Goal: Task Accomplishment & Management: Manage account settings

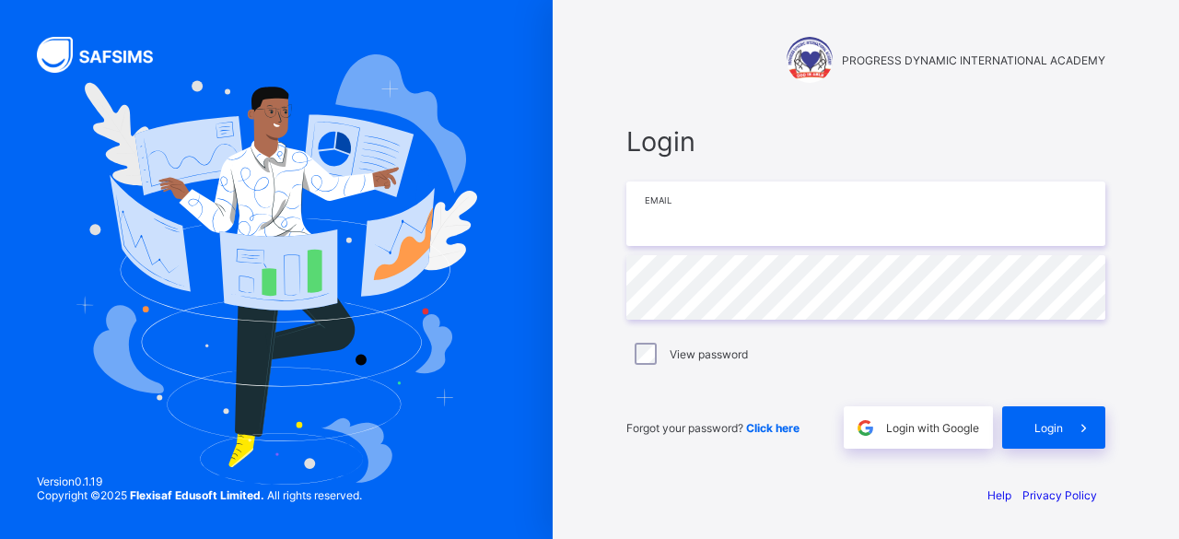
click at [823, 193] on input "email" at bounding box center [865, 213] width 479 height 64
type input "**********"
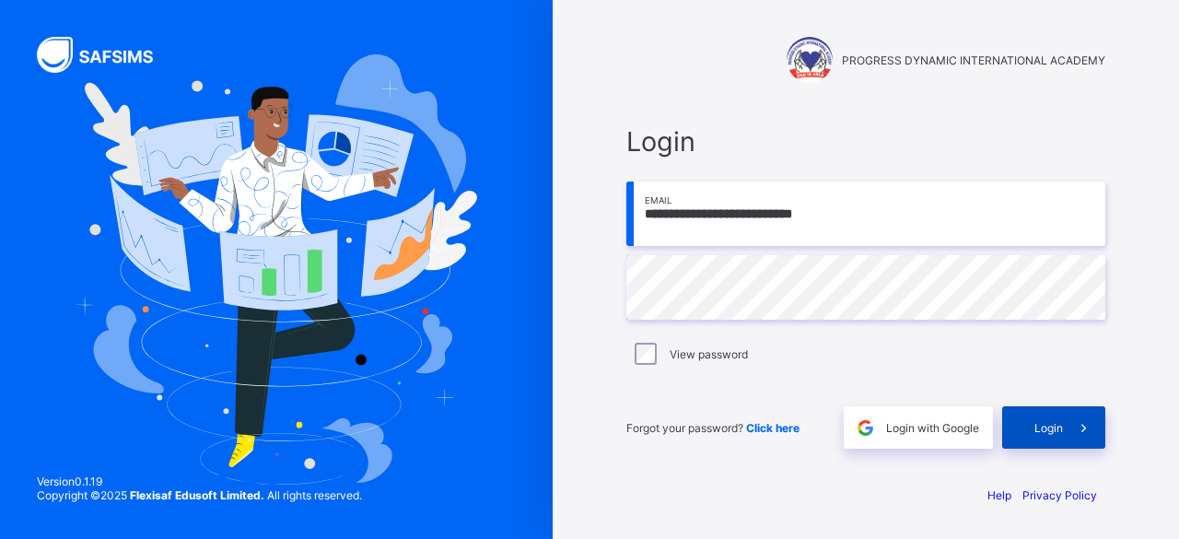
click at [1044, 418] on div "Login" at bounding box center [1053, 427] width 103 height 42
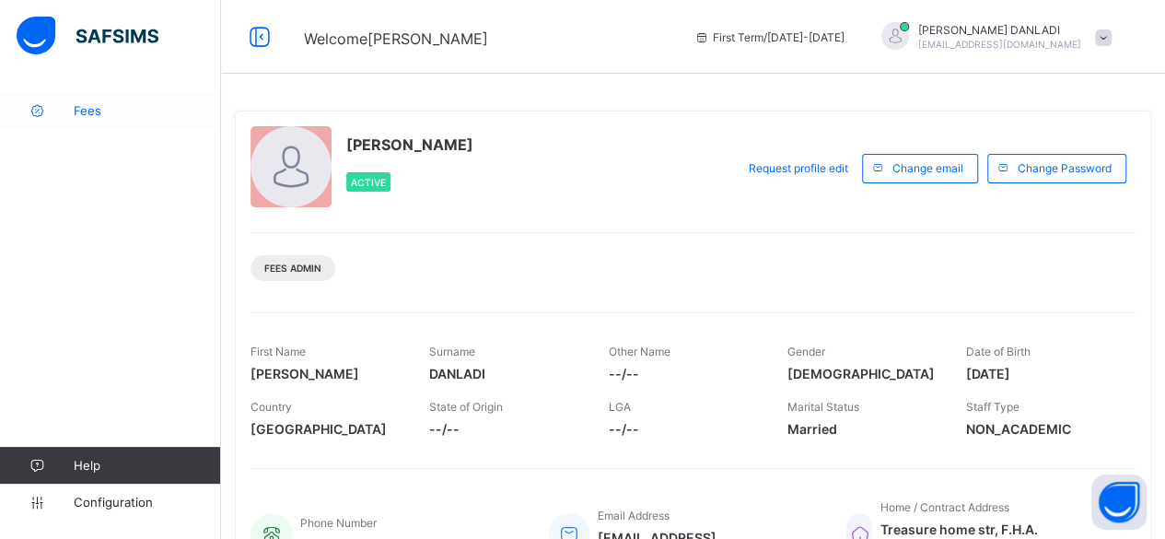
click at [106, 102] on link "Fees" at bounding box center [110, 110] width 221 height 37
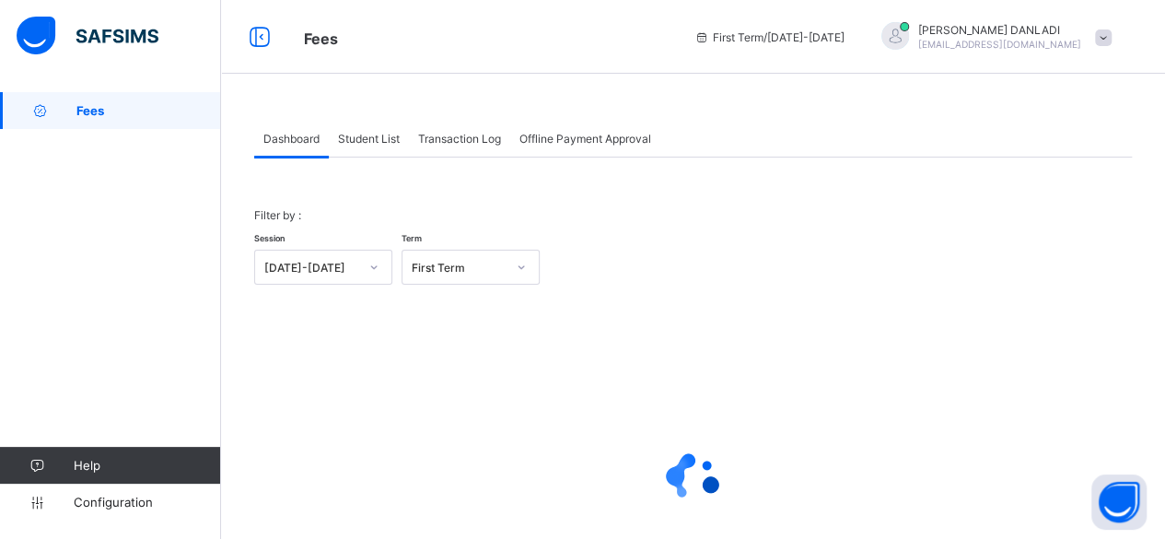
click at [379, 135] on span "Student List" at bounding box center [369, 139] width 62 height 14
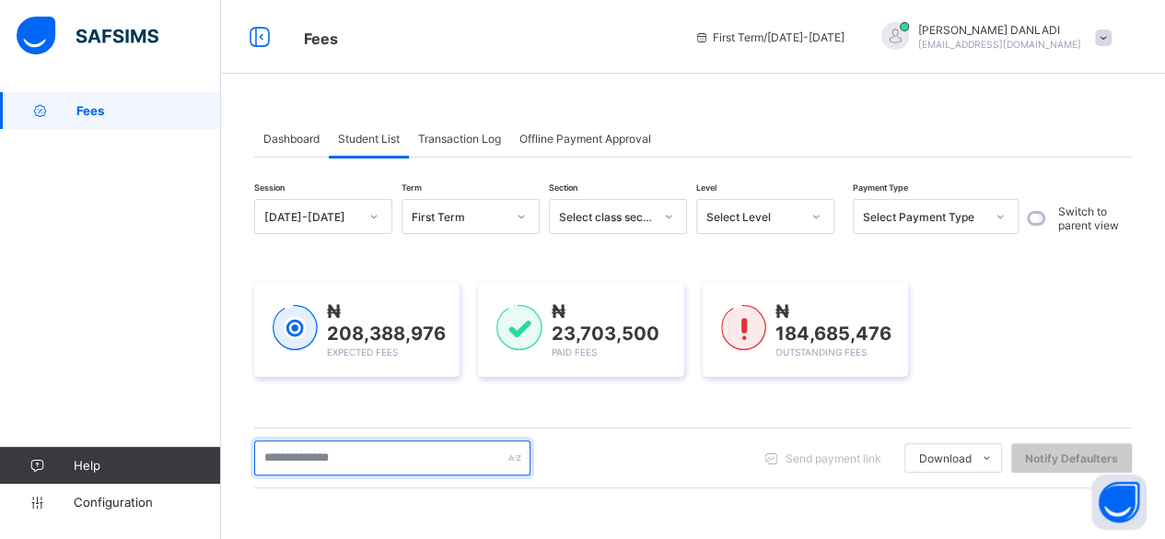
click at [438, 453] on input "text" at bounding box center [392, 457] width 276 height 35
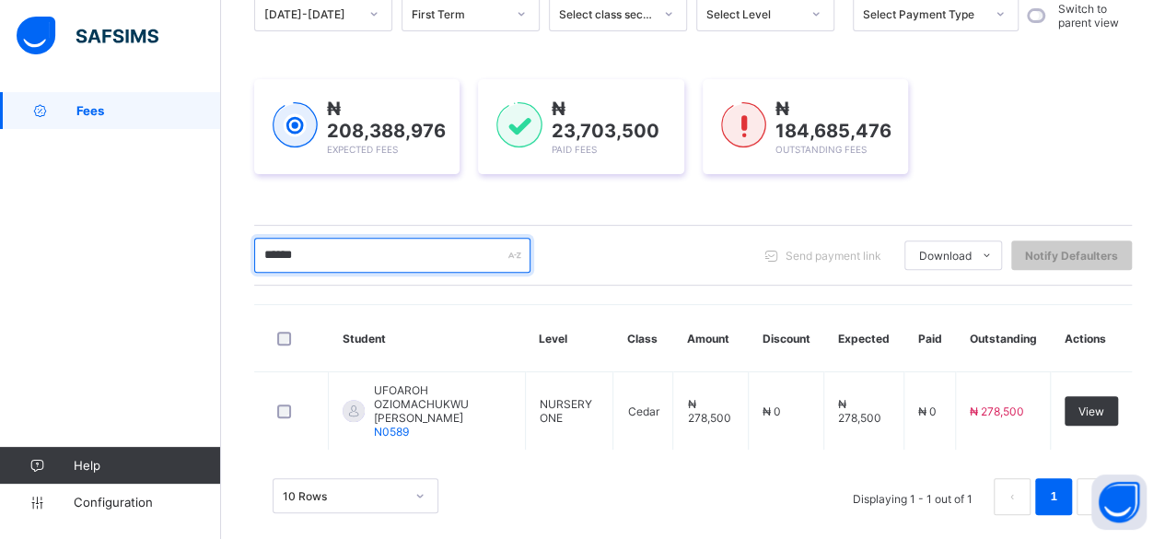
scroll to position [204, 0]
click at [397, 257] on input "******" at bounding box center [392, 253] width 276 height 35
click at [390, 254] on input "******" at bounding box center [392, 253] width 276 height 35
type input "*"
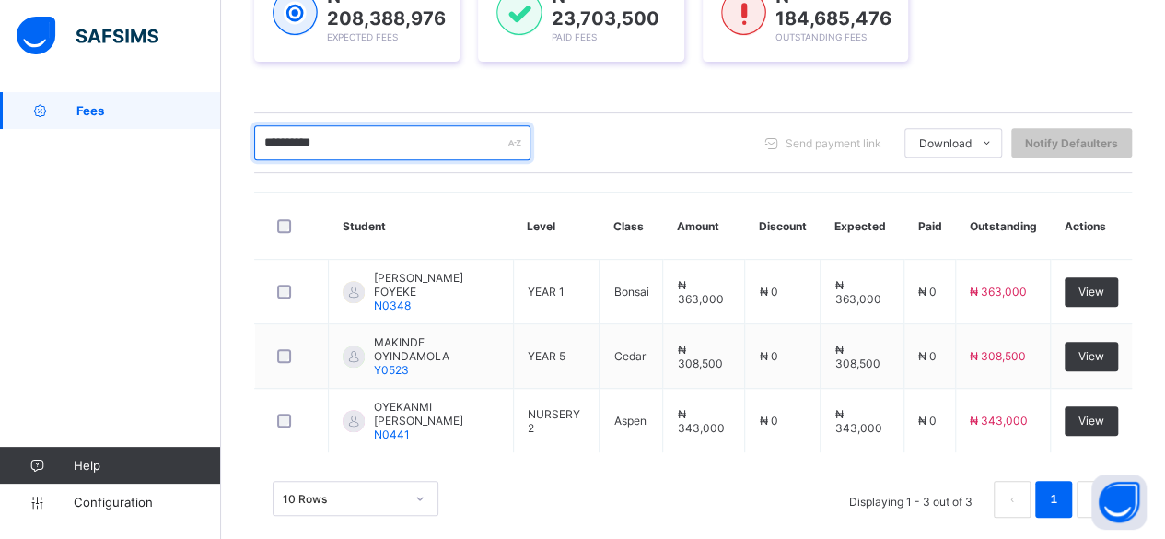
scroll to position [328, 0]
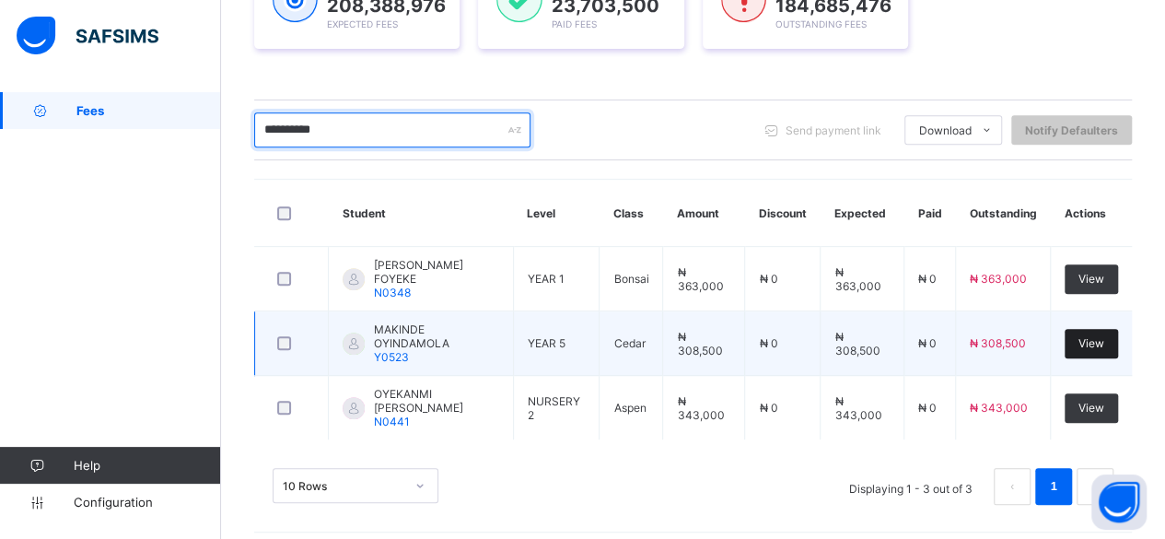
type input "**********"
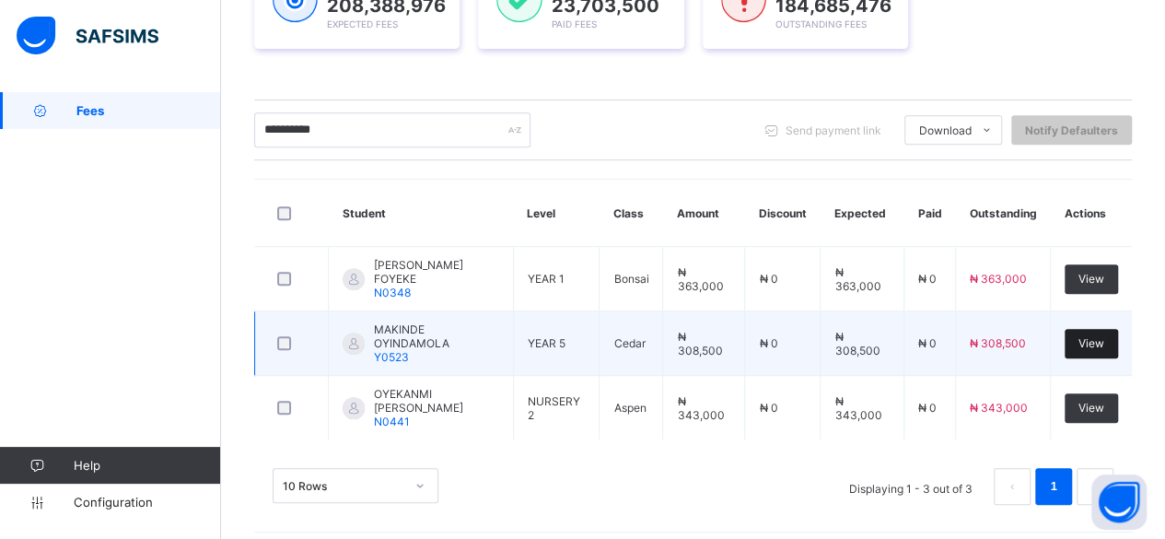
click at [1118, 346] on div "View" at bounding box center [1091, 343] width 53 height 29
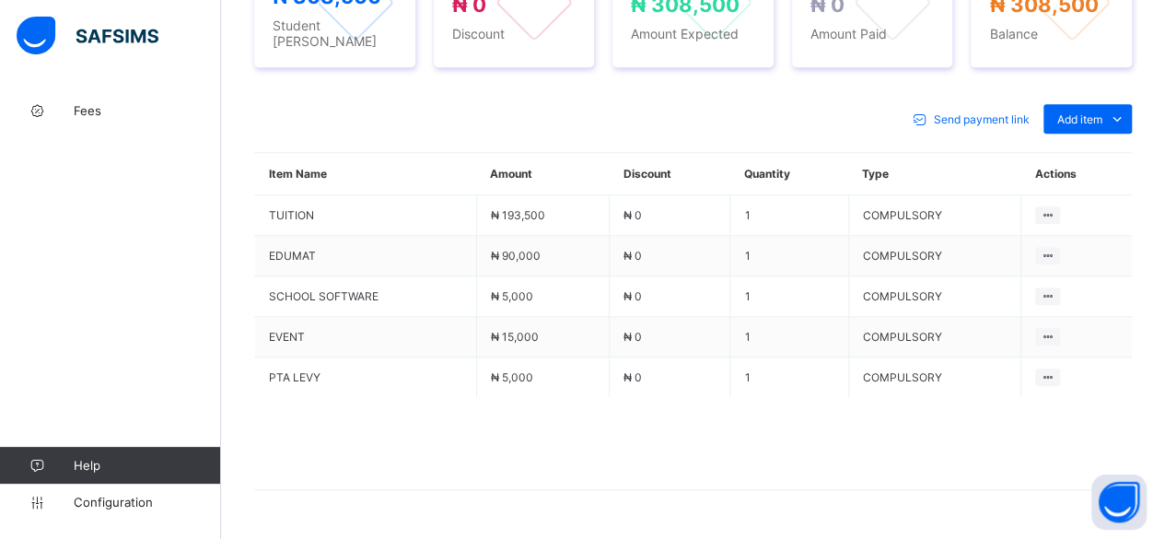
scroll to position [781, 0]
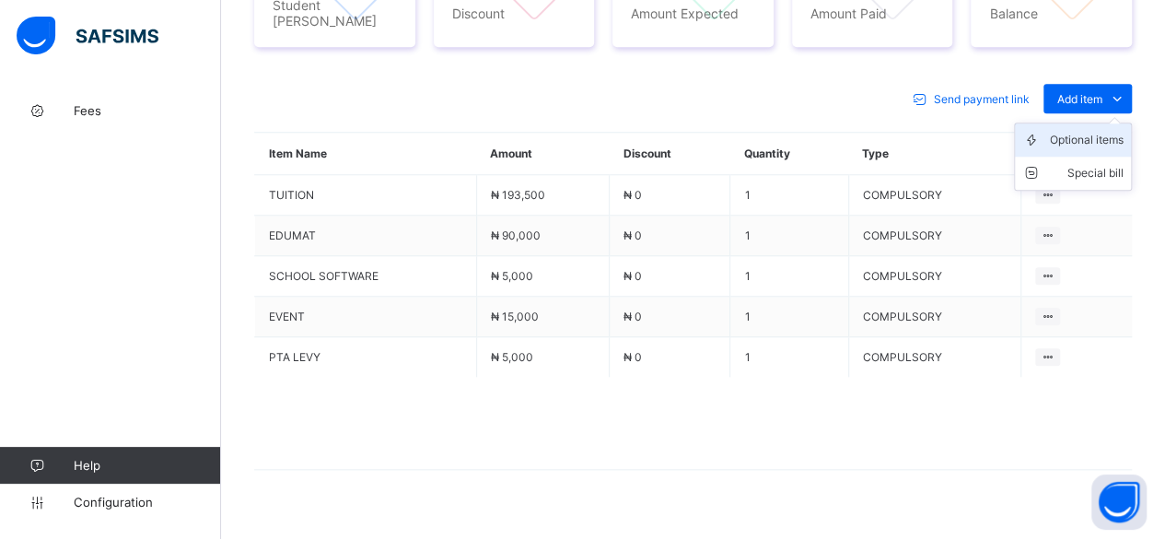
click at [1102, 131] on div "Optional items" at bounding box center [1087, 140] width 74 height 18
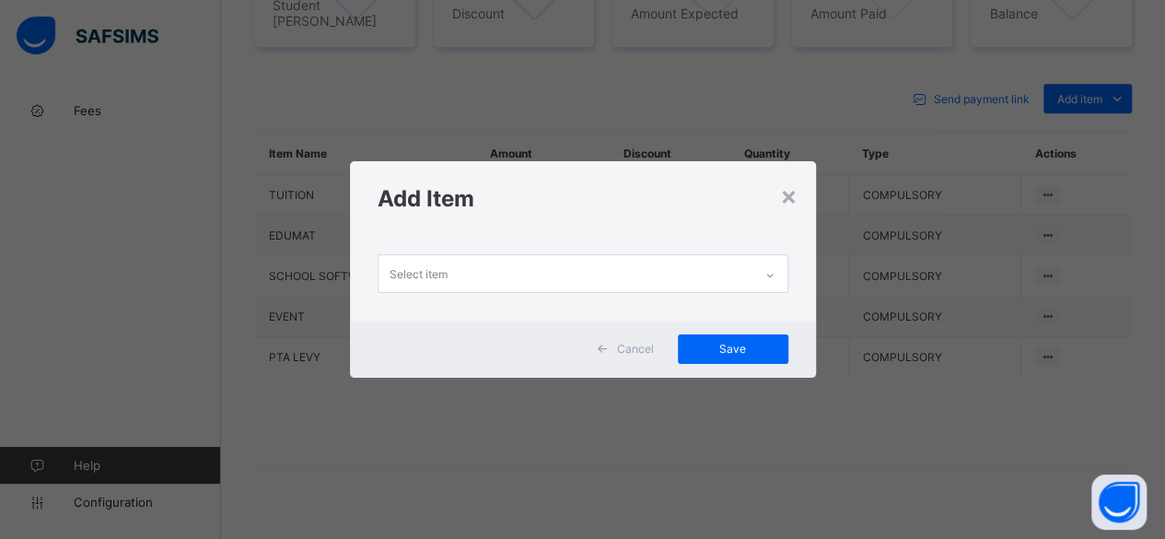
click at [554, 294] on div "Select item" at bounding box center [583, 278] width 466 height 84
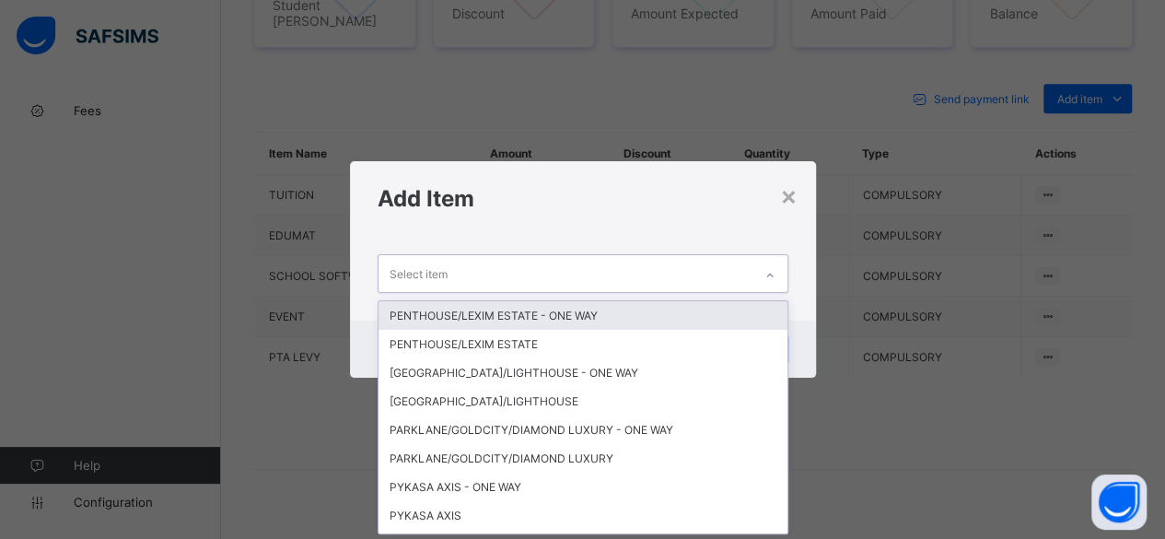
scroll to position [0, 0]
click at [567, 275] on div "Select item" at bounding box center [566, 273] width 374 height 36
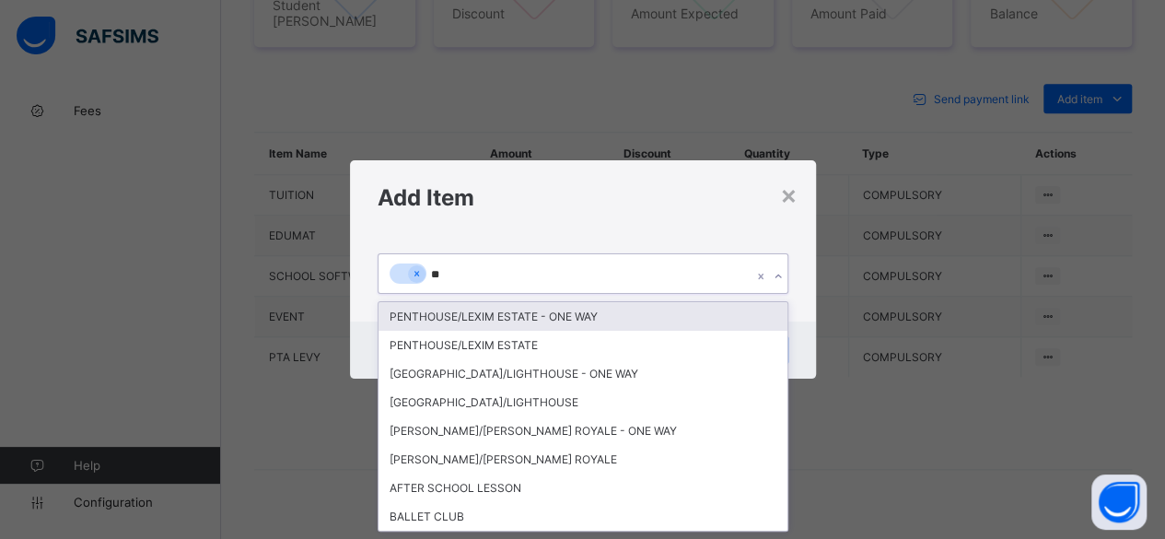
type input "***"
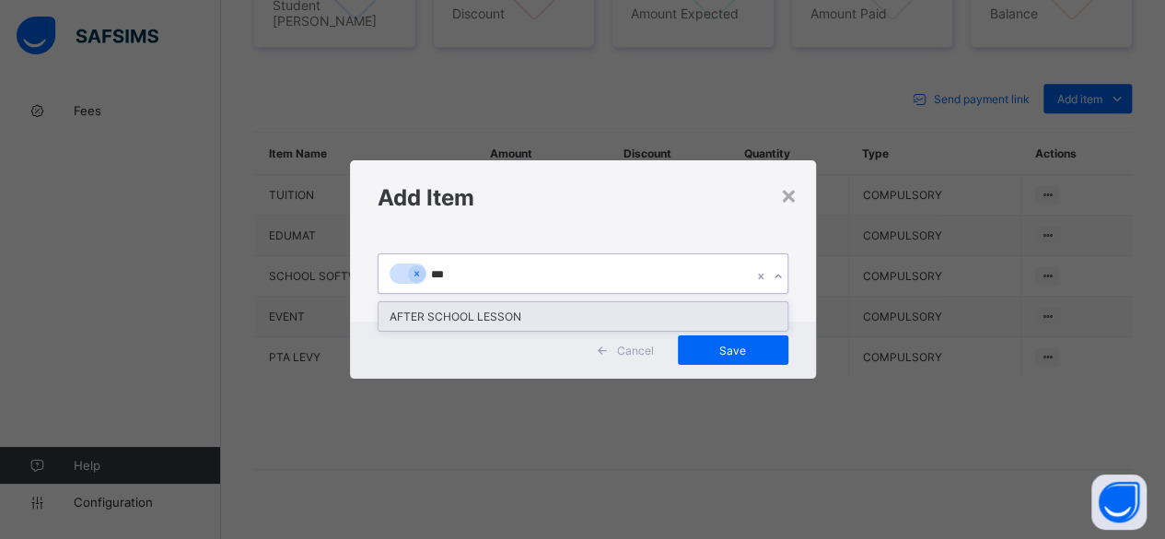
click at [527, 314] on div "AFTER SCHOOL LESSON" at bounding box center [583, 316] width 409 height 29
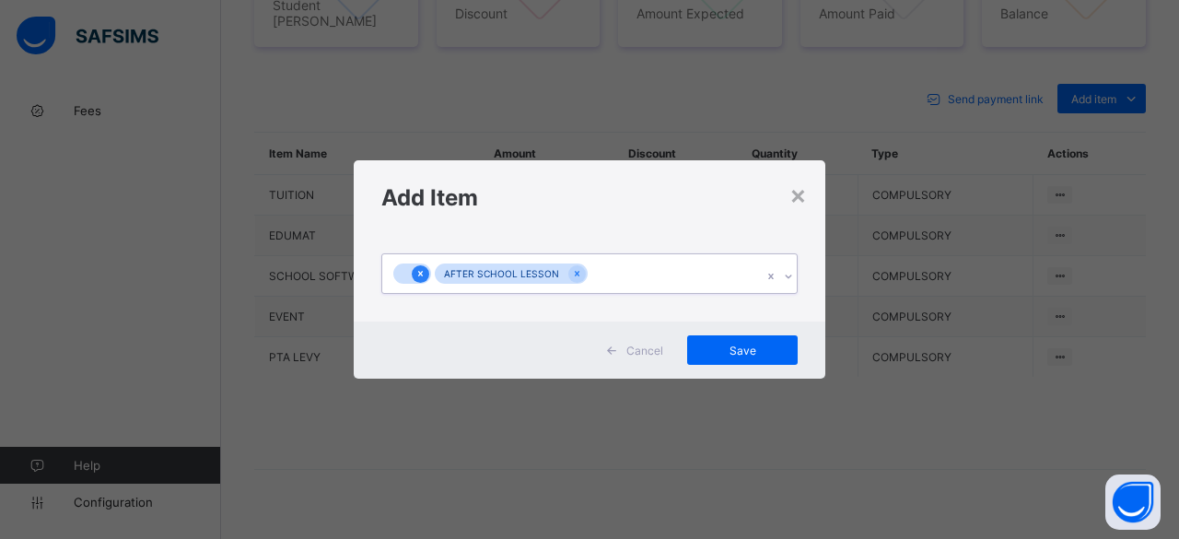
click at [421, 272] on icon at bounding box center [420, 274] width 5 height 6
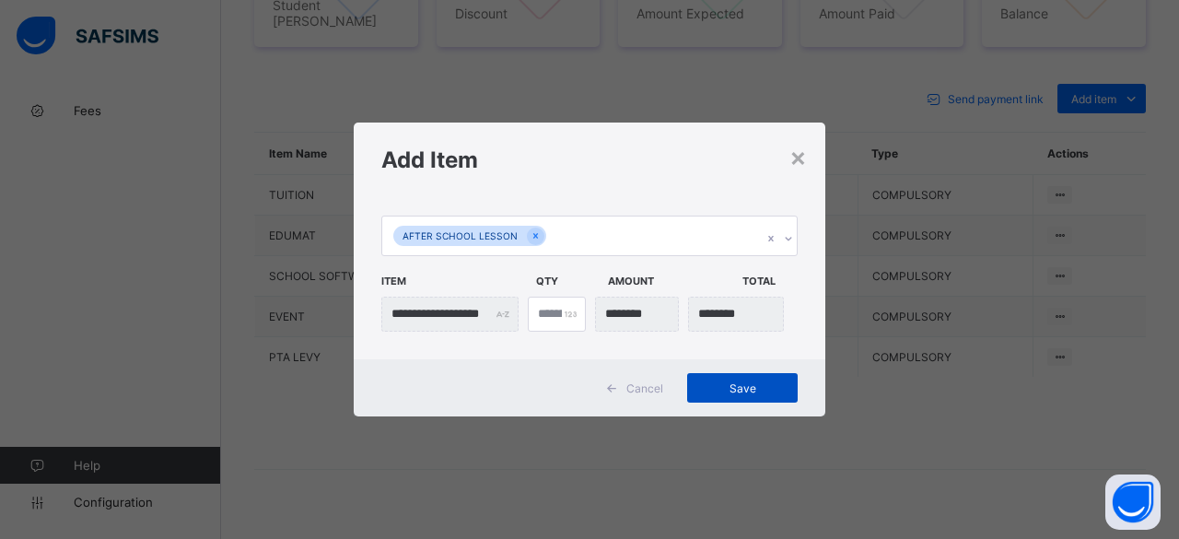
click at [750, 384] on span "Save" at bounding box center [742, 388] width 83 height 14
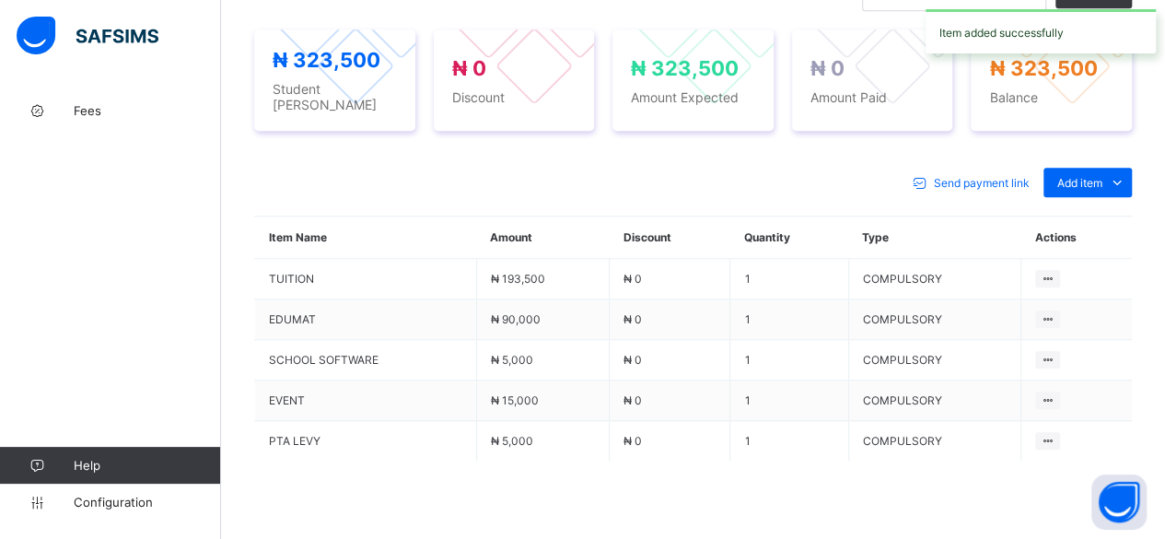
scroll to position [781, 0]
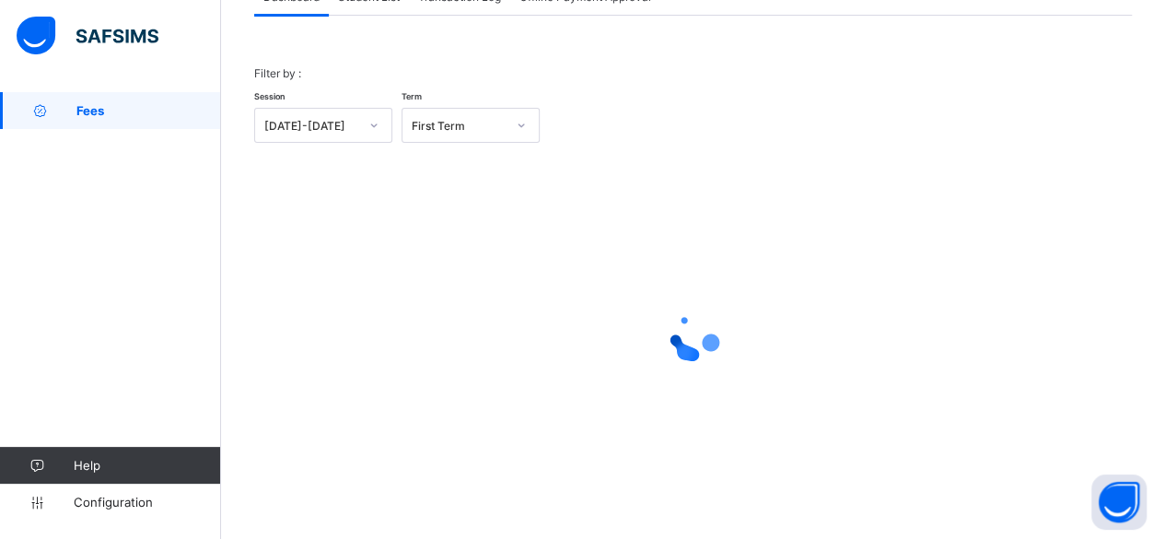
scroll to position [140, 0]
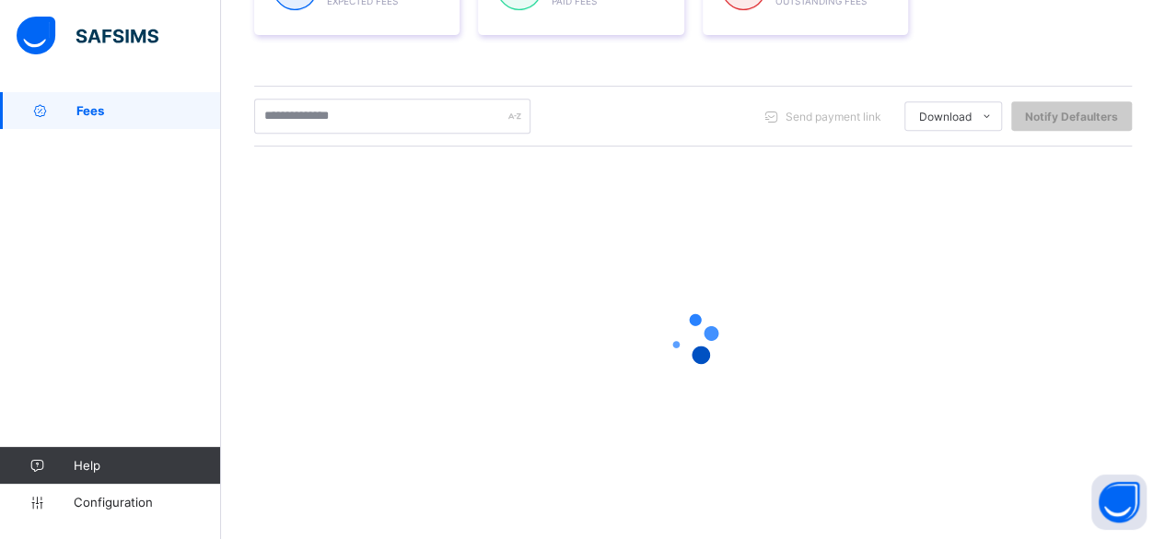
scroll to position [341, 0]
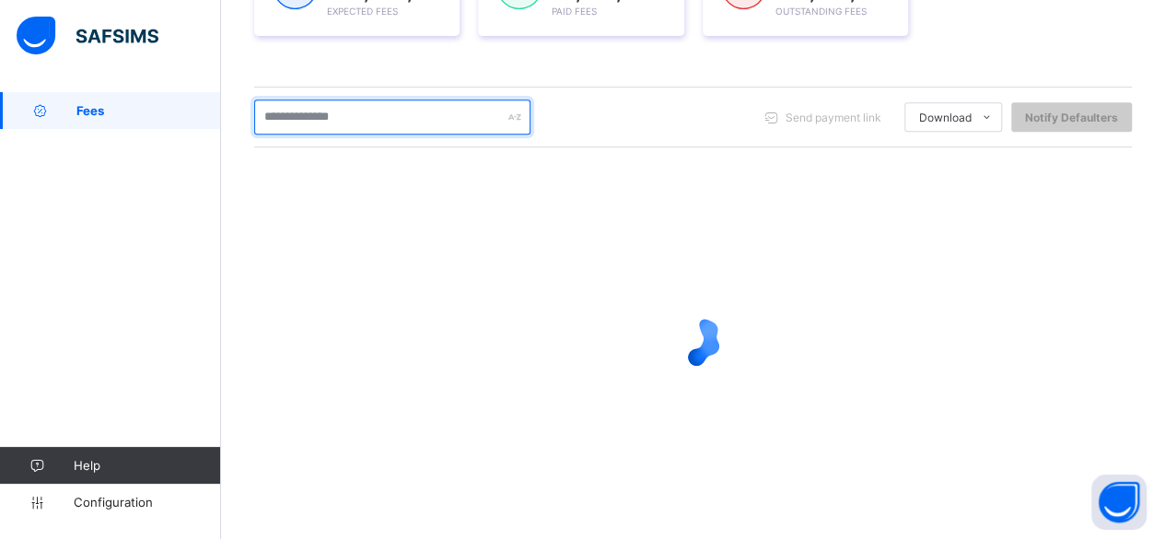
click at [376, 123] on input "text" at bounding box center [392, 116] width 276 height 35
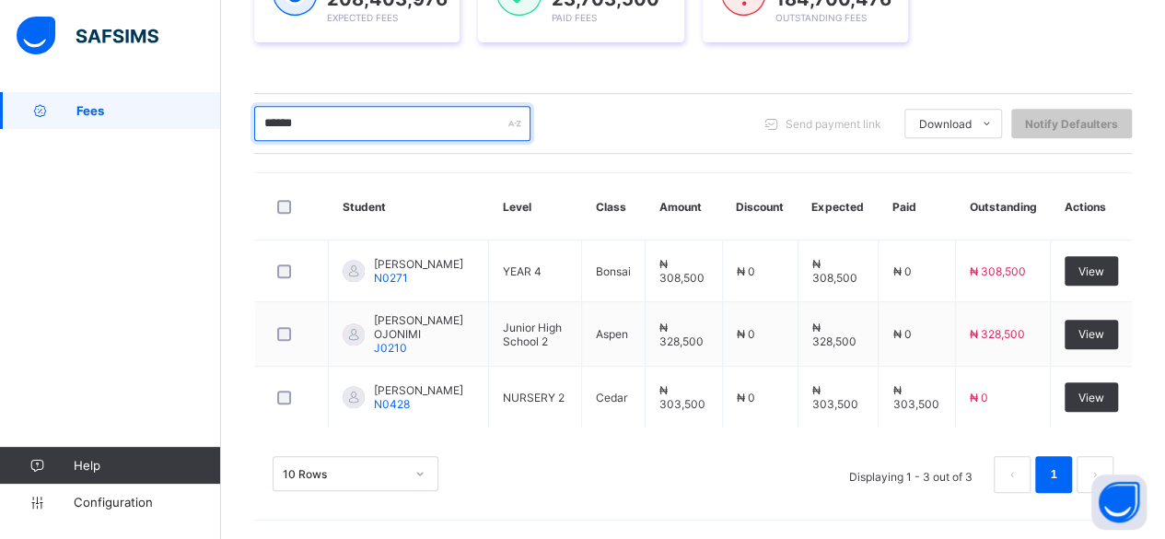
scroll to position [328, 0]
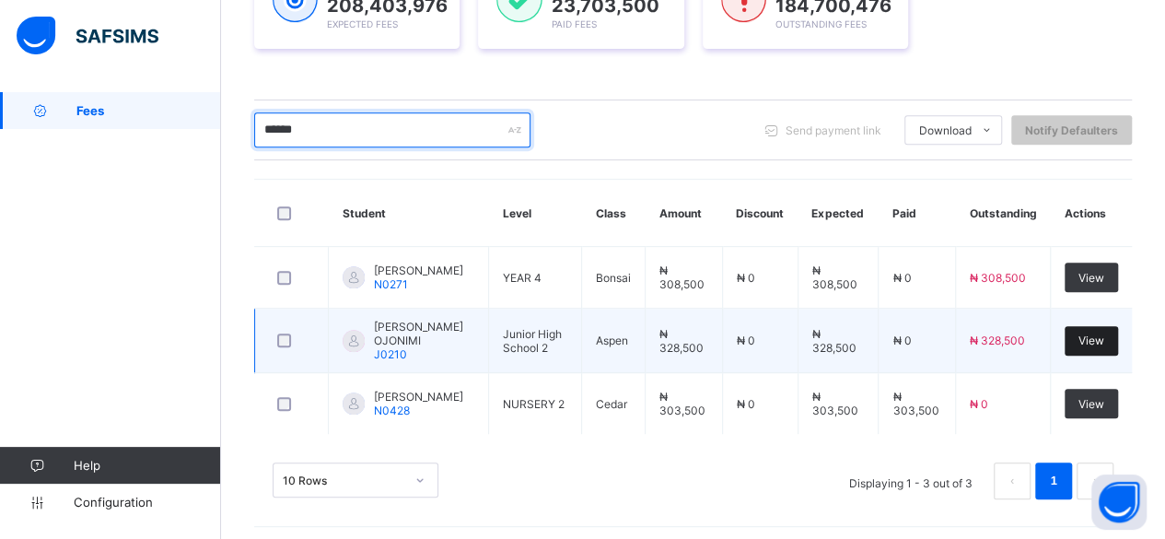
type input "******"
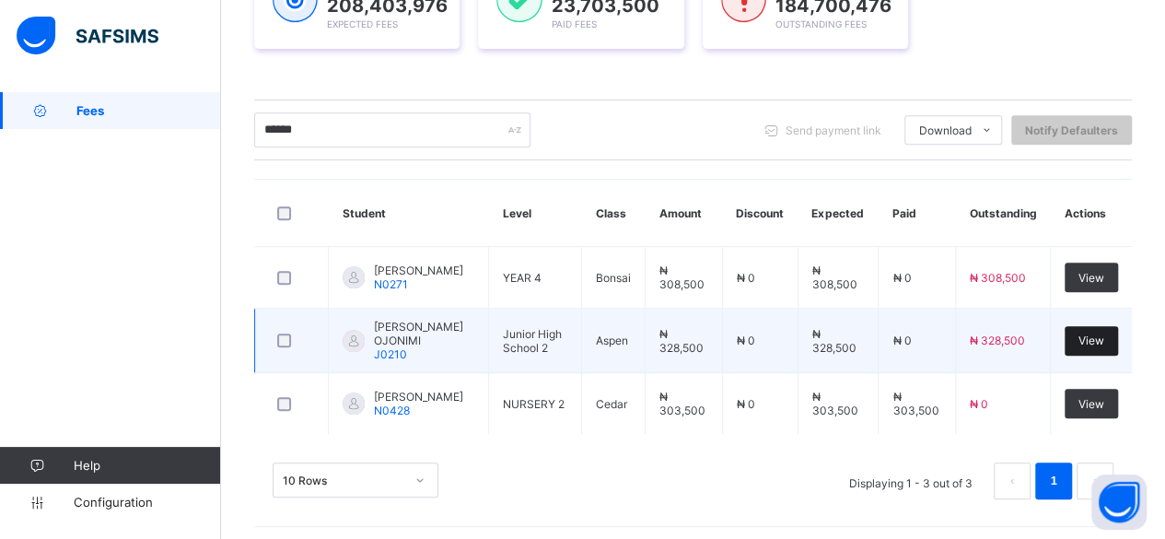
click at [1104, 333] on span "View" at bounding box center [1092, 340] width 26 height 14
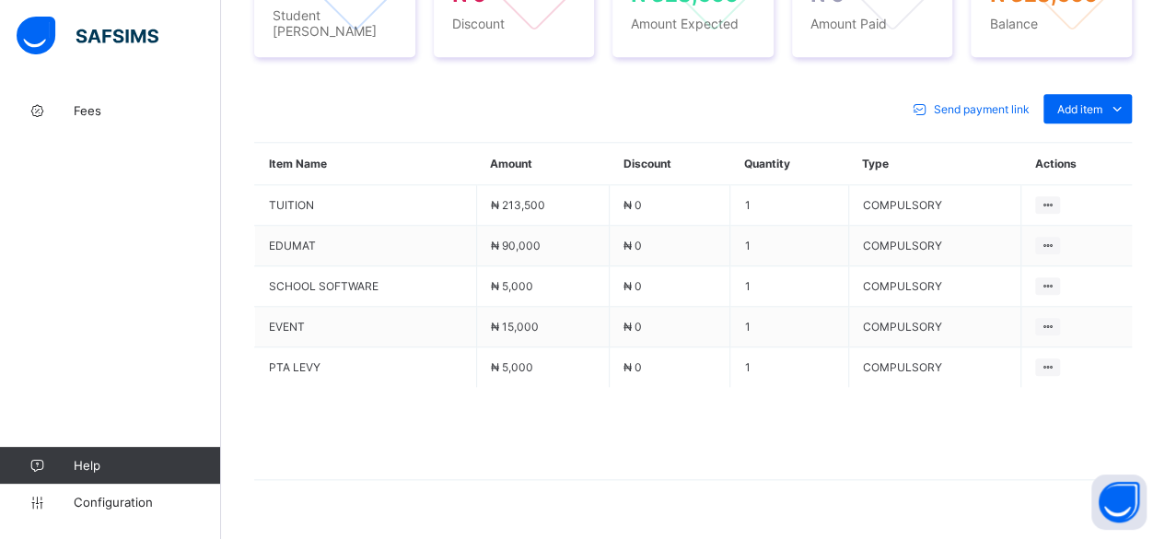
scroll to position [789, 0]
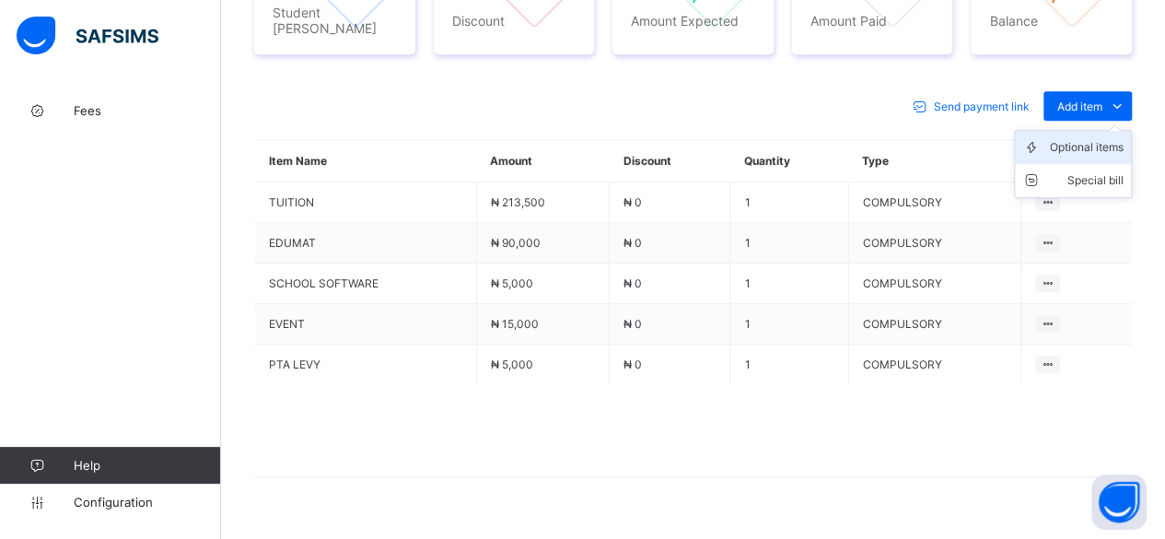
click at [1104, 138] on div "Optional items" at bounding box center [1087, 147] width 74 height 18
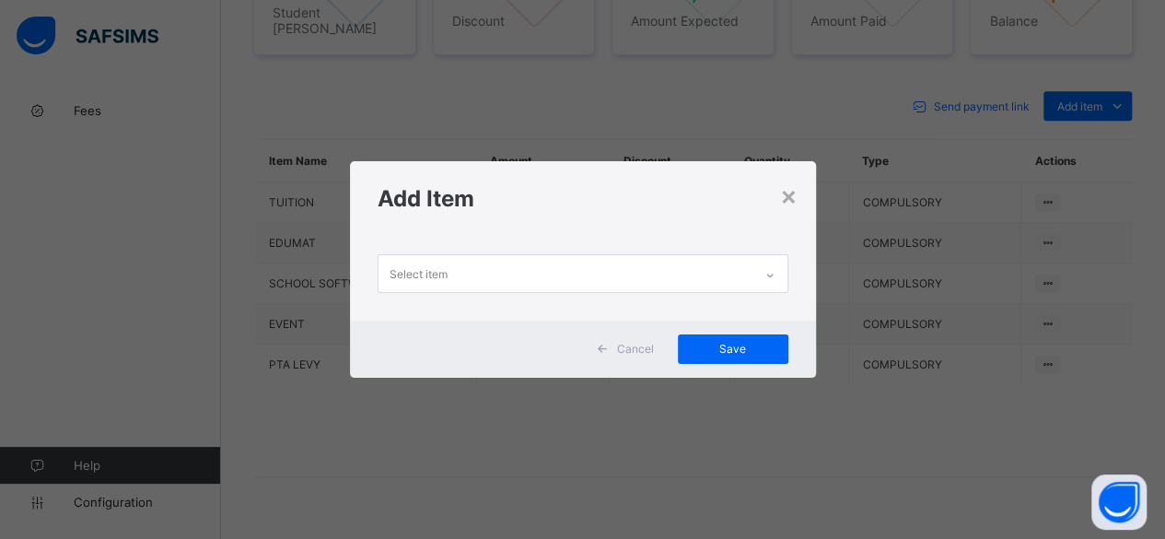
scroll to position [0, 0]
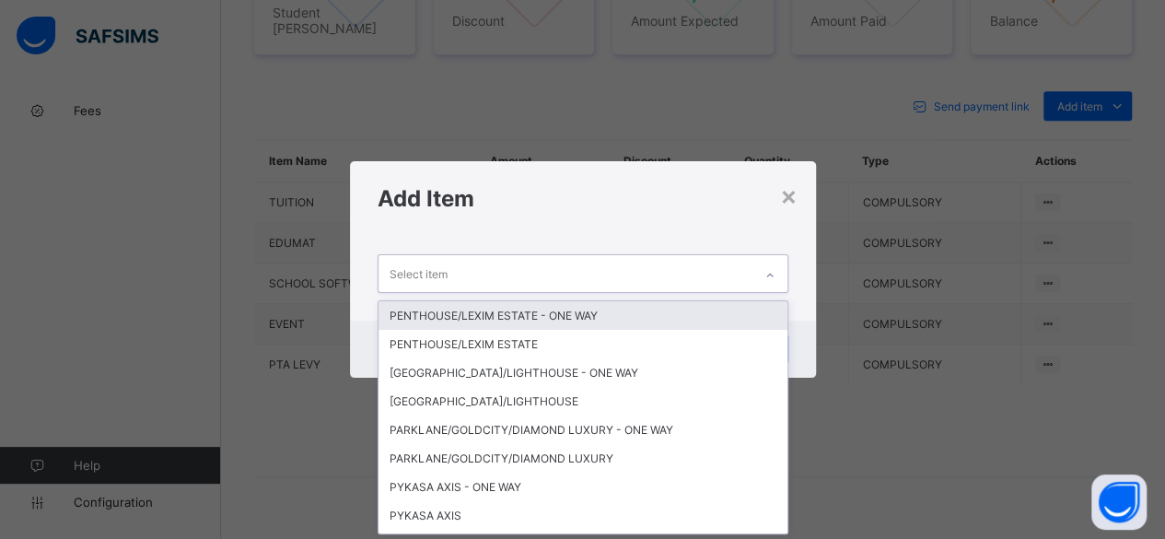
click at [709, 275] on div "Select item" at bounding box center [566, 273] width 374 height 36
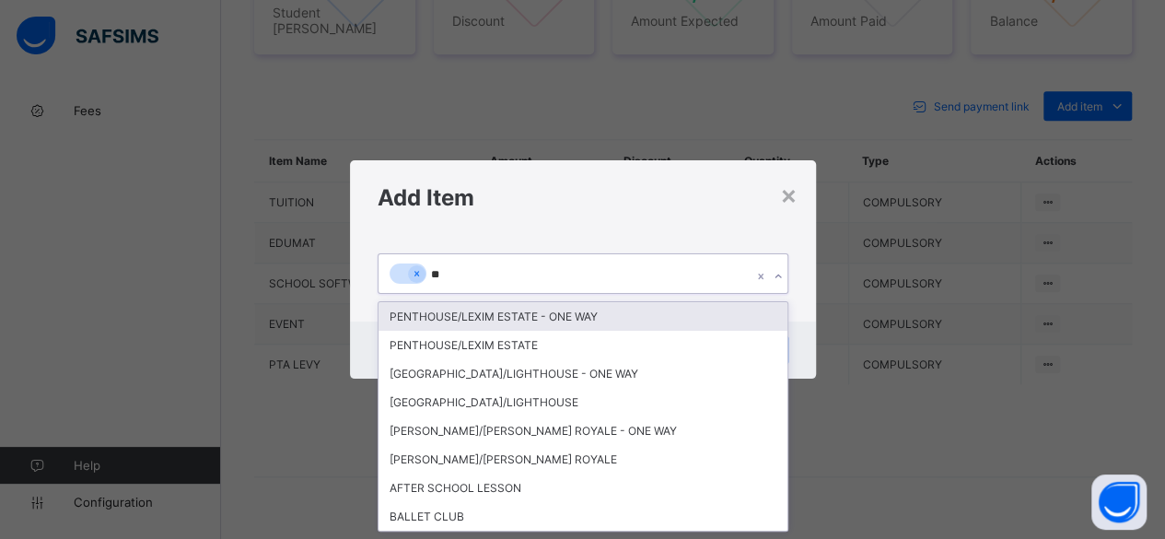
type input "***"
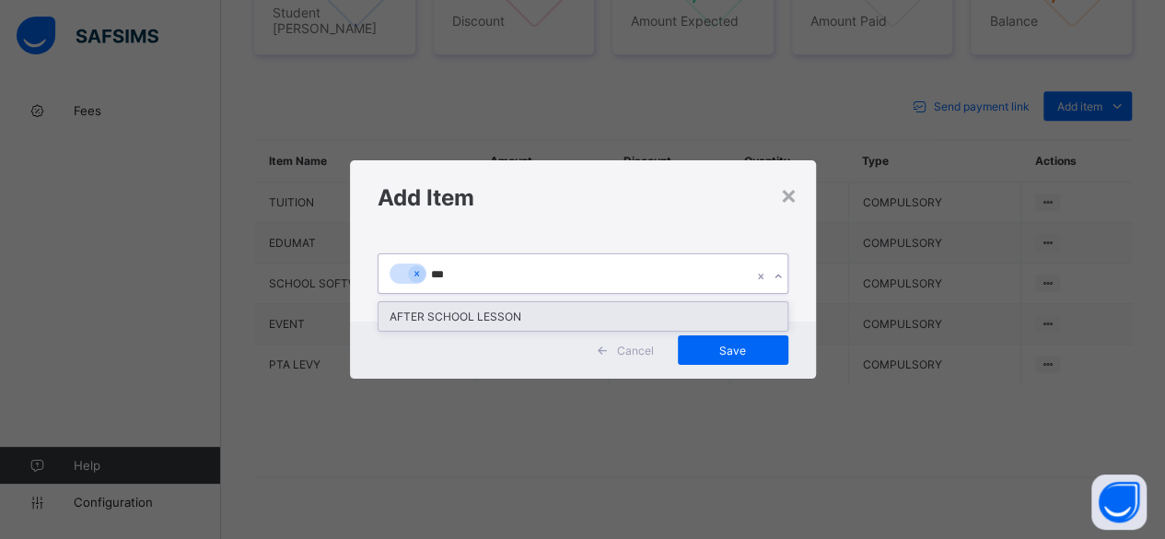
click at [705, 309] on div "AFTER SCHOOL LESSON" at bounding box center [583, 316] width 409 height 29
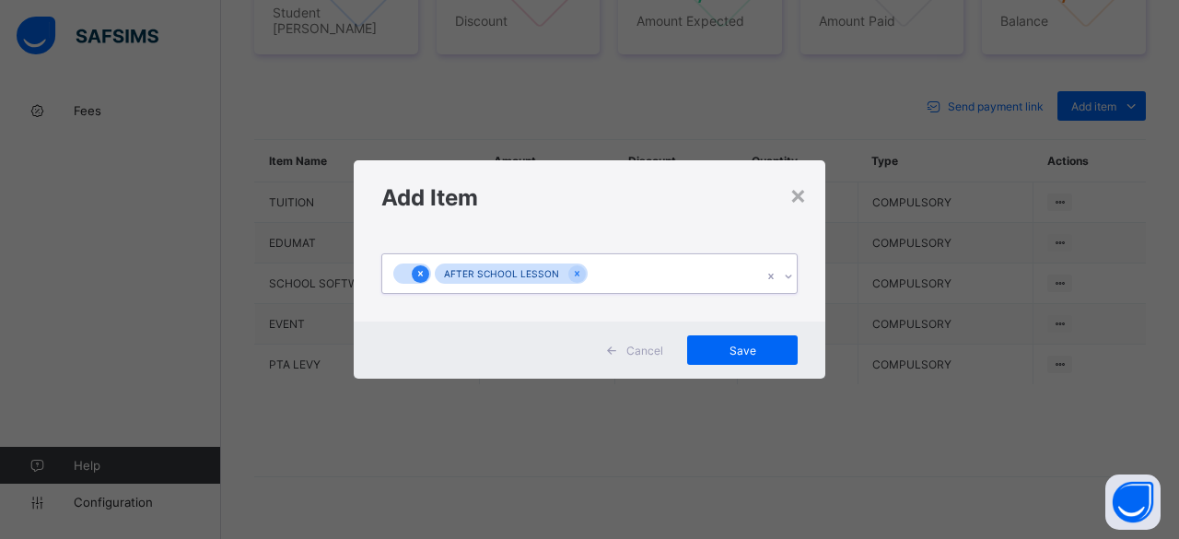
click at [422, 271] on icon at bounding box center [420, 273] width 10 height 13
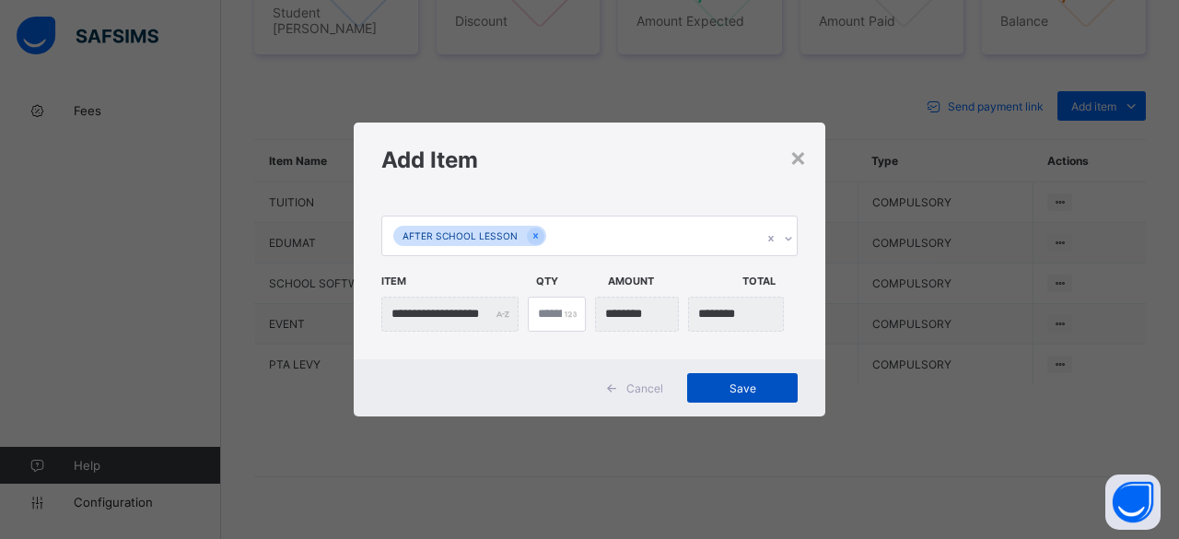
click at [774, 382] on span "Save" at bounding box center [742, 388] width 83 height 14
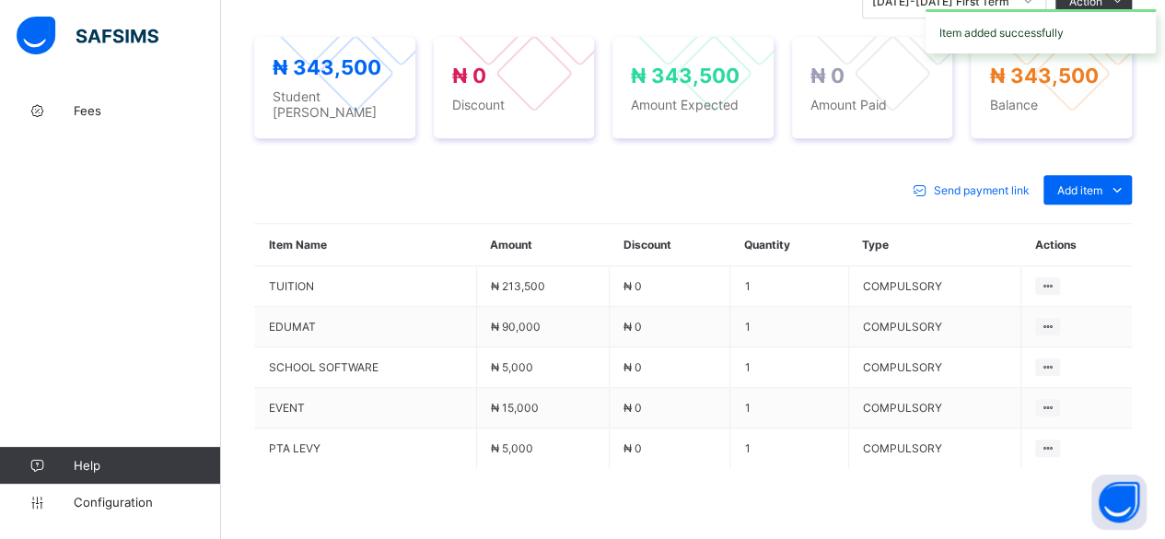
scroll to position [789, 0]
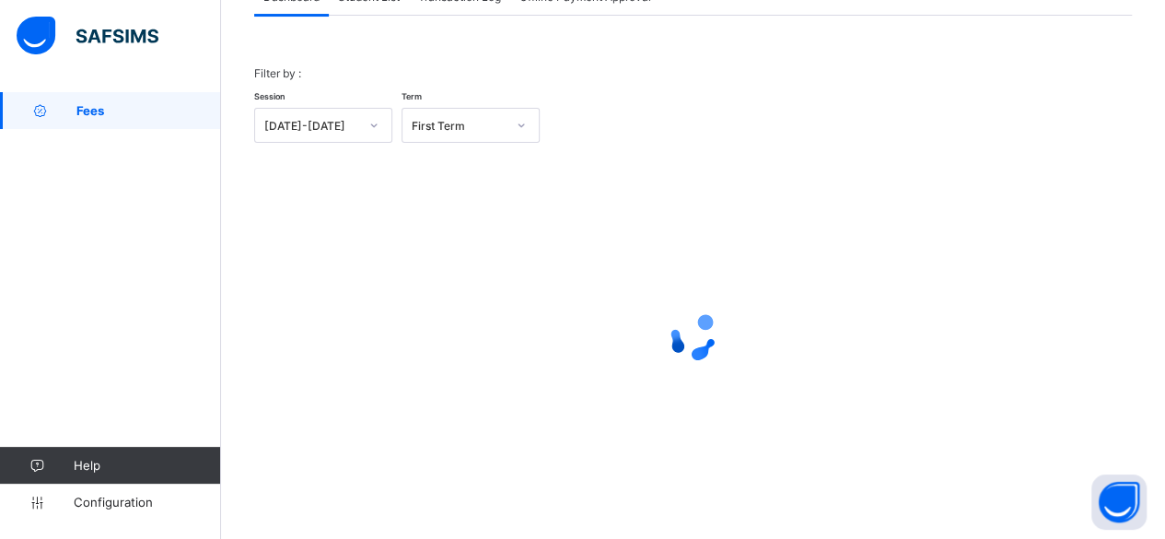
scroll to position [140, 0]
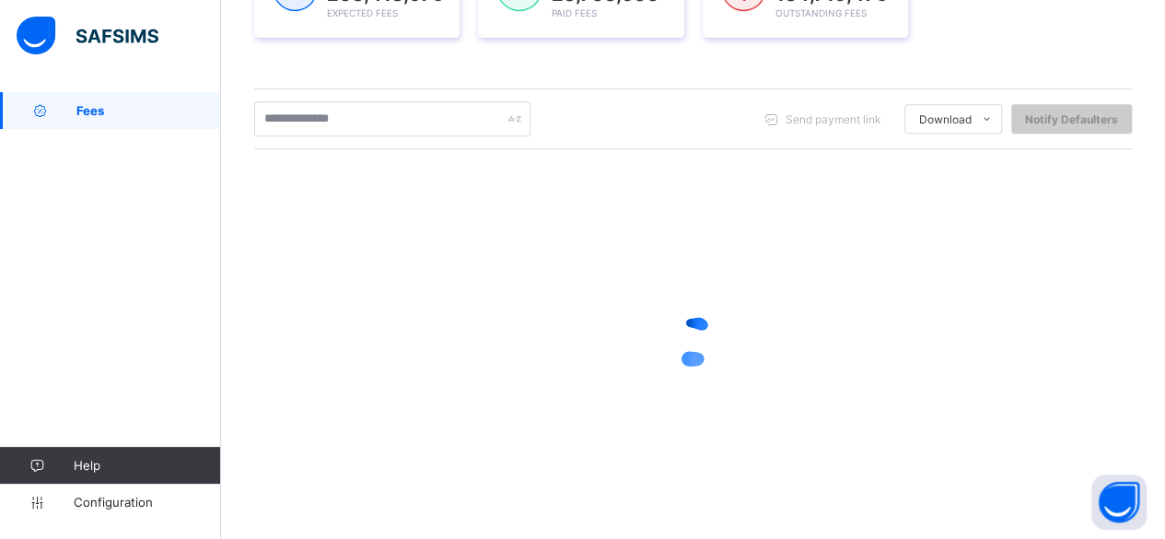
scroll to position [341, 0]
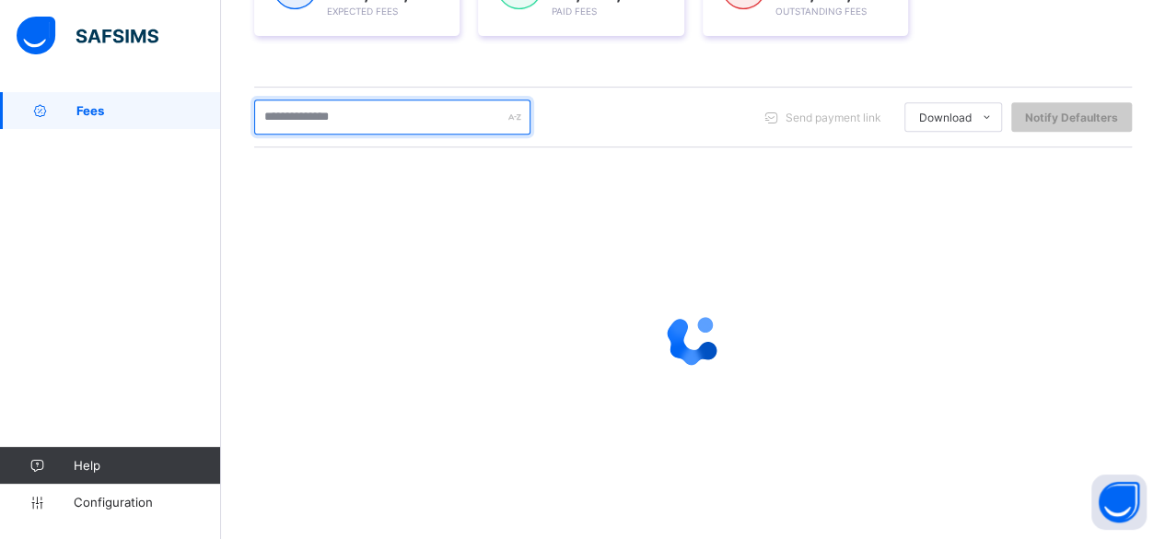
click at [367, 105] on input "text" at bounding box center [392, 116] width 276 height 35
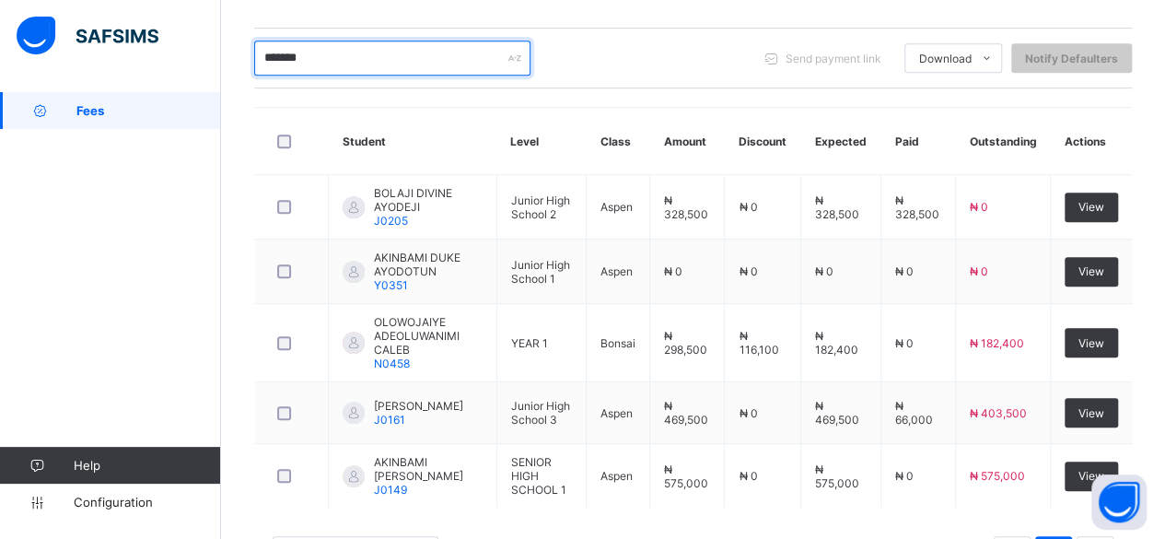
scroll to position [415, 0]
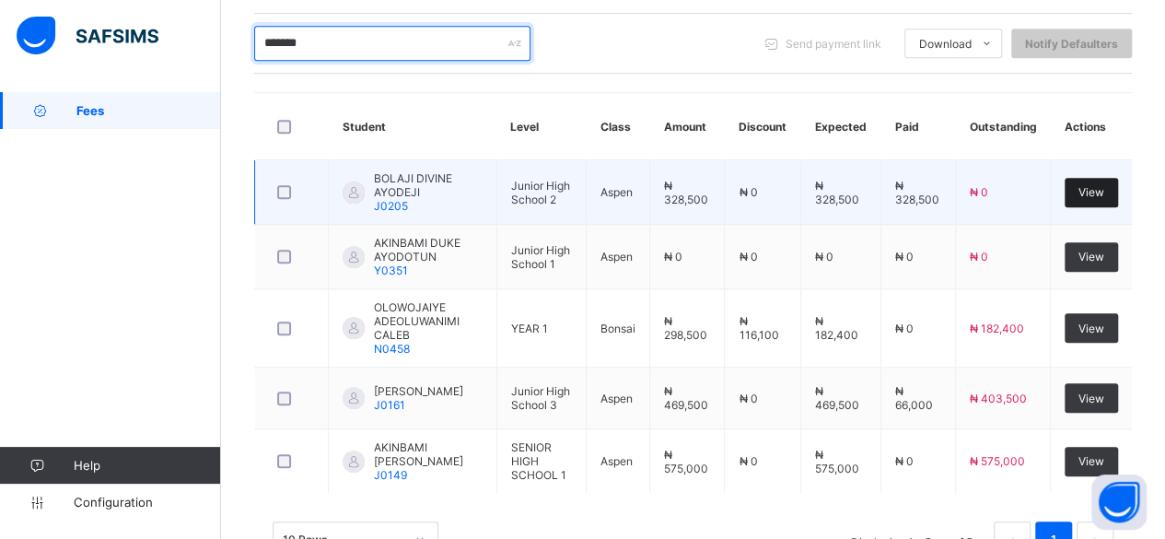
type input "*******"
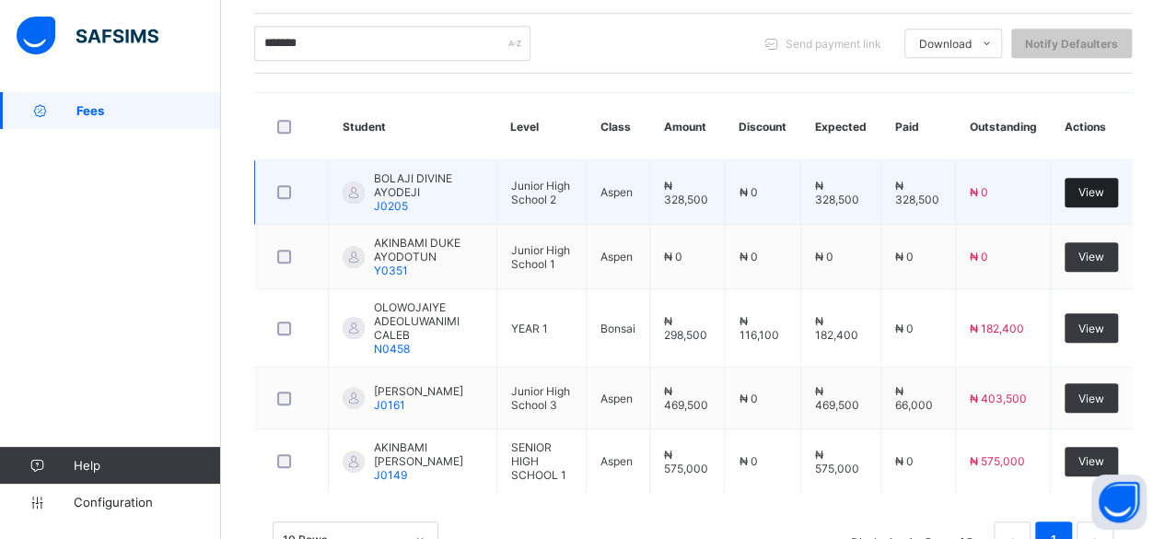
click at [1094, 185] on span "View" at bounding box center [1092, 192] width 26 height 14
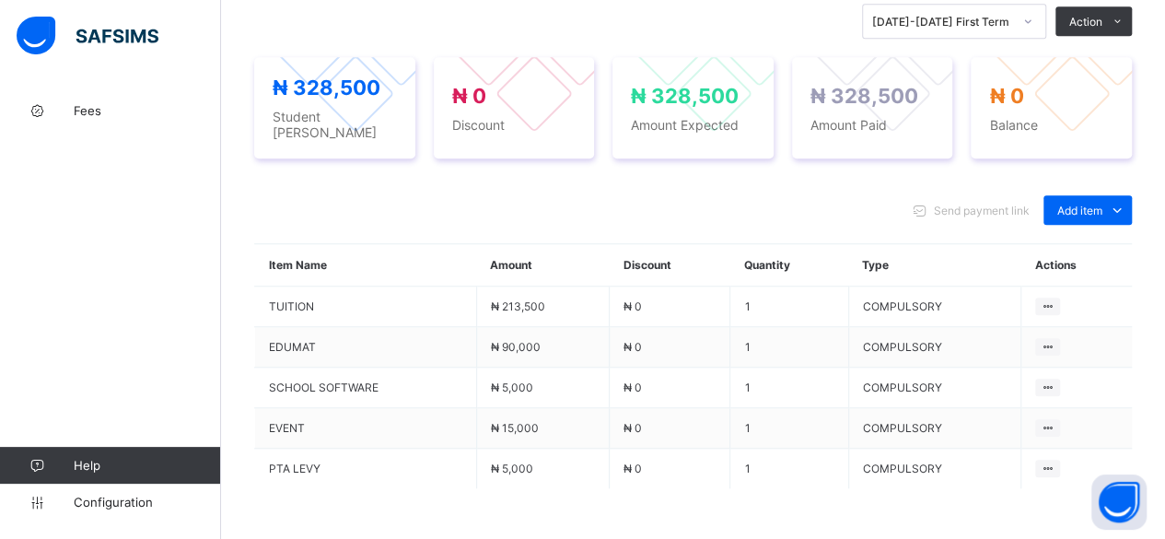
scroll to position [663, 0]
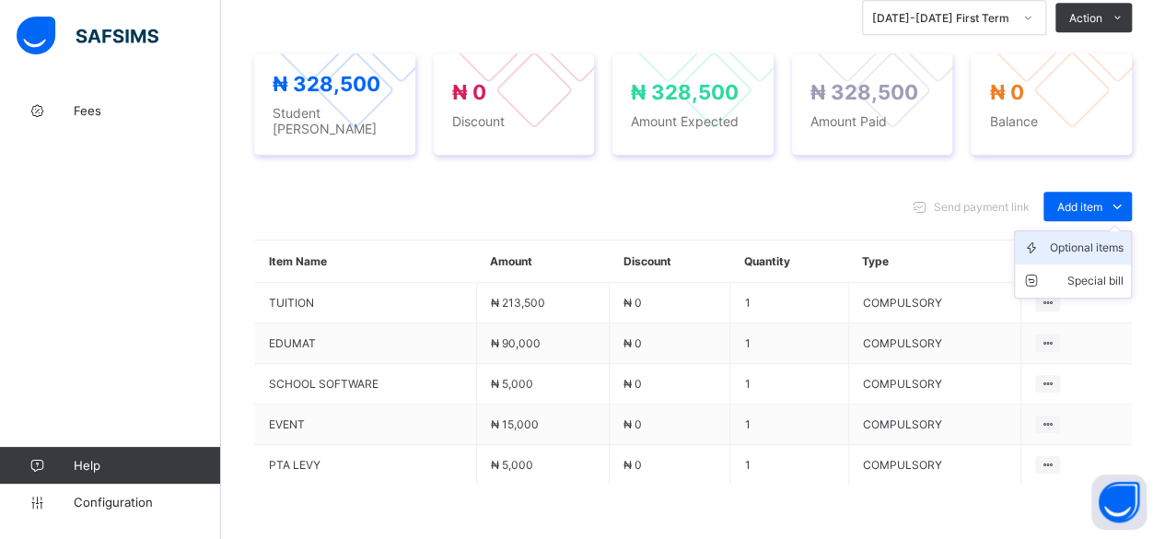
click at [1093, 239] on div "Optional items" at bounding box center [1087, 248] width 74 height 18
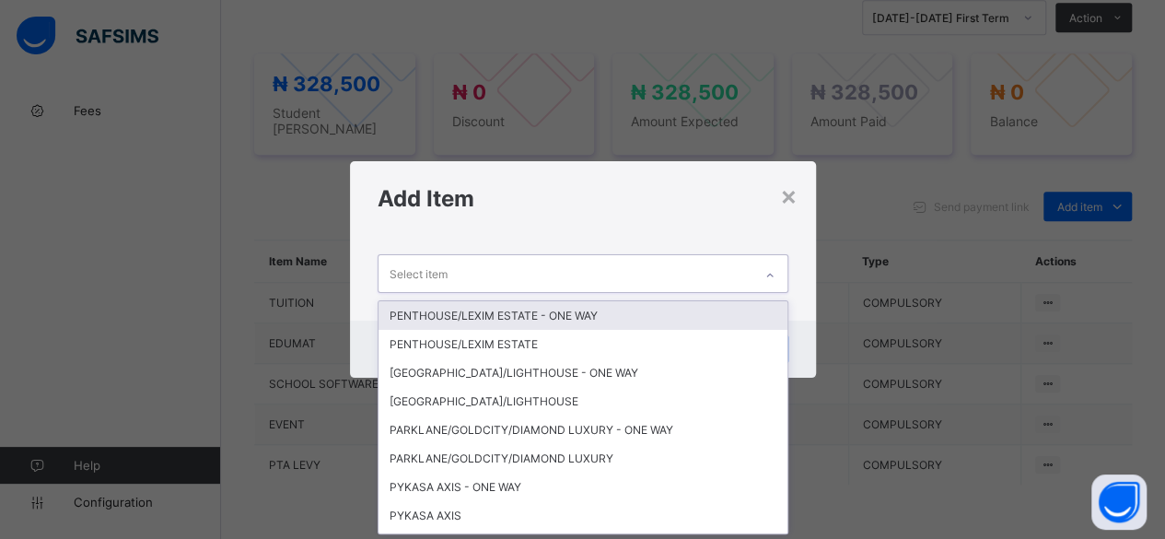
scroll to position [0, 0]
click at [698, 263] on div "Select item" at bounding box center [566, 273] width 374 height 36
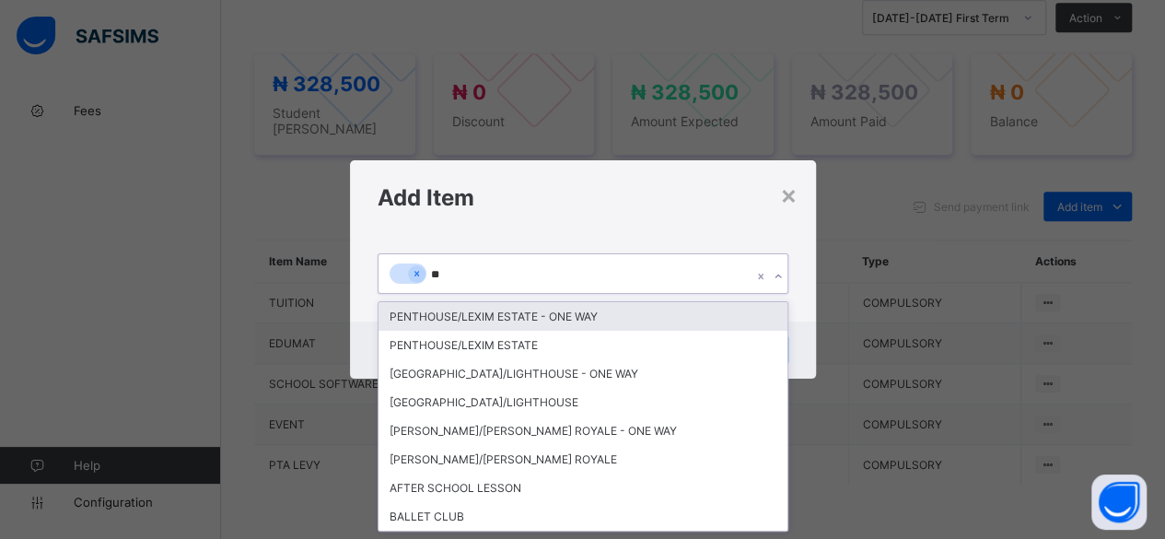
type input "***"
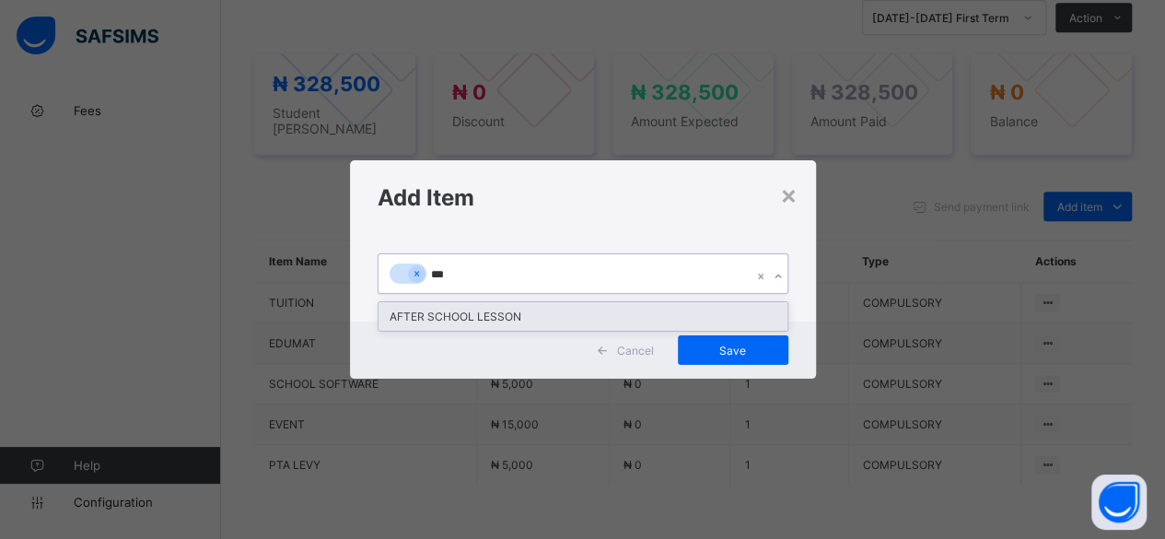
click at [593, 307] on div "AFTER SCHOOL LESSON" at bounding box center [583, 316] width 409 height 29
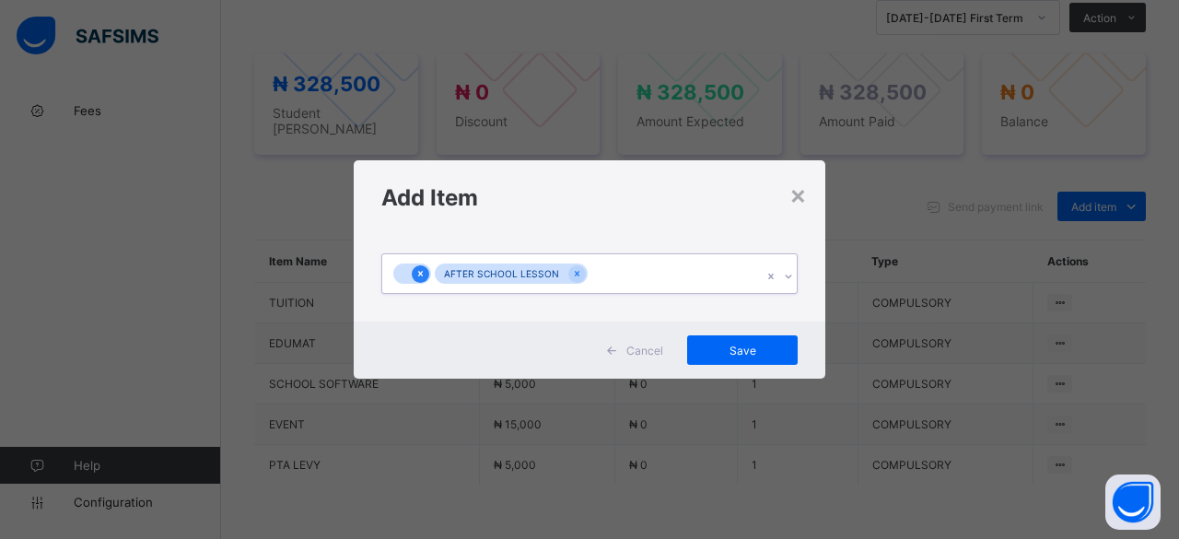
click at [418, 274] on icon at bounding box center [420, 273] width 10 height 13
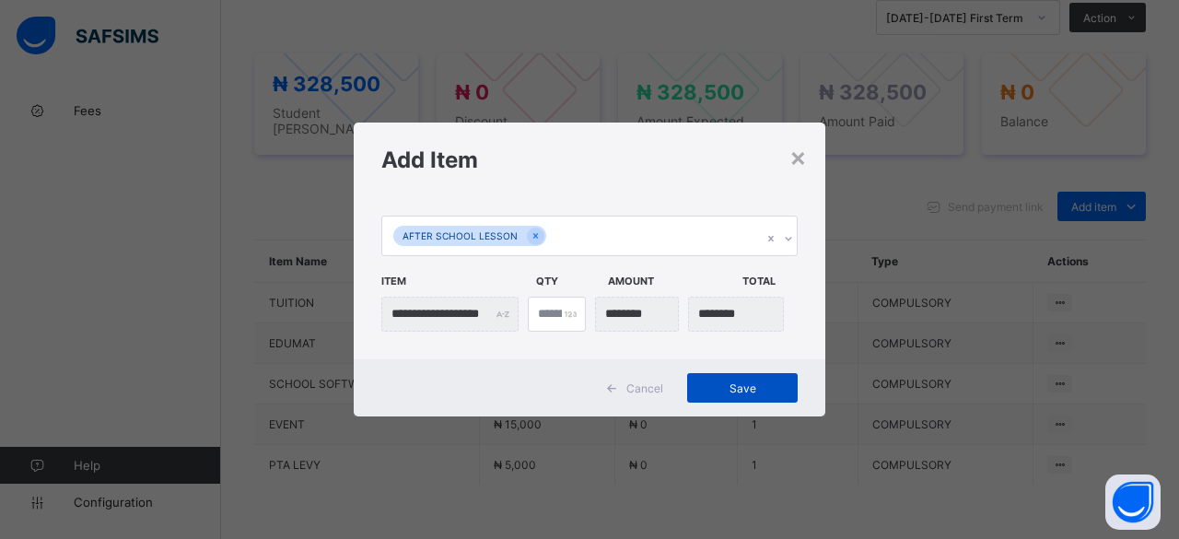
click at [782, 390] on span "Save" at bounding box center [742, 388] width 83 height 14
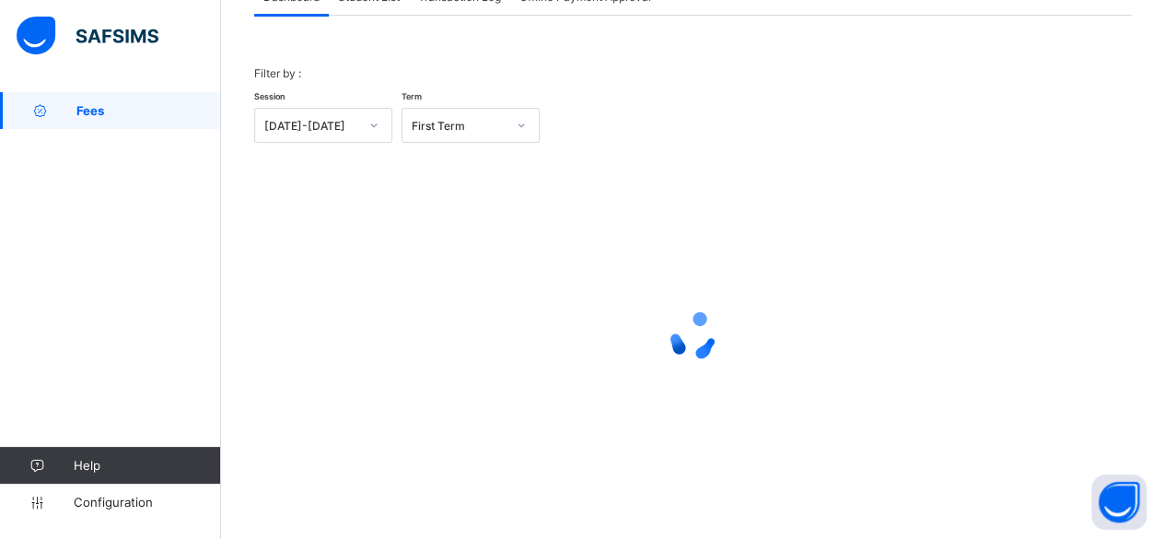
scroll to position [140, 0]
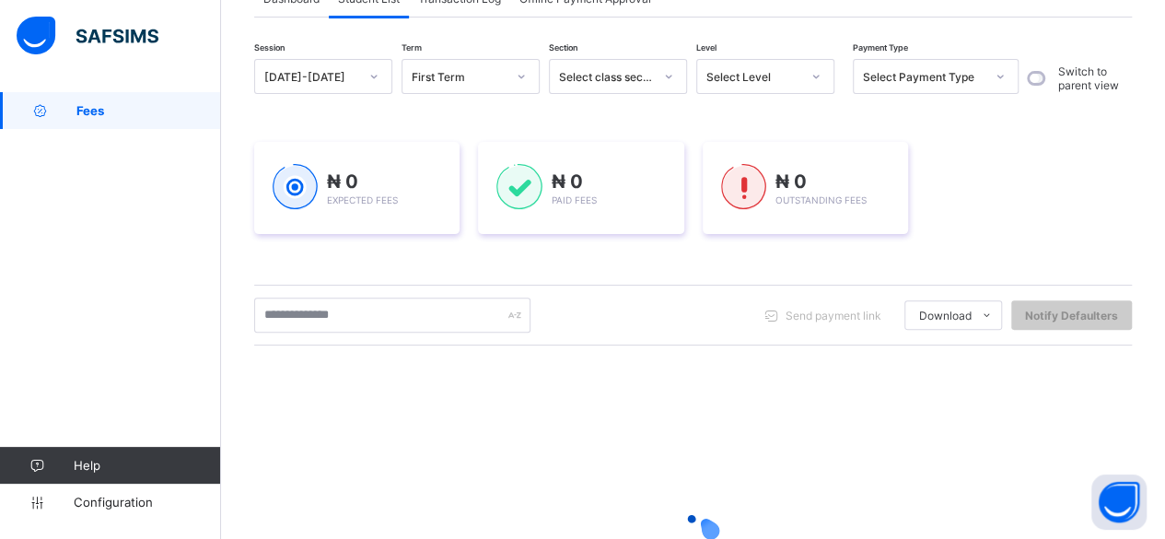
scroll to position [339, 0]
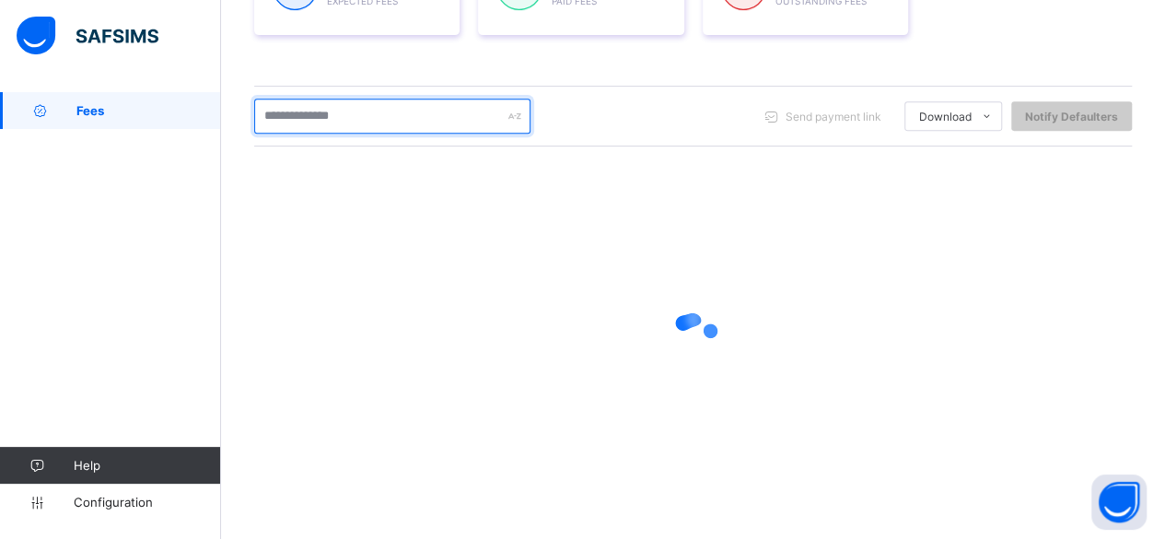
click at [401, 121] on input "text" at bounding box center [392, 116] width 276 height 35
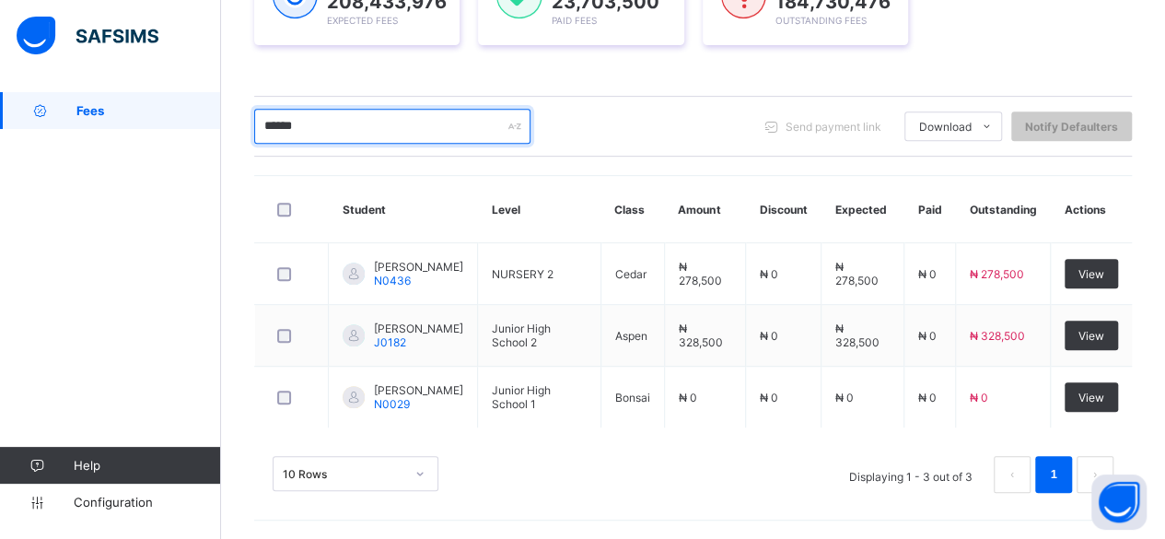
scroll to position [328, 0]
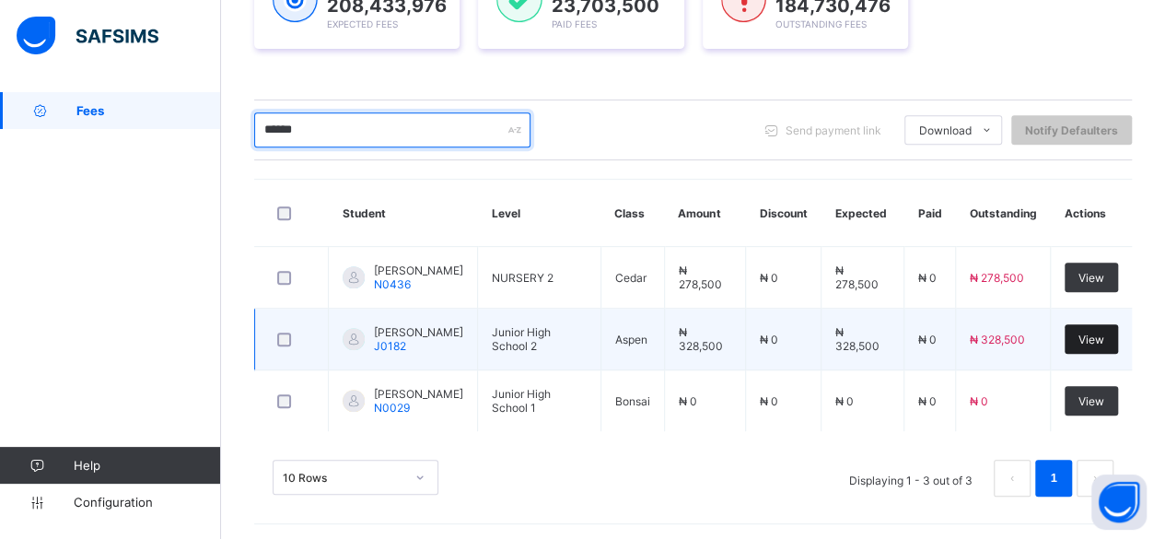
type input "******"
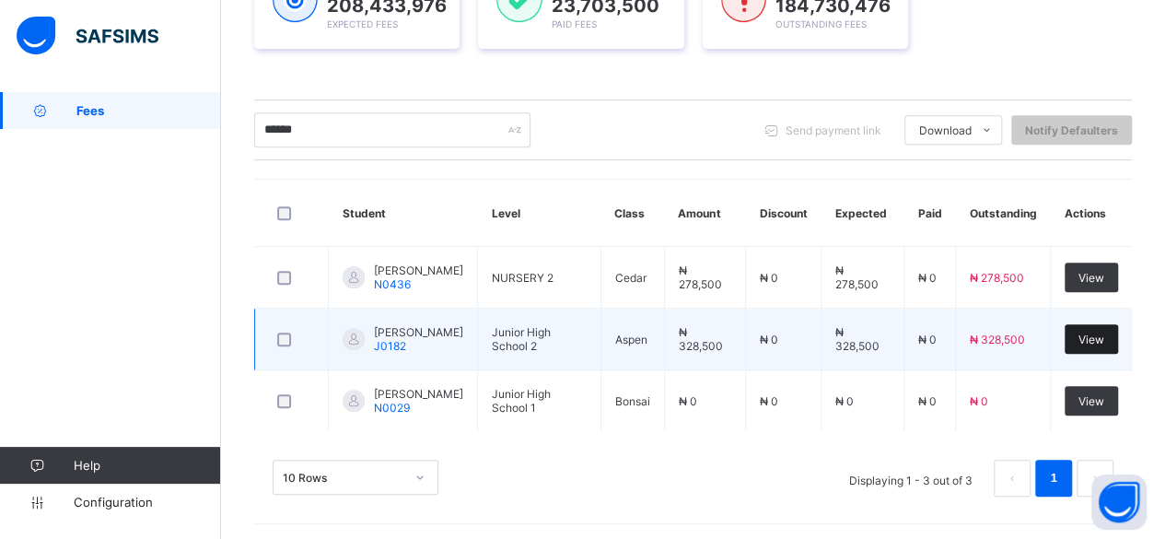
click at [1101, 329] on div "View" at bounding box center [1091, 338] width 53 height 29
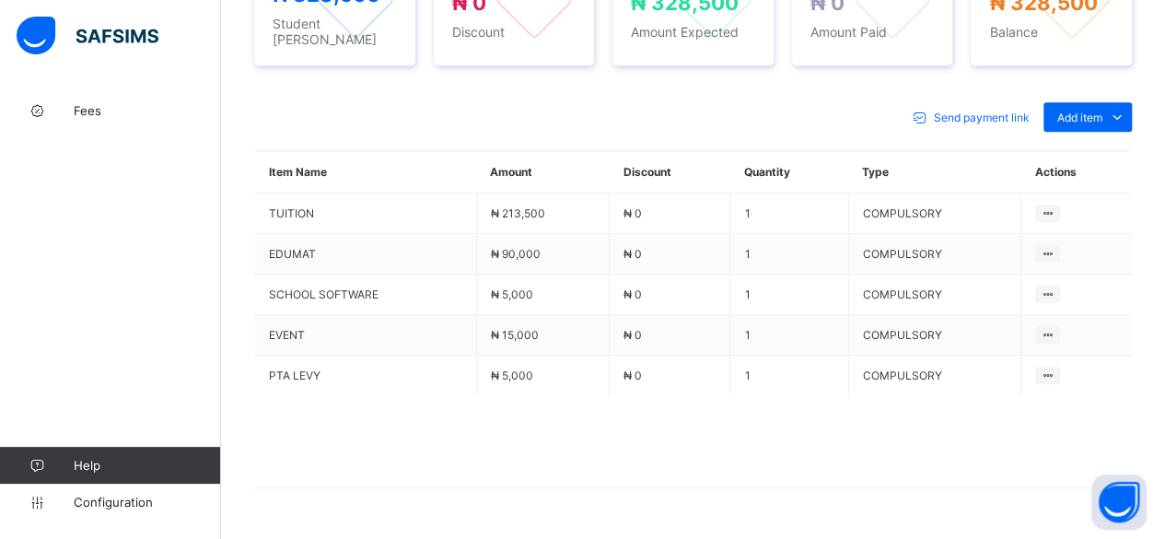
scroll to position [820, 0]
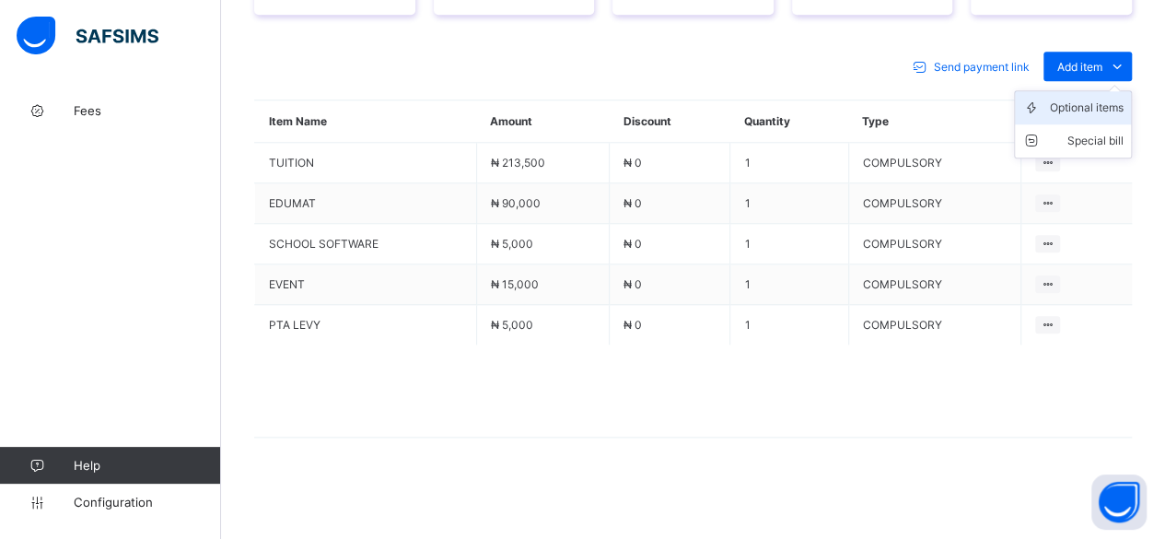
click at [1118, 117] on div "Optional items" at bounding box center [1087, 108] width 74 height 18
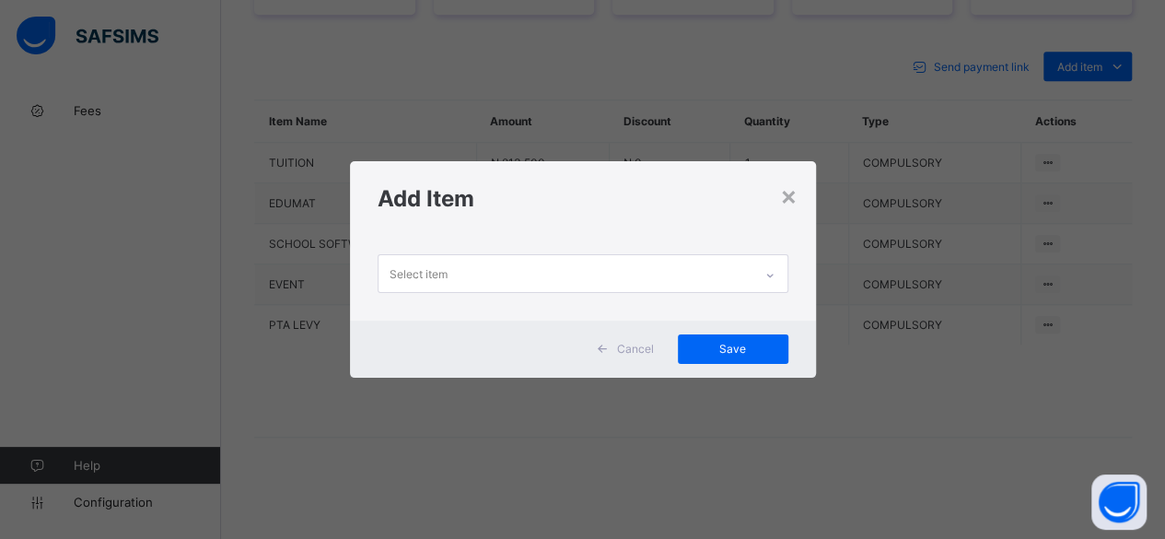
scroll to position [0, 0]
click at [683, 280] on div "Select item" at bounding box center [566, 273] width 374 height 36
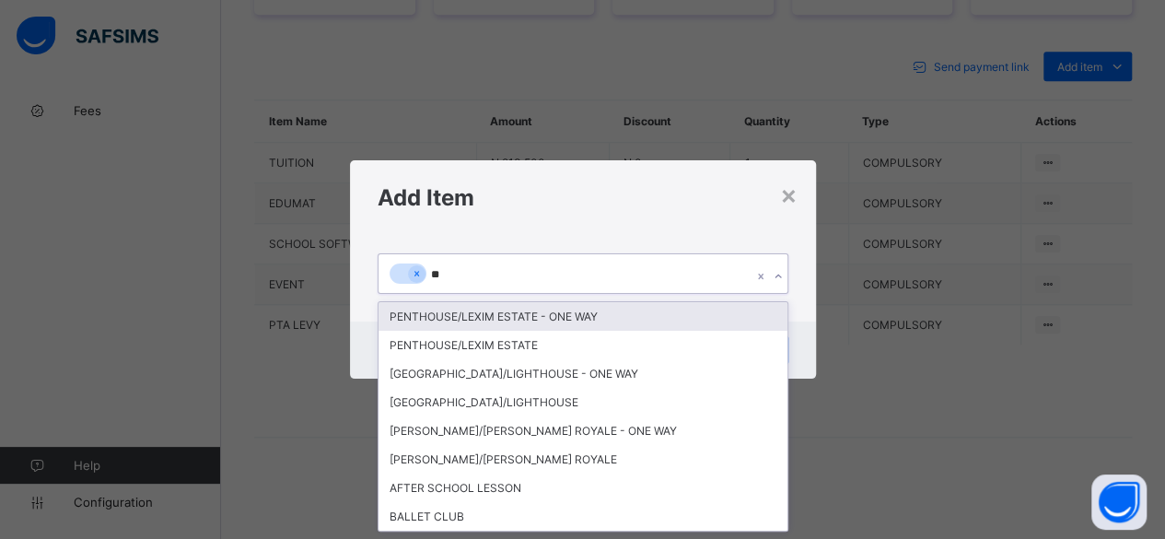
type input "***"
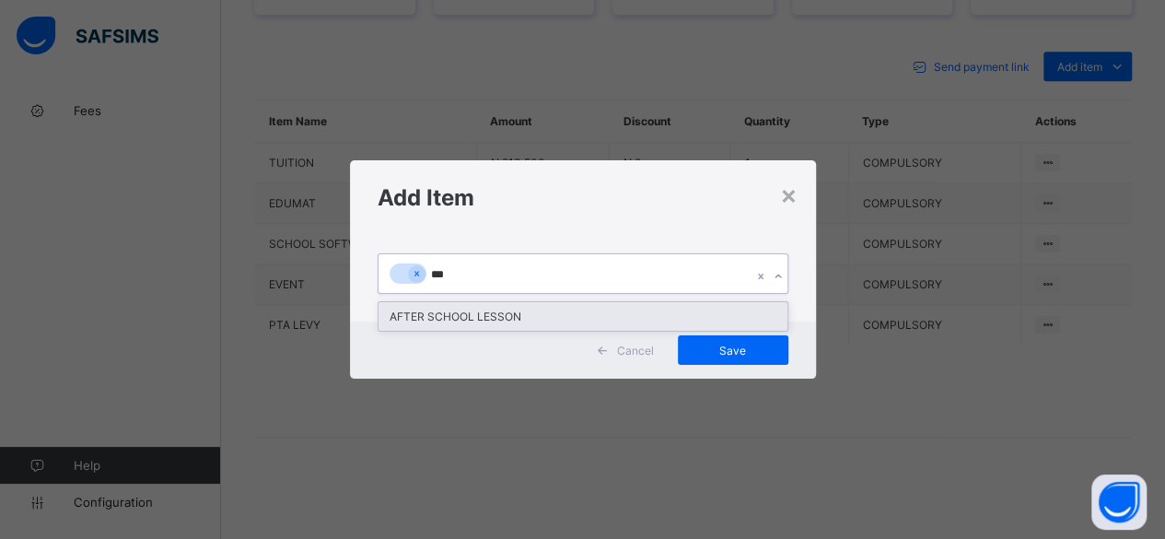
click at [604, 318] on div "AFTER SCHOOL LESSON" at bounding box center [583, 316] width 409 height 29
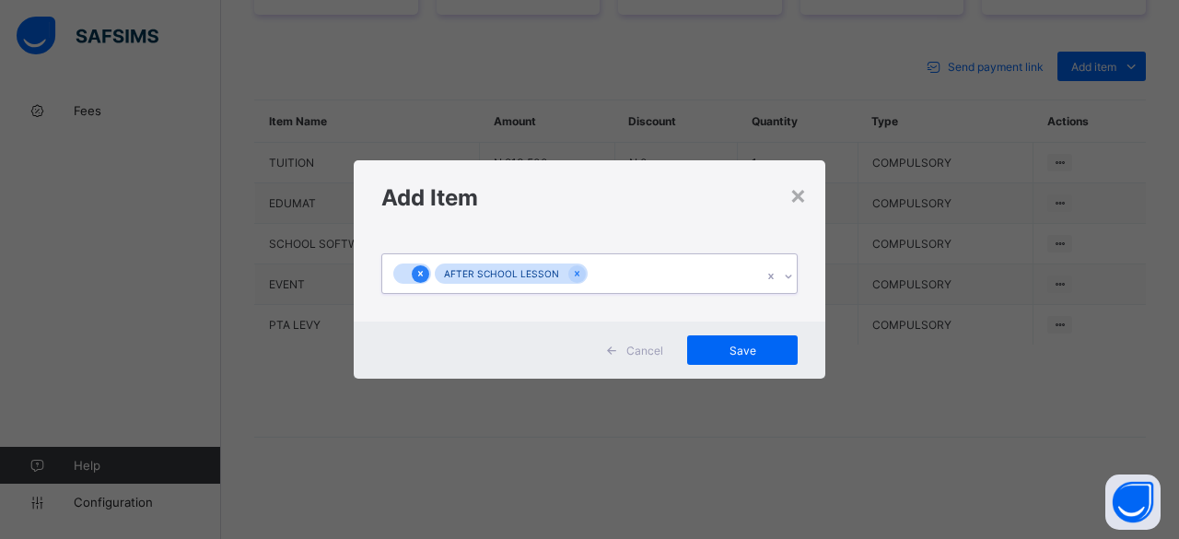
click at [423, 272] on icon at bounding box center [420, 273] width 10 height 13
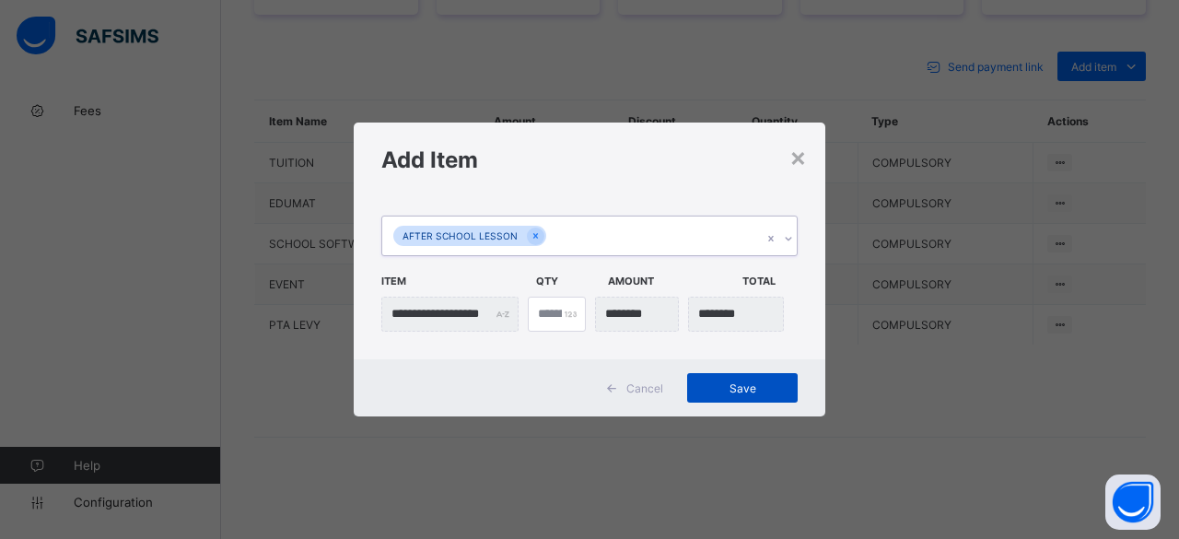
click at [722, 390] on span "Save" at bounding box center [742, 388] width 83 height 14
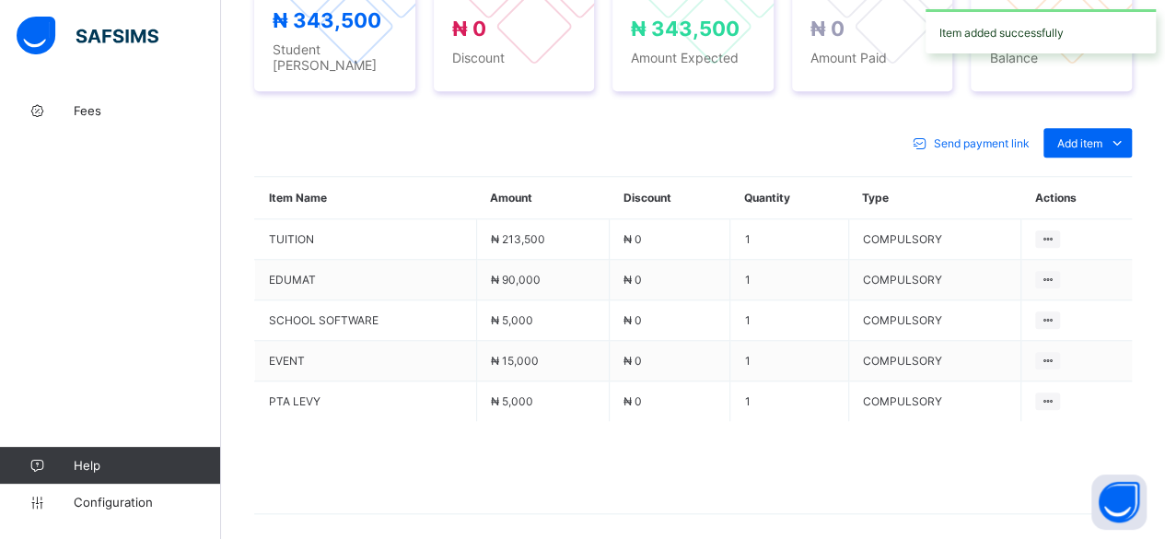
scroll to position [820, 0]
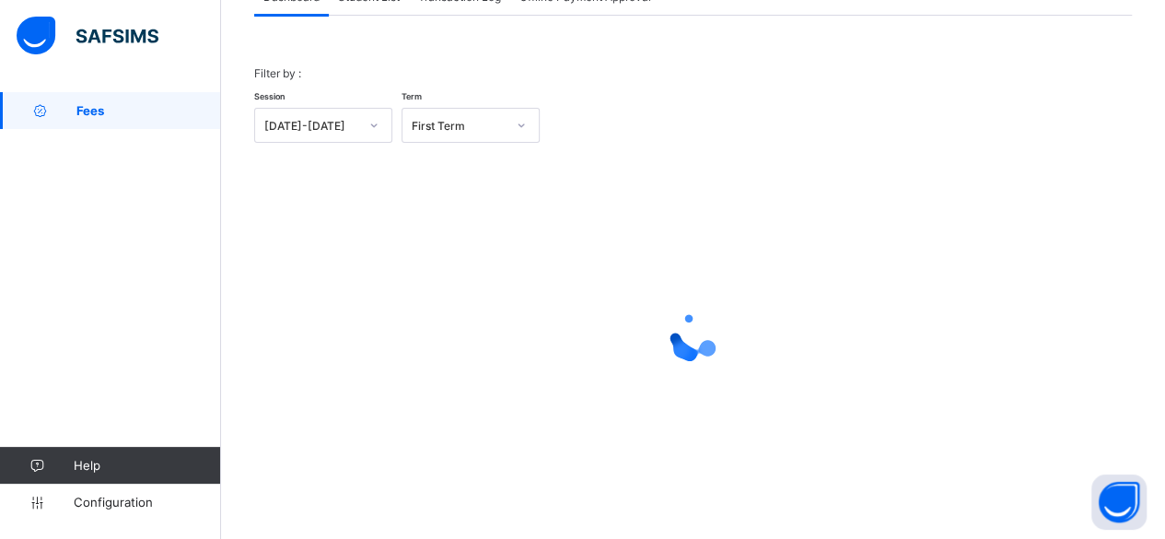
scroll to position [140, 0]
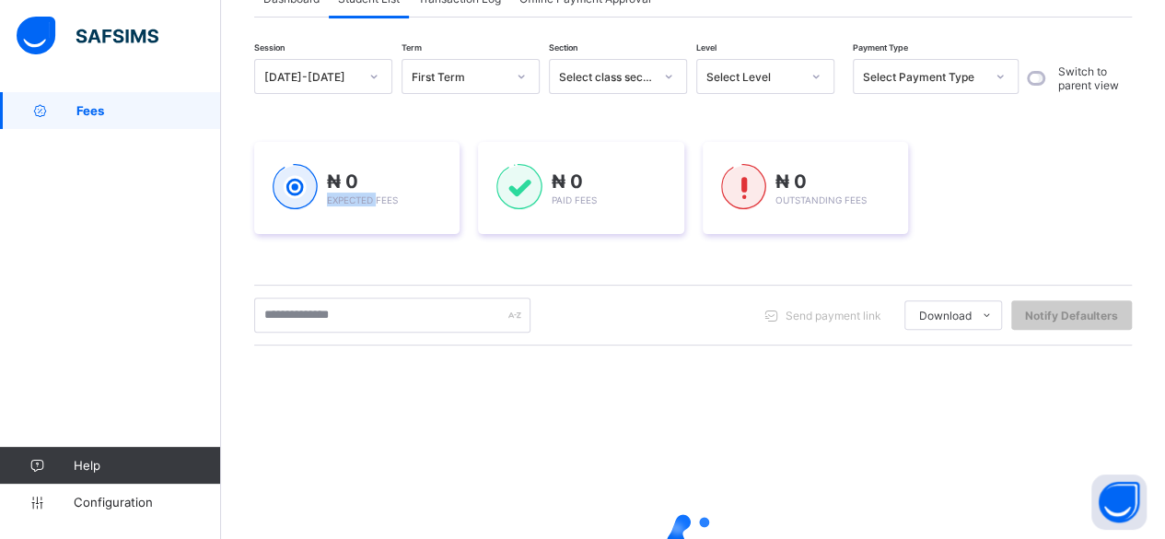
scroll to position [339, 0]
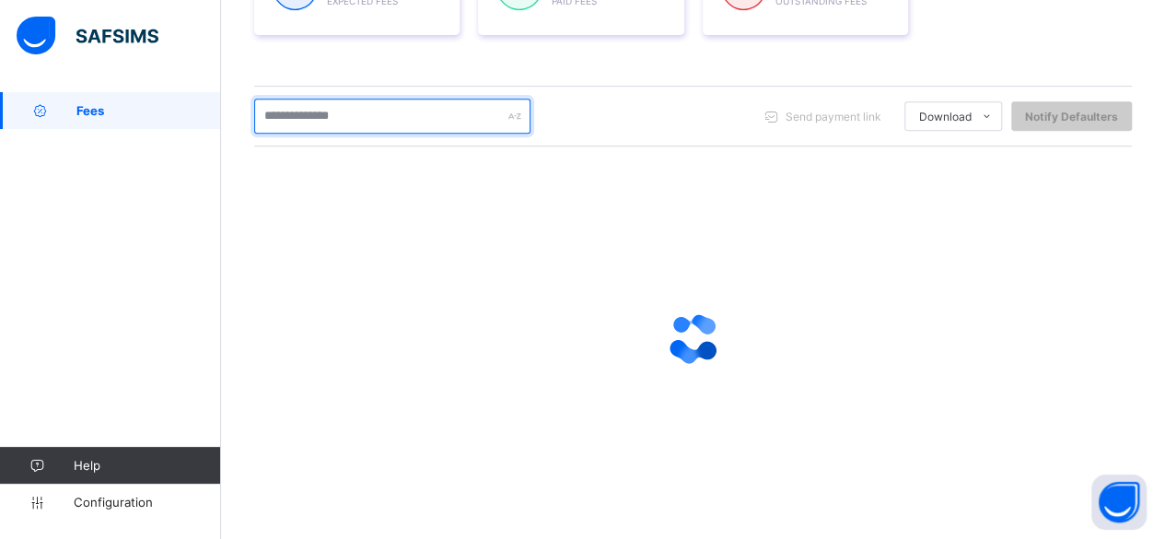
click at [350, 114] on input "text" at bounding box center [392, 116] width 276 height 35
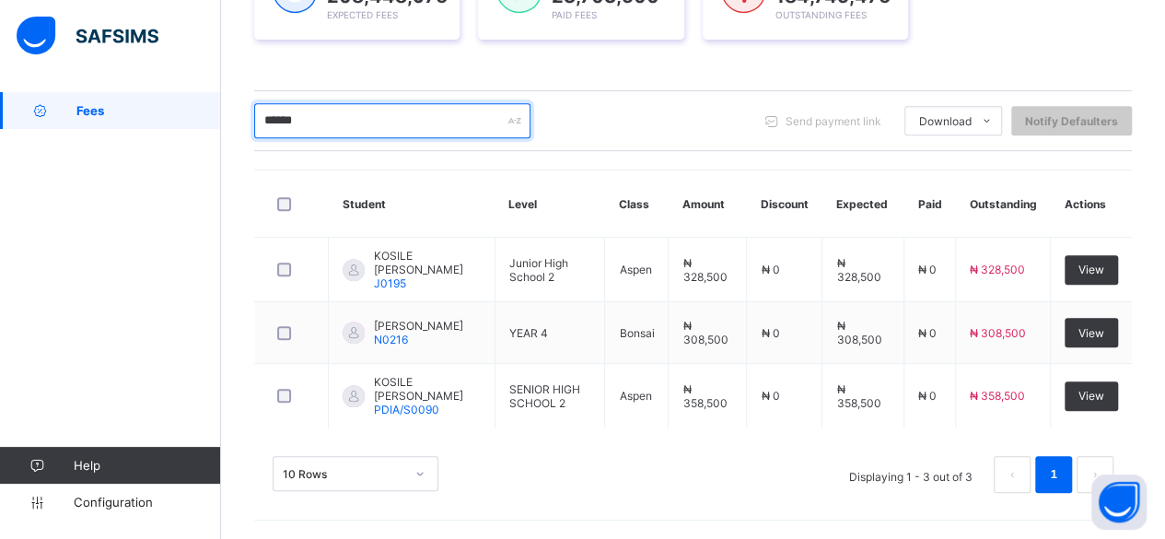
scroll to position [328, 0]
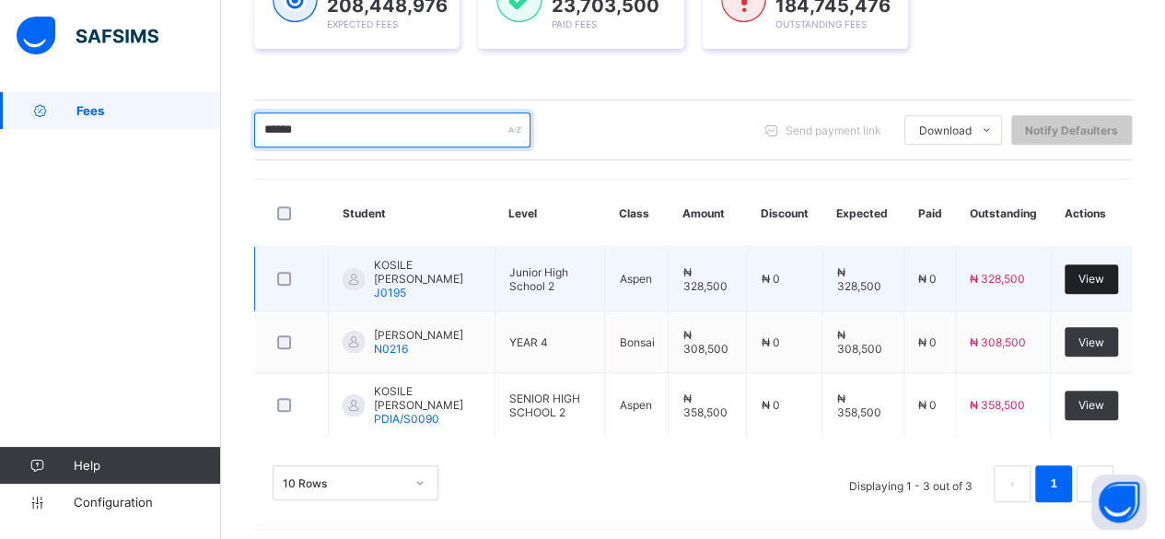
type input "******"
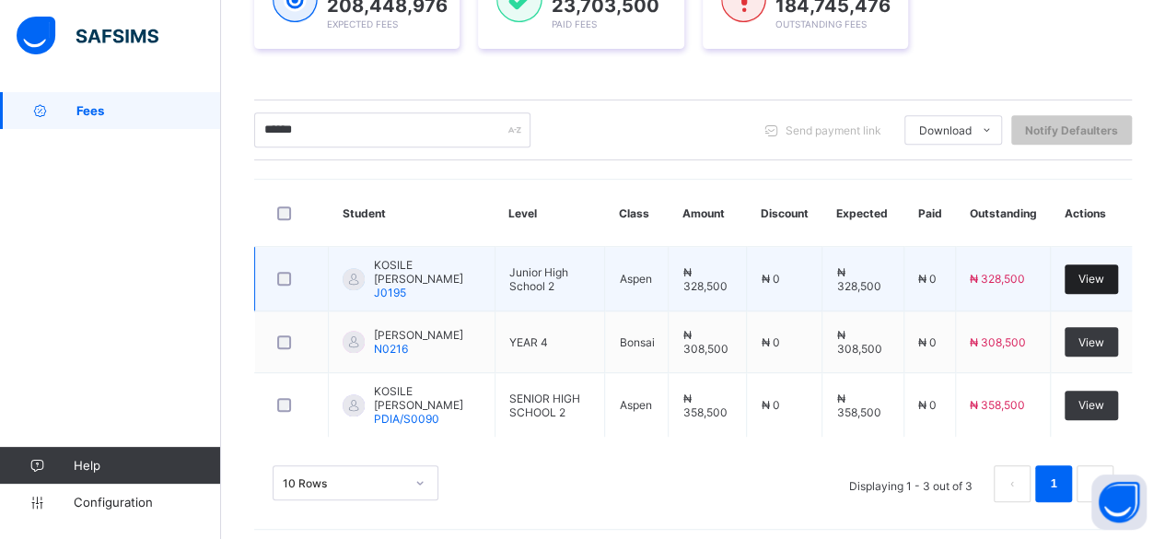
click at [1118, 272] on div "View" at bounding box center [1091, 278] width 53 height 29
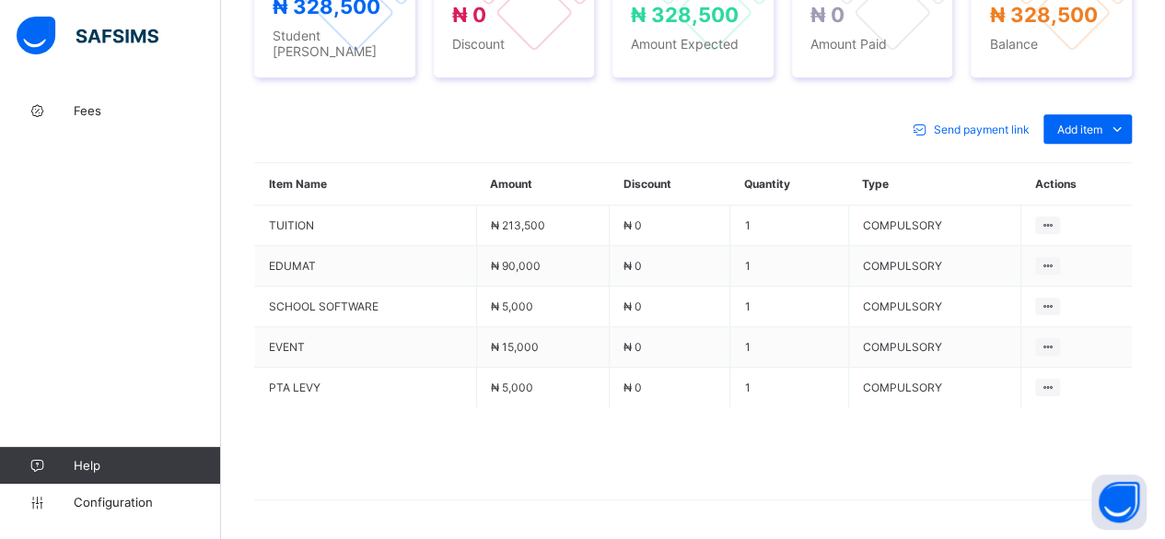
scroll to position [789, 0]
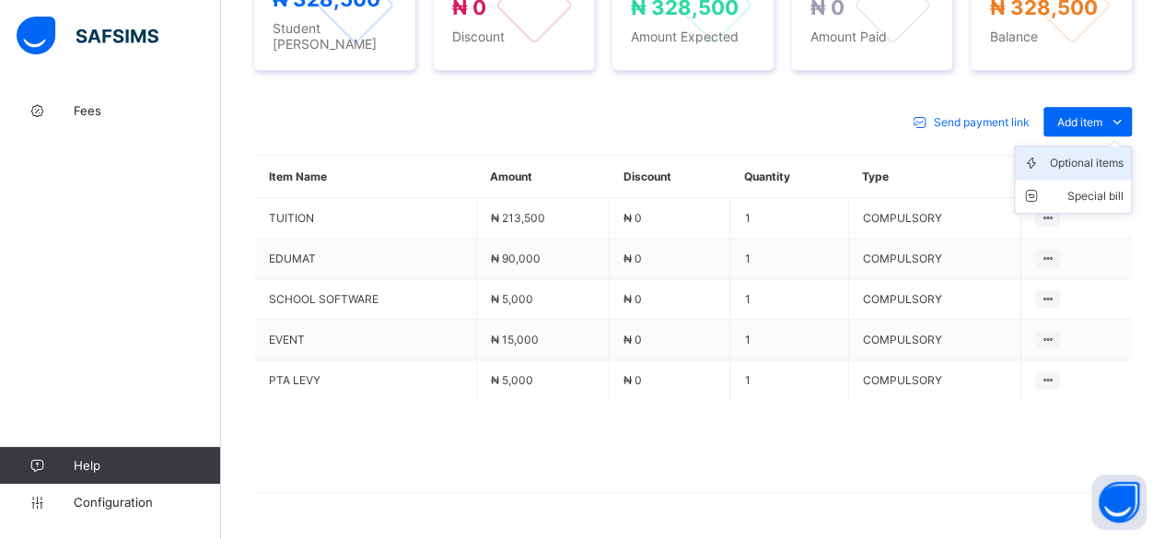
click at [1094, 154] on div "Optional items" at bounding box center [1087, 163] width 74 height 18
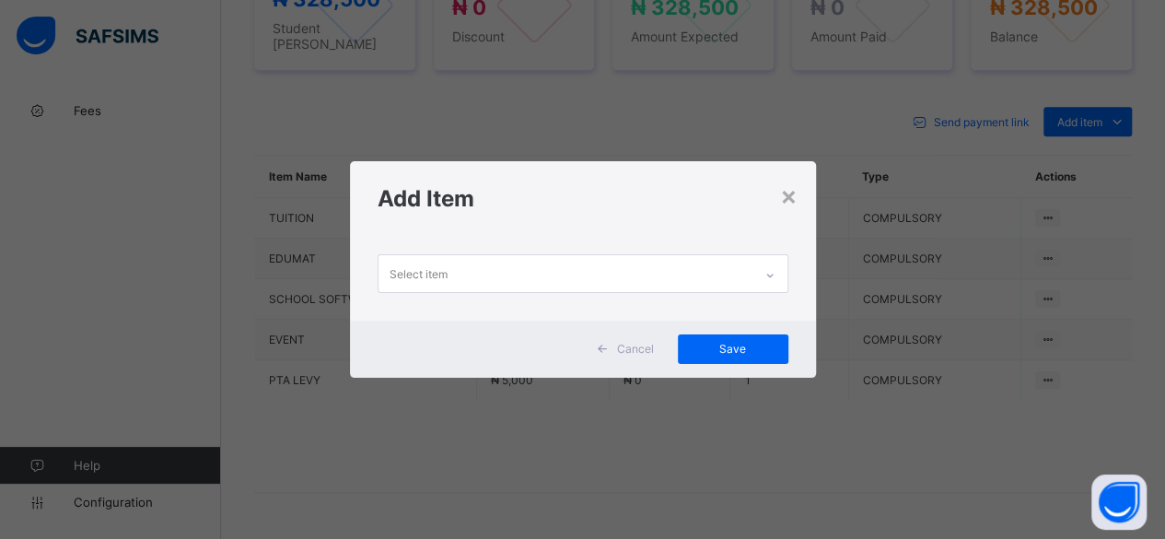
scroll to position [0, 0]
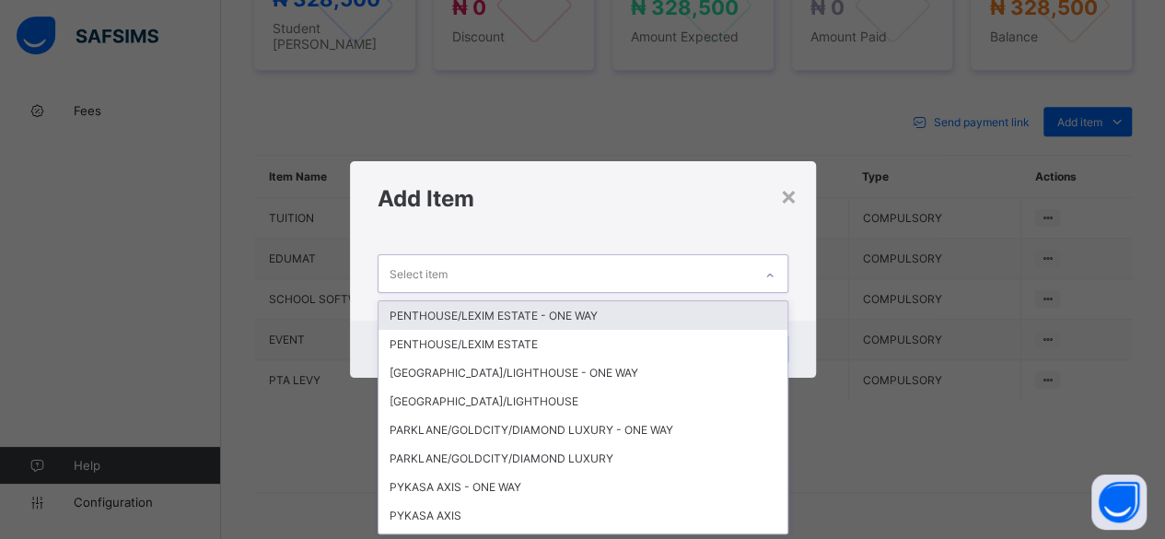
click at [660, 275] on div "Select item" at bounding box center [566, 273] width 374 height 36
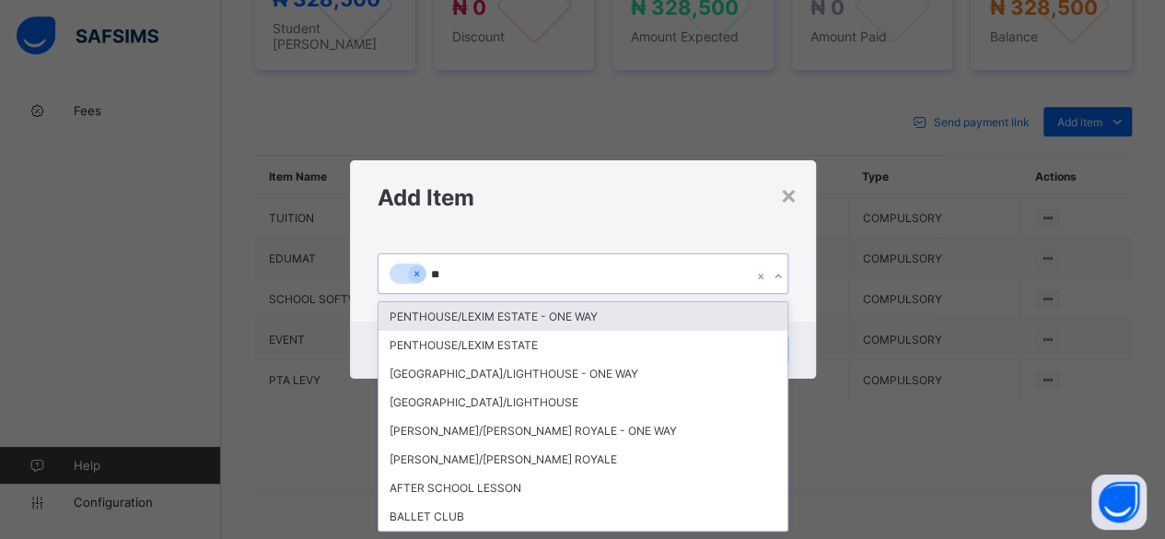
type input "***"
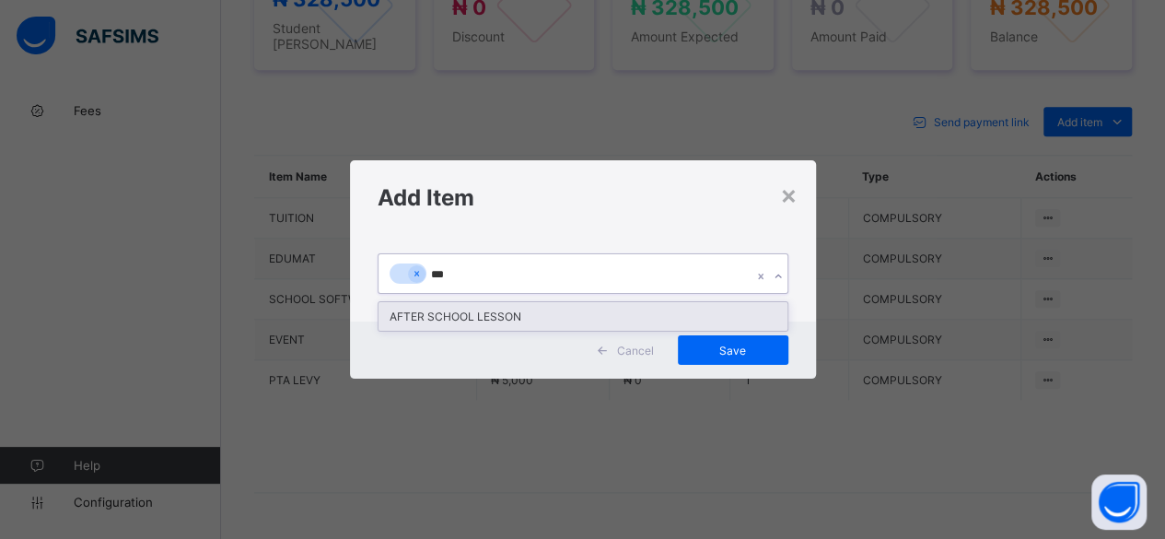
click at [564, 325] on div "AFTER SCHOOL LESSON" at bounding box center [583, 316] width 409 height 29
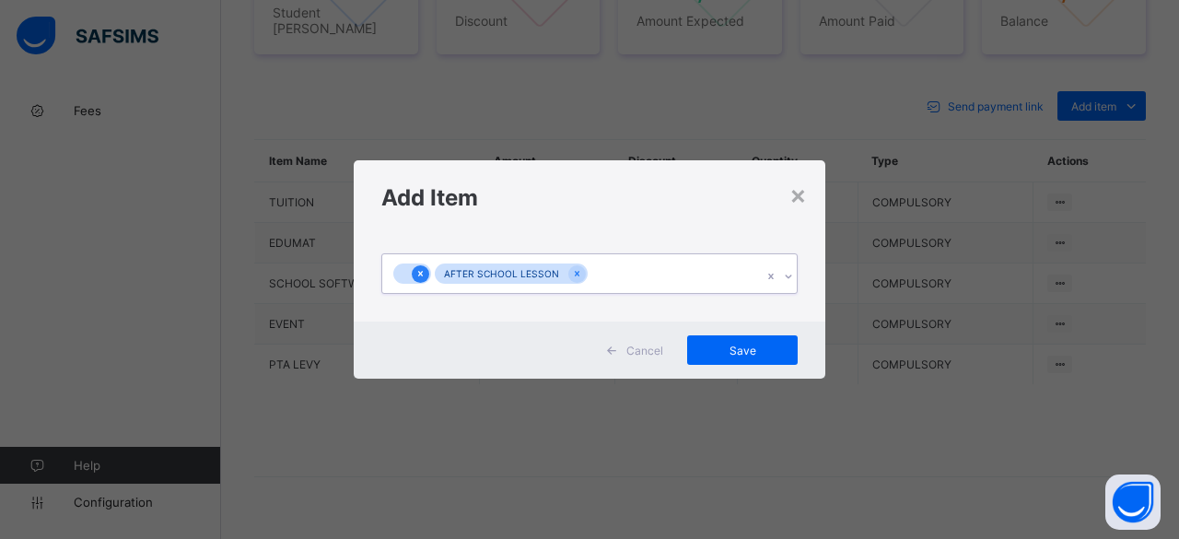
click at [426, 278] on div at bounding box center [421, 274] width 18 height 18
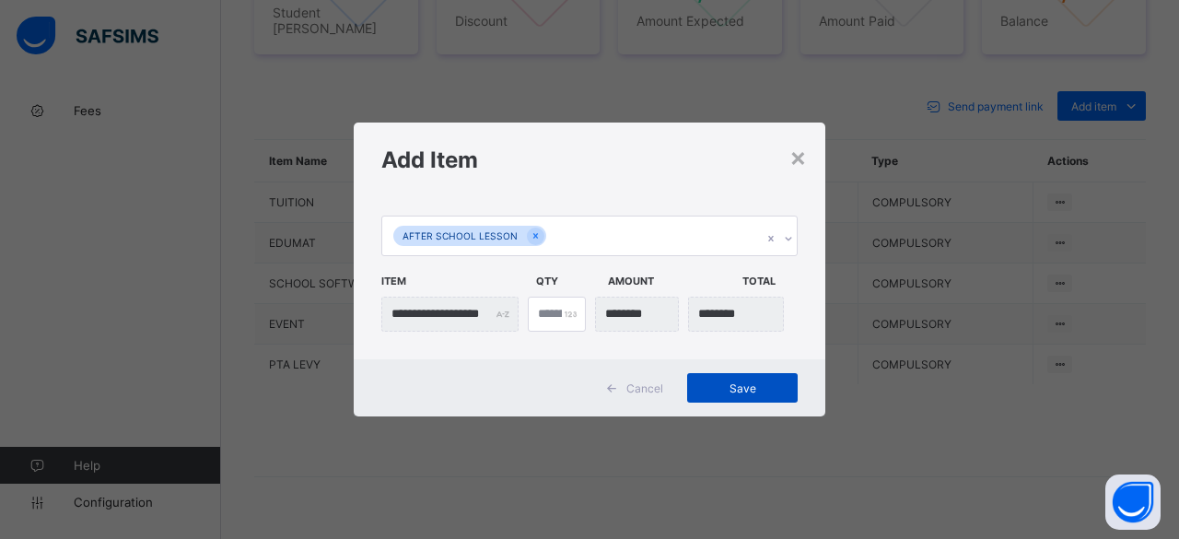
click at [730, 385] on span "Save" at bounding box center [742, 388] width 83 height 14
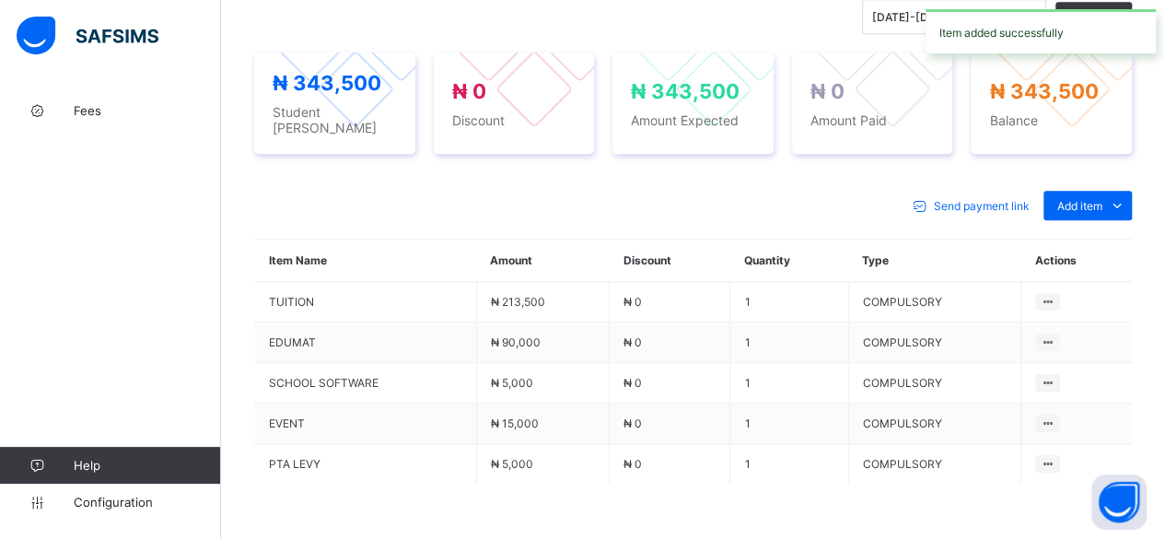
scroll to position [789, 0]
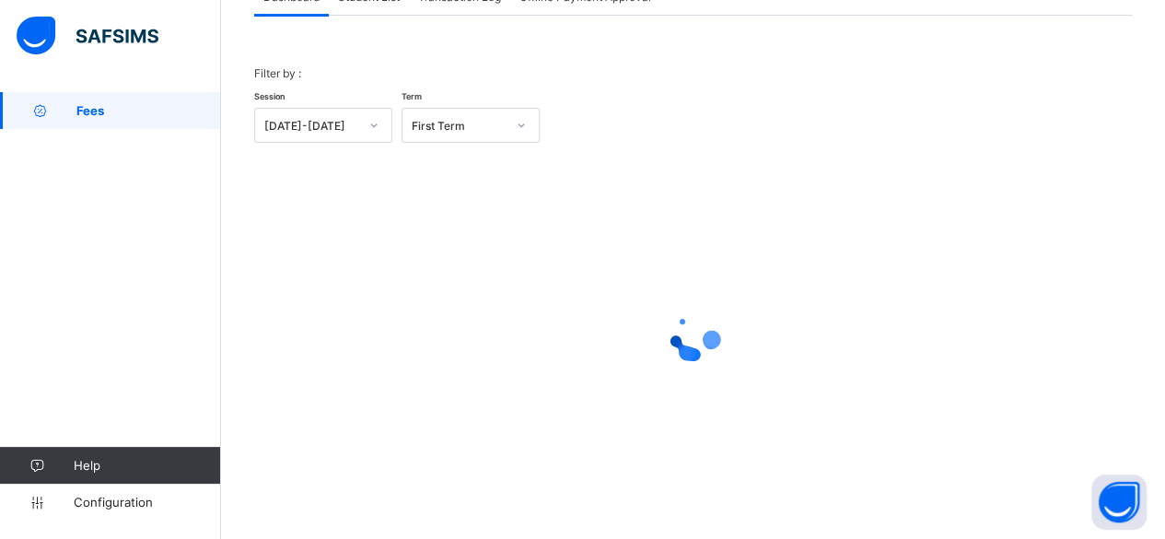
scroll to position [140, 0]
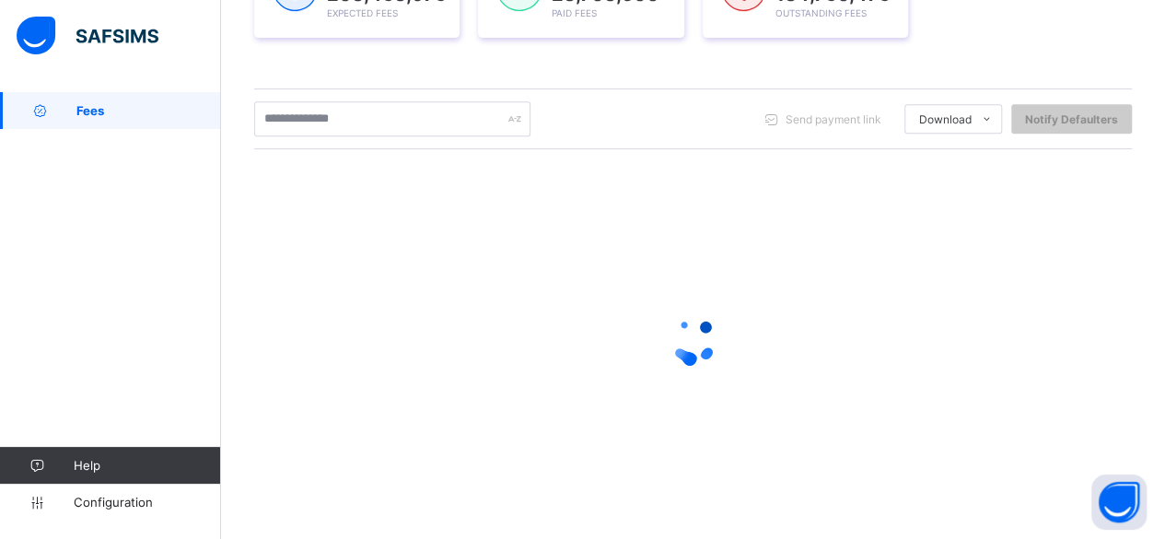
scroll to position [341, 0]
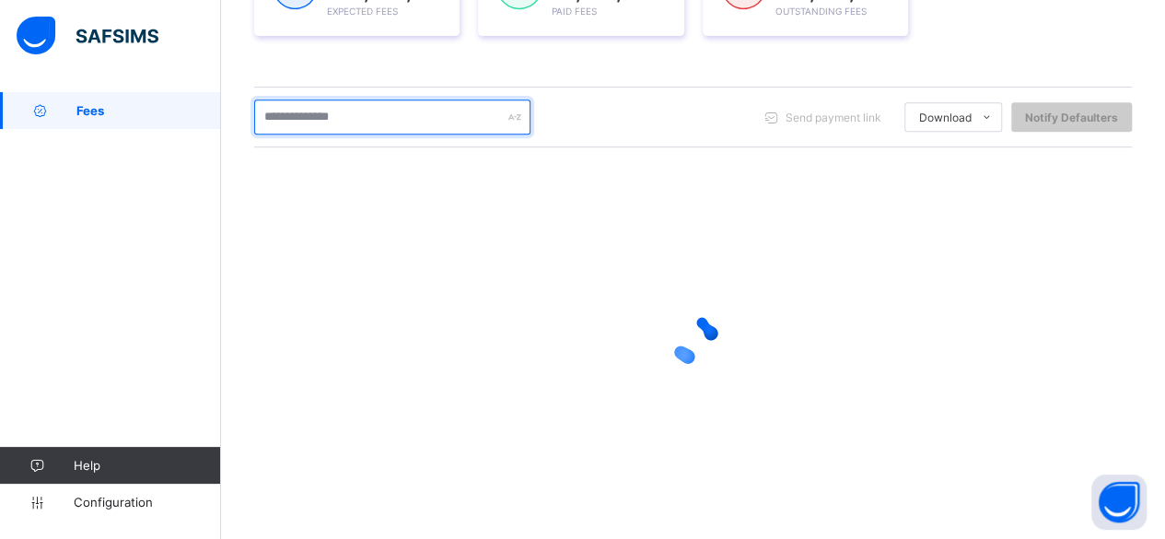
click at [343, 120] on input "text" at bounding box center [392, 116] width 276 height 35
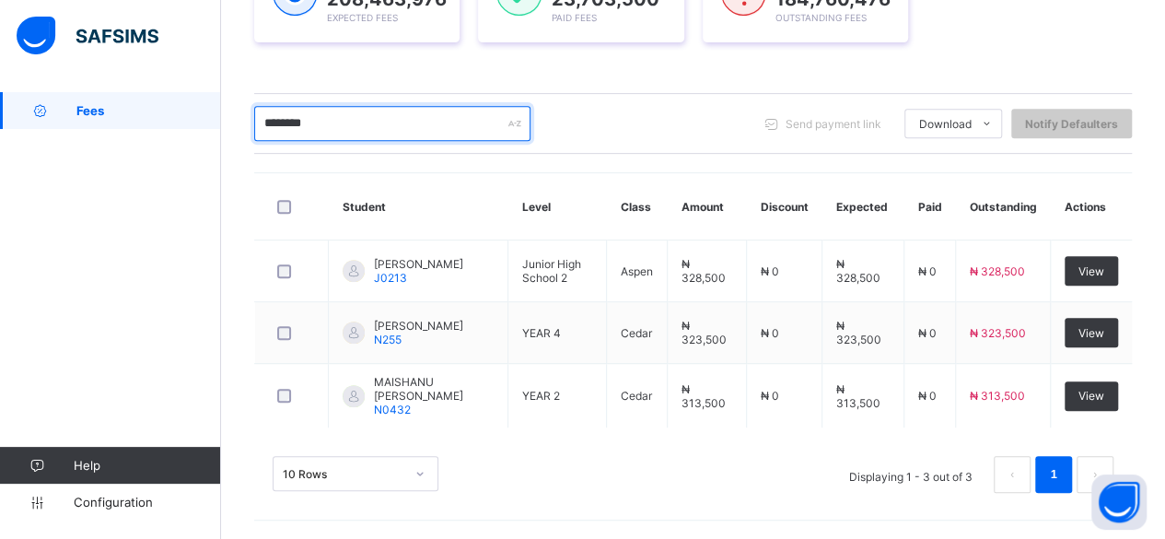
scroll to position [328, 0]
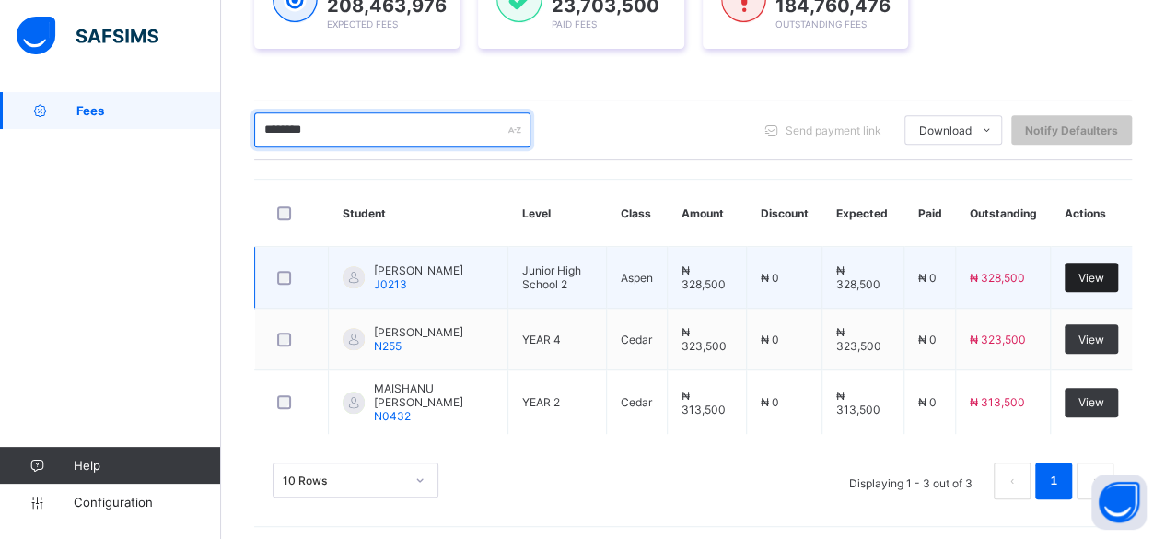
type input "********"
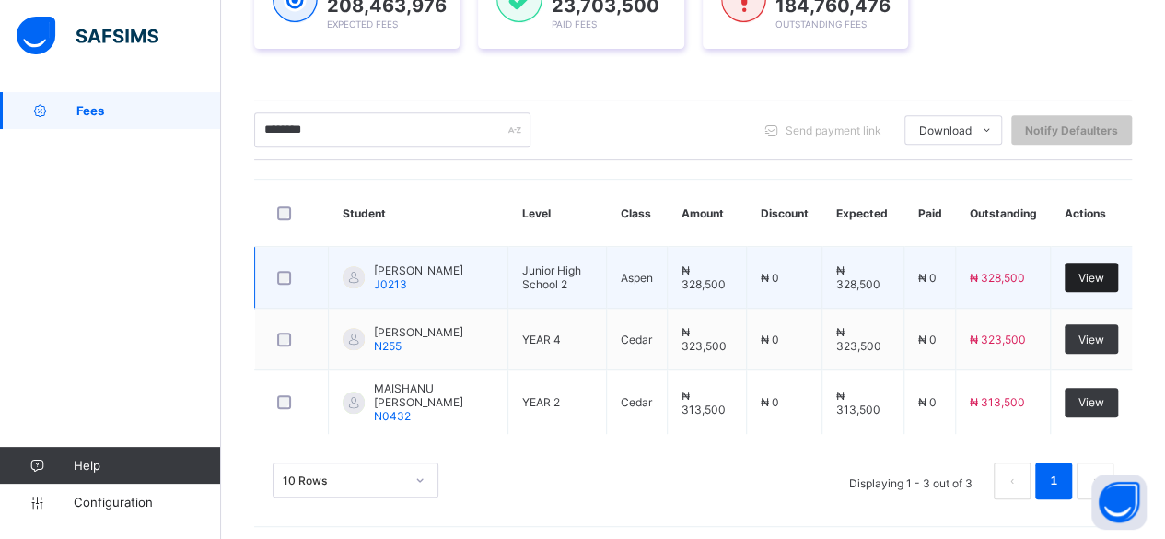
click at [1104, 271] on span "View" at bounding box center [1092, 278] width 26 height 14
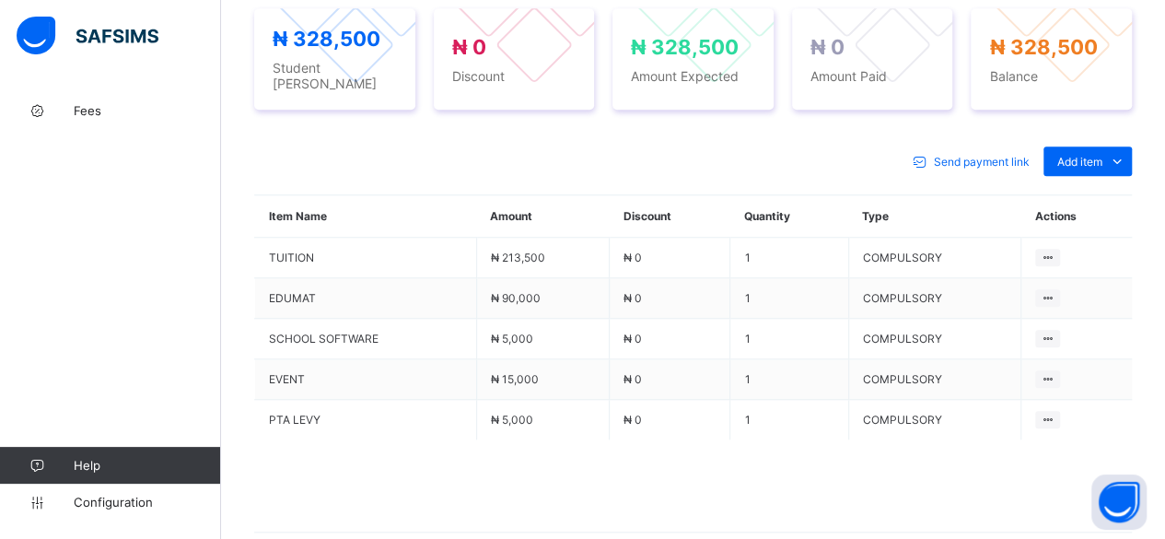
scroll to position [781, 0]
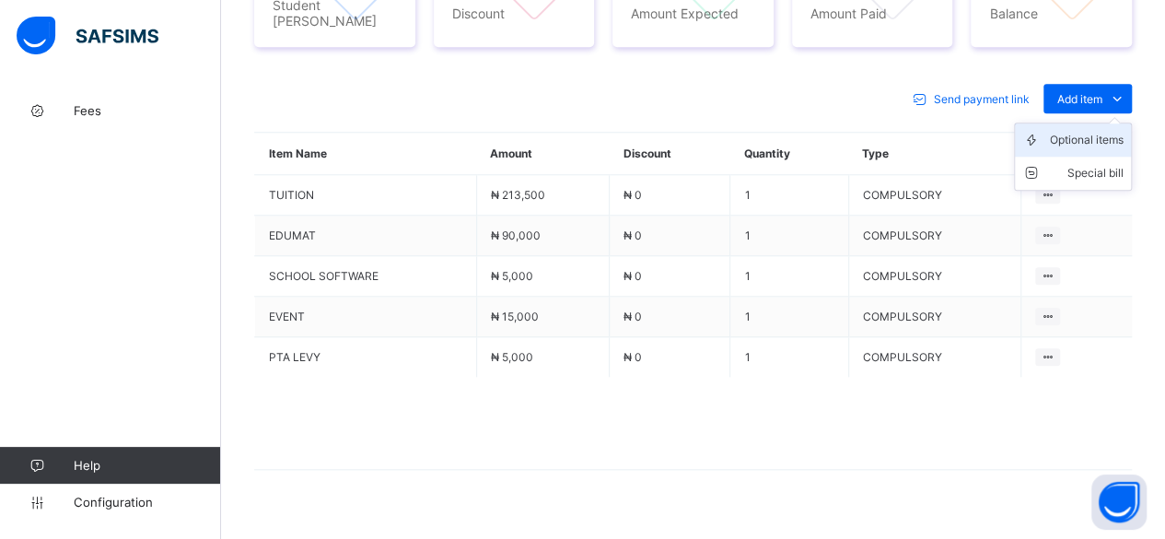
click at [1091, 131] on div "Optional items" at bounding box center [1087, 140] width 74 height 18
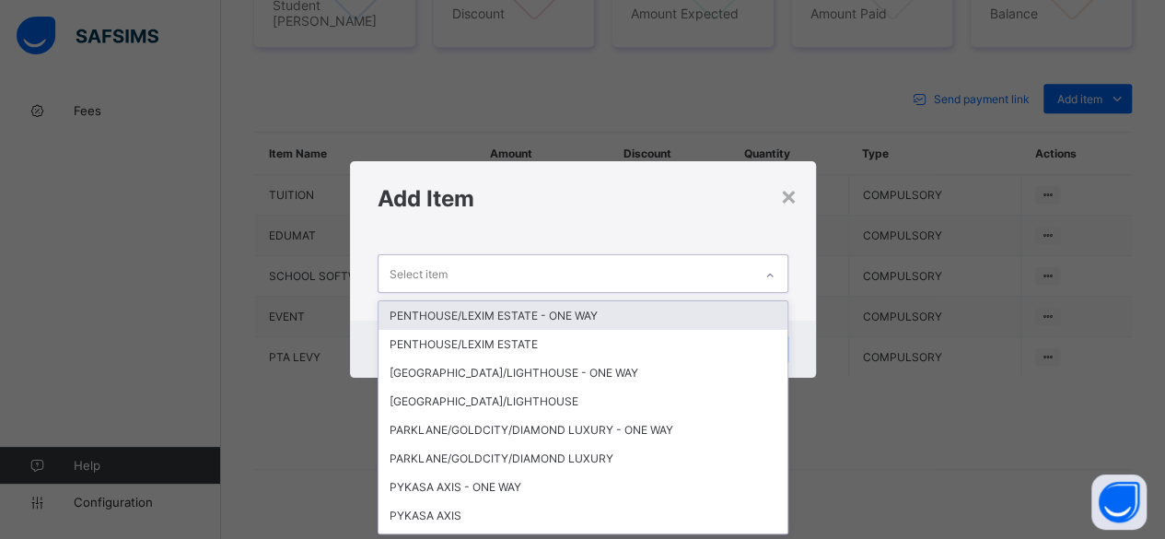
scroll to position [0, 0]
click at [540, 263] on div "Select item" at bounding box center [566, 273] width 374 height 36
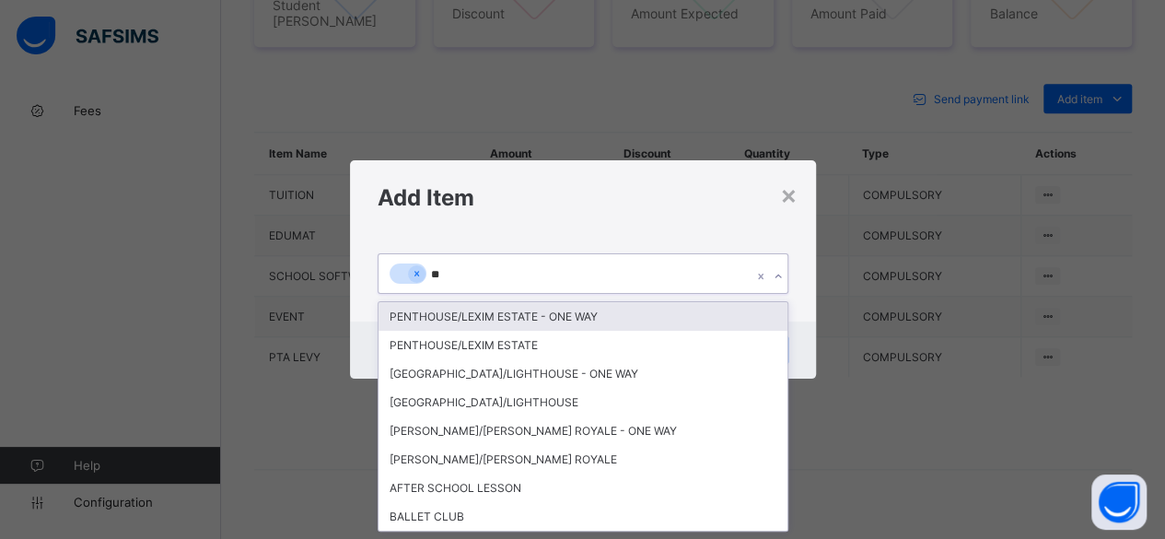
type input "***"
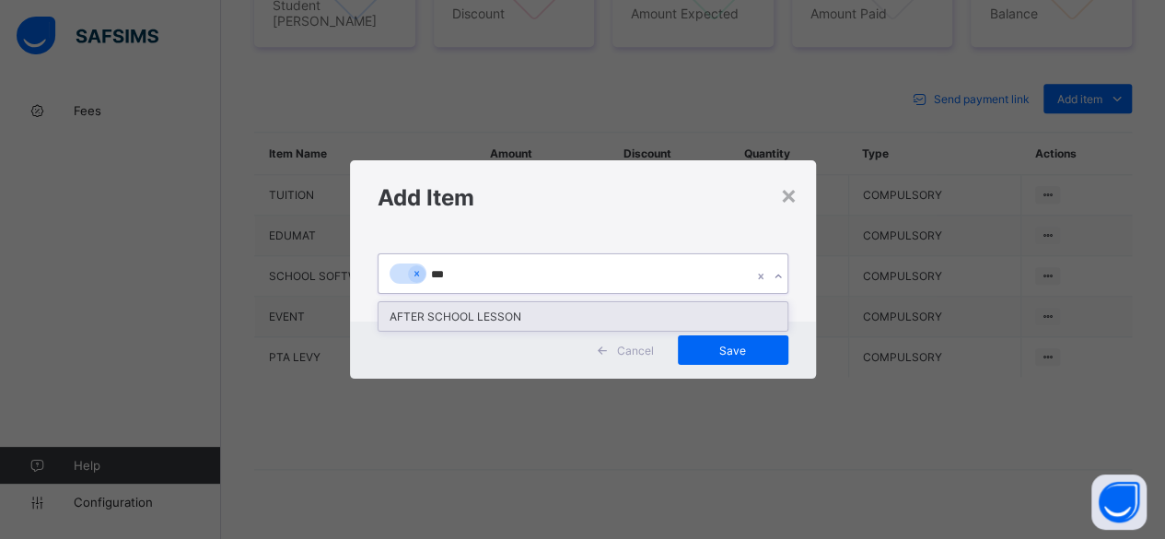
click at [498, 317] on div "AFTER SCHOOL LESSON" at bounding box center [583, 316] width 409 height 29
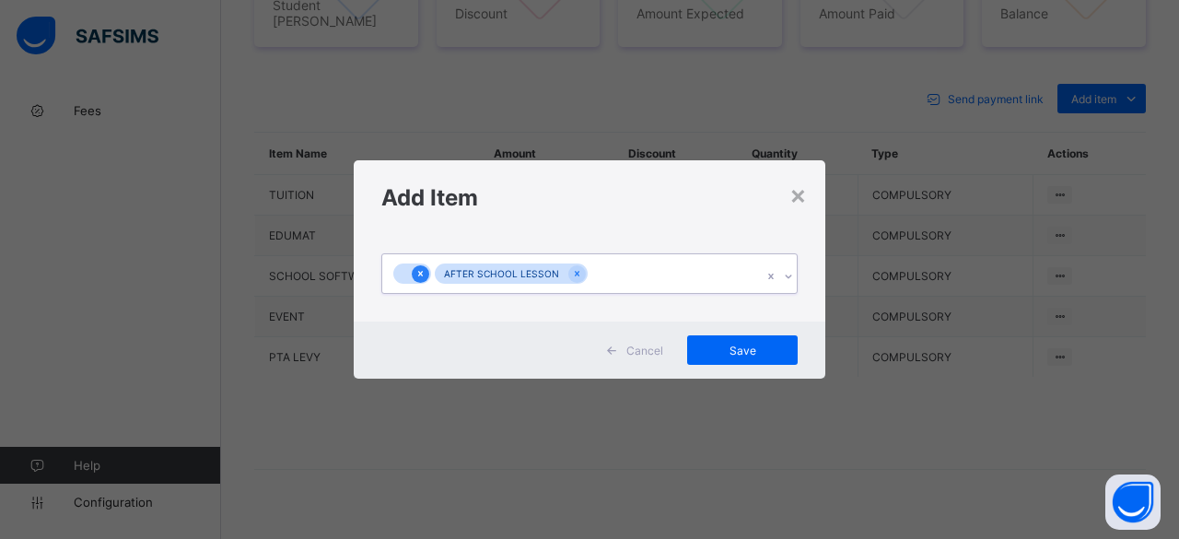
click at [418, 275] on icon at bounding box center [420, 274] width 5 height 6
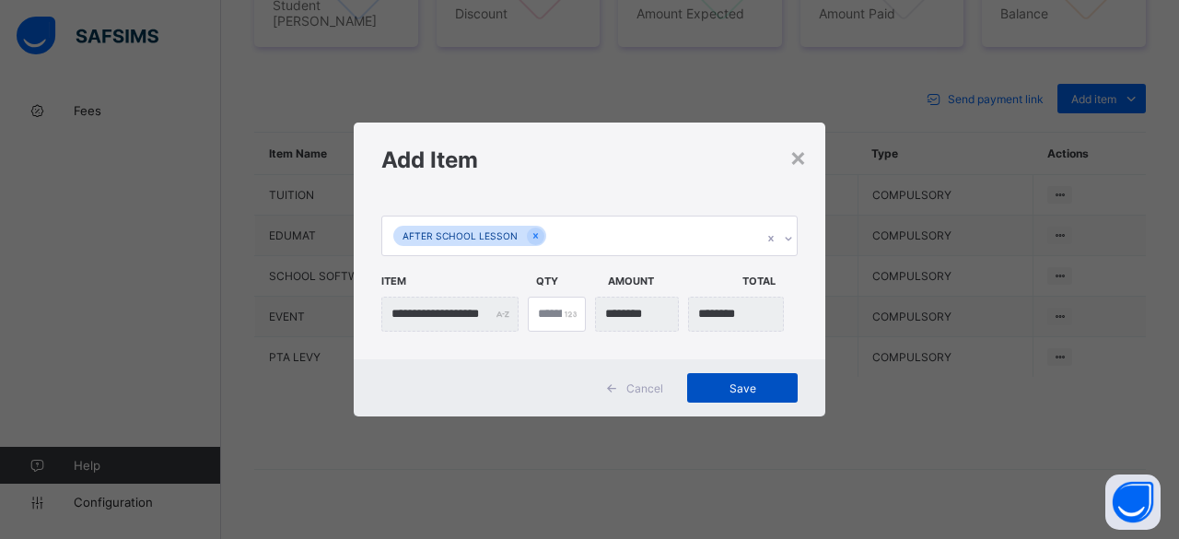
click at [760, 388] on span "Save" at bounding box center [742, 388] width 83 height 14
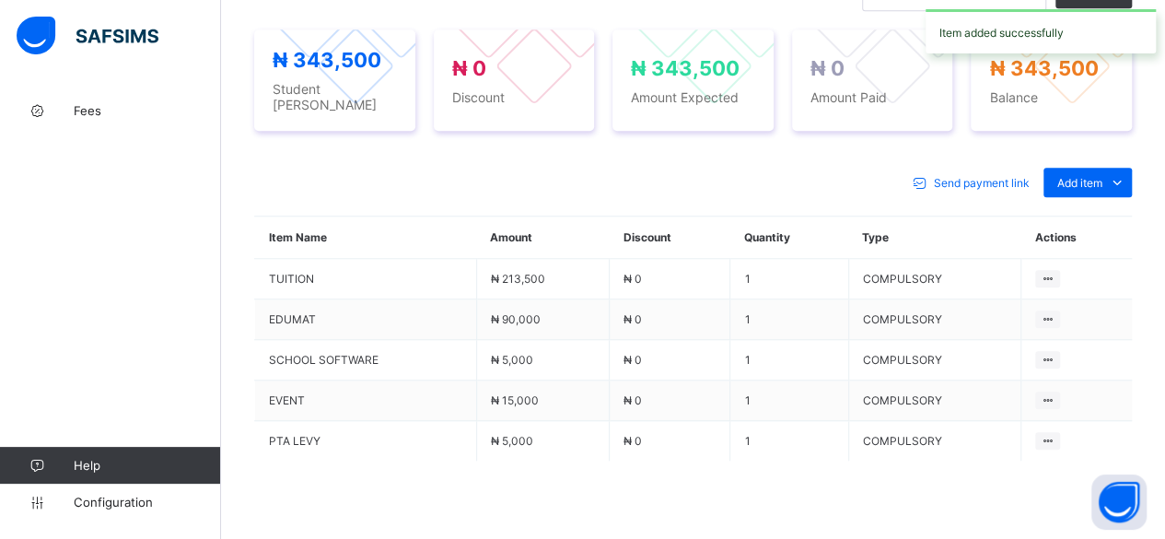
scroll to position [781, 0]
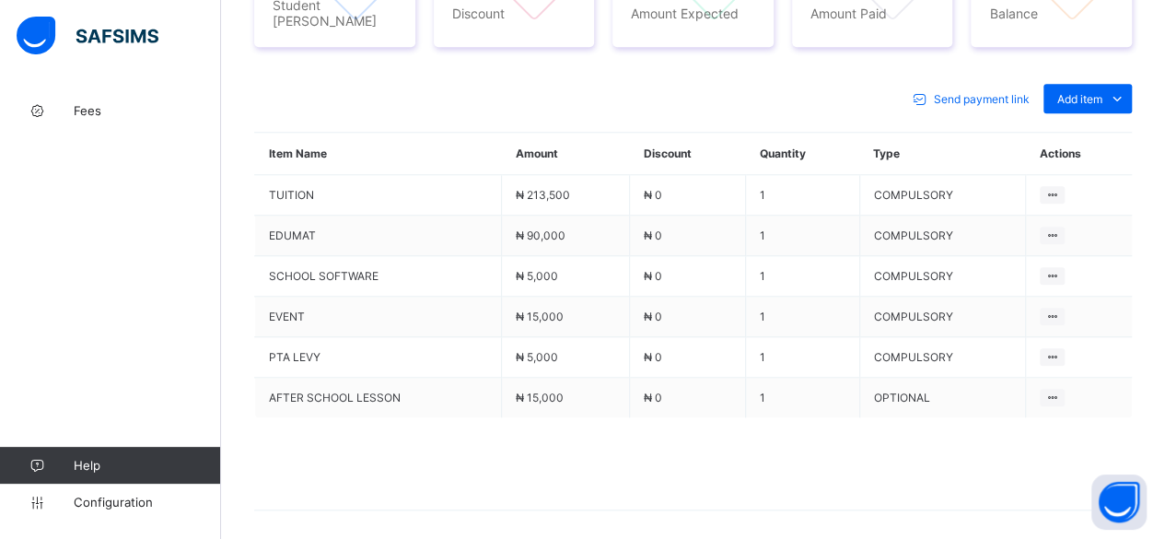
scroll to position [140, 0]
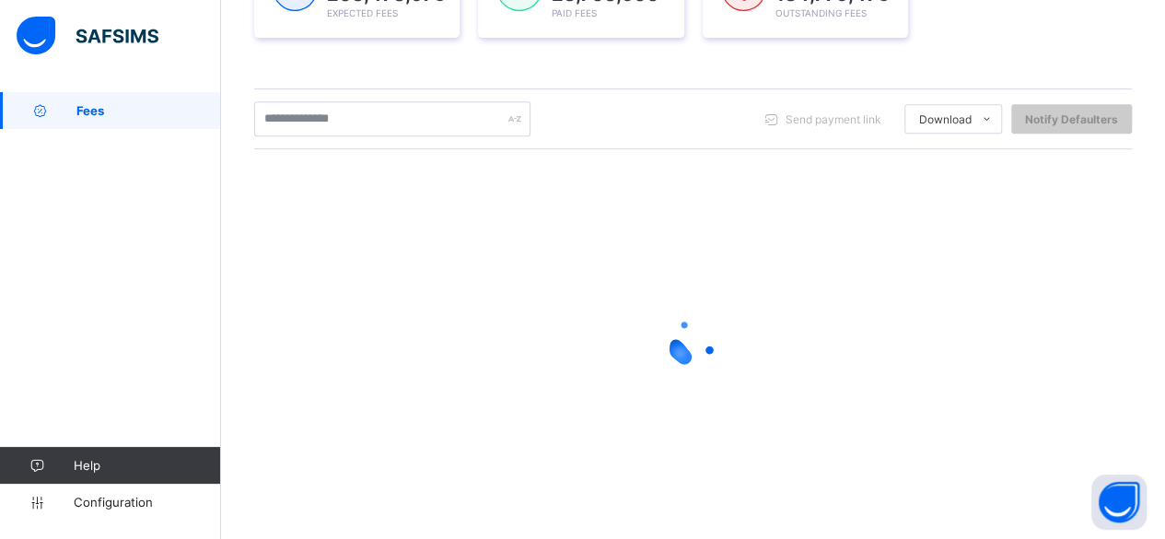
scroll to position [341, 0]
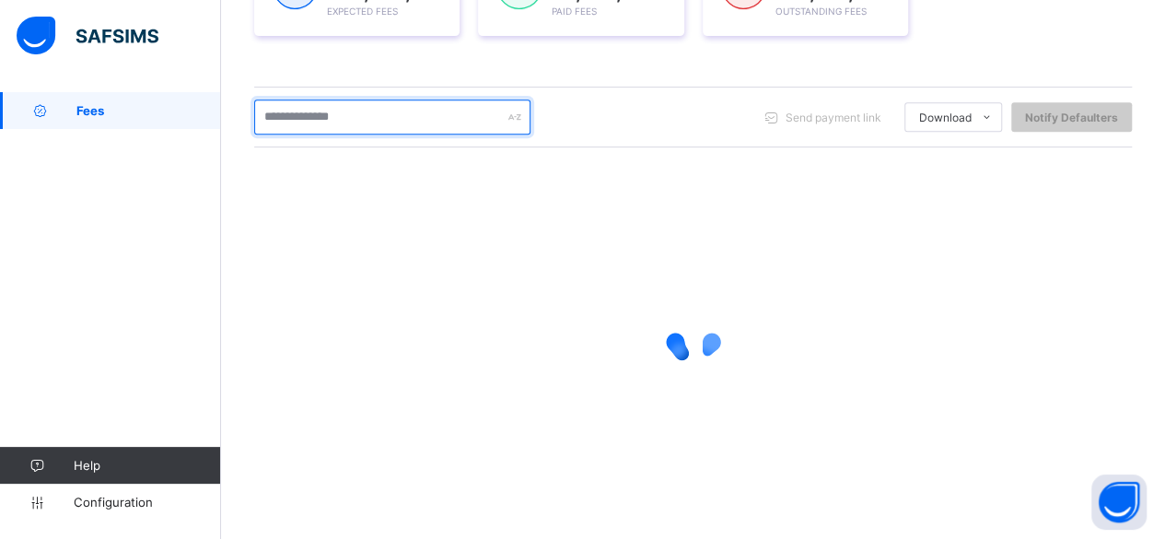
click at [351, 129] on input "text" at bounding box center [392, 116] width 276 height 35
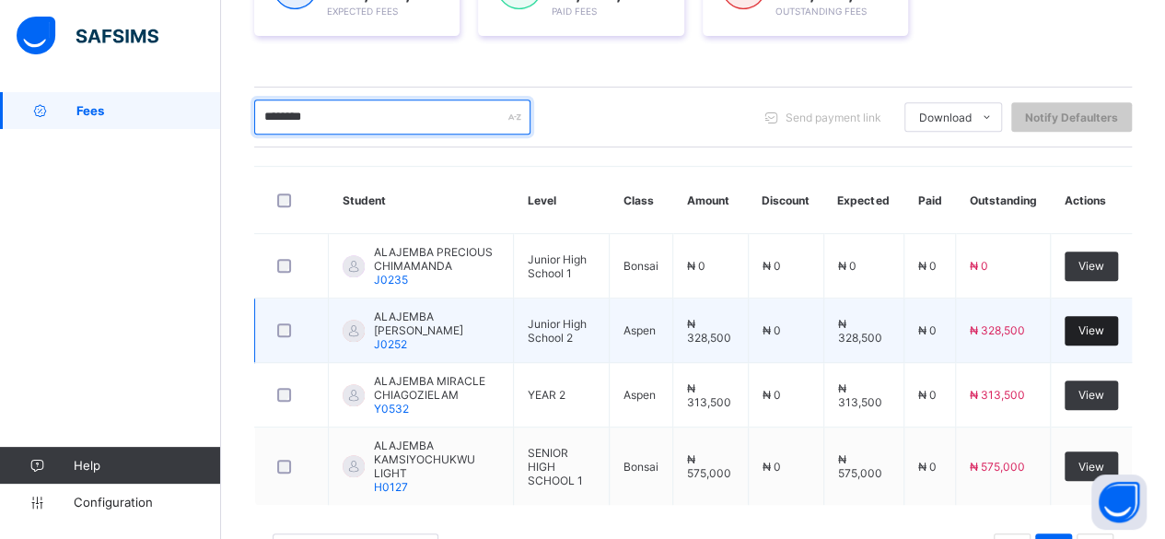
type input "********"
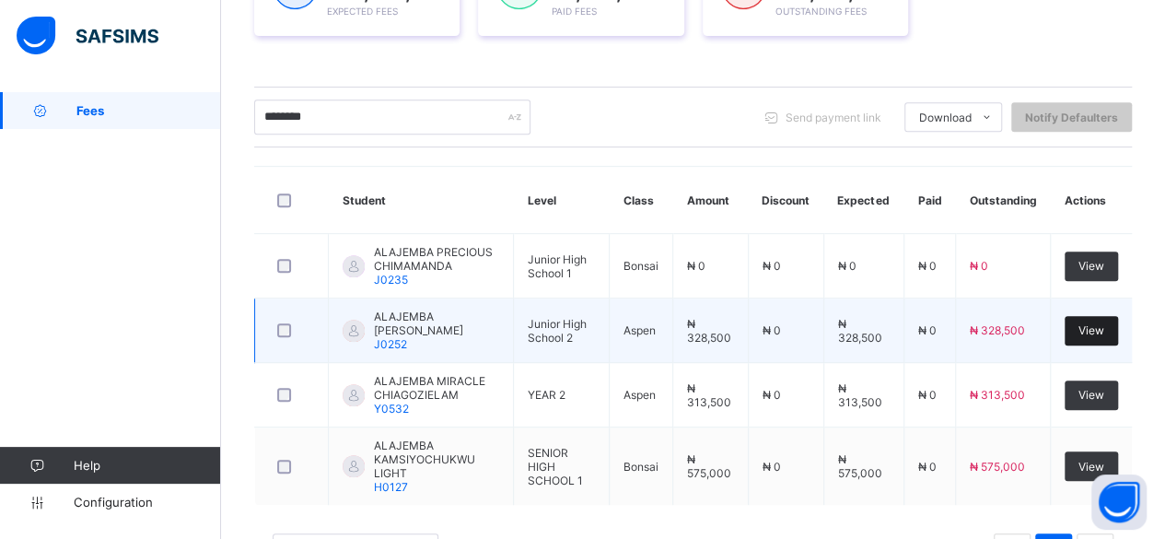
click at [1104, 323] on span "View" at bounding box center [1092, 330] width 26 height 14
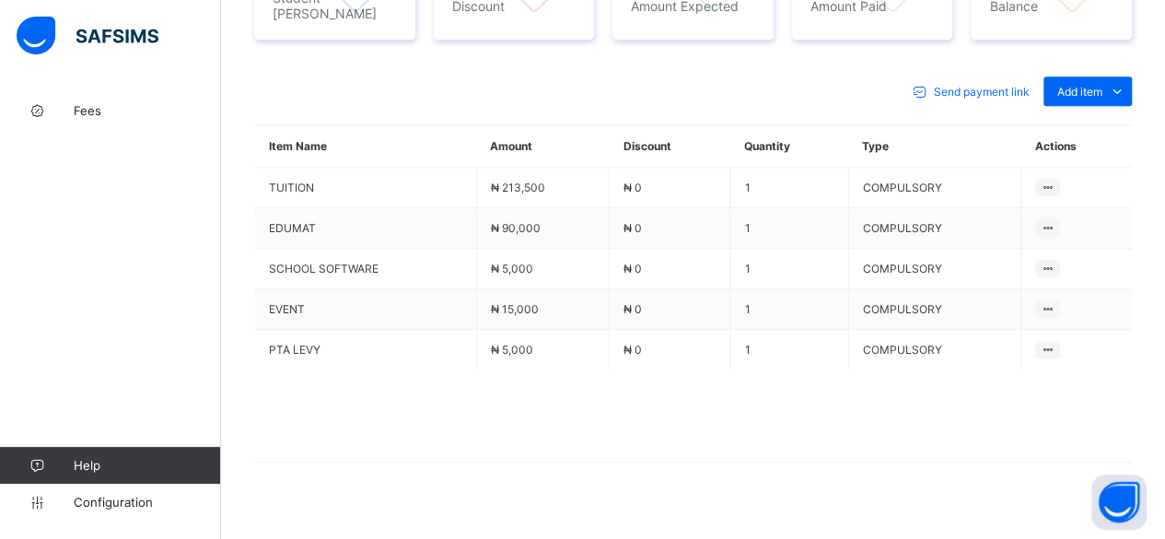
scroll to position [789, 0]
click at [1109, 123] on div "Optional items" at bounding box center [1087, 132] width 74 height 18
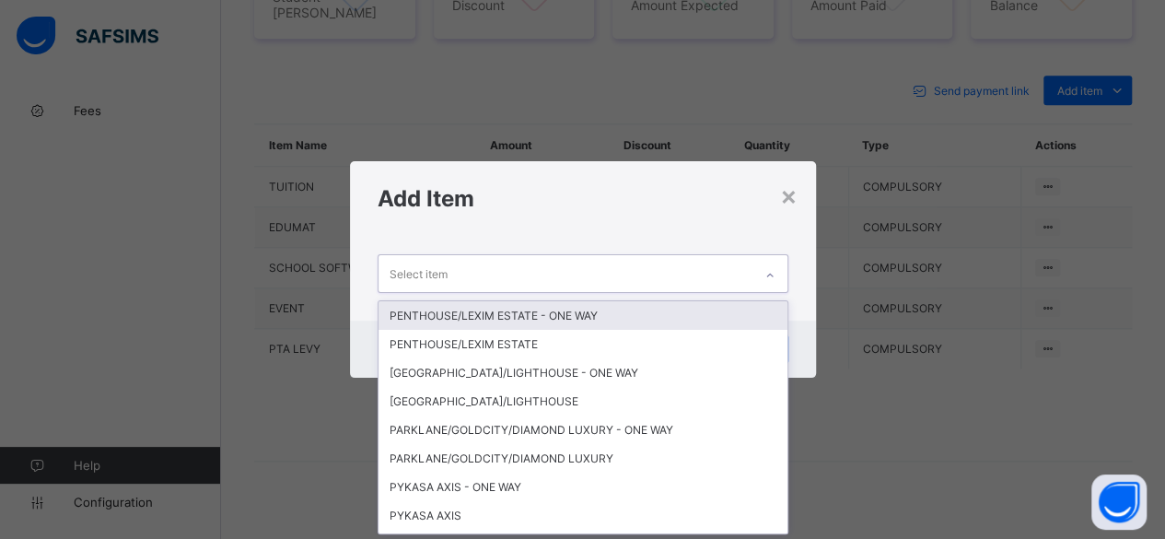
click at [682, 268] on div "Select item" at bounding box center [566, 273] width 374 height 36
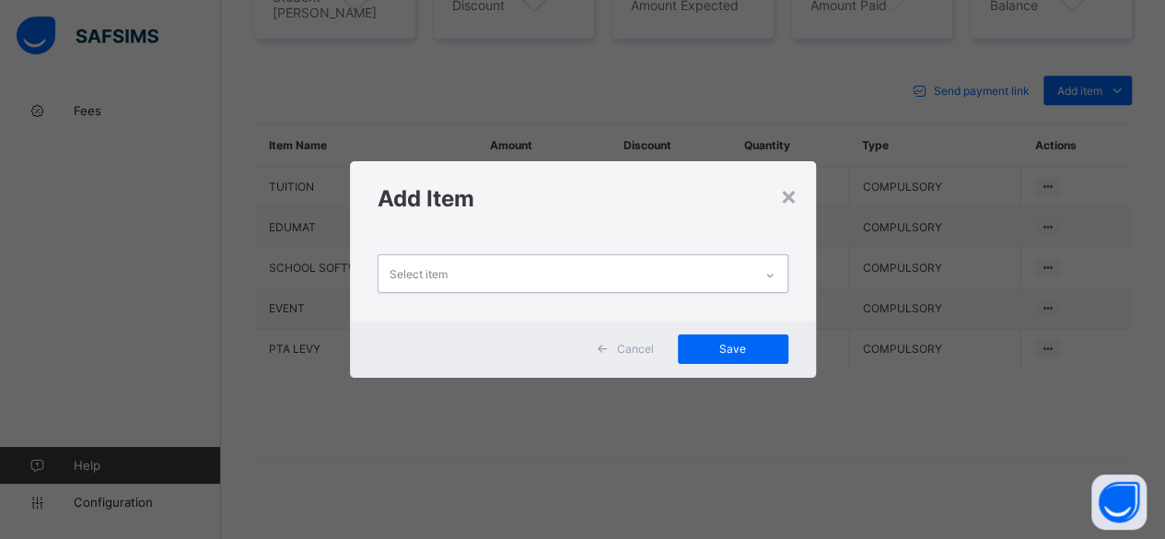
click at [682, 268] on div "Select item" at bounding box center [566, 273] width 374 height 36
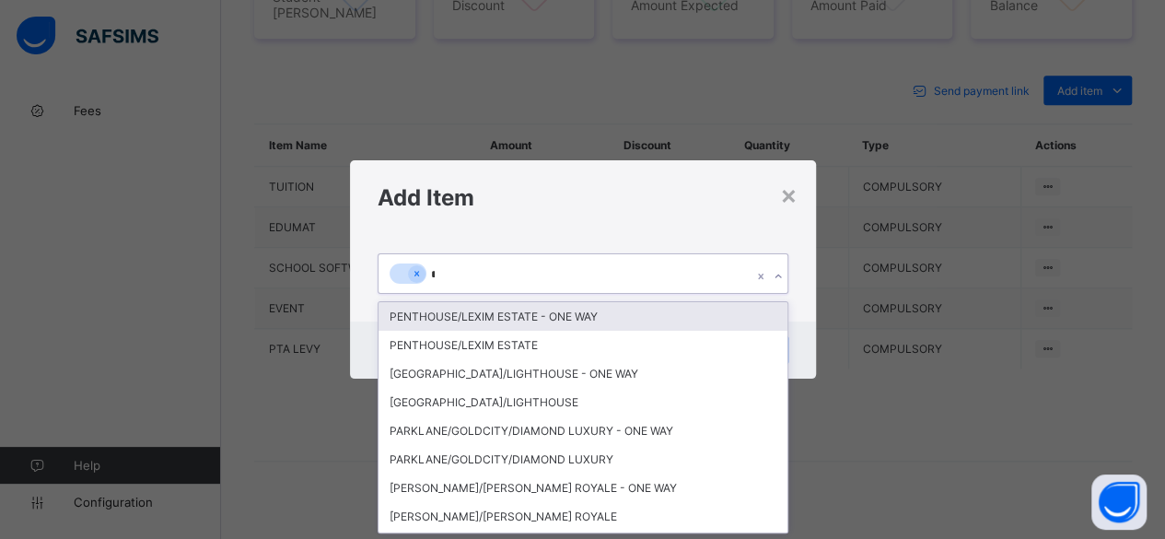
scroll to position [0, 0]
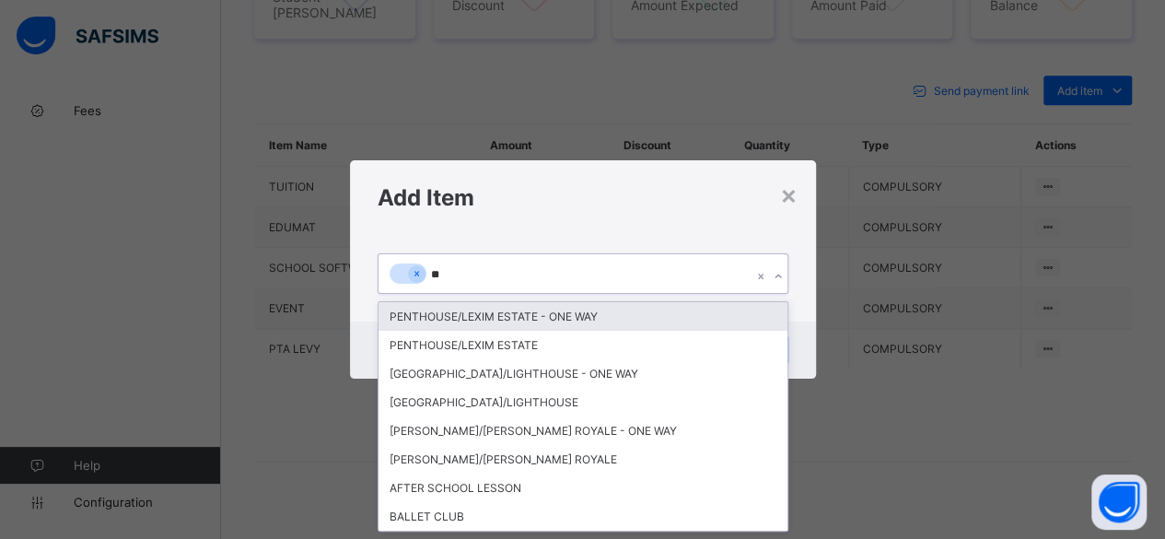
type input "***"
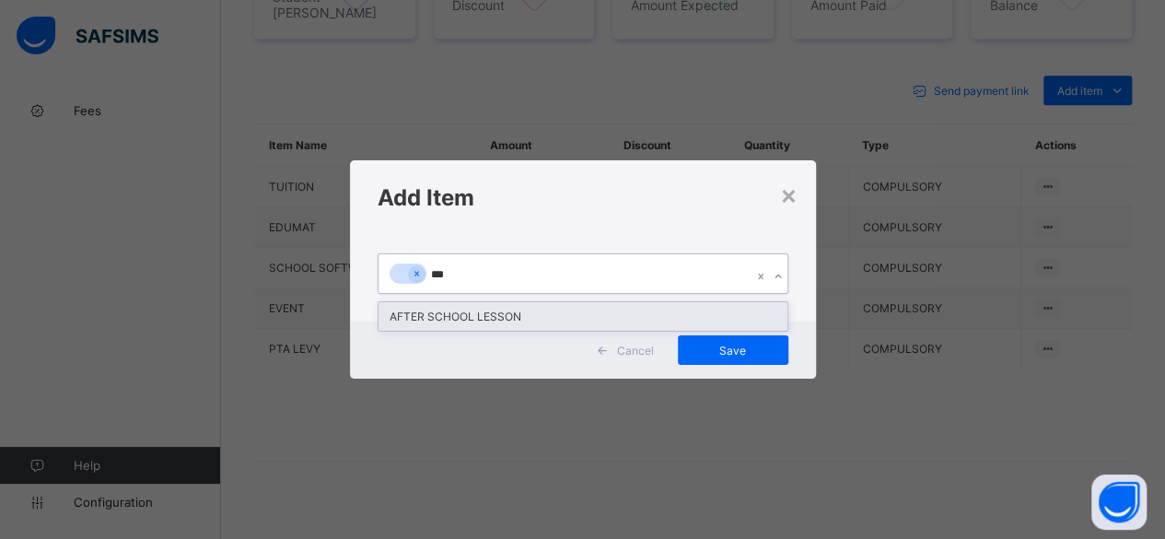
click at [422, 319] on div "AFTER SCHOOL LESSON" at bounding box center [583, 316] width 409 height 29
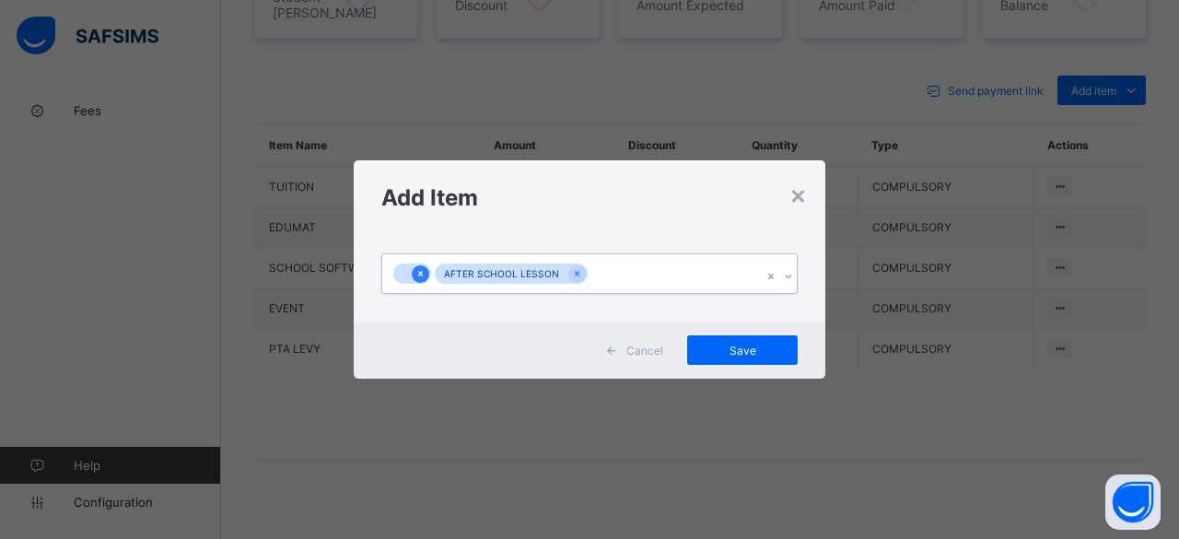
click at [413, 270] on div at bounding box center [421, 274] width 18 height 18
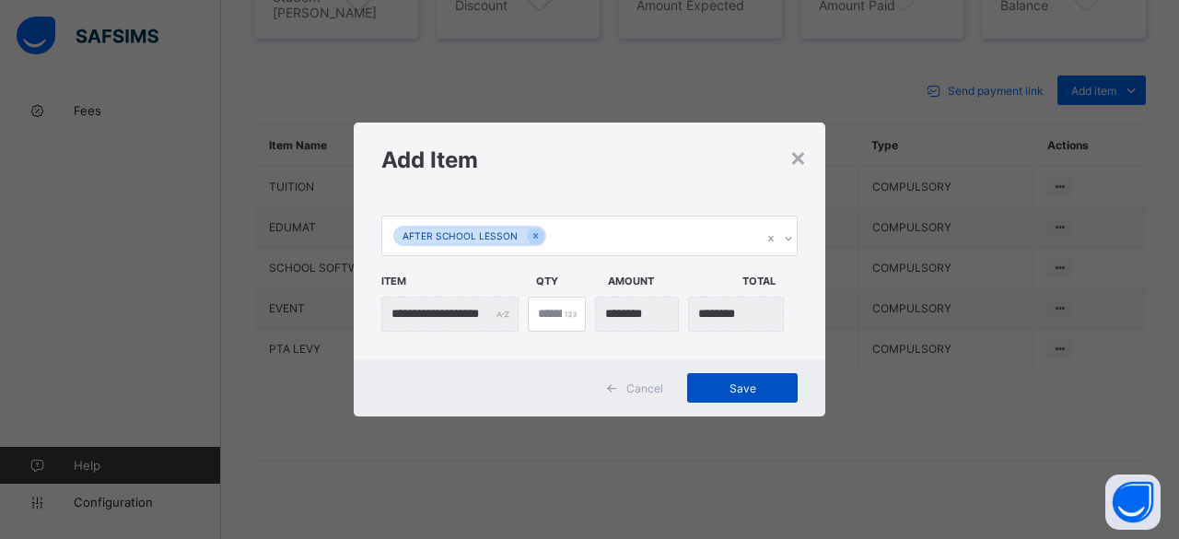
click at [750, 396] on div "Save" at bounding box center [742, 387] width 111 height 29
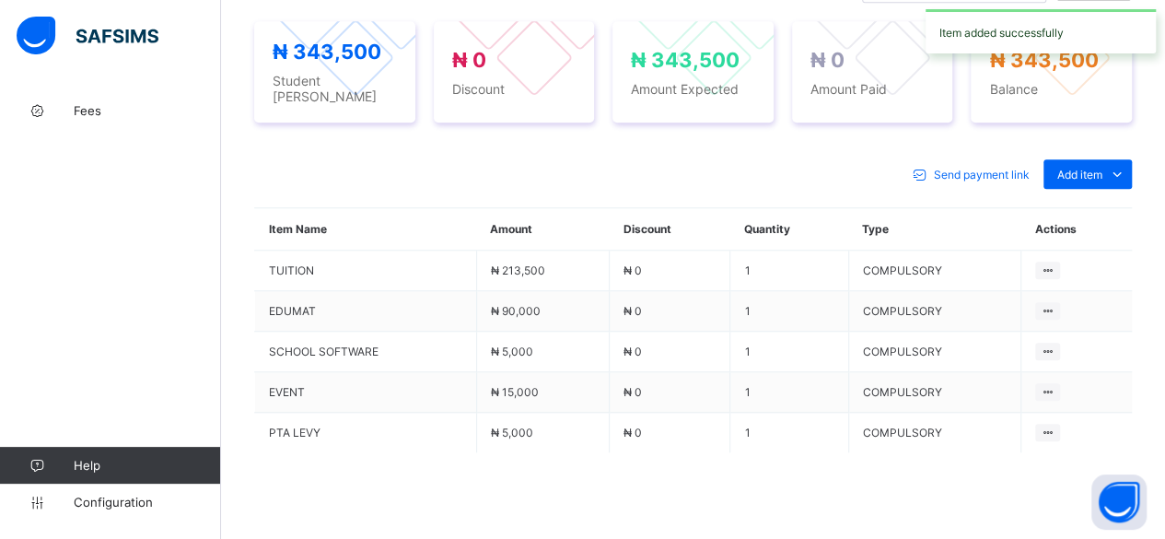
scroll to position [789, 0]
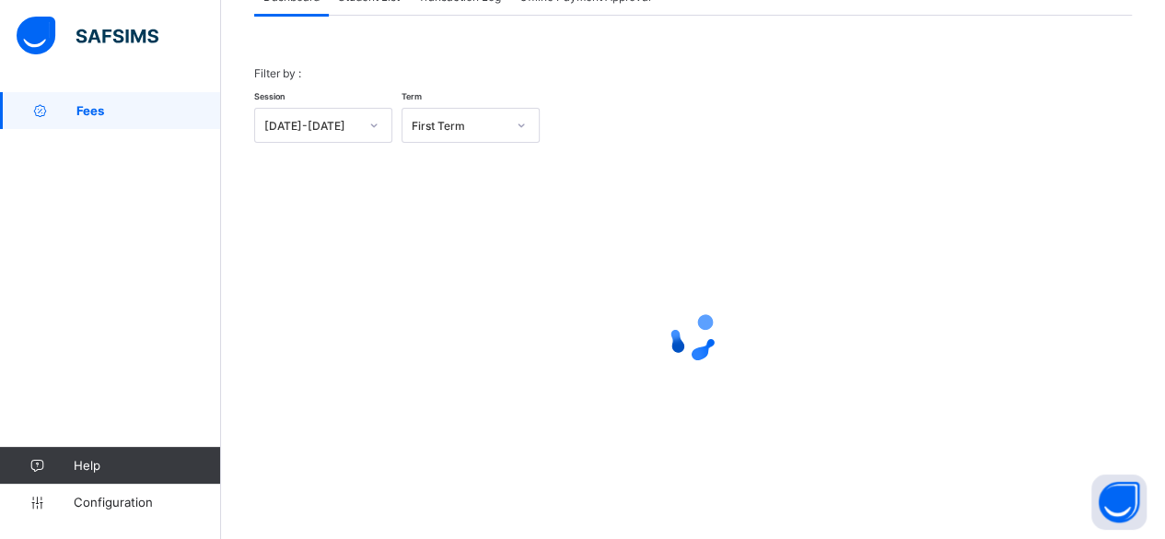
scroll to position [140, 0]
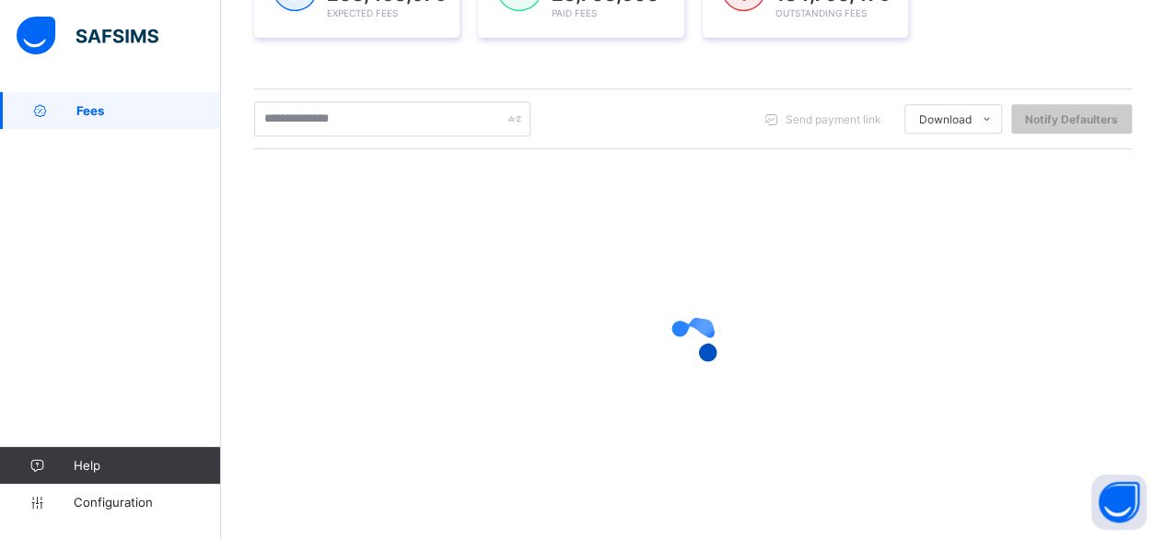
scroll to position [341, 0]
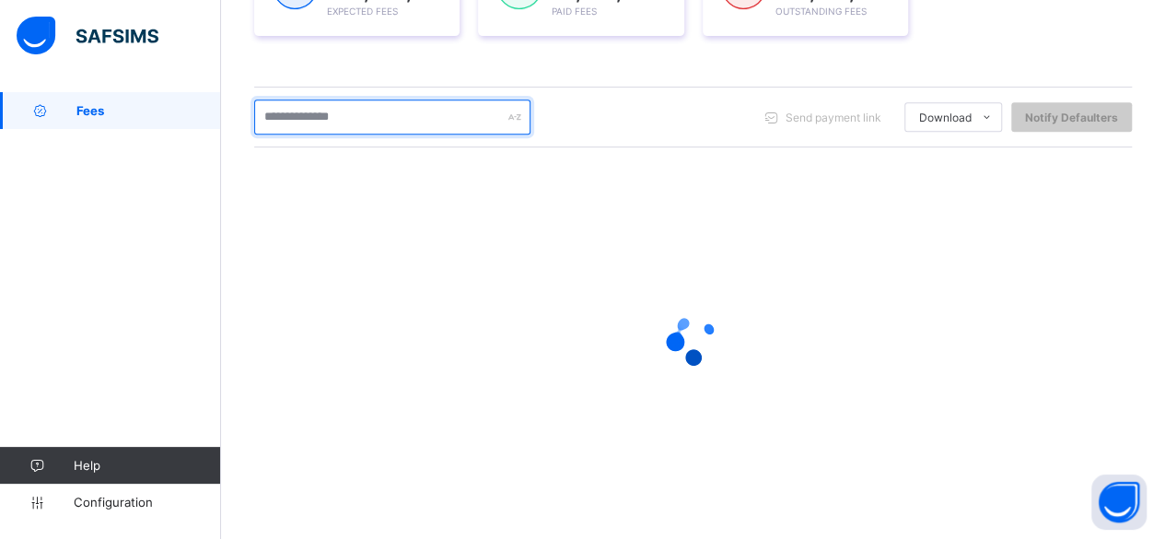
click at [368, 117] on input "text" at bounding box center [392, 116] width 276 height 35
type input "*****"
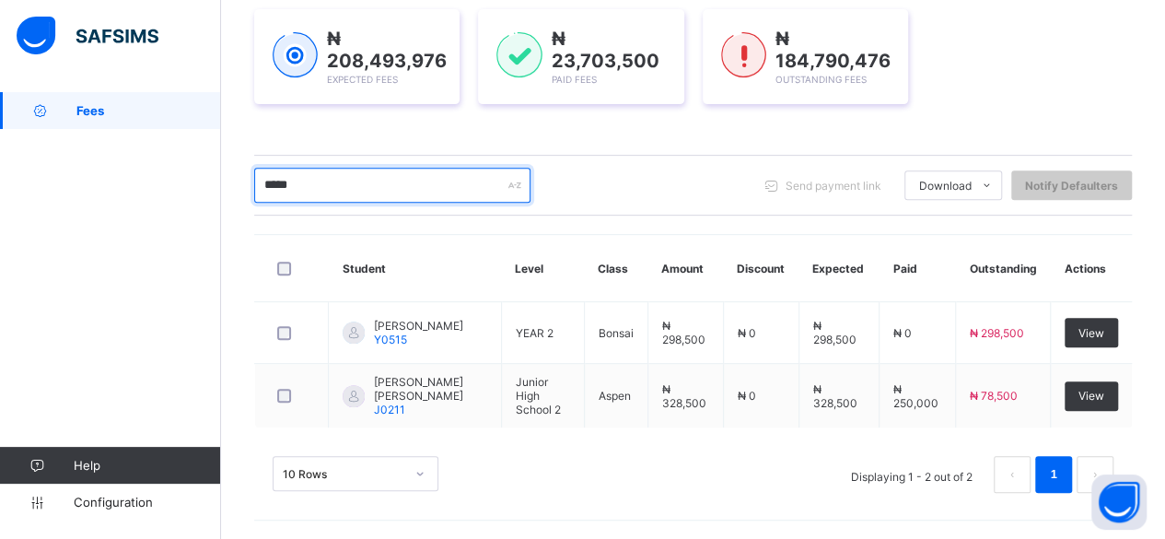
scroll to position [266, 0]
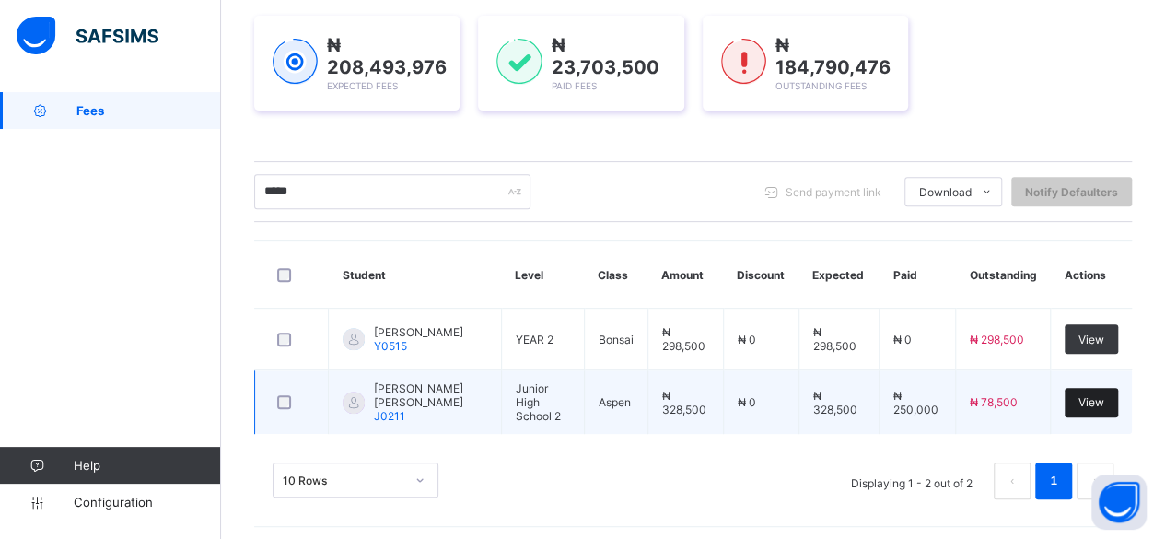
click at [1103, 400] on span "View" at bounding box center [1092, 402] width 26 height 14
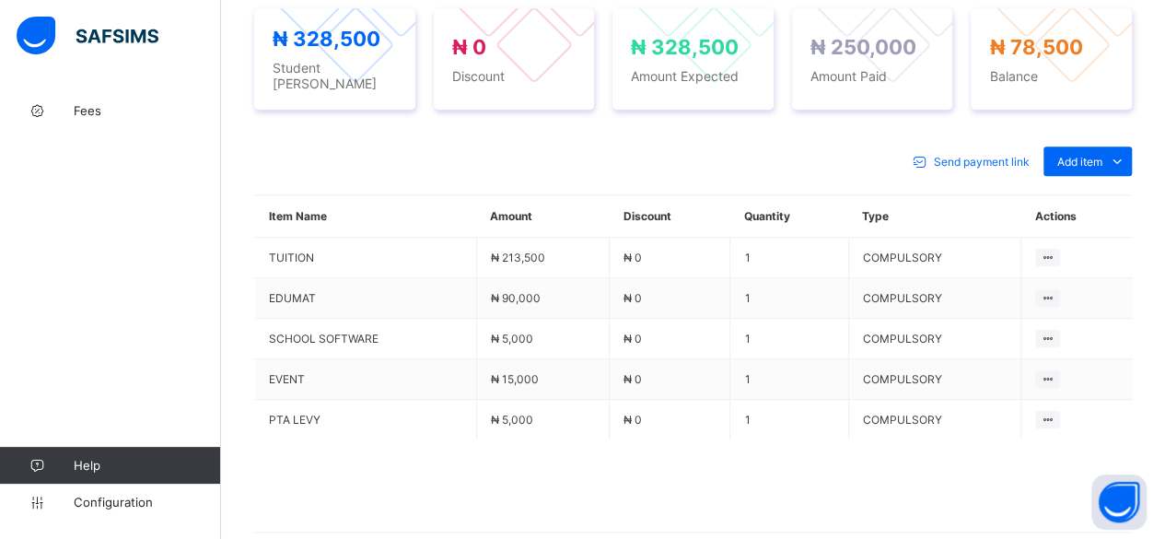
scroll to position [774, 0]
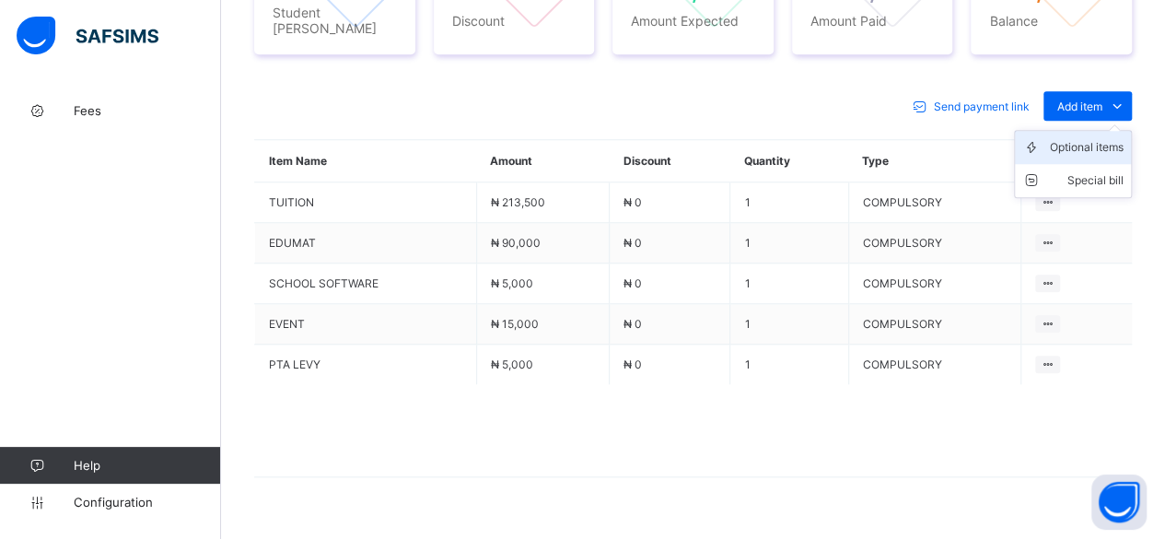
click at [1096, 138] on div "Optional items" at bounding box center [1087, 147] width 74 height 18
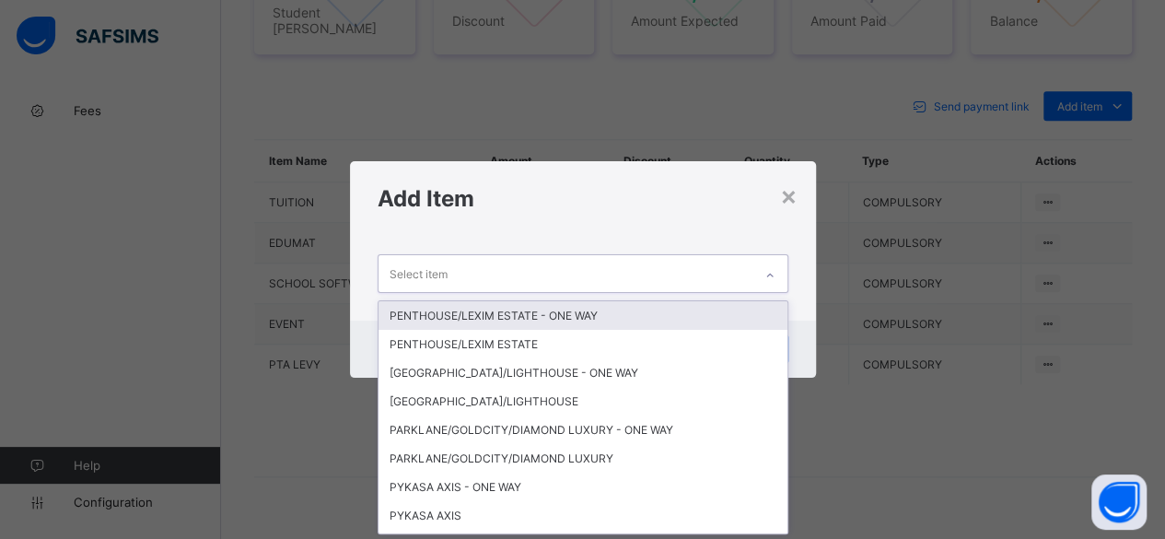
scroll to position [0, 0]
click at [625, 268] on div "Select item" at bounding box center [566, 273] width 374 height 36
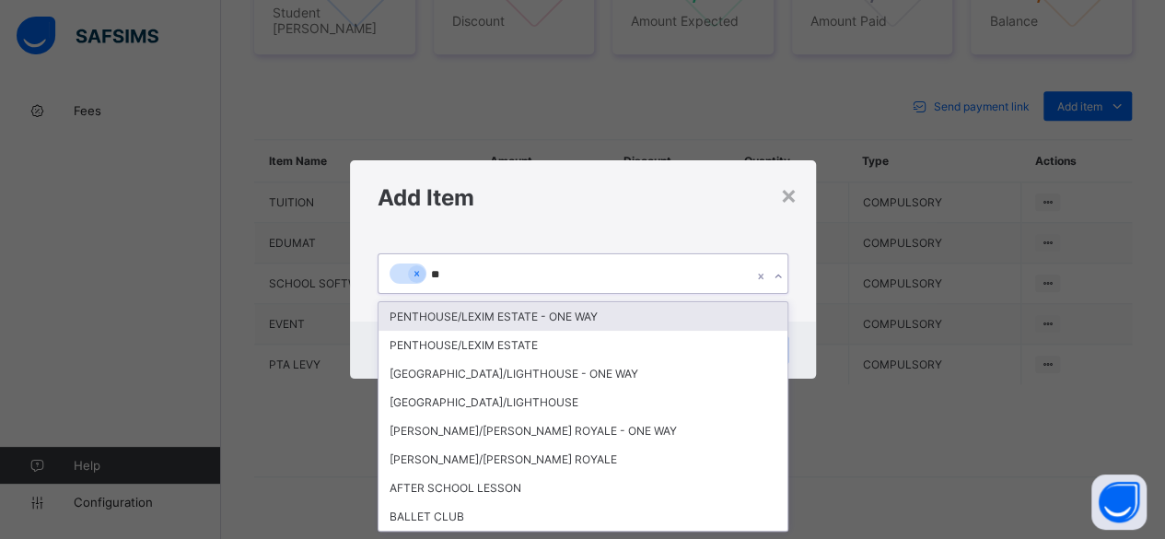
type input "***"
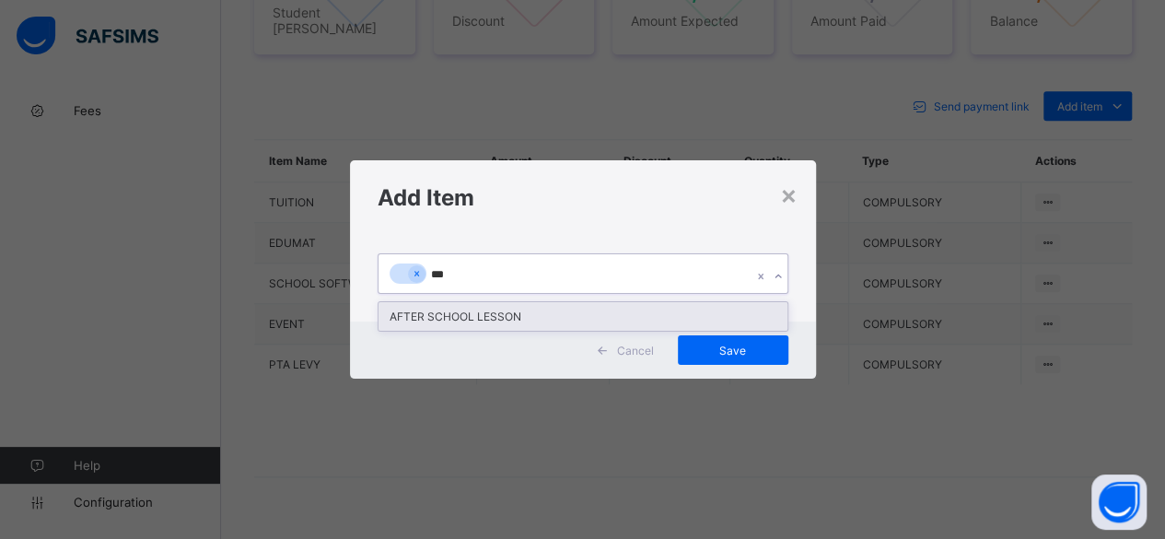
click at [446, 310] on div "AFTER SCHOOL LESSON" at bounding box center [583, 316] width 409 height 29
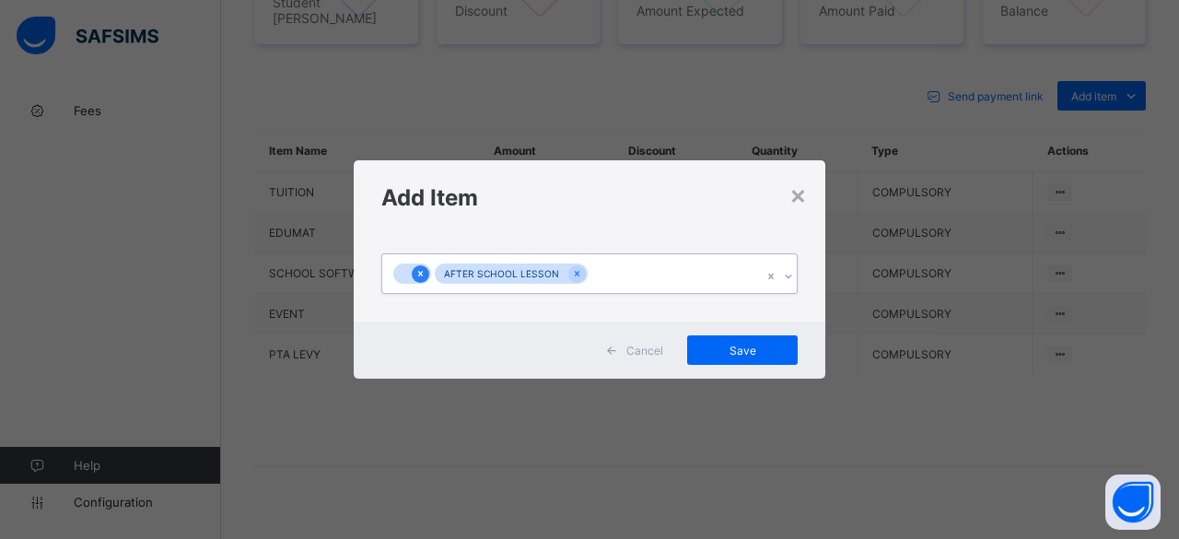
click at [418, 274] on icon at bounding box center [420, 273] width 10 height 13
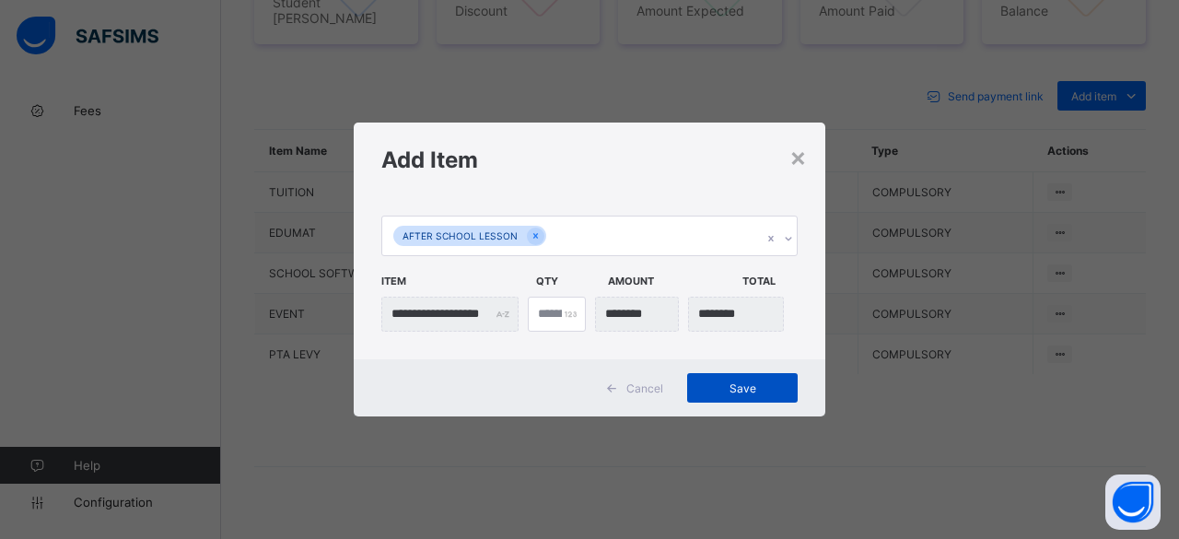
click at [741, 392] on span "Save" at bounding box center [742, 388] width 83 height 14
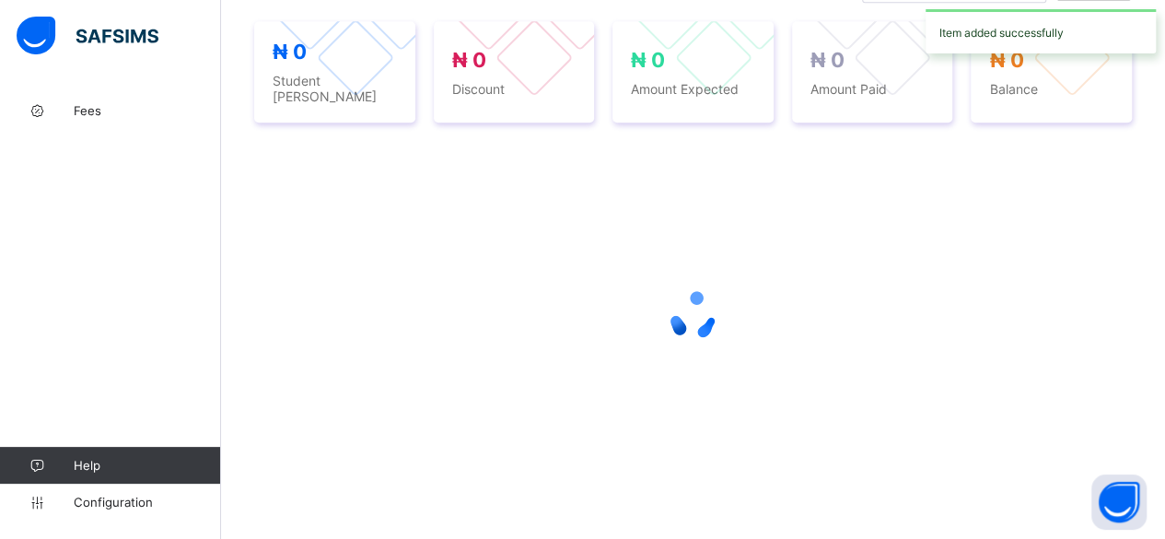
scroll to position [774, 0]
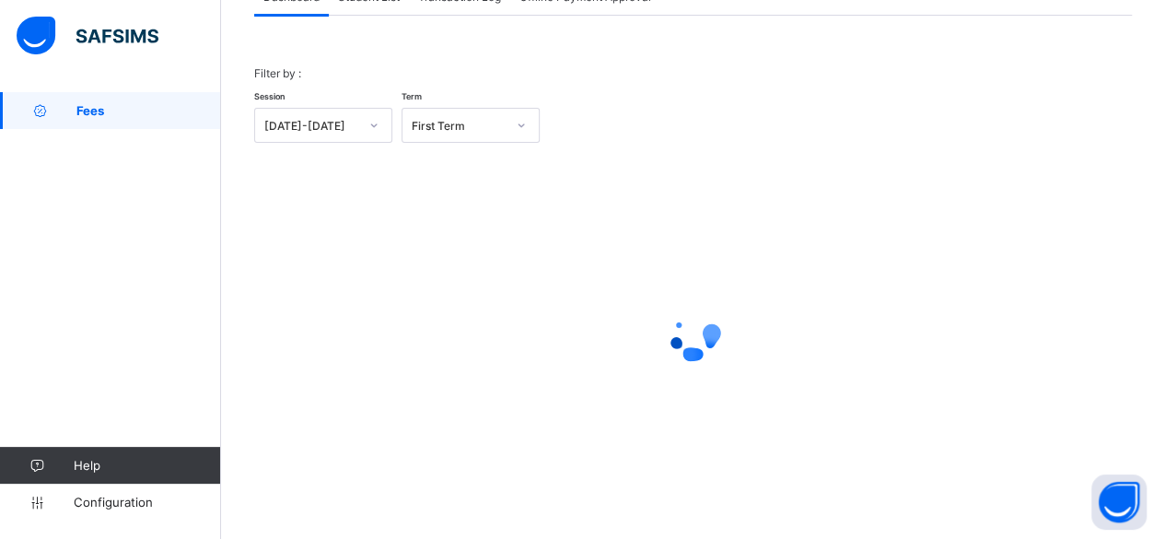
scroll to position [140, 0]
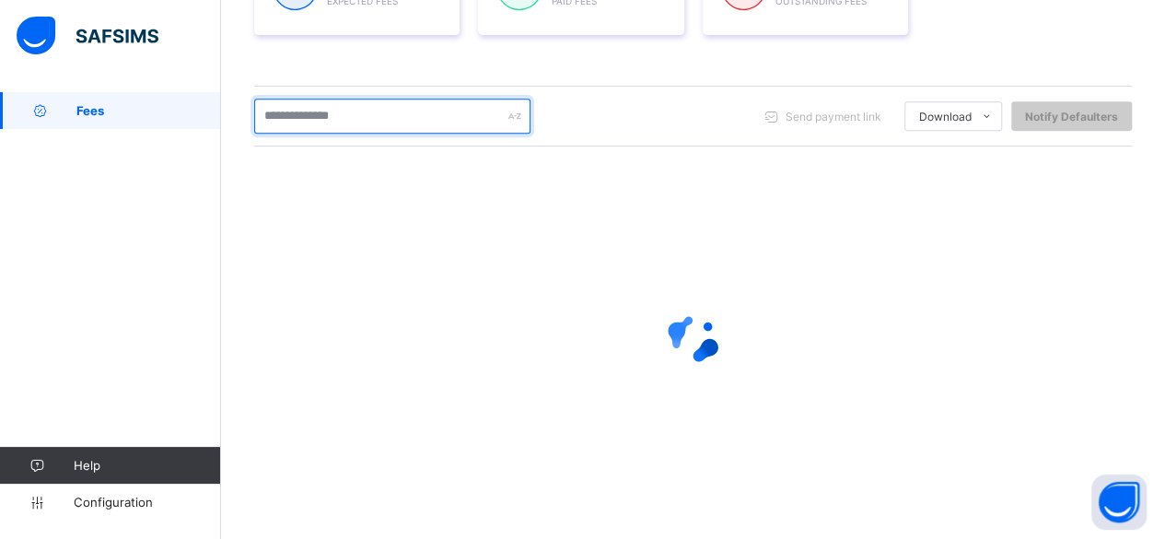
click at [351, 121] on input "text" at bounding box center [392, 116] width 276 height 35
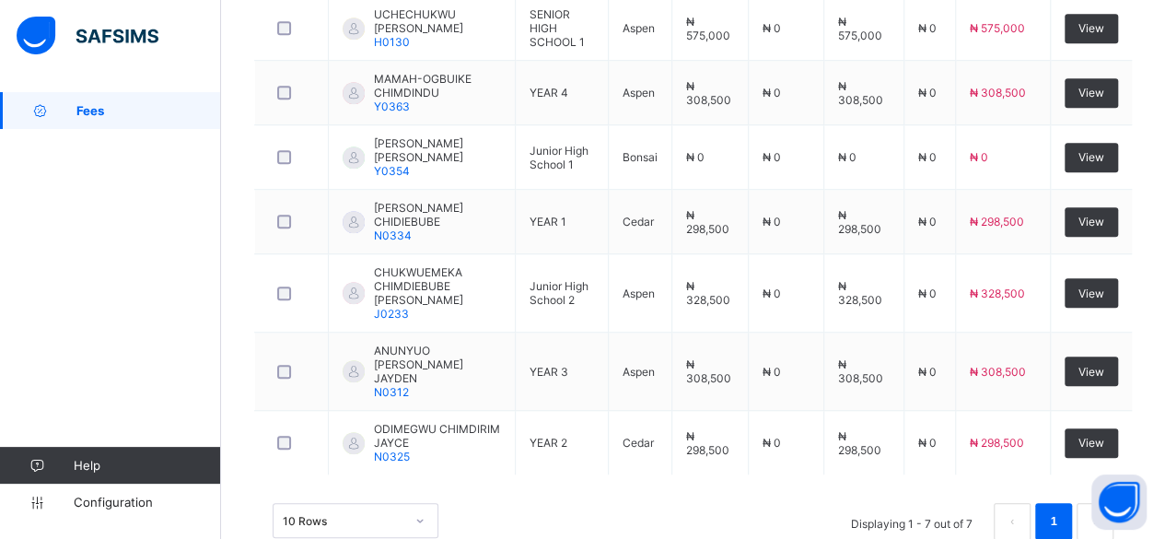
scroll to position [586, 0]
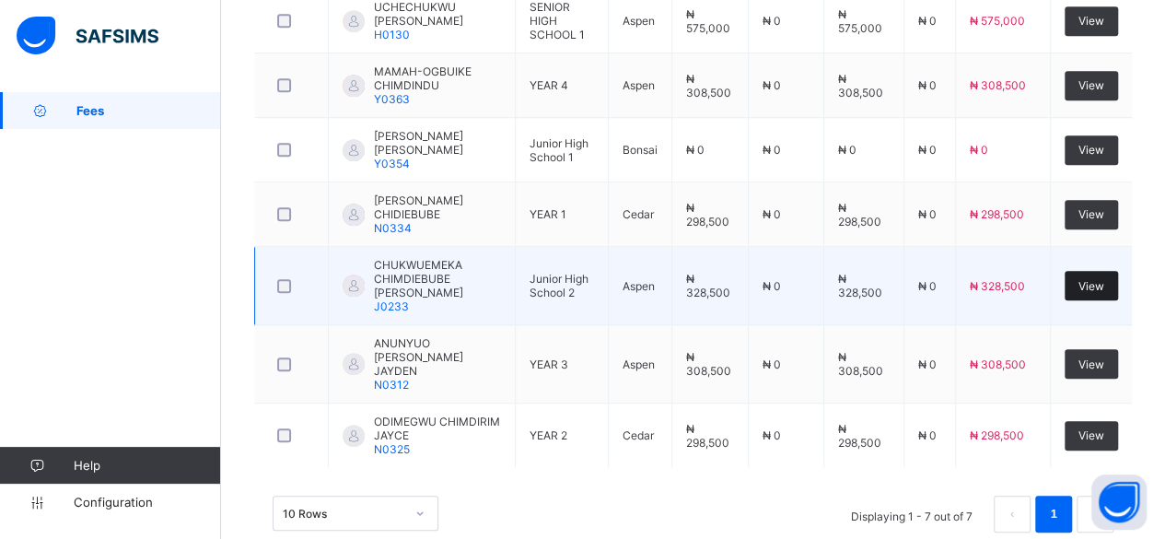
type input "**********"
click at [1104, 279] on span "View" at bounding box center [1092, 286] width 26 height 14
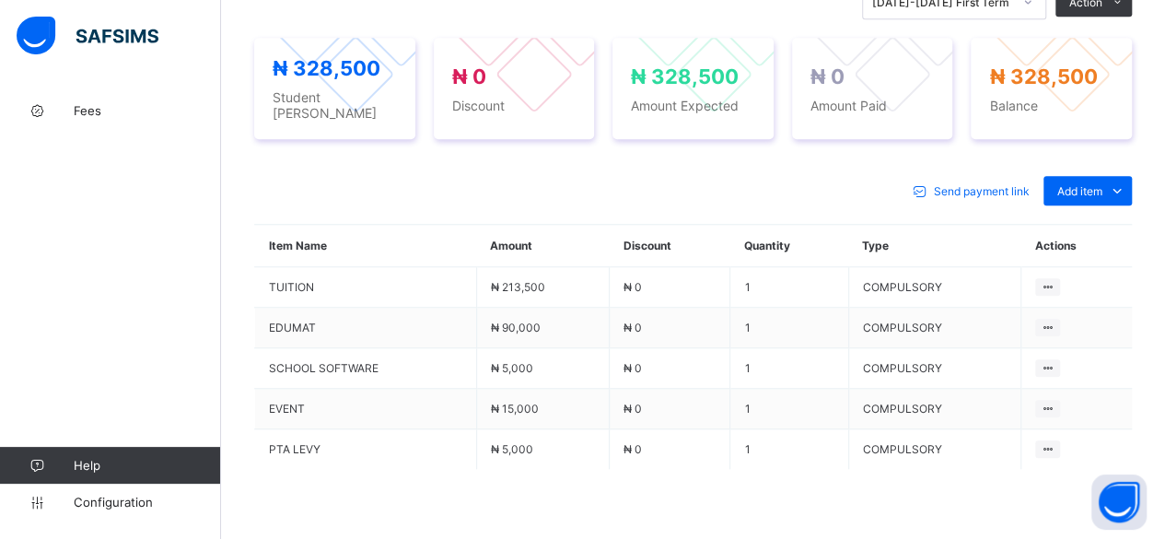
scroll to position [700, 0]
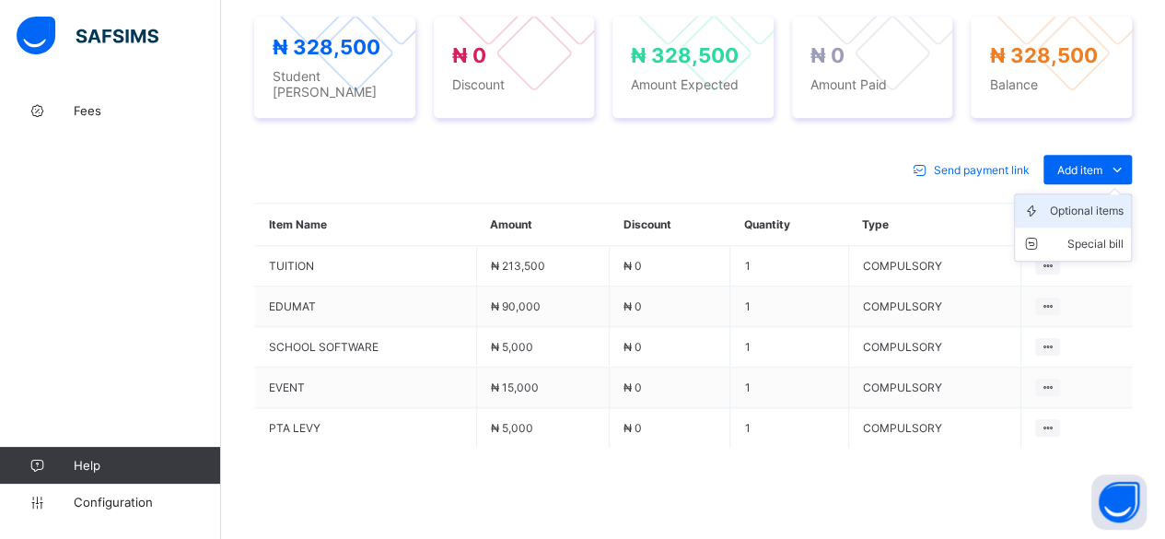
click at [1110, 202] on div "Optional items" at bounding box center [1087, 211] width 74 height 18
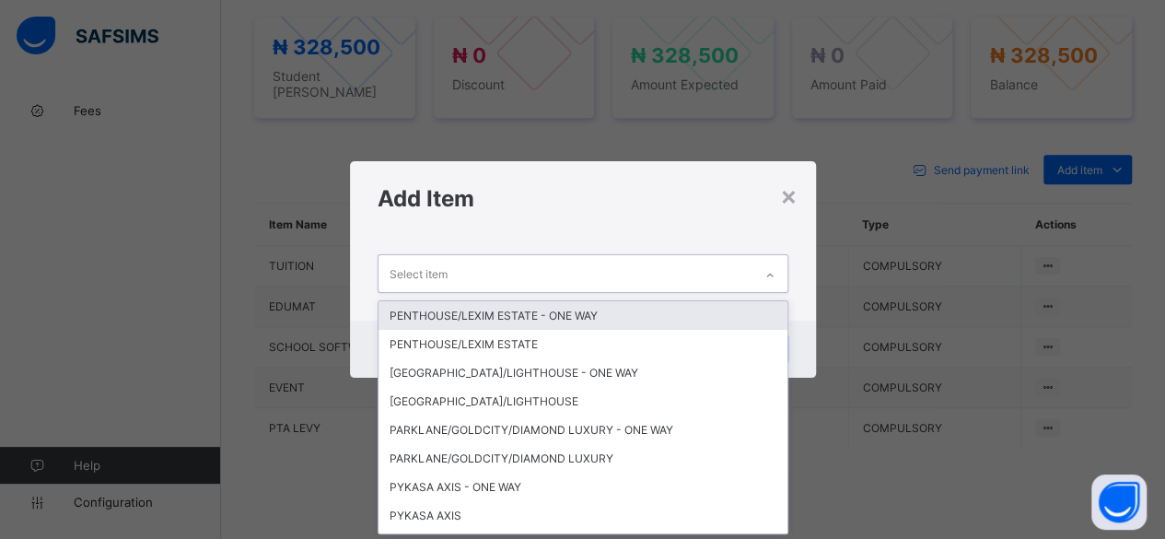
scroll to position [0, 0]
click at [656, 281] on div "Select item" at bounding box center [566, 273] width 374 height 36
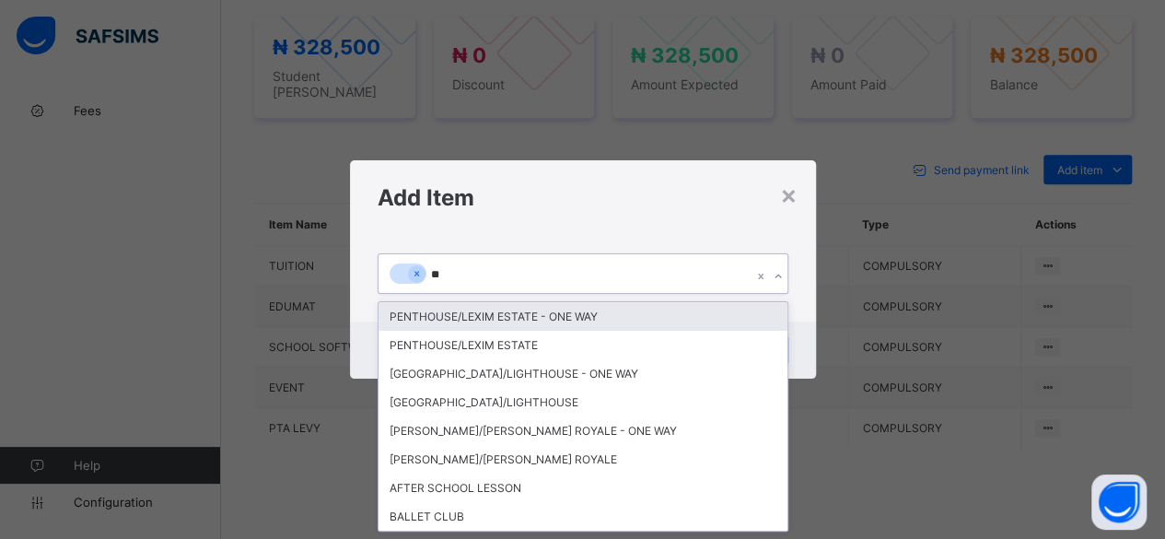
type input "***"
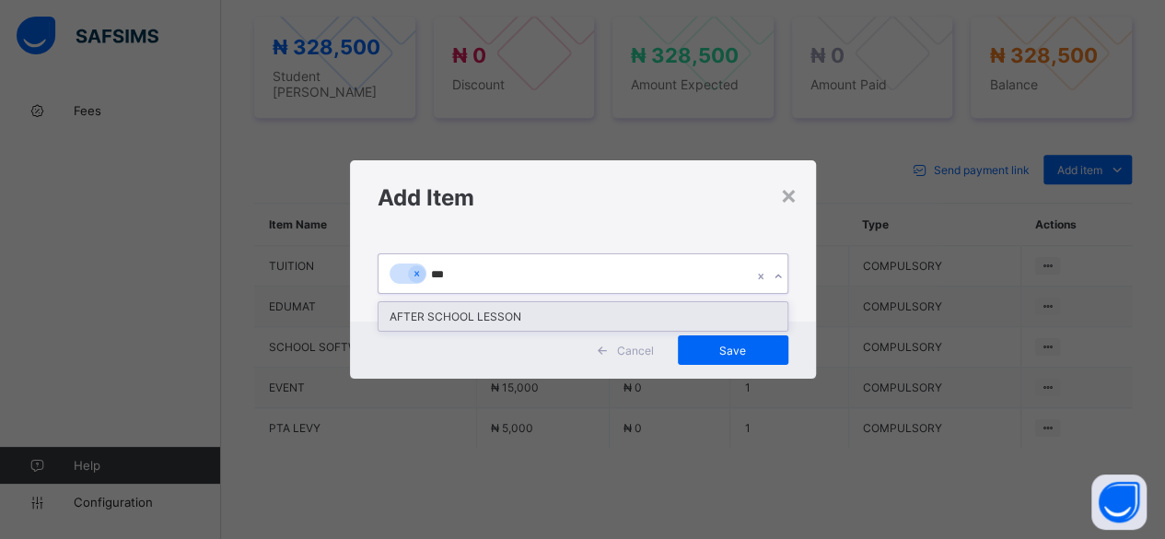
click at [447, 316] on div "AFTER SCHOOL LESSON" at bounding box center [583, 316] width 409 height 29
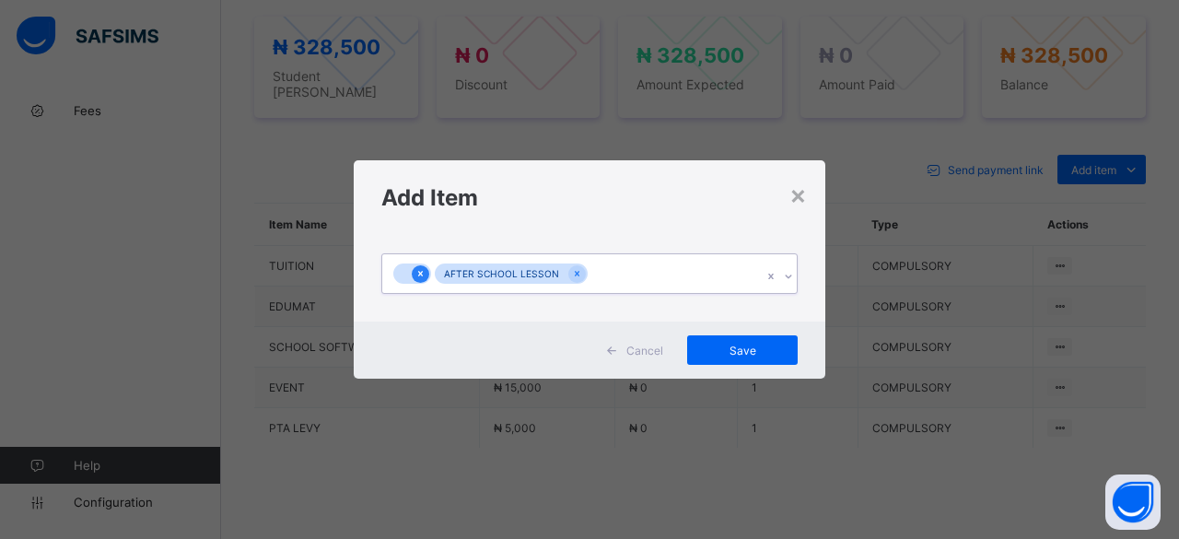
click at [419, 280] on icon at bounding box center [420, 273] width 10 height 13
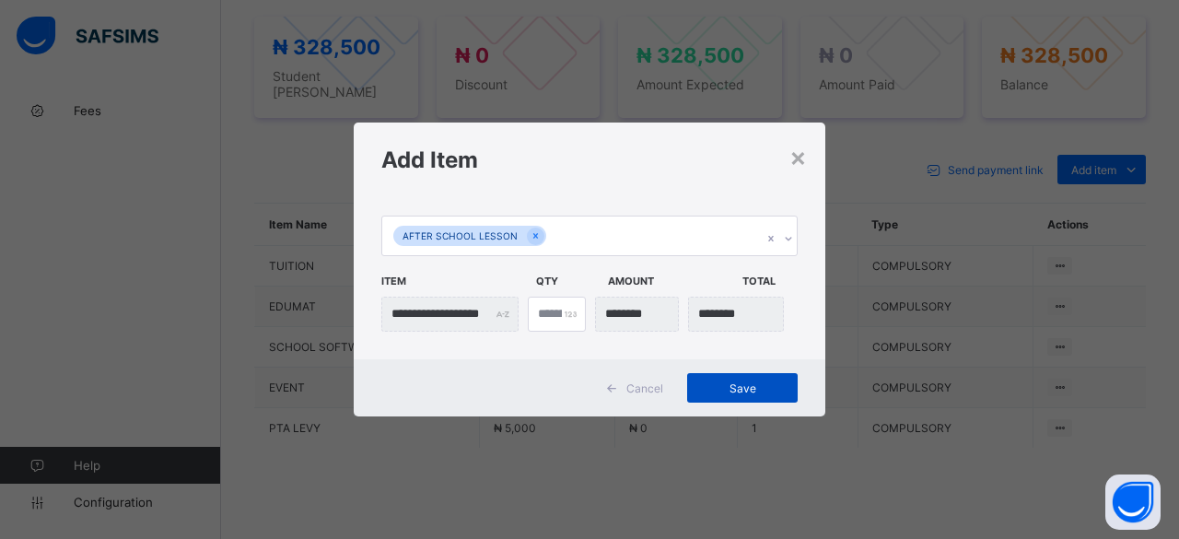
click at [739, 386] on span "Save" at bounding box center [742, 388] width 83 height 14
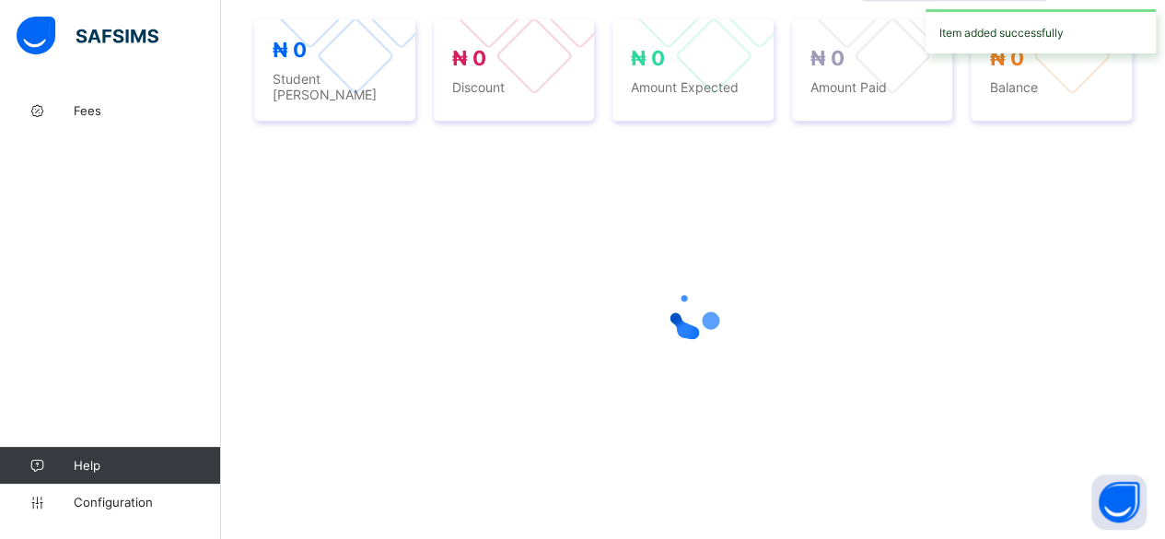
scroll to position [700, 0]
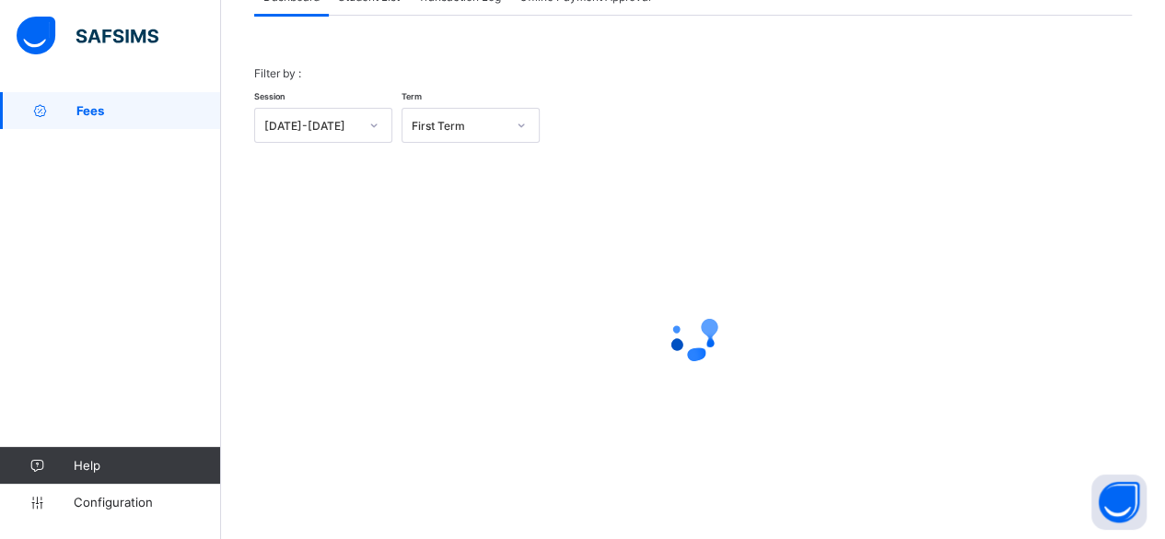
scroll to position [140, 0]
click at [375, 18] on div "Filter by : Session 2025-2026 Term First Term × Fees Configuration Status Below…" at bounding box center [693, 266] width 878 height 496
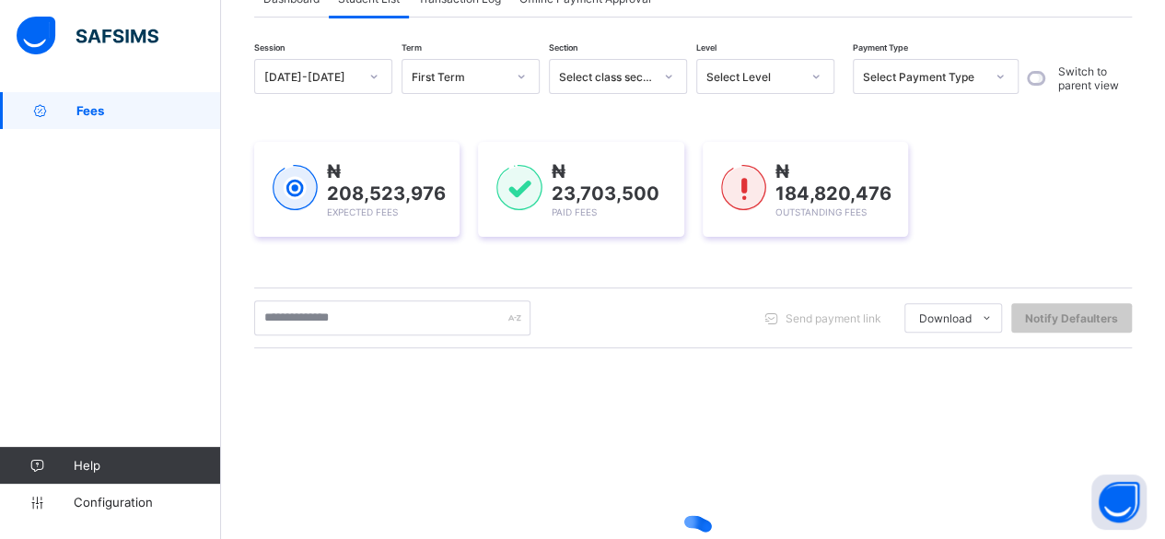
scroll to position [341, 0]
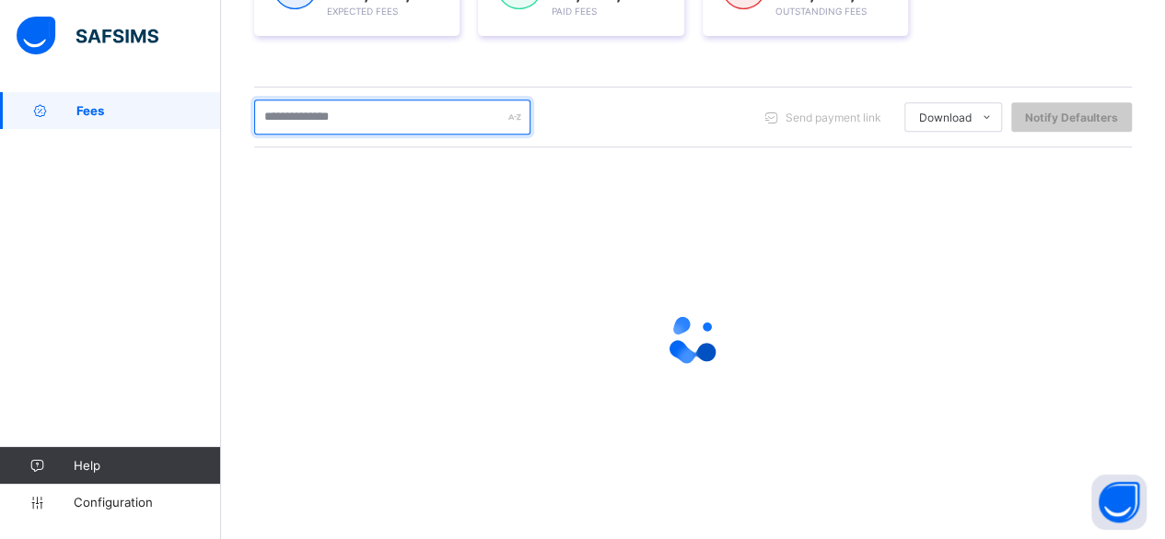
click at [357, 115] on input "text" at bounding box center [392, 116] width 276 height 35
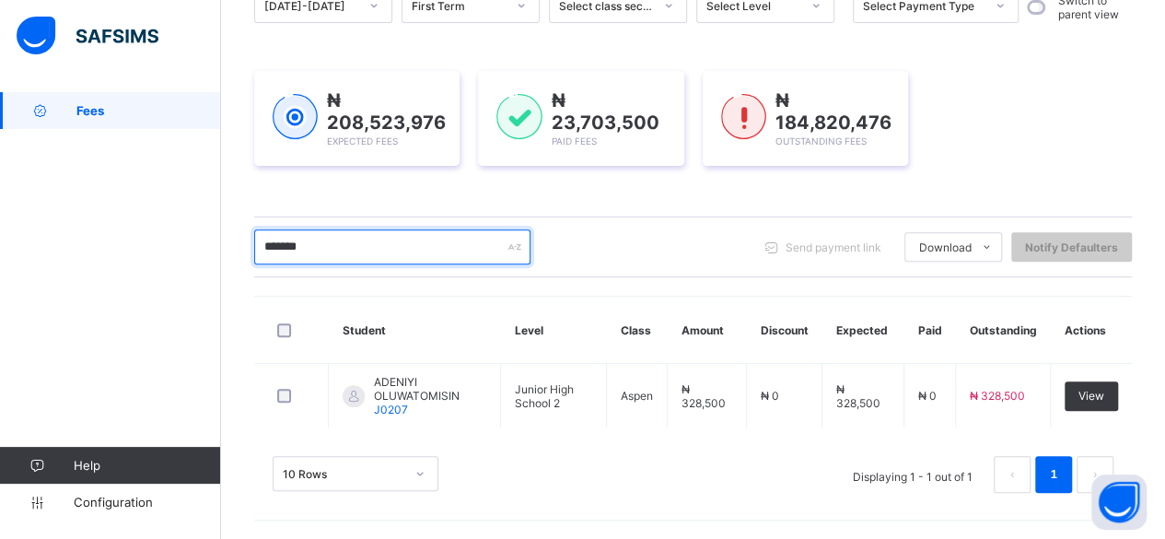
scroll to position [204, 0]
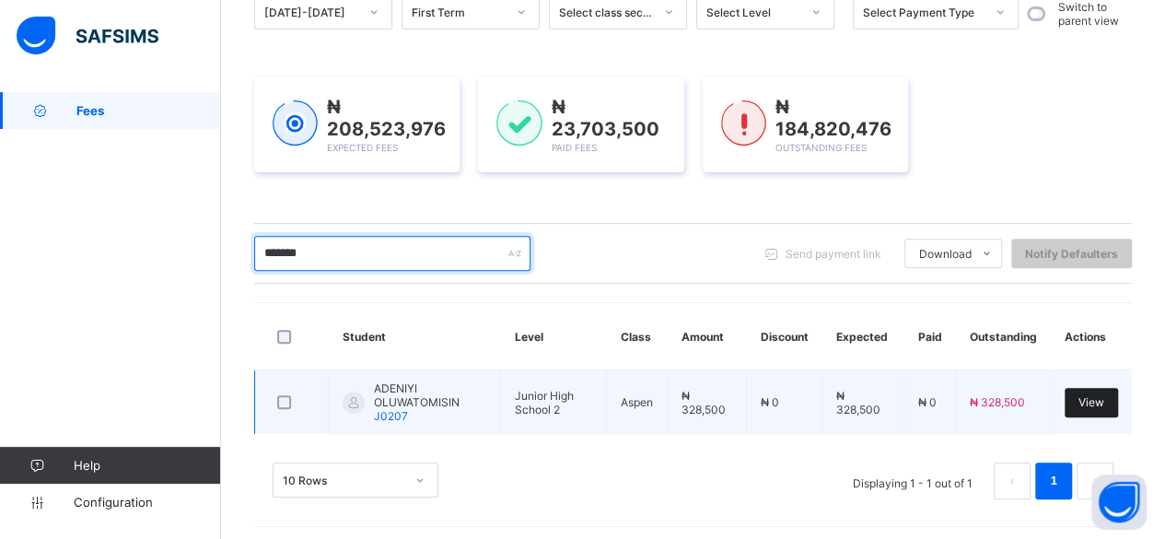
type input "*******"
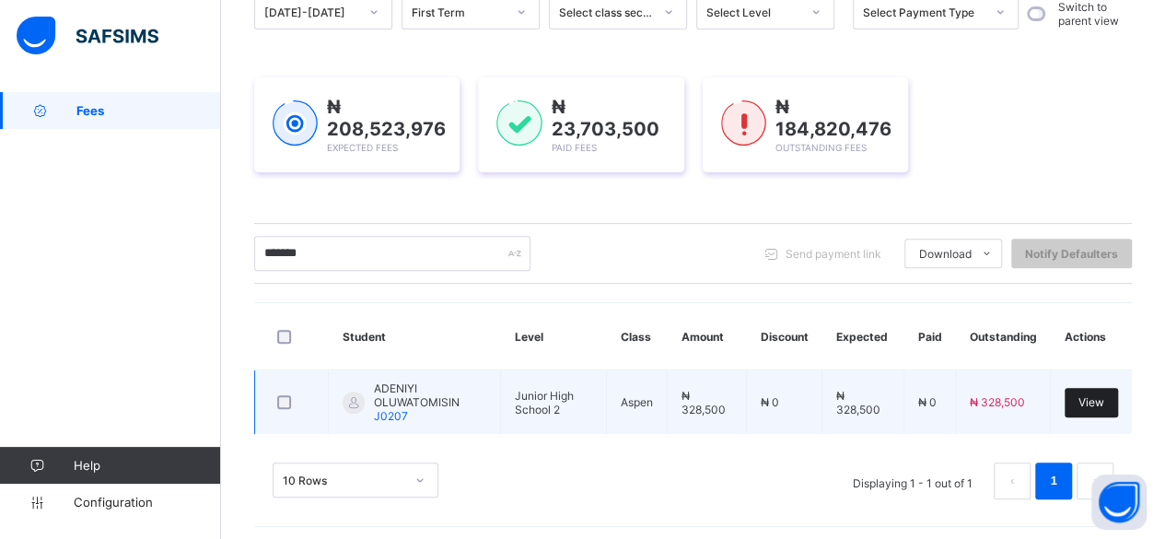
click at [1104, 395] on span "View" at bounding box center [1092, 402] width 26 height 14
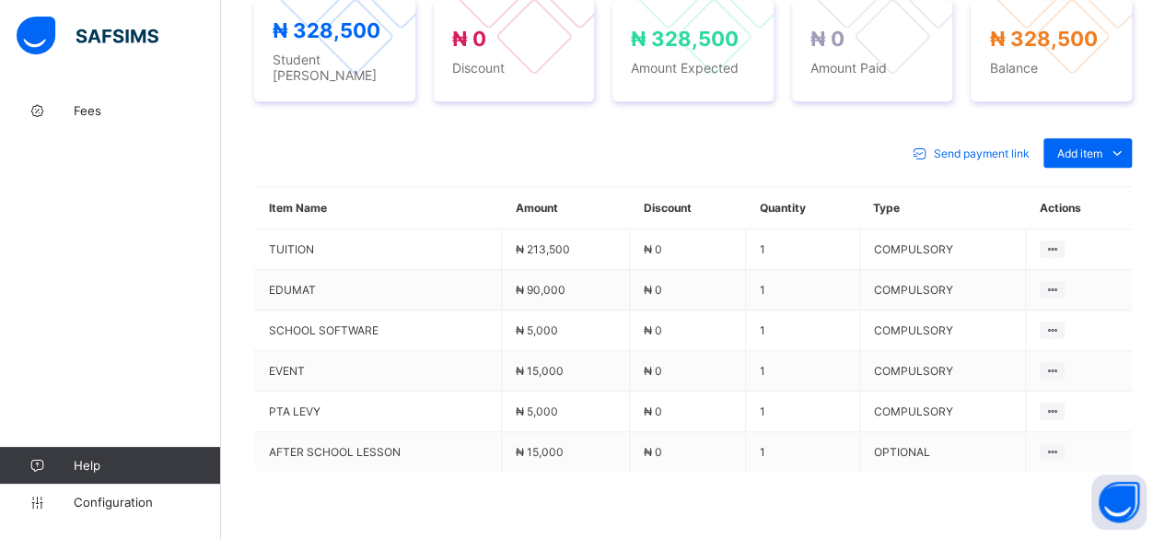
scroll to position [737, 0]
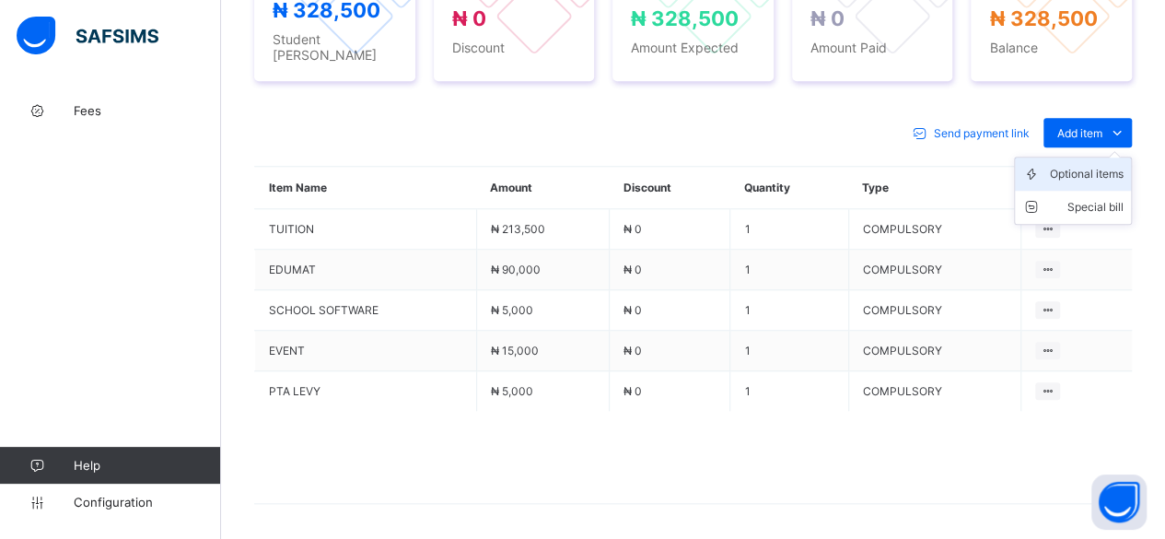
click at [1114, 166] on div "Optional items" at bounding box center [1087, 174] width 74 height 18
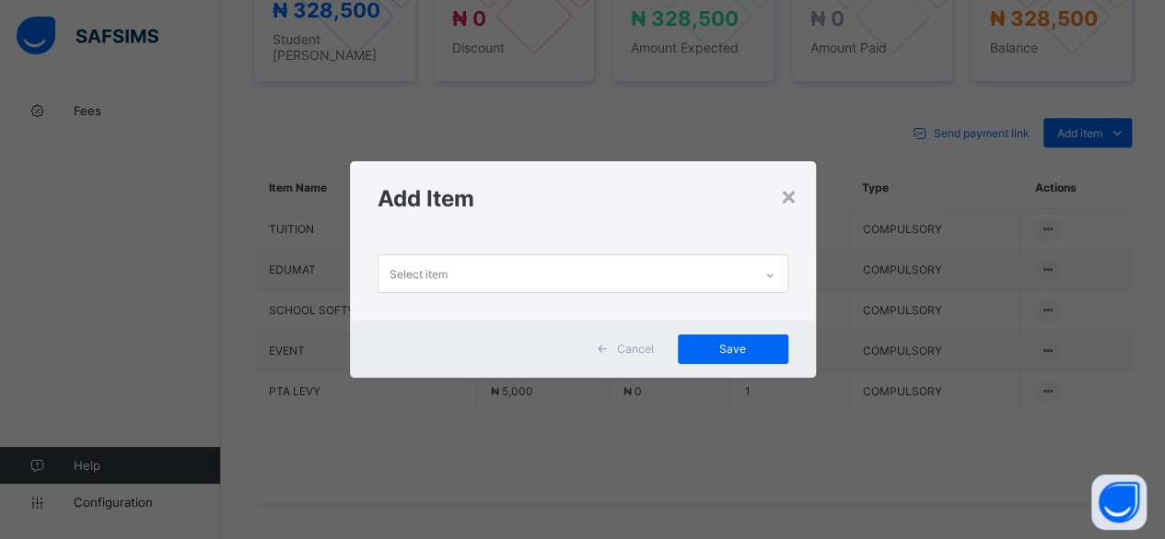
scroll to position [0, 0]
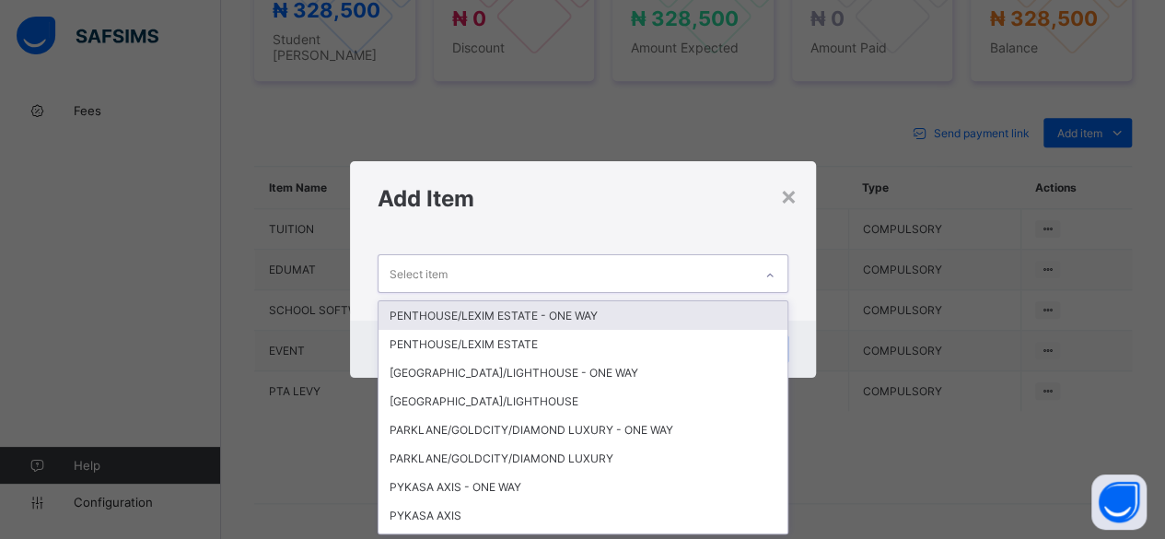
click at [684, 282] on div "Select item" at bounding box center [566, 273] width 374 height 36
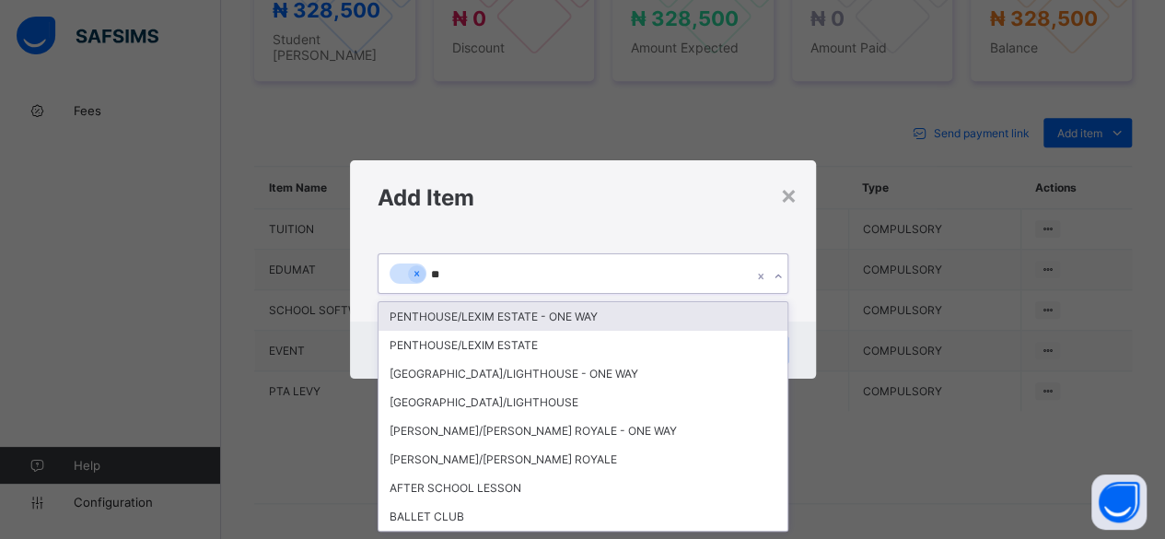
type input "***"
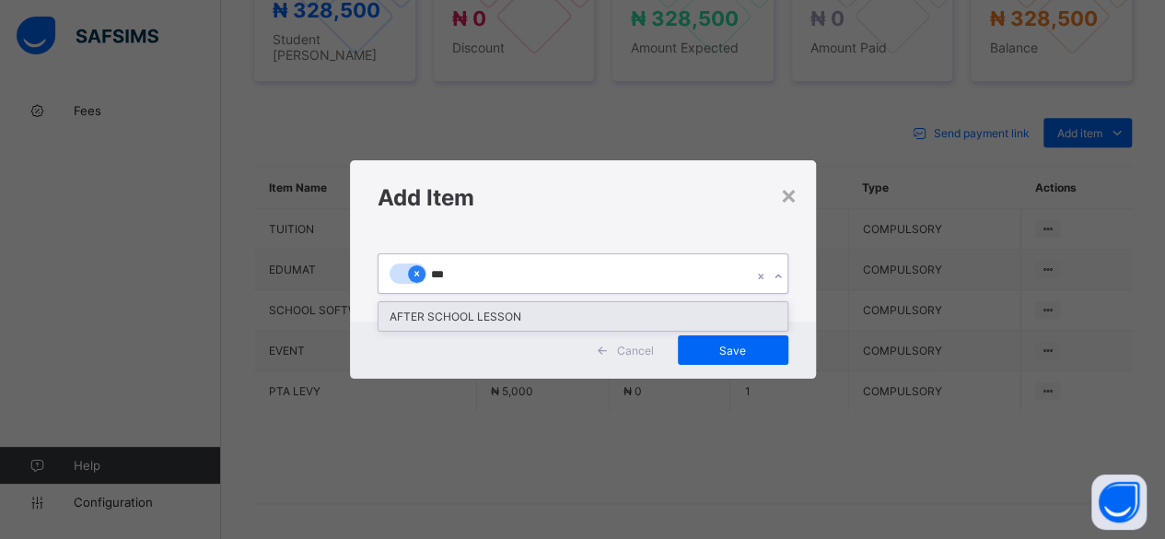
click at [412, 275] on icon at bounding box center [417, 273] width 10 height 13
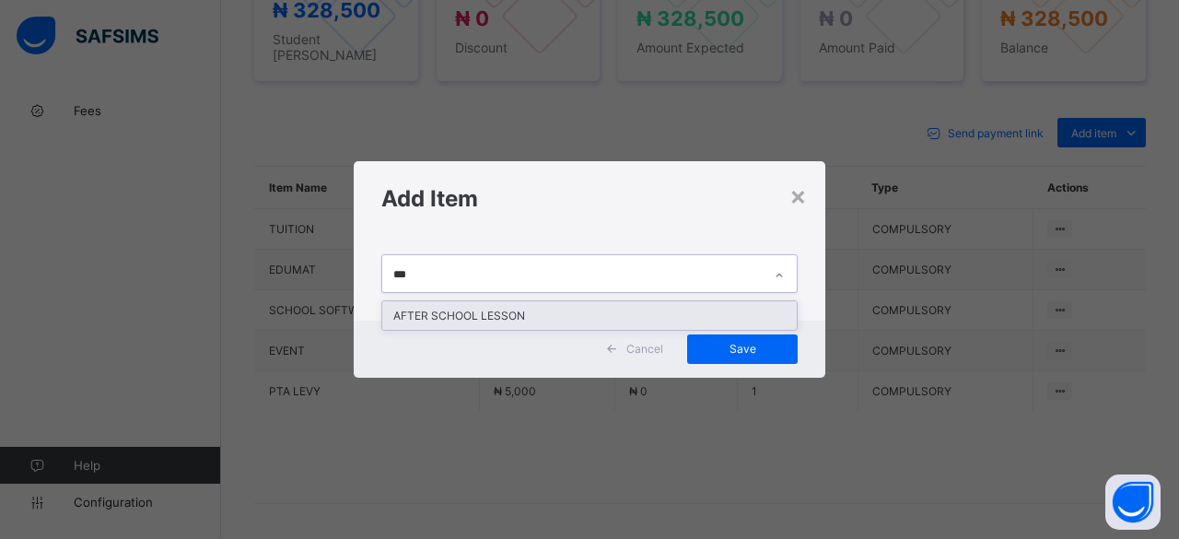
click at [479, 315] on div "AFTER SCHOOL LESSON" at bounding box center [589, 315] width 415 height 29
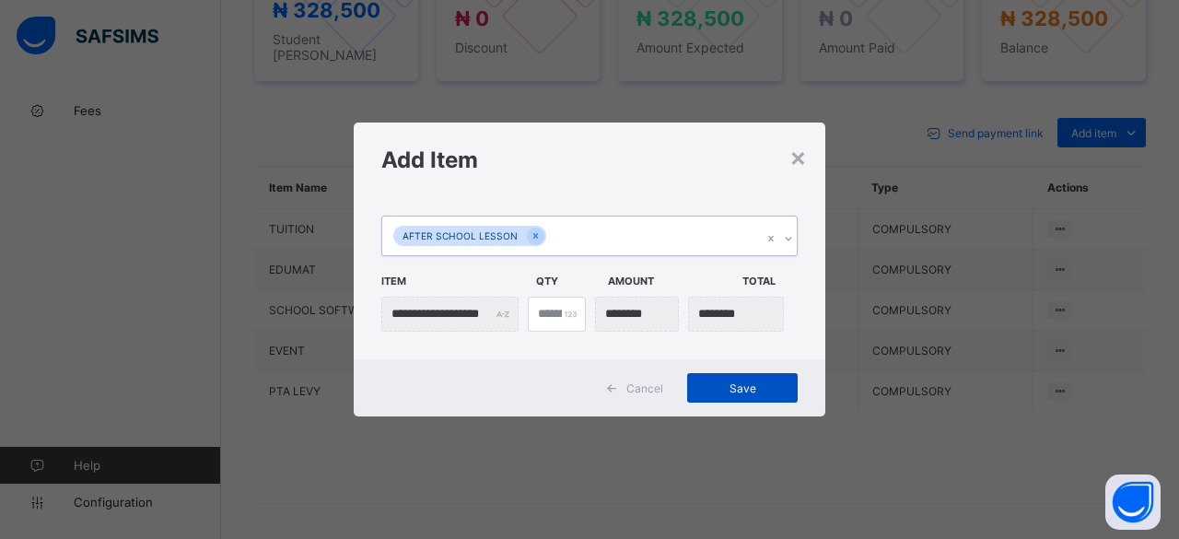
click at [756, 382] on span "Save" at bounding box center [742, 388] width 83 height 14
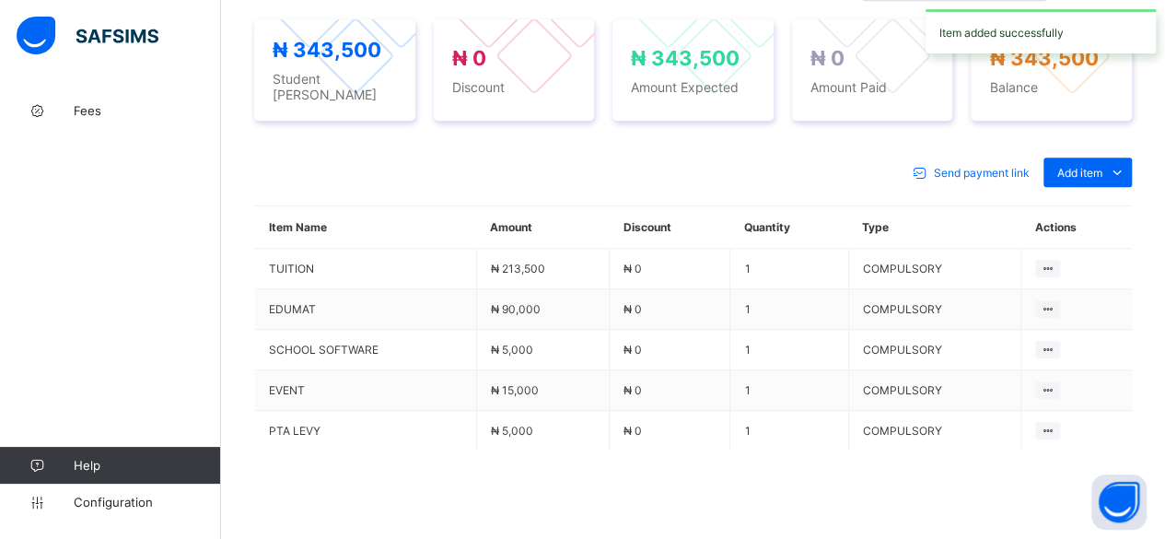
scroll to position [737, 0]
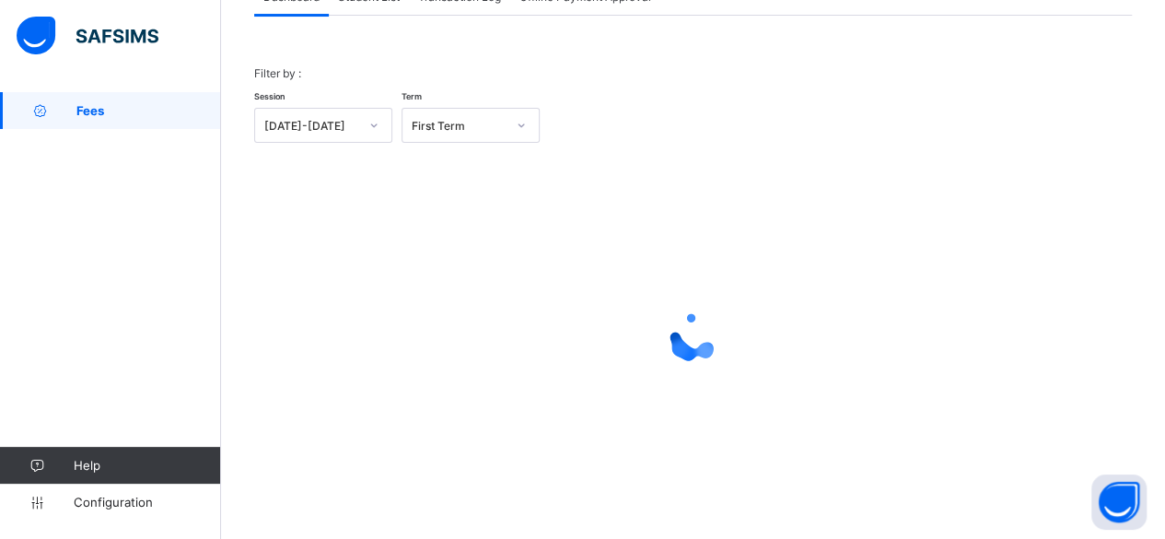
scroll to position [140, 0]
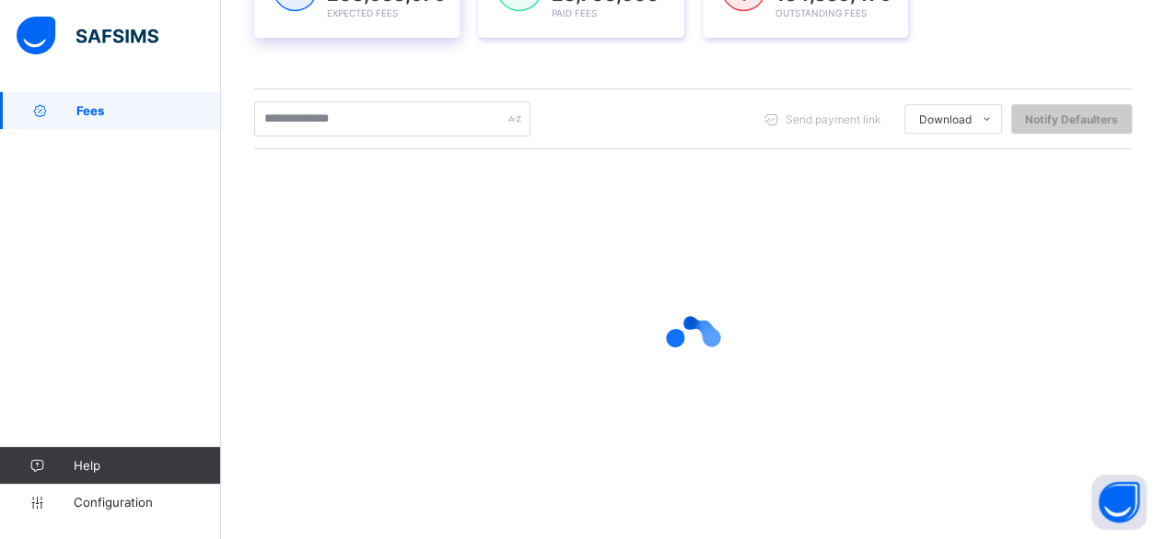
scroll to position [341, 0]
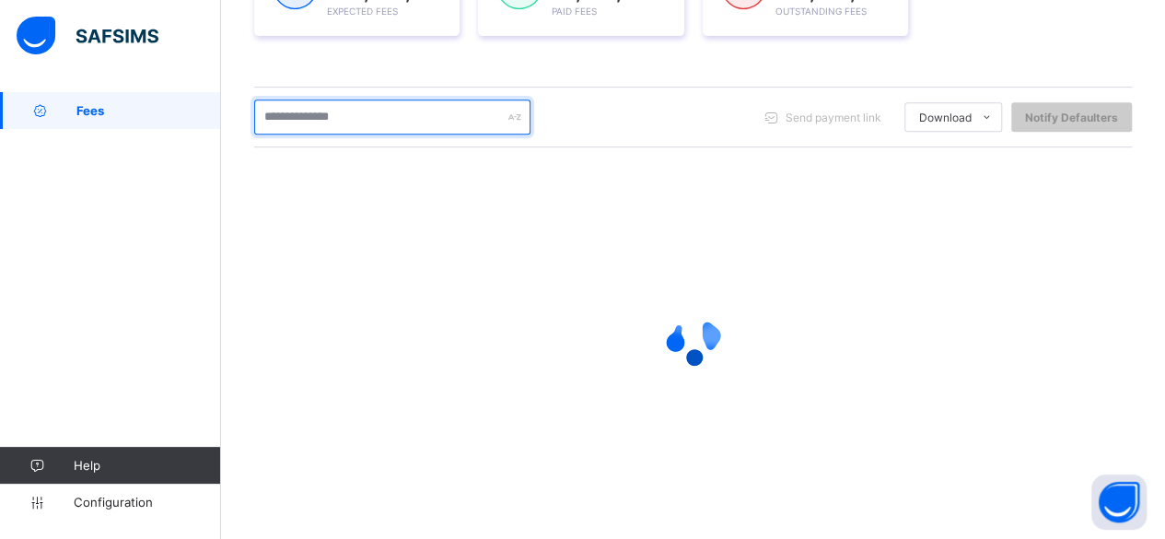
click at [397, 109] on input "text" at bounding box center [392, 116] width 276 height 35
type input "*****"
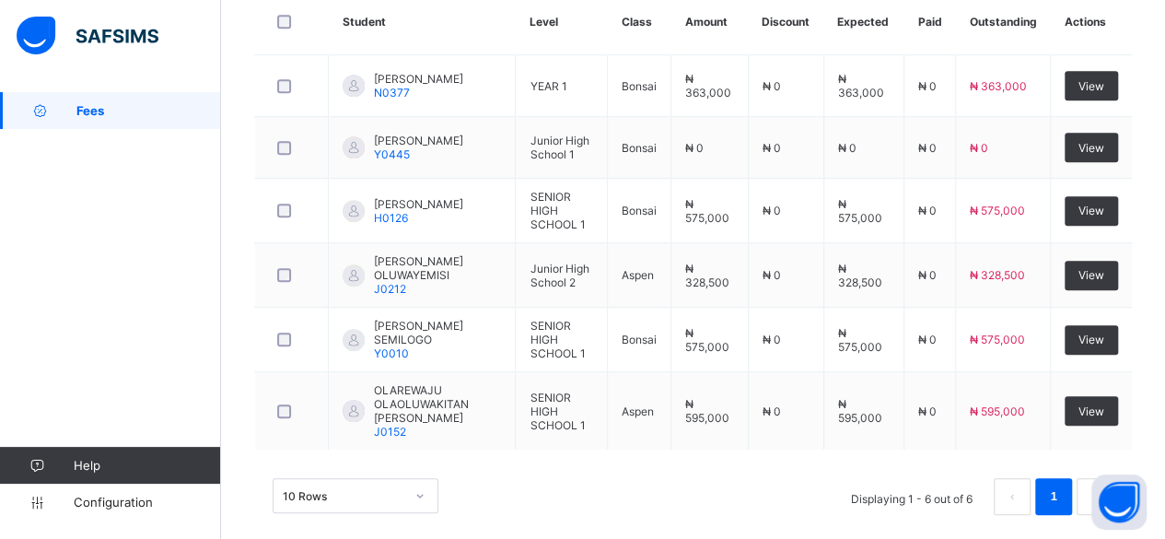
scroll to position [525, 0]
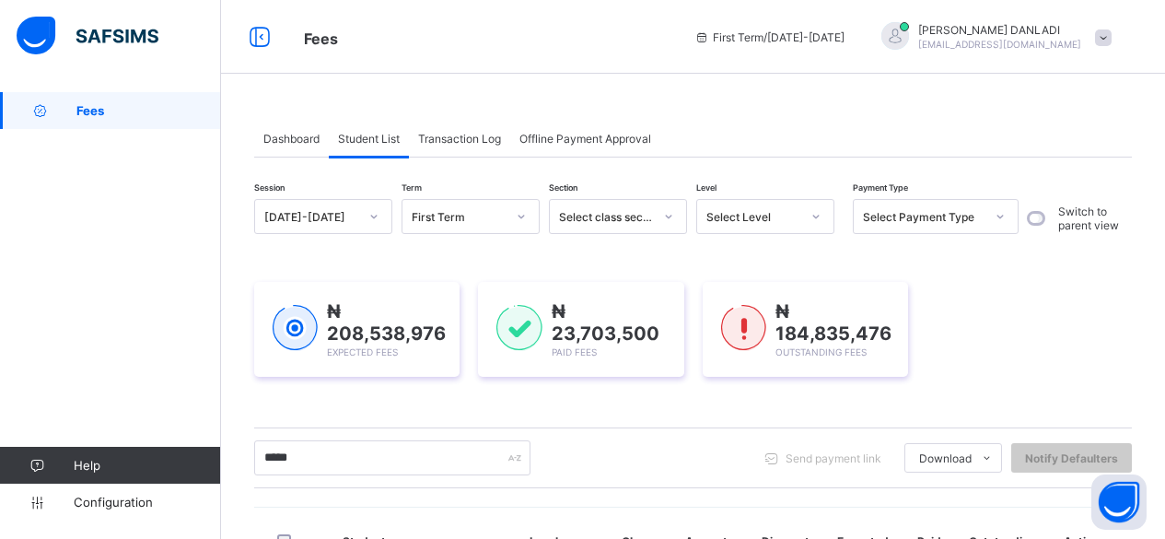
scroll to position [525, 0]
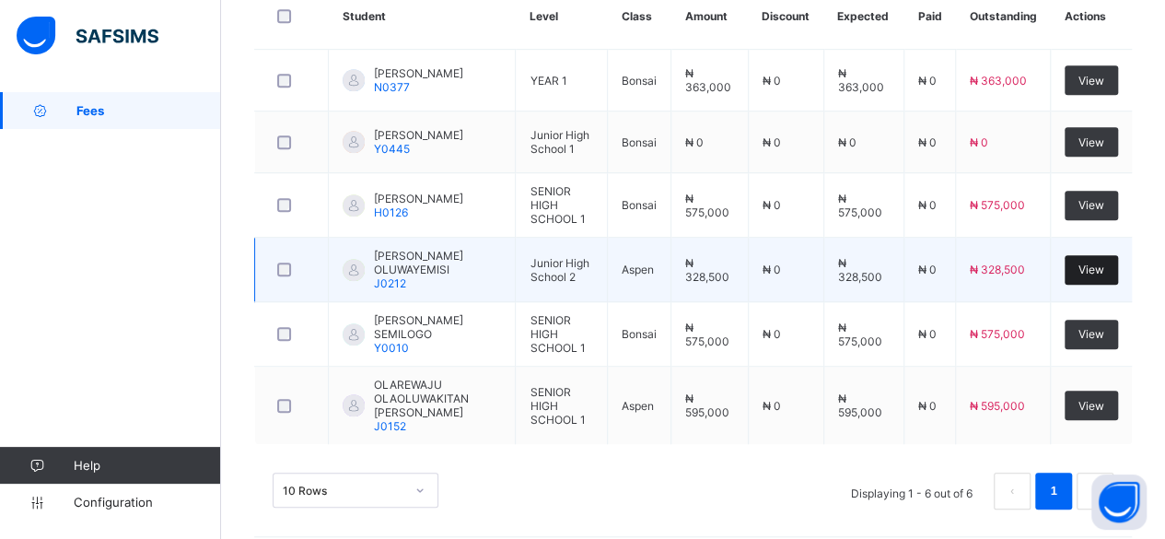
type input "*****"
click at [1101, 263] on span "View" at bounding box center [1092, 270] width 26 height 14
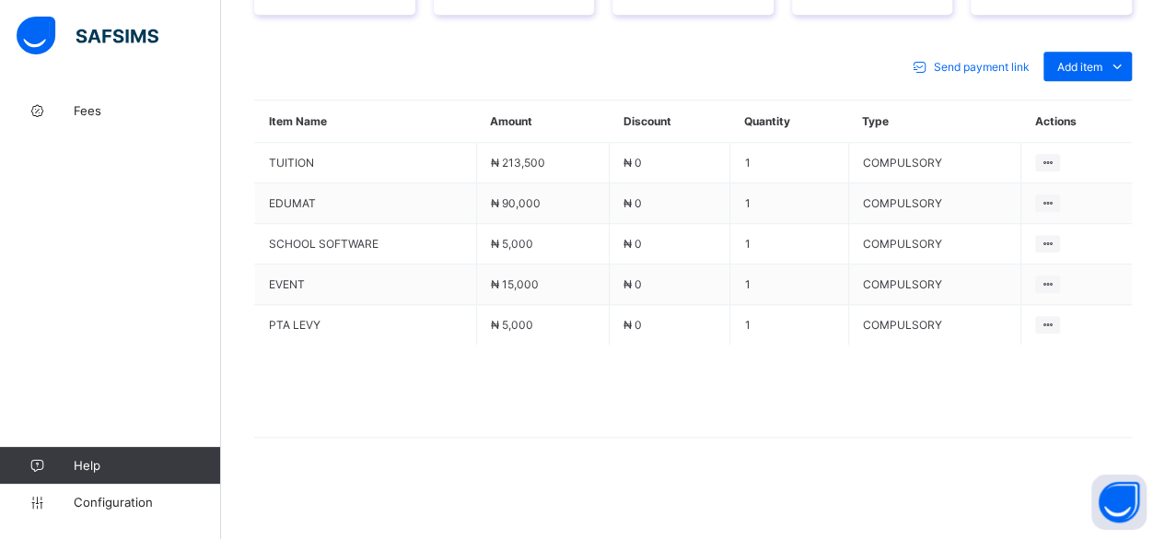
scroll to position [789, 0]
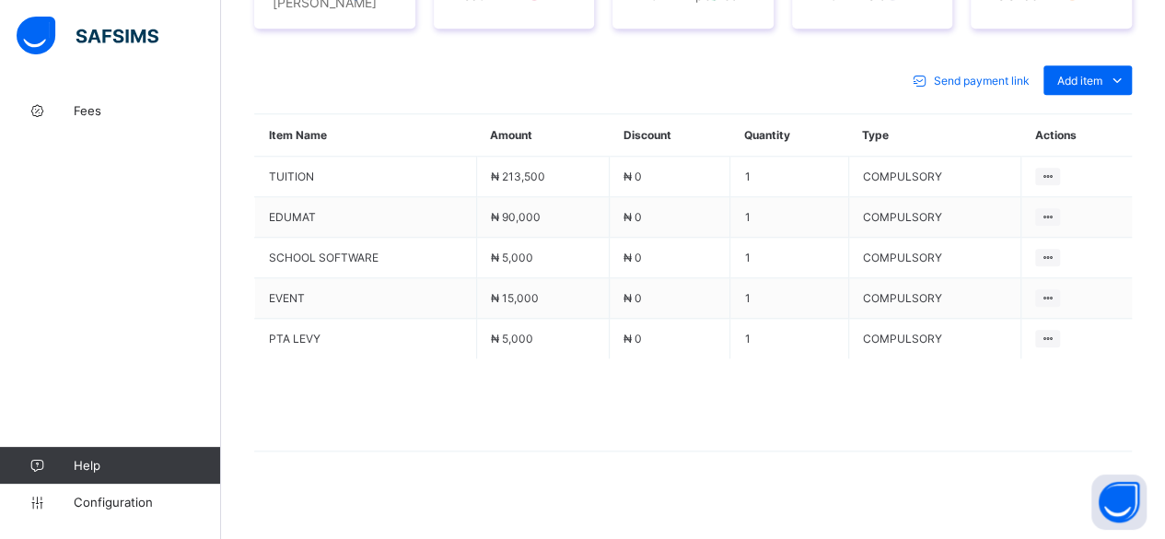
drag, startPoint x: 1107, startPoint y: 111, endPoint x: 1034, endPoint y: 31, distance: 108.9
click at [1034, 31] on div "Term 2025-2026 First Term Action Receive Payment Manage Discount Send Email Rem…" at bounding box center [693, 181] width 878 height 633
click at [1124, 117] on div "Optional items" at bounding box center [1087, 121] width 74 height 18
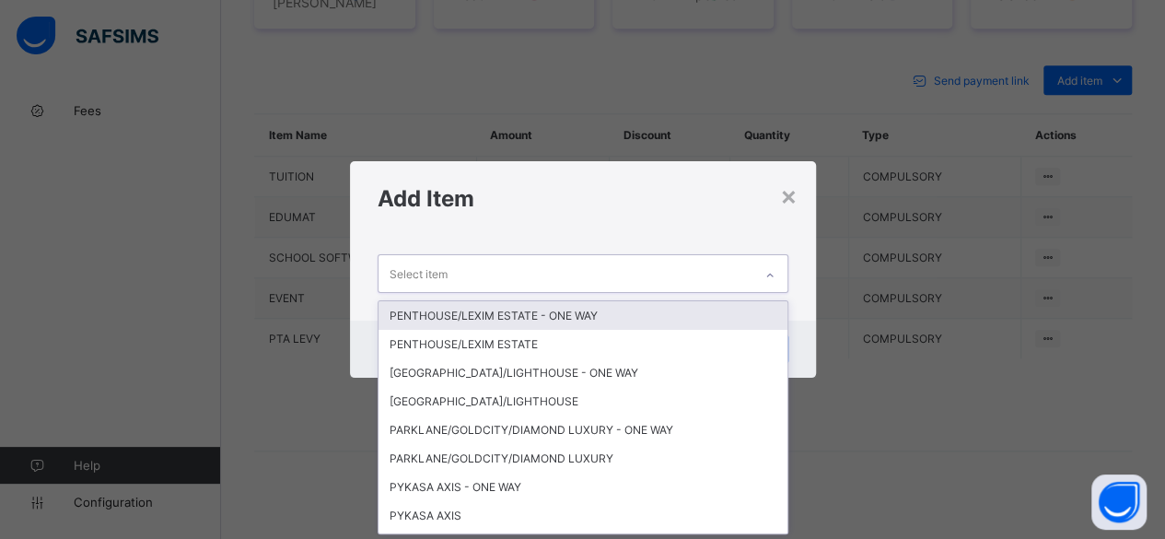
scroll to position [0, 0]
click at [700, 284] on div "Select item" at bounding box center [566, 273] width 374 height 36
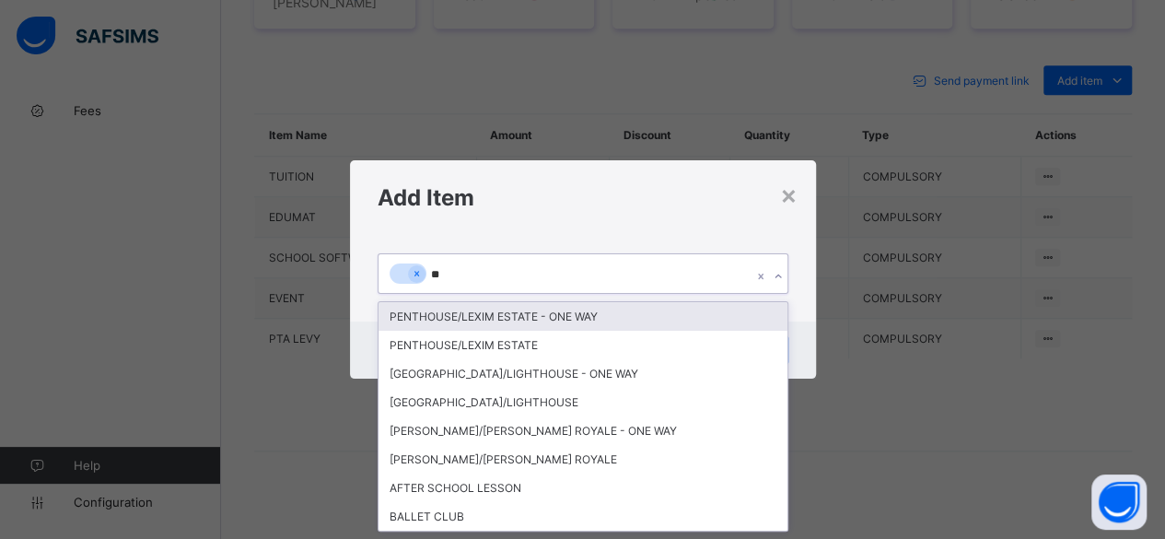
type input "***"
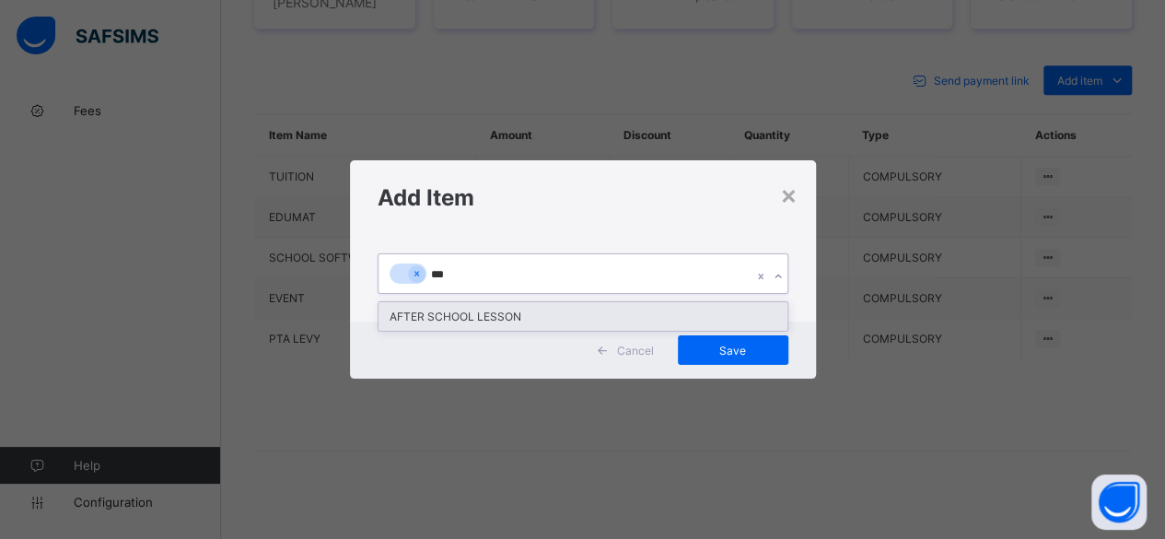
click at [558, 321] on div "AFTER SCHOOL LESSON" at bounding box center [583, 316] width 409 height 29
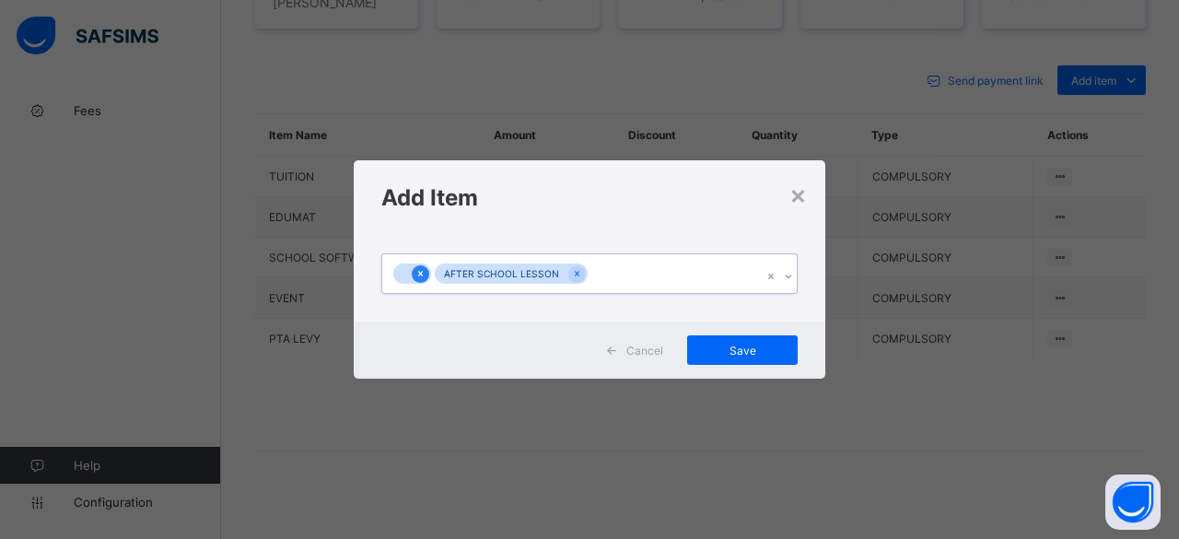
click at [415, 275] on icon at bounding box center [420, 273] width 10 height 13
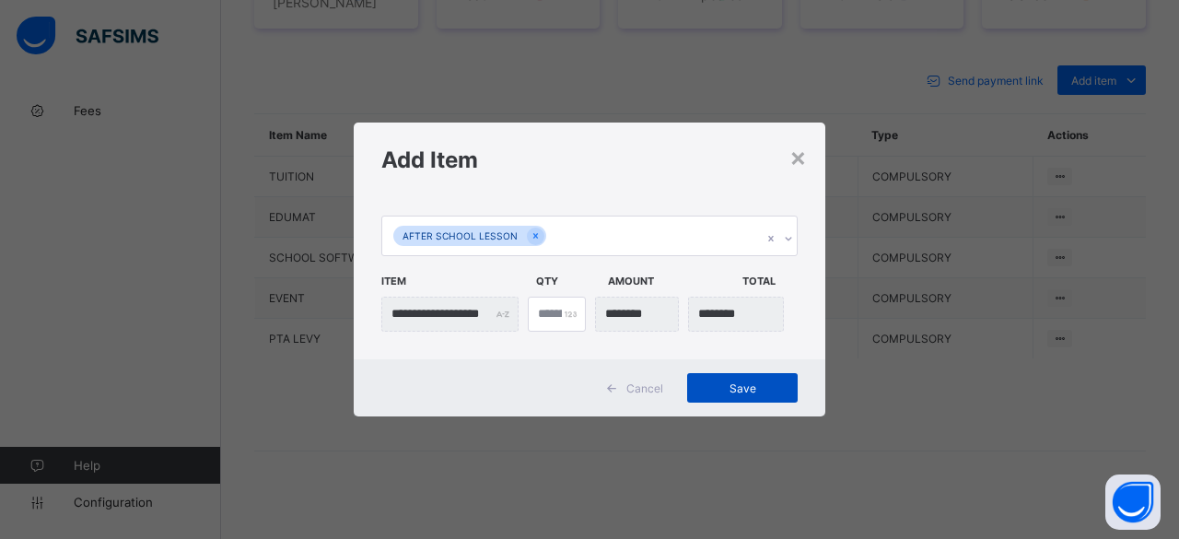
click at [720, 383] on span "Save" at bounding box center [742, 388] width 83 height 14
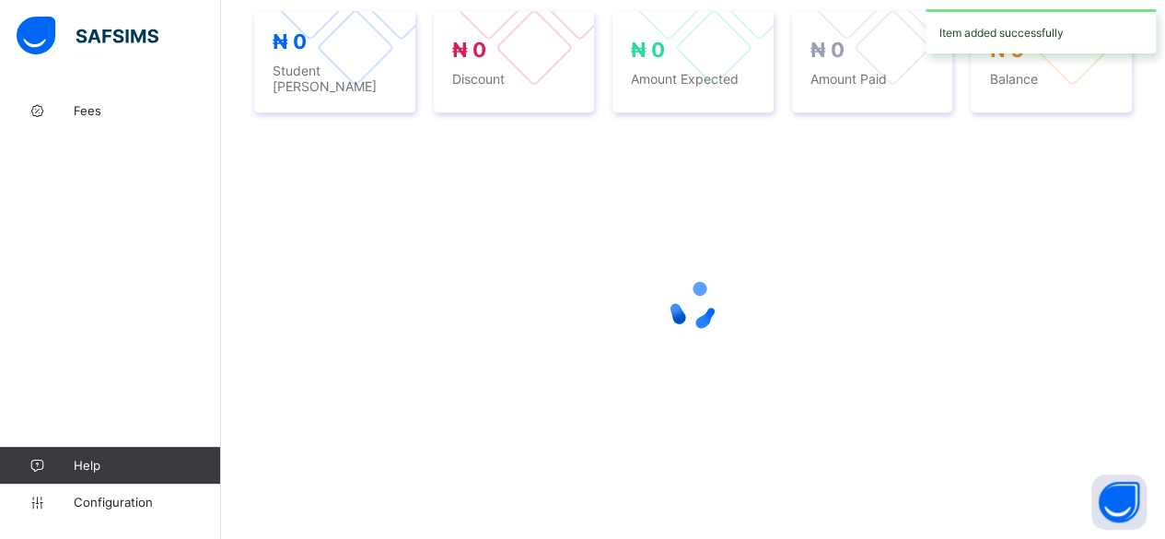
scroll to position [789, 0]
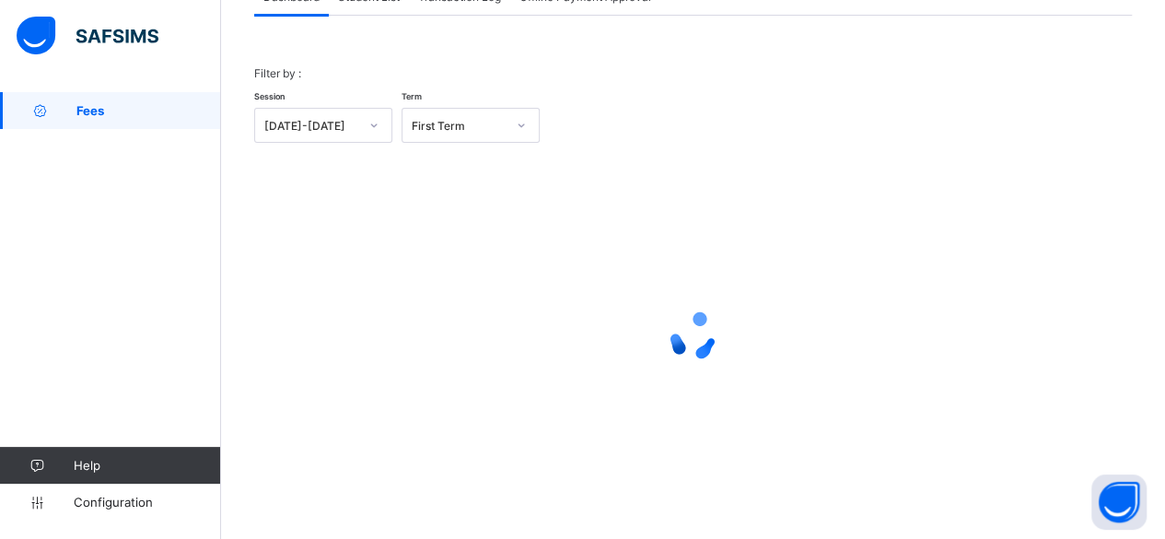
scroll to position [140, 0]
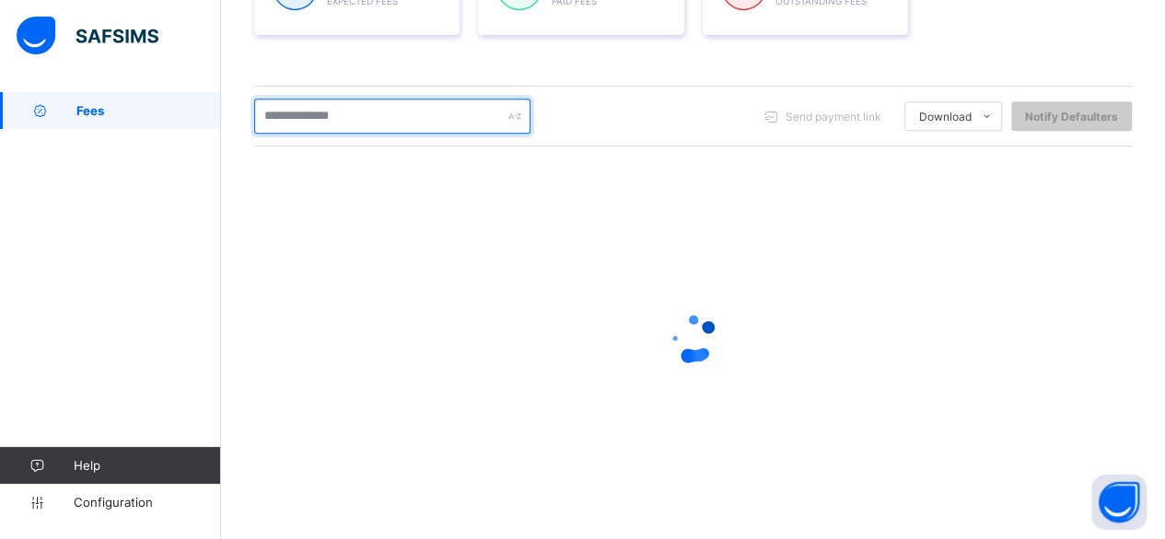
click at [381, 111] on input "text" at bounding box center [392, 116] width 276 height 35
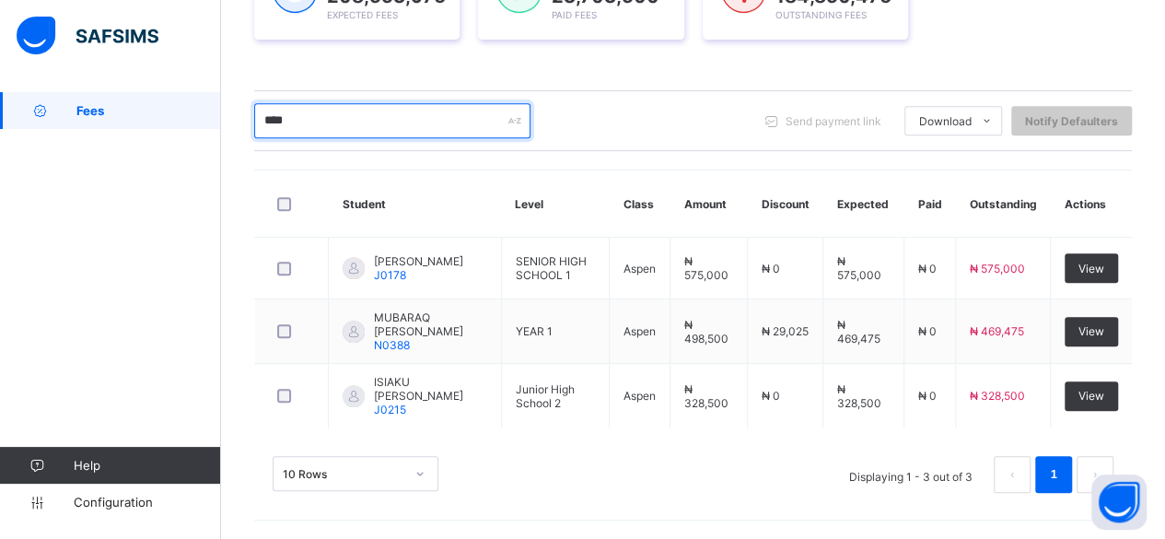
scroll to position [328, 0]
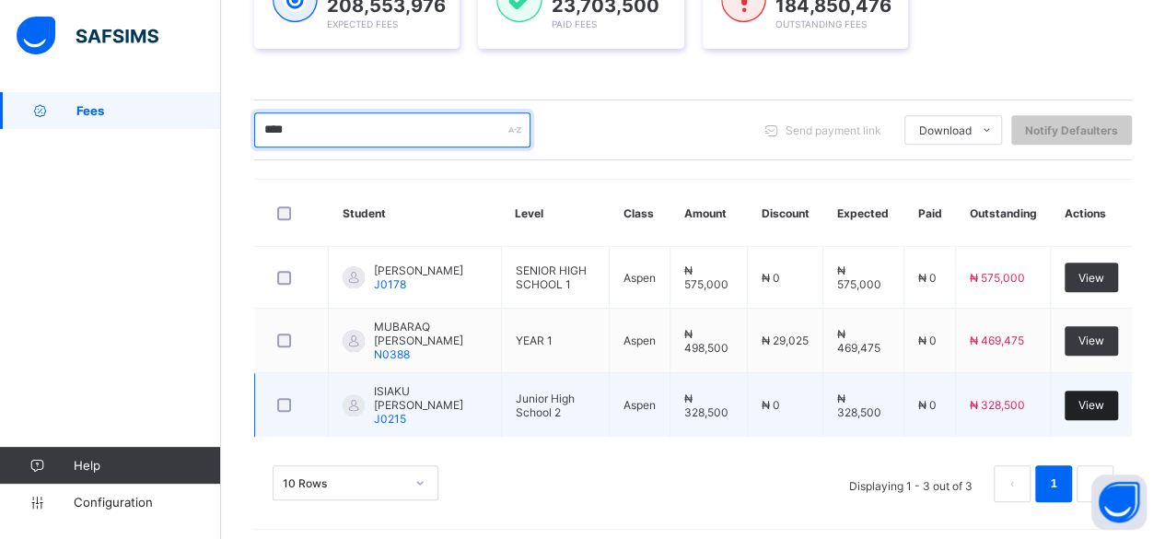
type input "****"
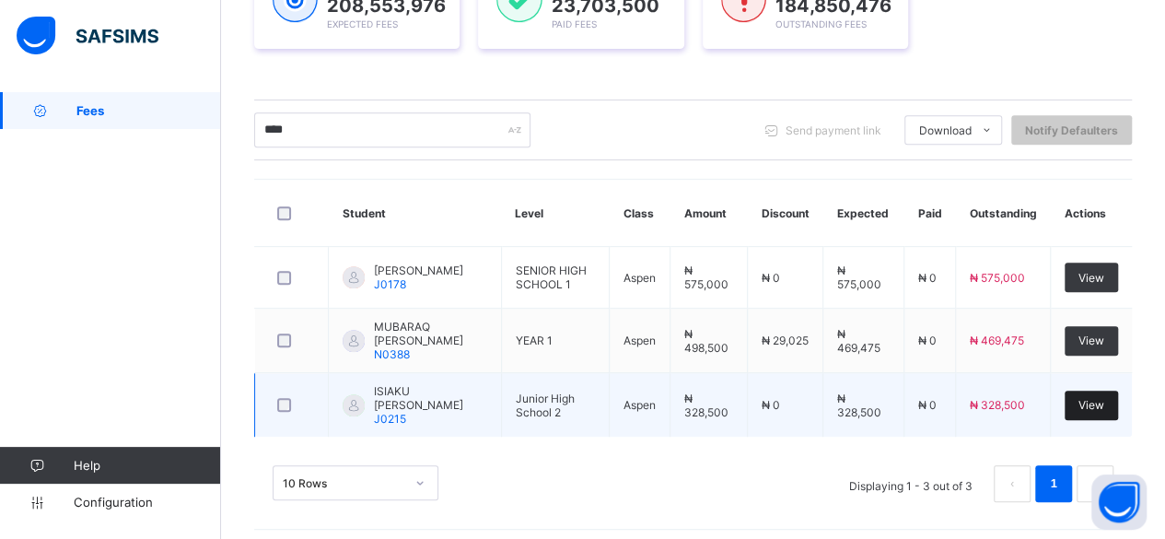
click at [1105, 391] on div "View" at bounding box center [1091, 405] width 53 height 29
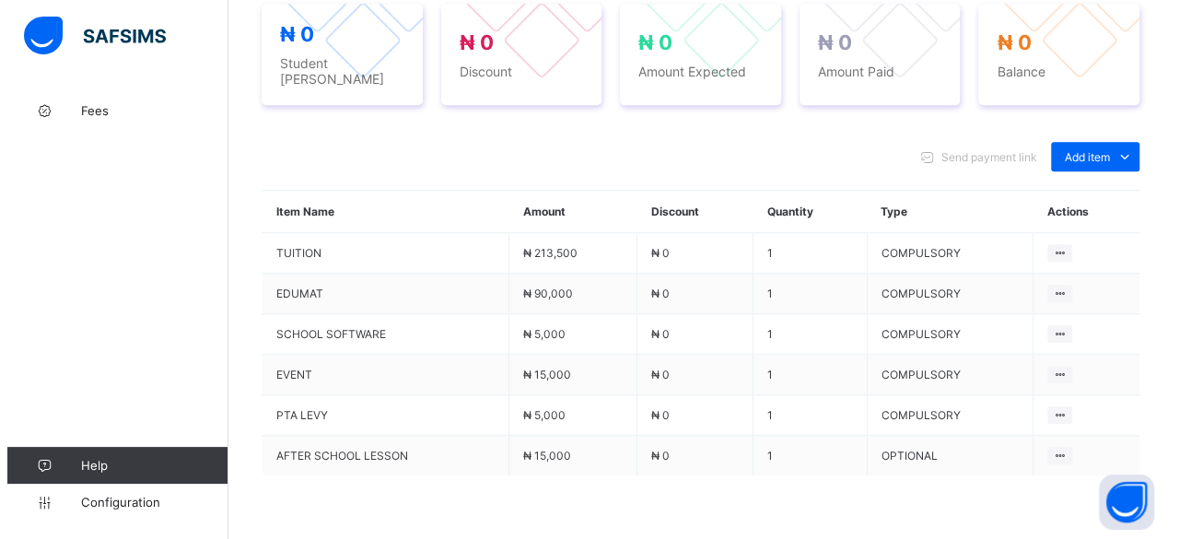
scroll to position [774, 0]
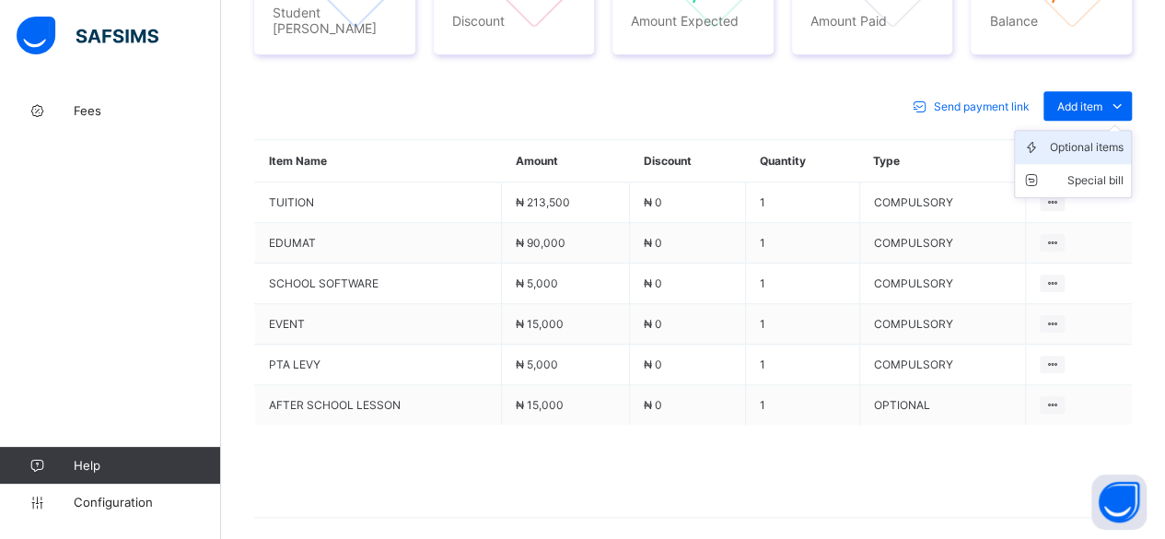
click at [1102, 134] on li "Optional items" at bounding box center [1073, 147] width 116 height 33
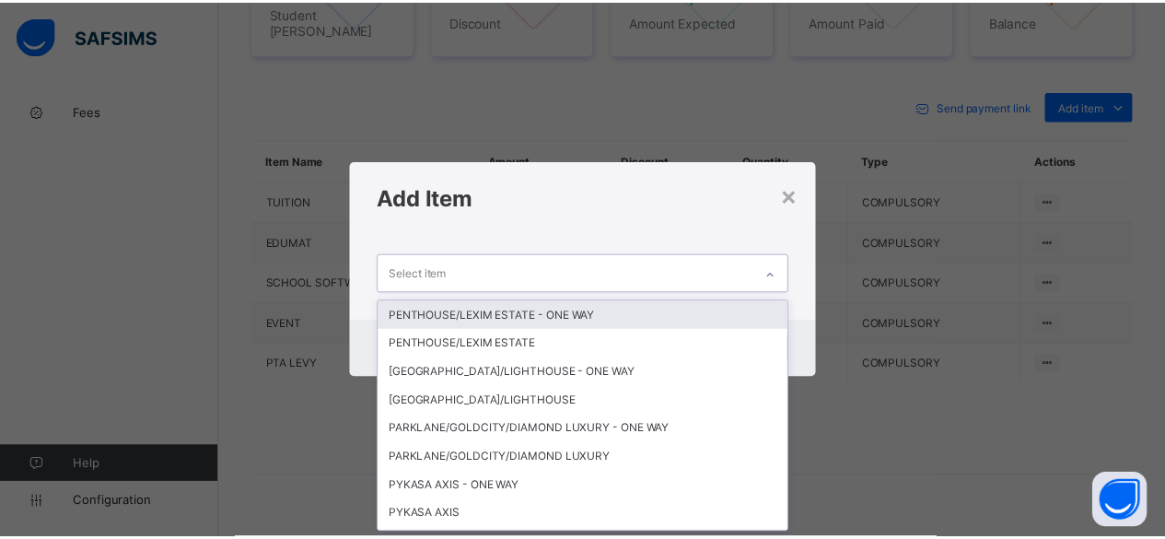
scroll to position [0, 0]
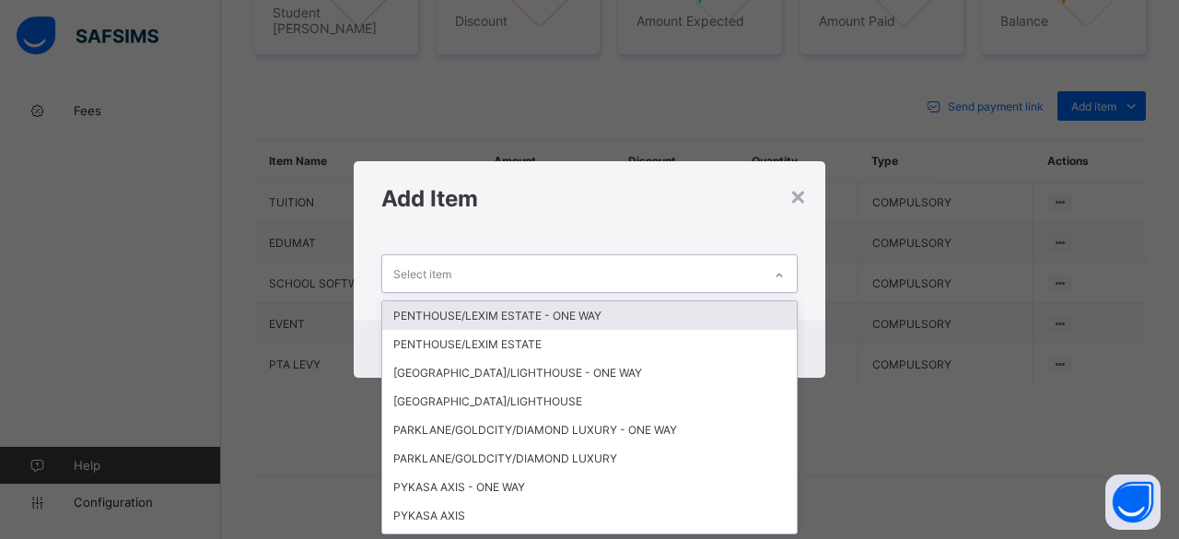
click at [740, 270] on div "Select item" at bounding box center [572, 273] width 380 height 36
type input "***"
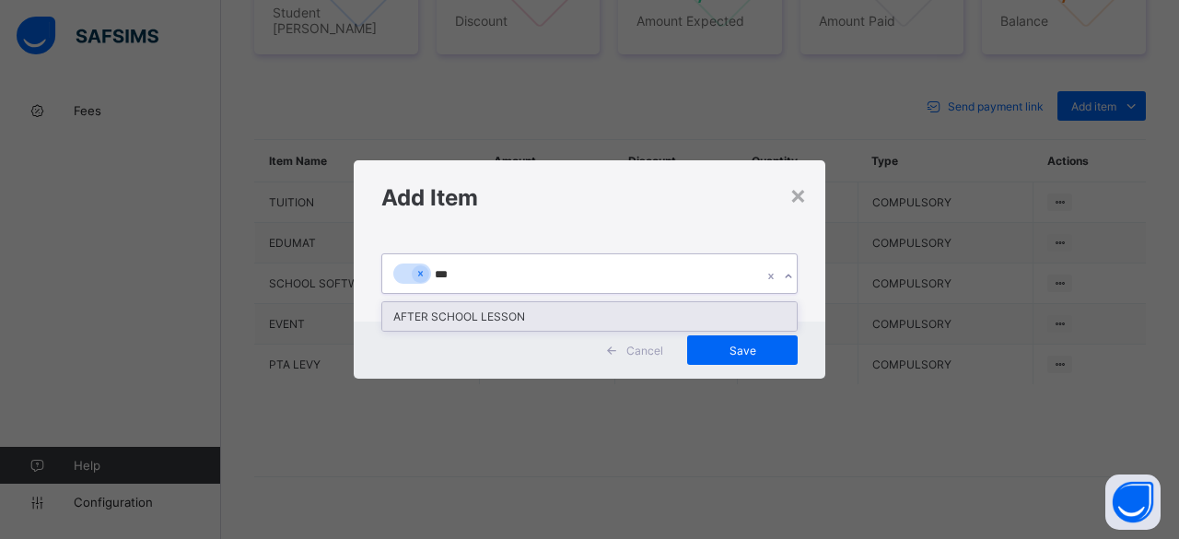
click at [537, 316] on div "AFTER SCHOOL LESSON" at bounding box center [589, 316] width 415 height 29
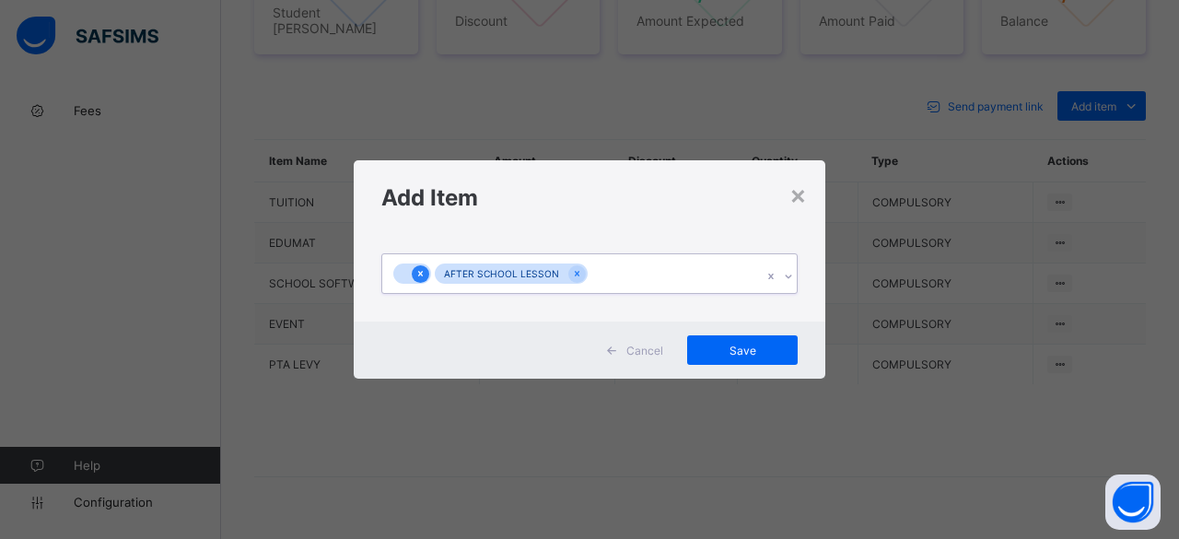
click at [424, 270] on icon at bounding box center [420, 273] width 10 height 13
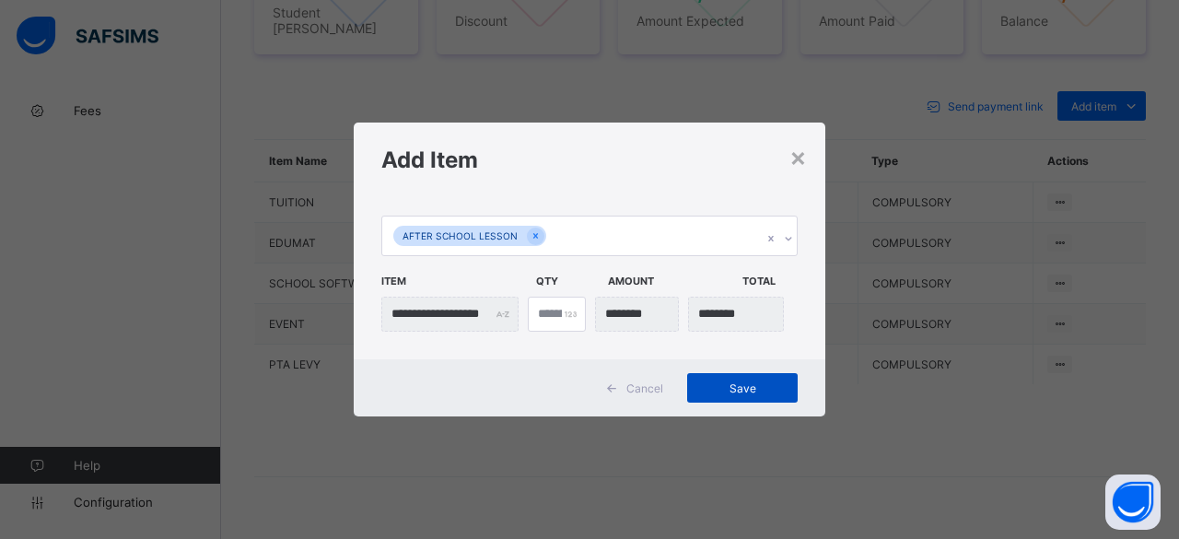
click at [778, 389] on span "Save" at bounding box center [742, 388] width 83 height 14
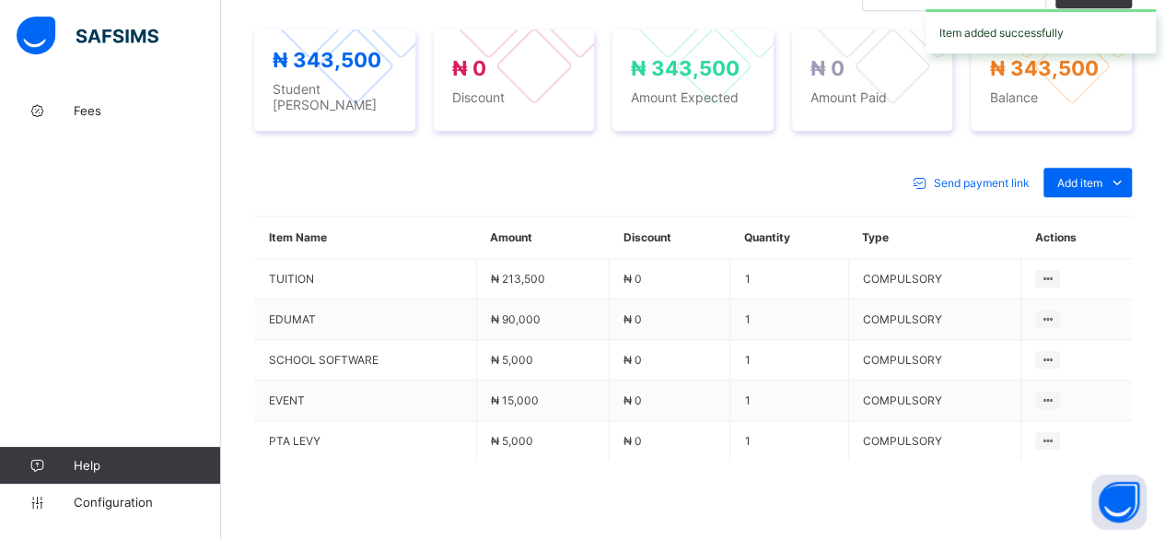
scroll to position [774, 0]
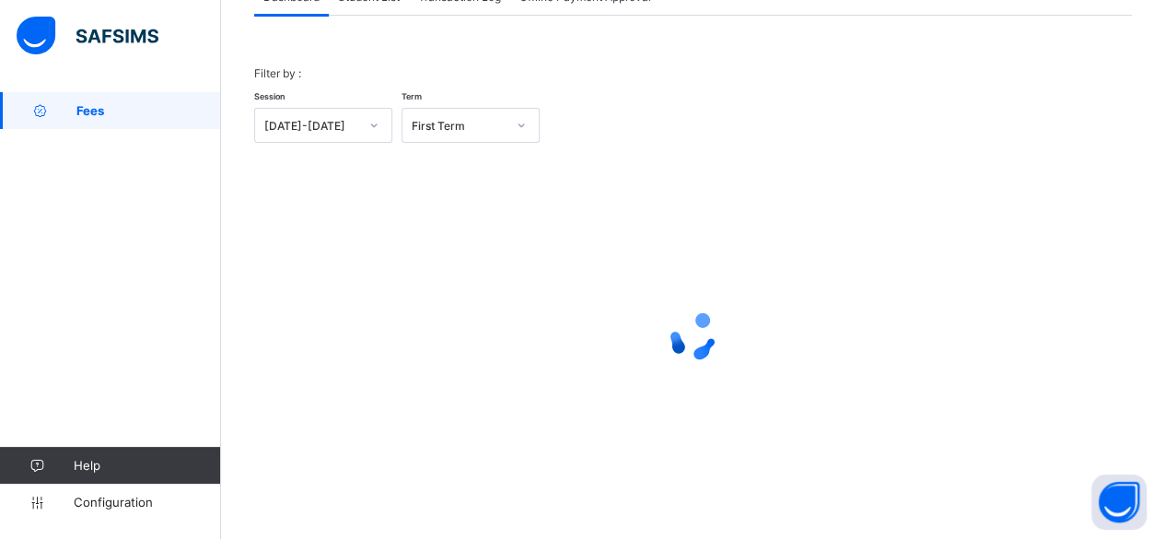
scroll to position [140, 0]
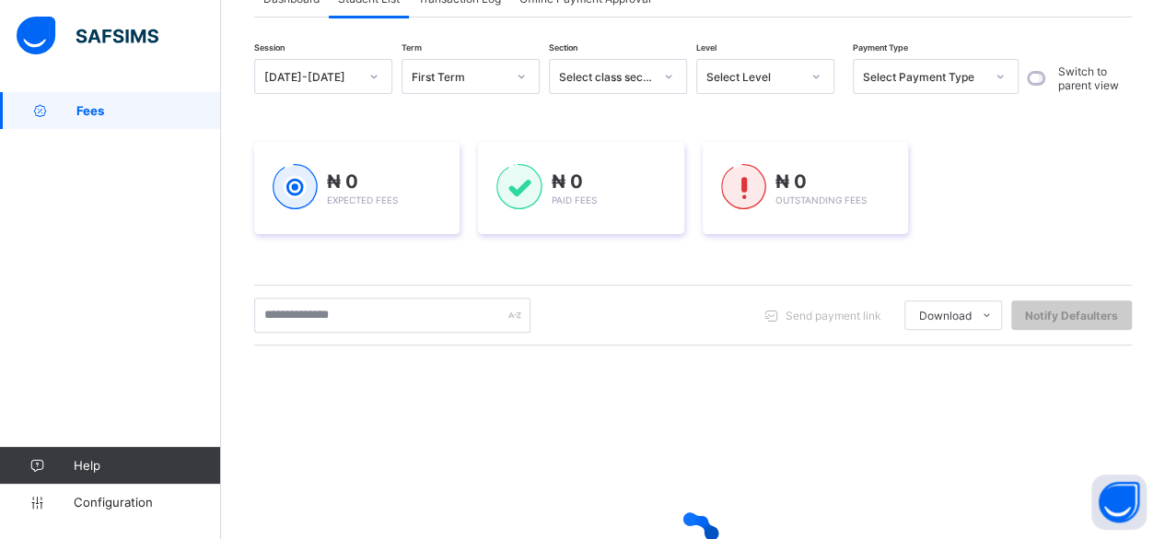
scroll to position [339, 0]
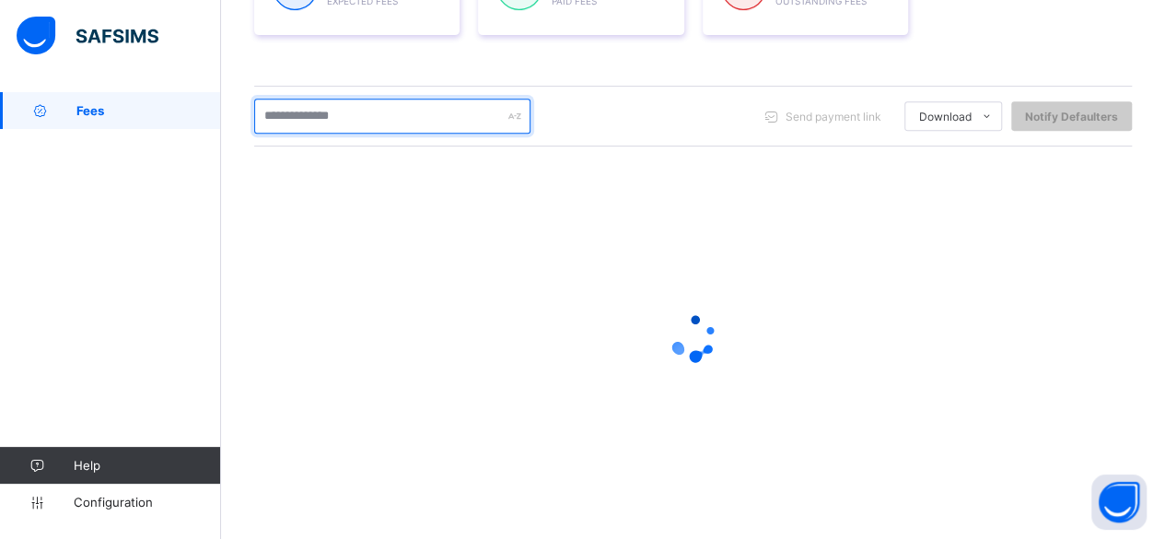
click at [378, 119] on input "text" at bounding box center [392, 116] width 276 height 35
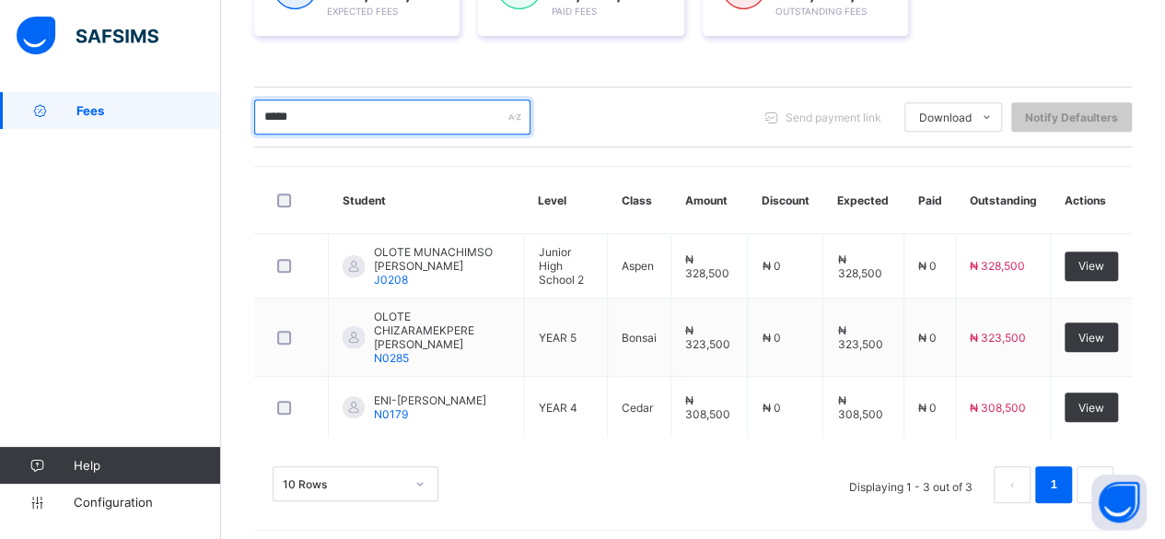
scroll to position [328, 0]
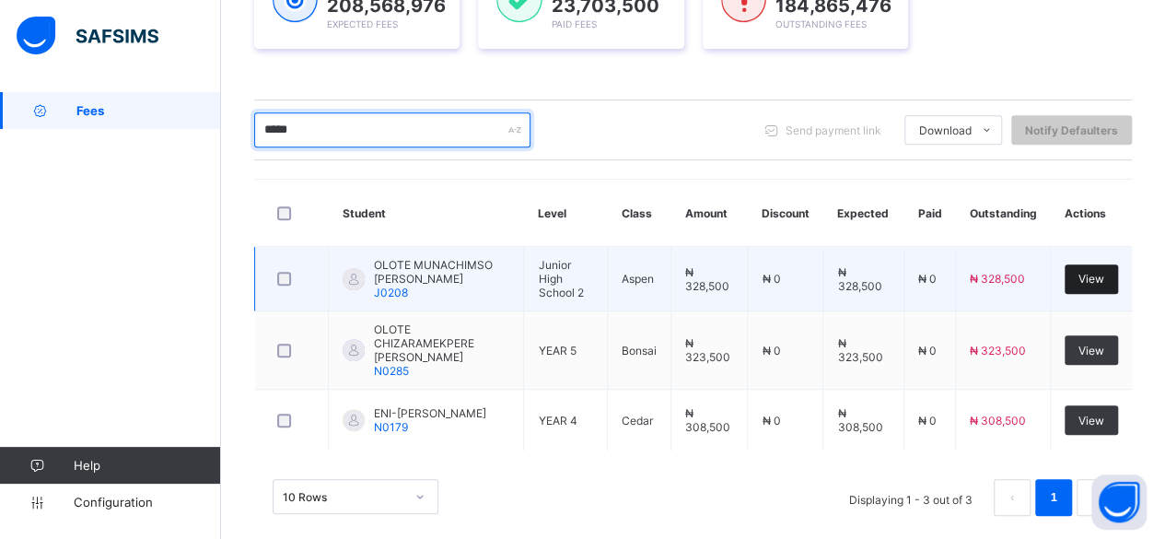
type input "*****"
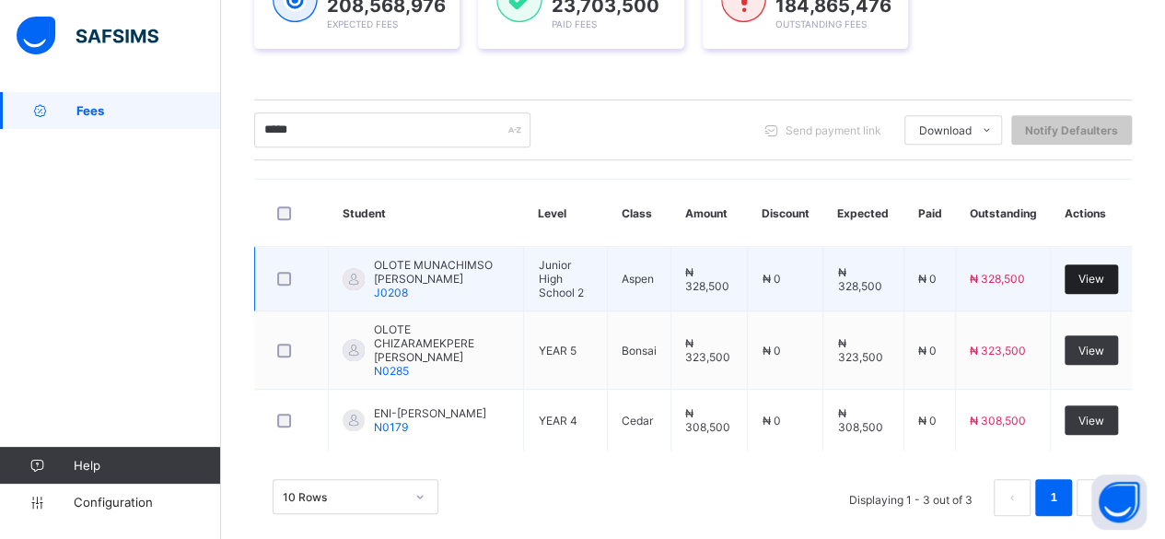
click at [1104, 272] on span "View" at bounding box center [1092, 279] width 26 height 14
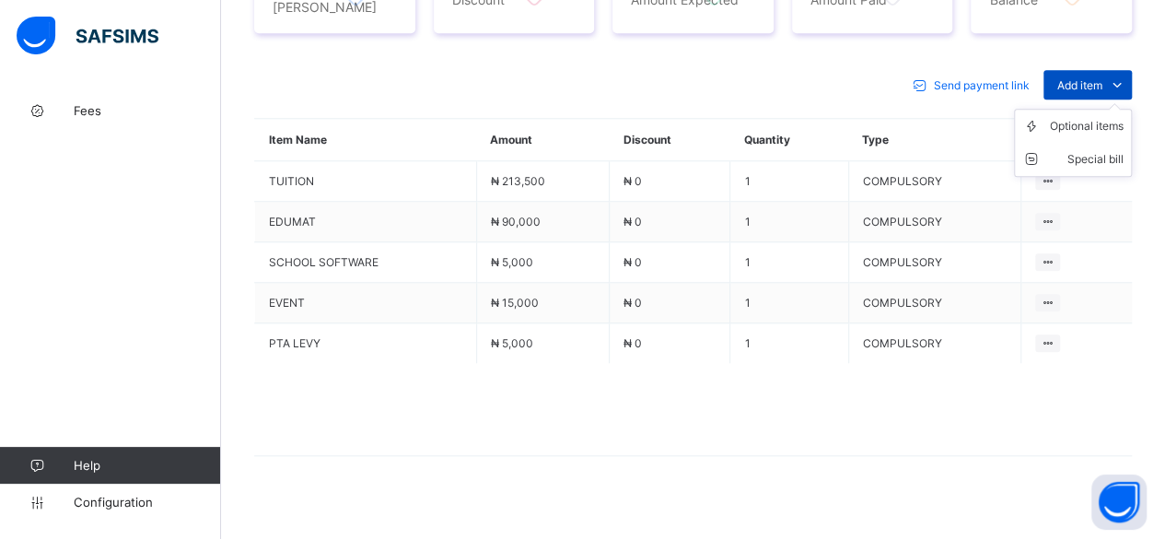
scroll to position [781, 0]
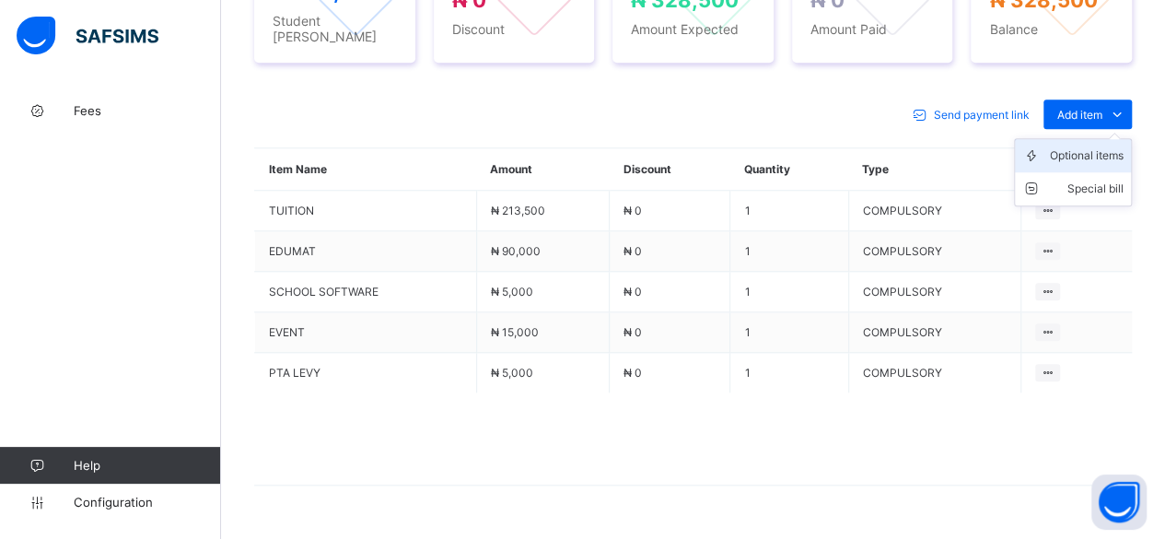
click at [1112, 146] on div "Optional items" at bounding box center [1087, 155] width 74 height 18
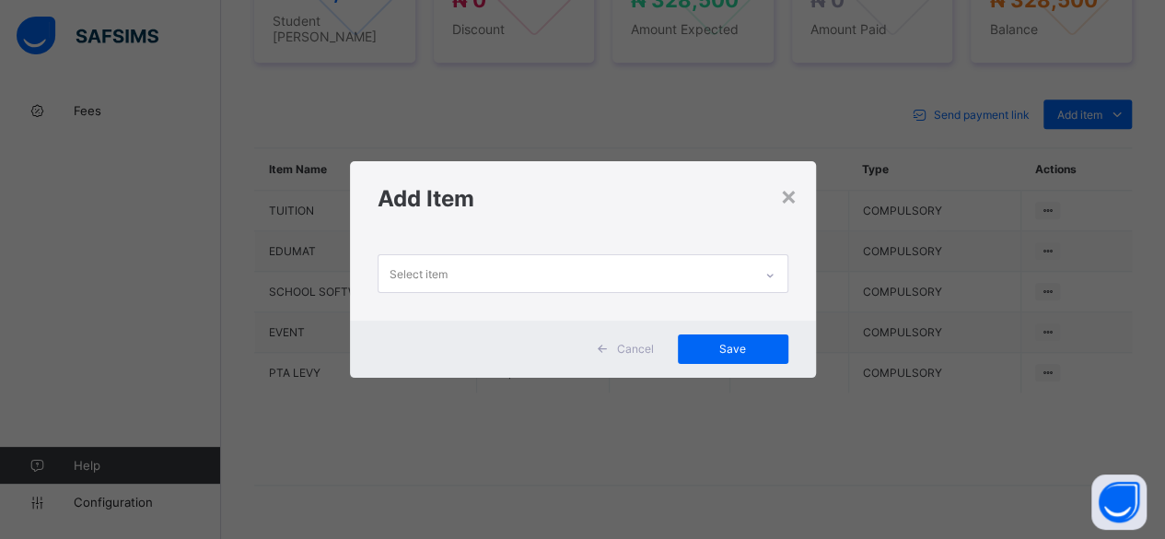
click at [665, 274] on div "Select item" at bounding box center [566, 273] width 374 height 36
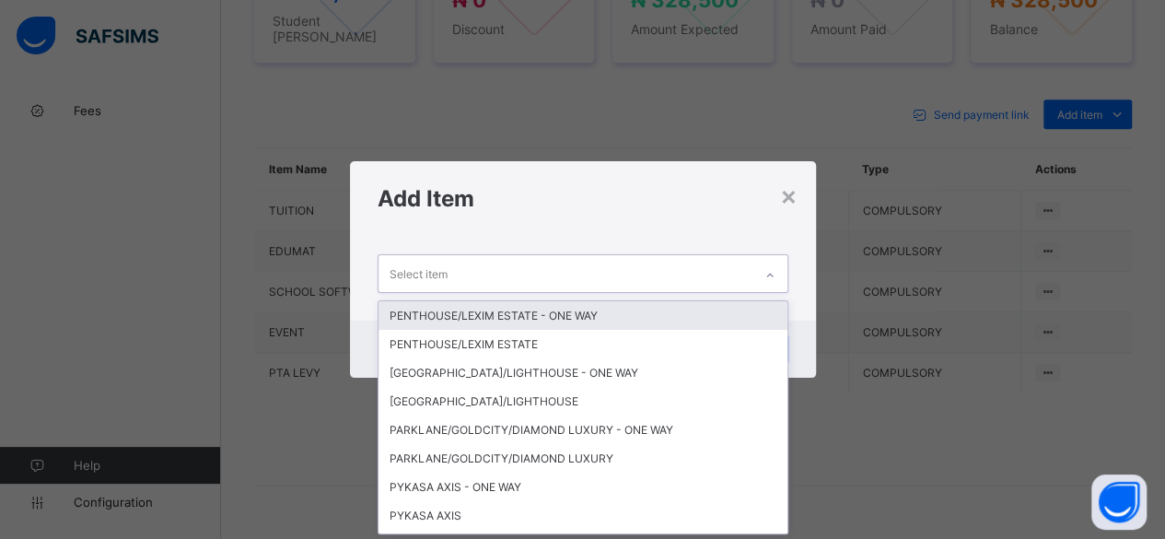
scroll to position [0, 0]
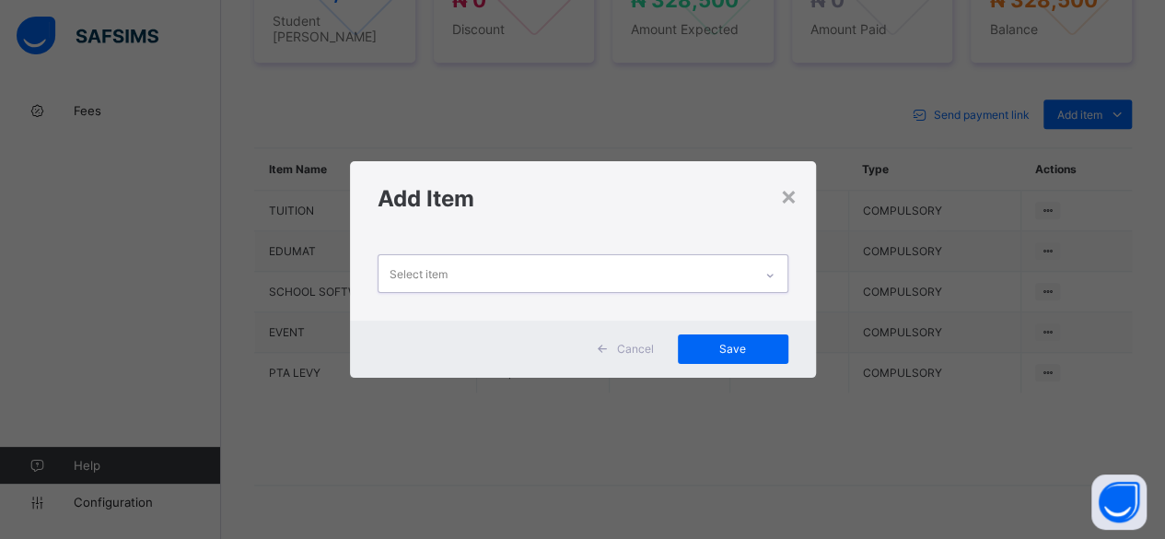
click at [665, 274] on div "Select item" at bounding box center [566, 273] width 374 height 36
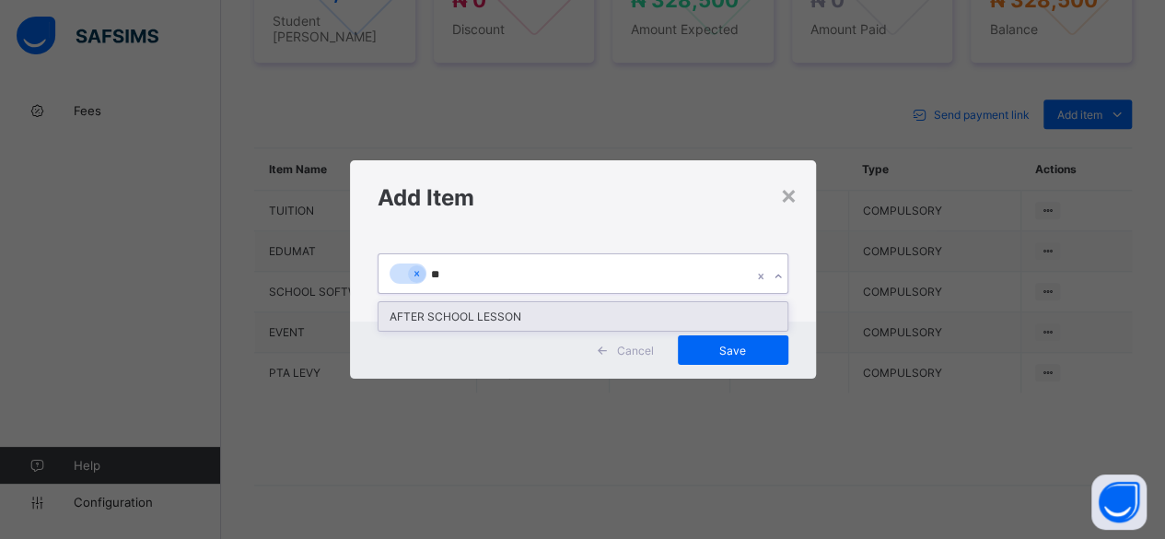
type input "***"
click at [554, 321] on div "AFTER SCHOOL LESSON" at bounding box center [583, 316] width 409 height 29
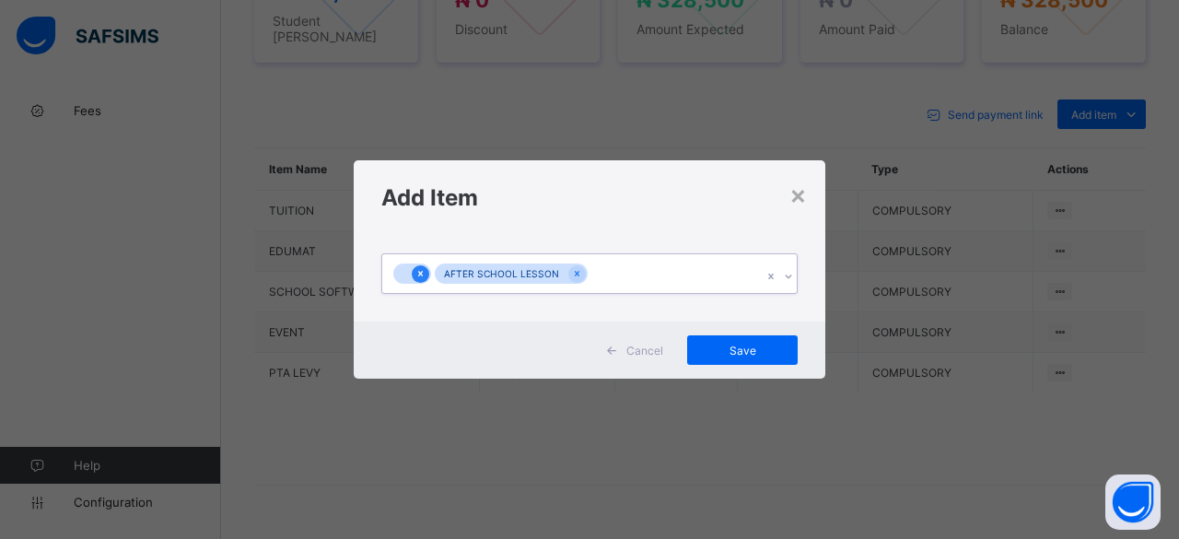
click at [417, 272] on icon at bounding box center [420, 273] width 10 height 13
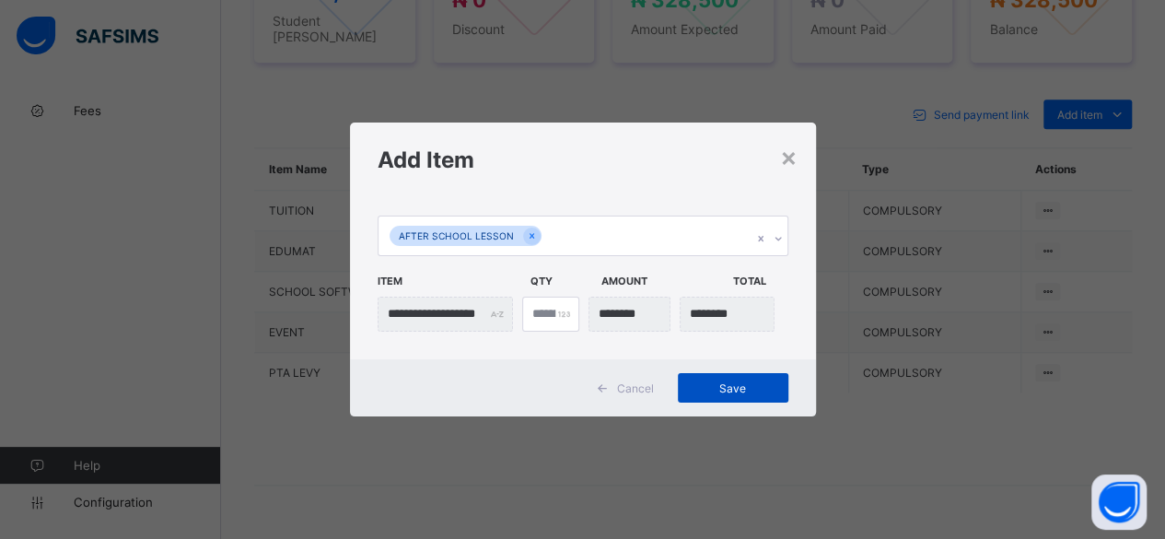
click at [745, 391] on span "Save" at bounding box center [733, 388] width 83 height 14
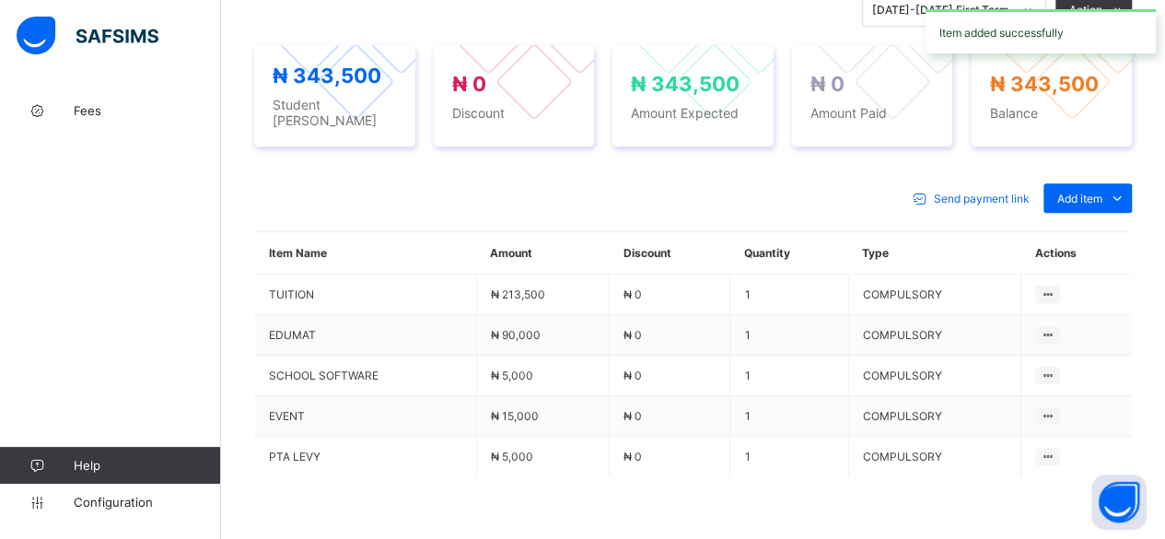
scroll to position [781, 0]
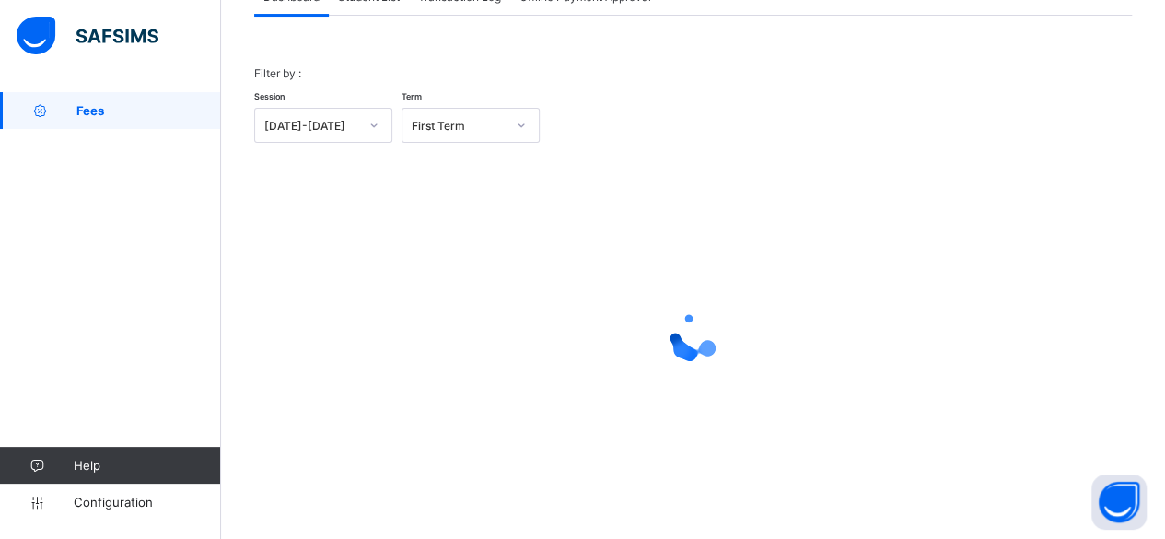
scroll to position [140, 0]
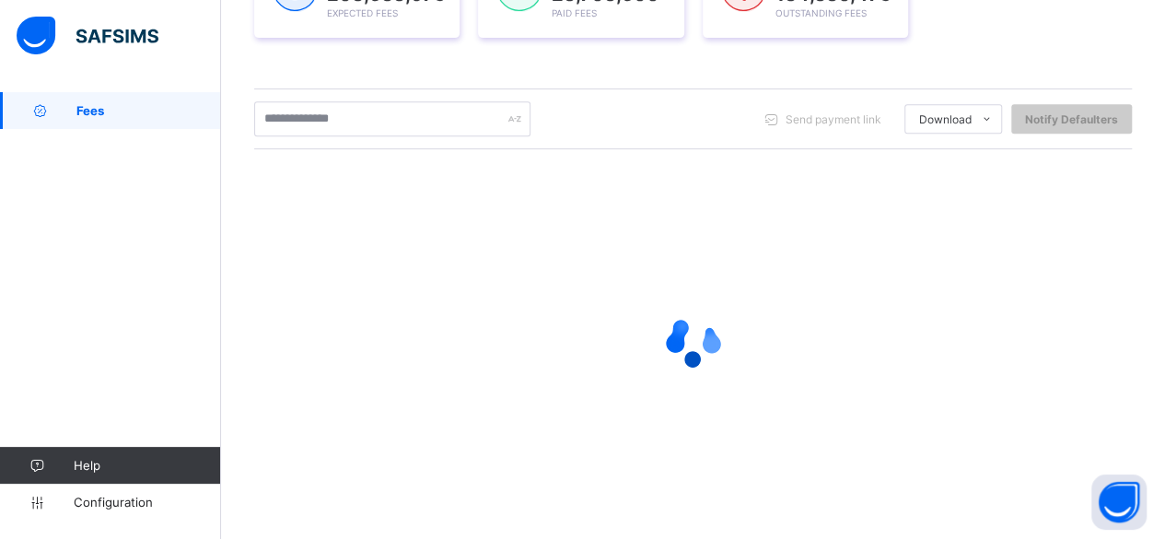
scroll to position [341, 0]
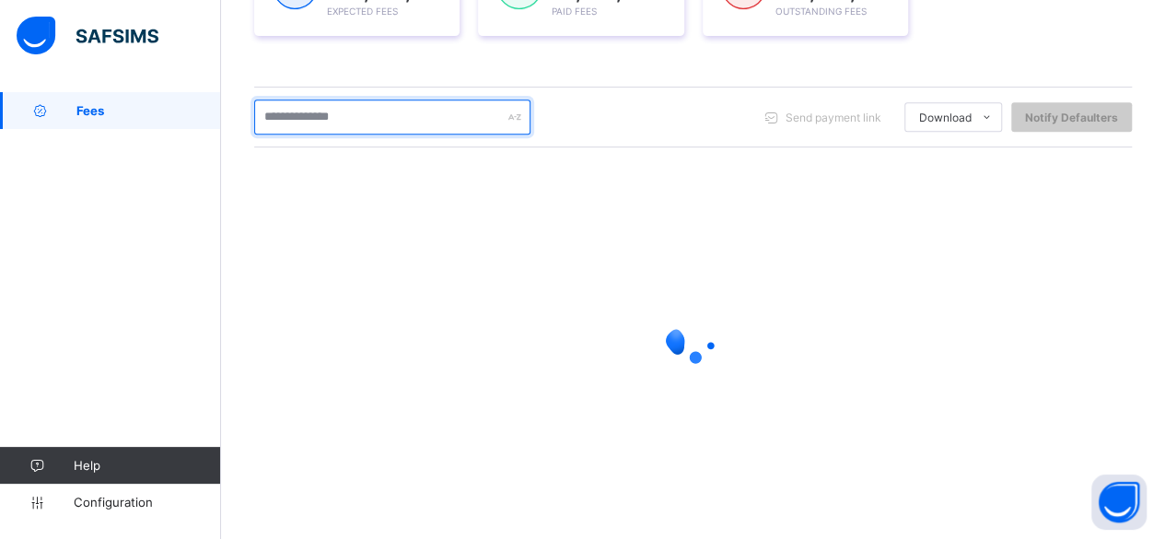
click at [384, 108] on input "text" at bounding box center [392, 116] width 276 height 35
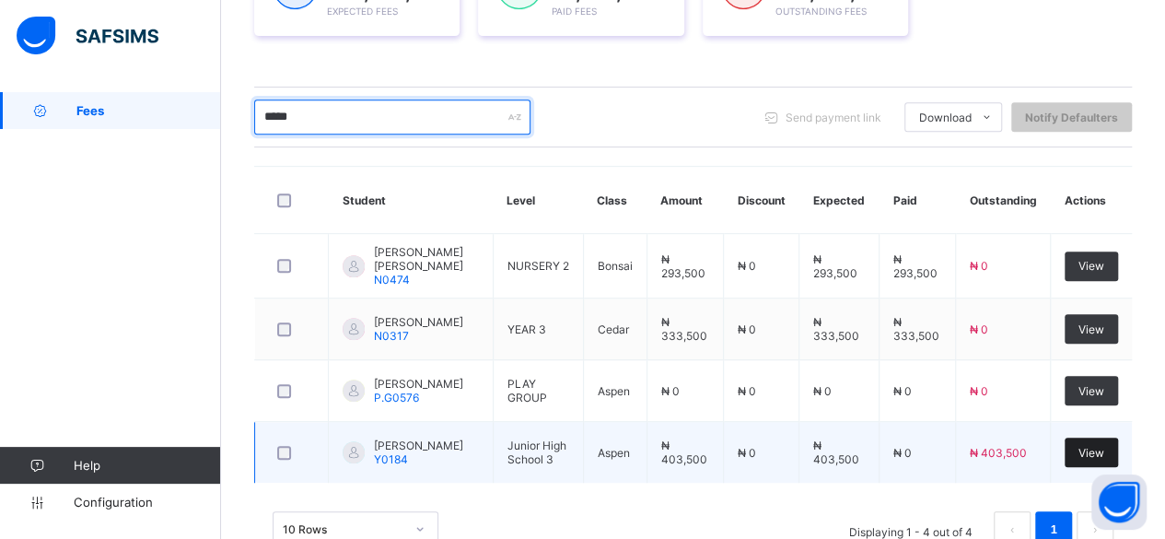
type input "*****"
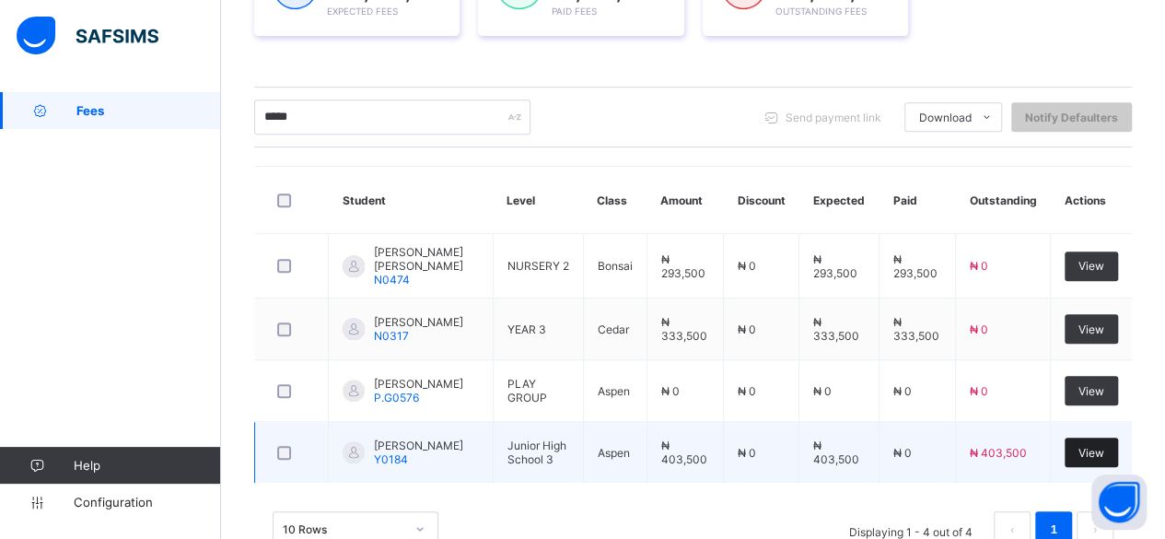
click at [1104, 447] on span "View" at bounding box center [1092, 453] width 26 height 14
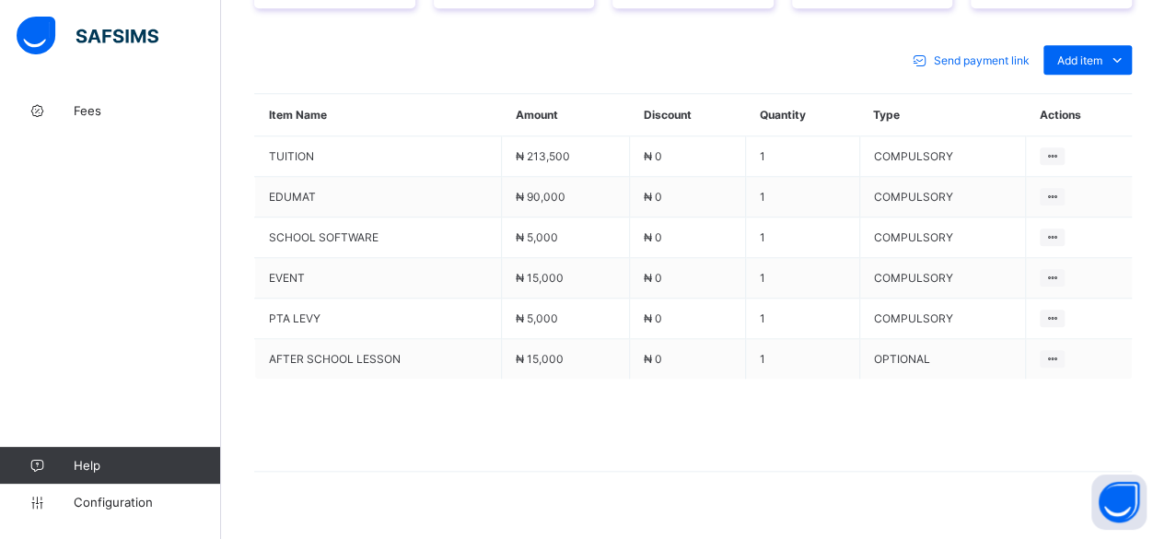
scroll to position [820, 0]
click at [1105, 92] on div "Optional items" at bounding box center [1087, 101] width 74 height 18
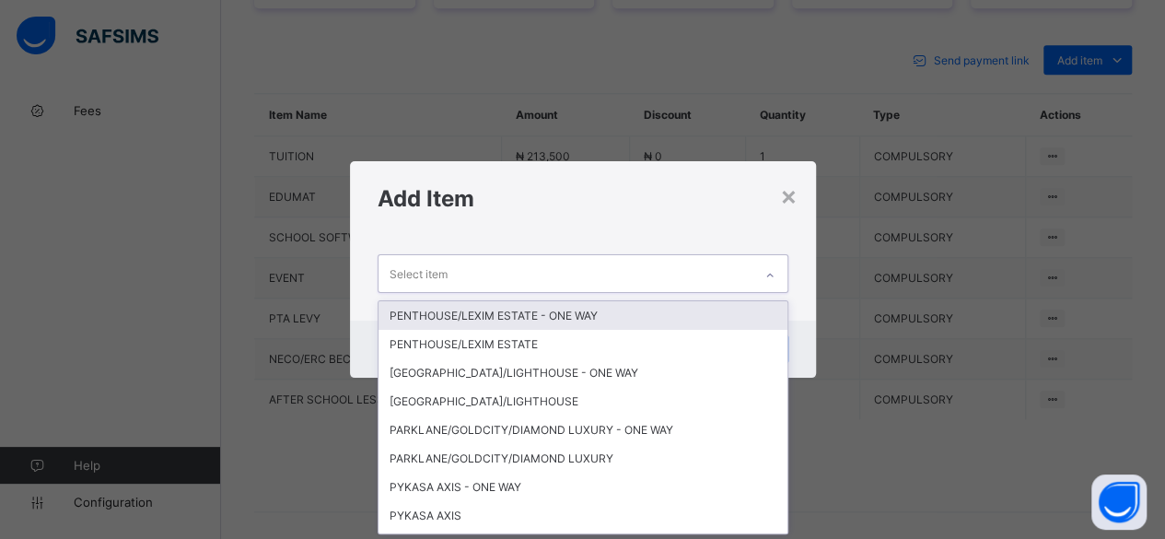
click at [650, 263] on div "Select item" at bounding box center [566, 273] width 374 height 36
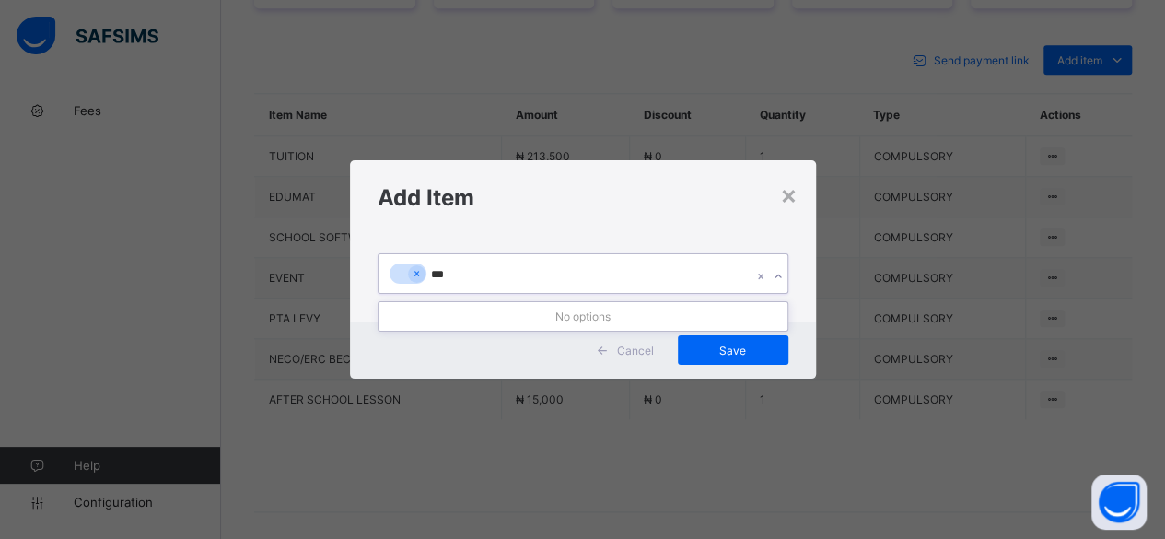
type input "***"
click at [380, 445] on div "× Add Item Cancel Save" at bounding box center [582, 269] width 1165 height 539
click at [789, 178] on div "Add Item" at bounding box center [583, 197] width 466 height 75
click at [789, 192] on div "×" at bounding box center [789, 194] width 18 height 31
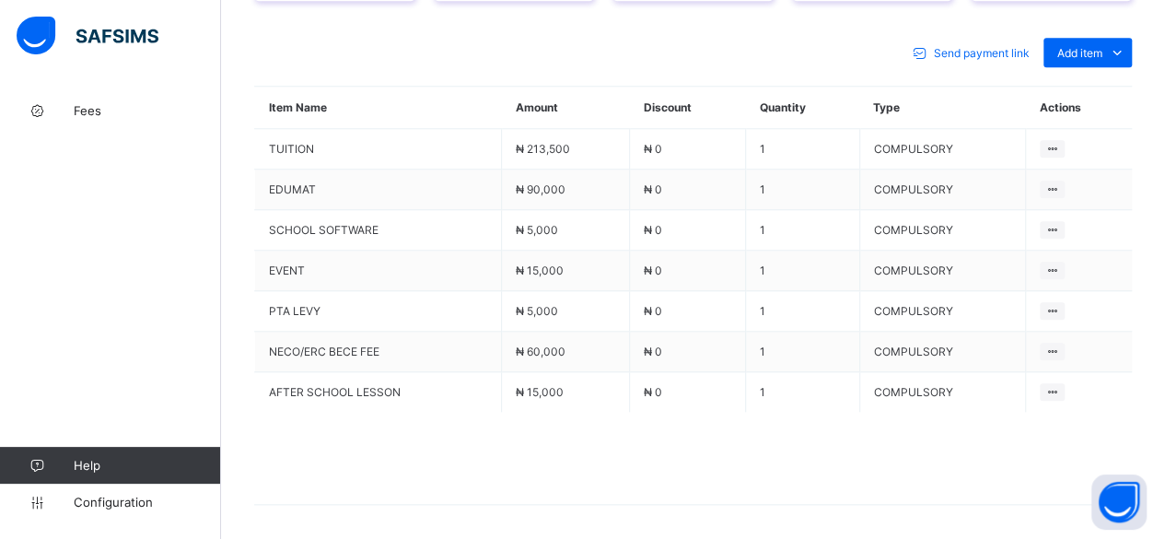
scroll to position [859, 0]
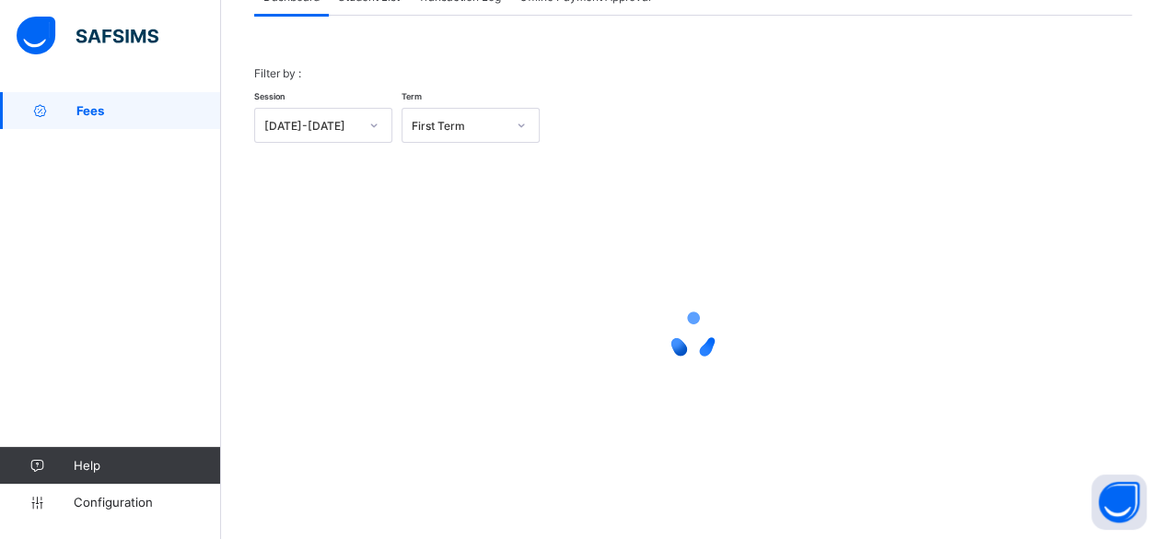
scroll to position [140, 0]
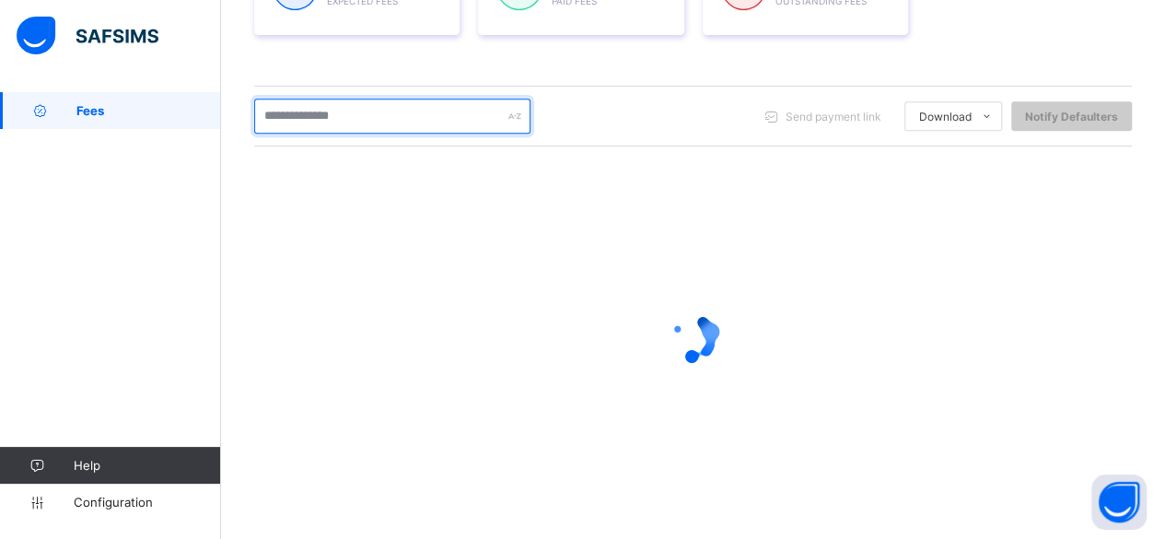
scroll to position [341, 0]
click at [380, 123] on input "text" at bounding box center [392, 116] width 276 height 35
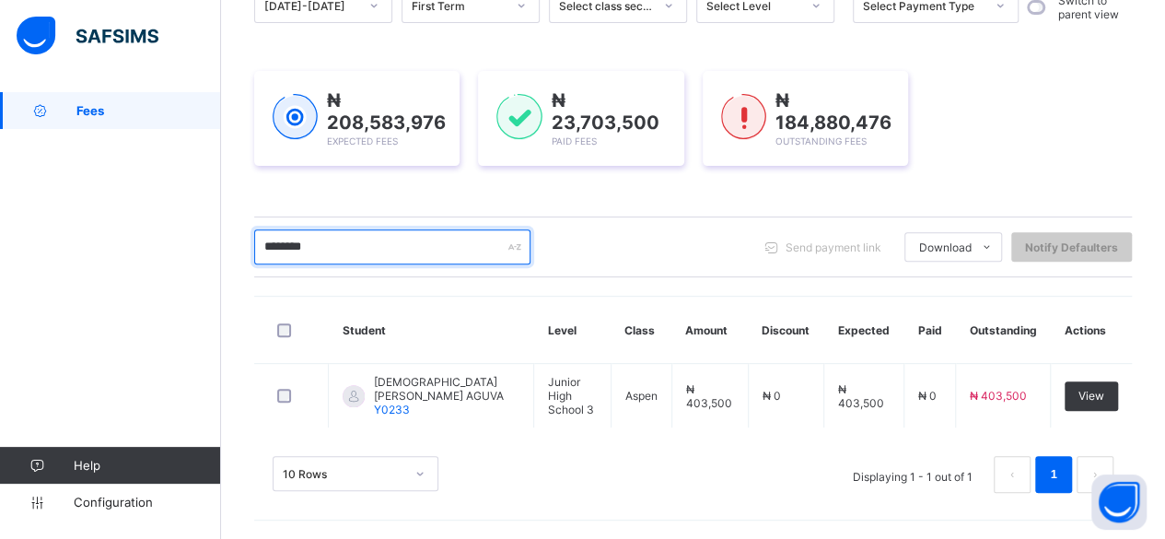
scroll to position [204, 0]
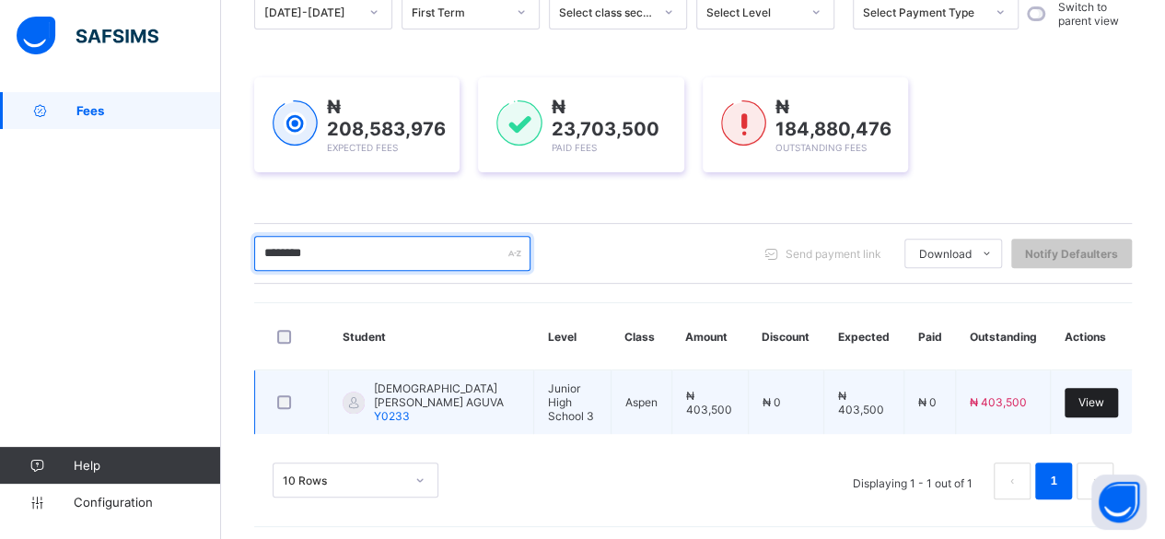
type input "********"
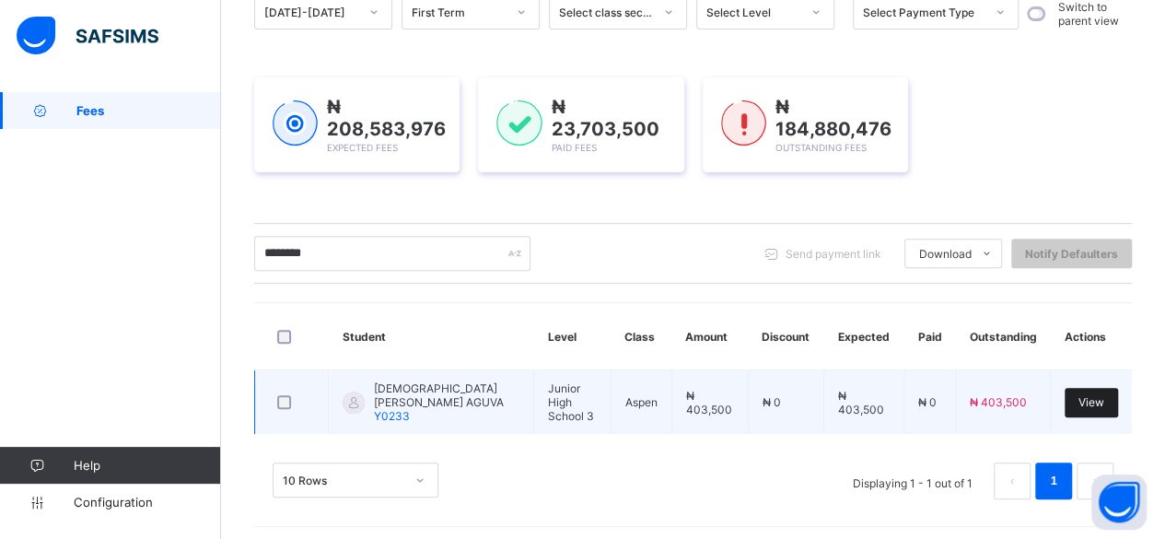
click at [1104, 395] on span "View" at bounding box center [1092, 402] width 26 height 14
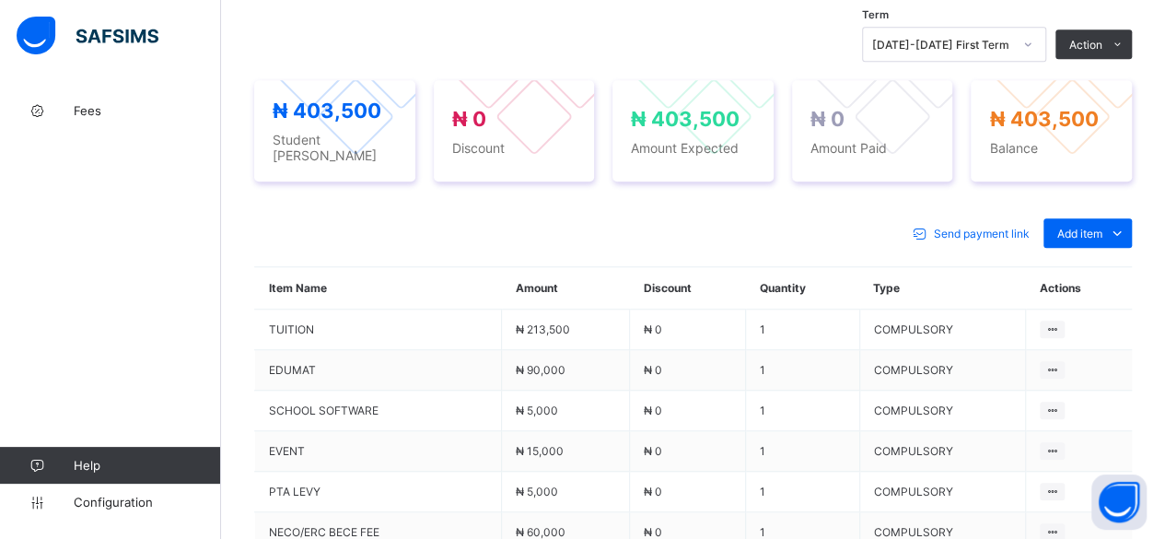
scroll to position [859, 0]
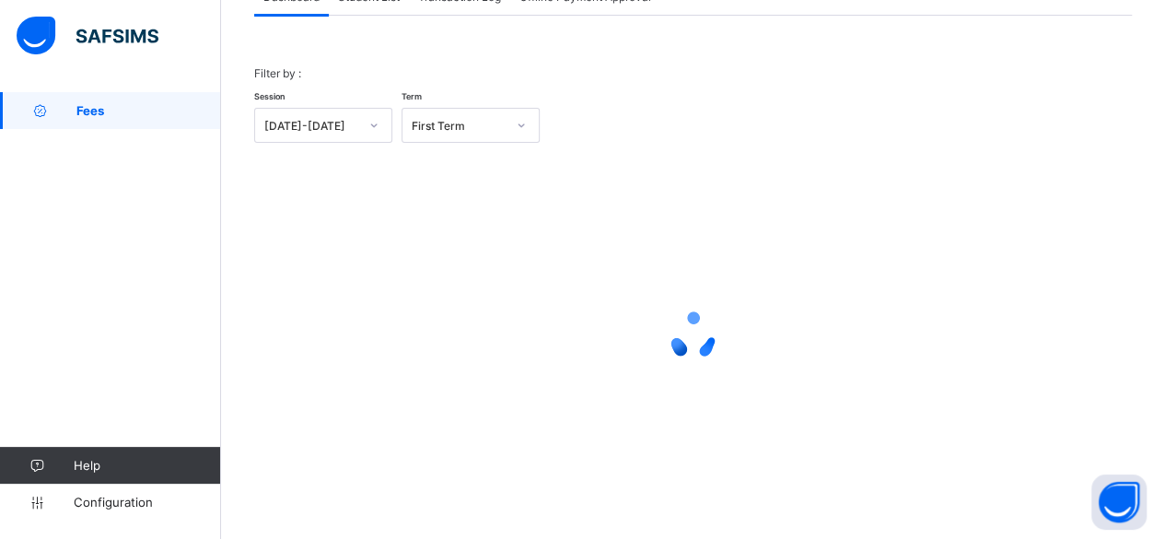
scroll to position [140, 0]
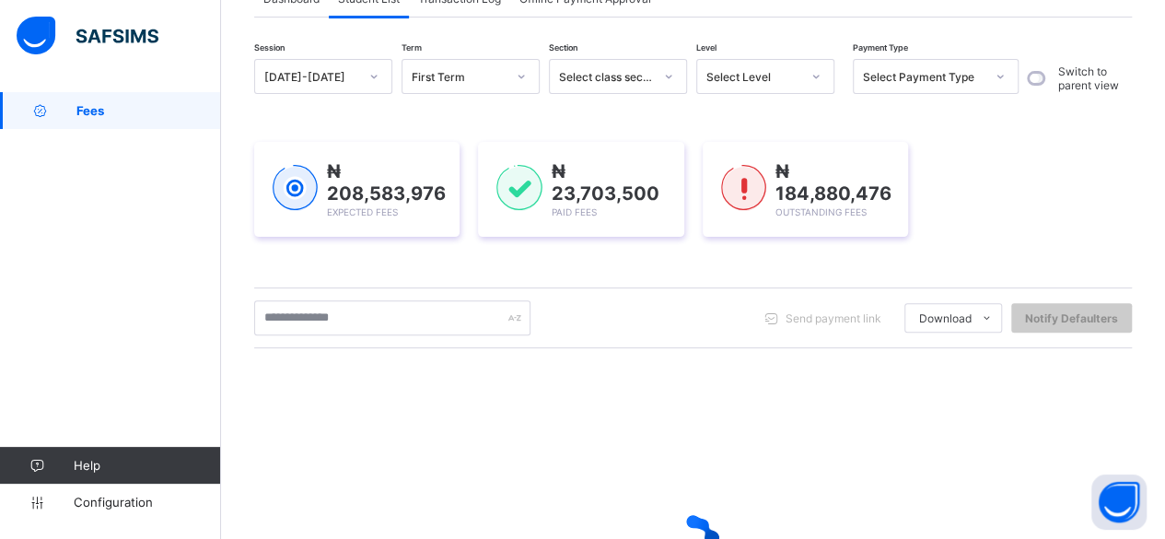
scroll to position [341, 0]
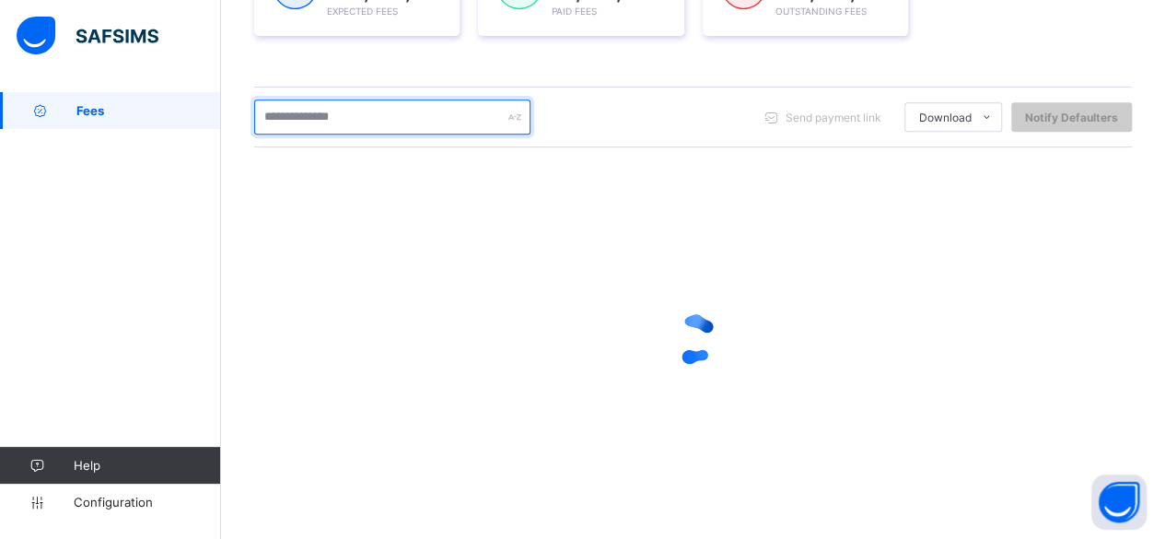
click at [376, 126] on input "text" at bounding box center [392, 116] width 276 height 35
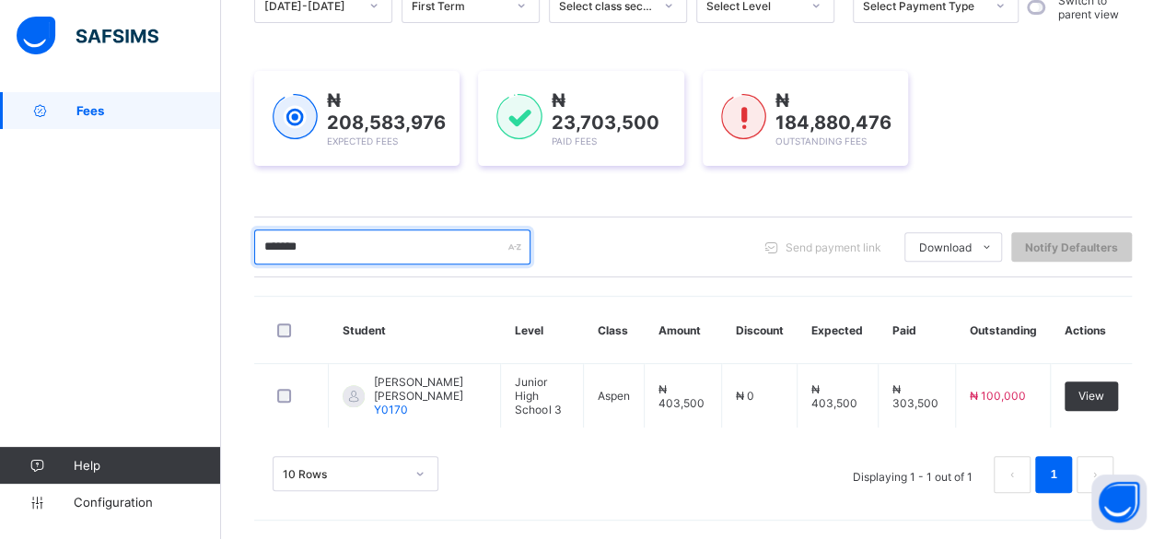
scroll to position [204, 0]
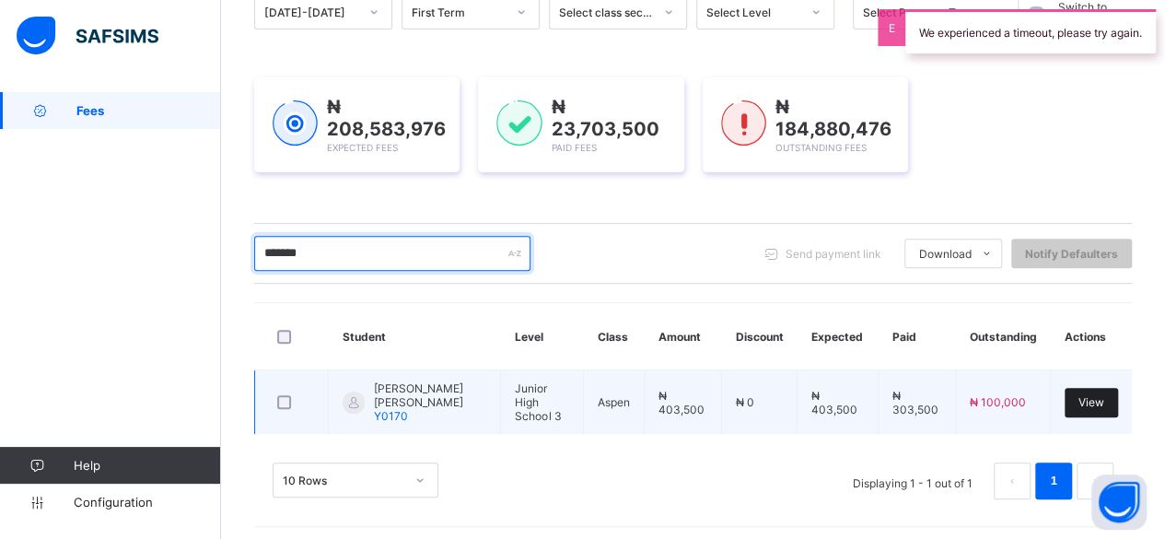
type input "*******"
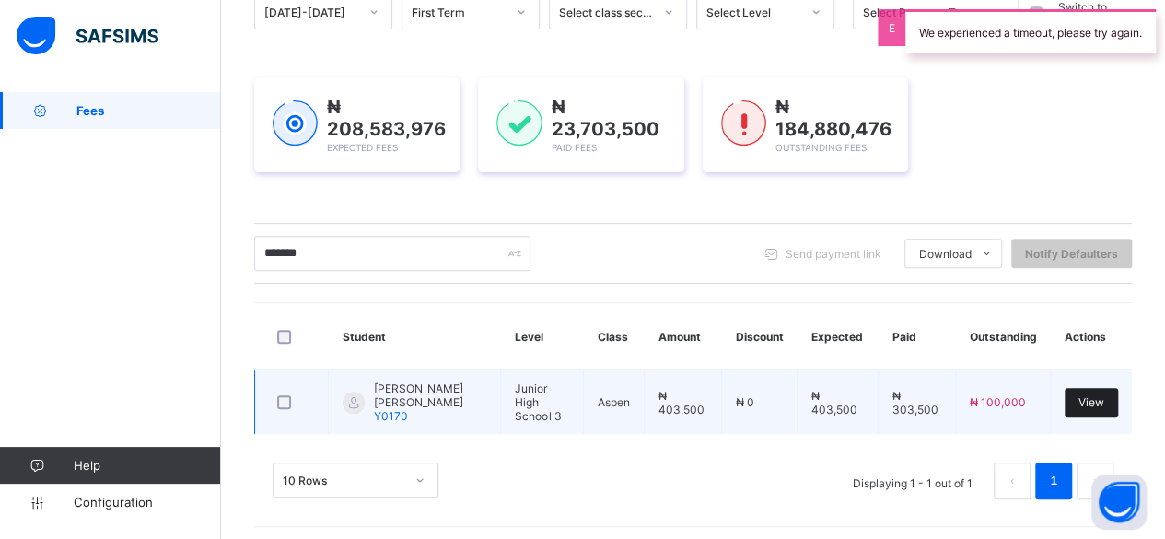
click at [1094, 388] on div "View" at bounding box center [1091, 402] width 53 height 29
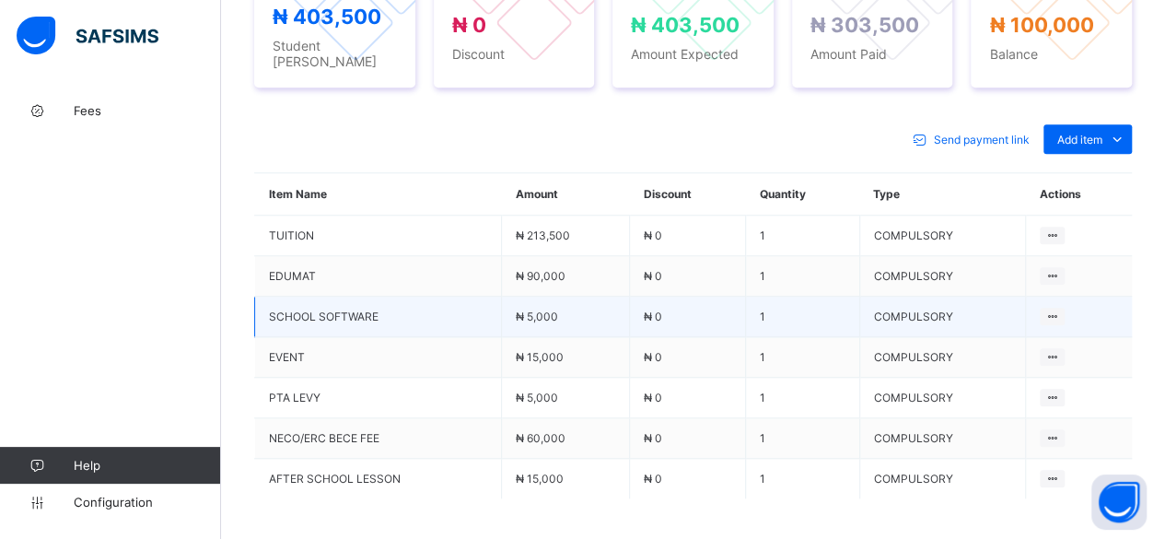
scroll to position [675, 0]
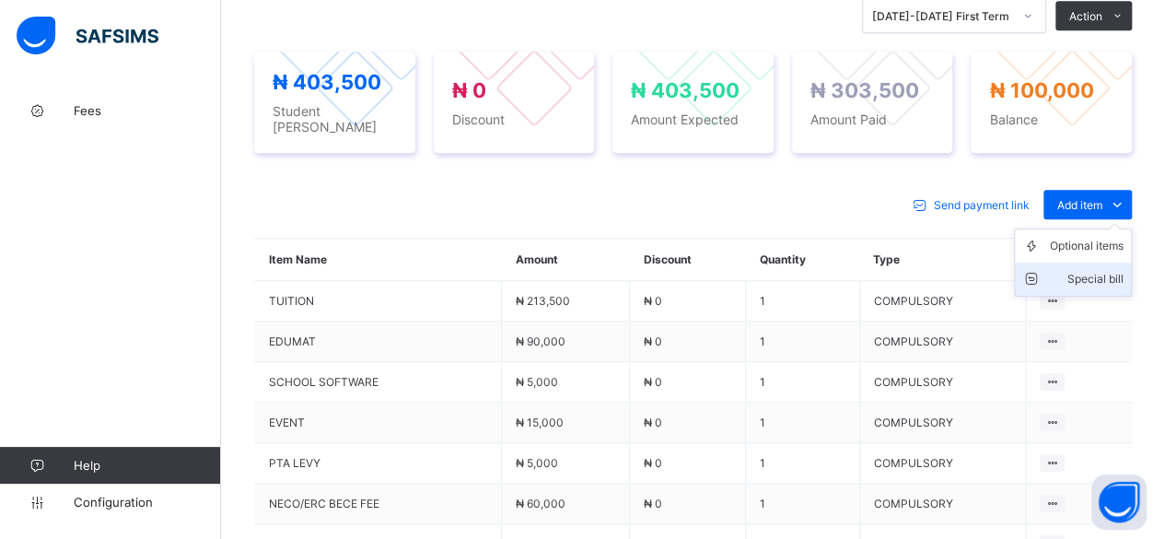
click at [1114, 270] on div "Special bill" at bounding box center [1087, 279] width 74 height 18
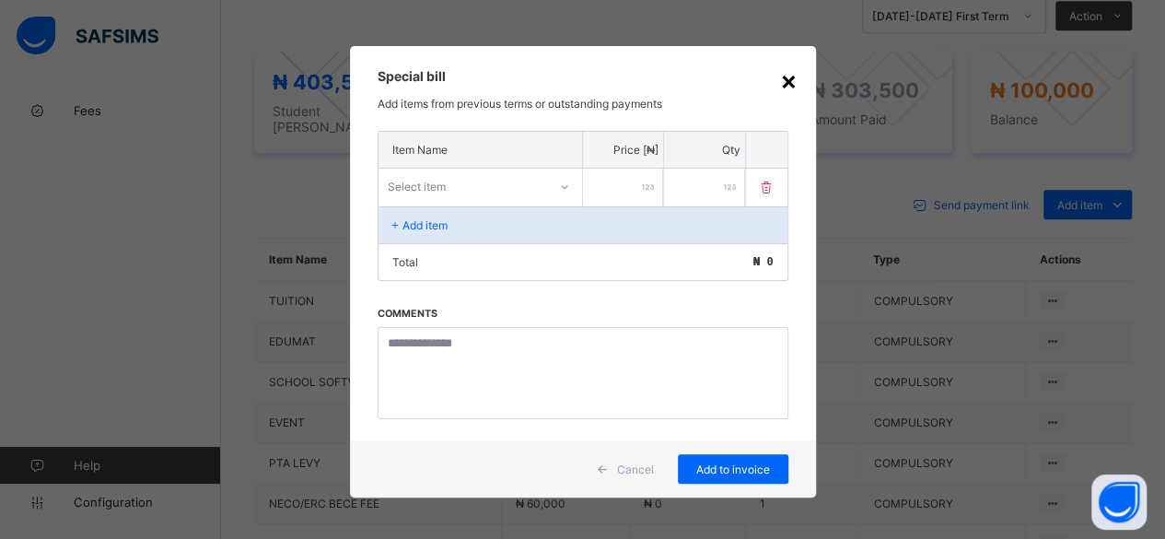
click at [798, 82] on div "×" at bounding box center [789, 79] width 18 height 31
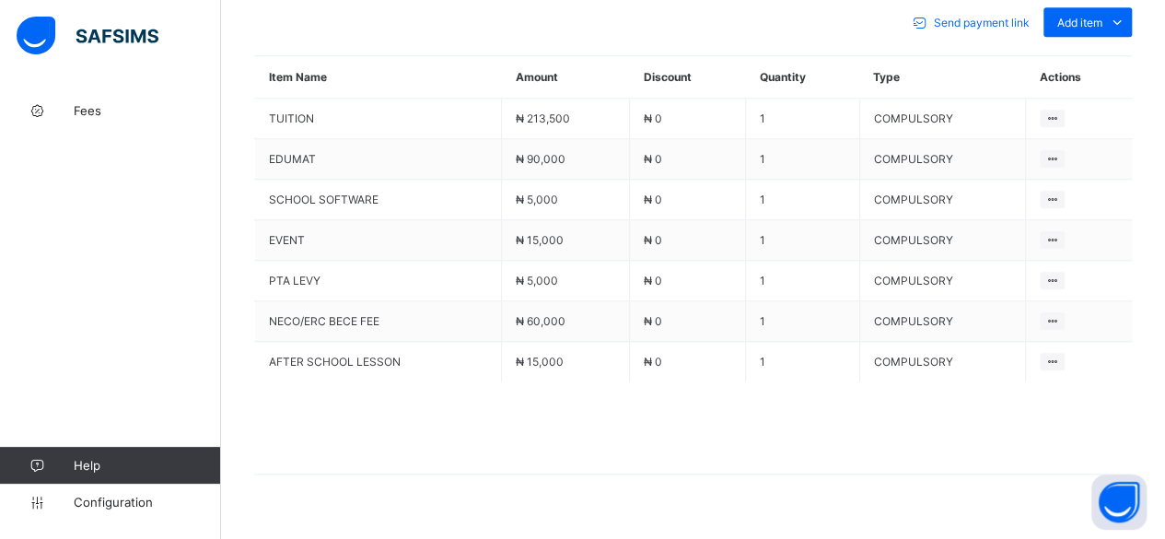
scroll to position [859, 0]
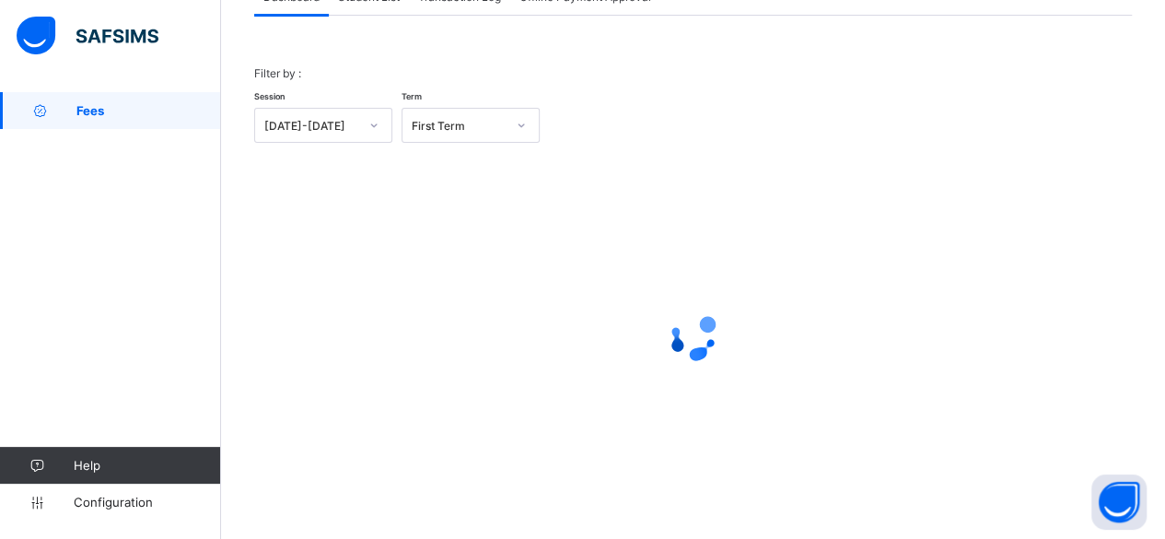
scroll to position [140, 0]
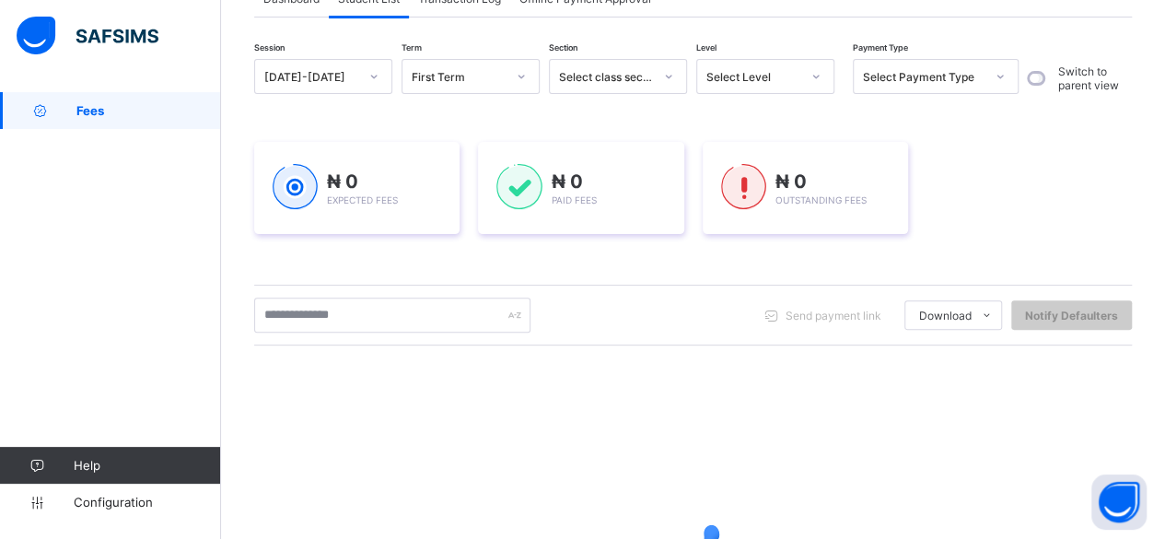
scroll to position [339, 0]
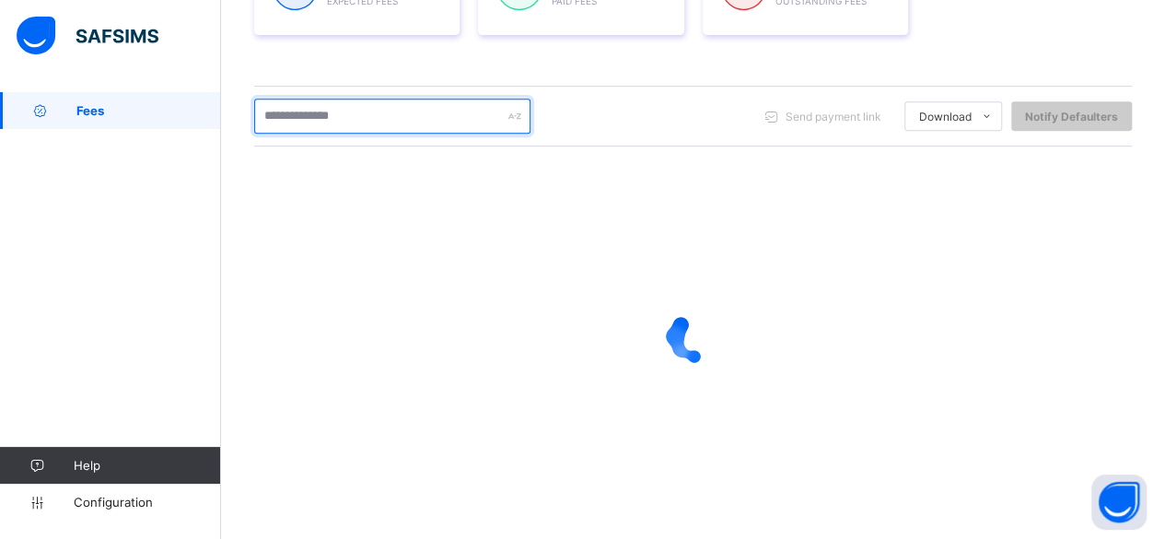
click at [391, 115] on input "text" at bounding box center [392, 116] width 276 height 35
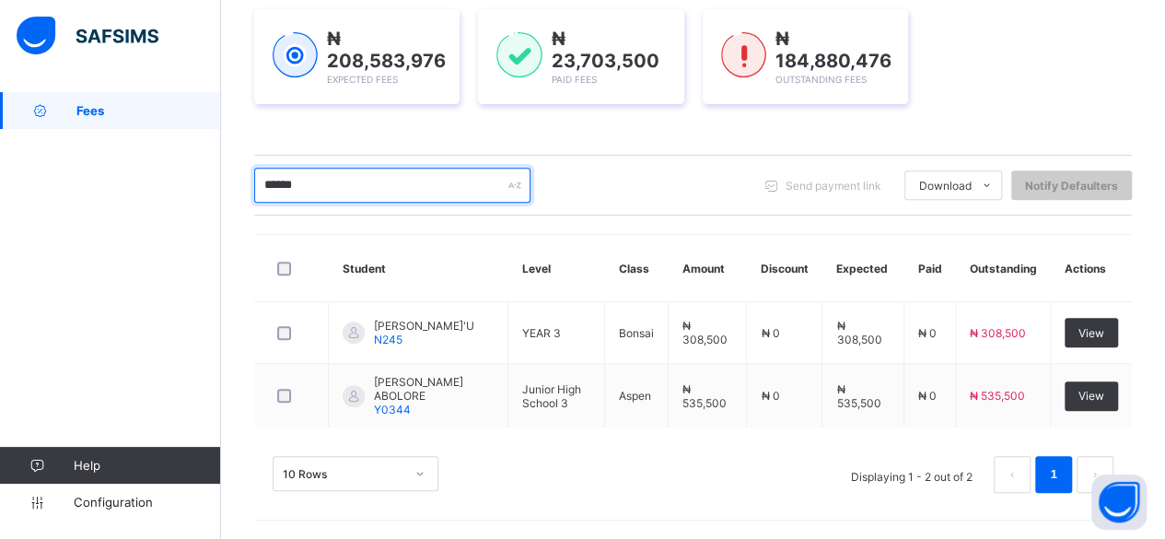
scroll to position [266, 0]
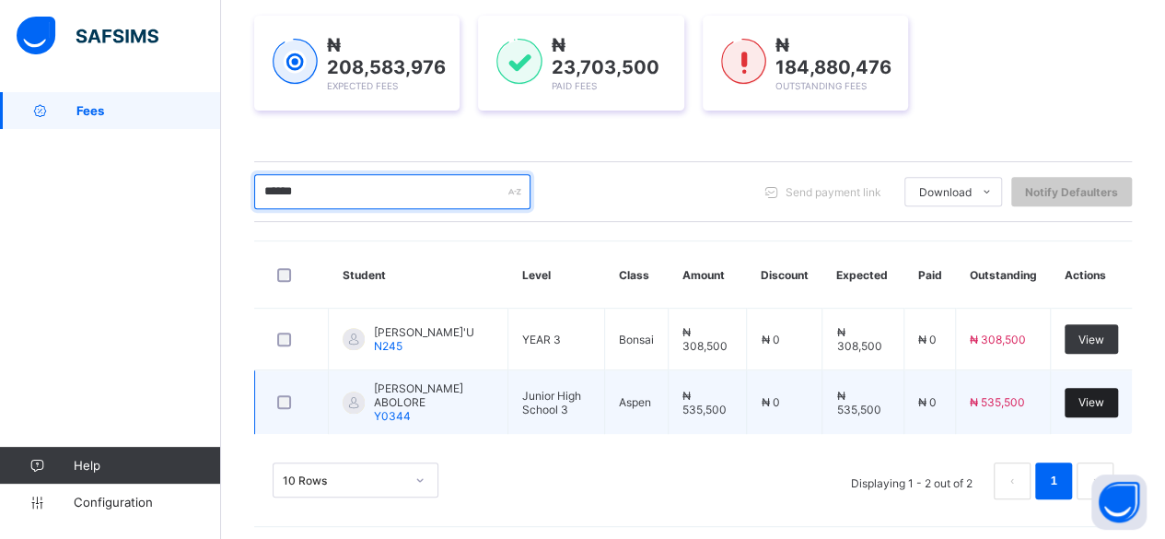
type input "******"
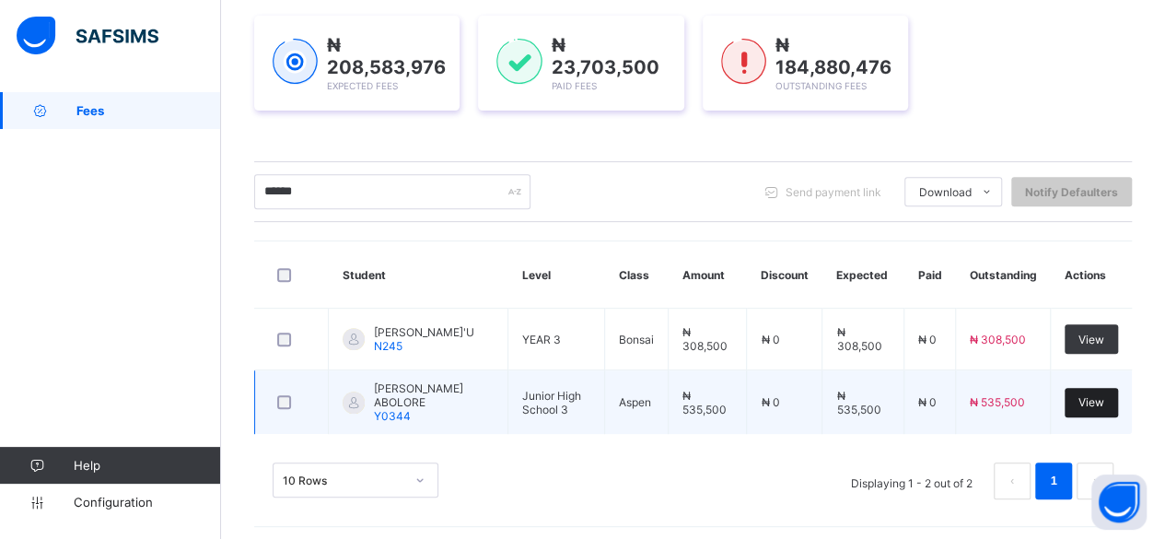
click at [1118, 406] on div "View" at bounding box center [1091, 402] width 53 height 29
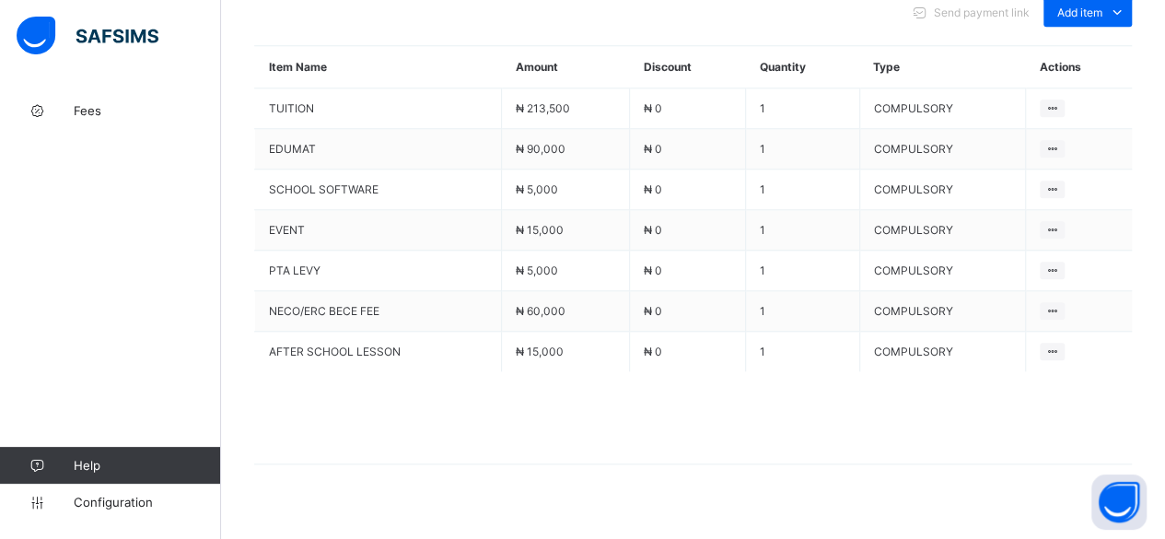
scroll to position [868, 0]
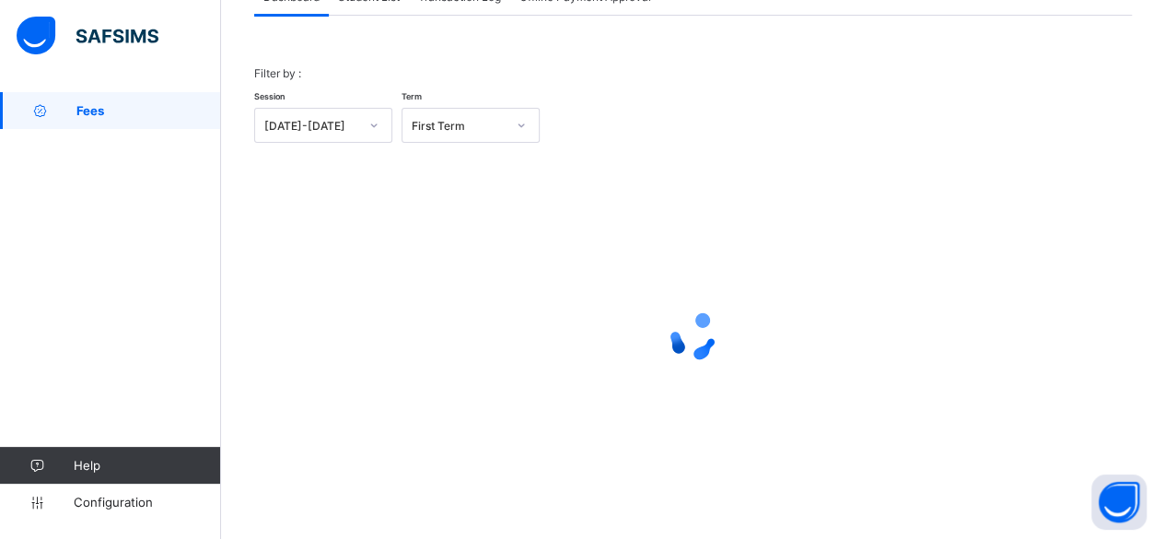
scroll to position [140, 0]
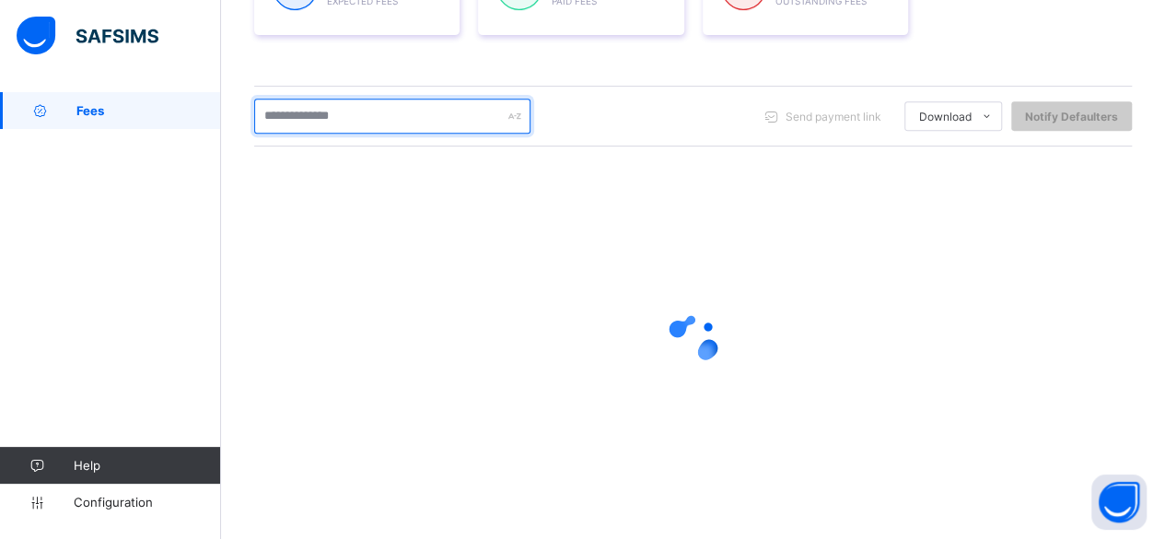
click at [364, 111] on input "text" at bounding box center [392, 116] width 276 height 35
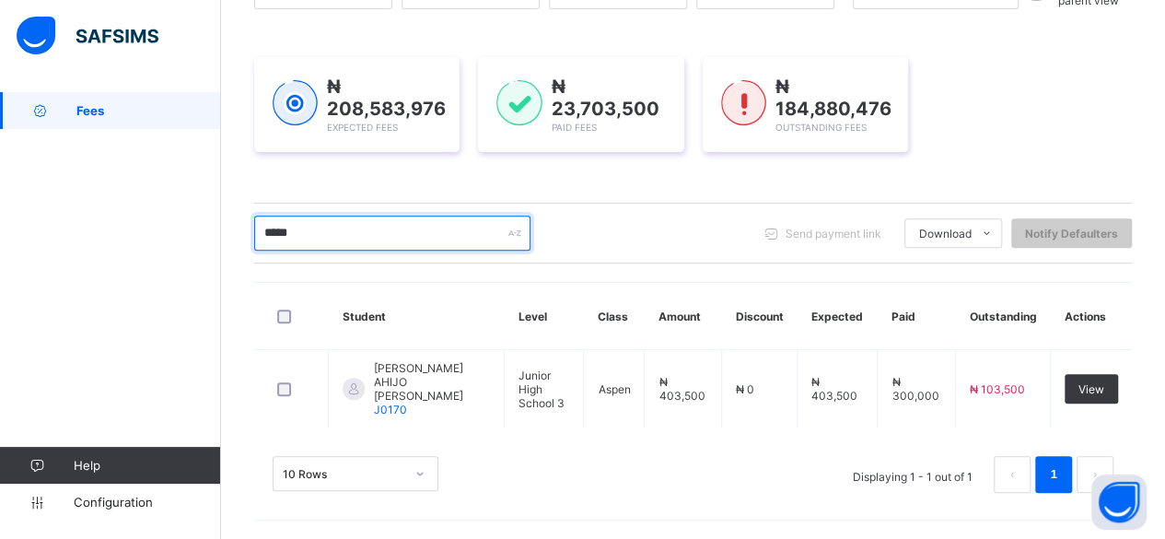
scroll to position [204, 0]
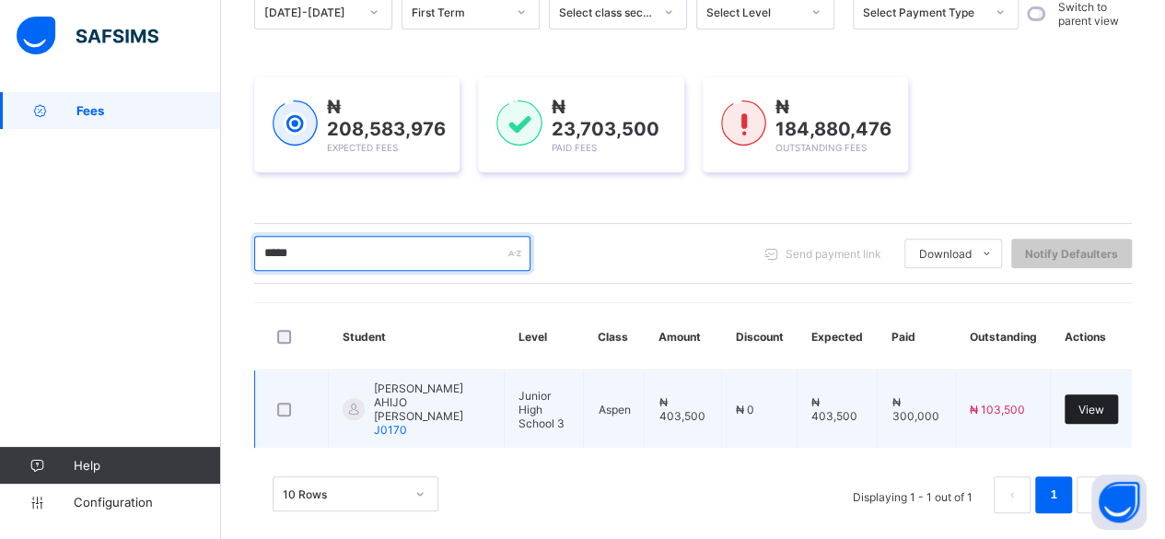
type input "*****"
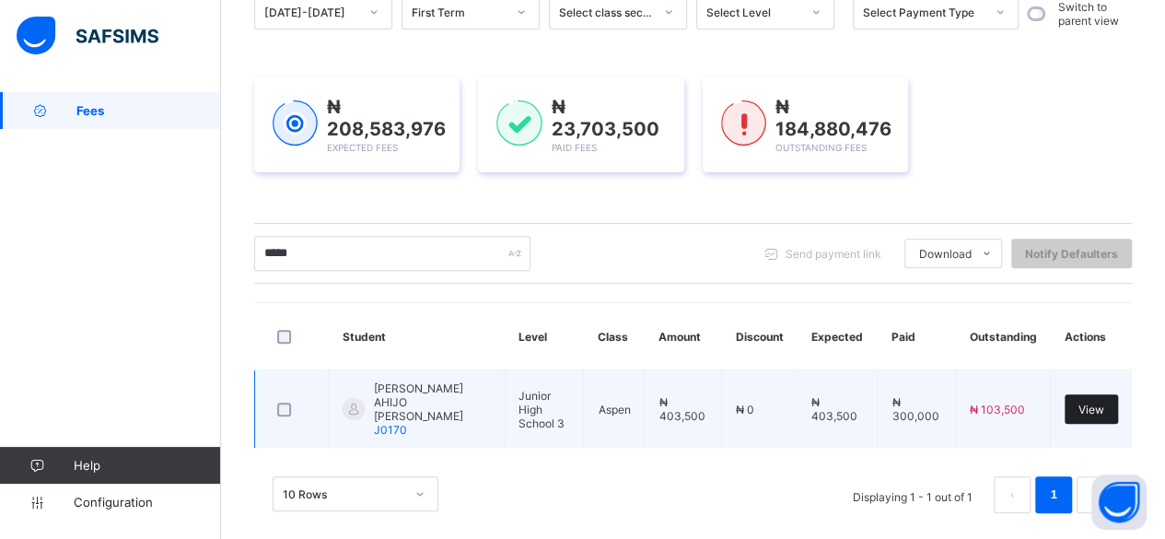
click at [1102, 404] on div "View" at bounding box center [1091, 408] width 53 height 29
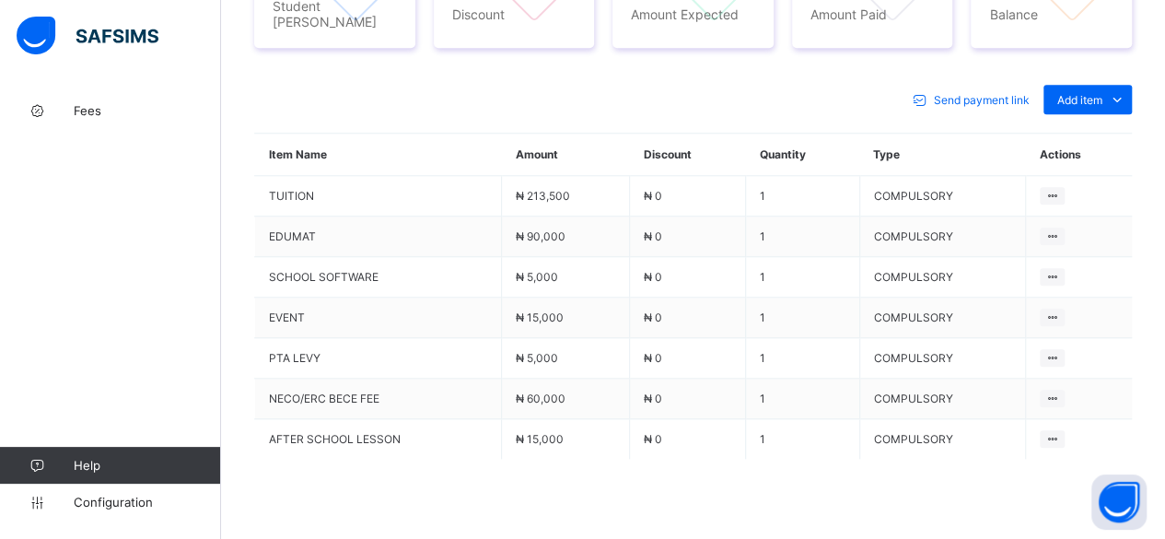
scroll to position [868, 0]
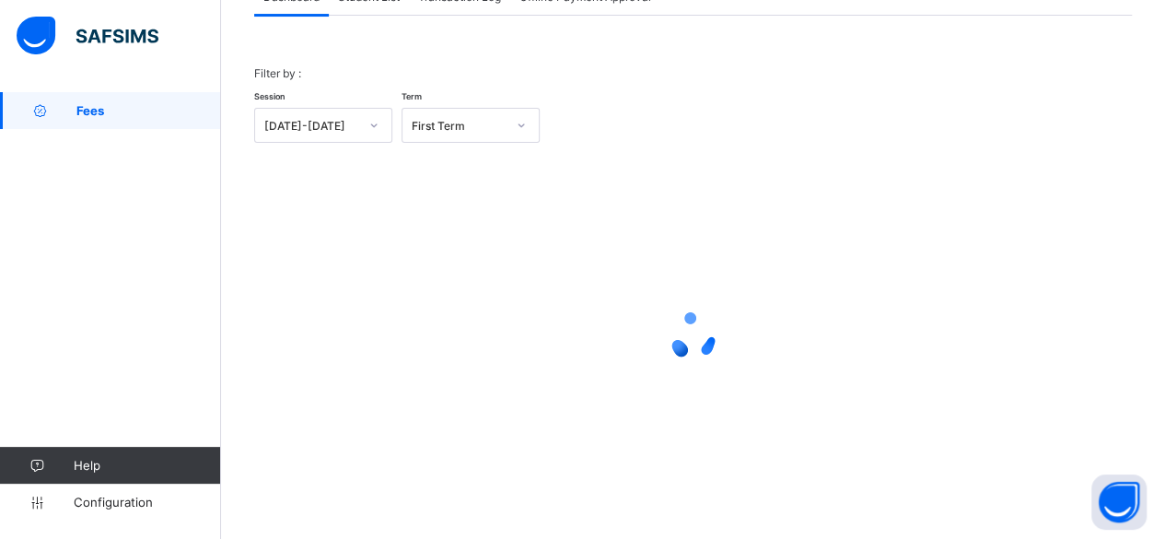
scroll to position [140, 0]
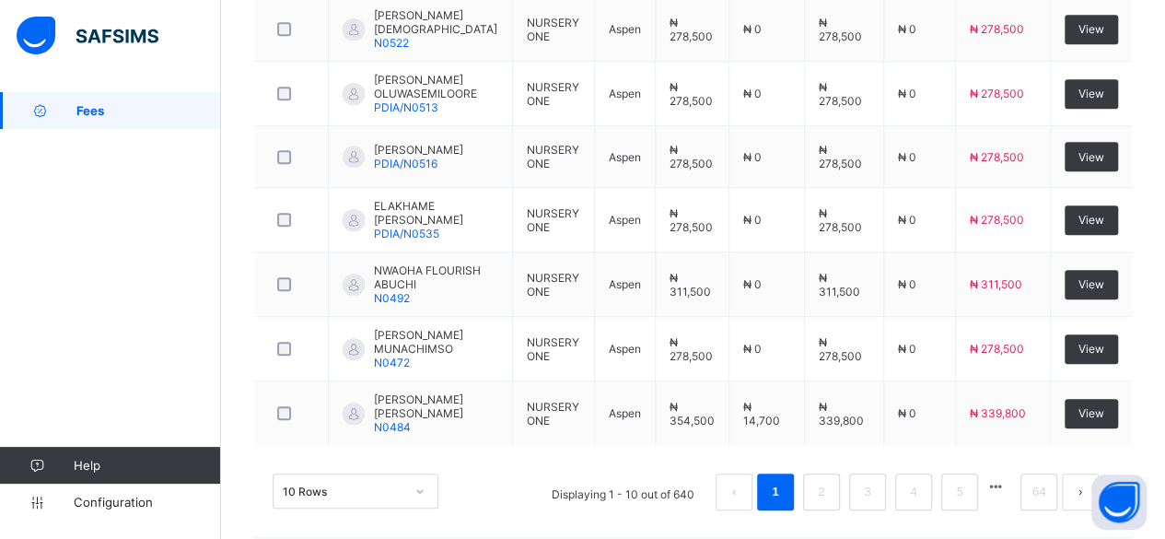
scroll to position [438, 0]
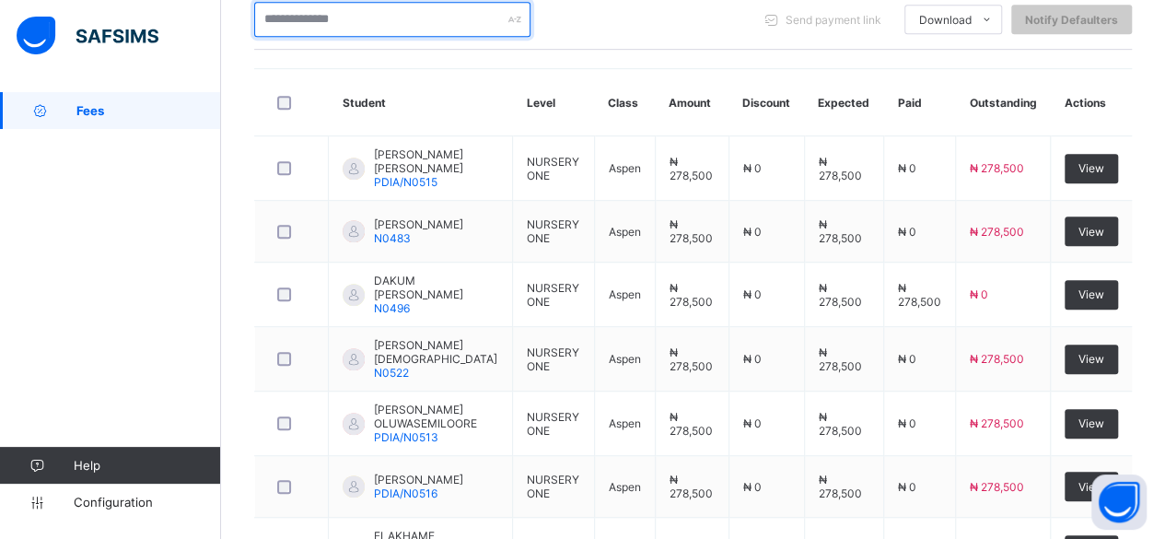
click at [486, 16] on input "text" at bounding box center [392, 19] width 276 height 35
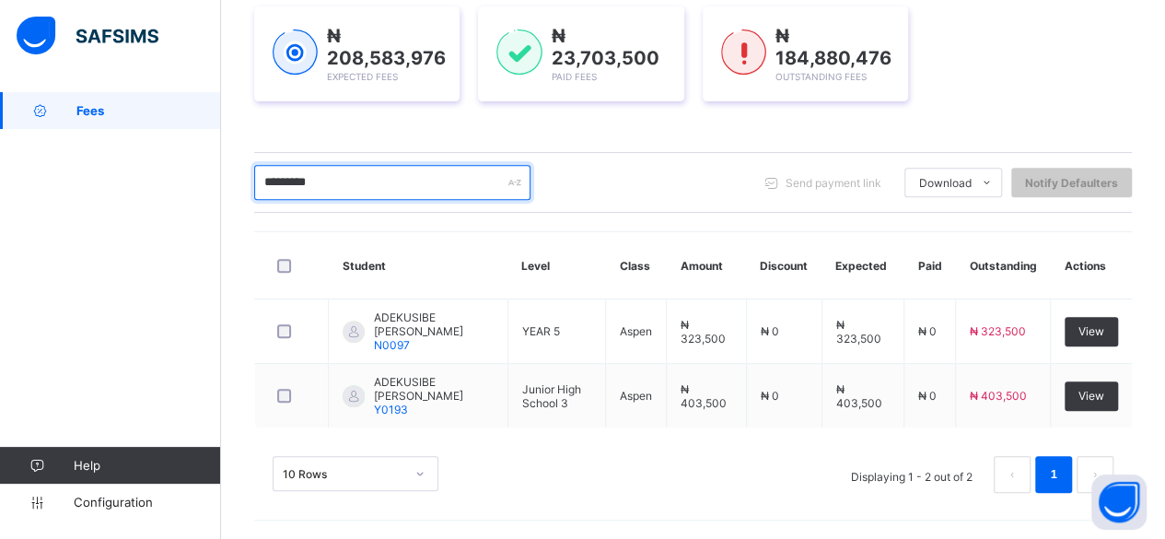
scroll to position [266, 0]
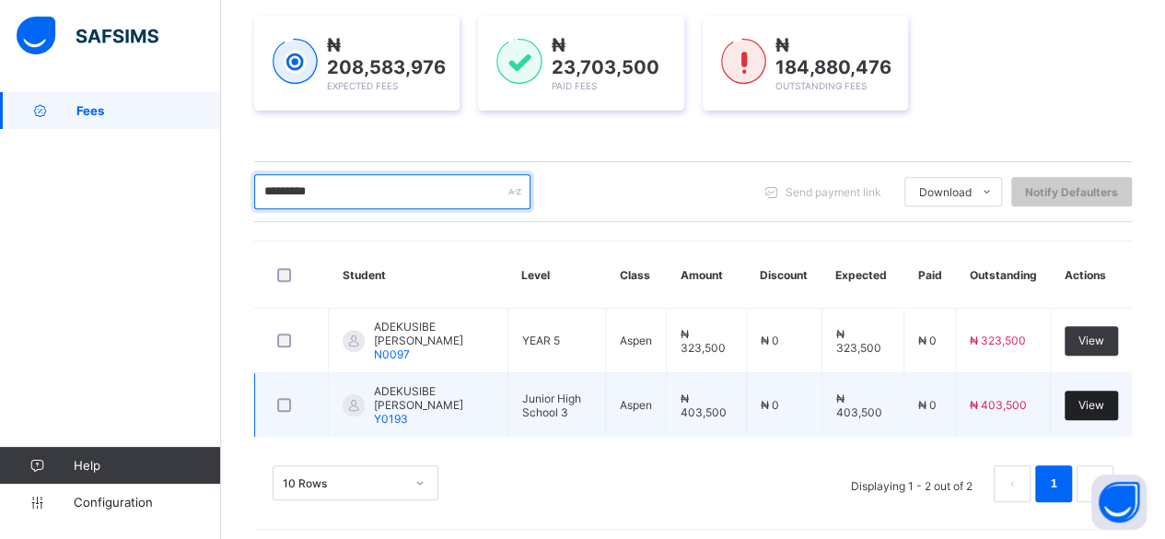
type input "*********"
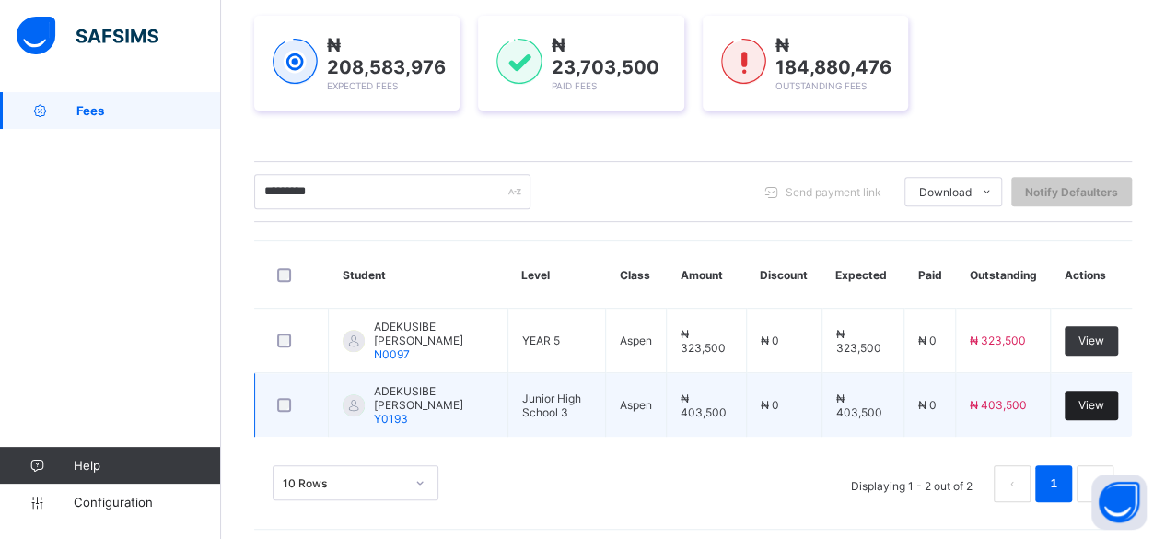
click at [1118, 391] on div "View" at bounding box center [1091, 405] width 53 height 29
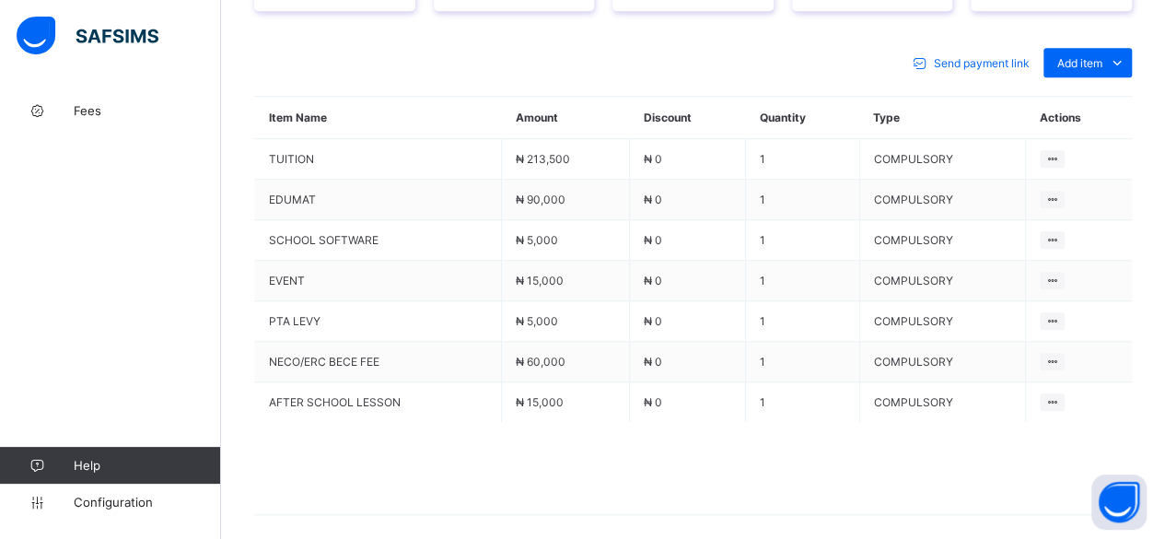
scroll to position [859, 0]
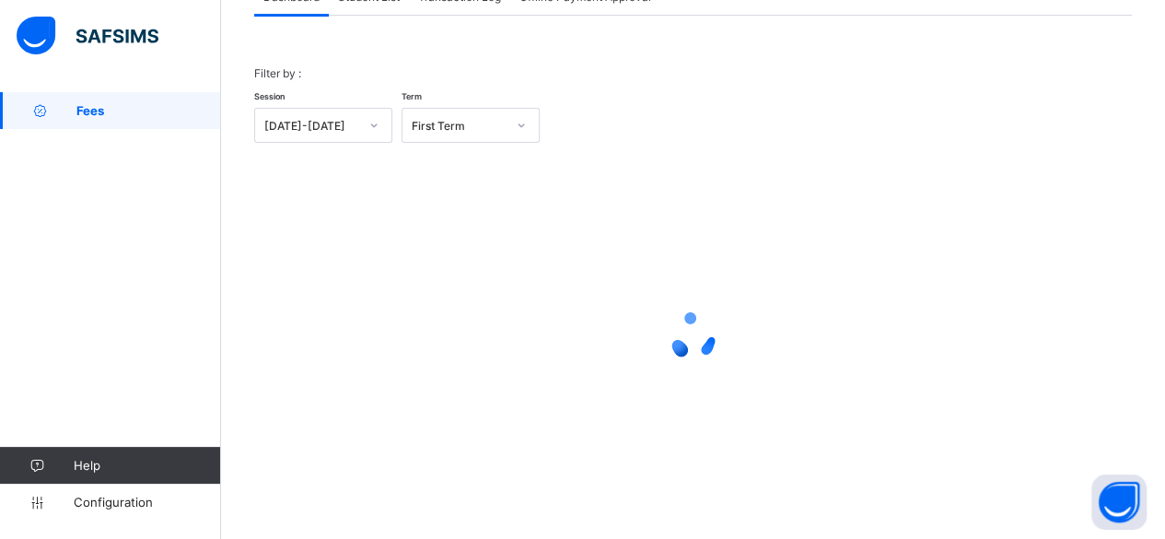
scroll to position [140, 0]
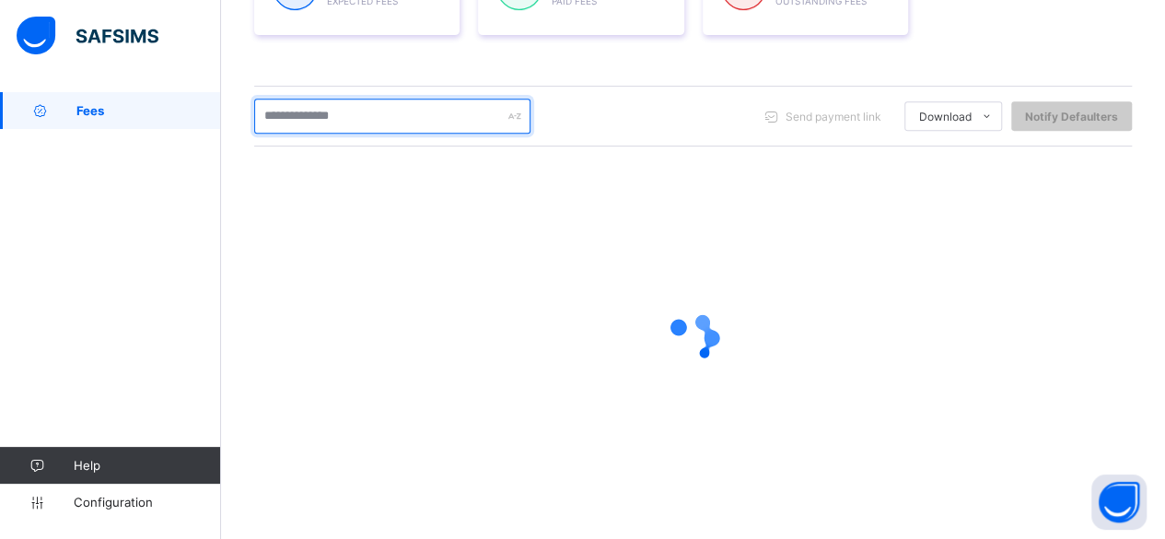
click at [337, 126] on input "text" at bounding box center [392, 116] width 276 height 35
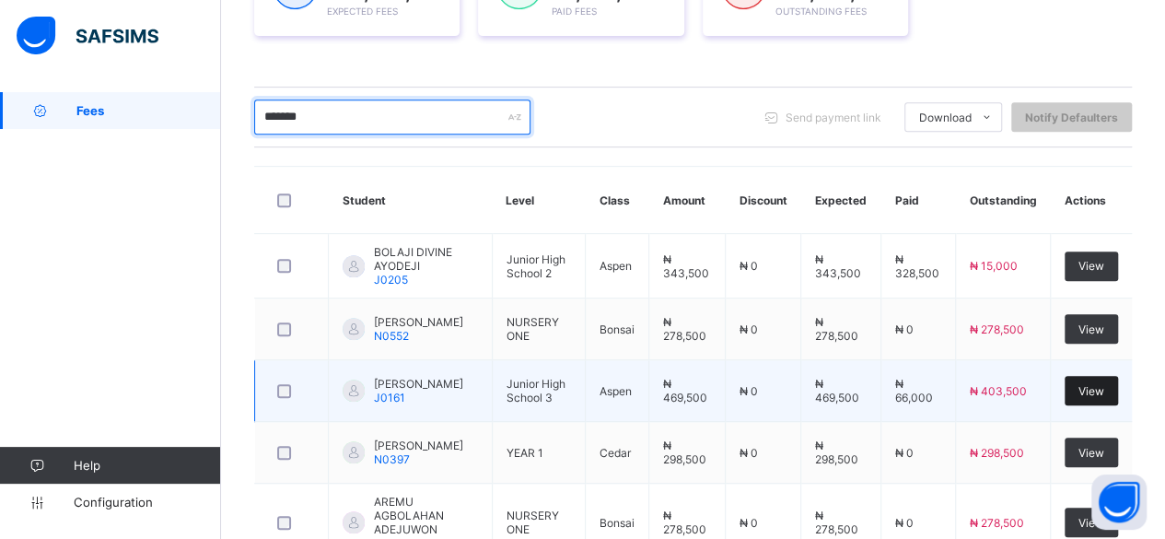
type input "*******"
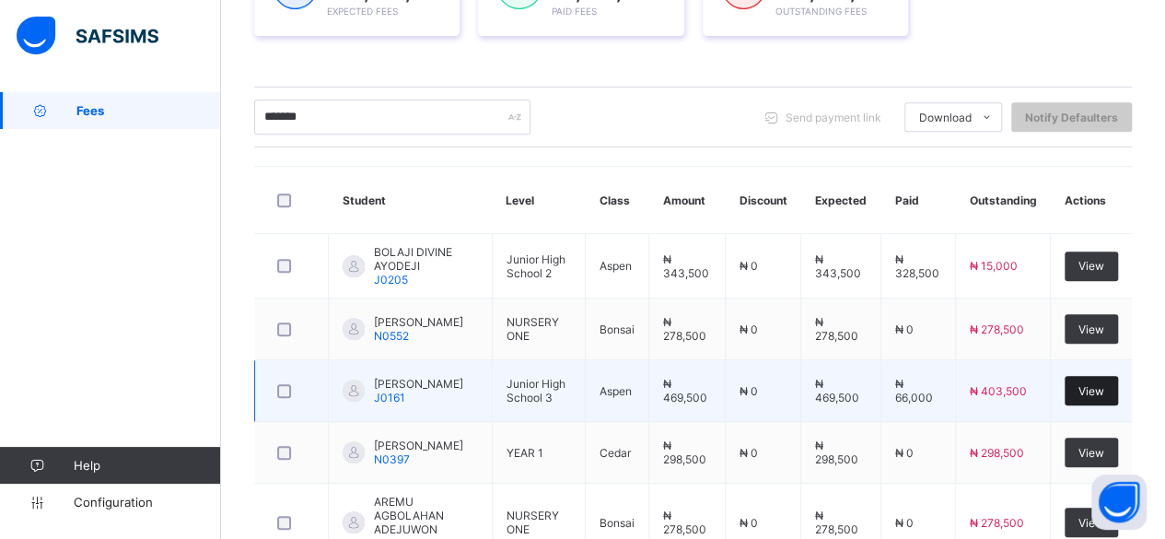
click at [1104, 376] on div "View" at bounding box center [1091, 390] width 53 height 29
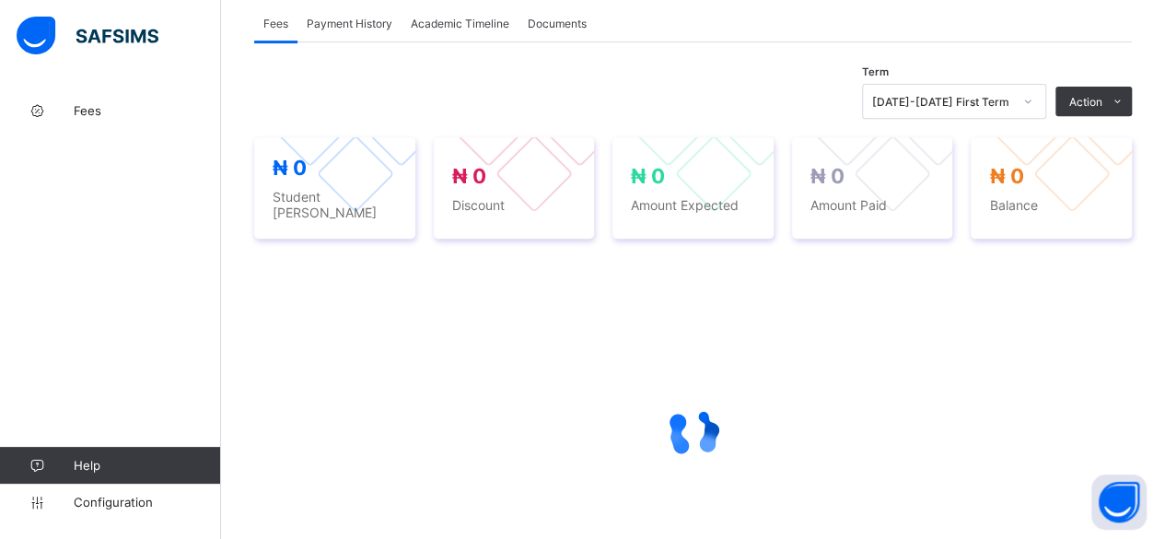
click at [1105, 389] on div "Term 2025-2026 First Term Action Receive Payment Manage Discount Send Email Rem…" at bounding box center [693, 329] width 878 height 574
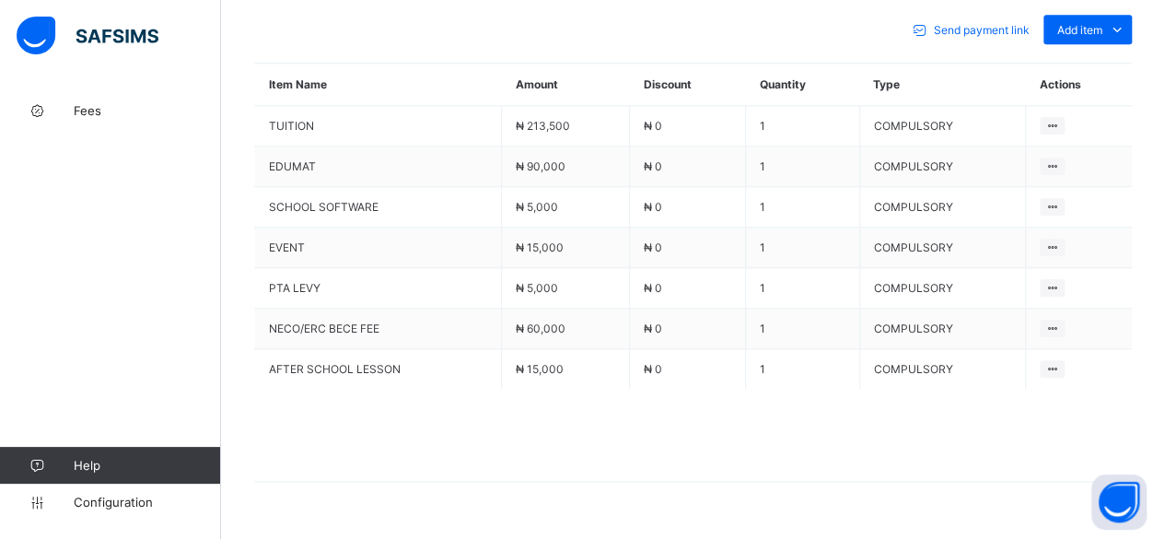
scroll to position [868, 0]
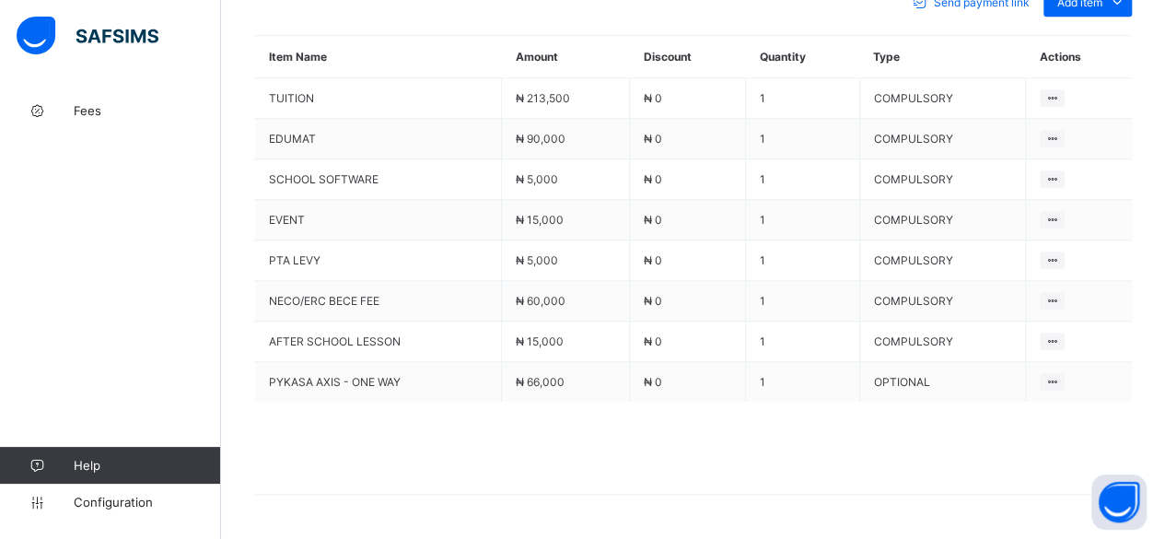
scroll to position [140, 0]
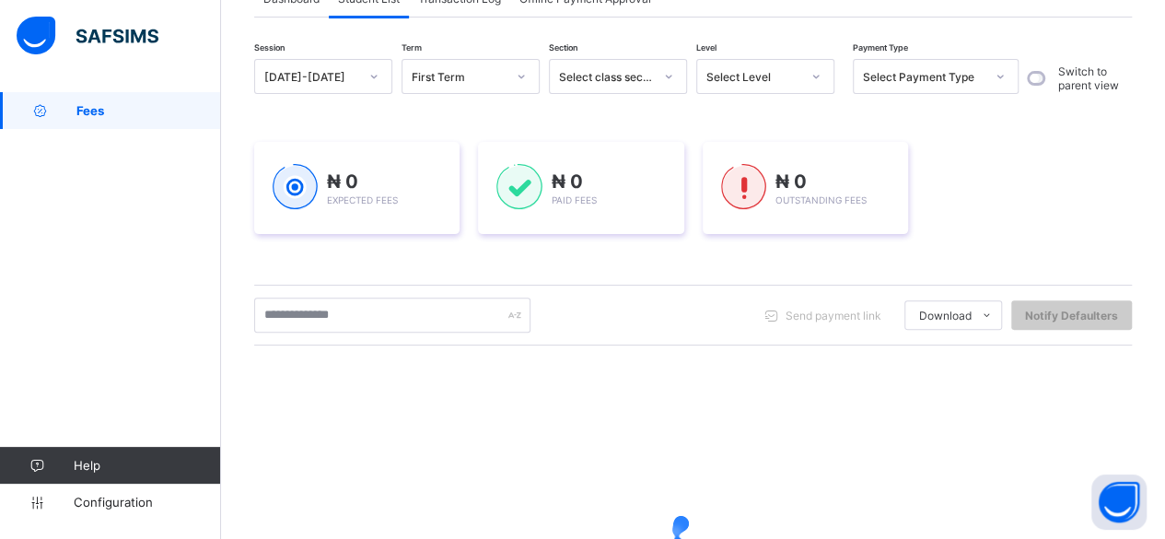
scroll to position [339, 0]
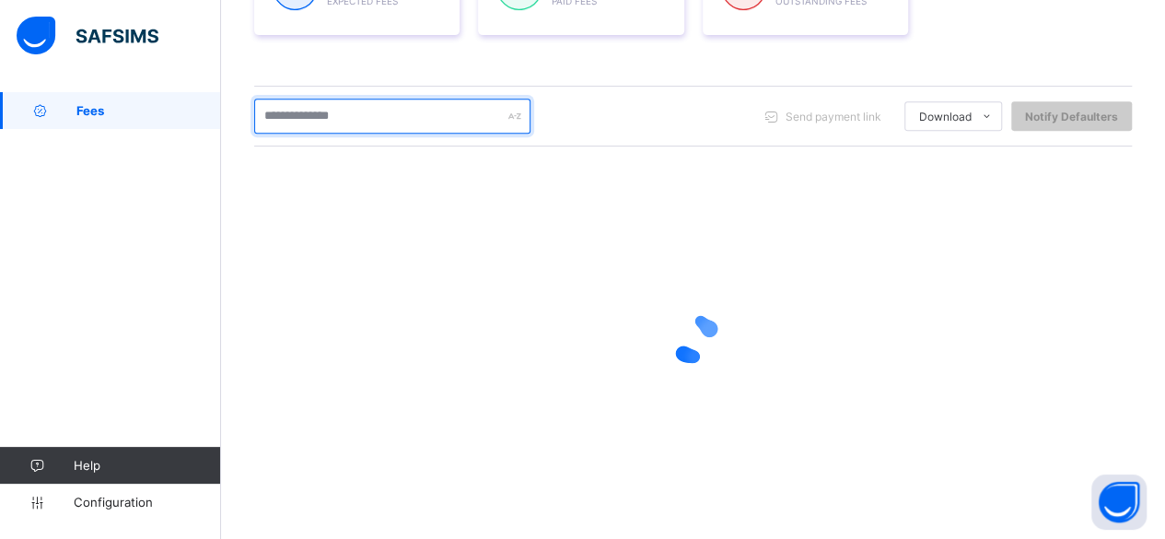
click at [363, 115] on input "text" at bounding box center [392, 116] width 276 height 35
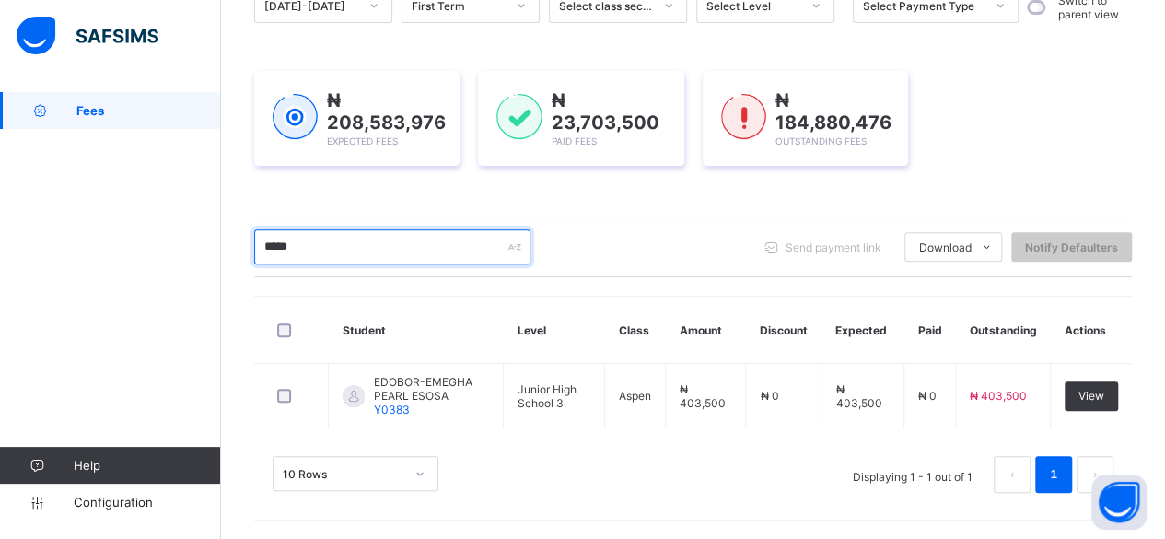
scroll to position [204, 0]
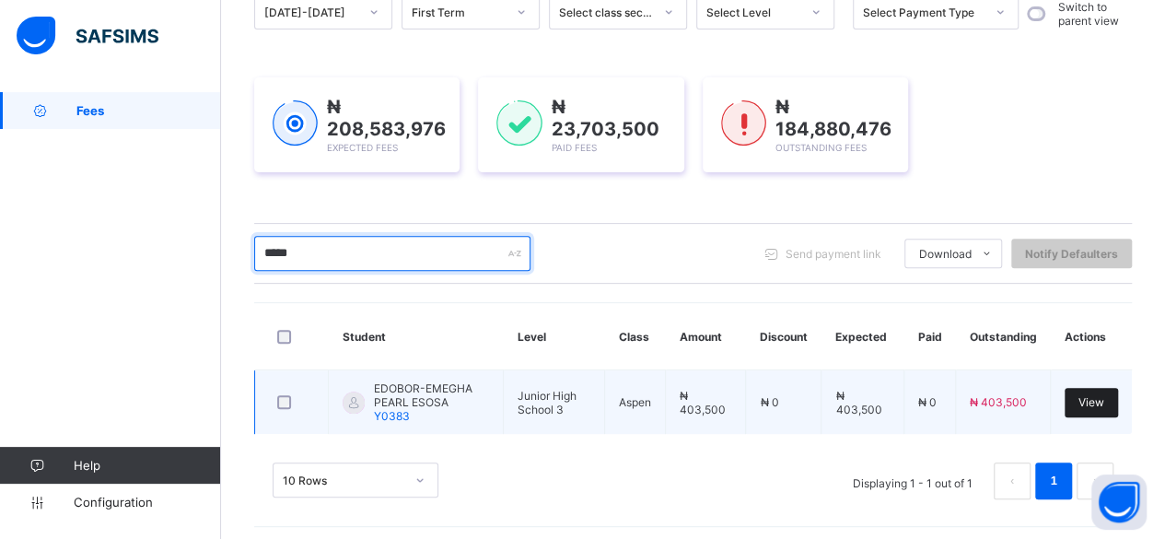
type input "*****"
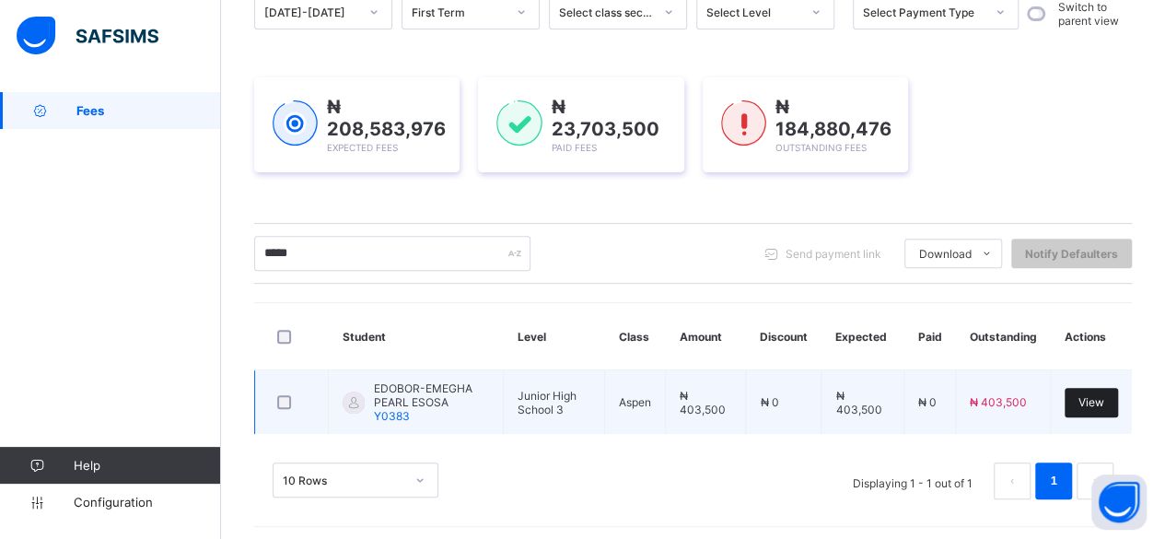
click at [1104, 395] on span "View" at bounding box center [1092, 402] width 26 height 14
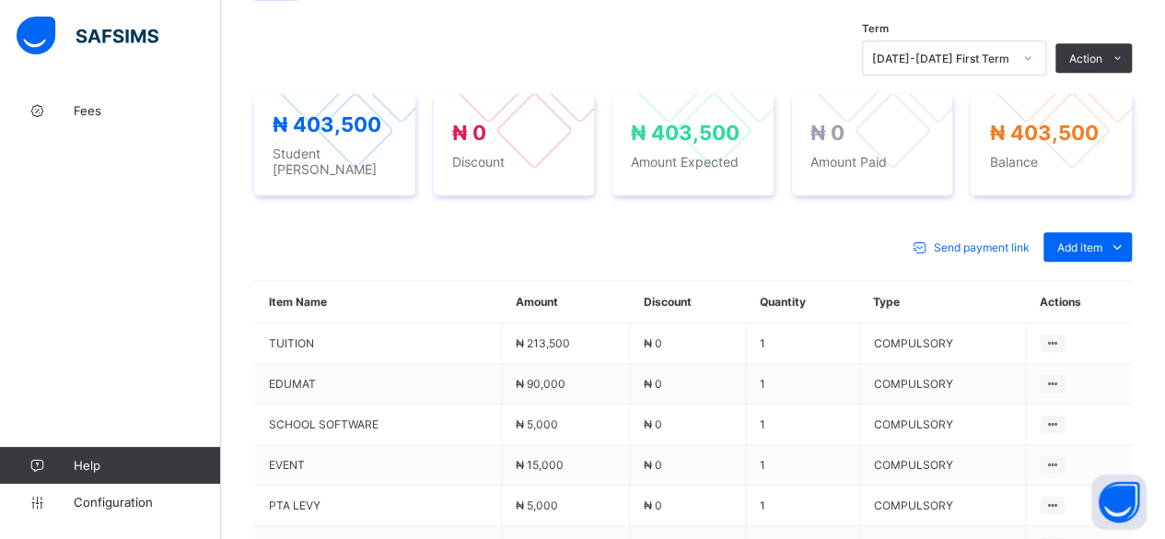
scroll to position [663, 0]
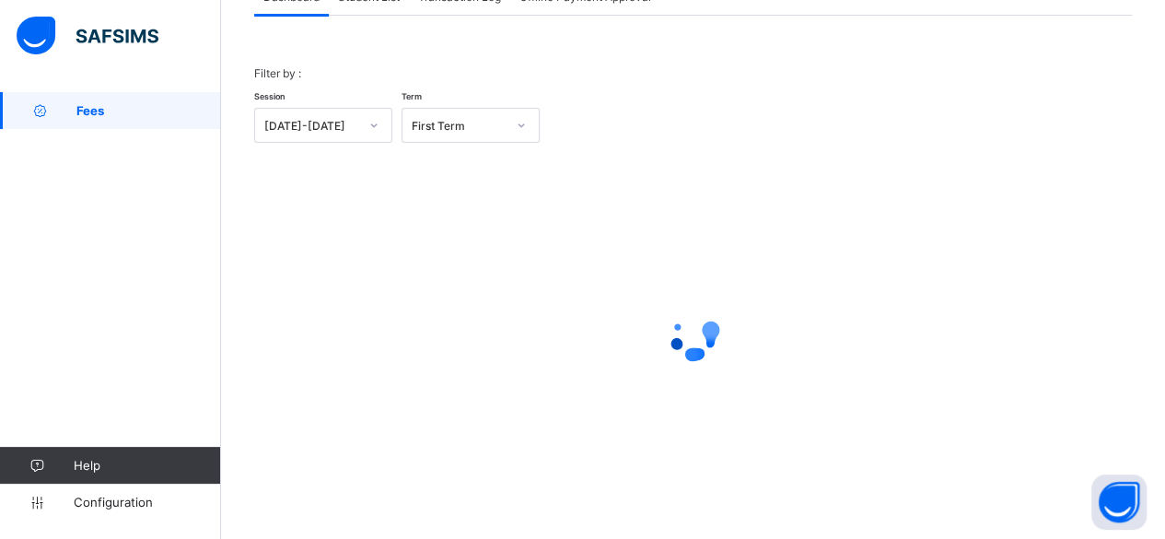
scroll to position [140, 0]
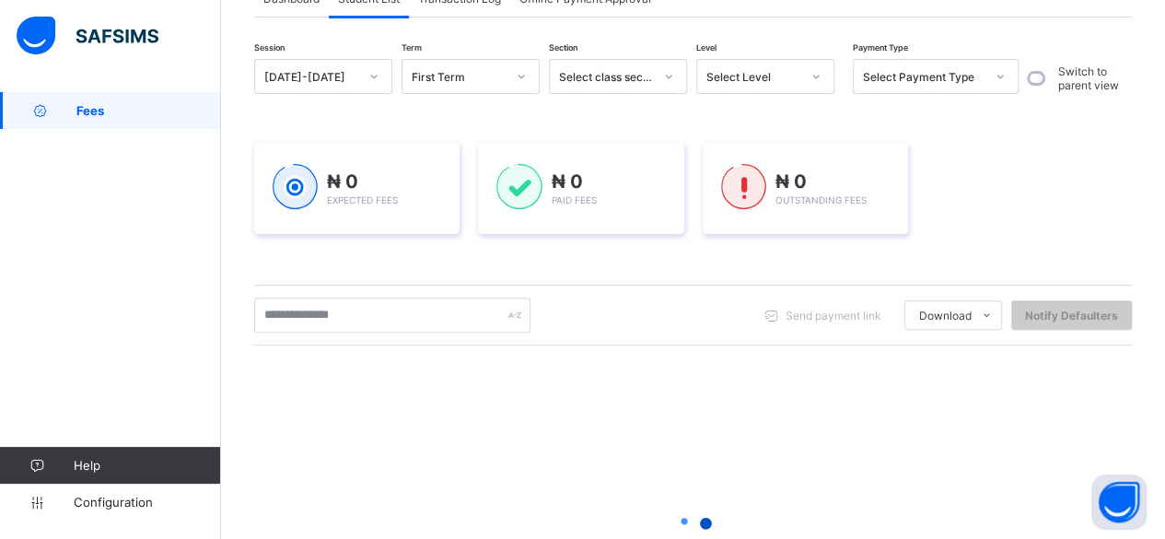
scroll to position [339, 0]
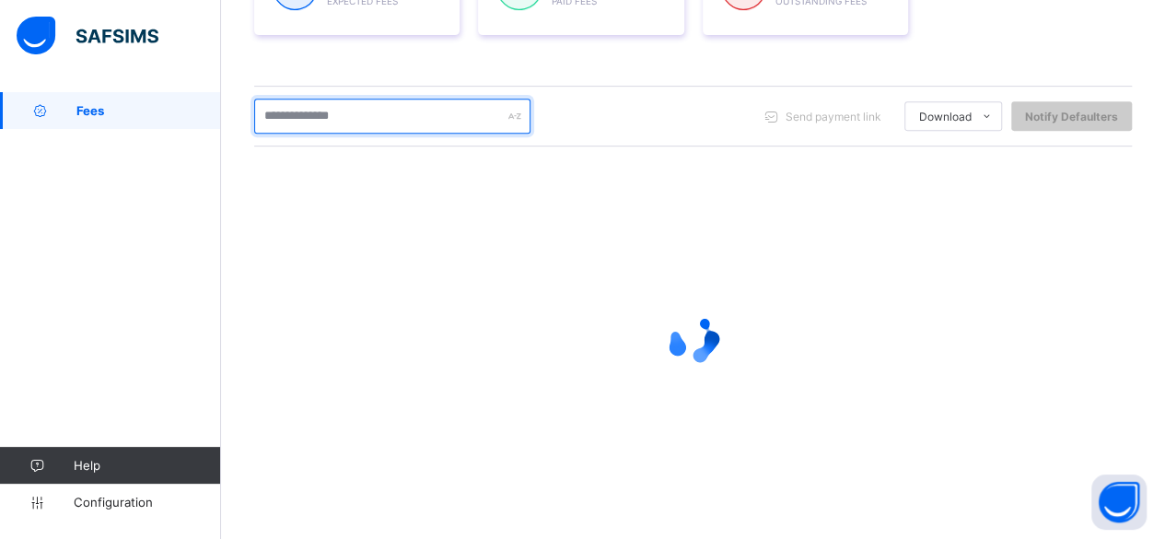
click at [384, 117] on input "text" at bounding box center [392, 116] width 276 height 35
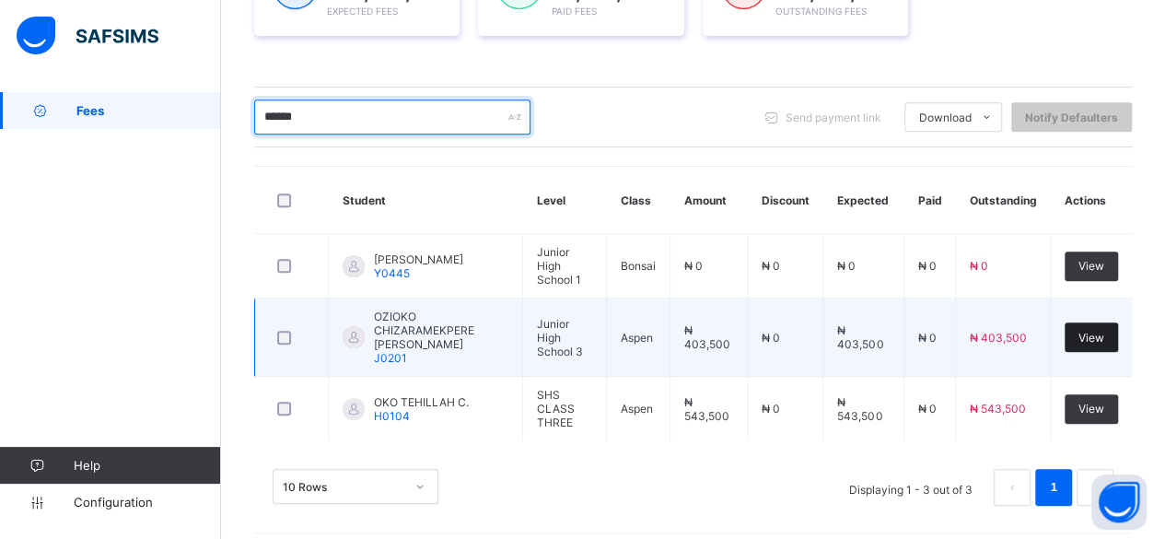
type input "******"
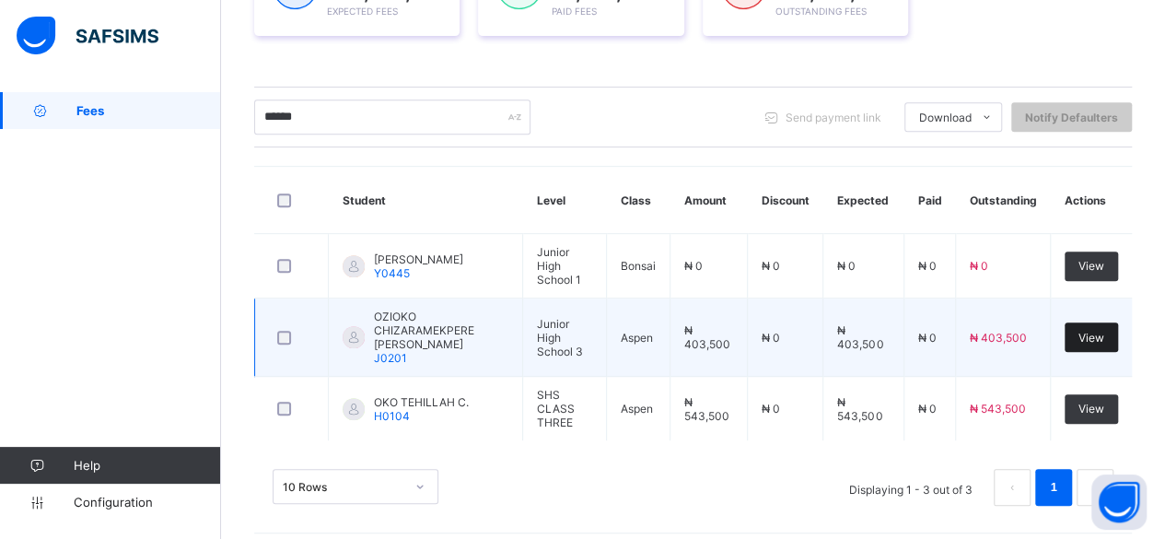
click at [1104, 331] on span "View" at bounding box center [1092, 338] width 26 height 14
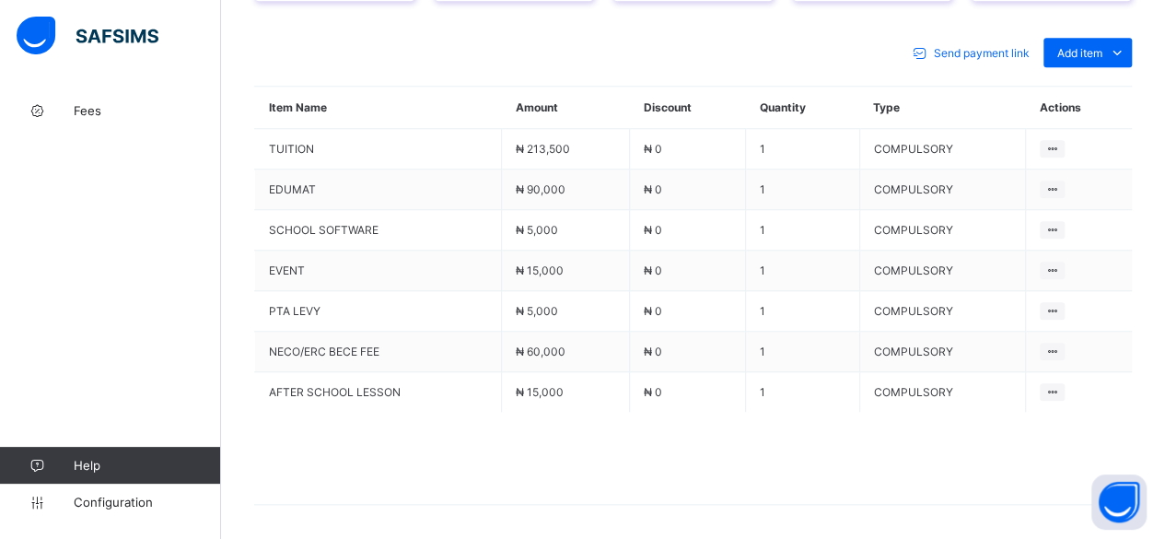
scroll to position [859, 0]
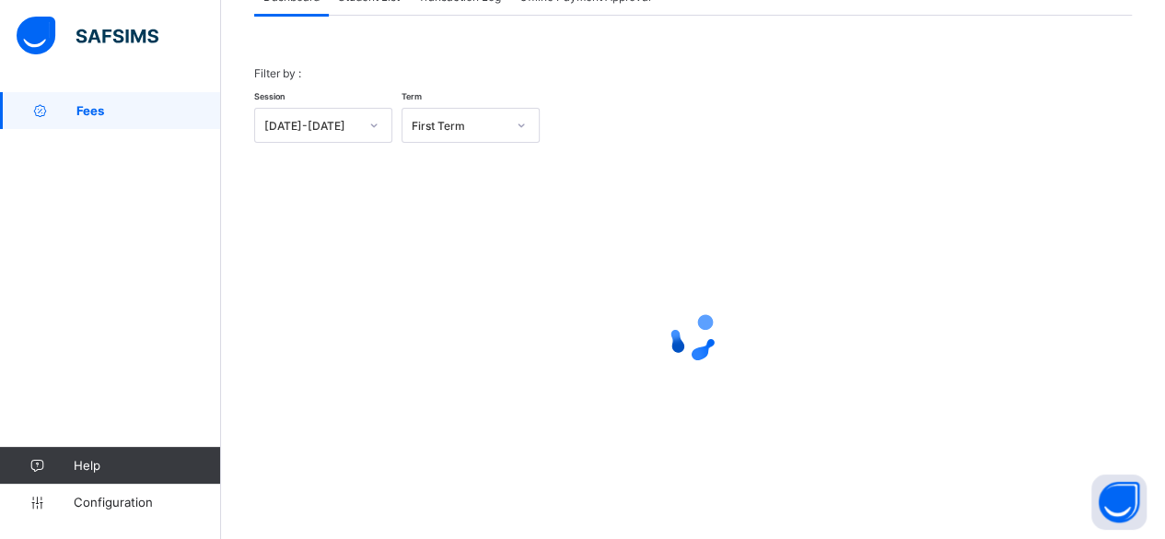
scroll to position [140, 0]
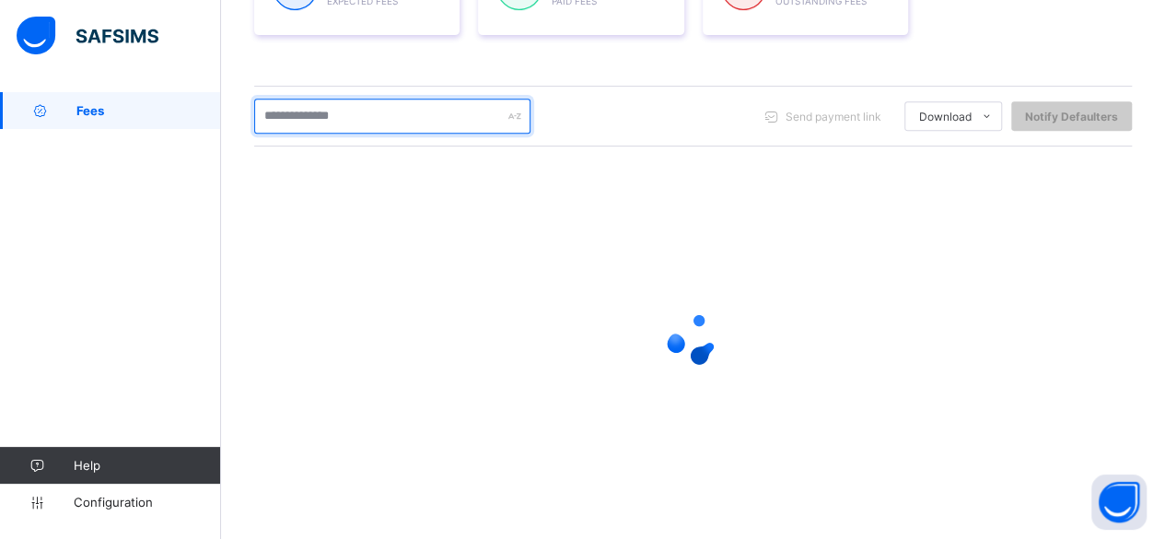
click at [363, 114] on input "text" at bounding box center [392, 116] width 276 height 35
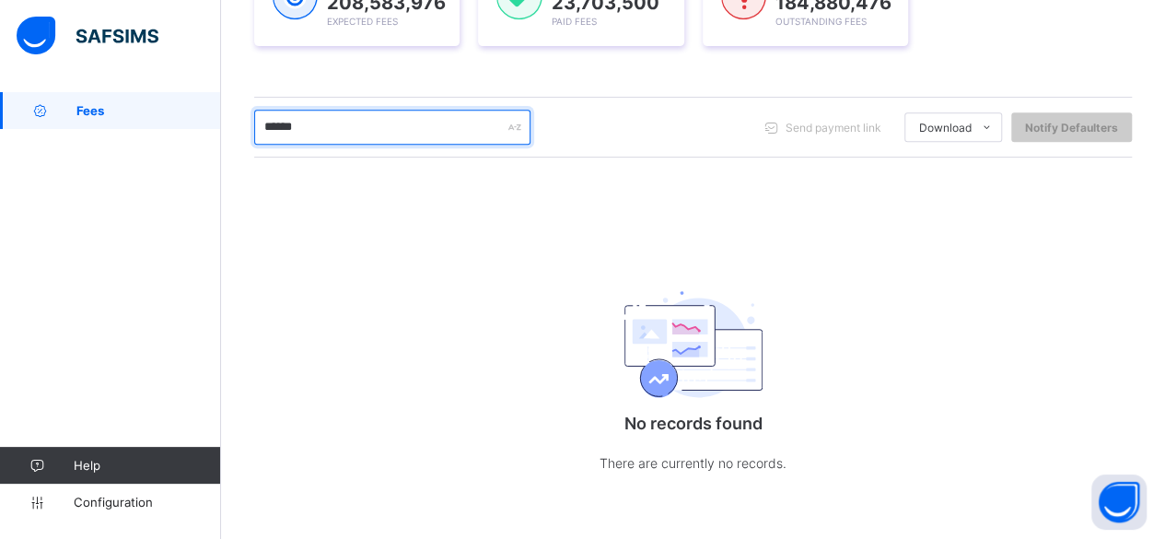
scroll to position [331, 0]
type input "*"
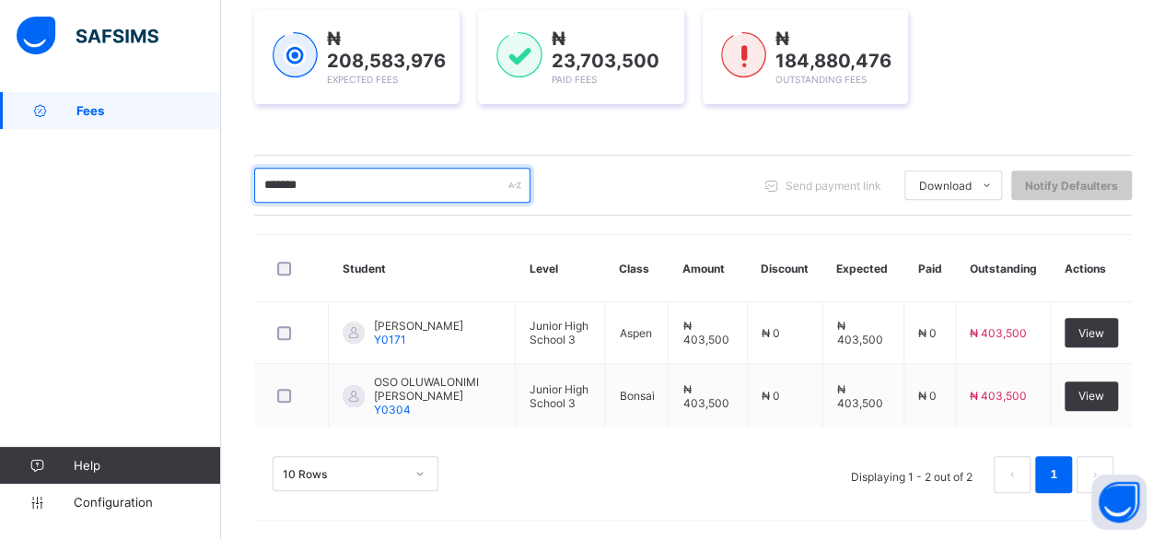
scroll to position [266, 0]
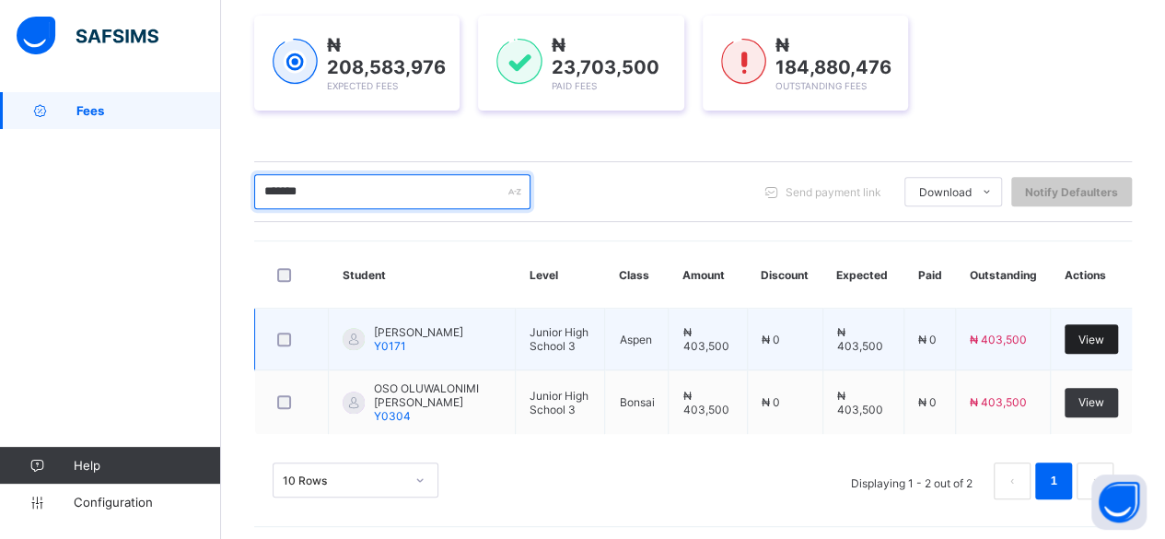
type input "*******"
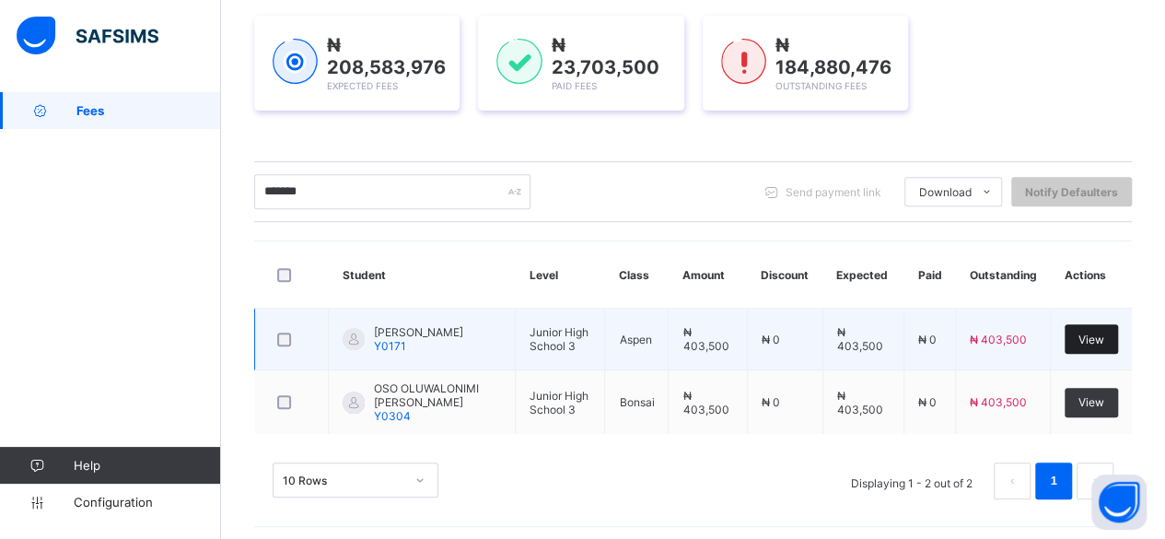
click at [1104, 340] on span "View" at bounding box center [1092, 340] width 26 height 14
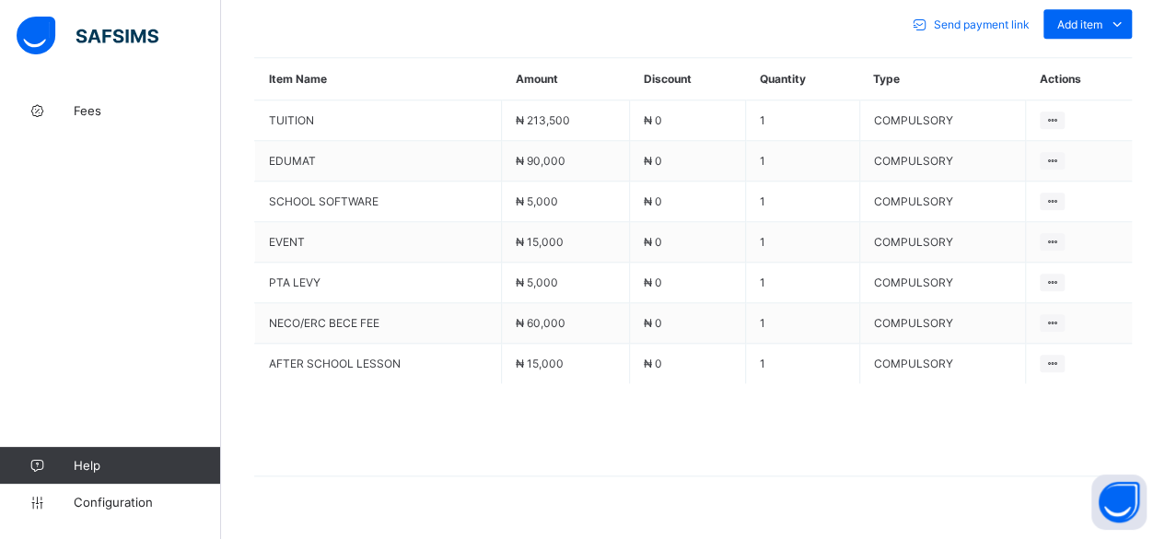
scroll to position [859, 0]
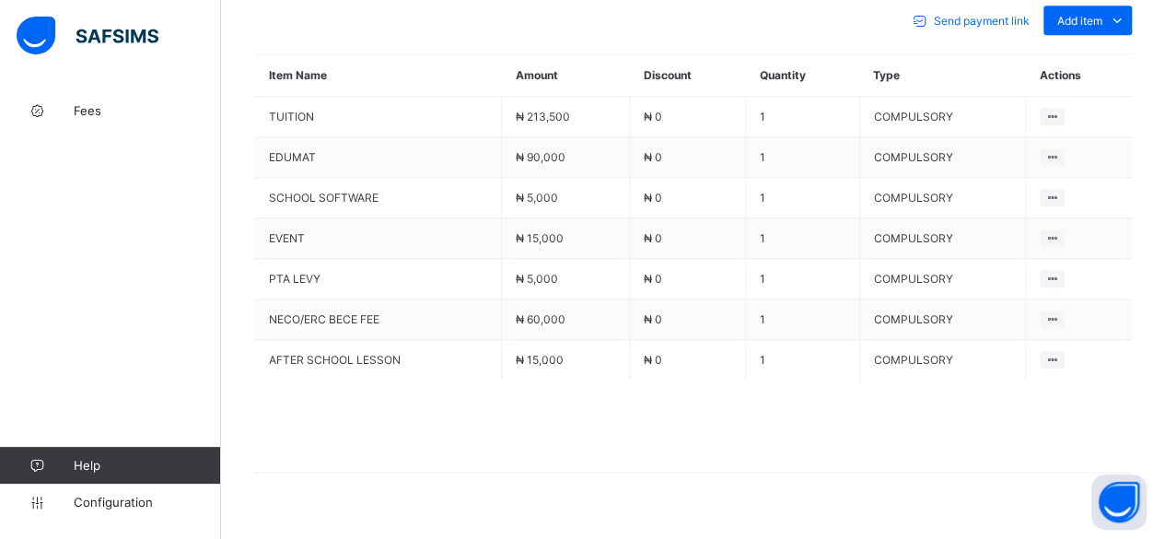
scroll to position [140, 0]
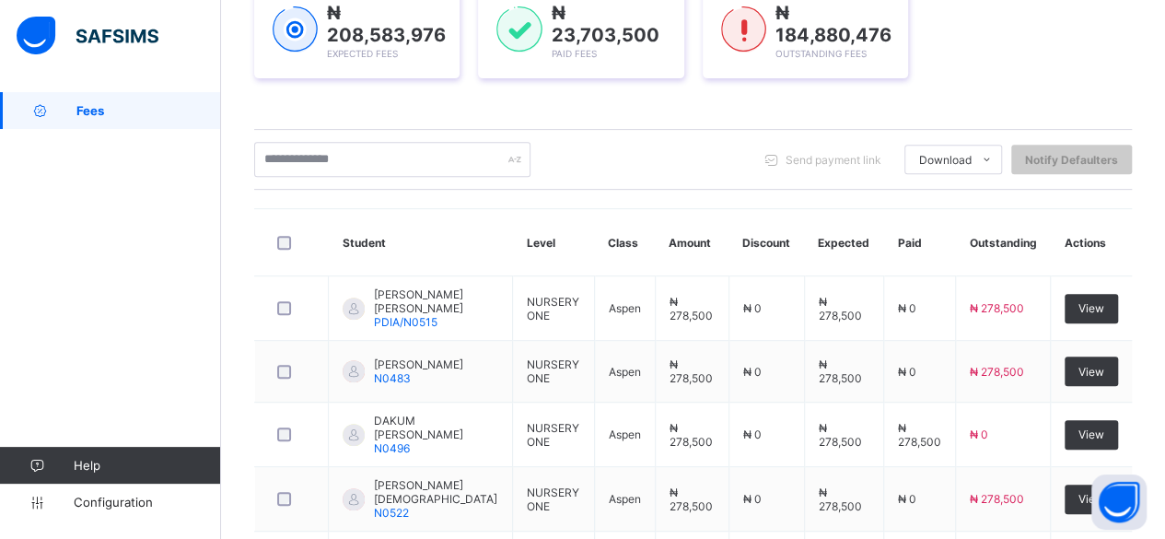
scroll to position [291, 0]
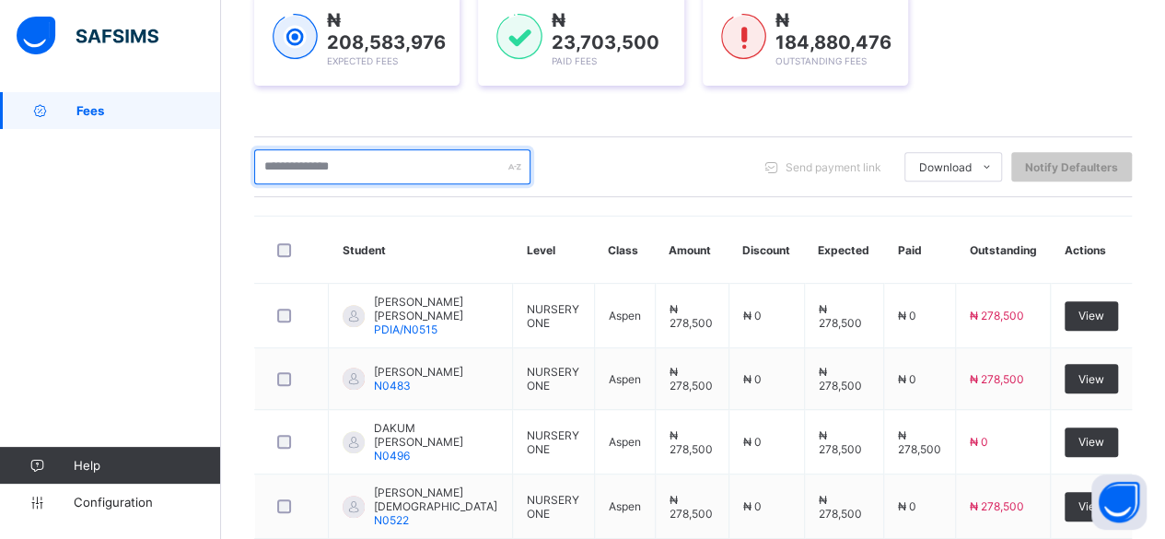
click at [442, 165] on input "text" at bounding box center [392, 166] width 276 height 35
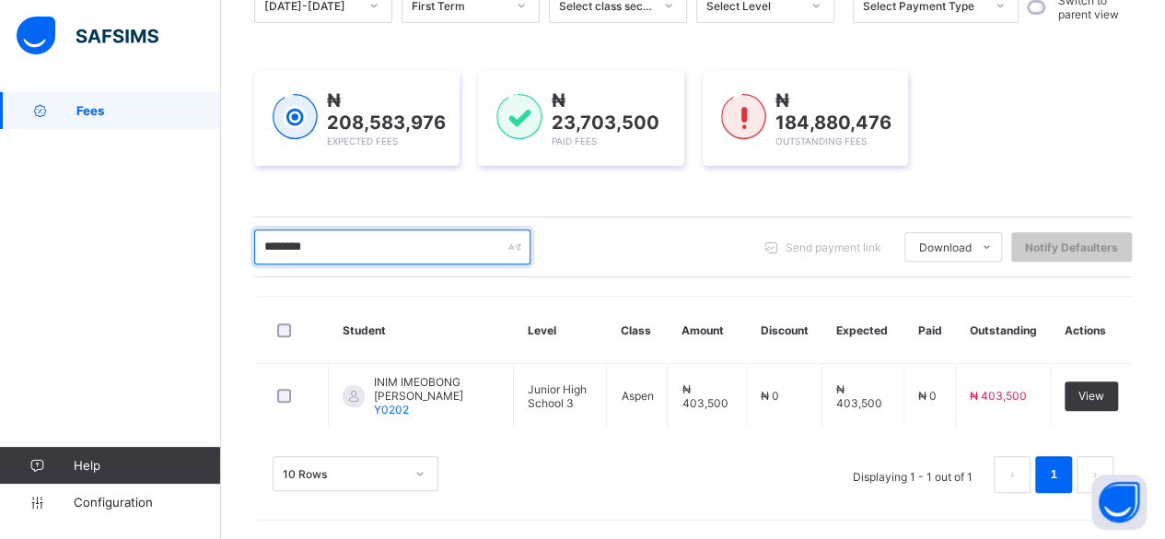
scroll to position [204, 0]
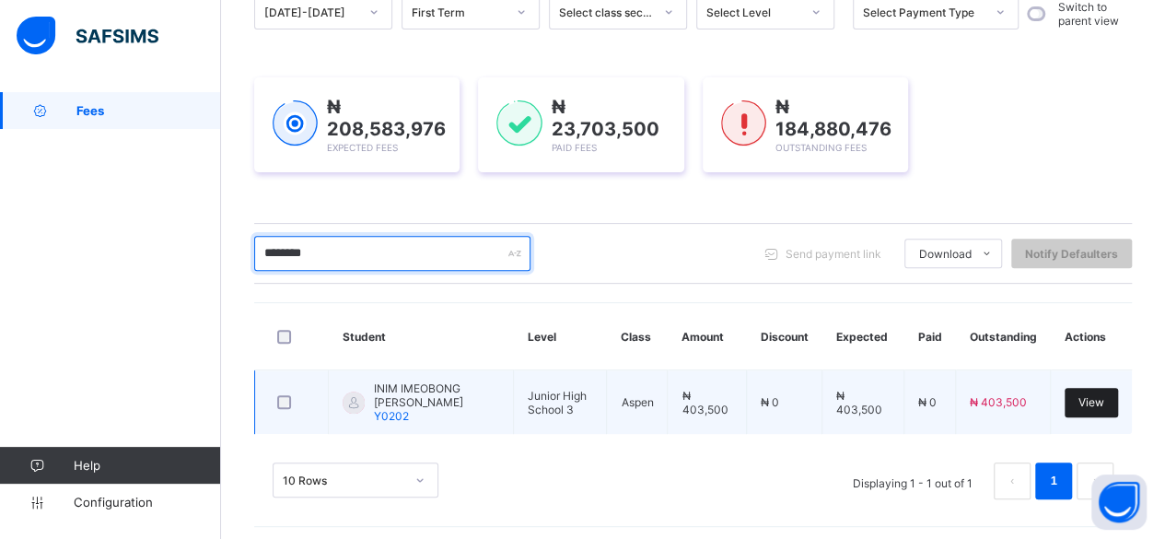
type input "********"
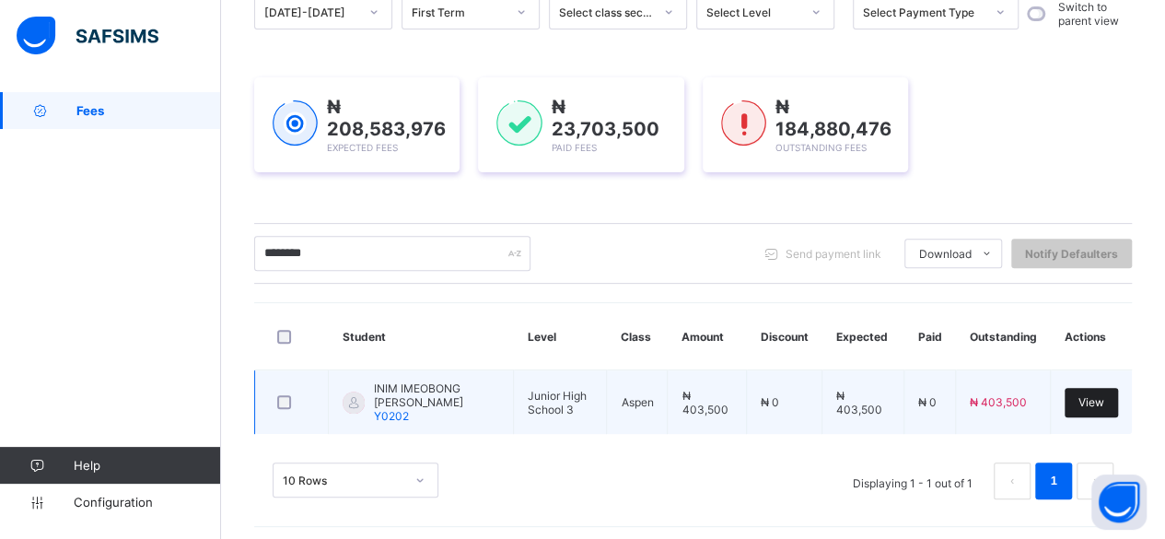
click at [1116, 388] on div "View" at bounding box center [1091, 402] width 53 height 29
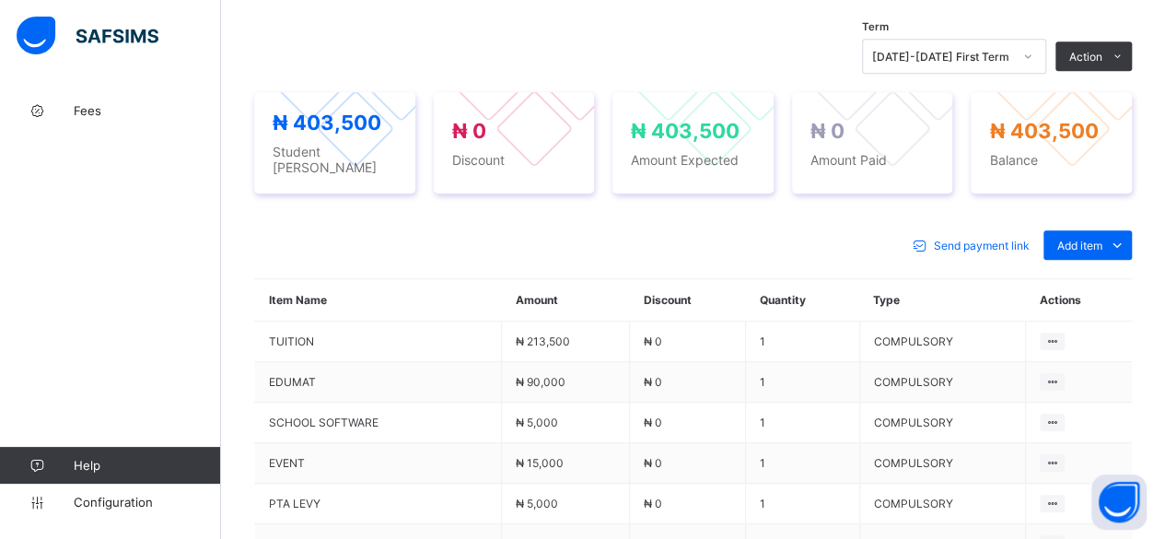
scroll to position [859, 0]
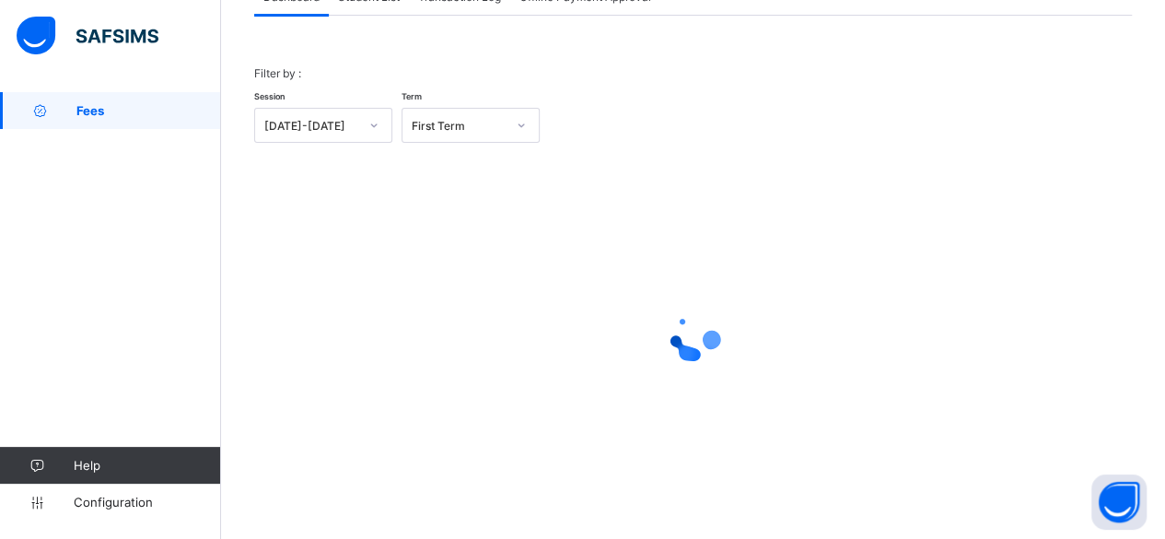
scroll to position [140, 0]
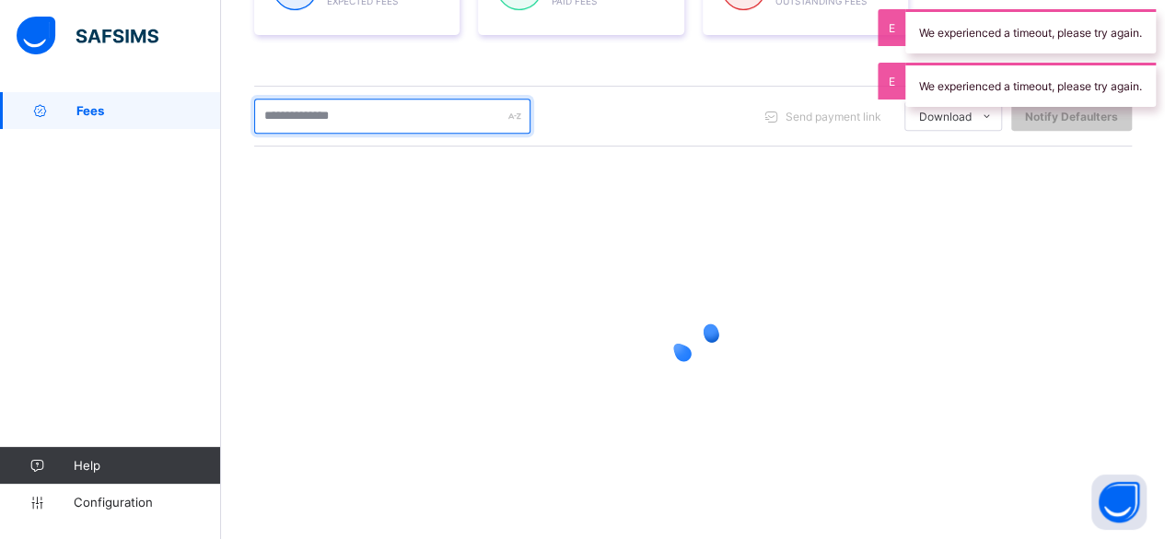
click at [368, 115] on input "text" at bounding box center [392, 116] width 276 height 35
type input "*"
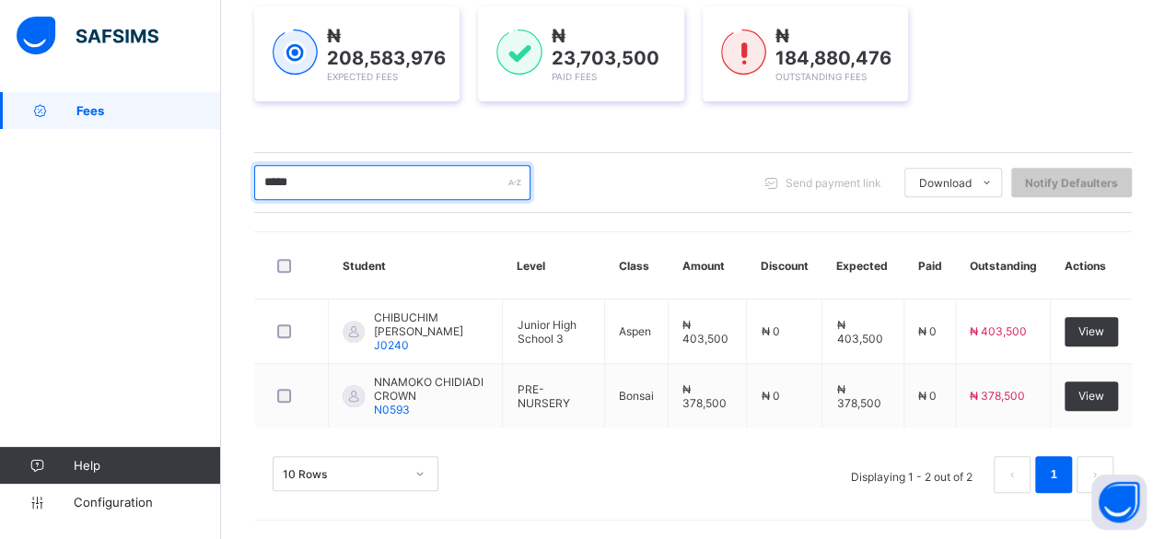
scroll to position [266, 0]
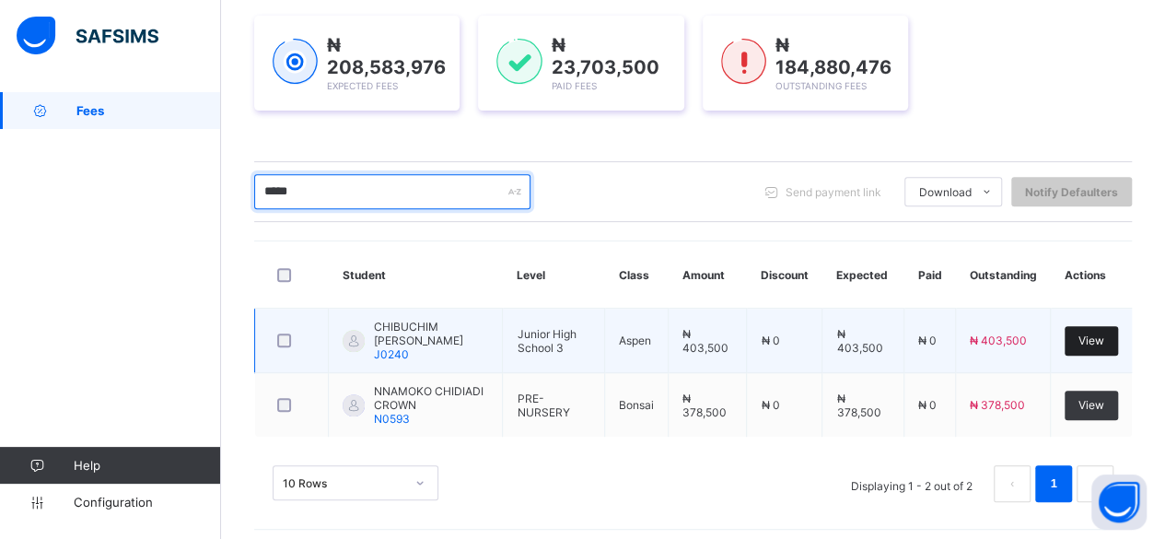
type input "*****"
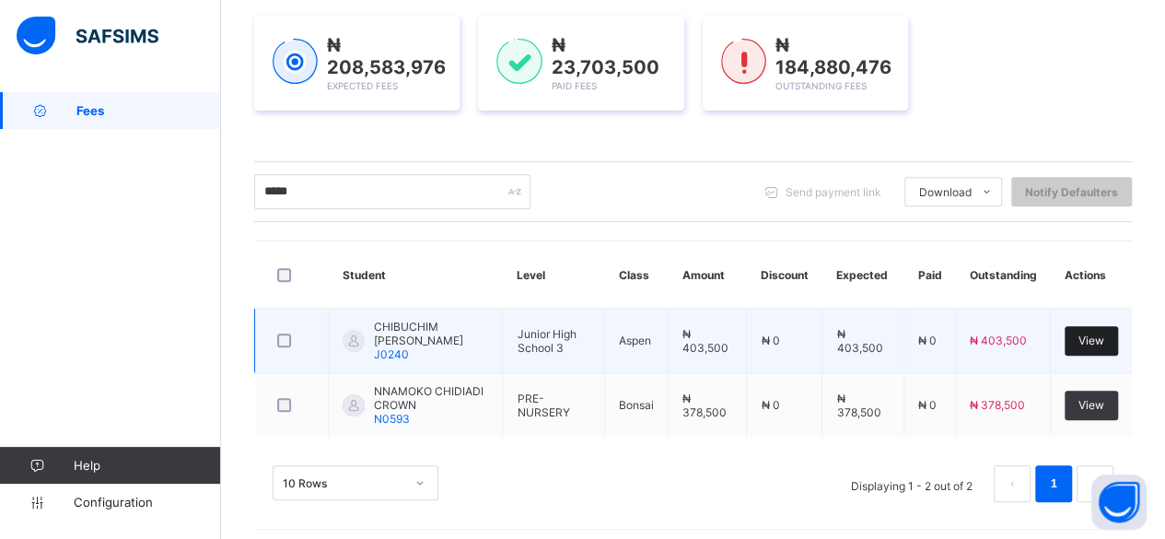
click at [1104, 327] on div "View" at bounding box center [1091, 340] width 53 height 29
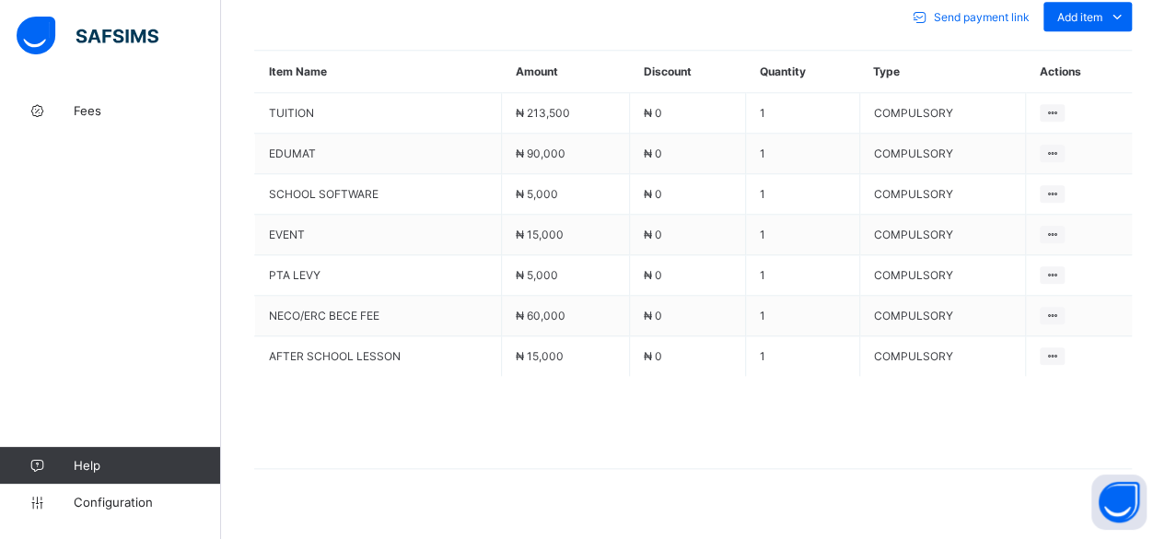
scroll to position [859, 0]
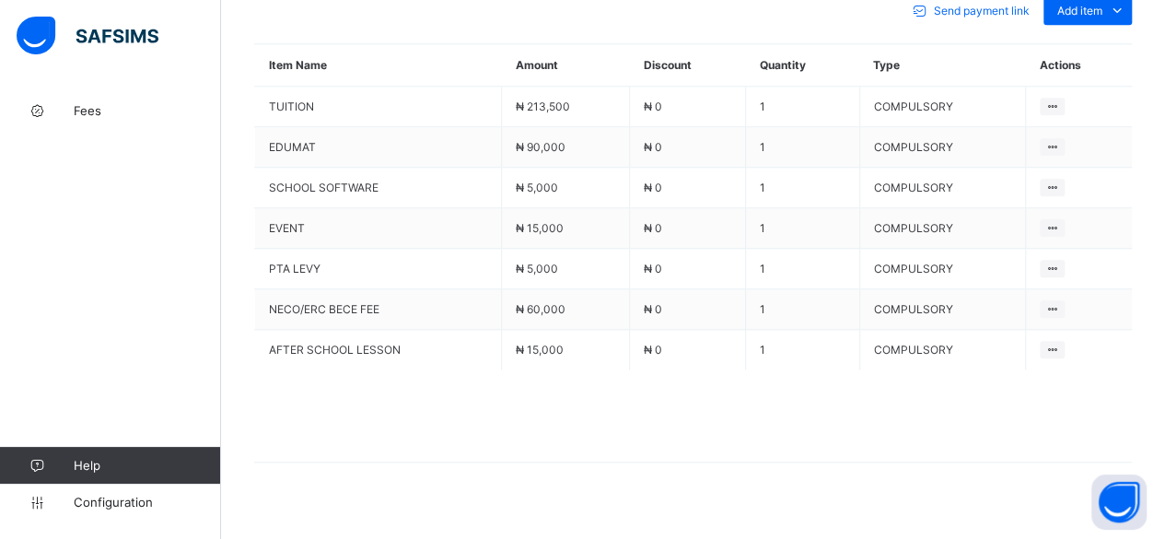
scroll to position [140, 0]
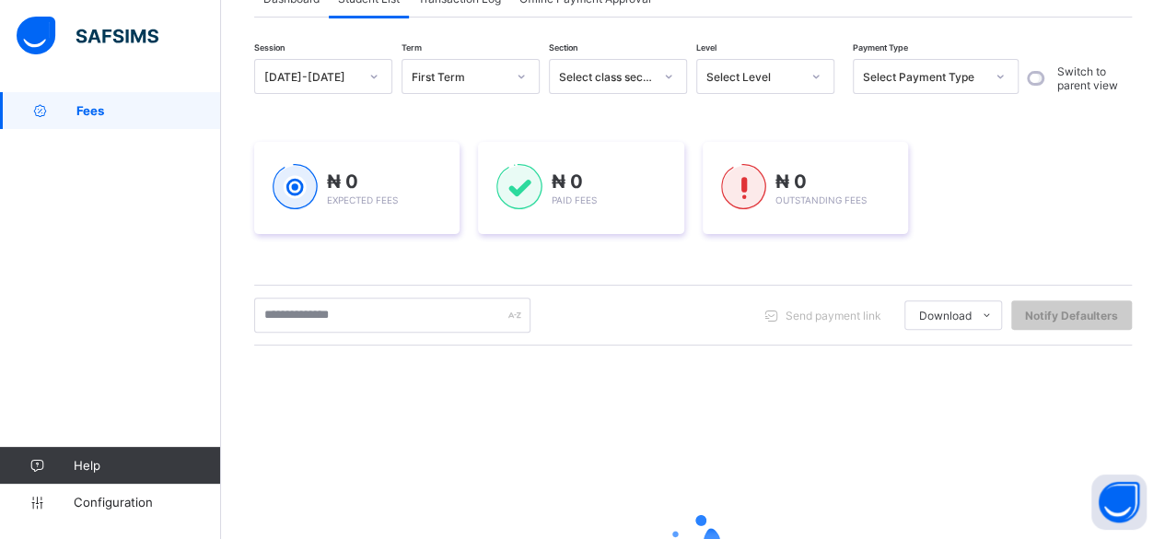
scroll to position [339, 0]
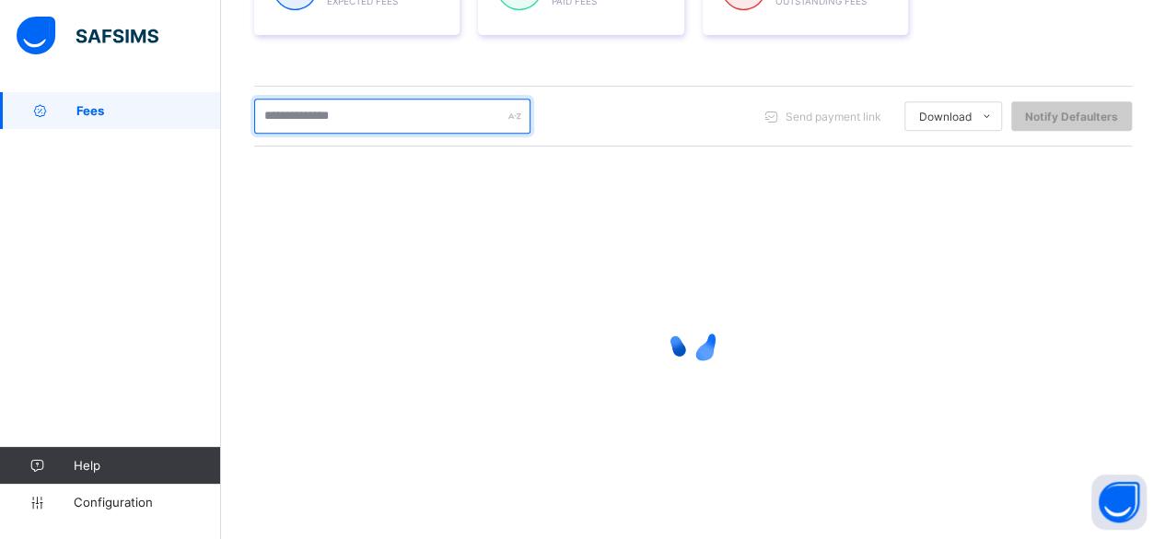
click at [399, 122] on input "text" at bounding box center [392, 116] width 276 height 35
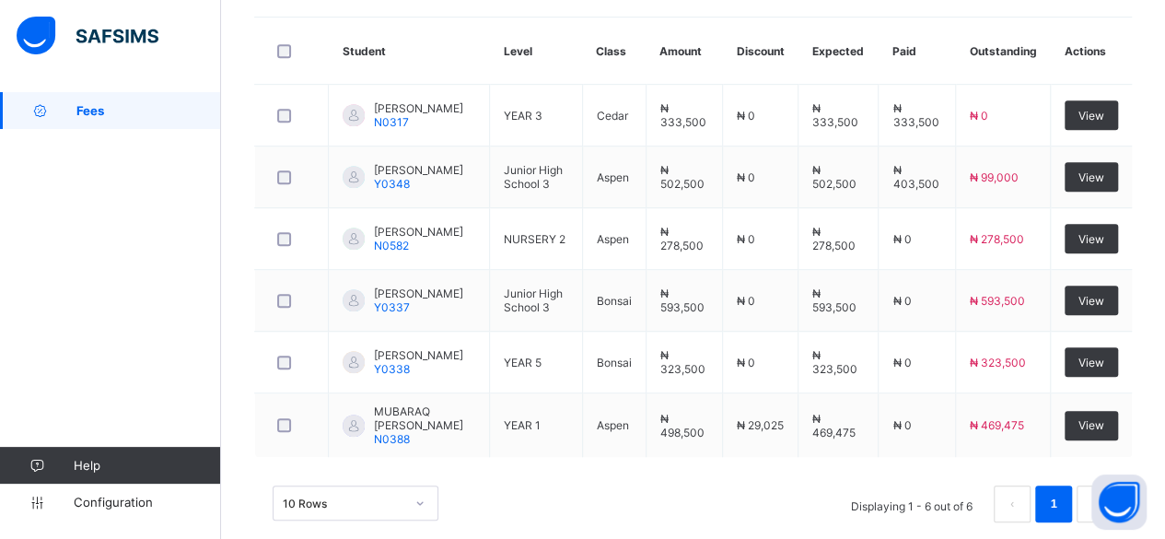
scroll to position [525, 0]
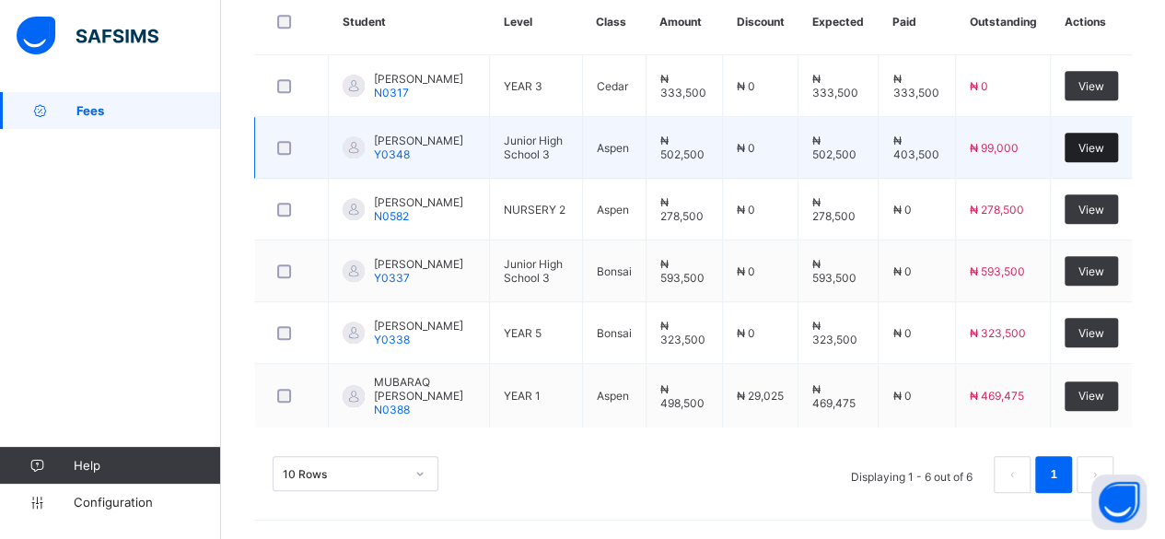
type input "*******"
click at [1098, 141] on span "View" at bounding box center [1092, 148] width 26 height 14
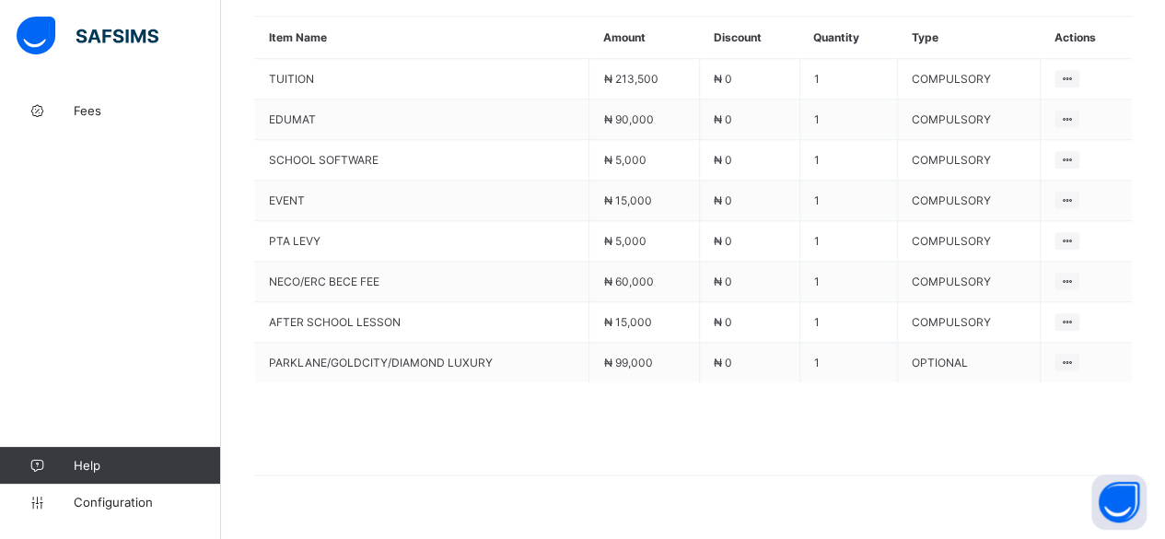
scroll to position [907, 0]
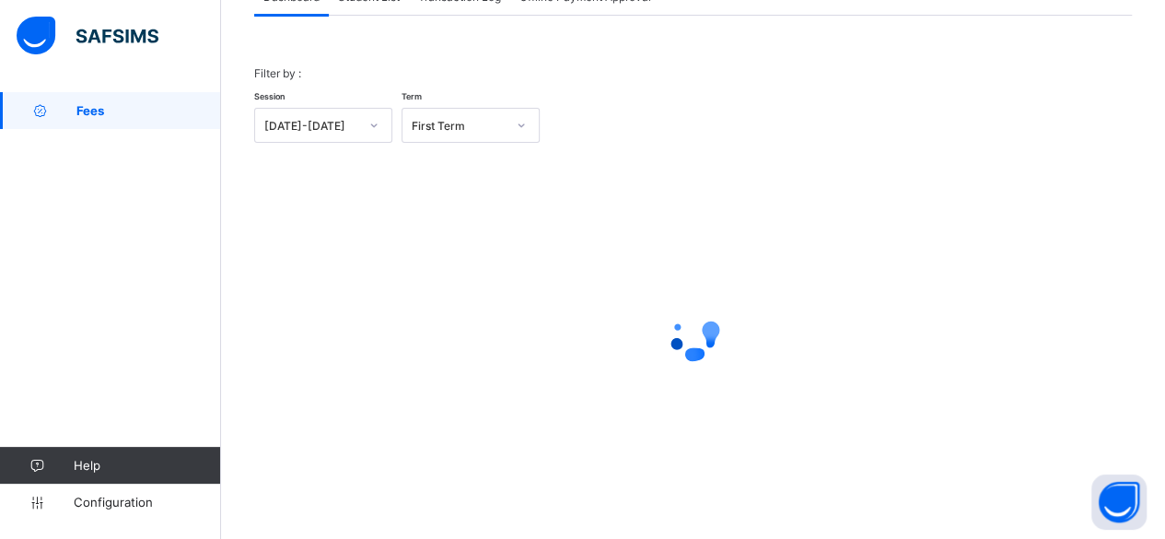
scroll to position [140, 0]
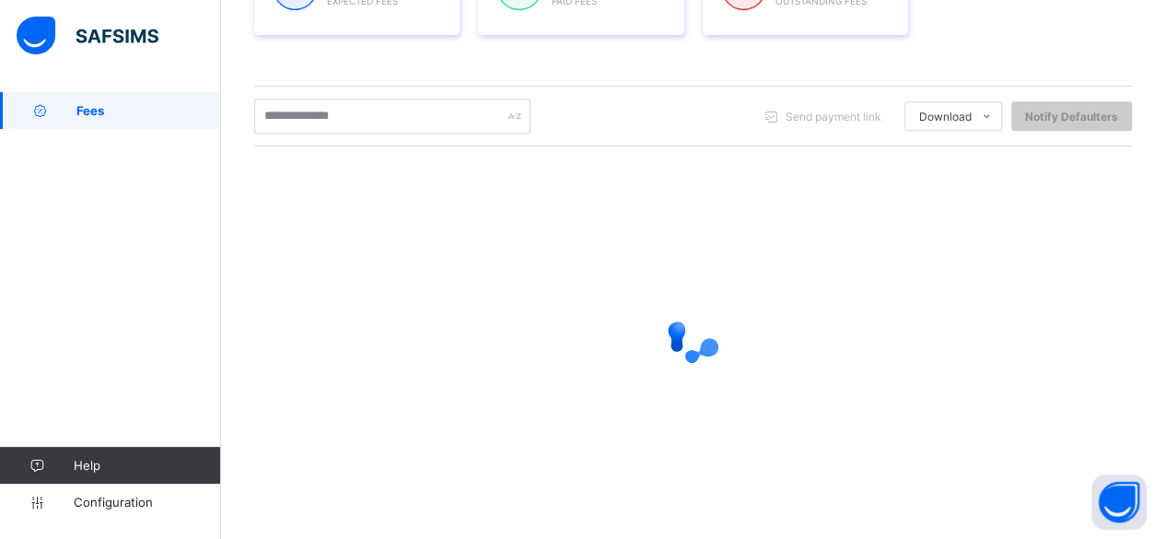
scroll to position [341, 0]
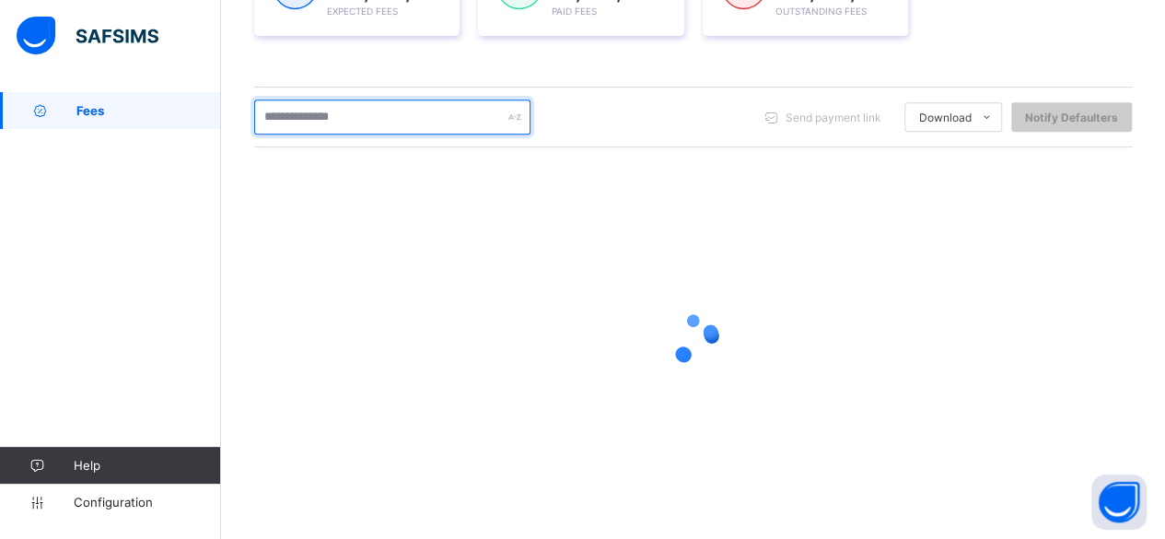
click at [312, 108] on input "text" at bounding box center [392, 116] width 276 height 35
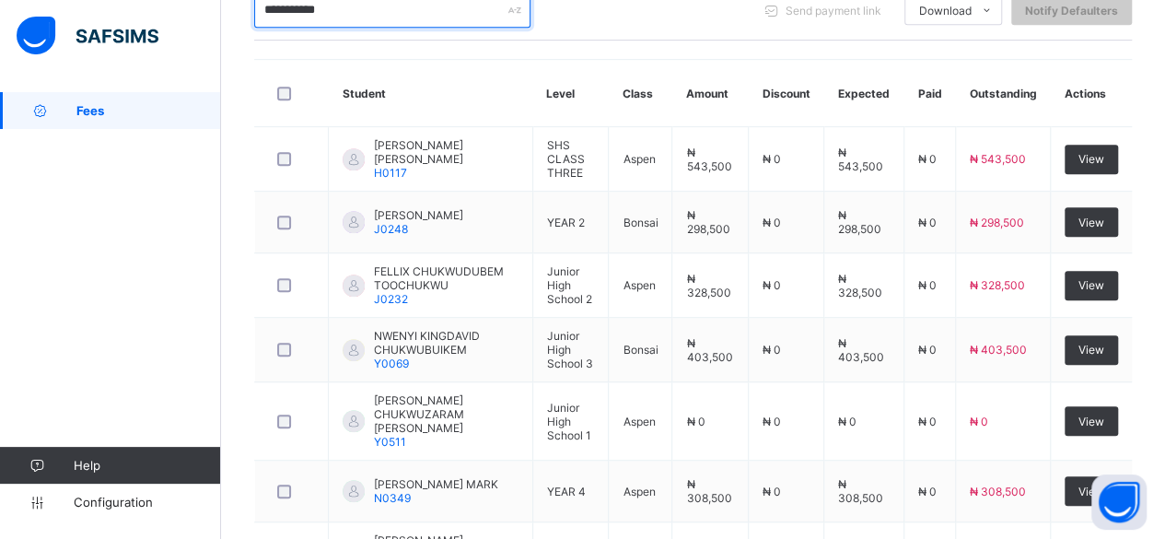
scroll to position [439, 0]
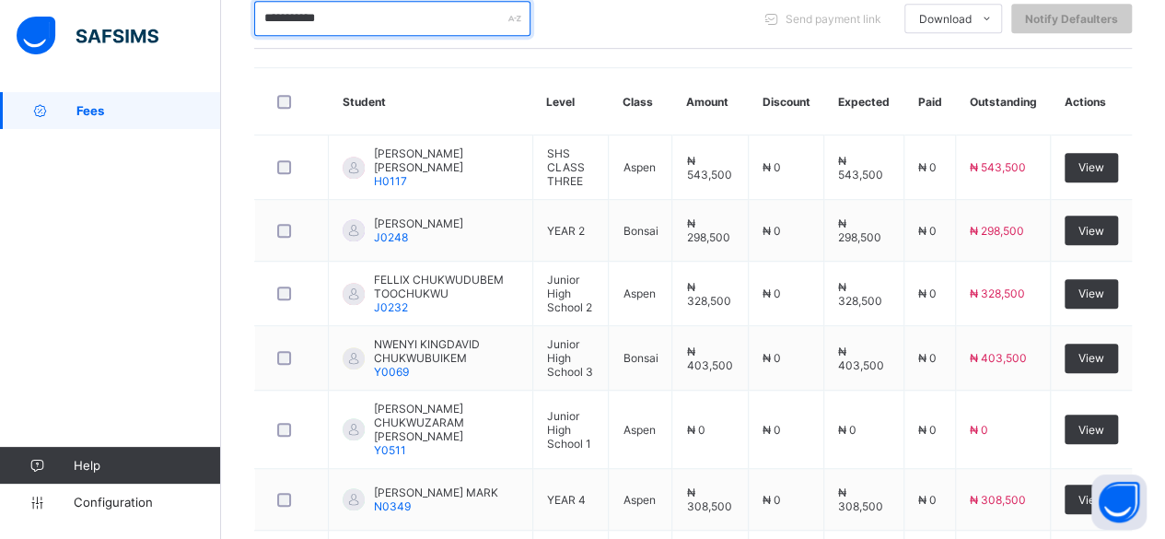
click at [477, 16] on input "**********" at bounding box center [392, 18] width 276 height 35
type input "*"
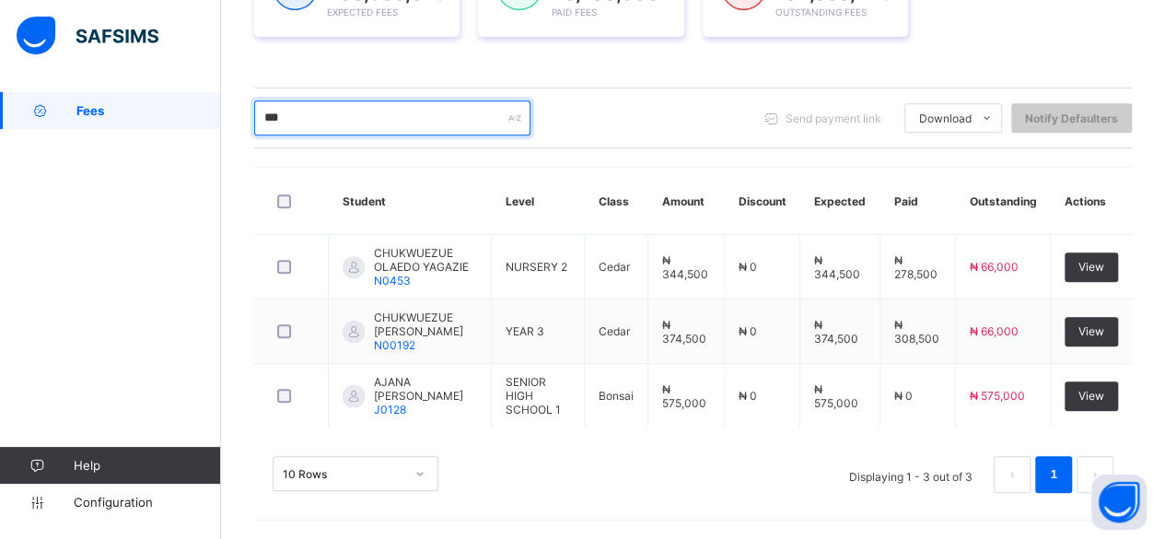
scroll to position [328, 0]
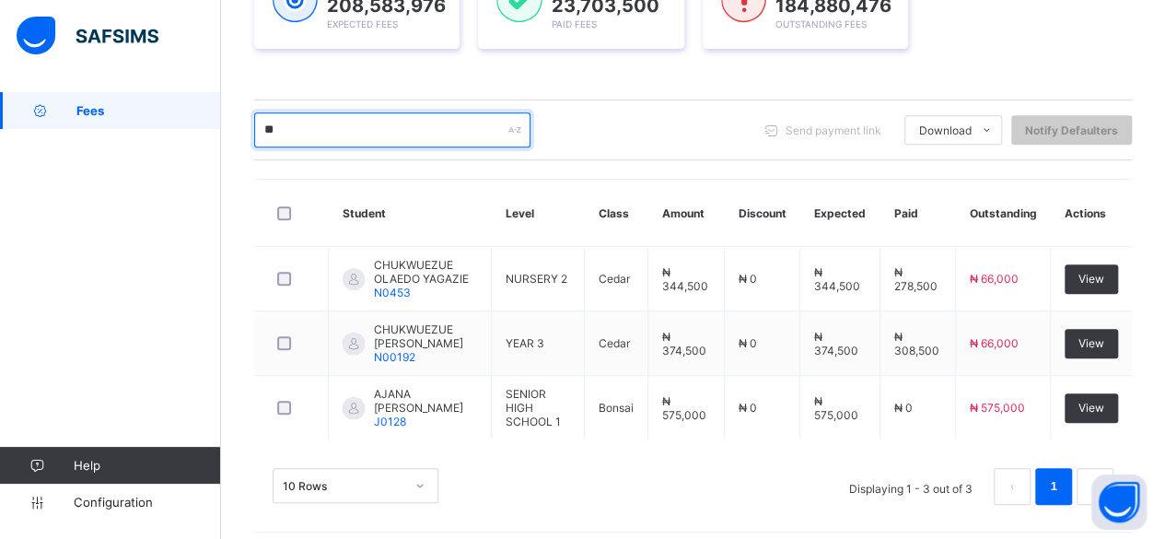
type input "*"
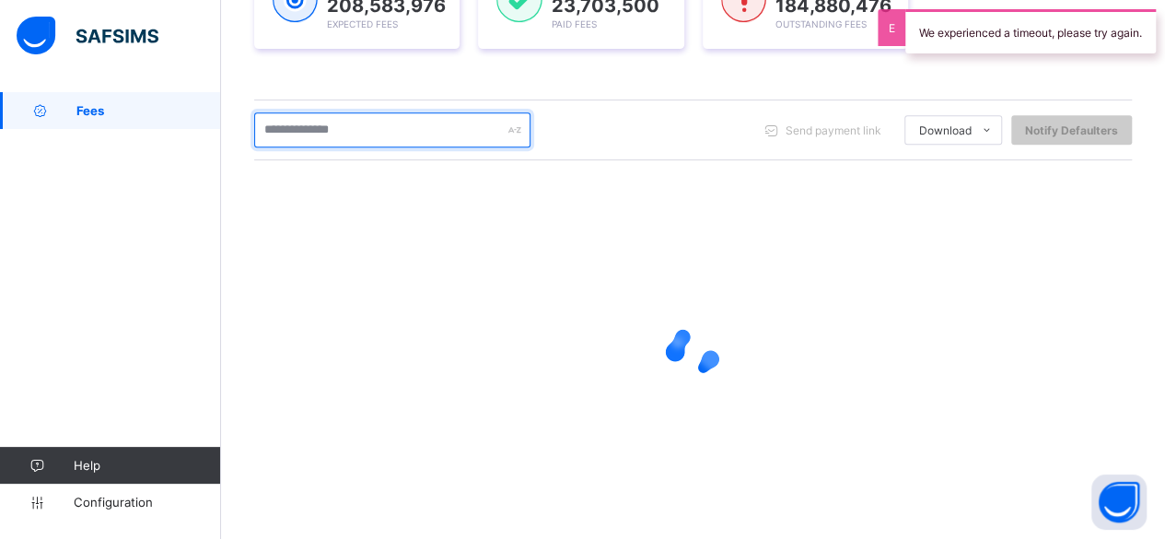
scroll to position [341, 0]
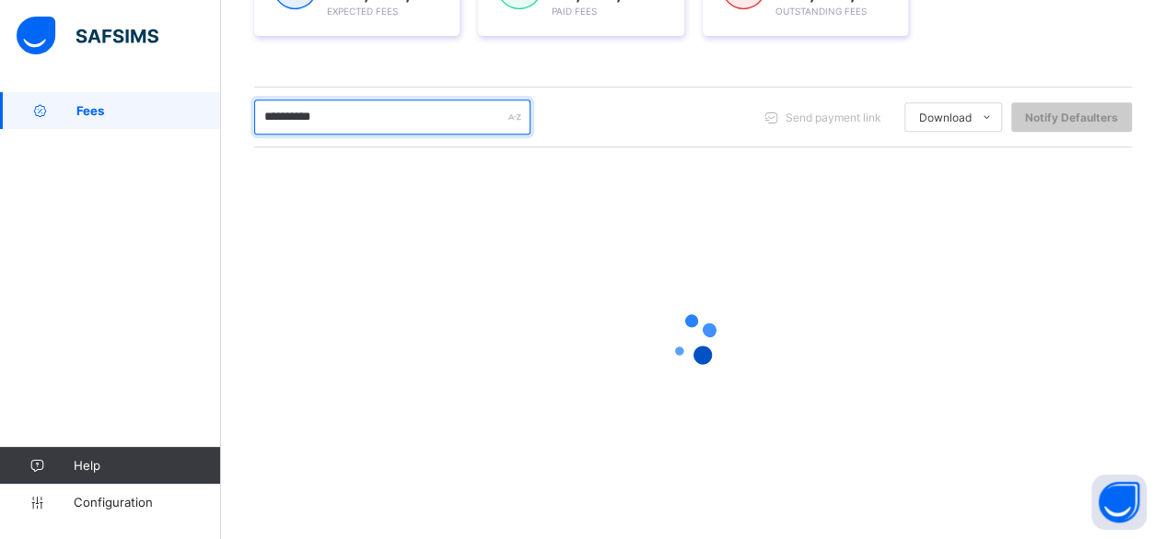
type input "**********"
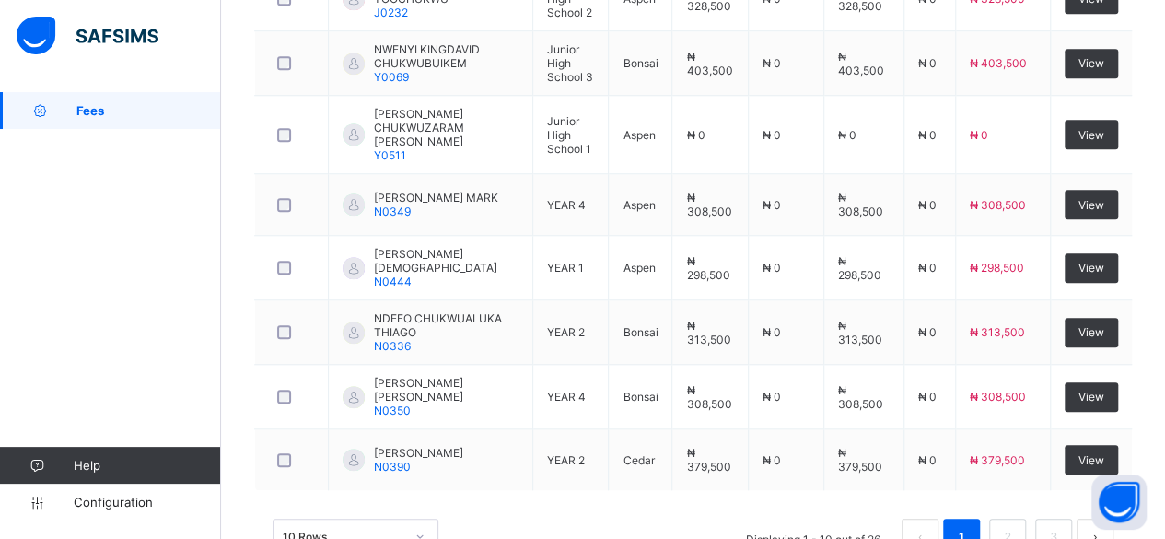
scroll to position [757, 0]
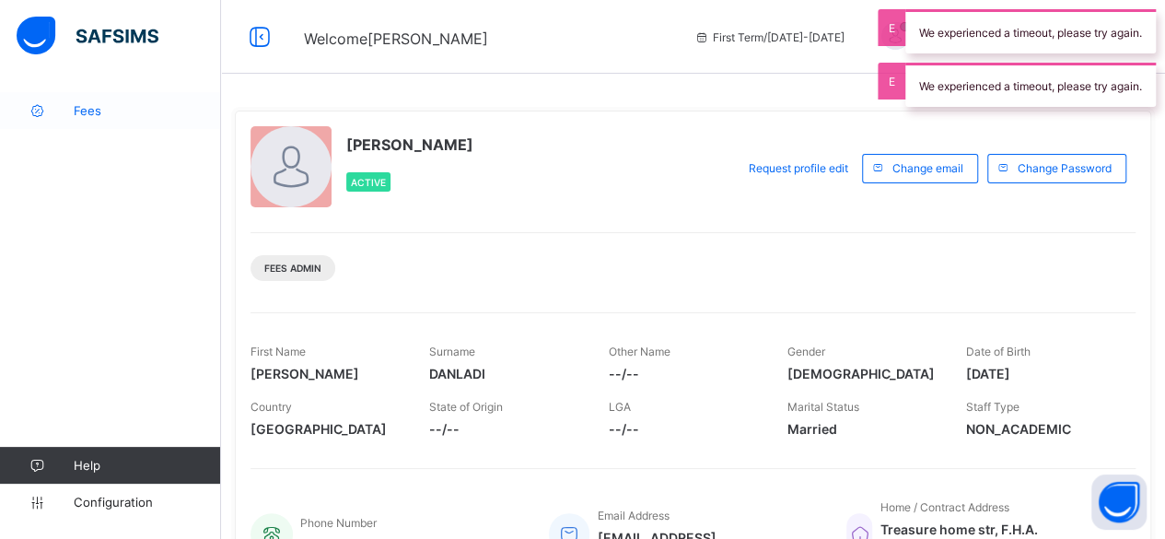
click at [106, 112] on span "Fees" at bounding box center [147, 110] width 147 height 15
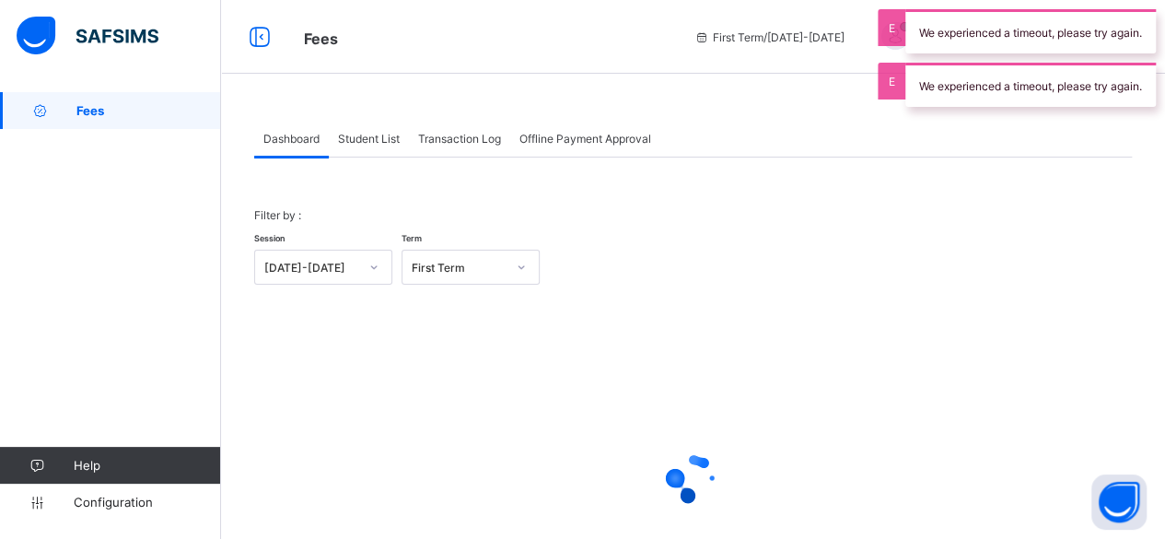
click at [390, 132] on span "Student List" at bounding box center [369, 139] width 62 height 14
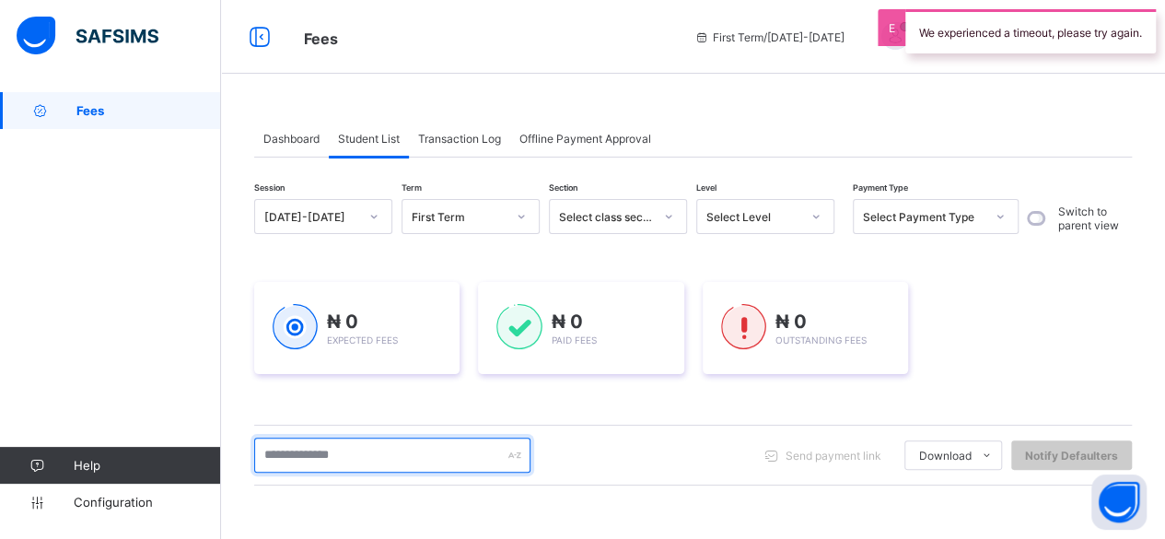
click at [392, 460] on input "text" at bounding box center [392, 455] width 276 height 35
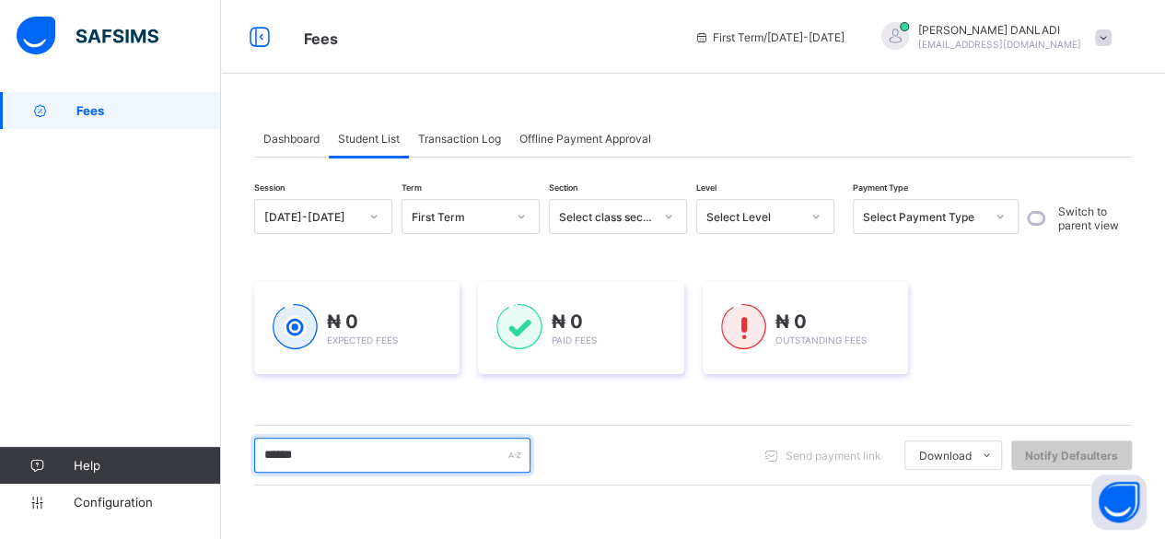
type input "*******"
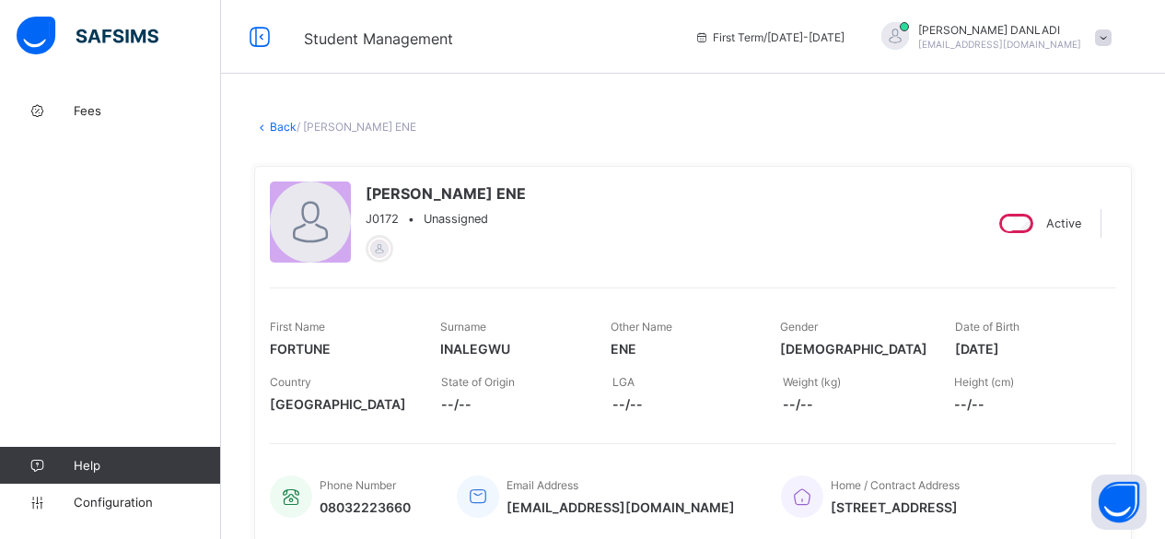
scroll to position [899, 0]
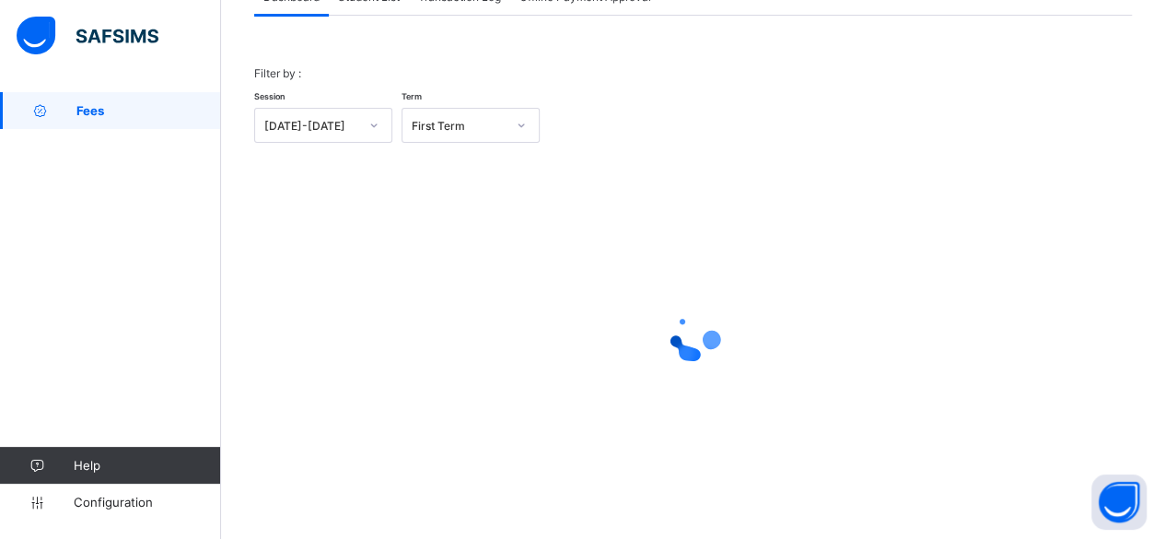
scroll to position [140, 0]
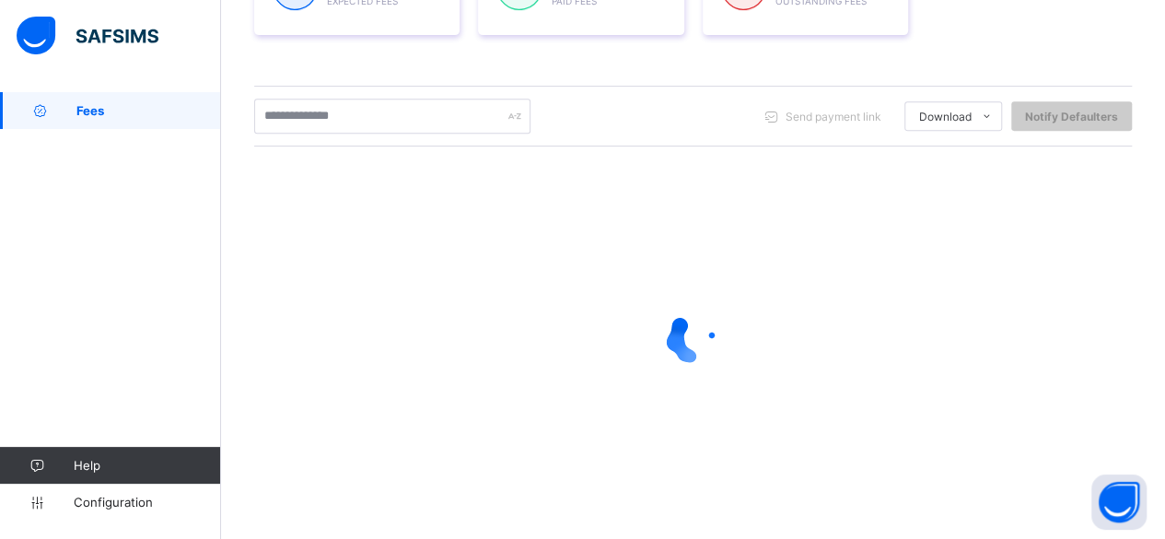
scroll to position [341, 0]
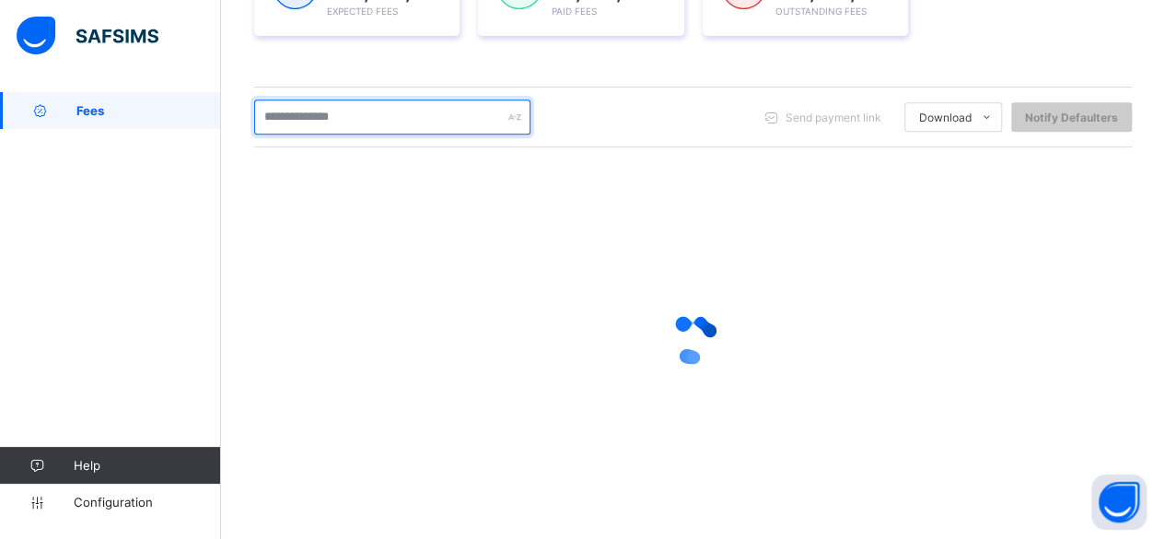
click at [376, 116] on input "text" at bounding box center [392, 116] width 276 height 35
type input "*"
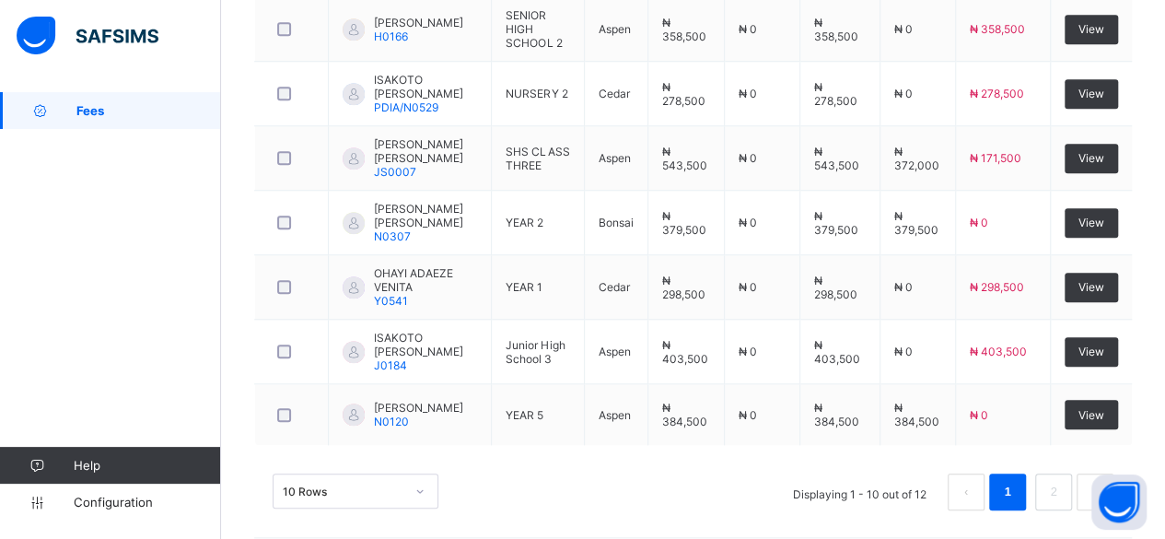
scroll to position [770, 0]
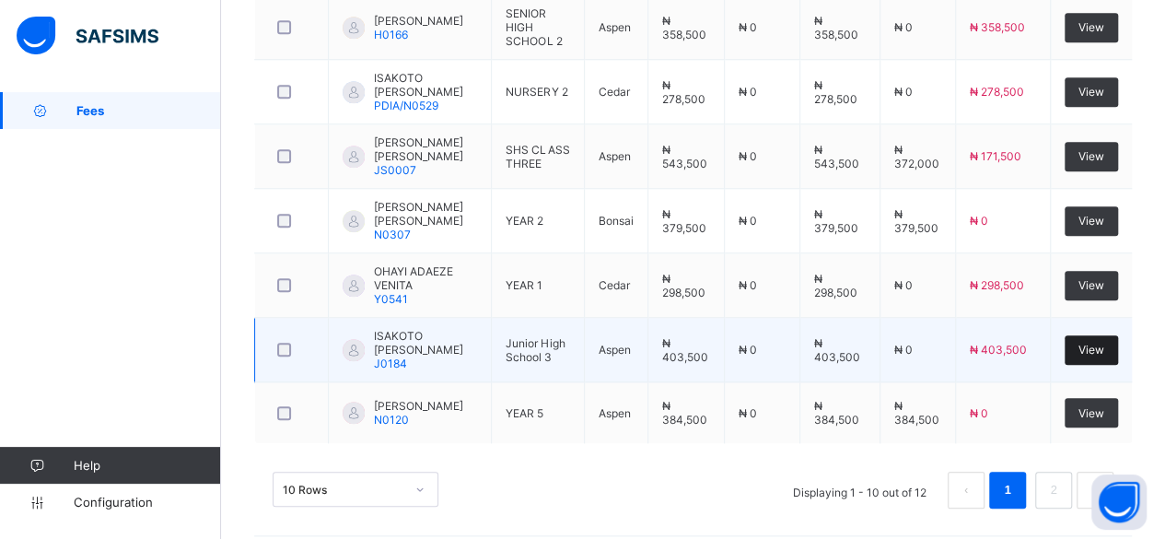
type input "*****"
click at [1093, 343] on span "View" at bounding box center [1092, 350] width 26 height 14
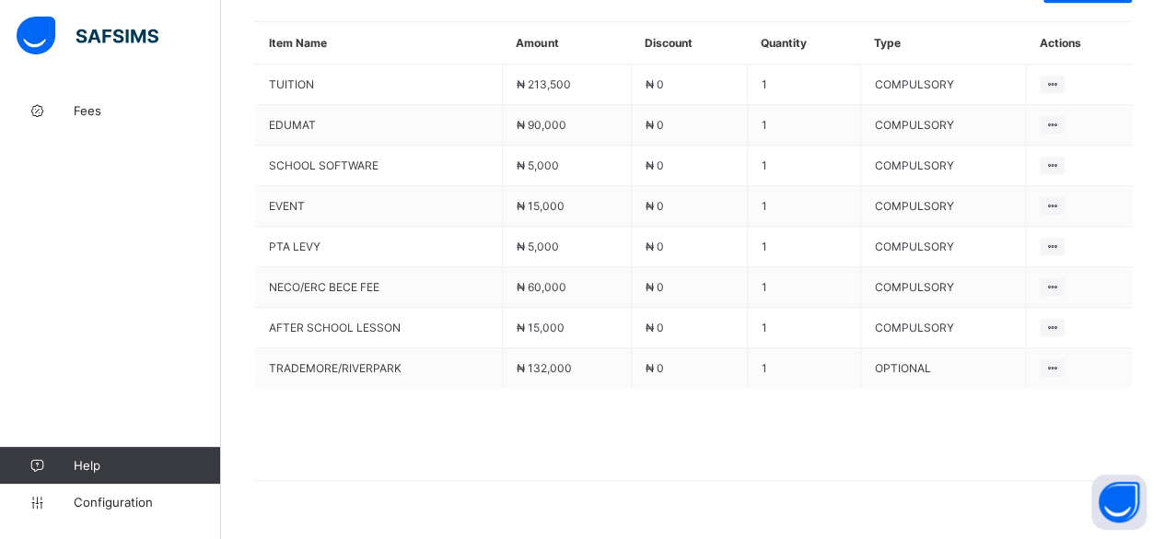
scroll to position [883, 0]
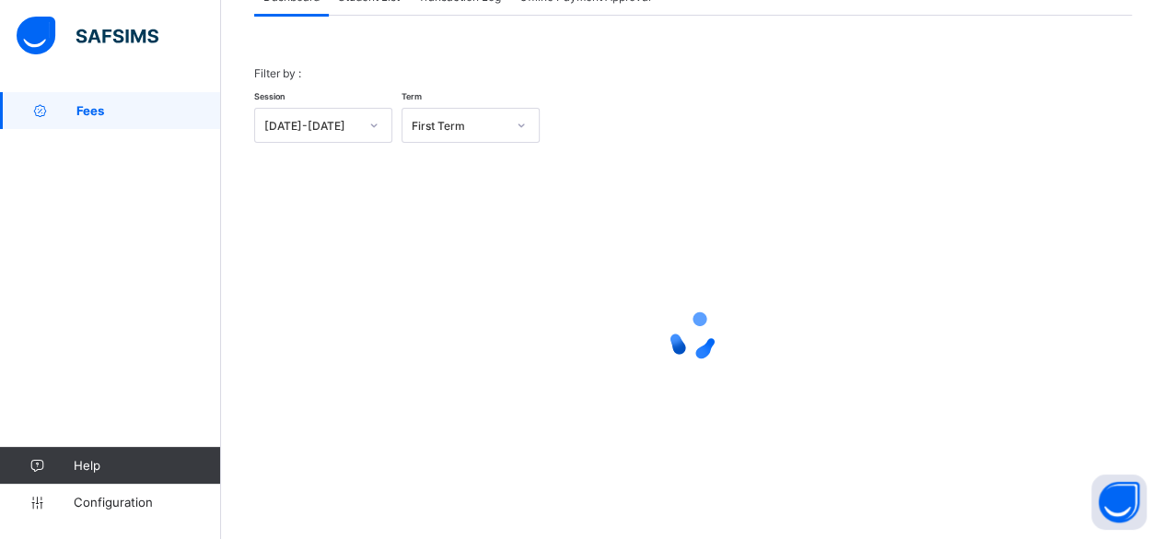
scroll to position [140, 0]
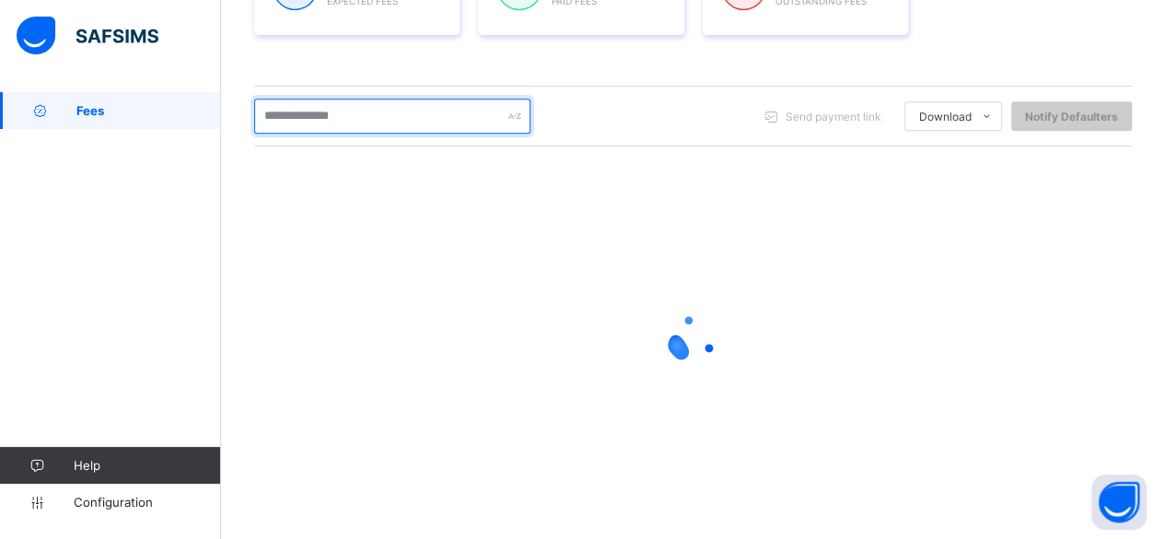
click at [381, 118] on input "text" at bounding box center [392, 116] width 276 height 35
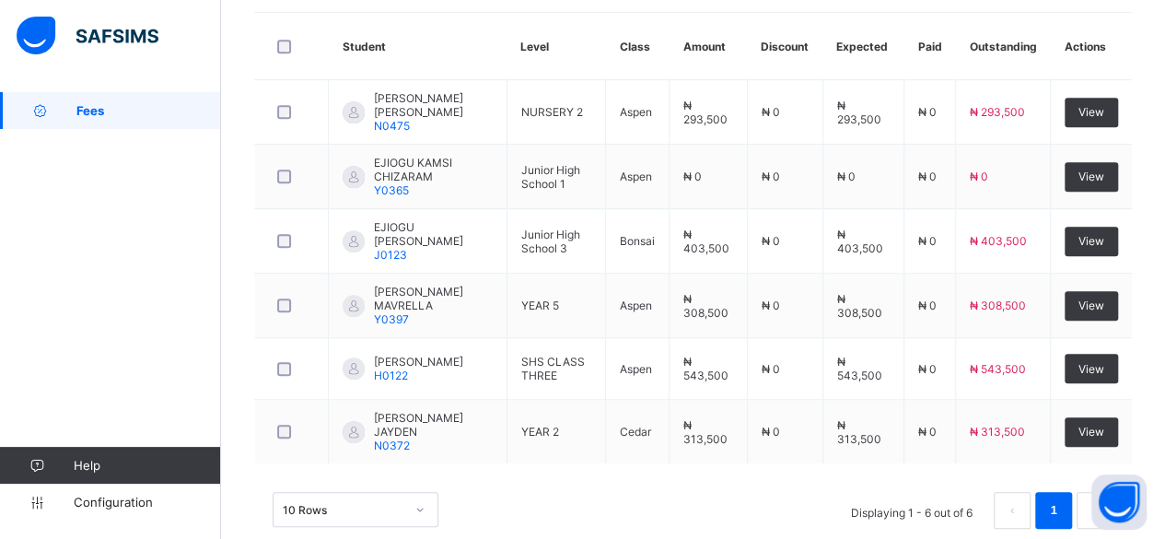
scroll to position [512, 0]
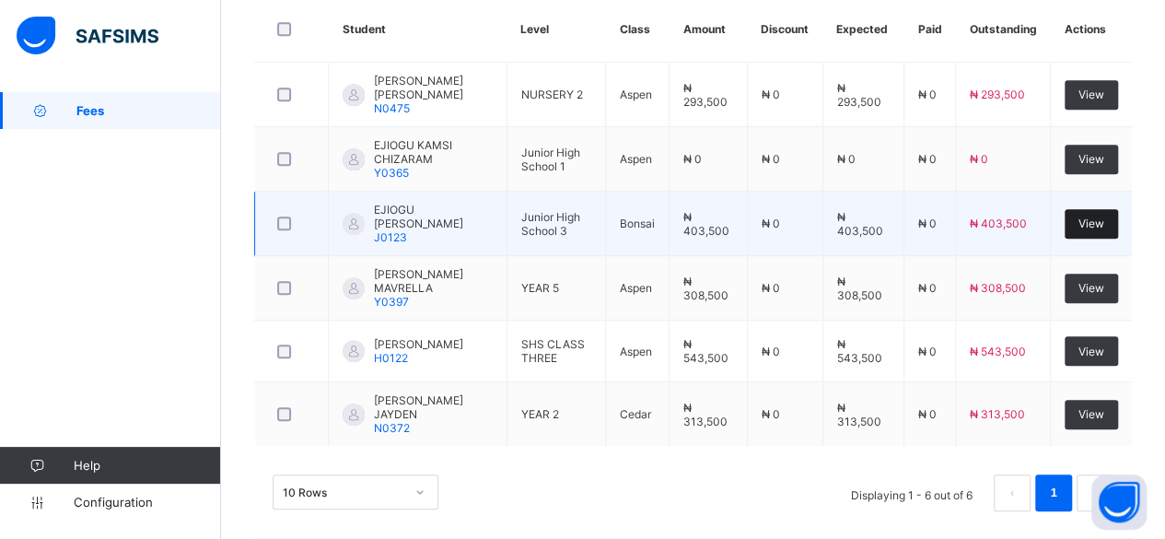
type input "******"
click at [1087, 209] on div "View" at bounding box center [1091, 223] width 53 height 29
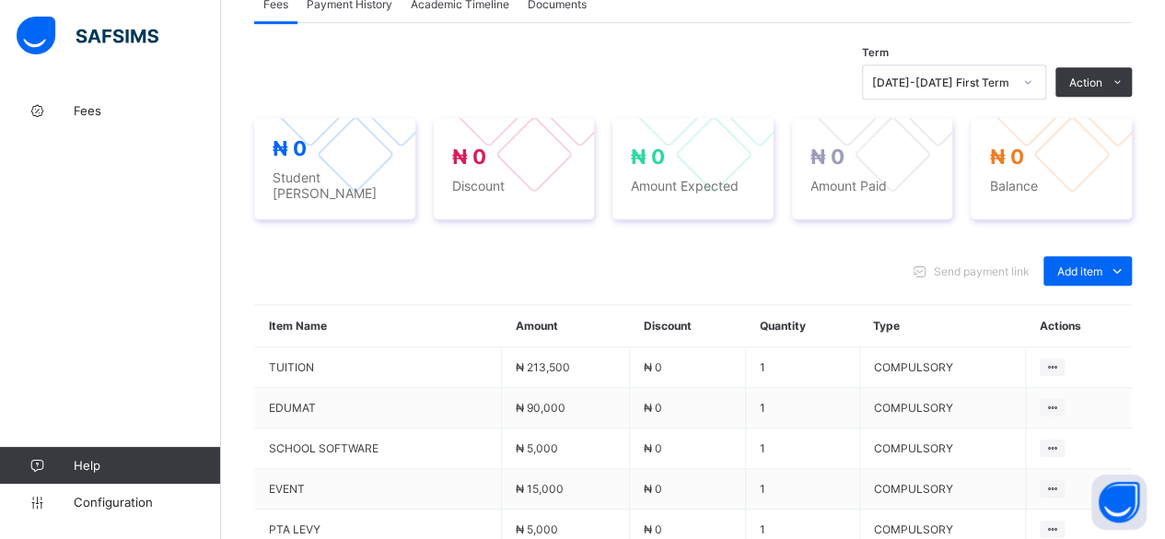
scroll to position [868, 0]
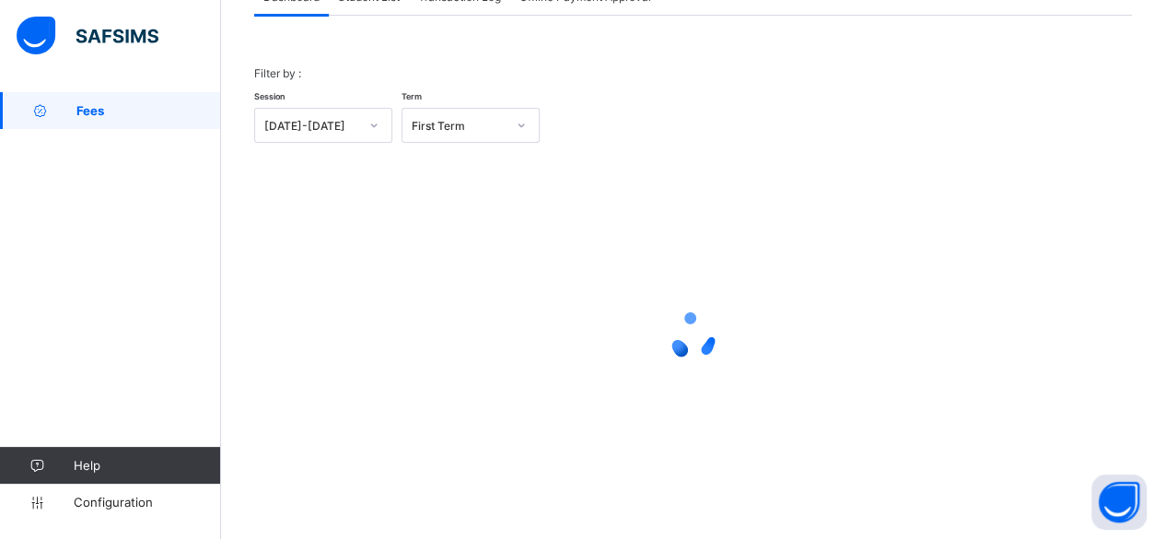
scroll to position [140, 0]
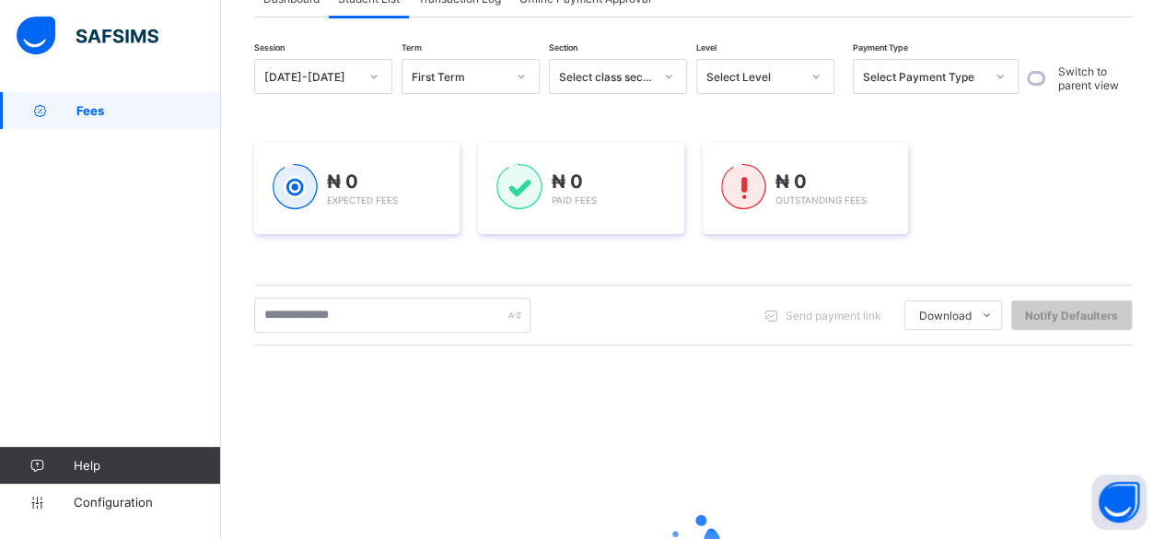
scroll to position [339, 0]
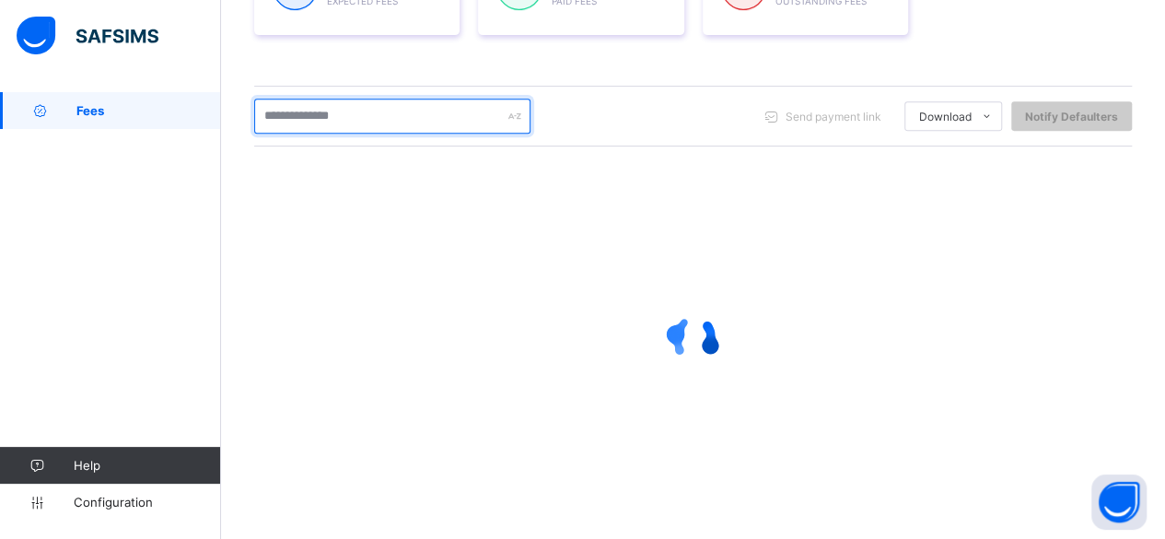
click at [370, 112] on input "text" at bounding box center [392, 116] width 276 height 35
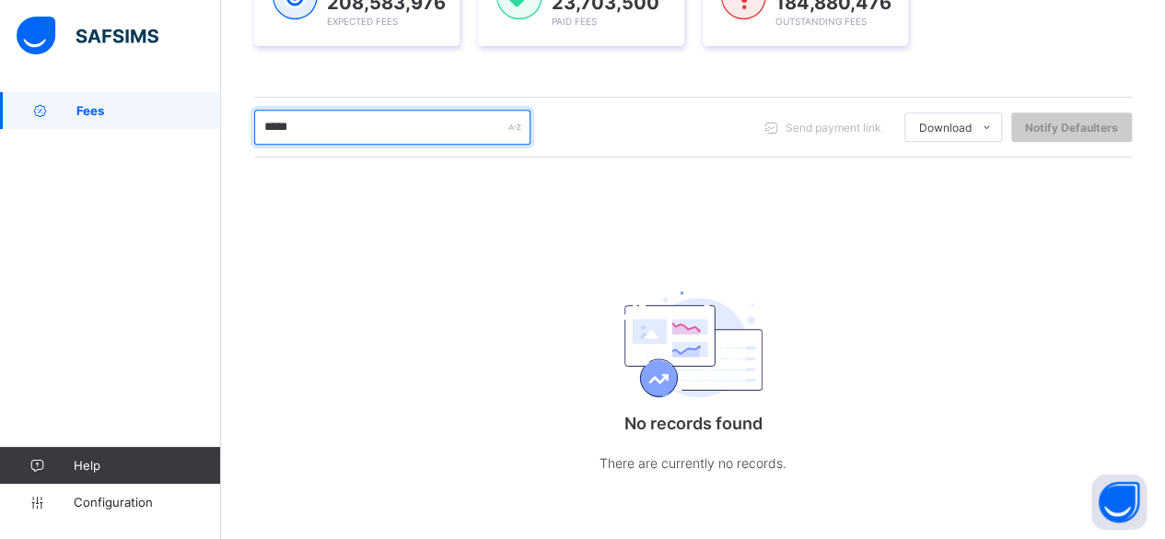
scroll to position [331, 0]
type input "*"
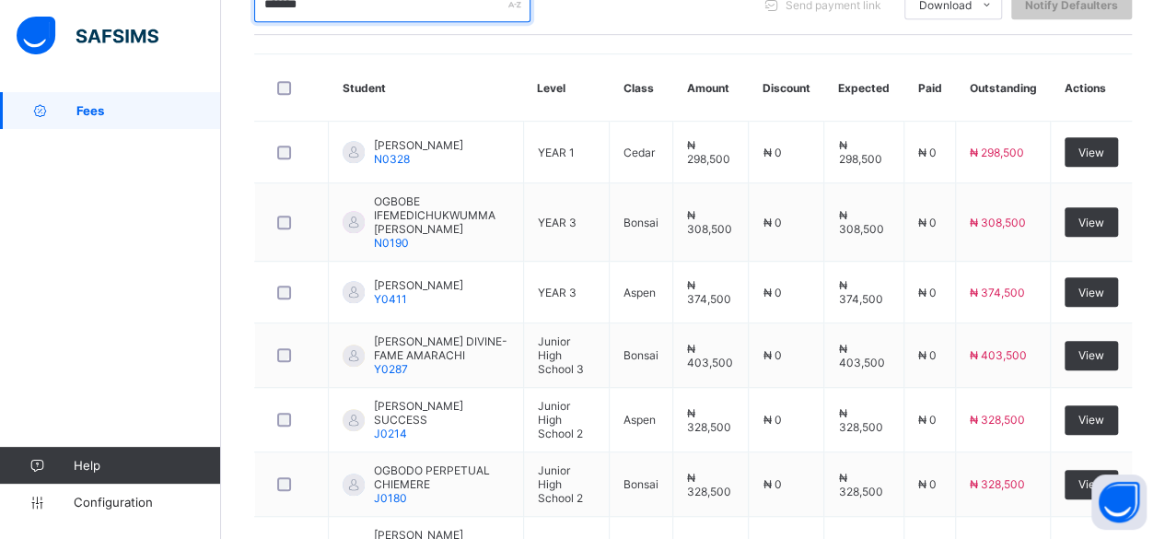
scroll to position [488, 0]
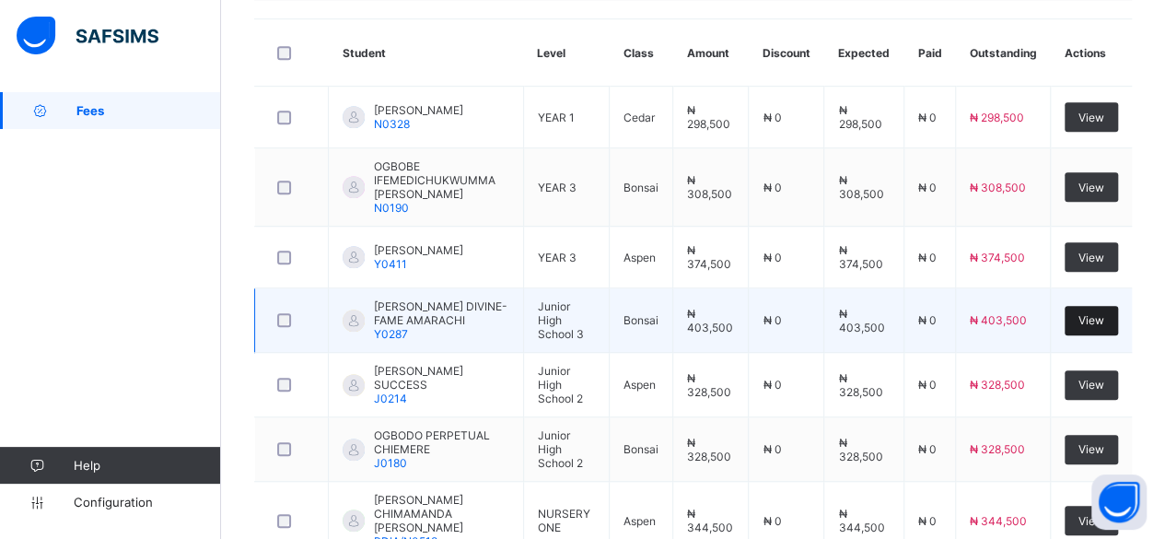
type input "*******"
click at [1104, 313] on span "View" at bounding box center [1092, 320] width 26 height 14
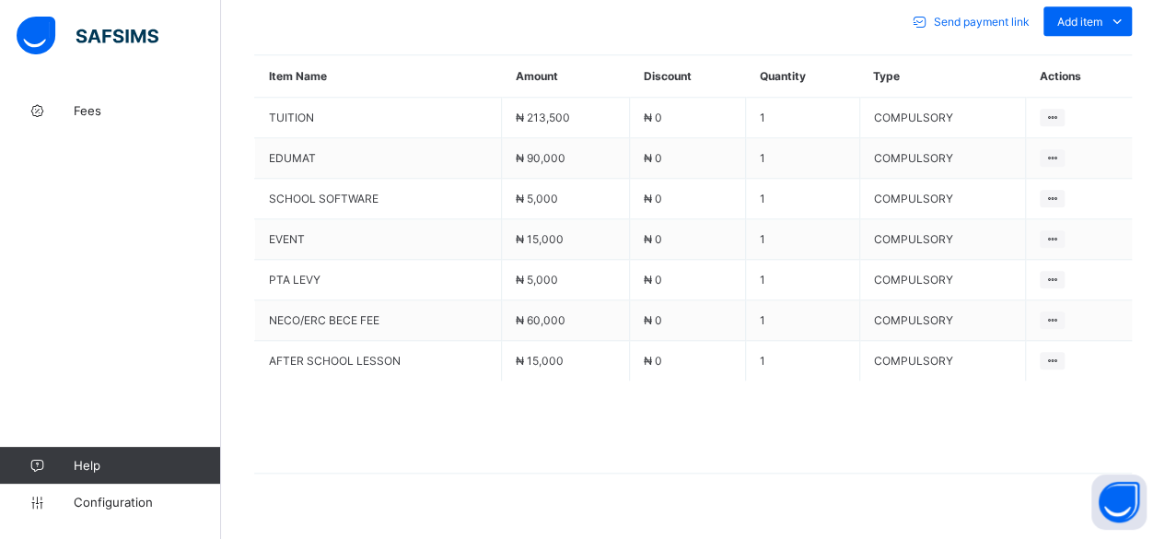
scroll to position [859, 0]
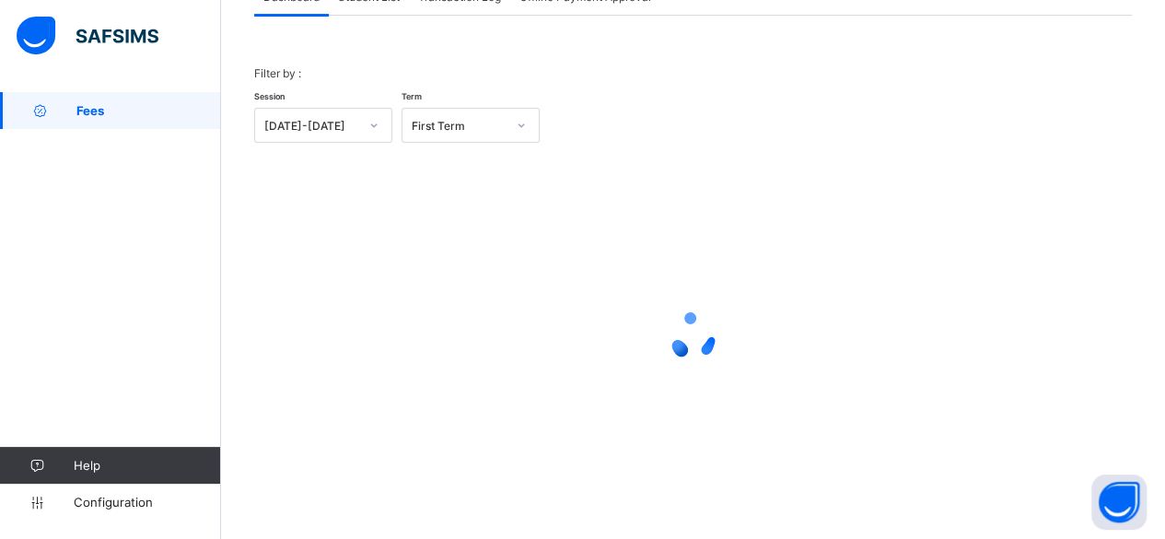
scroll to position [140, 0]
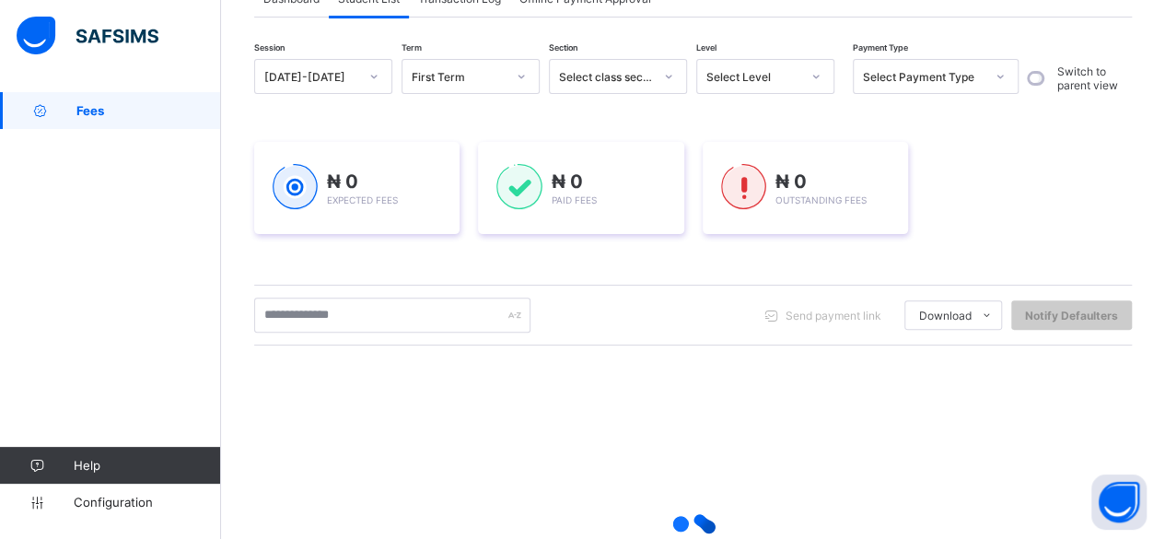
scroll to position [339, 0]
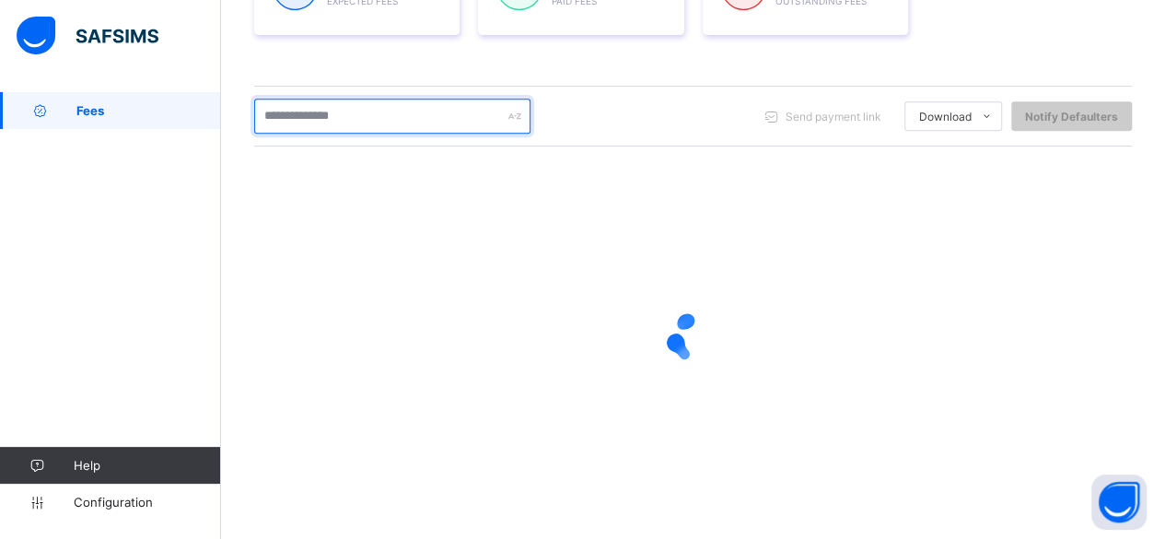
click at [368, 115] on input "text" at bounding box center [392, 116] width 276 height 35
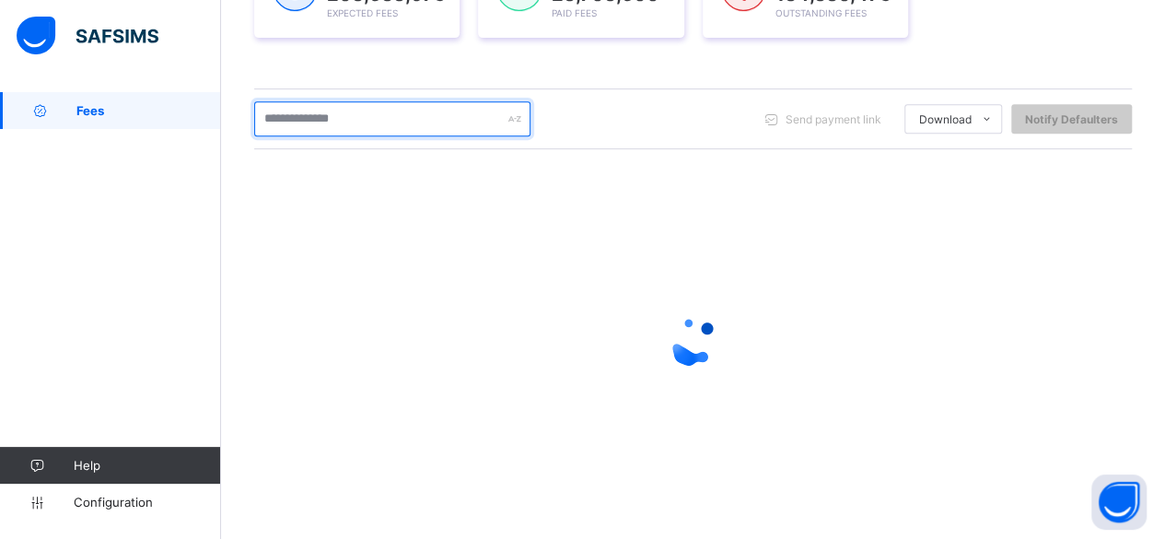
scroll to position [341, 0]
type input "*******"
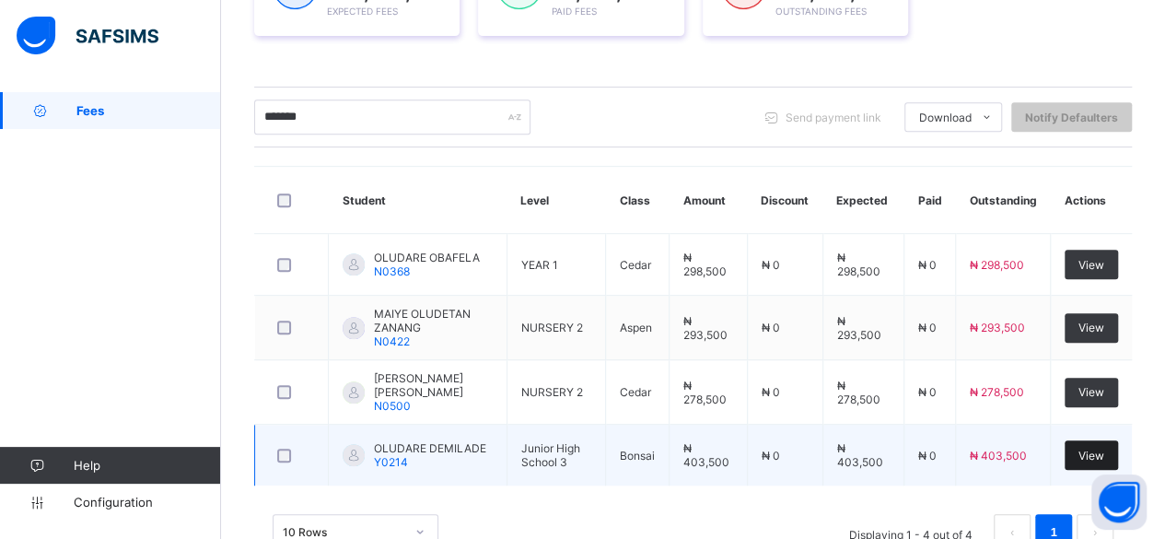
click at [1104, 449] on span "View" at bounding box center [1092, 456] width 26 height 14
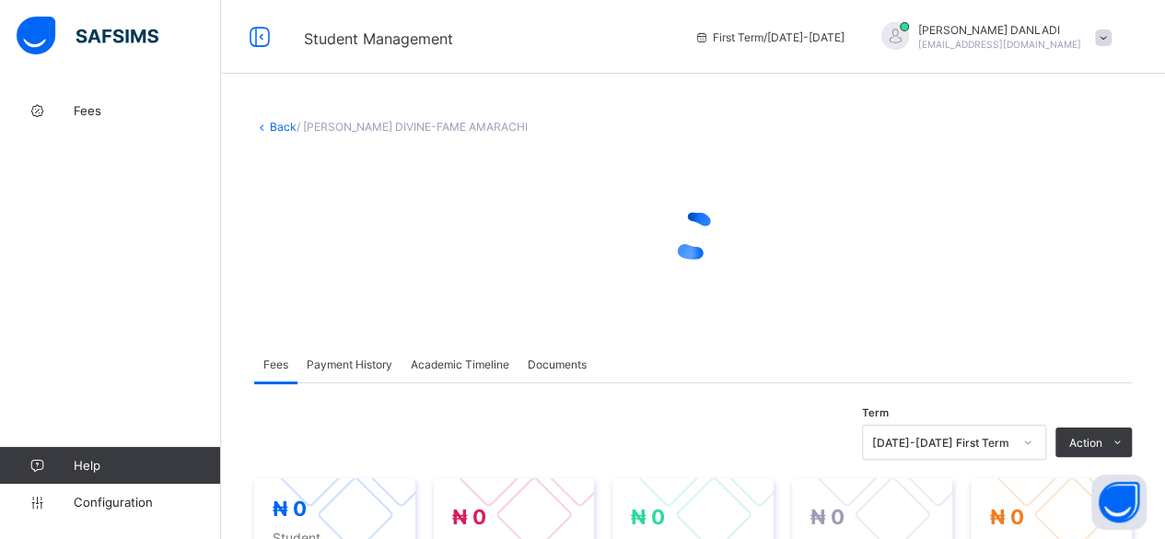
click at [1103, 443] on span "Action" at bounding box center [1085, 443] width 33 height 14
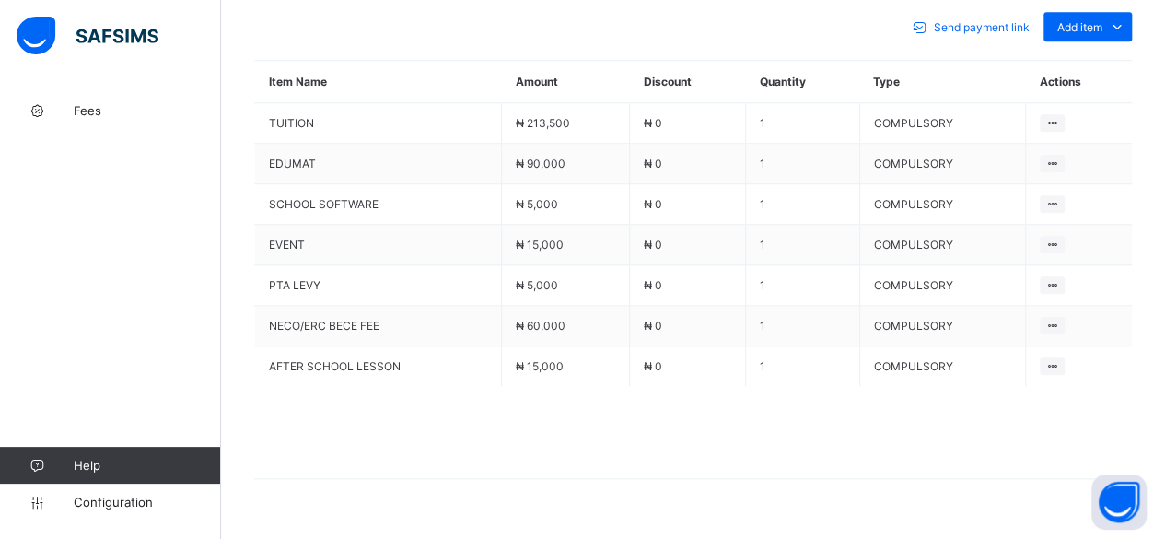
scroll to position [859, 0]
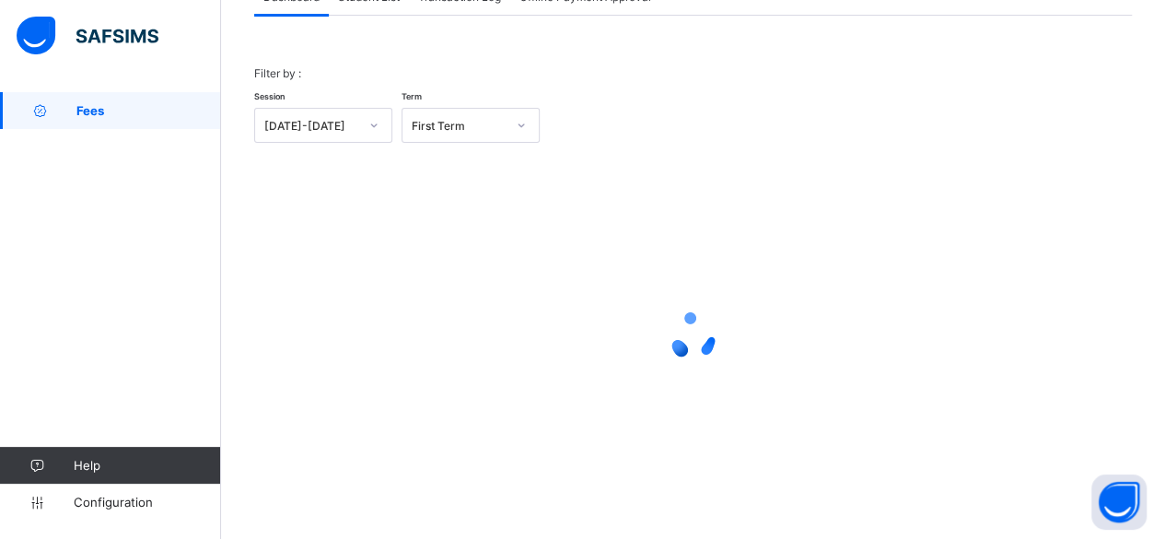
scroll to position [140, 0]
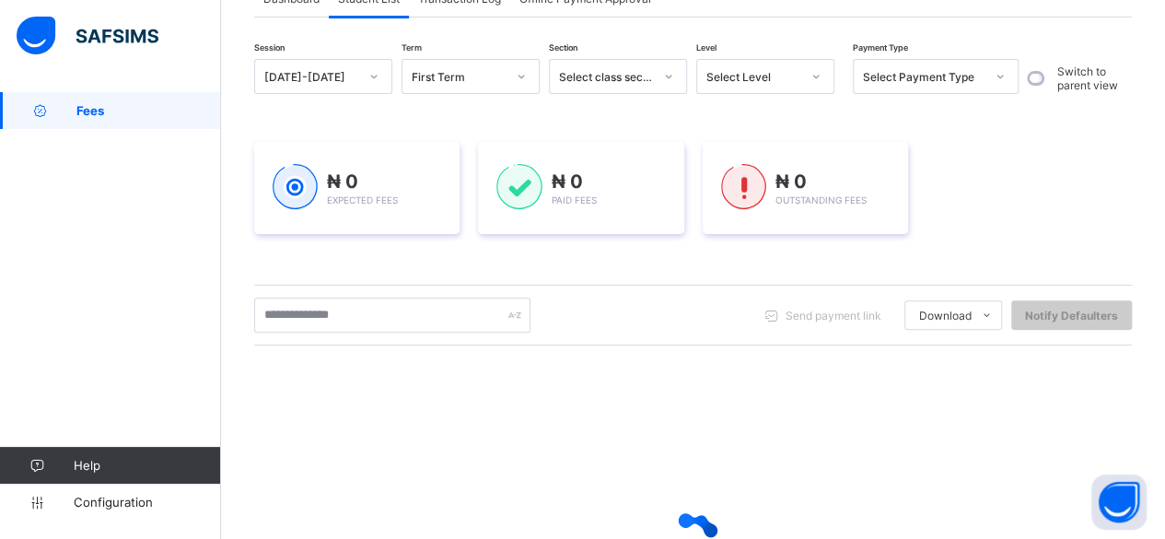
scroll to position [339, 0]
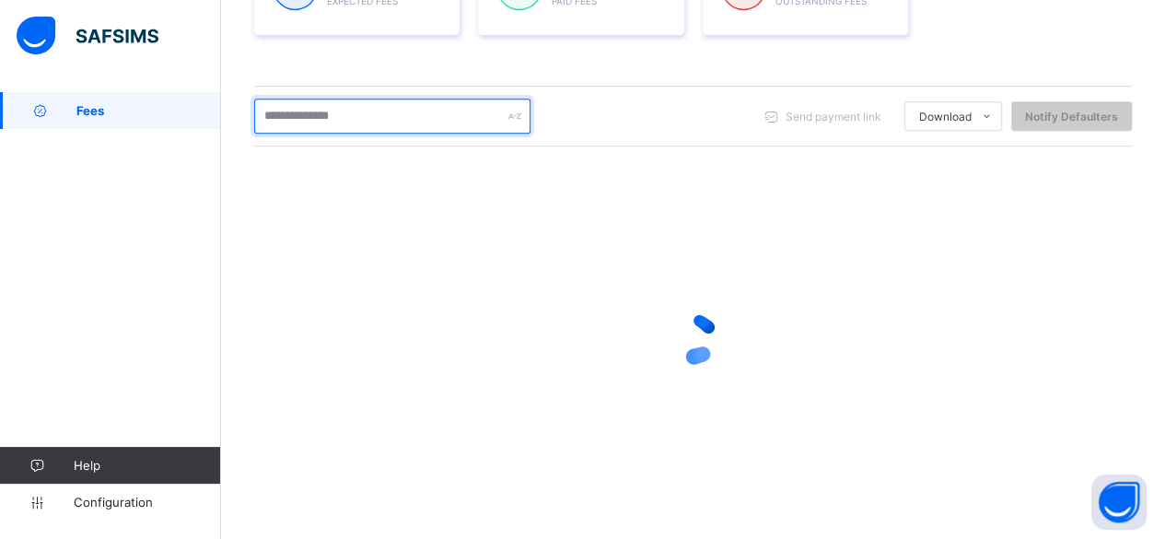
click at [303, 117] on input "text" at bounding box center [392, 116] width 276 height 35
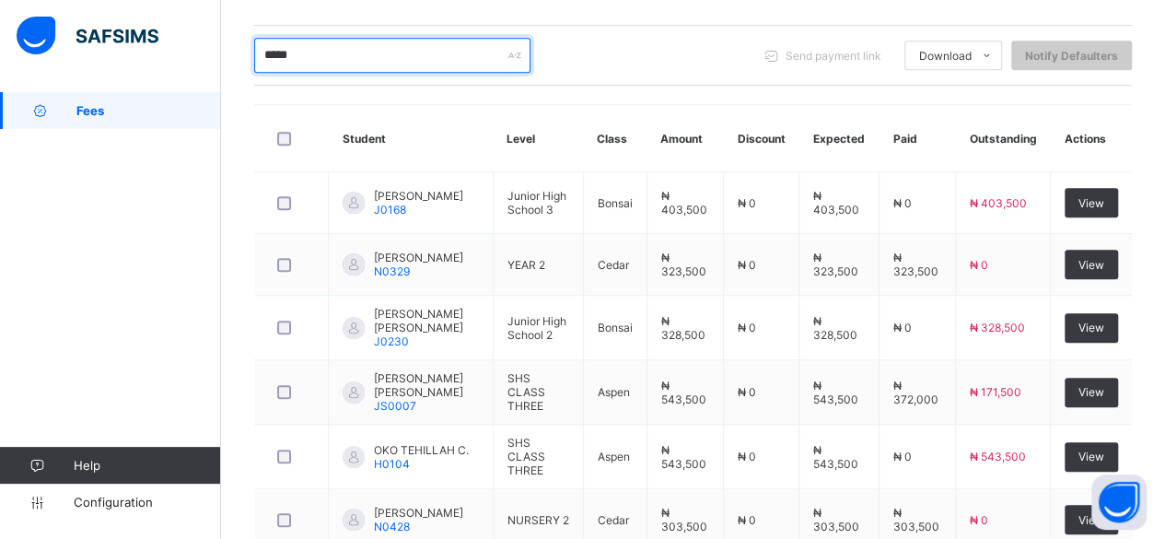
scroll to position [402, 0]
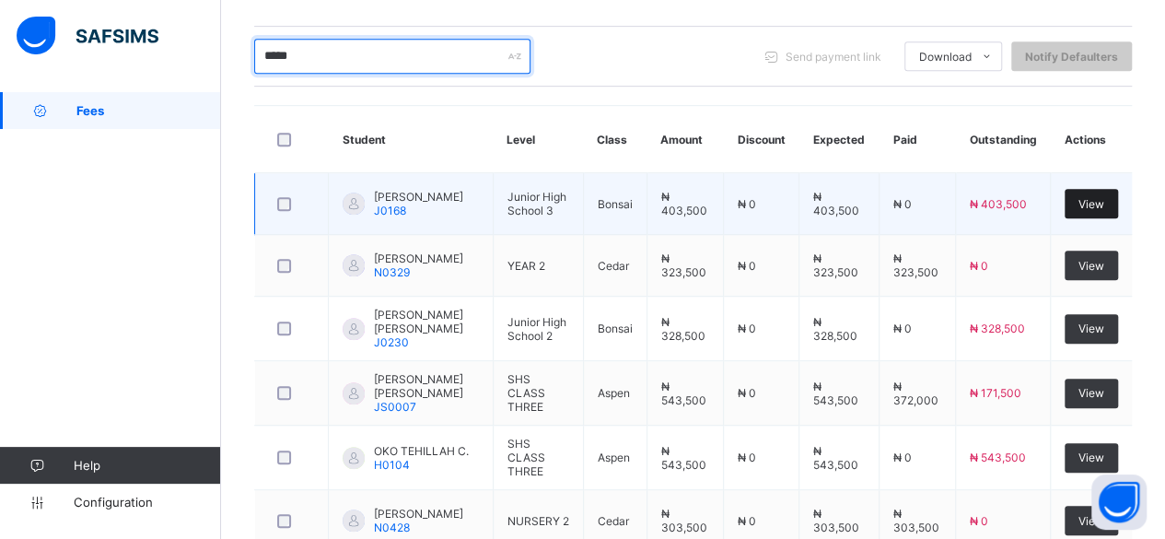
type input "*****"
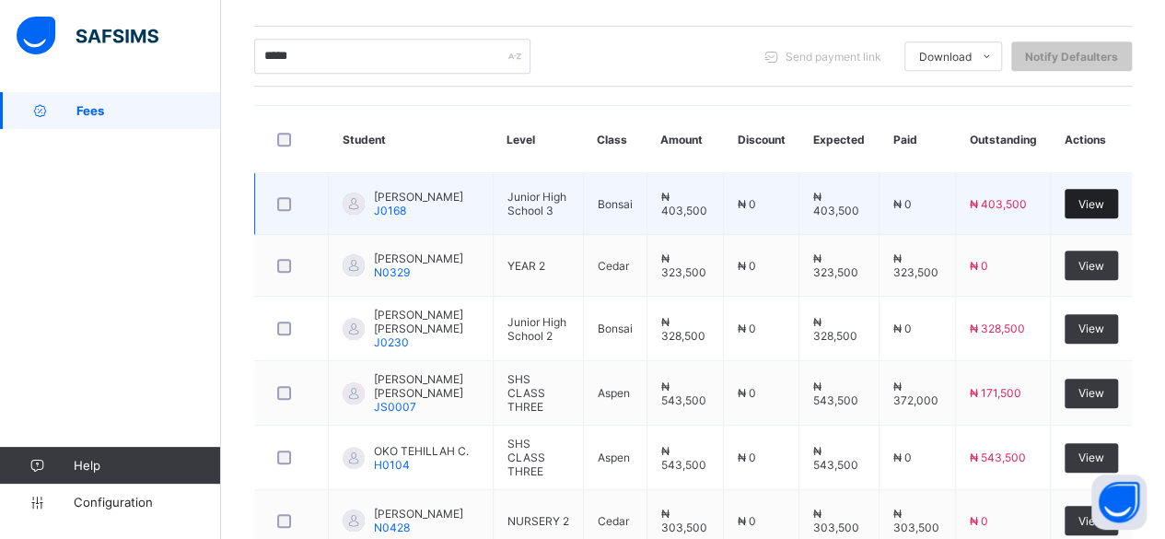
click at [1081, 191] on div "View" at bounding box center [1091, 203] width 53 height 29
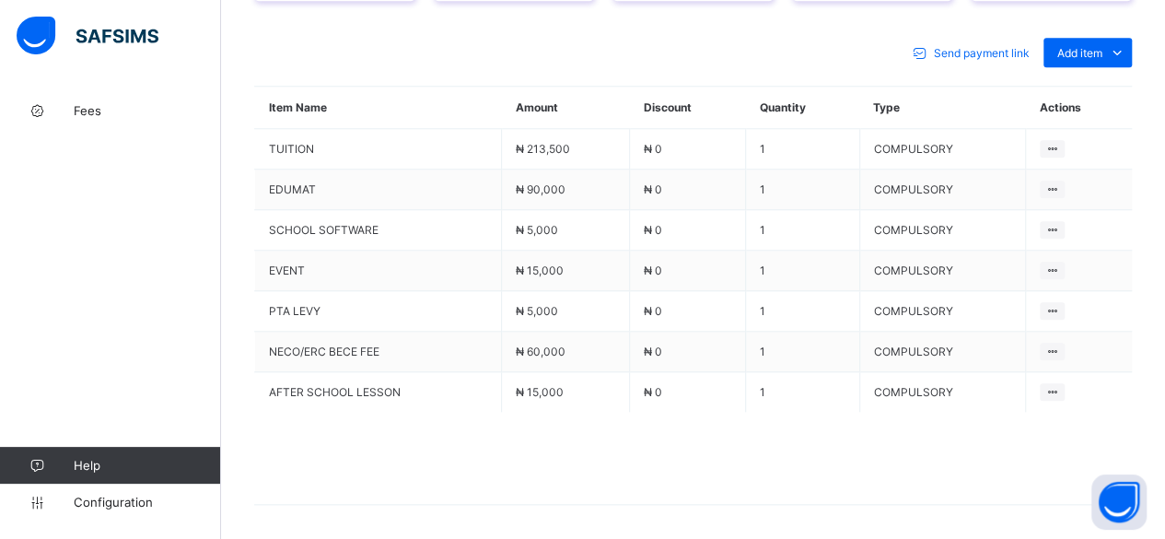
scroll to position [859, 0]
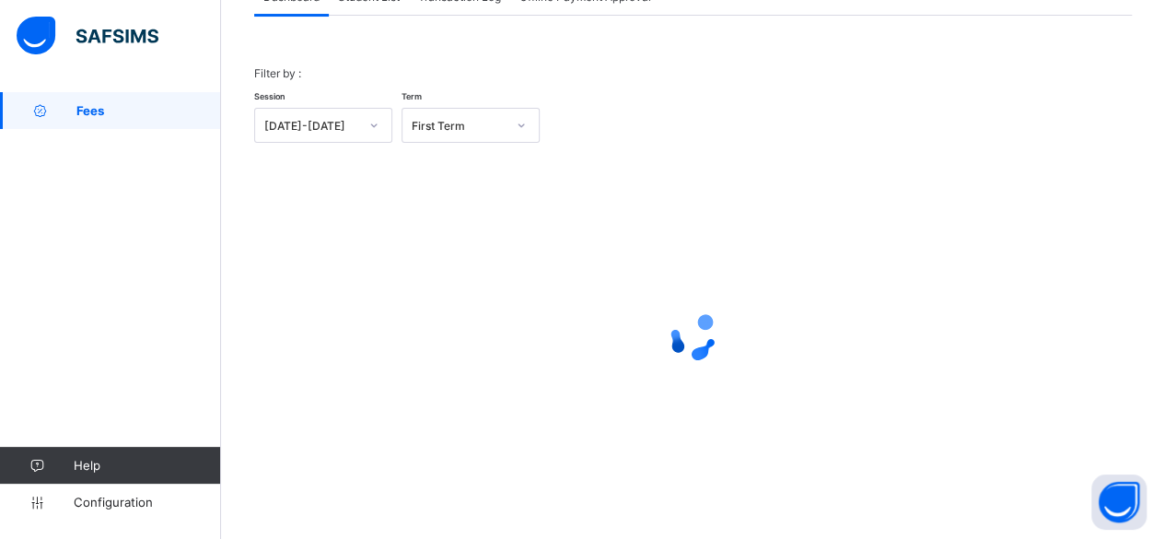
scroll to position [140, 0]
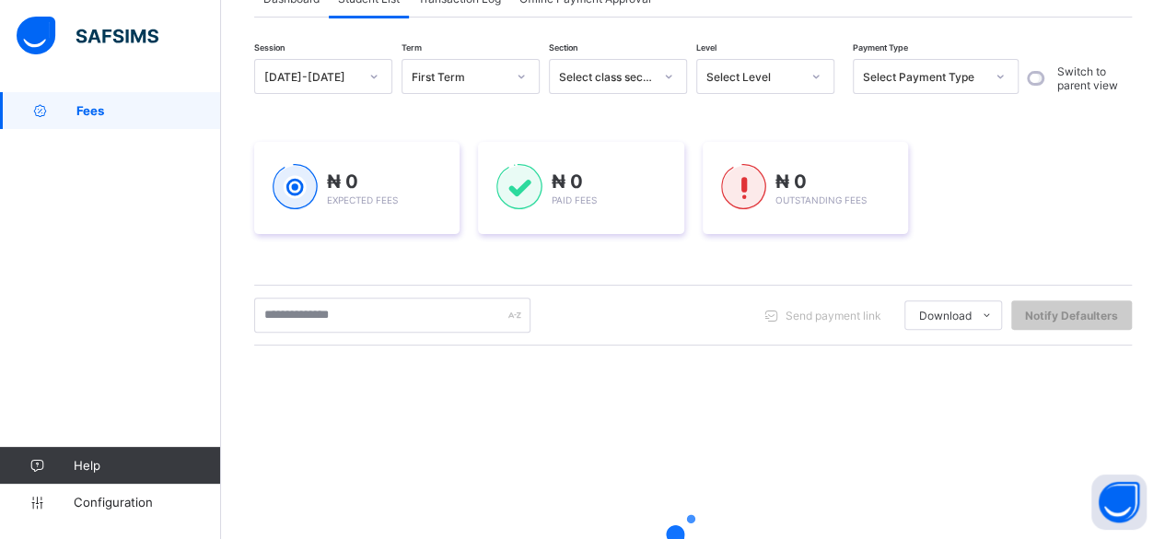
scroll to position [339, 0]
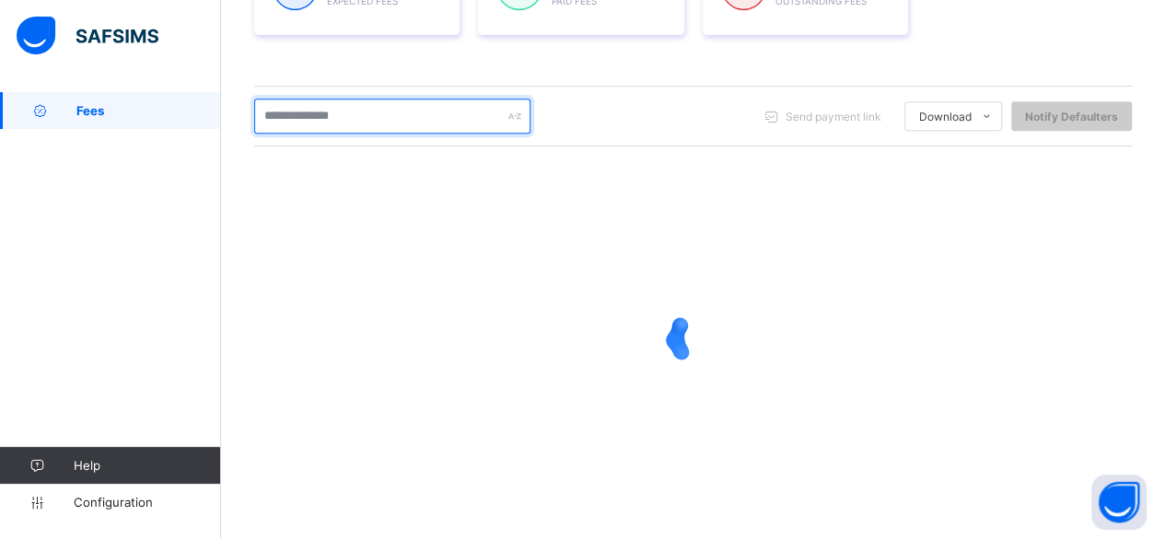
click at [341, 123] on input "text" at bounding box center [392, 116] width 276 height 35
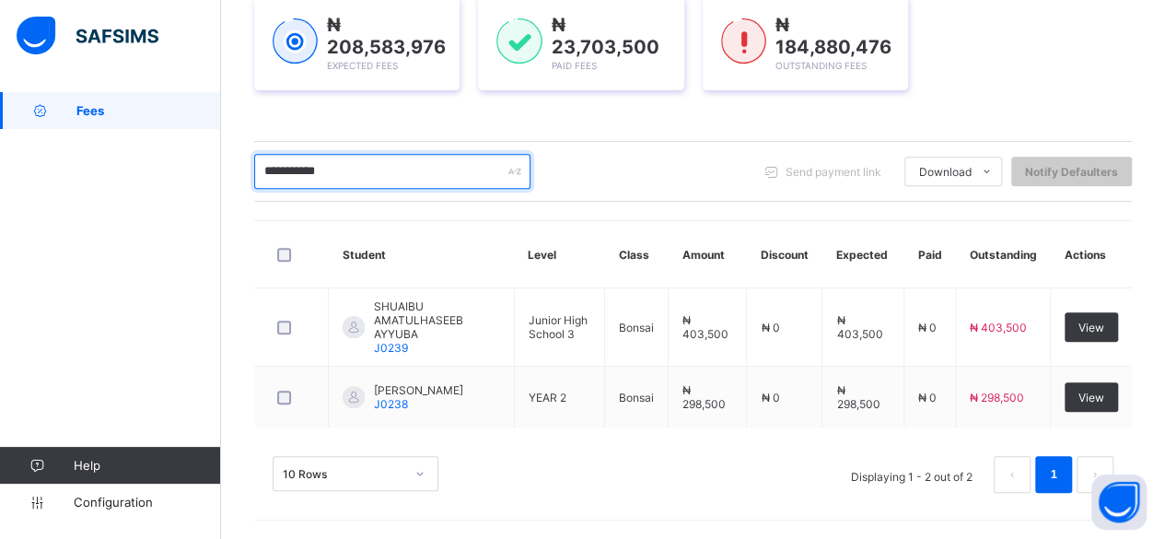
scroll to position [279, 0]
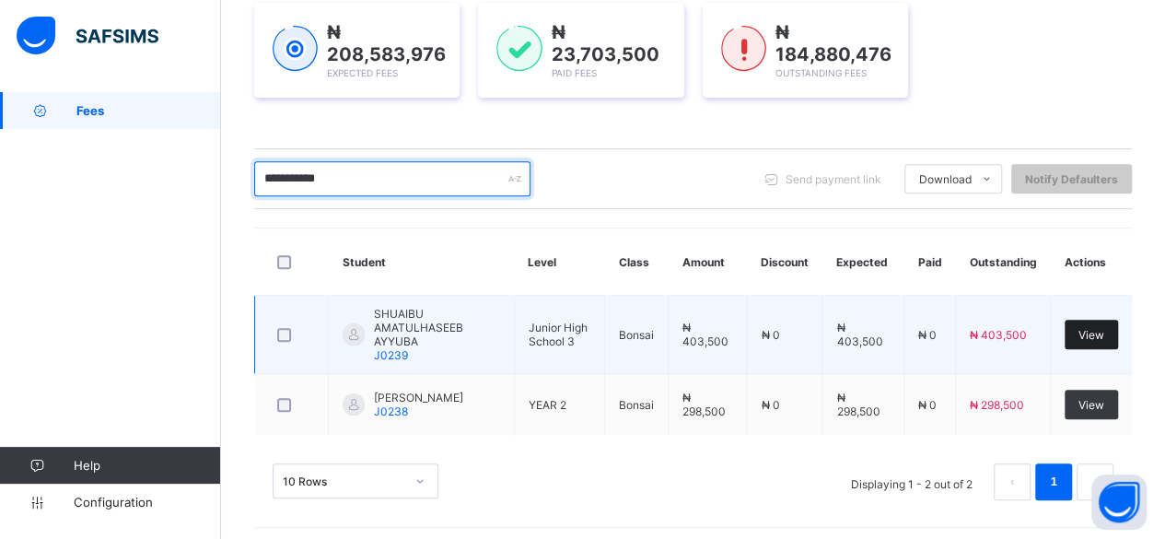
type input "**********"
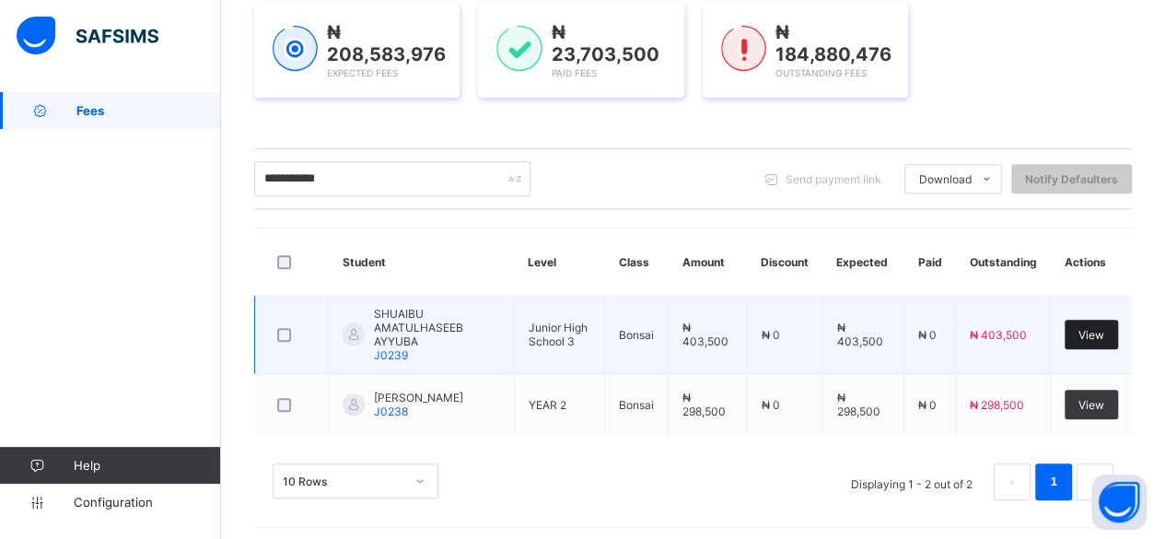
click at [1104, 330] on span "View" at bounding box center [1092, 335] width 26 height 14
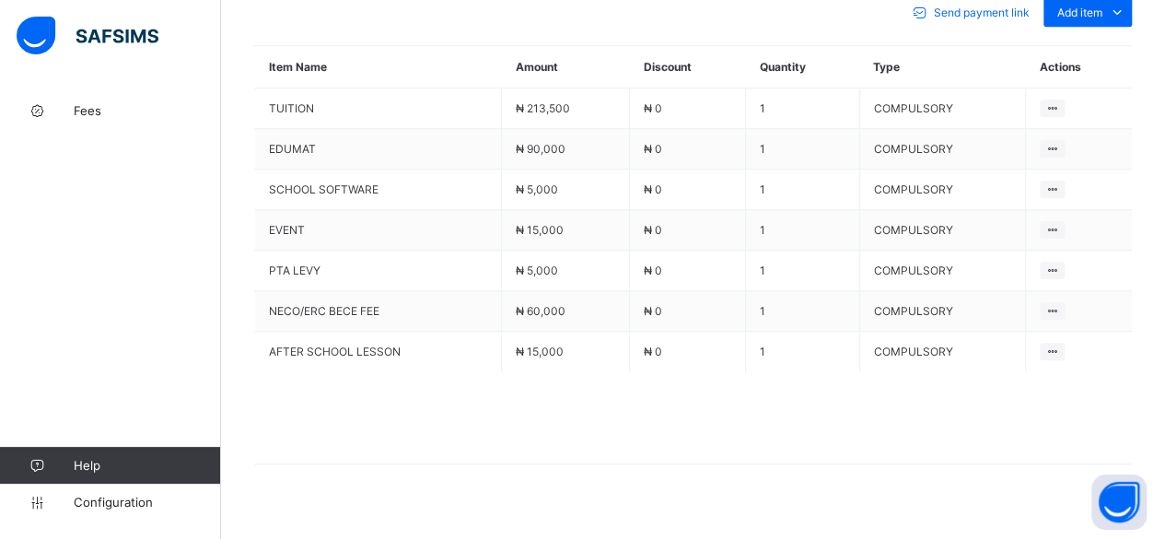
scroll to position [868, 0]
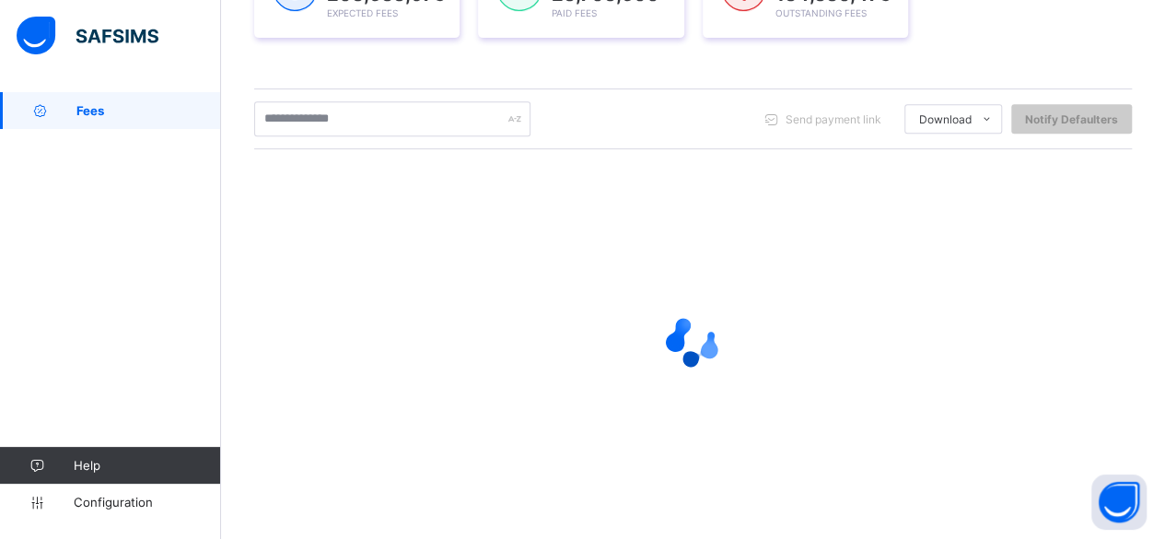
scroll to position [341, 0]
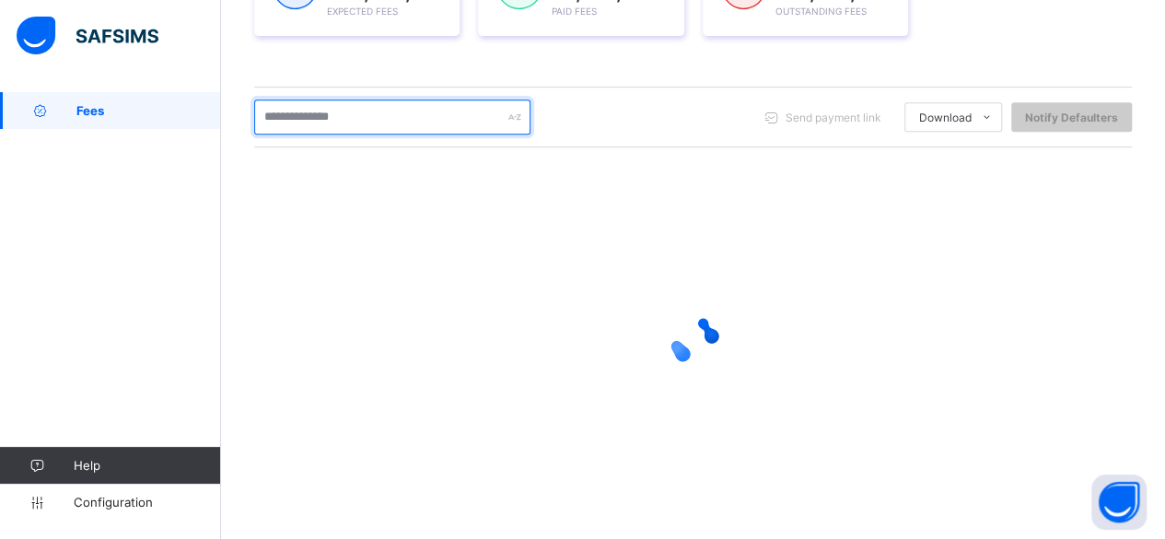
click at [347, 121] on input "text" at bounding box center [392, 116] width 276 height 35
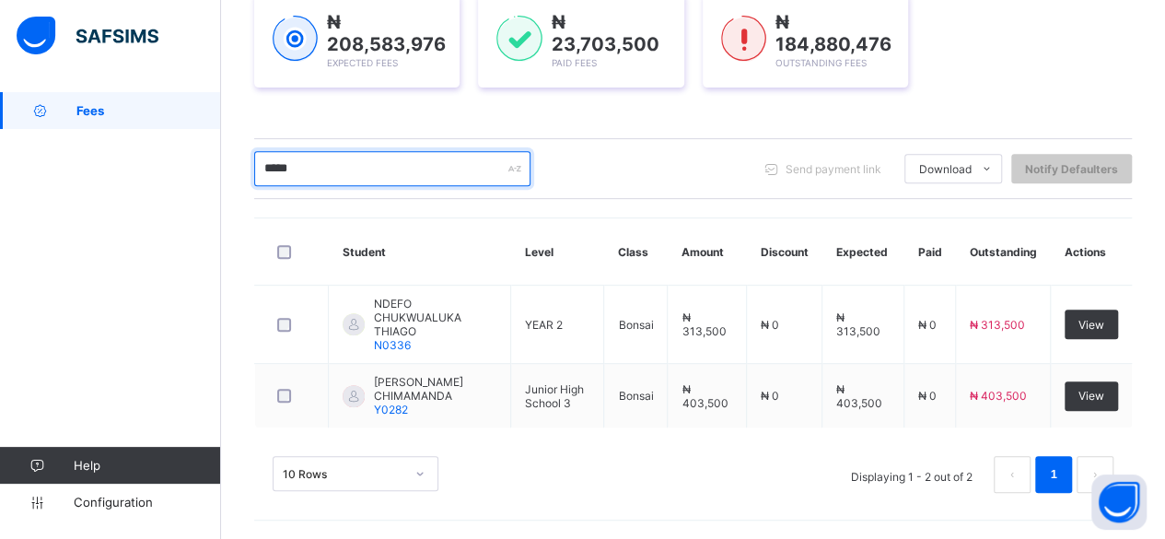
scroll to position [266, 0]
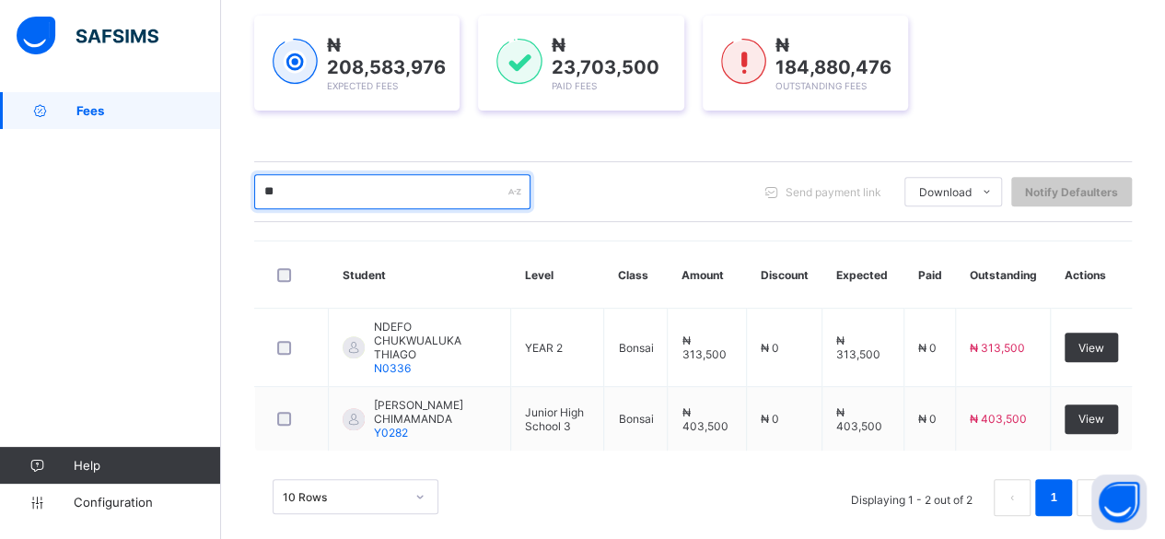
type input "*"
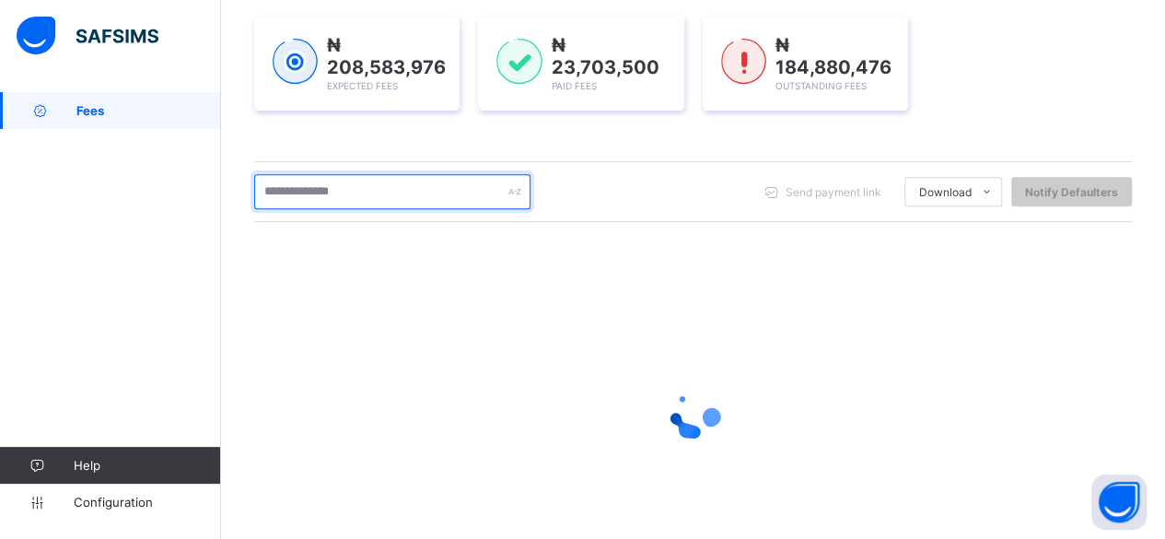
scroll to position [341, 0]
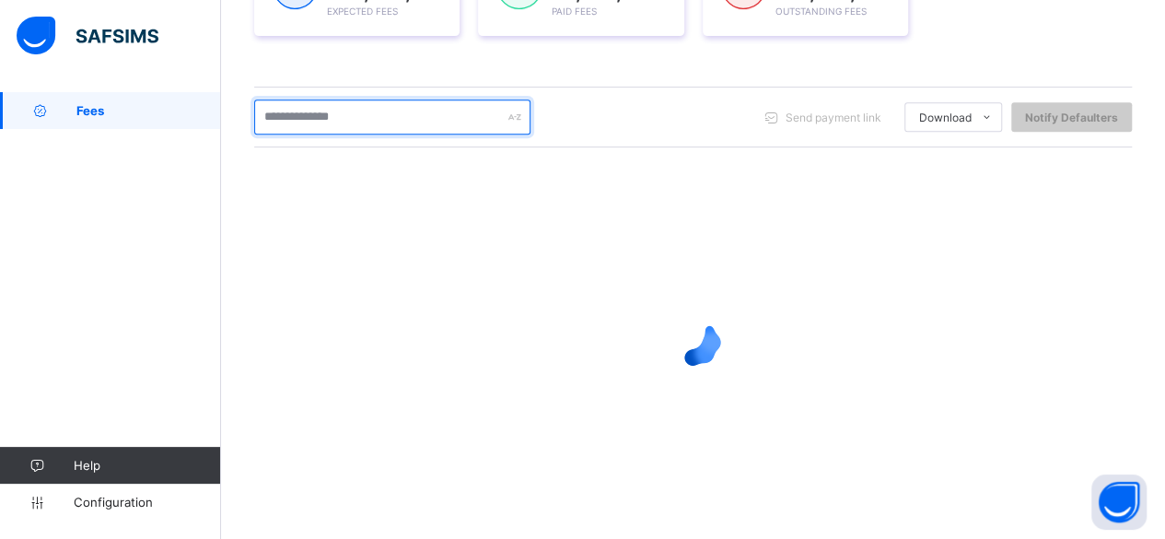
type input "*"
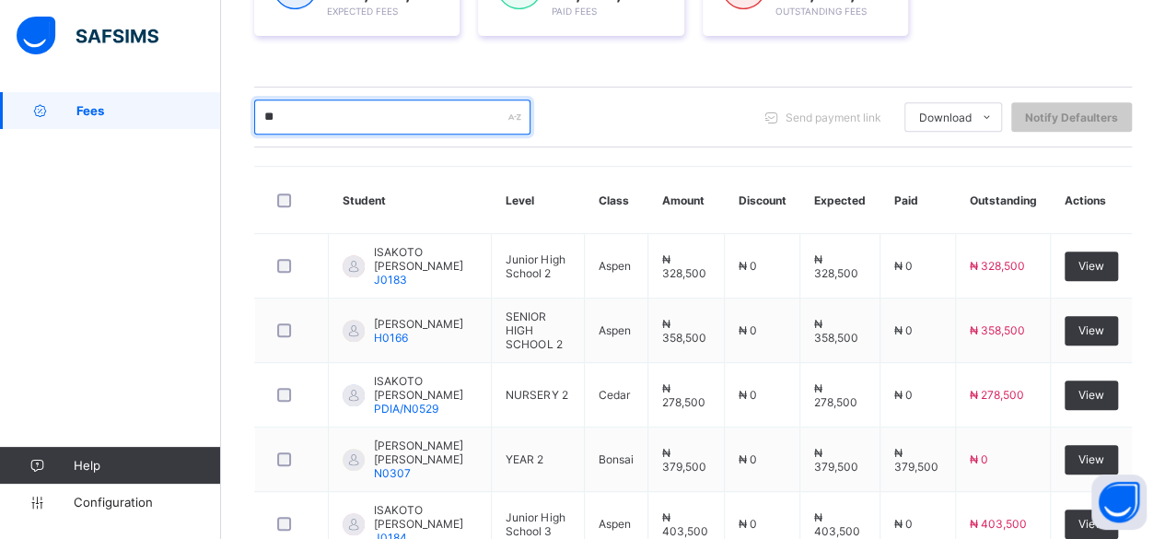
type input "*"
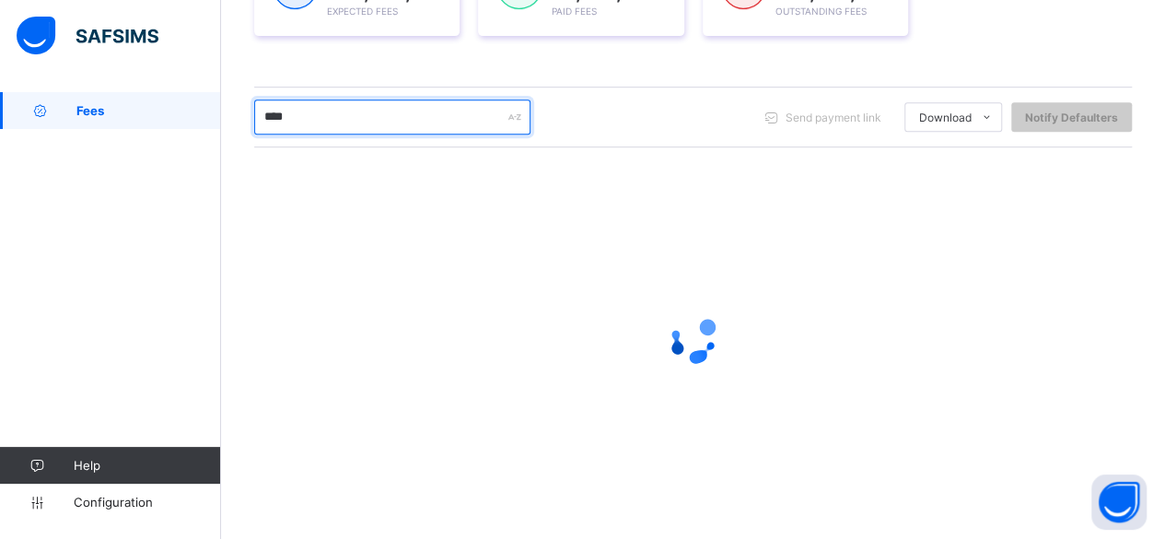
scroll to position [204, 0]
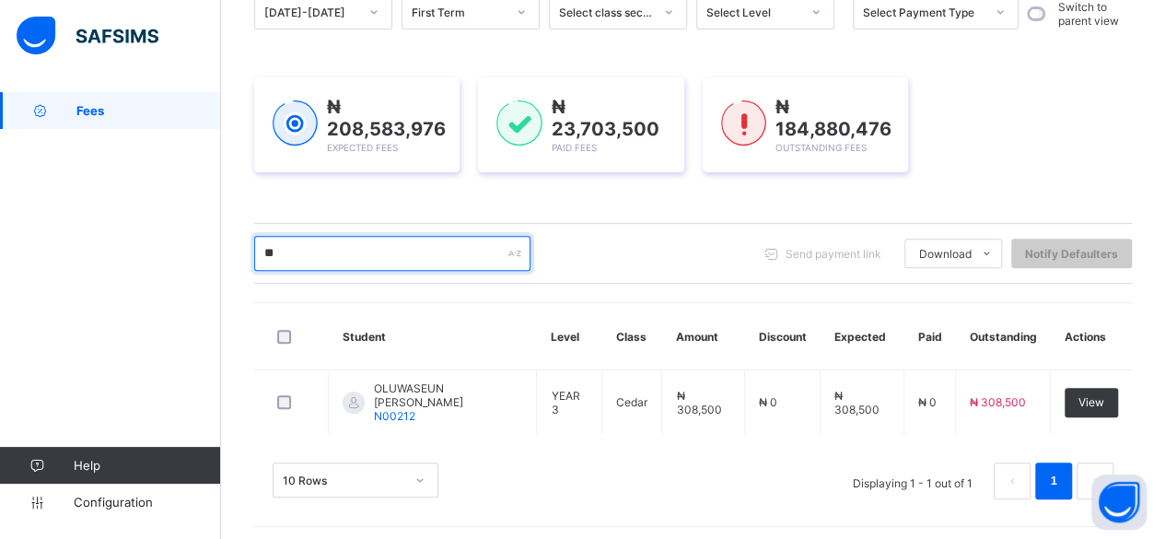
type input "*"
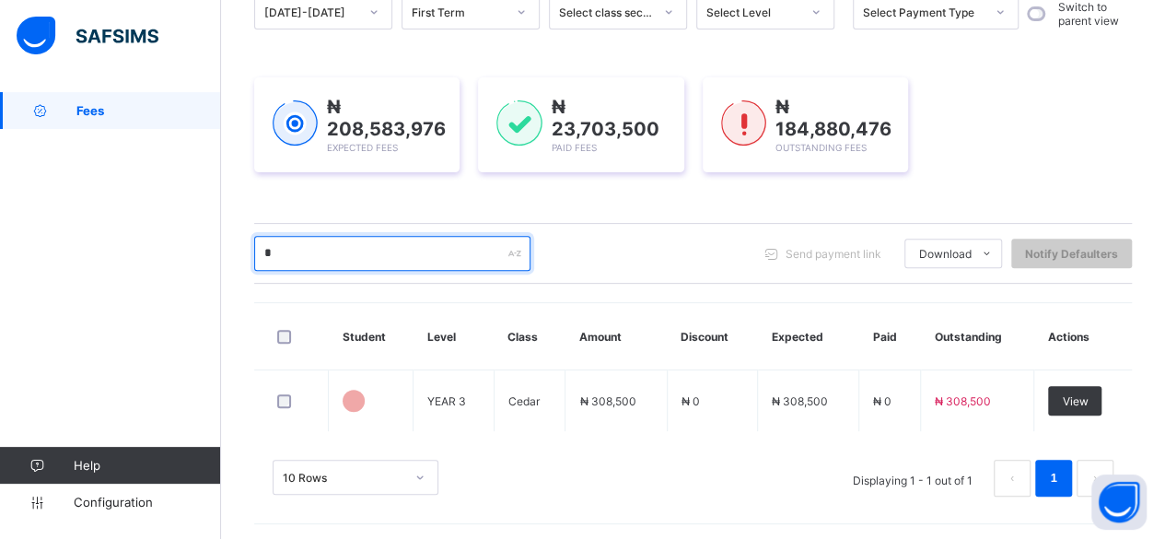
scroll to position [341, 0]
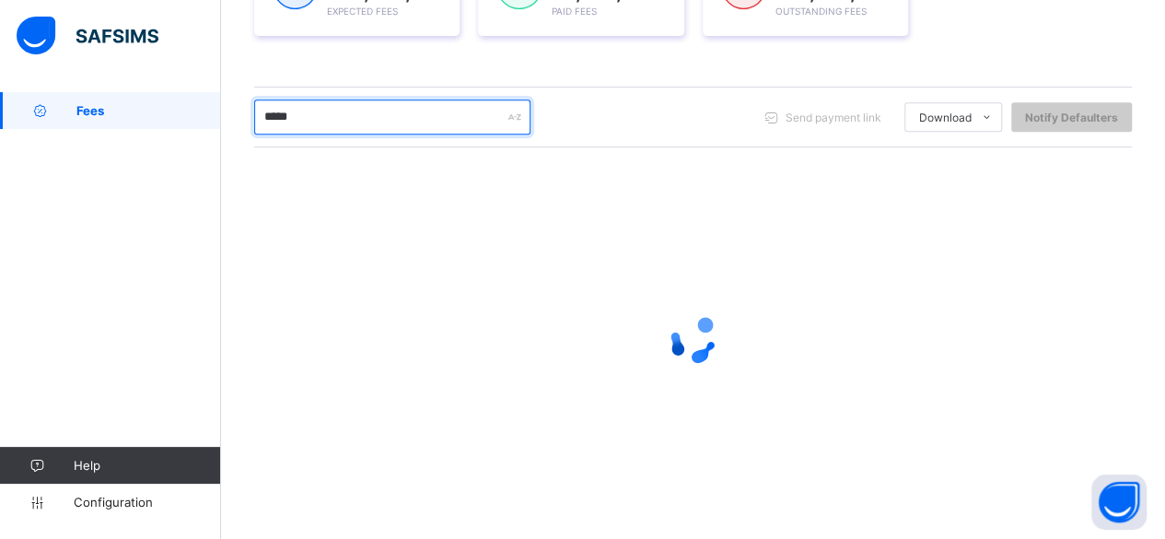
type input "******"
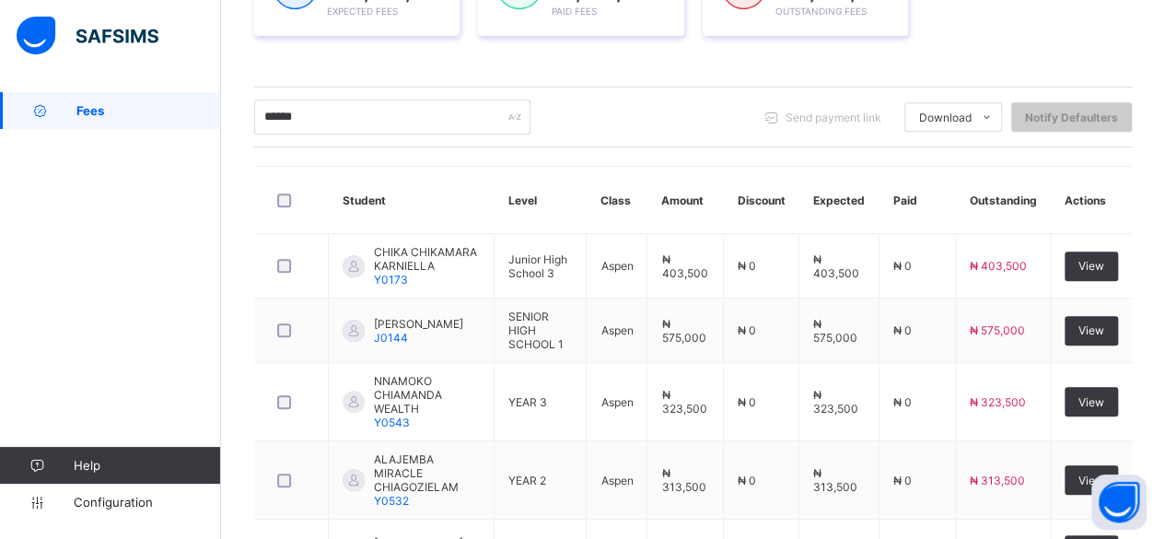
scroll to position [341, 0]
type input "*"
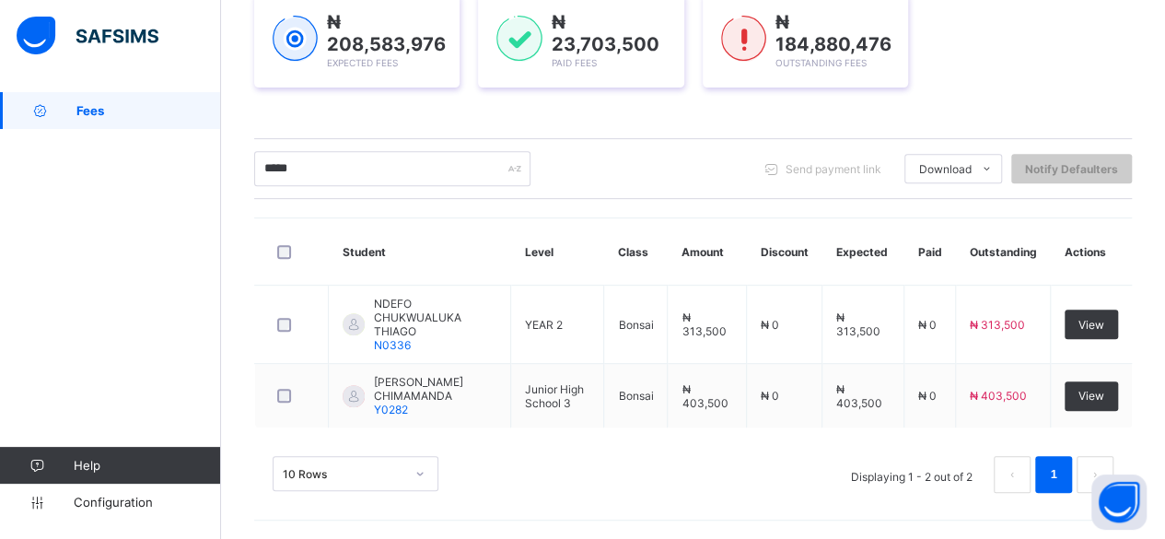
scroll to position [266, 0]
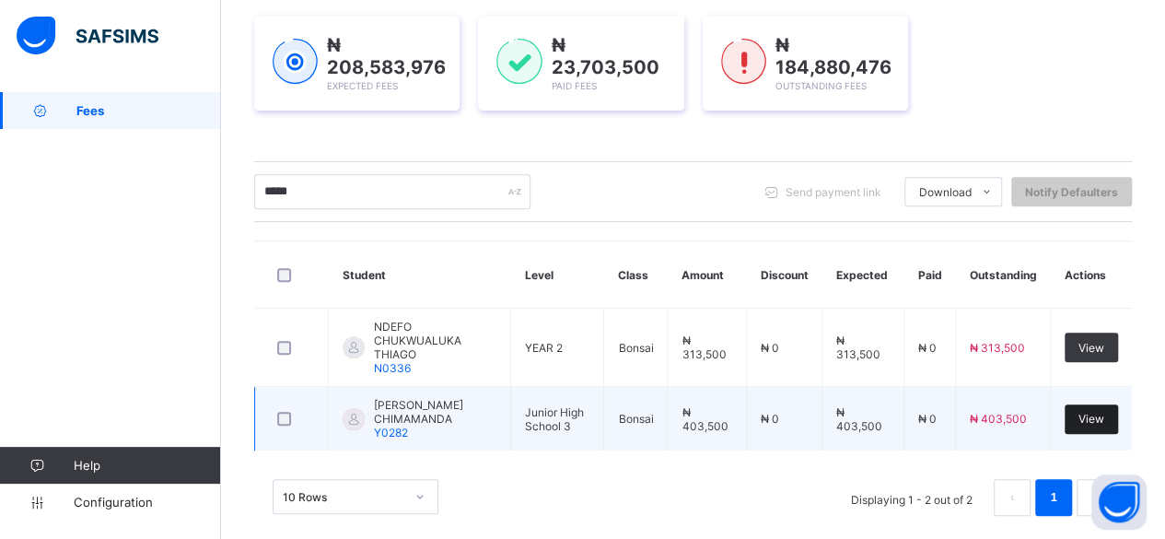
type input "*****"
click at [1118, 404] on div "View" at bounding box center [1091, 418] width 53 height 29
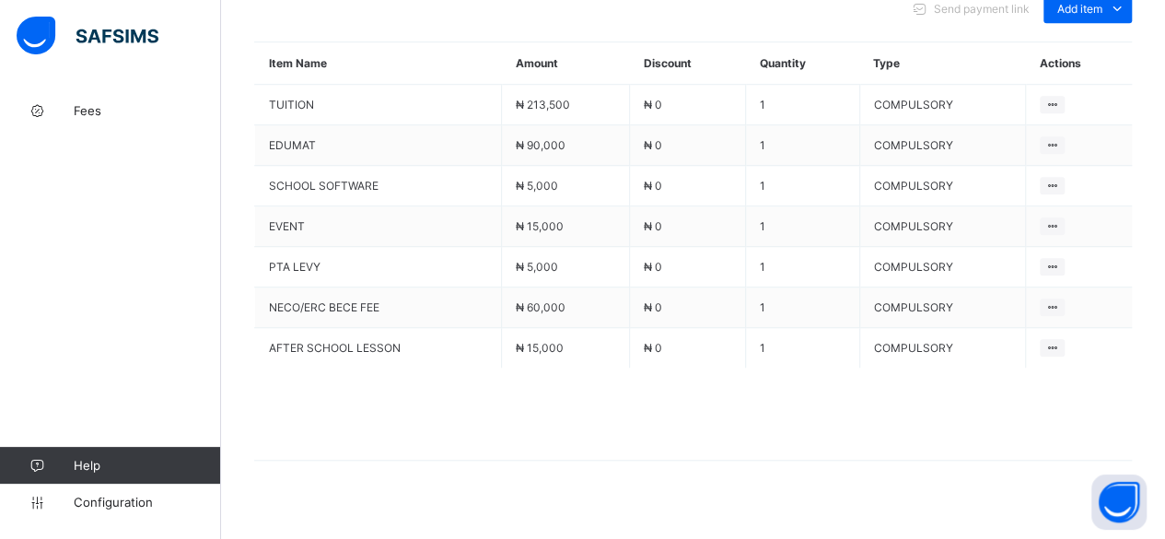
scroll to position [625, 0]
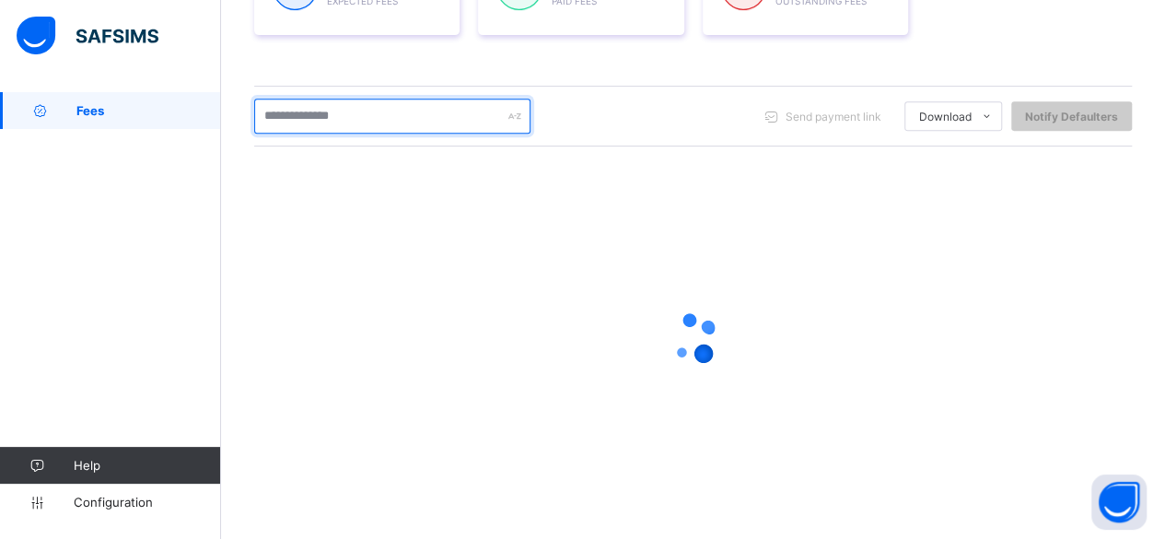
click at [344, 113] on input "text" at bounding box center [392, 116] width 276 height 35
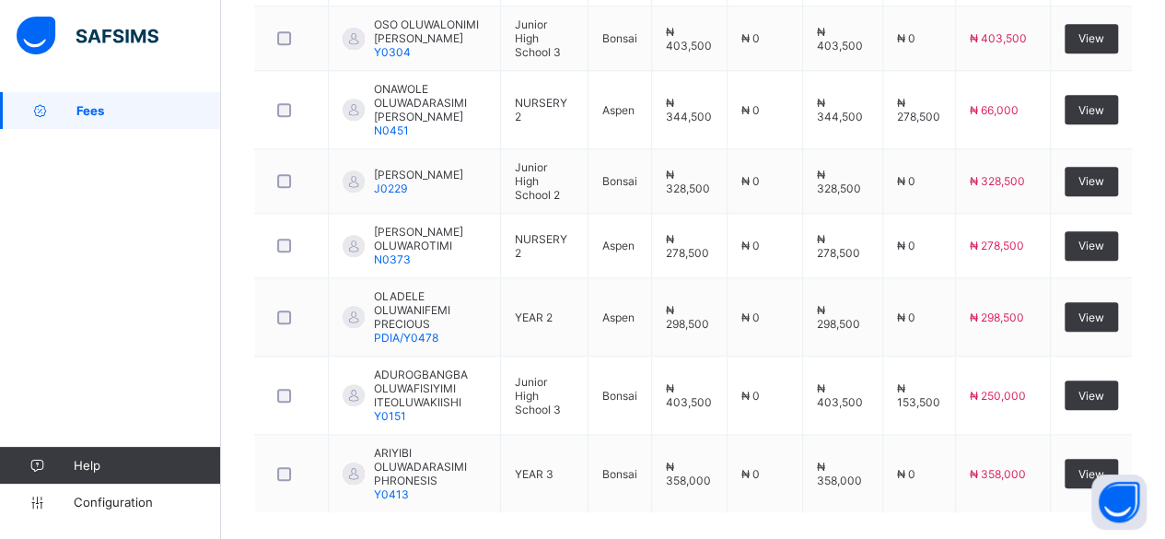
scroll to position [783, 0]
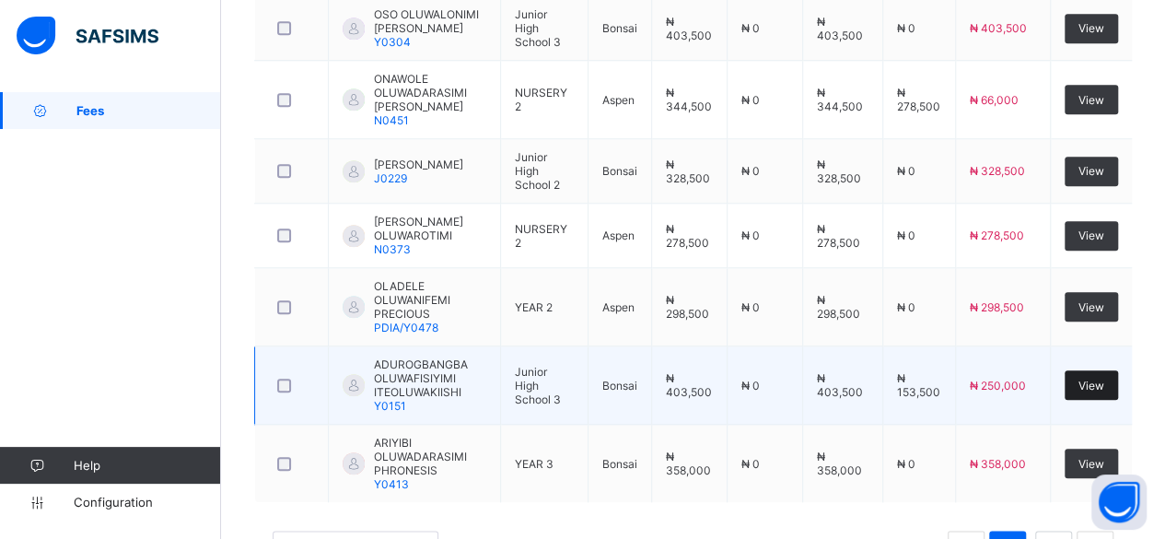
type input "**********"
click at [1099, 379] on span "View" at bounding box center [1092, 386] width 26 height 14
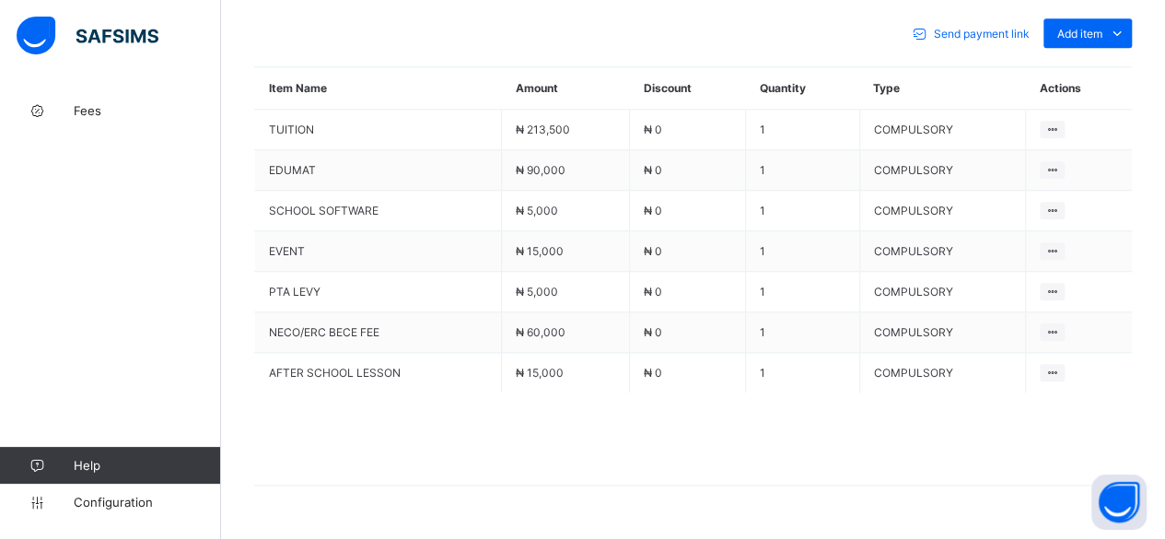
scroll to position [859, 0]
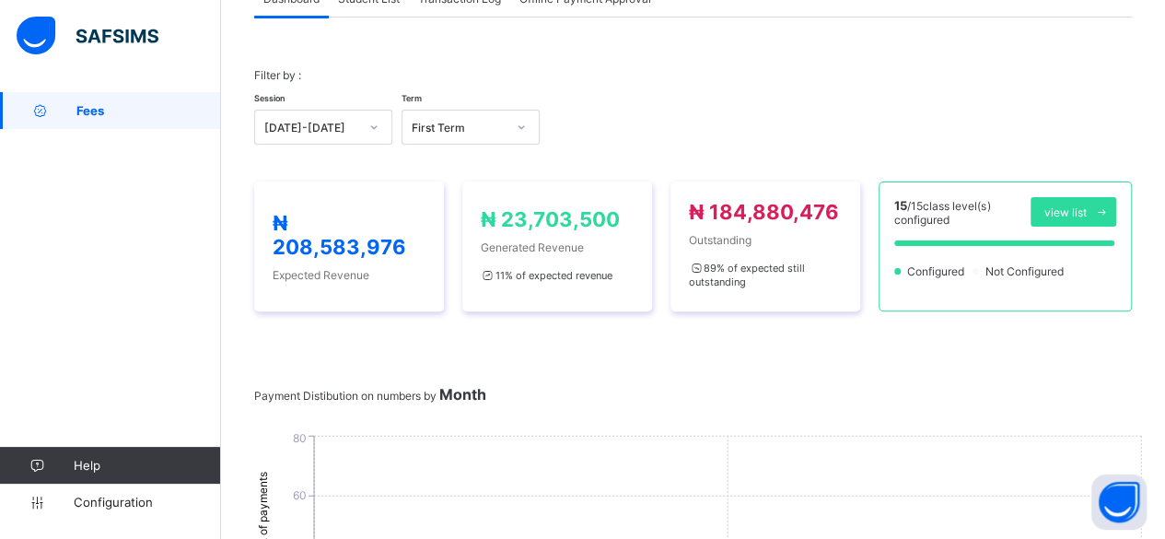
scroll to position [859, 0]
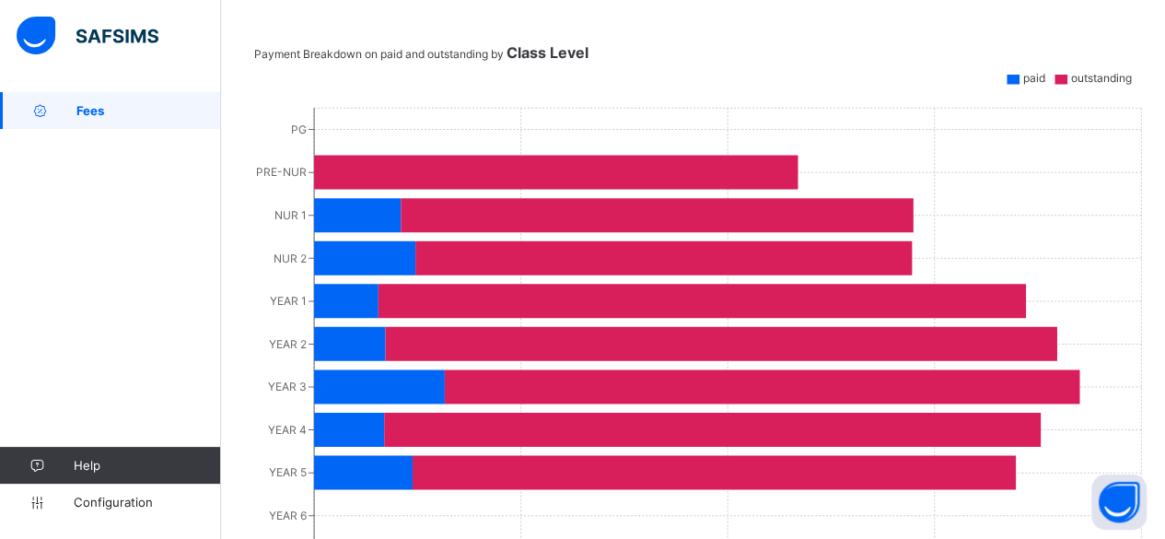
click at [166, 105] on span "Fees" at bounding box center [148, 110] width 145 height 15
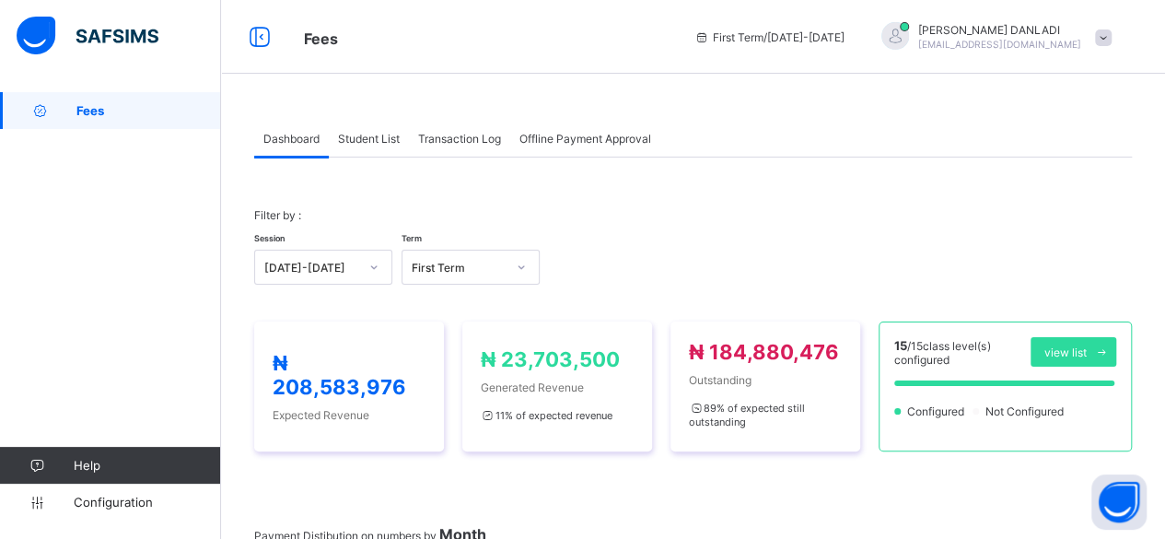
scroll to position [0, 0]
click at [381, 148] on div "Student List" at bounding box center [369, 138] width 80 height 37
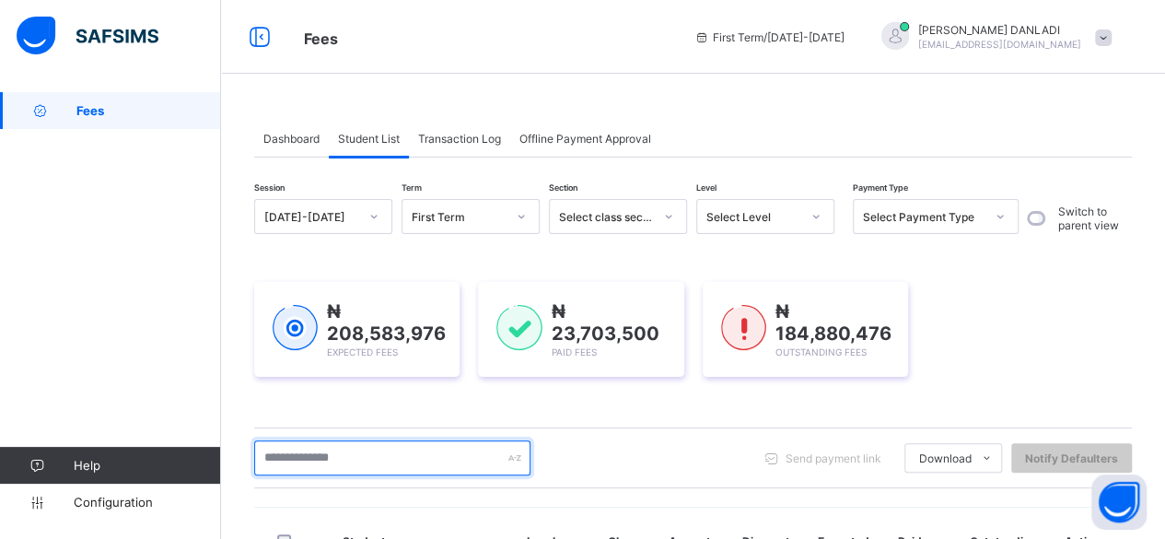
click at [392, 449] on input "text" at bounding box center [392, 457] width 276 height 35
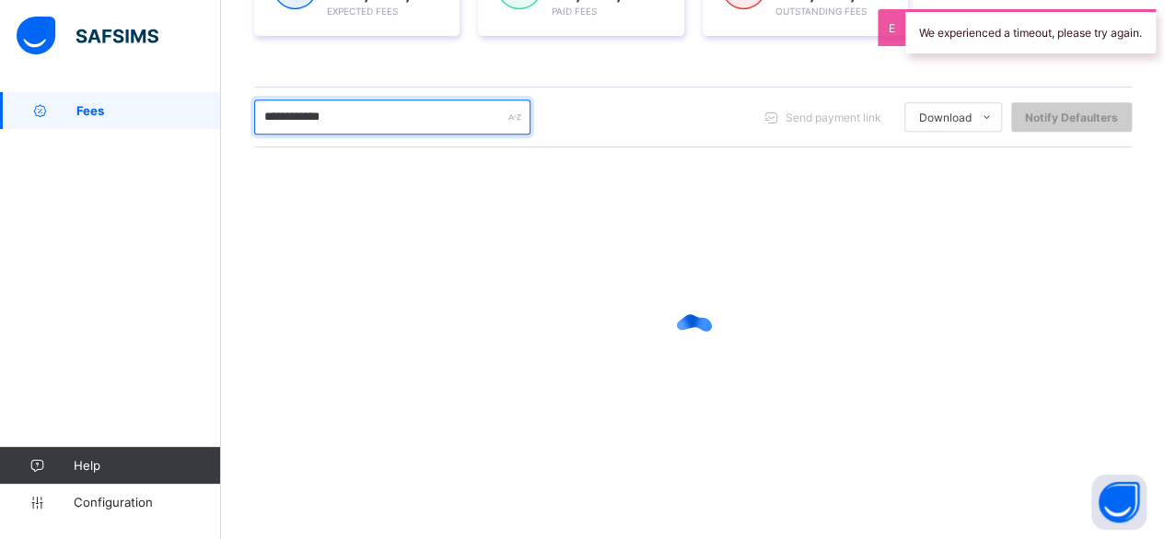
scroll to position [292, 0]
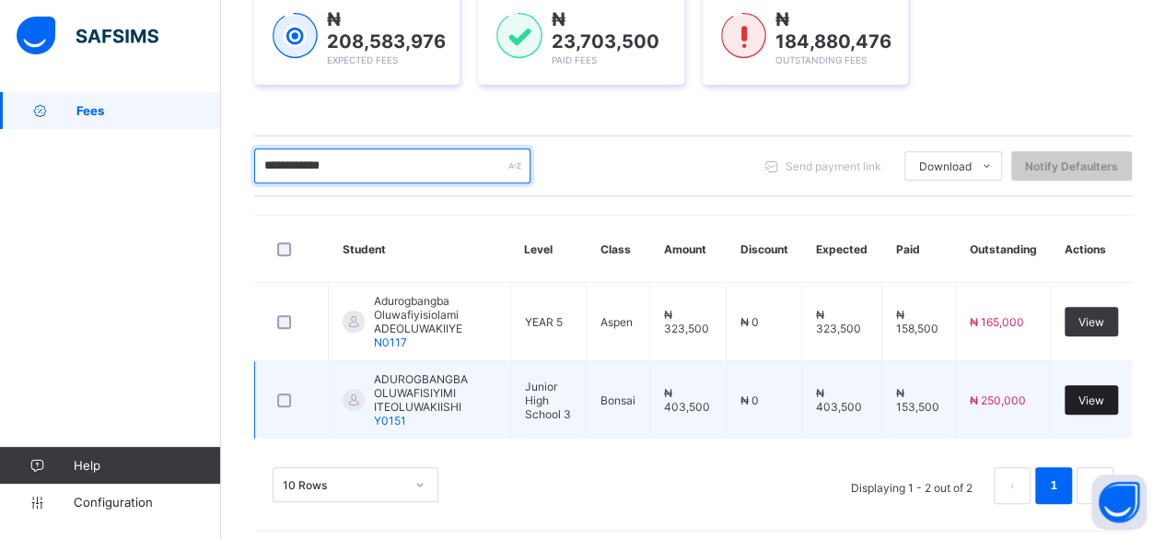
type input "**********"
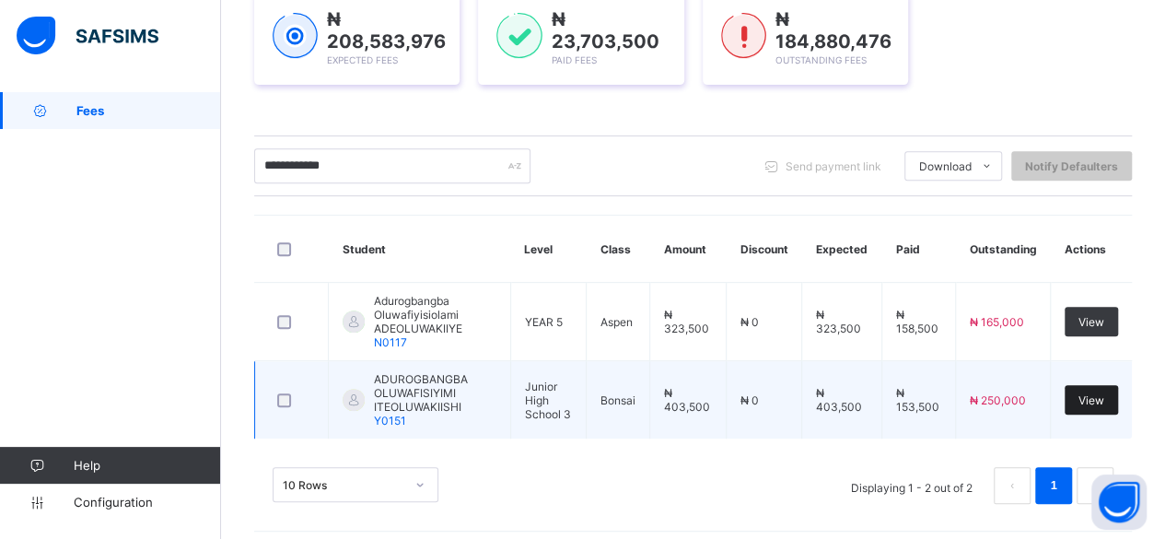
click at [1104, 393] on span "View" at bounding box center [1092, 400] width 26 height 14
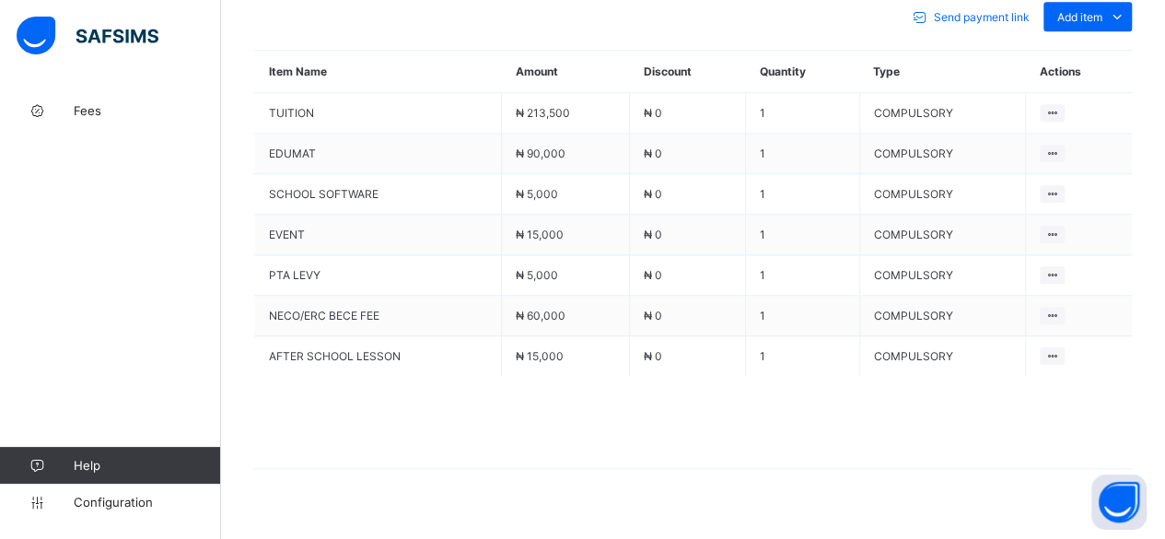
scroll to position [859, 0]
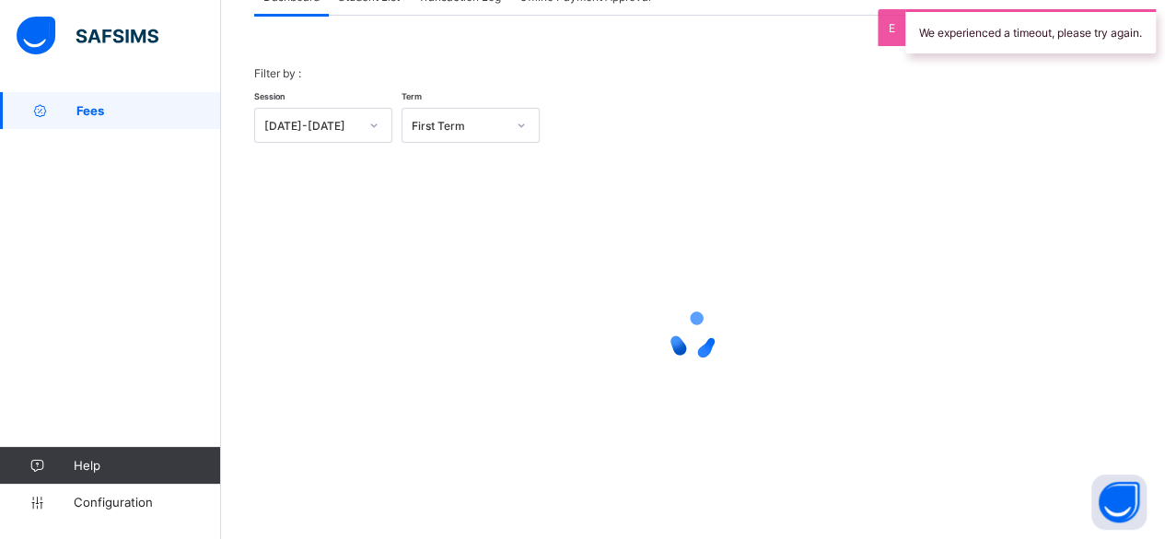
scroll to position [140, 0]
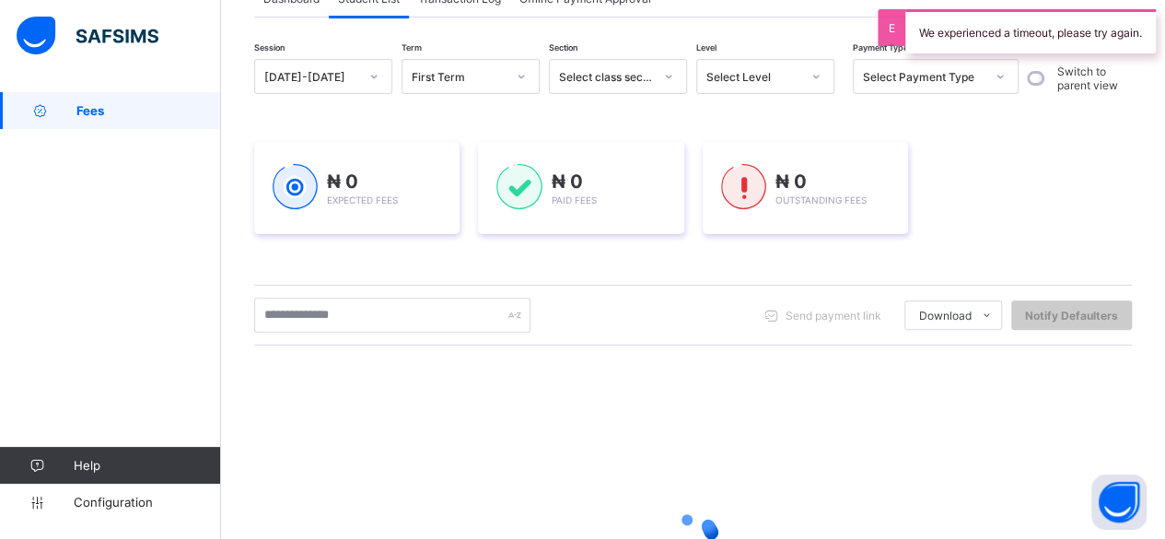
scroll to position [339, 0]
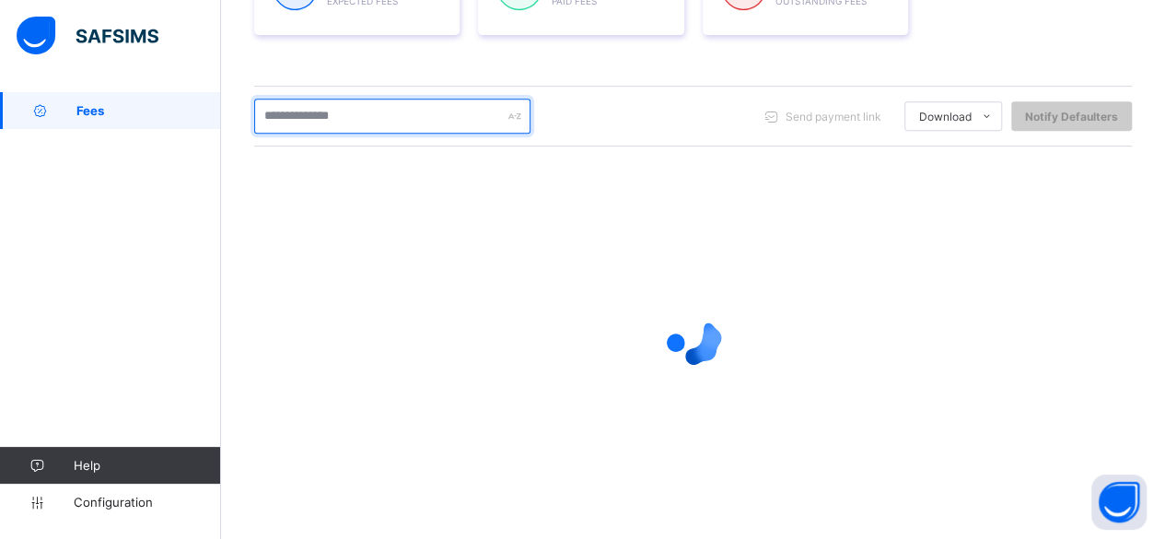
click at [399, 115] on input "text" at bounding box center [392, 116] width 276 height 35
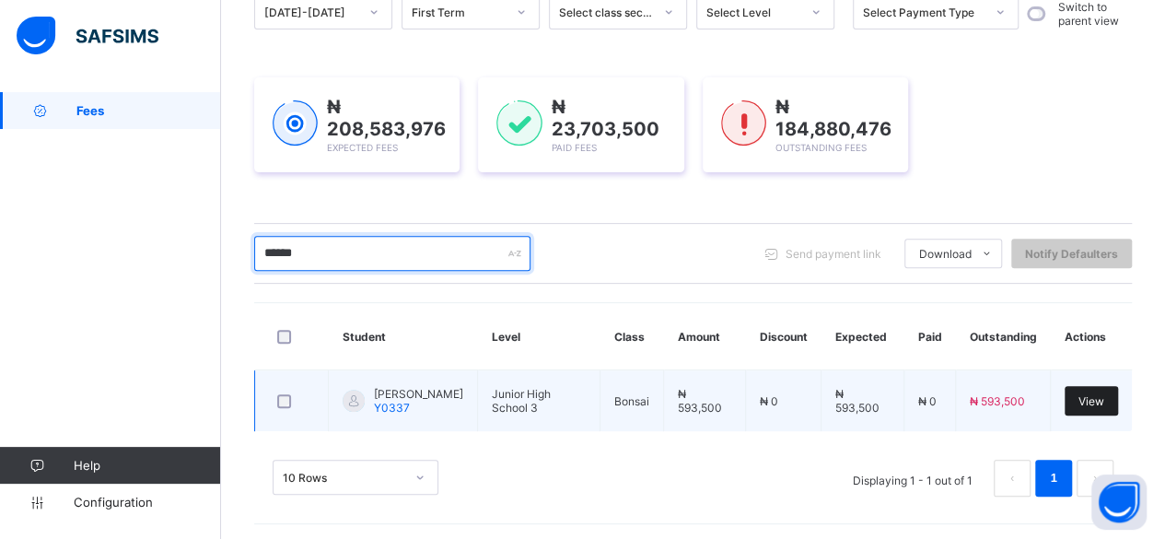
type input "******"
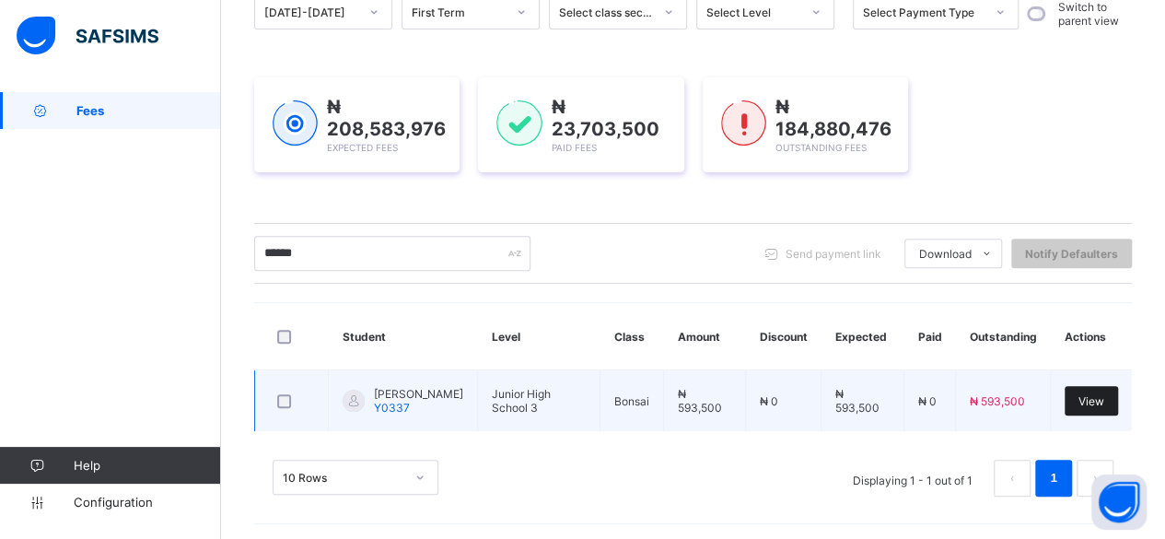
click at [1104, 398] on span "View" at bounding box center [1092, 401] width 26 height 14
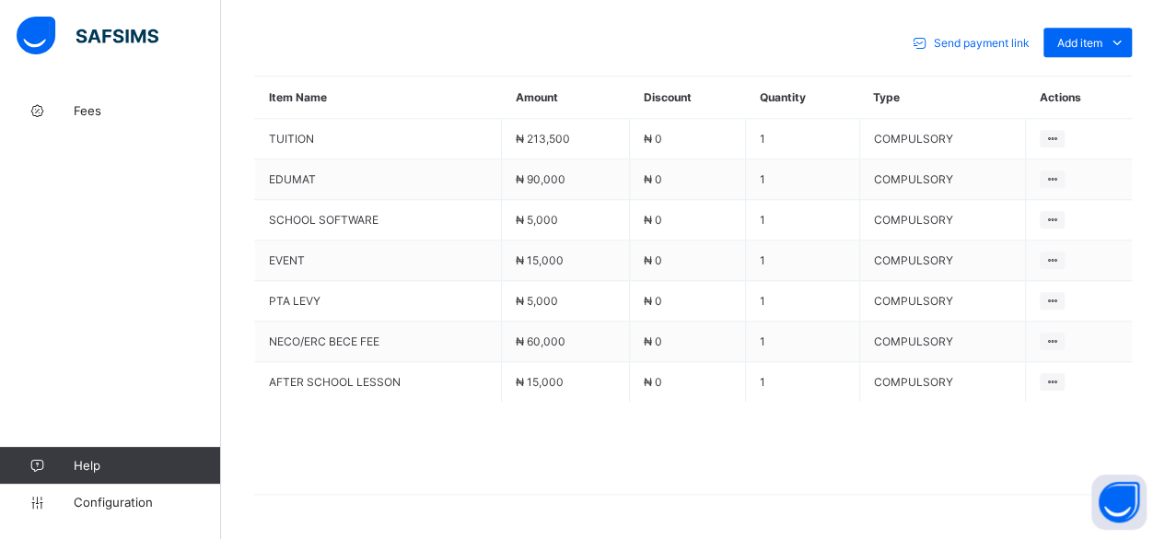
scroll to position [868, 0]
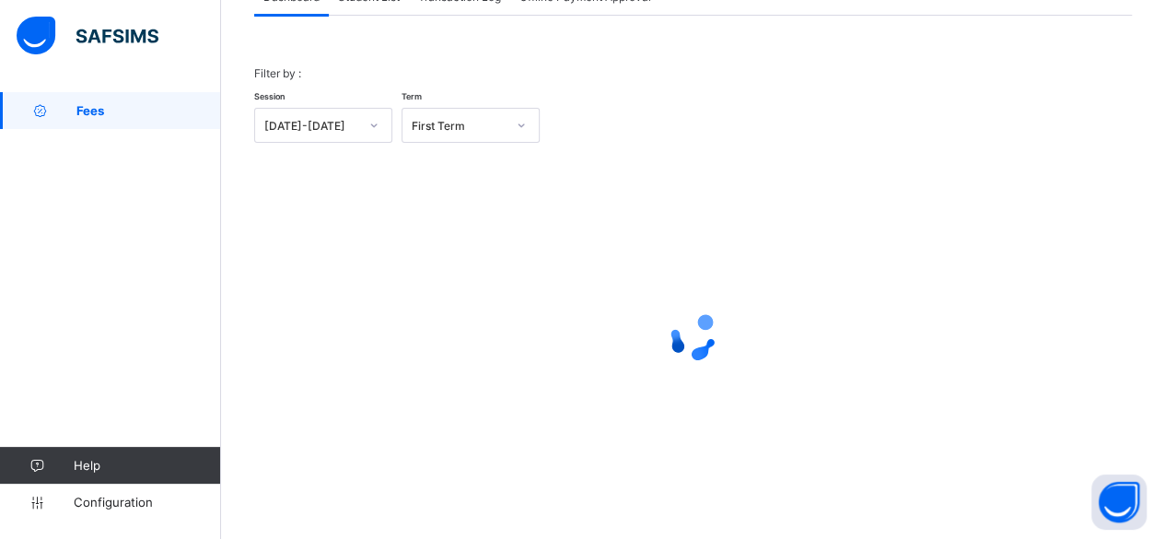
scroll to position [140, 0]
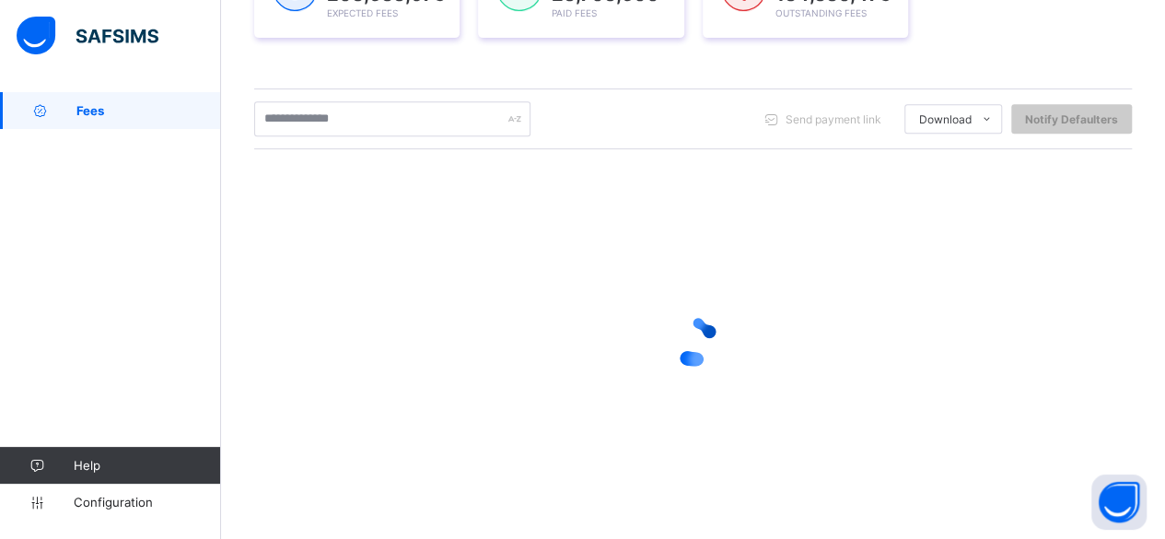
scroll to position [341, 0]
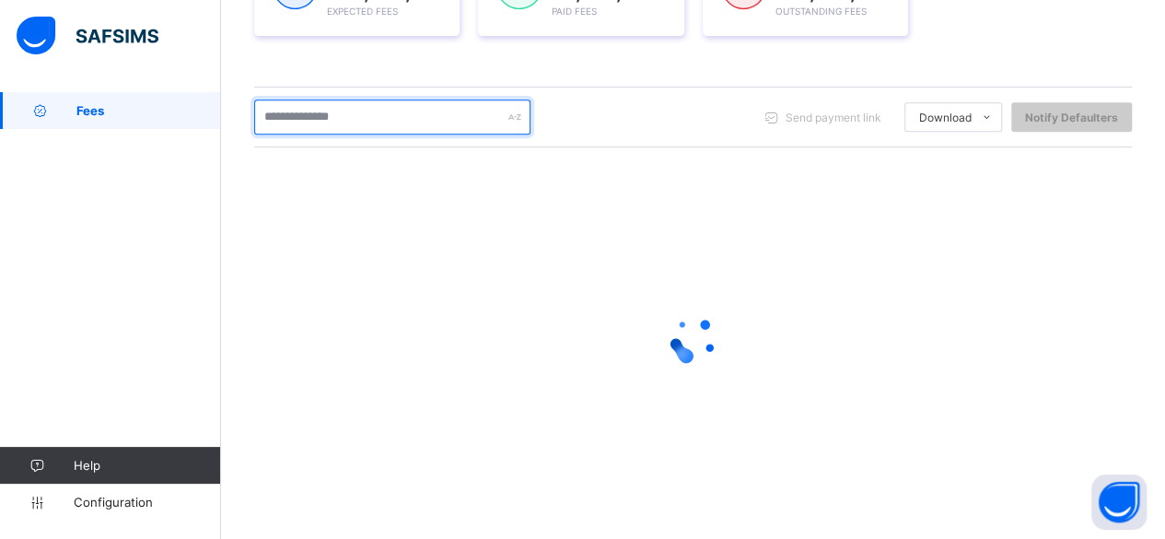
click at [377, 115] on input "text" at bounding box center [392, 116] width 276 height 35
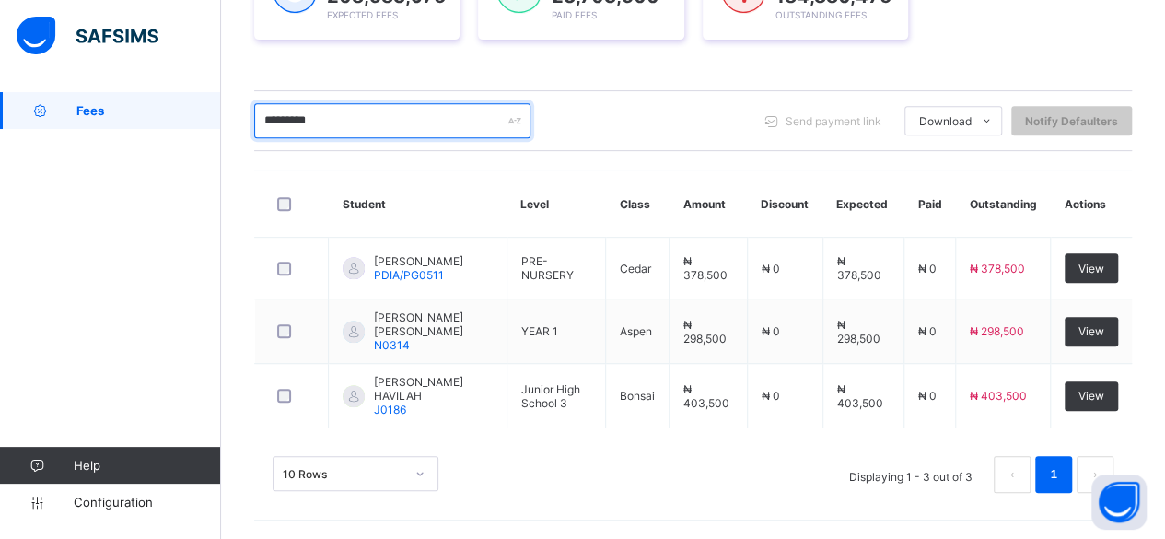
scroll to position [328, 0]
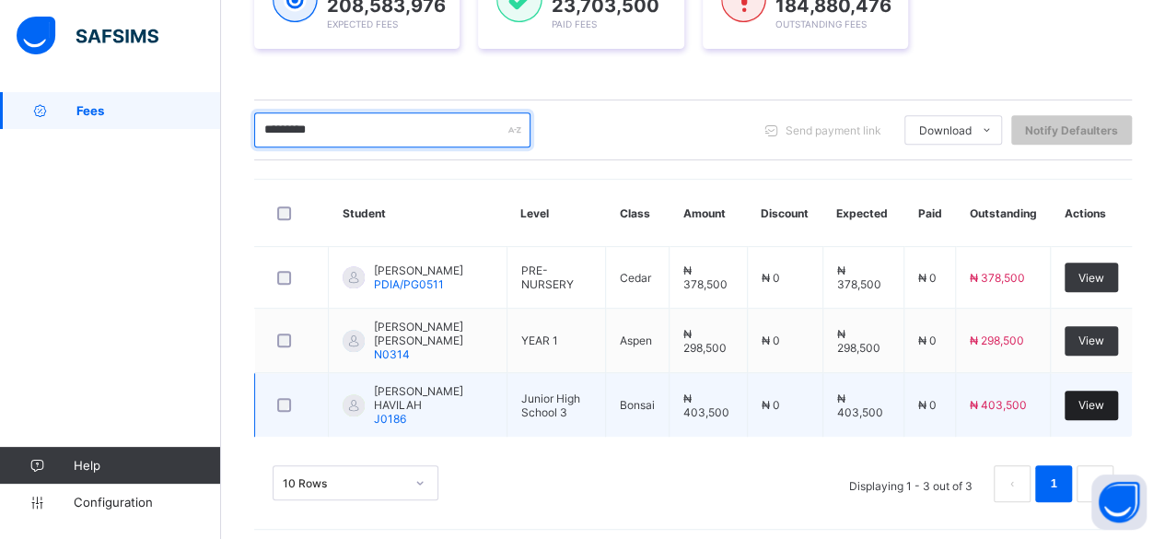
type input "*********"
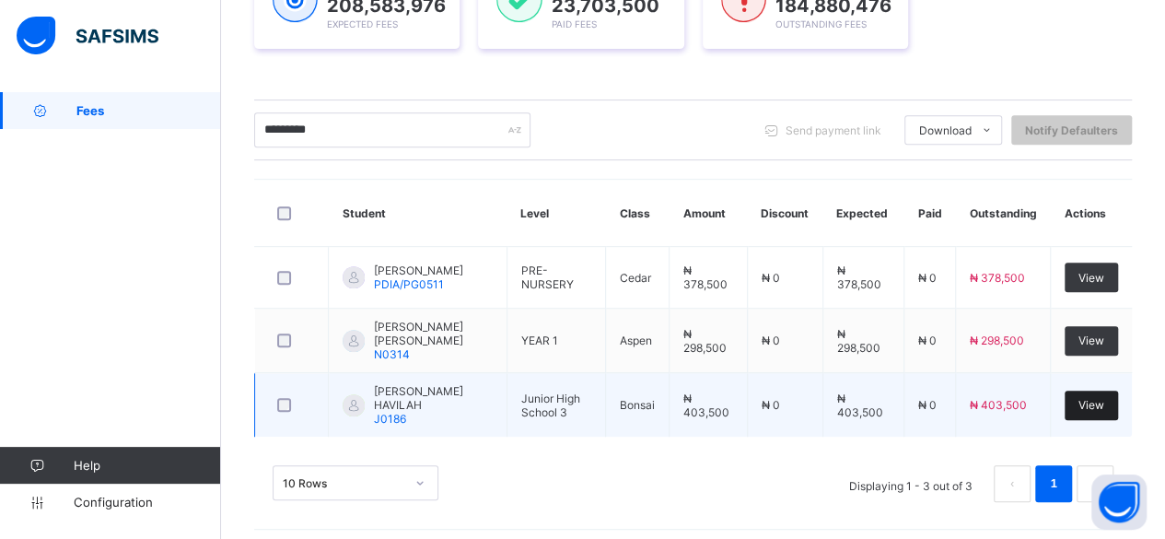
click at [1100, 403] on span "View" at bounding box center [1092, 405] width 26 height 14
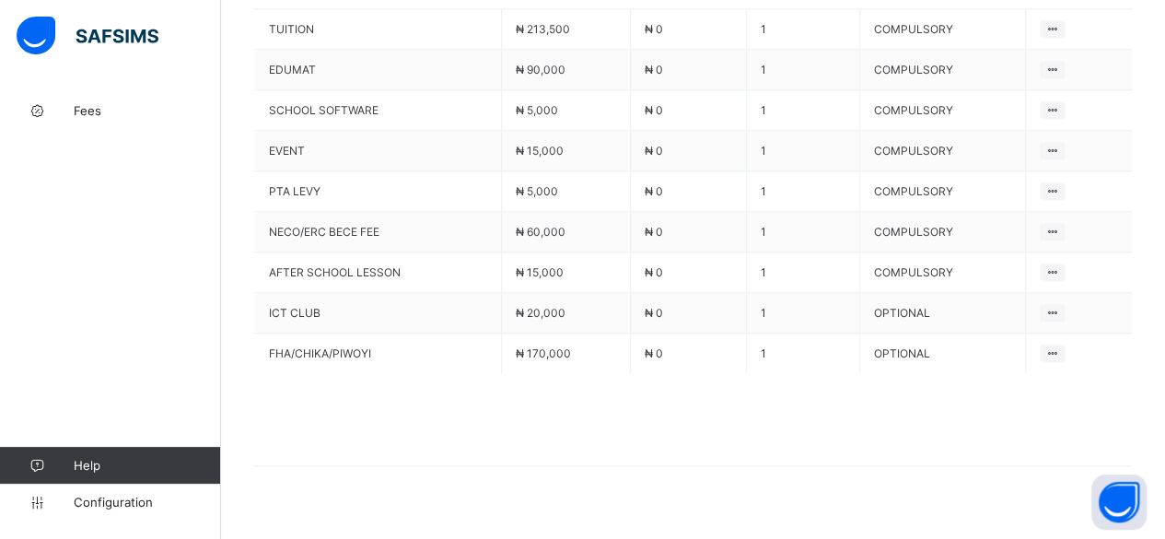
scroll to position [868, 0]
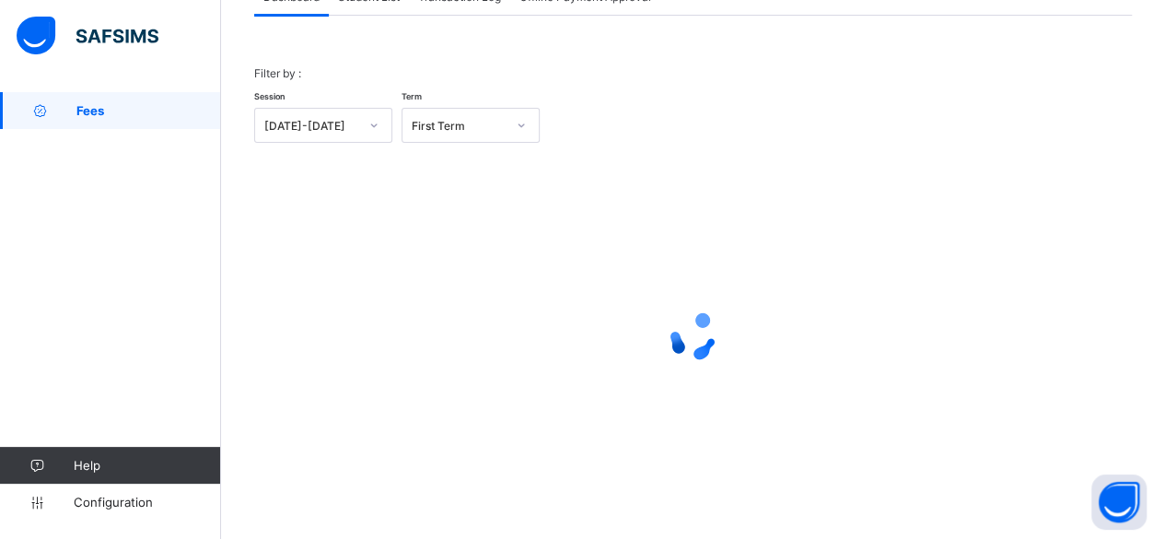
scroll to position [140, 0]
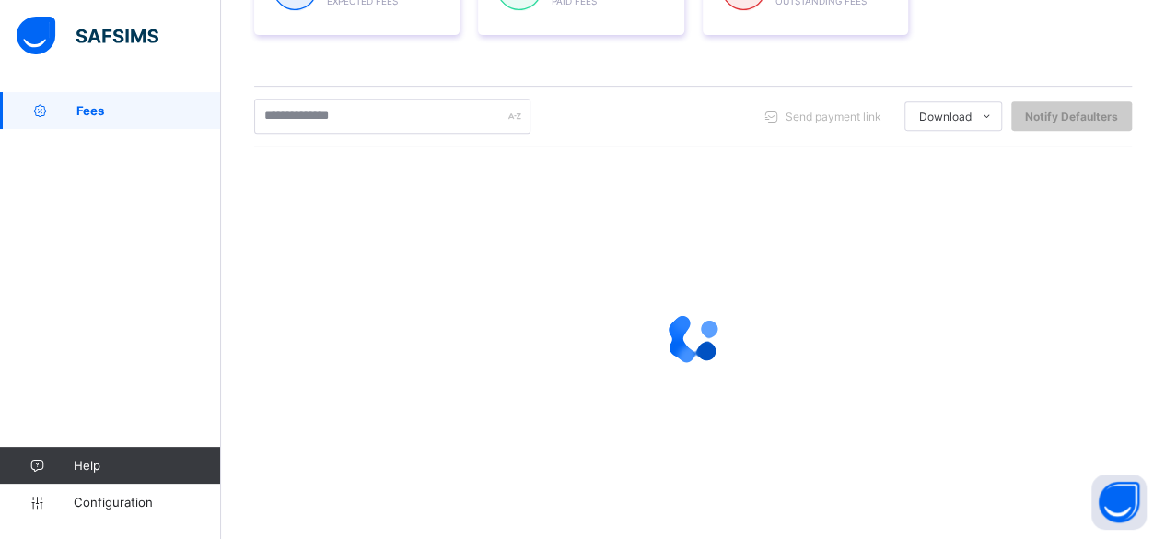
scroll to position [341, 0]
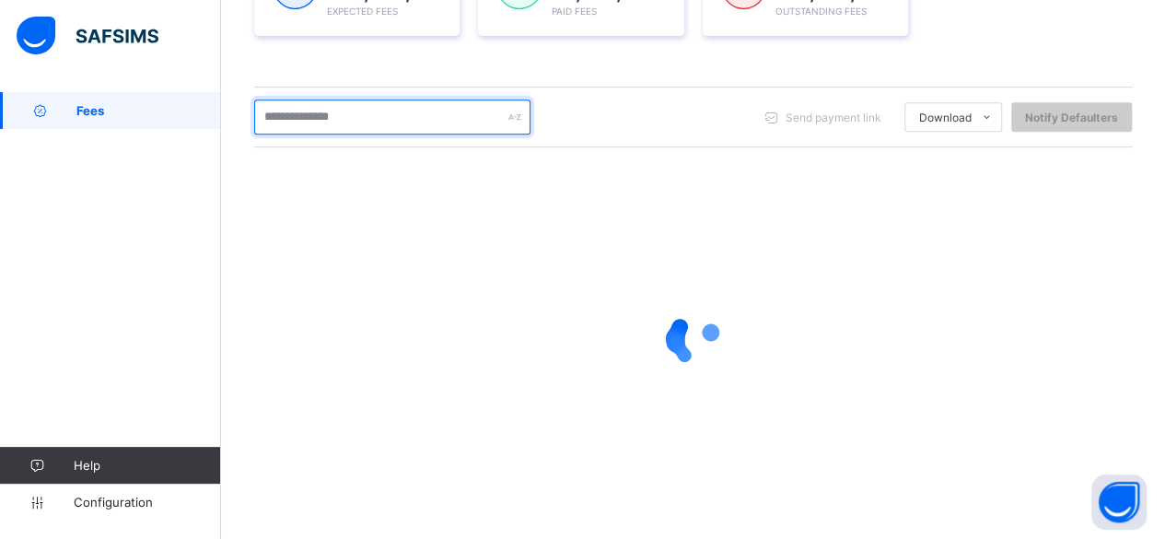
click at [400, 111] on input "text" at bounding box center [392, 116] width 276 height 35
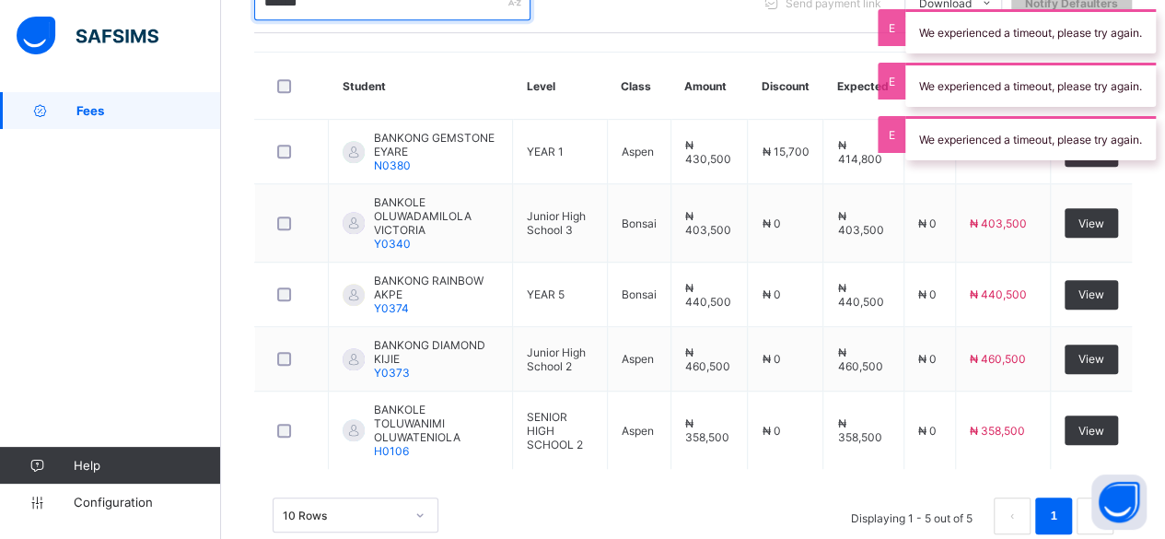
scroll to position [463, 0]
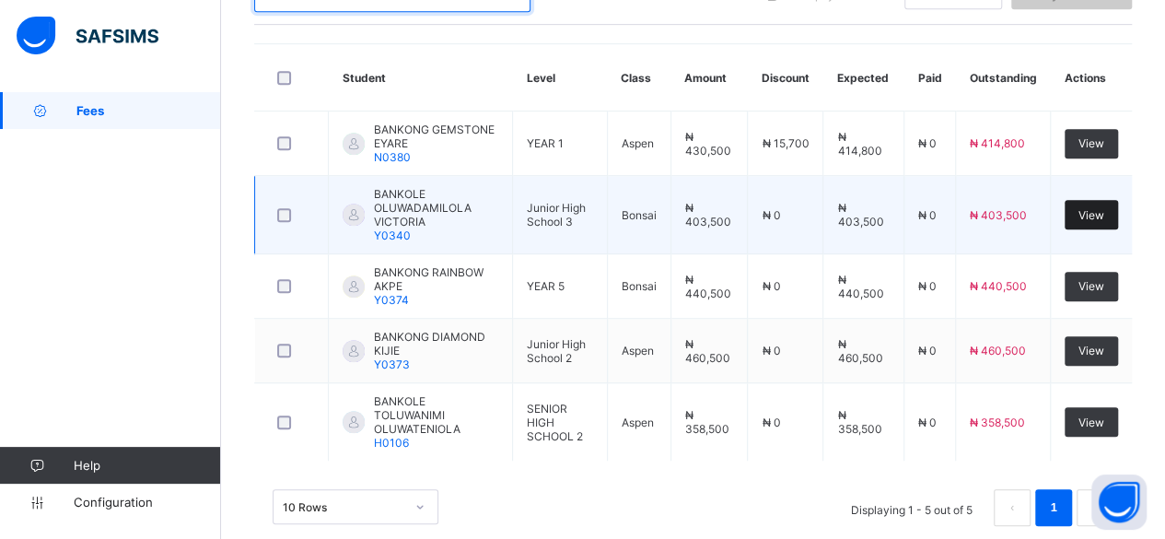
type input "*******"
click at [1104, 208] on span "View" at bounding box center [1092, 215] width 26 height 14
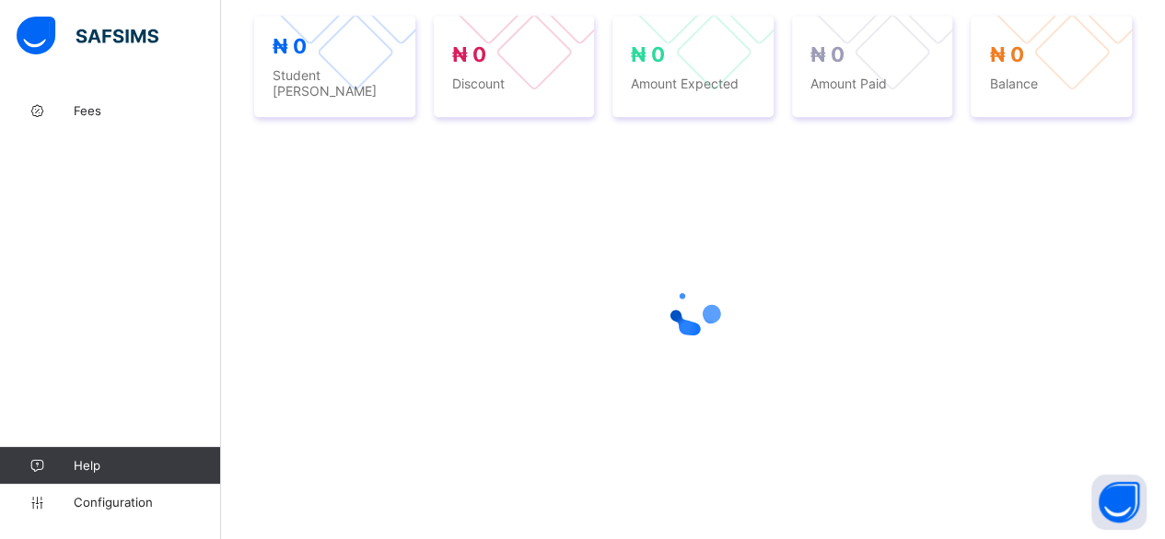
scroll to position [697, 0]
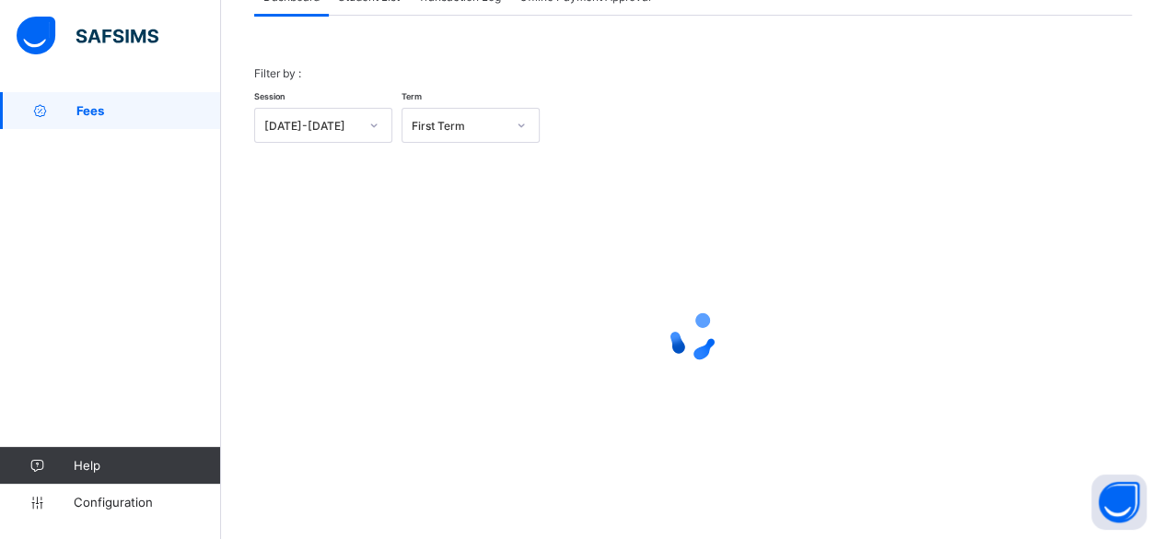
scroll to position [140, 0]
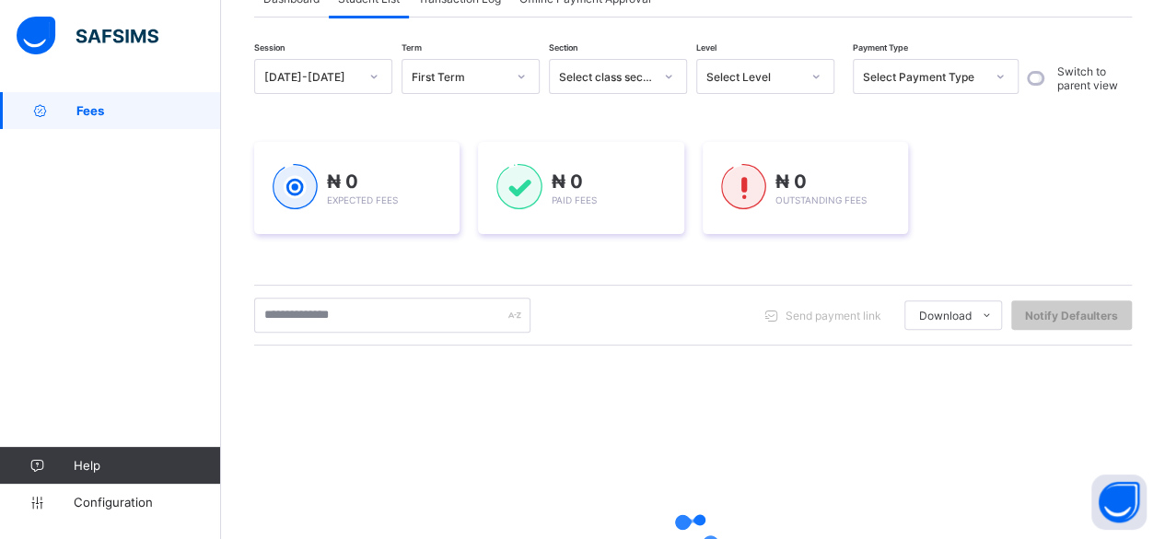
scroll to position [339, 0]
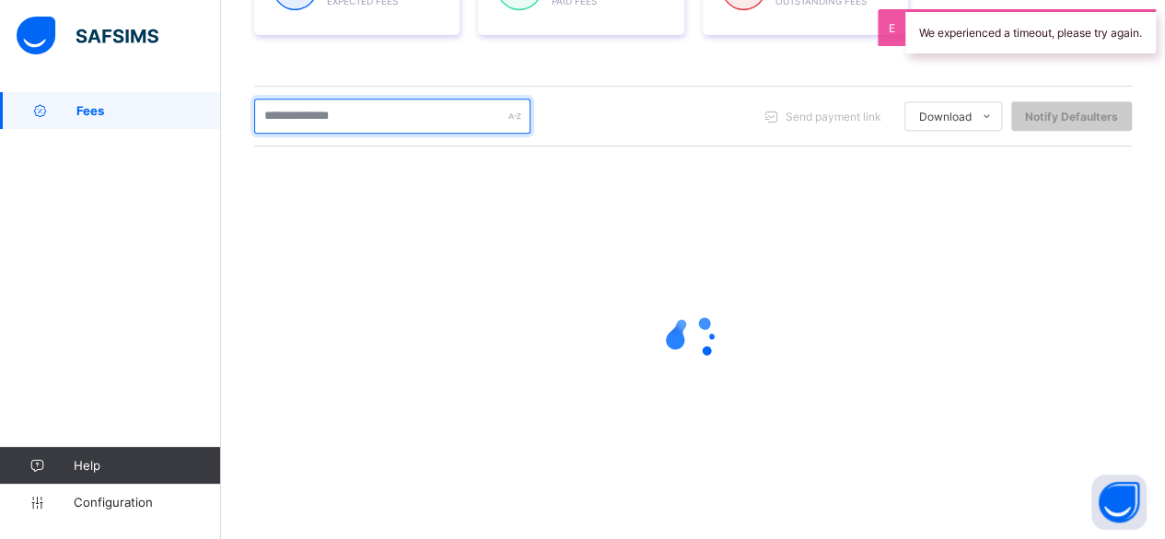
click at [354, 113] on input "text" at bounding box center [392, 116] width 276 height 35
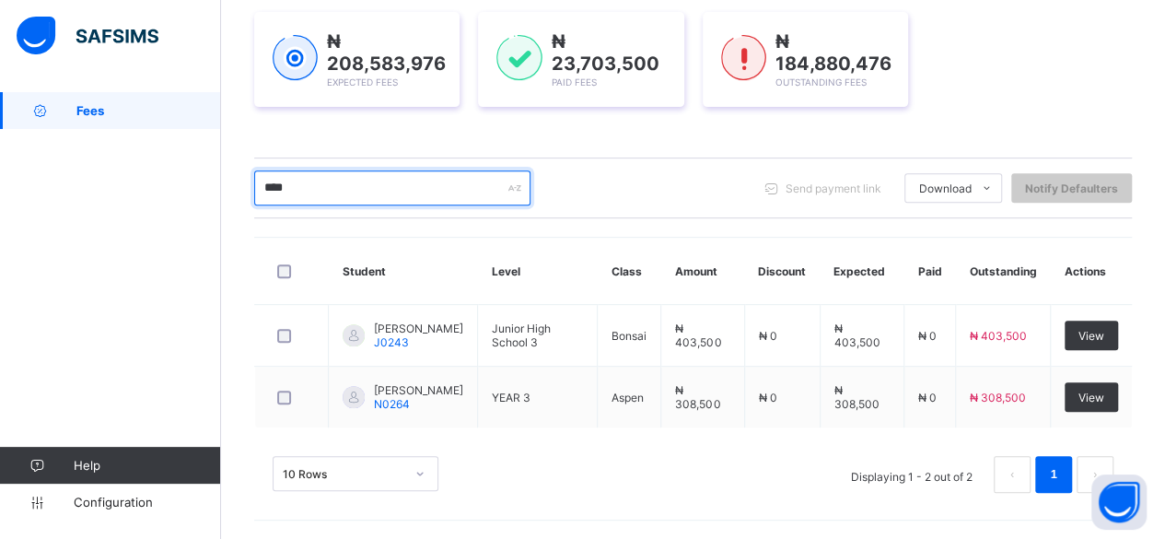
scroll to position [266, 0]
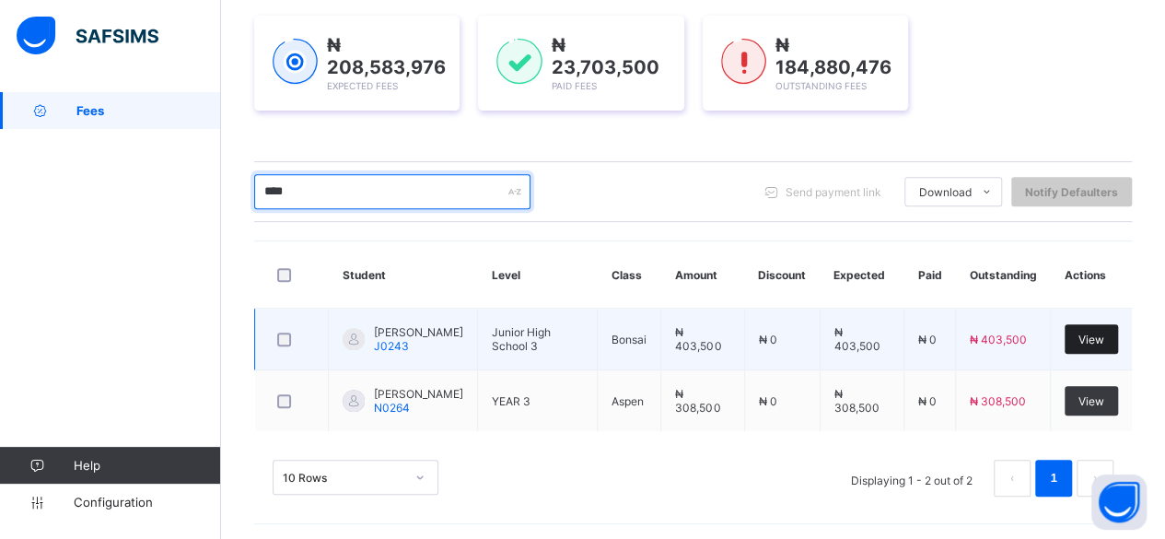
type input "****"
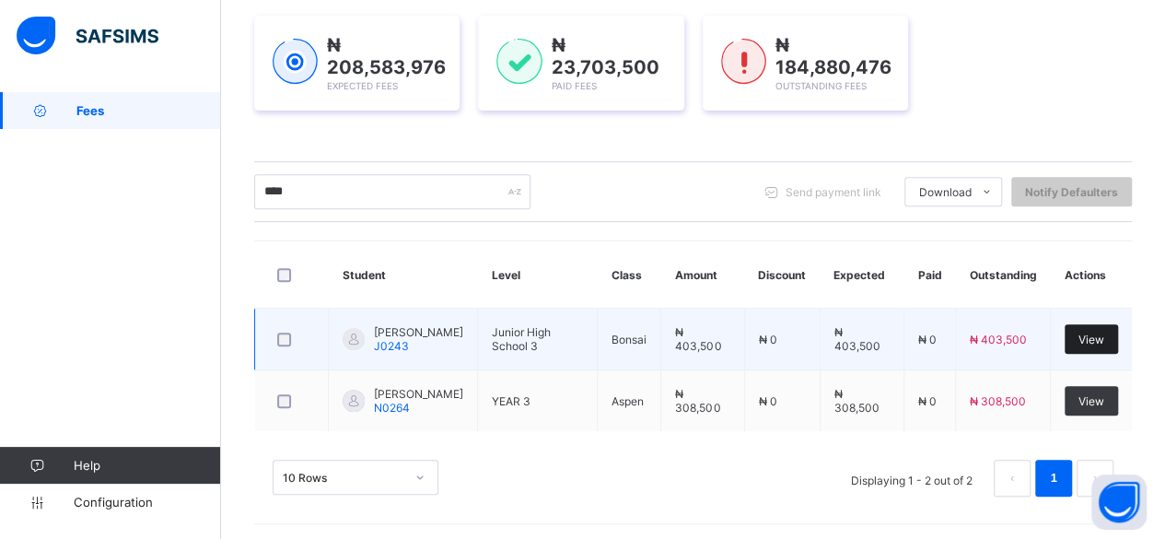
click at [1104, 333] on span "View" at bounding box center [1092, 340] width 26 height 14
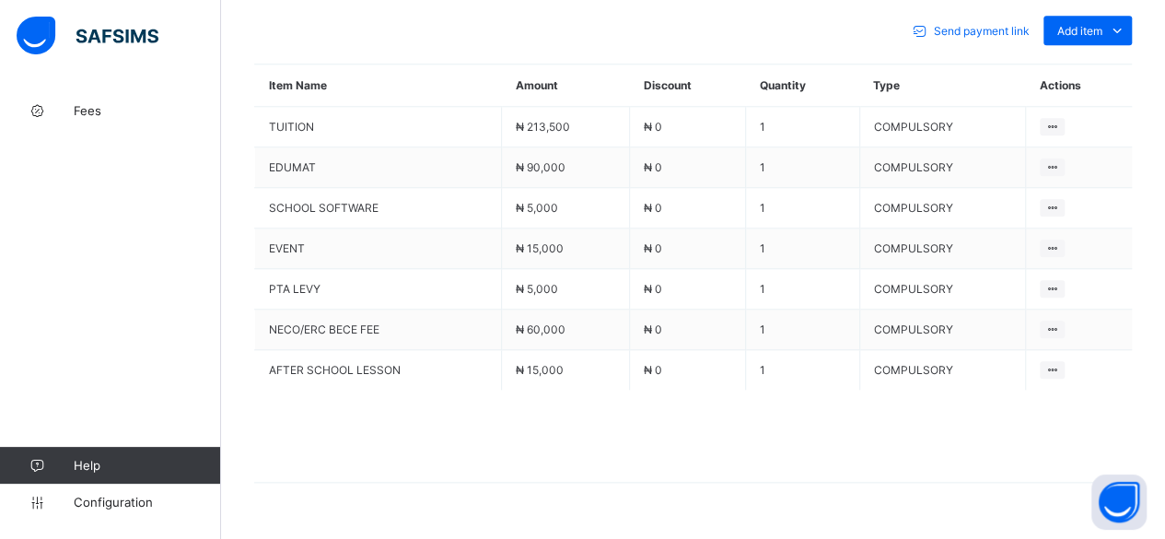
scroll to position [859, 0]
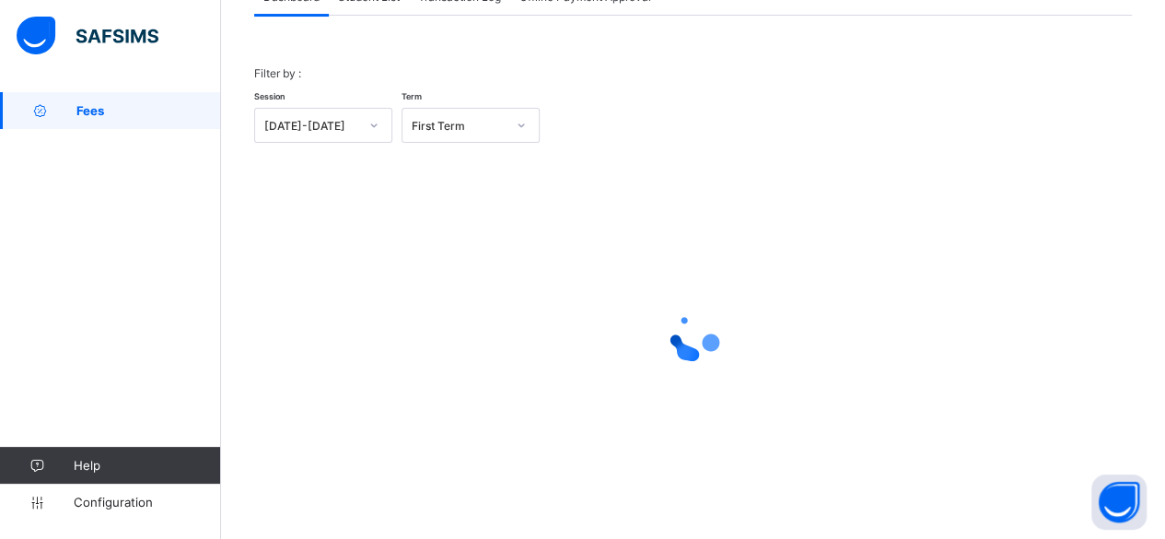
scroll to position [140, 0]
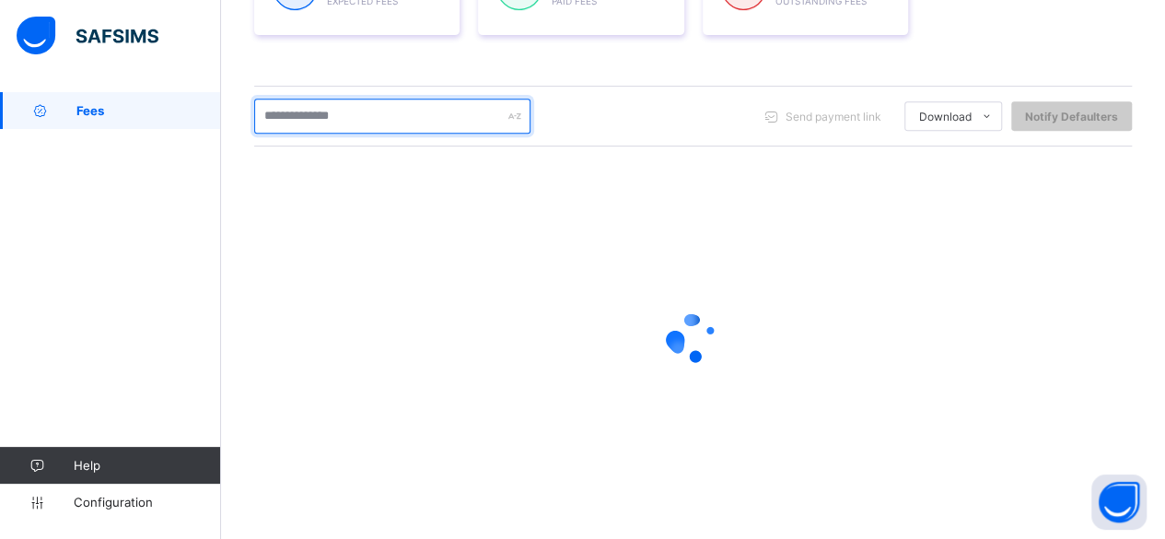
click at [348, 121] on input "text" at bounding box center [392, 116] width 276 height 35
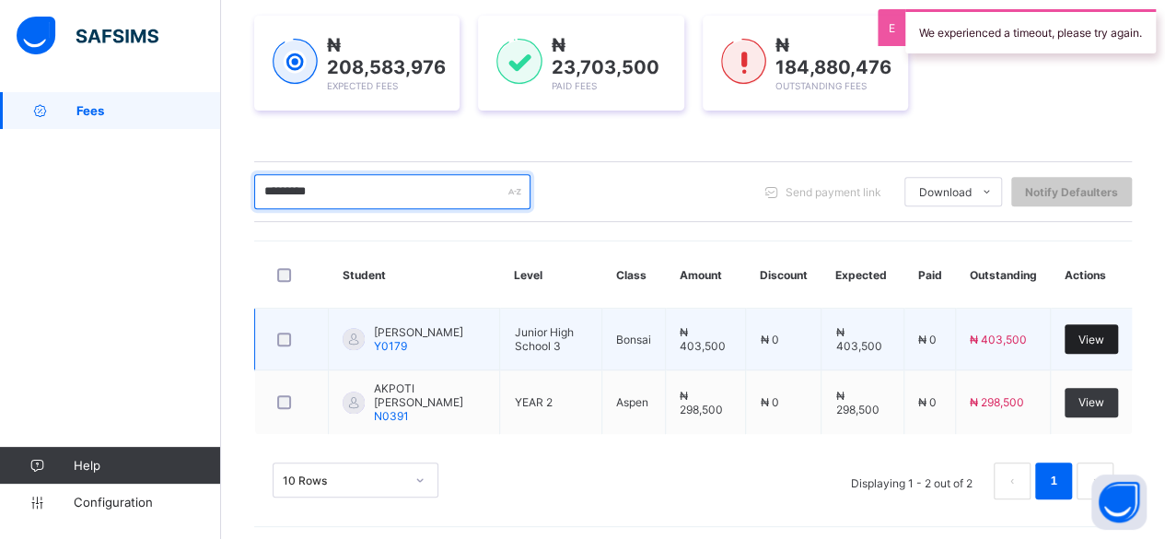
type input "*********"
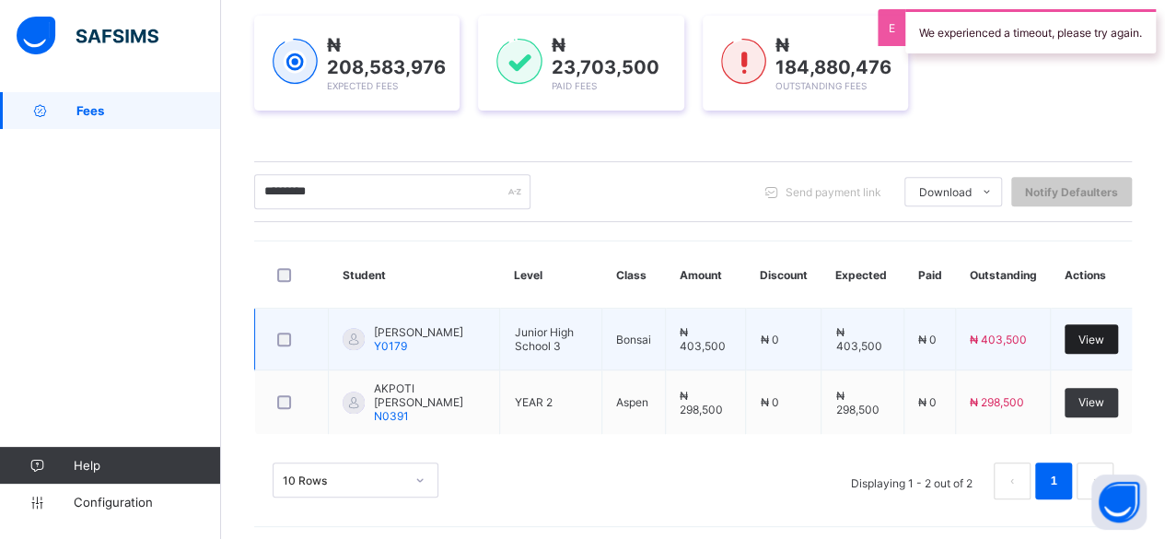
click at [1113, 327] on div "View" at bounding box center [1091, 338] width 53 height 29
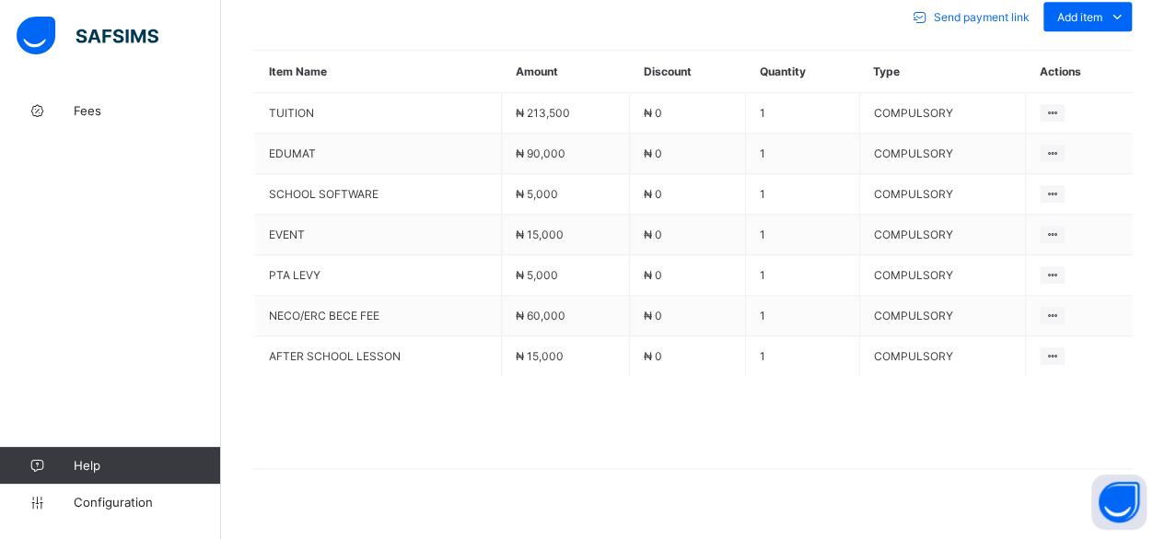
scroll to position [859, 0]
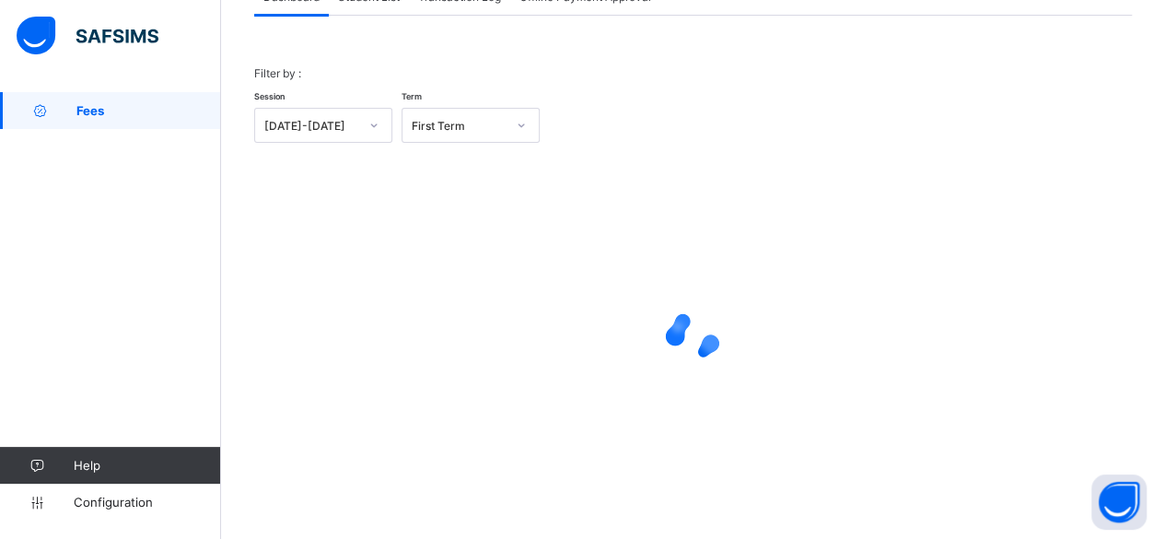
scroll to position [140, 0]
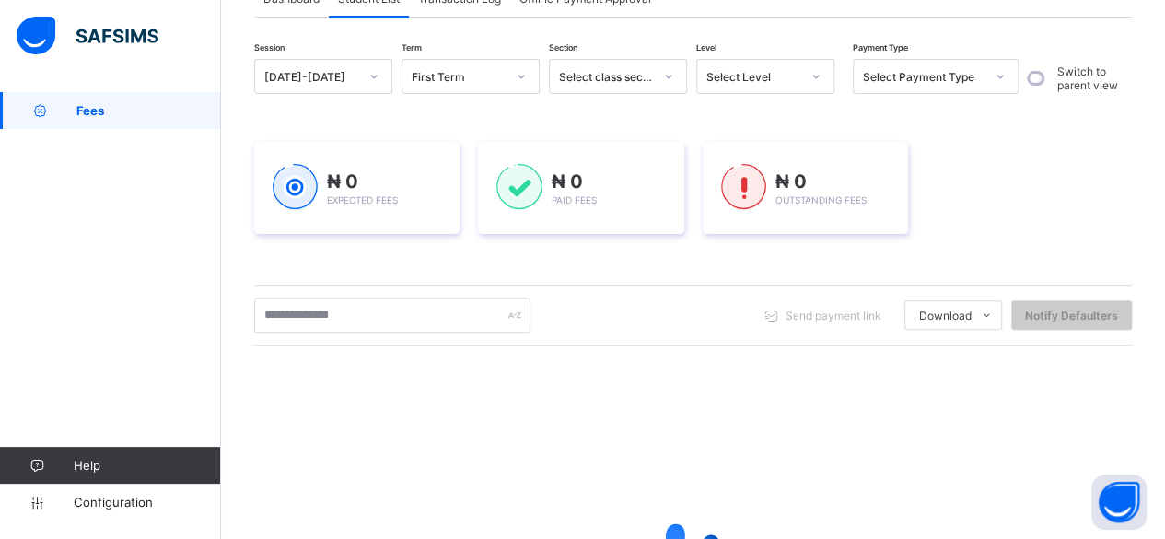
scroll to position [339, 0]
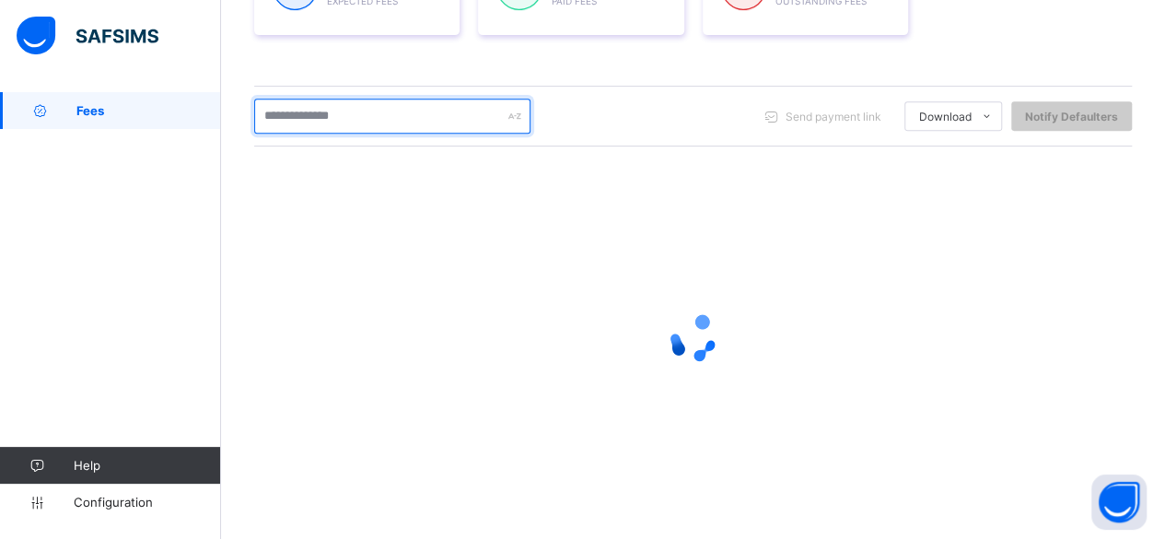
click at [354, 111] on input "text" at bounding box center [392, 116] width 276 height 35
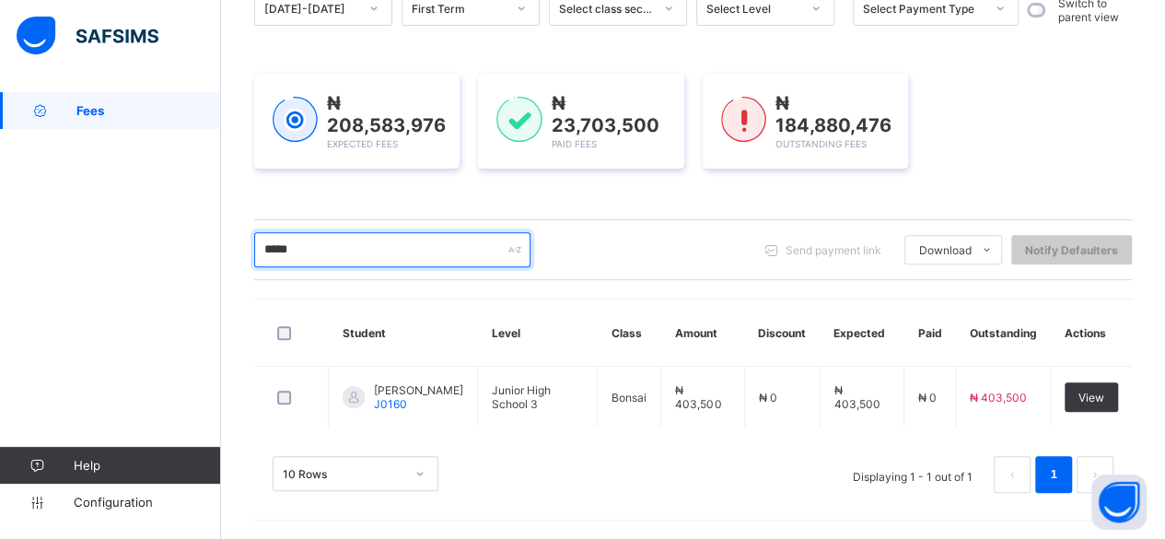
scroll to position [204, 0]
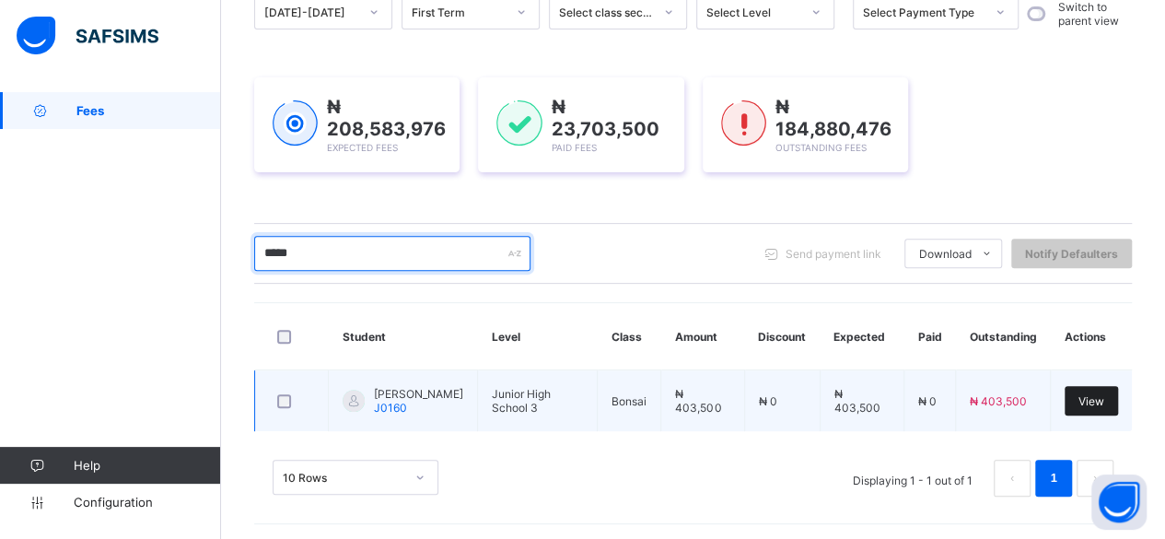
type input "*****"
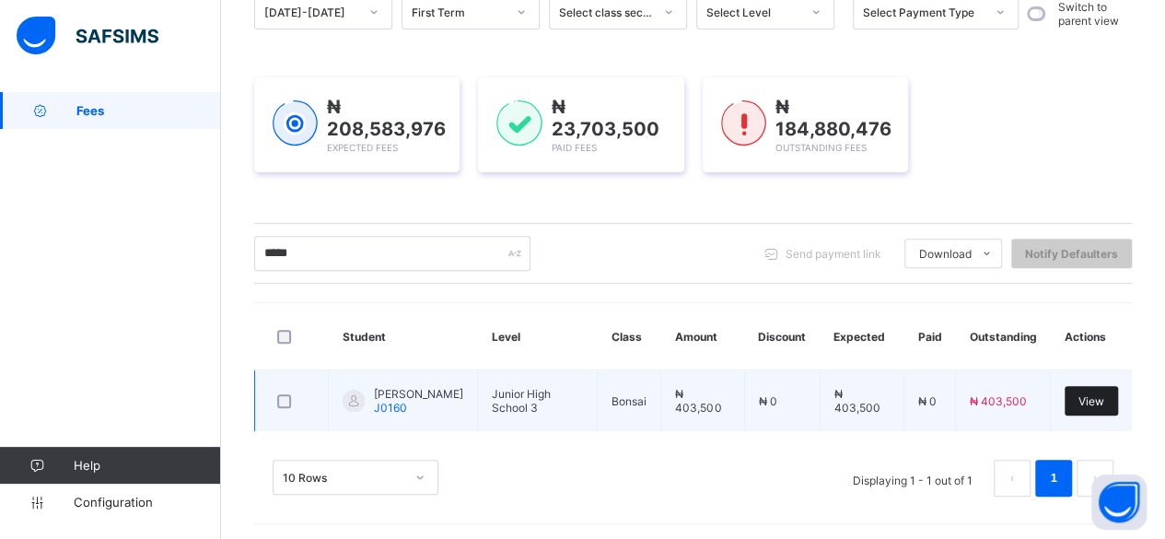
click at [1094, 398] on span "View" at bounding box center [1092, 401] width 26 height 14
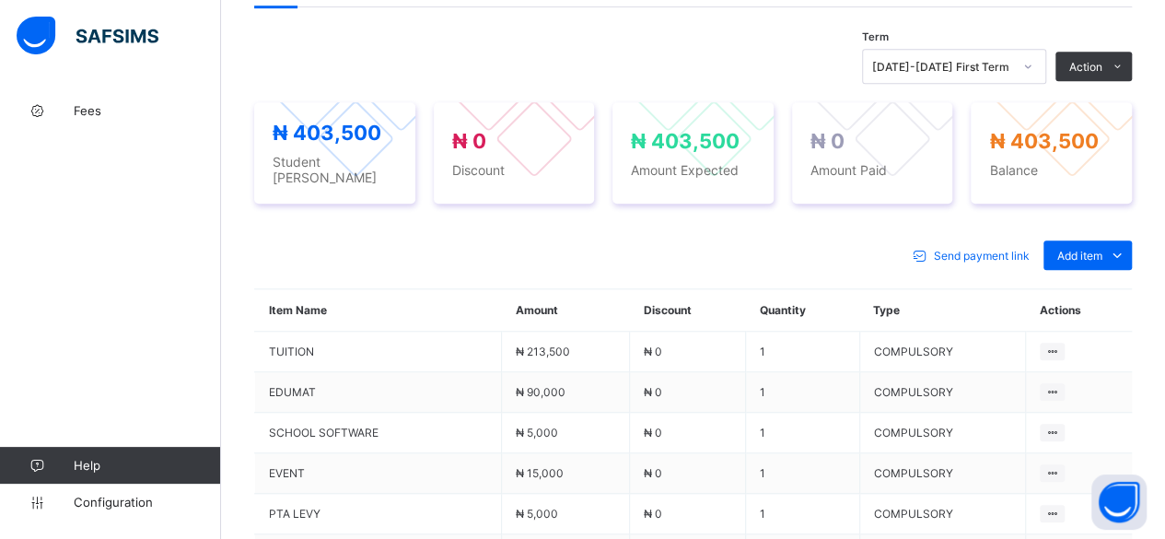
scroll to position [868, 0]
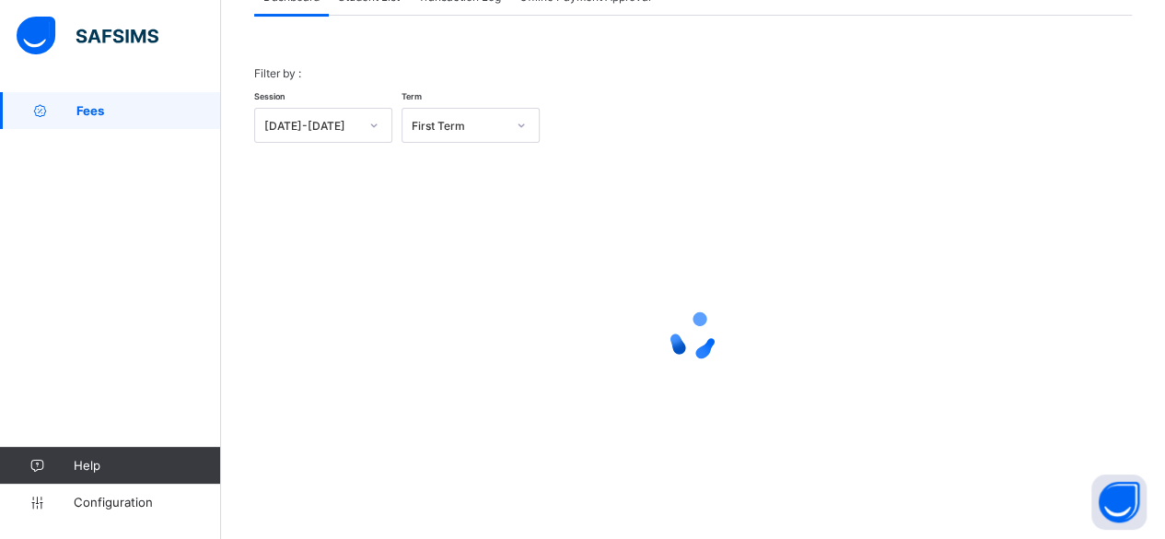
scroll to position [140, 0]
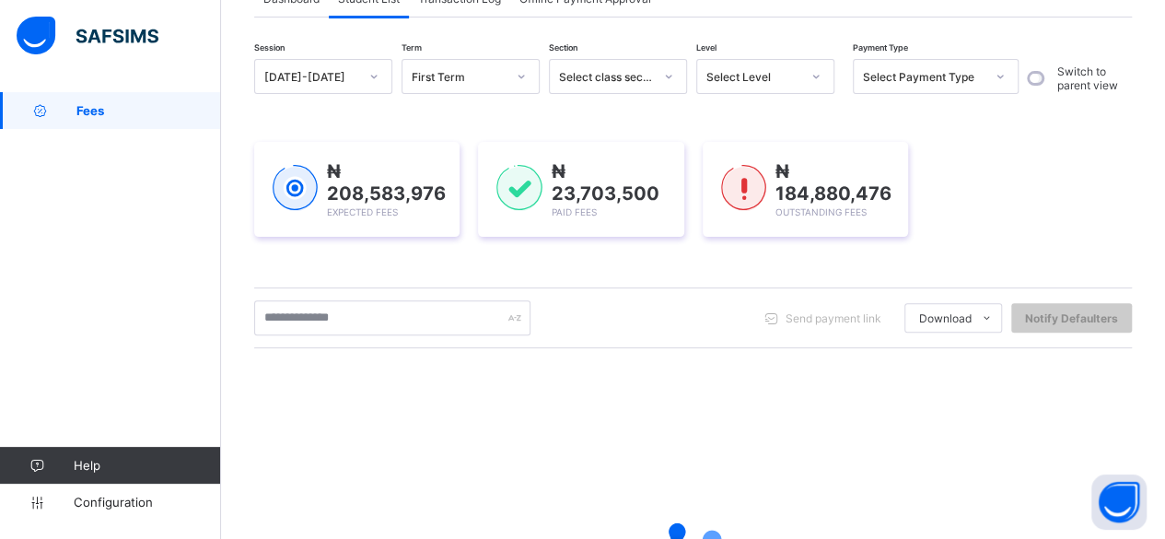
scroll to position [341, 0]
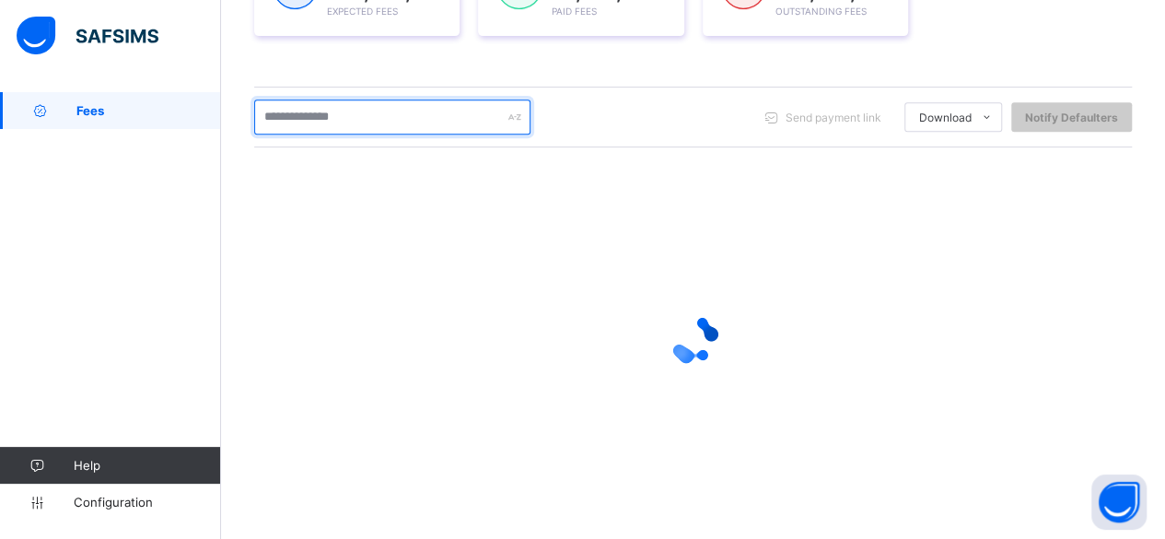
click at [379, 117] on input "text" at bounding box center [392, 116] width 276 height 35
click at [275, 113] on input "******" at bounding box center [392, 116] width 276 height 35
click at [364, 120] on input "*******" at bounding box center [392, 116] width 276 height 35
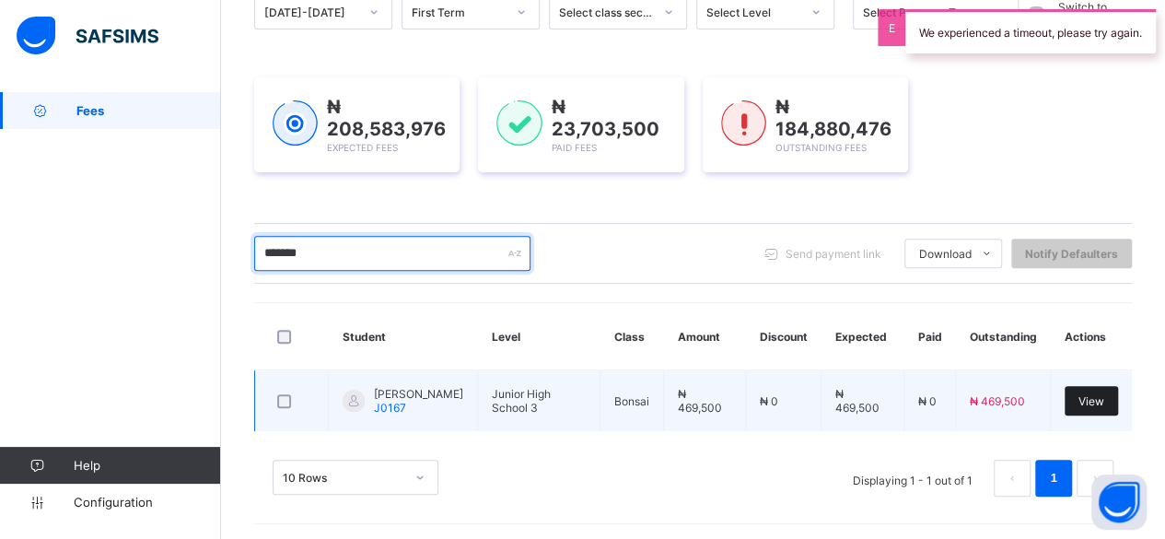
type input "*******"
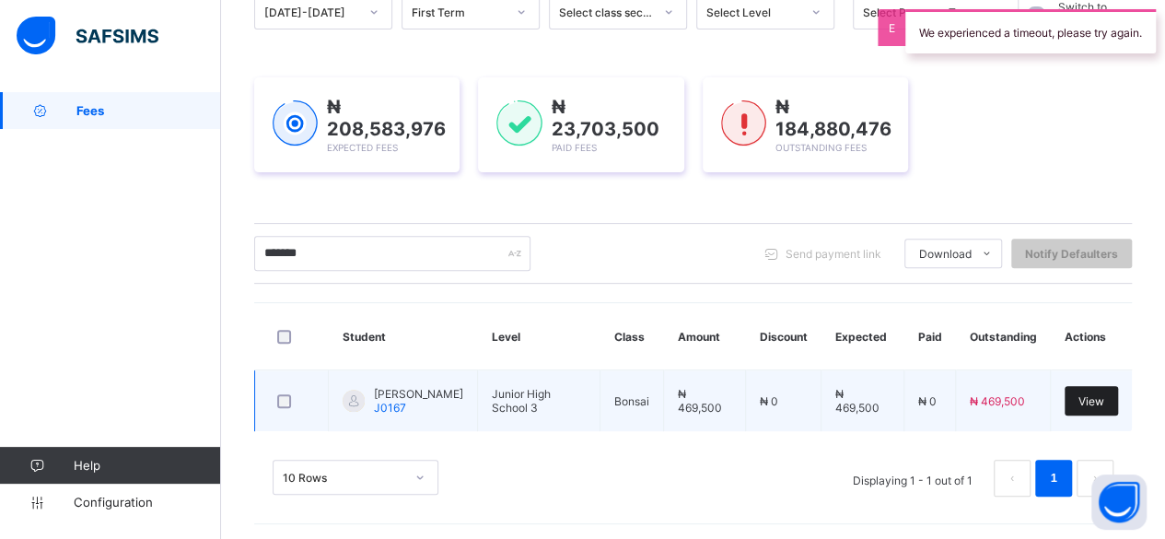
click at [1100, 394] on span "View" at bounding box center [1092, 401] width 26 height 14
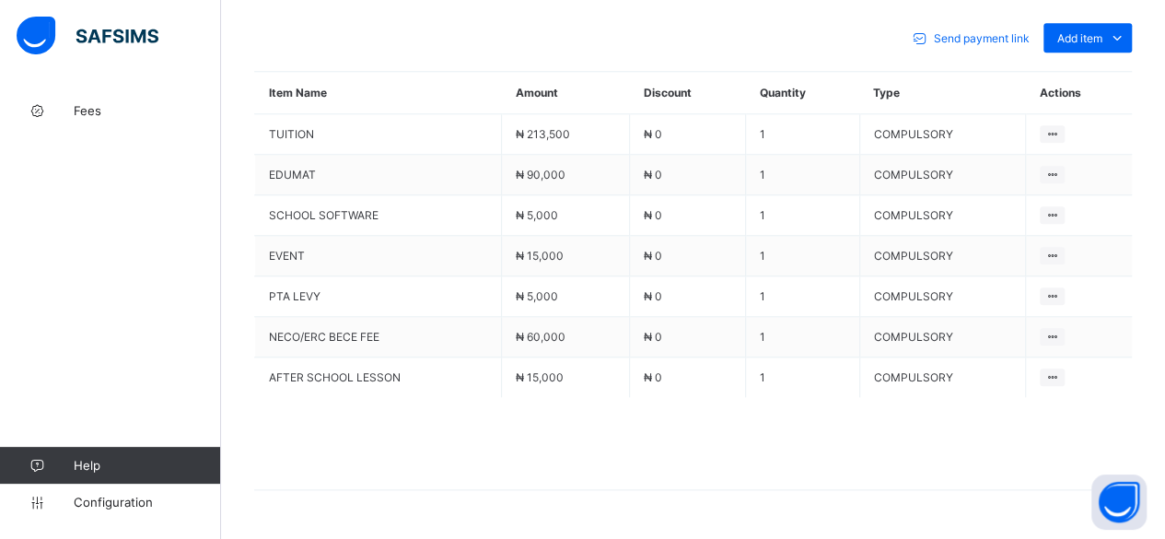
scroll to position [859, 0]
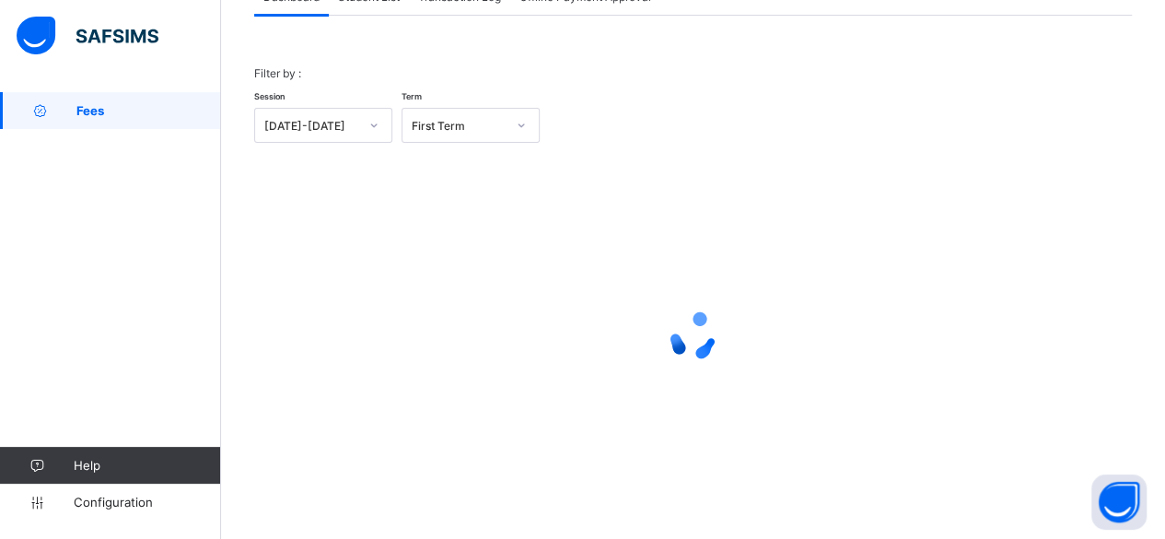
scroll to position [140, 0]
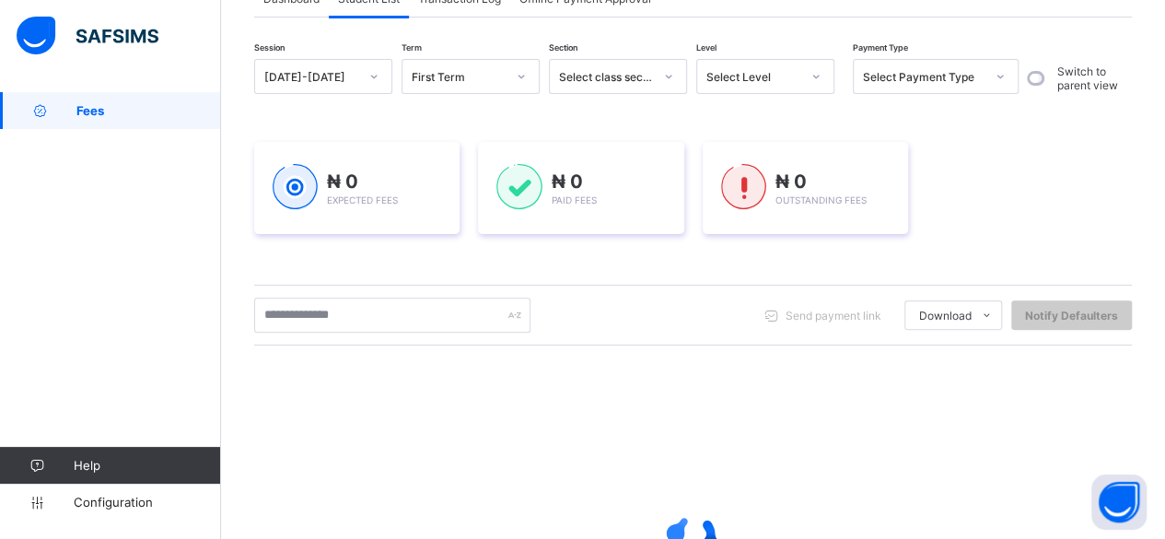
scroll to position [339, 0]
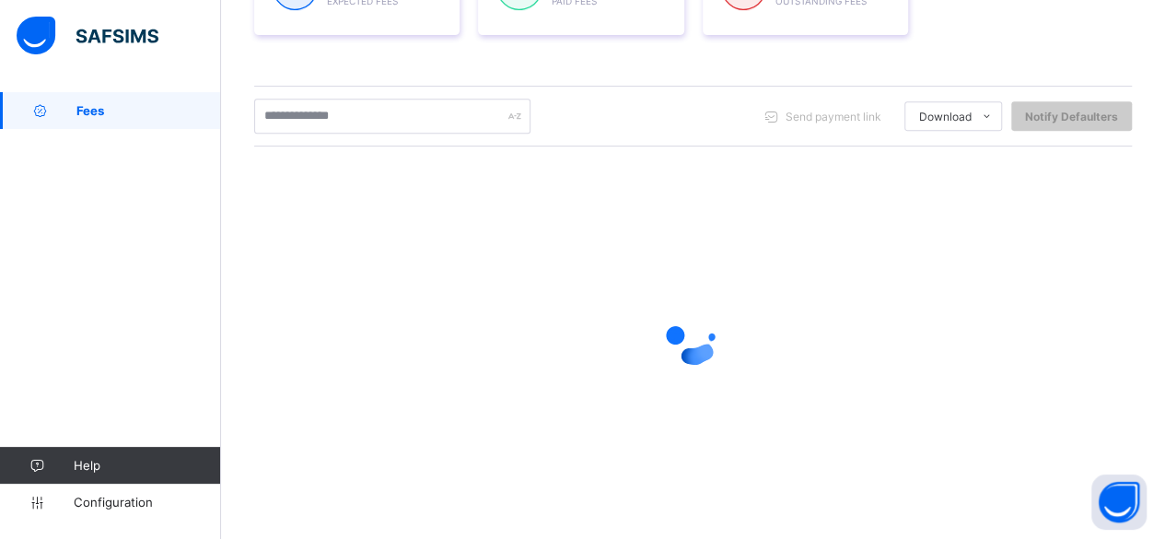
click at [357, 4] on span "Expected Fees" at bounding box center [362, 0] width 71 height 11
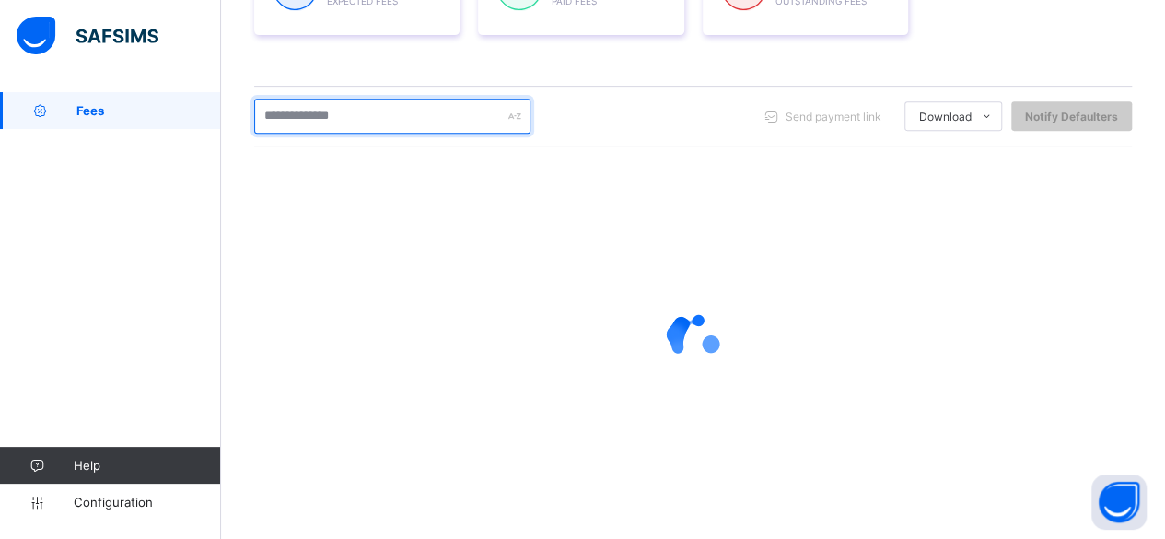
click at [348, 116] on input "text" at bounding box center [392, 116] width 276 height 35
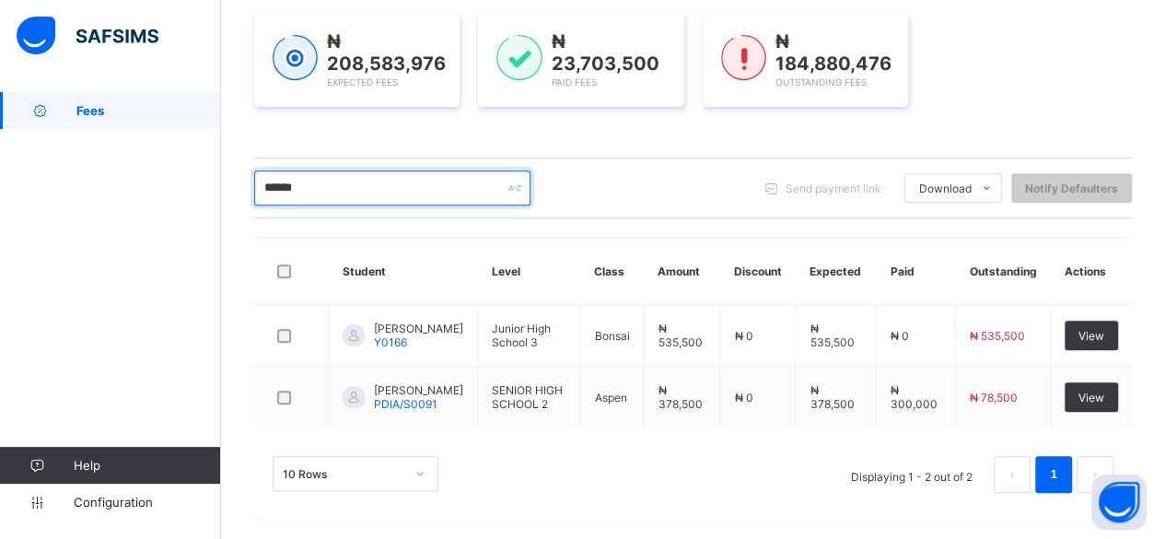
scroll to position [266, 0]
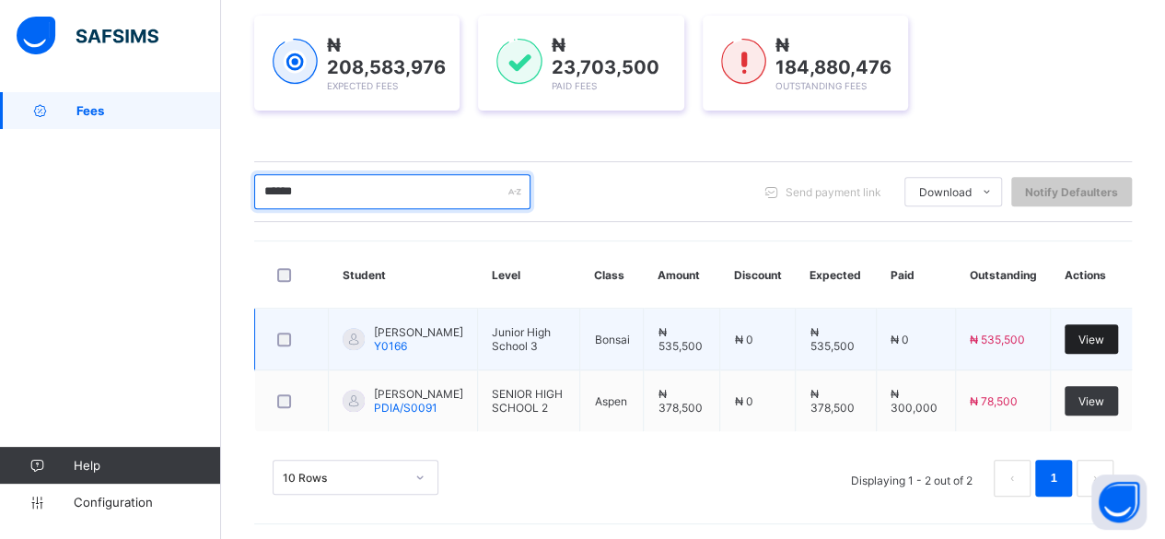
type input "******"
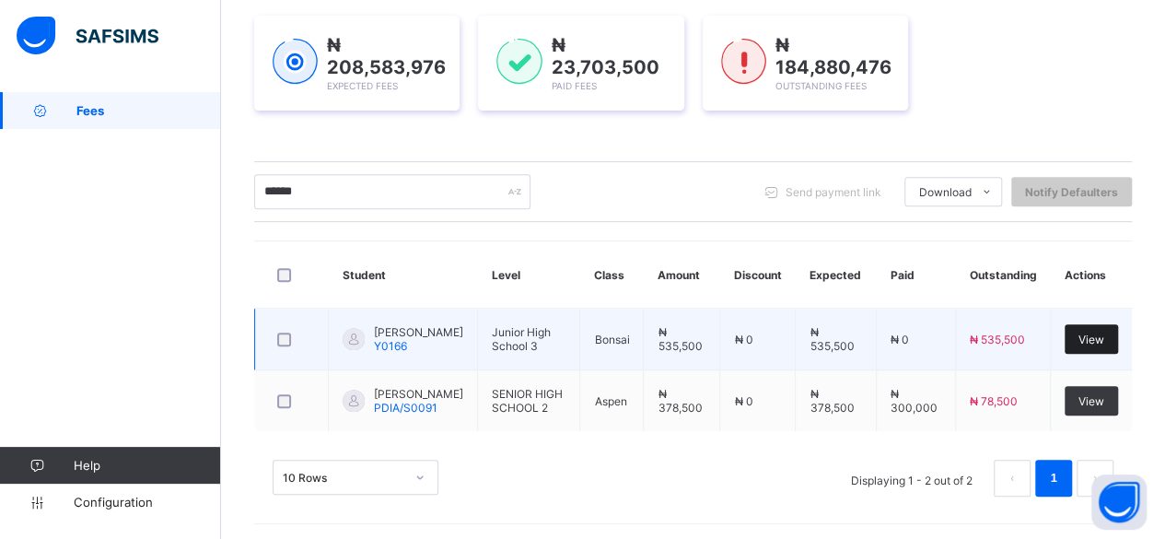
click at [1100, 334] on span "View" at bounding box center [1092, 340] width 26 height 14
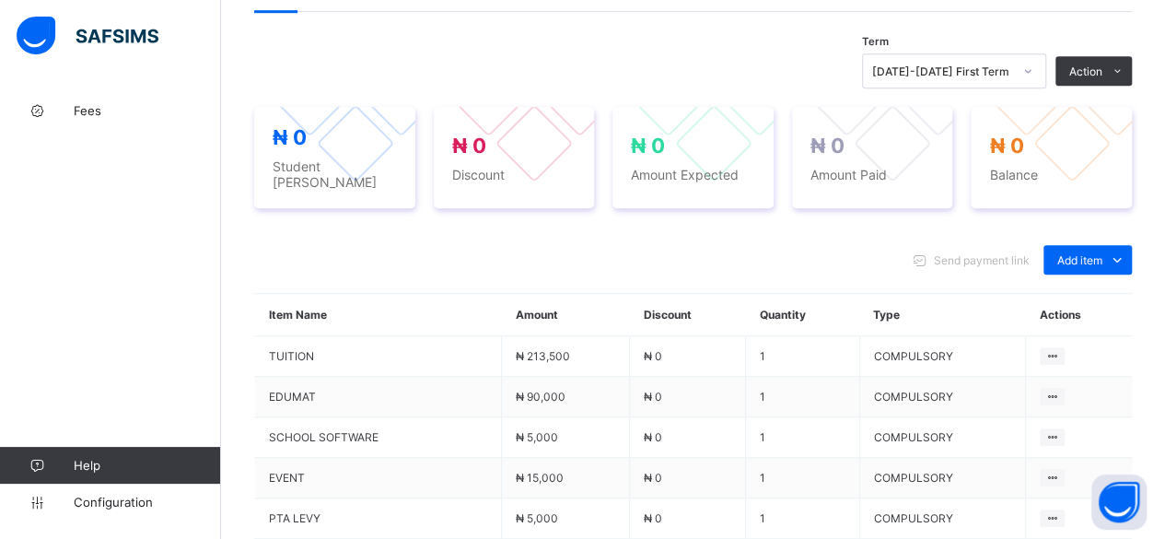
scroll to position [869, 0]
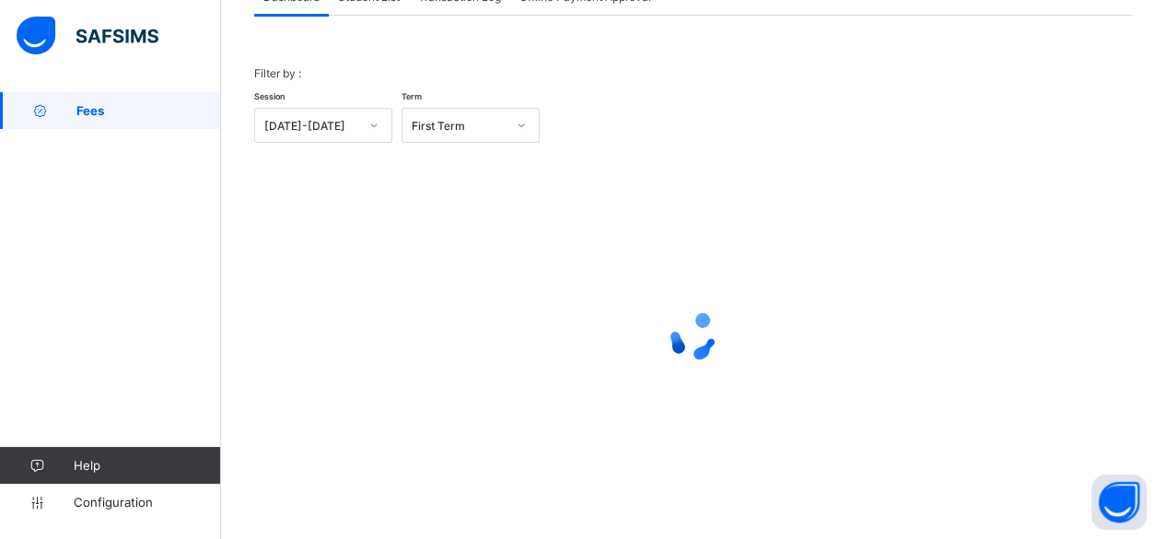
scroll to position [140, 0]
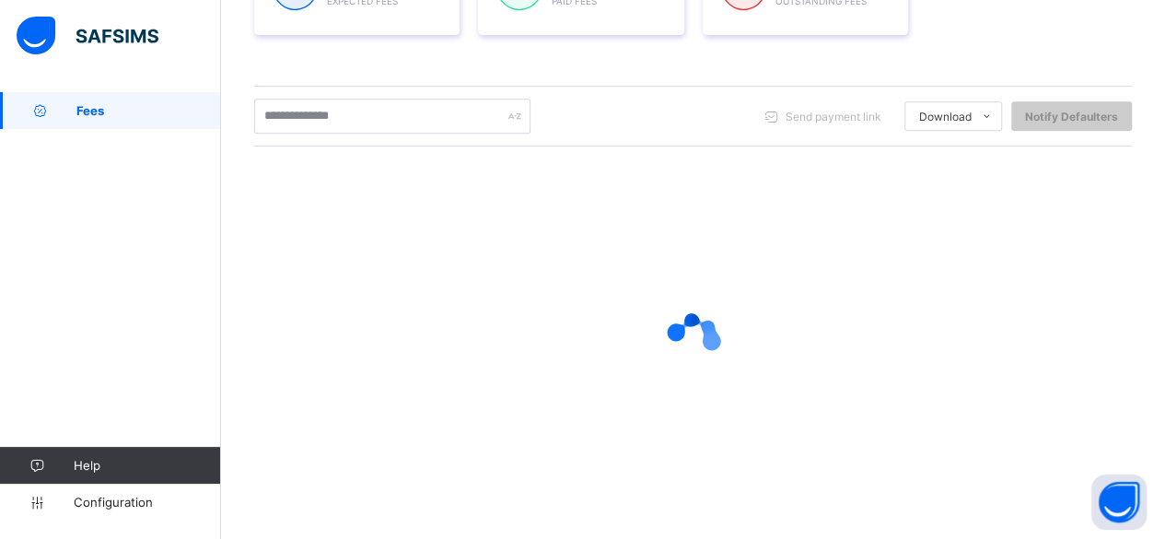
scroll to position [341, 0]
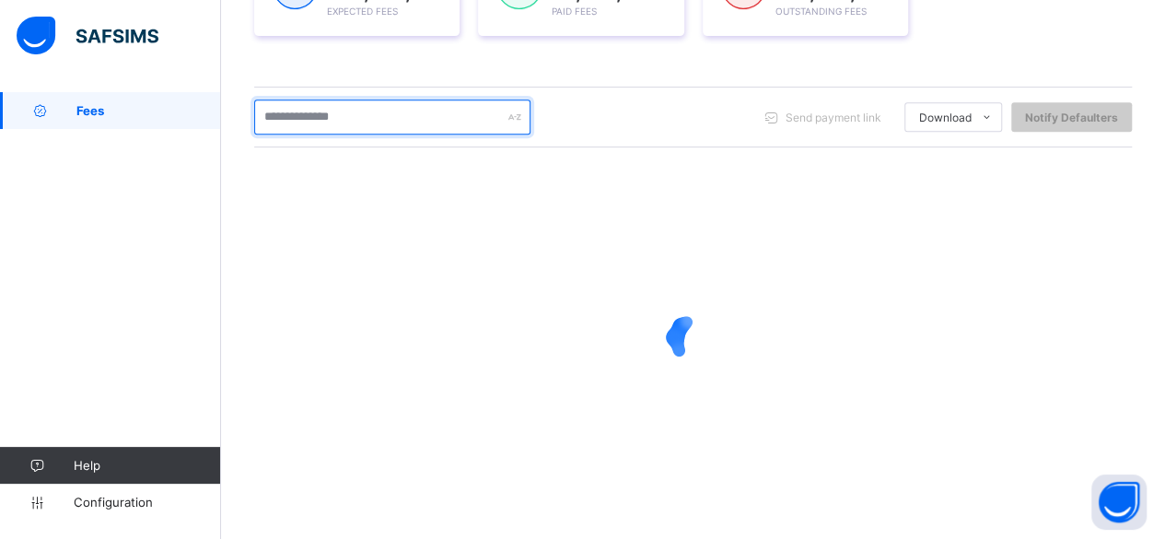
click at [359, 113] on input "text" at bounding box center [392, 116] width 276 height 35
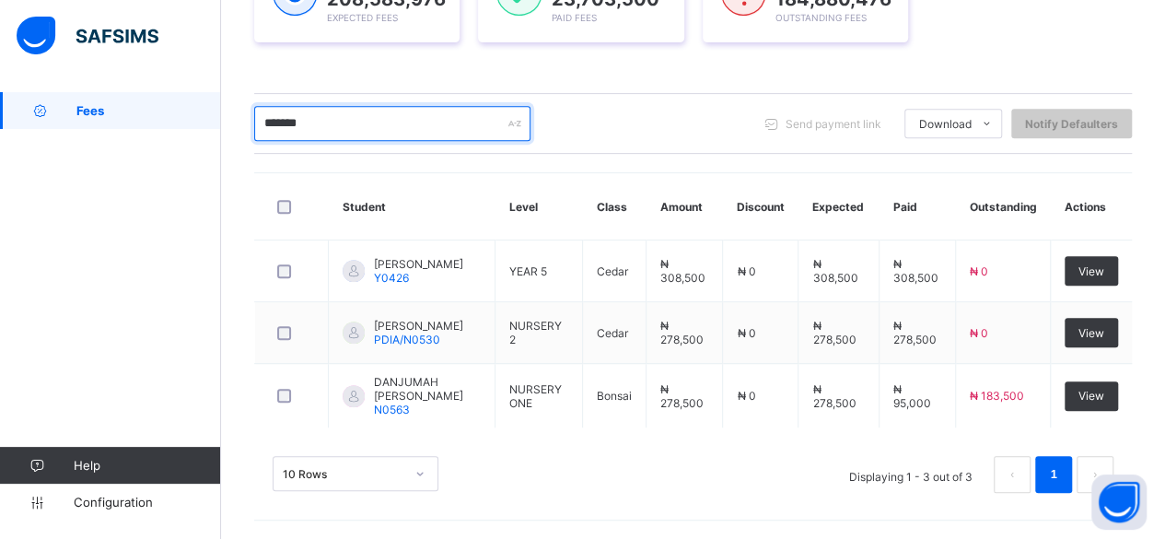
scroll to position [328, 0]
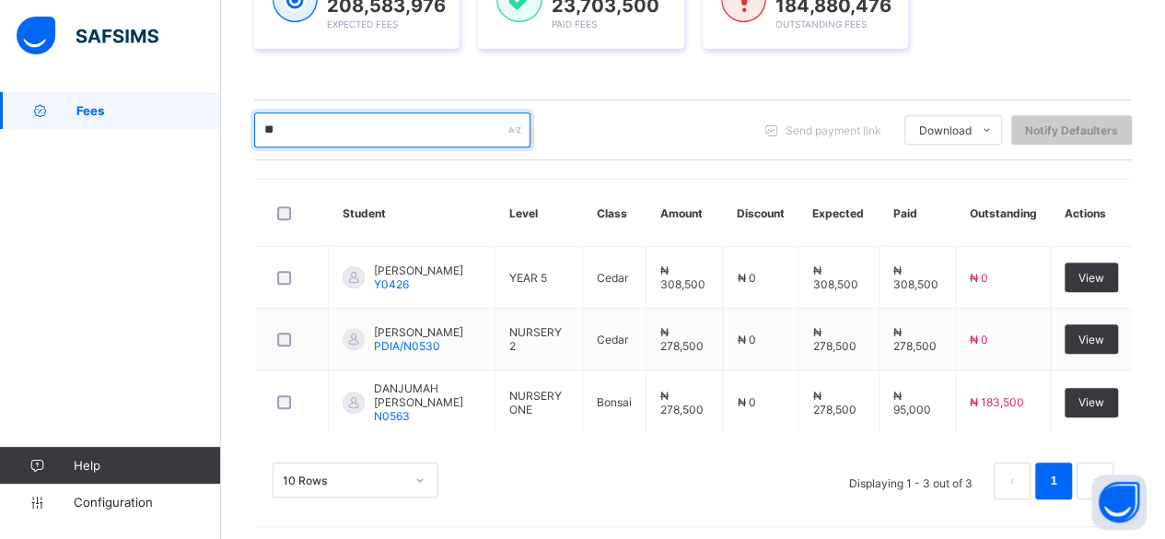
type input "*"
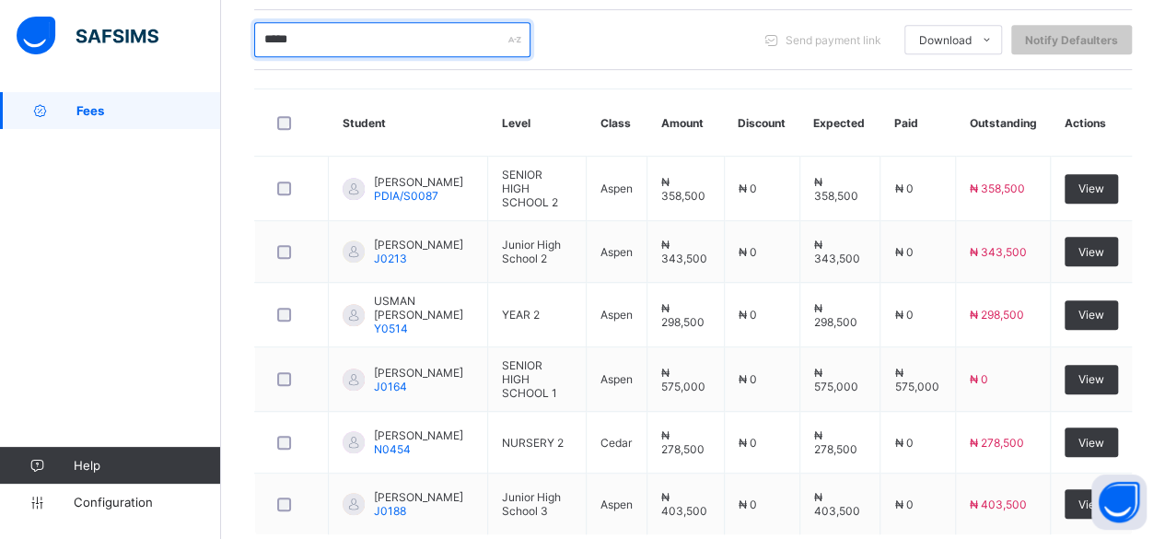
scroll to position [402, 0]
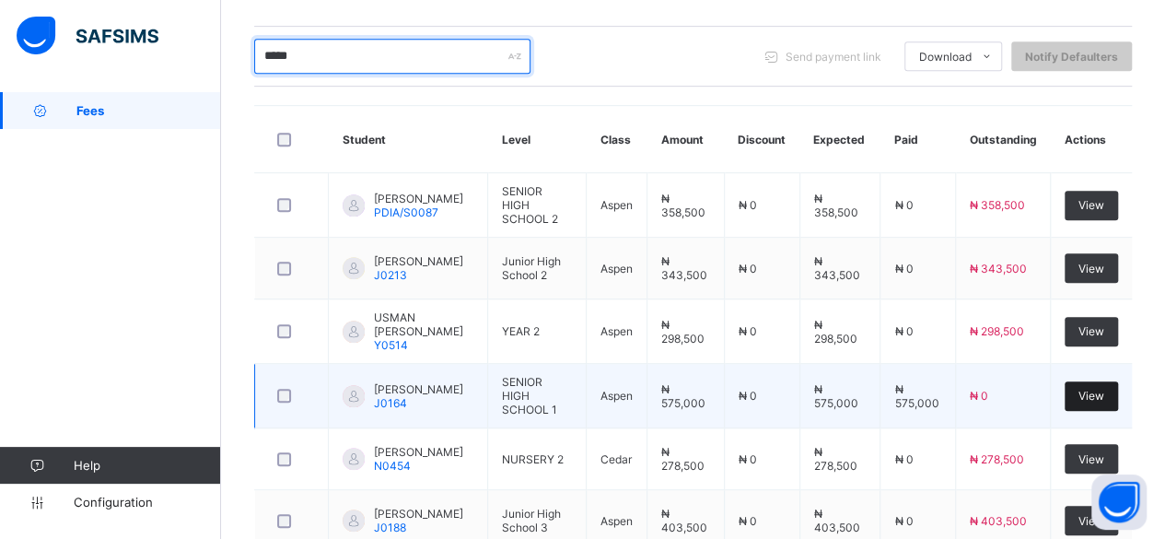
type input "*****"
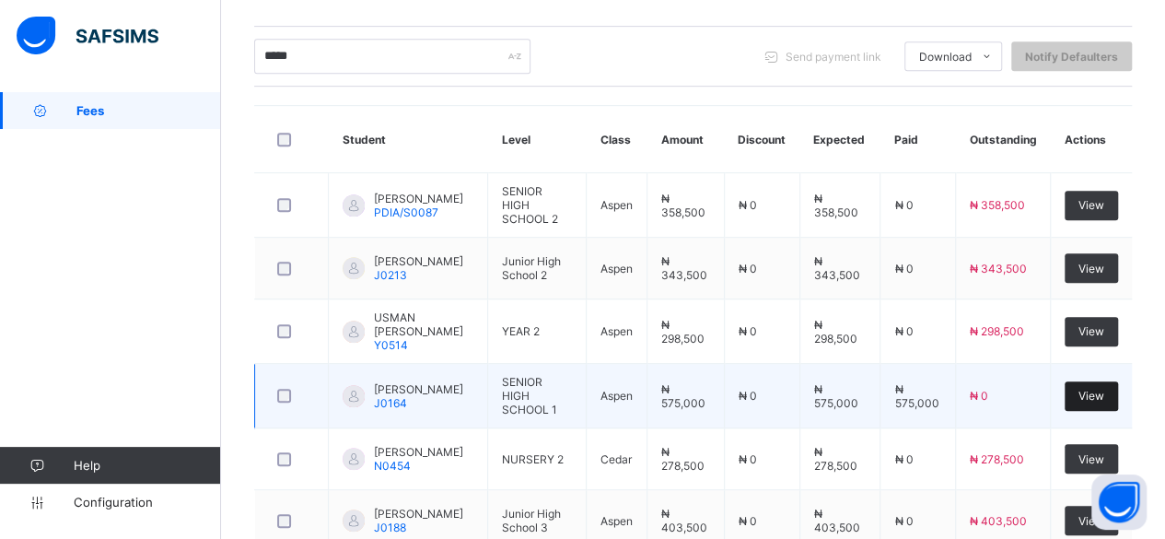
click at [1098, 389] on span "View" at bounding box center [1092, 396] width 26 height 14
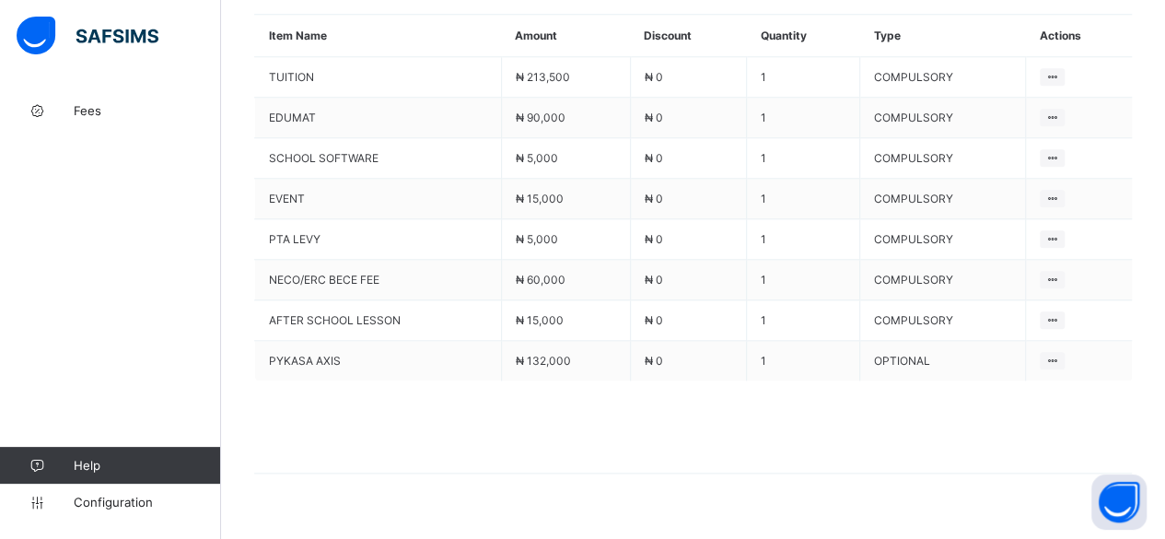
scroll to position [820, 0]
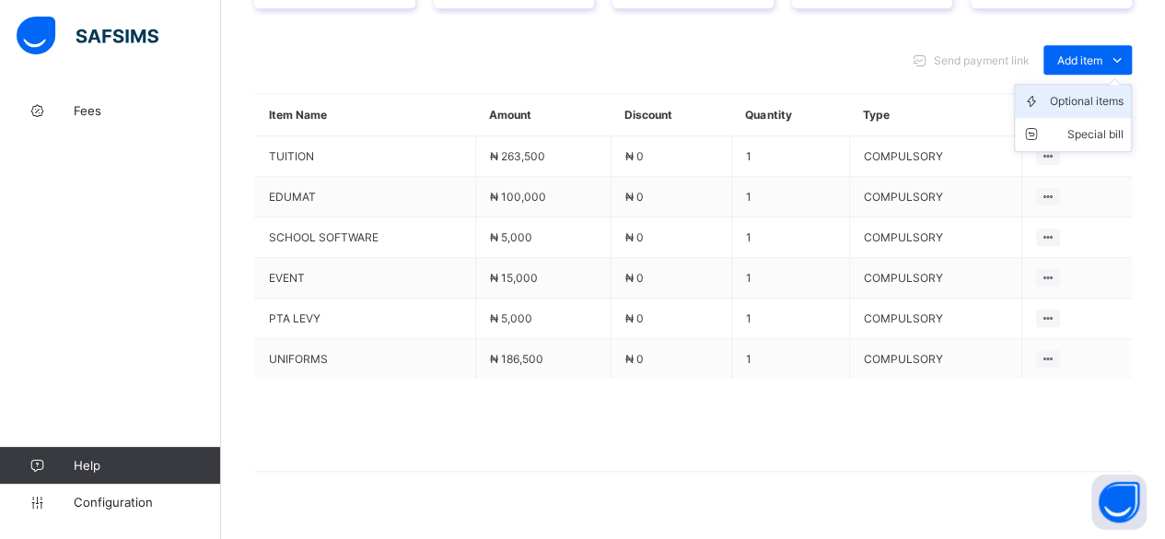
click at [1104, 86] on li "Optional items" at bounding box center [1073, 101] width 116 height 33
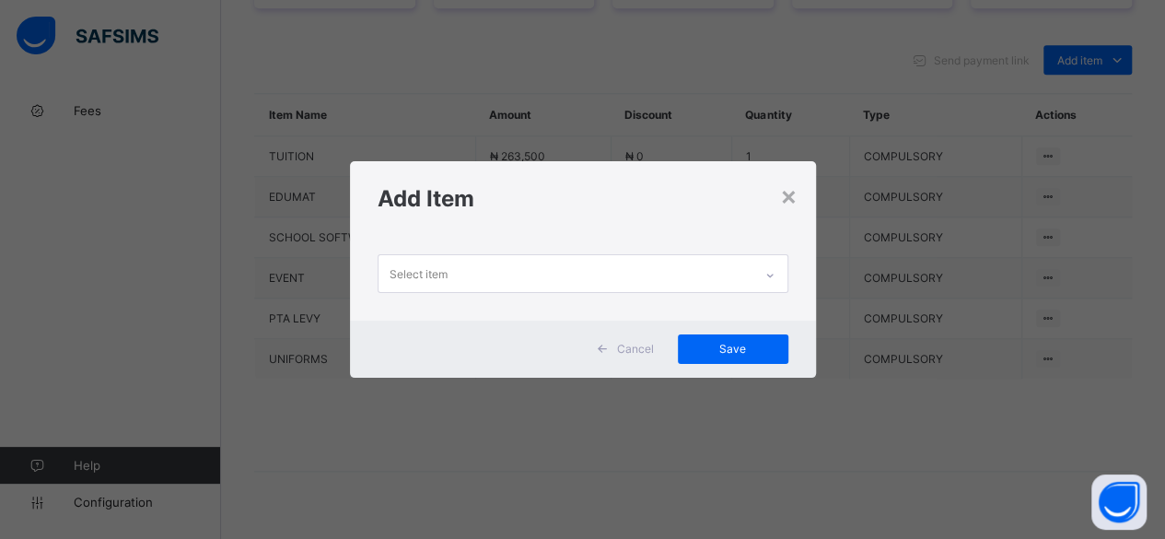
click at [208, 154] on div "× Add Item Select item Cancel Save" at bounding box center [582, 269] width 1165 height 539
click at [791, 196] on div "×" at bounding box center [789, 195] width 18 height 31
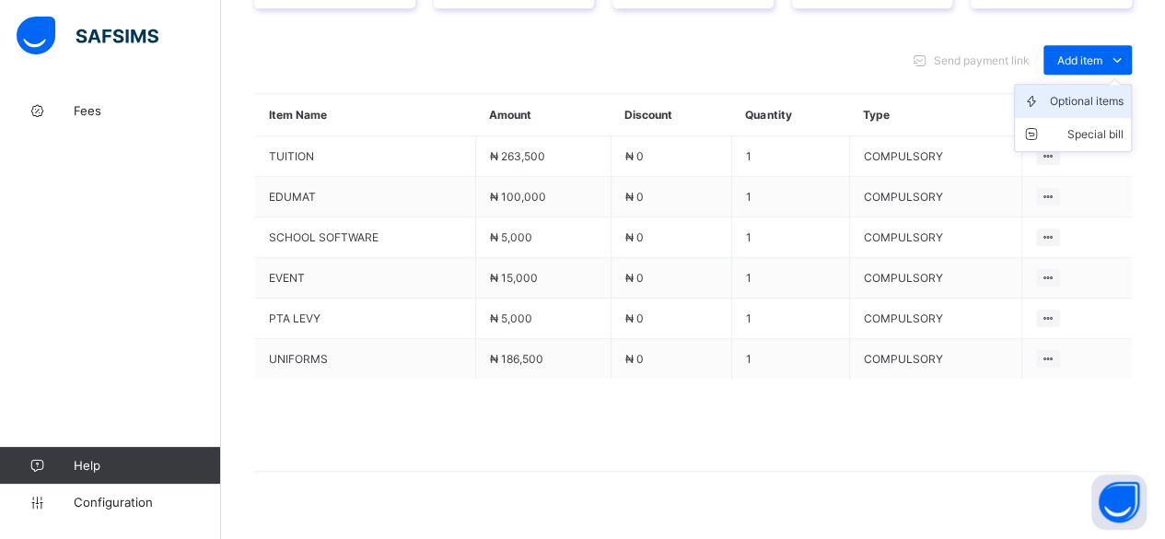
click at [1105, 92] on div "Optional items" at bounding box center [1087, 101] width 74 height 18
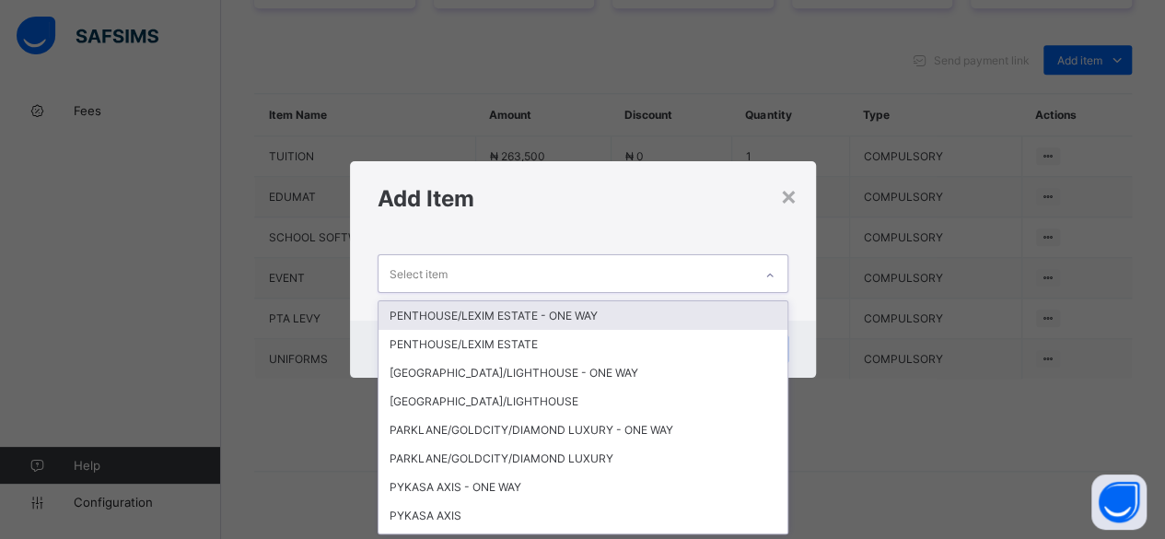
scroll to position [0, 0]
click at [649, 272] on div "Select item" at bounding box center [566, 273] width 374 height 36
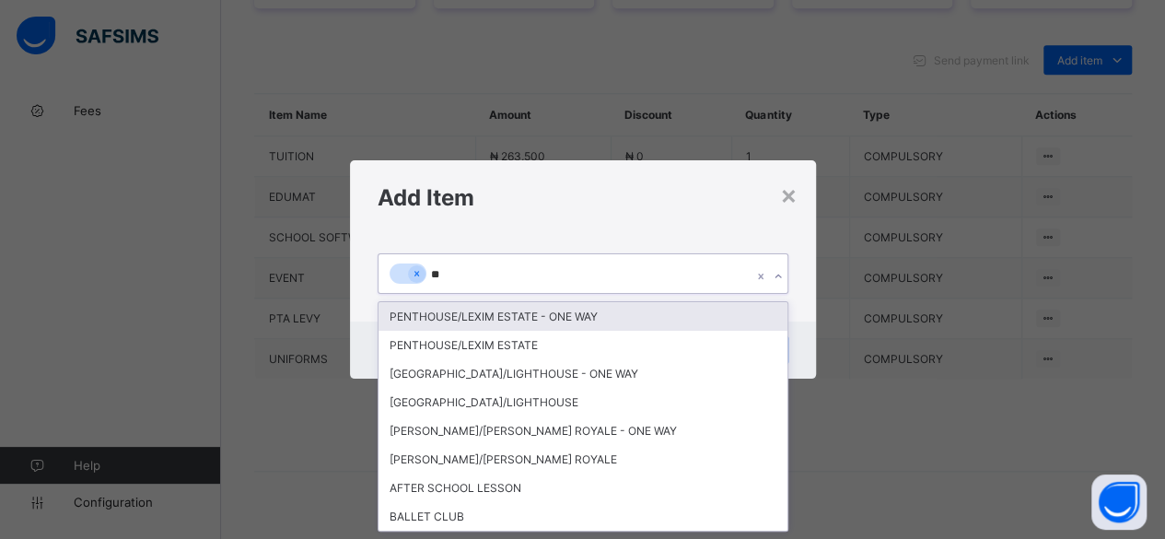
type input "***"
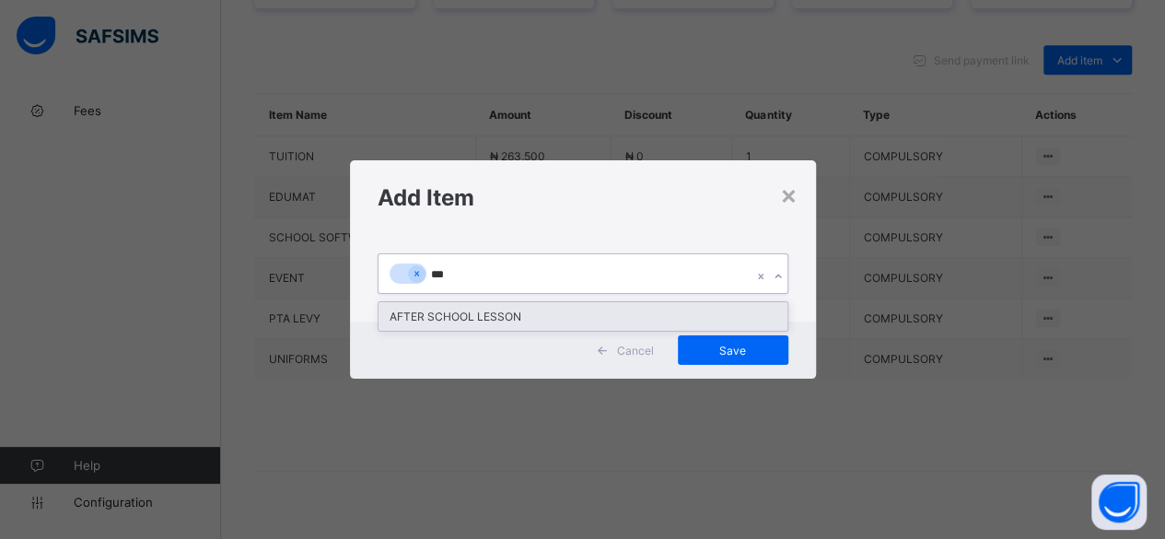
click at [462, 324] on div "AFTER SCHOOL LESSON" at bounding box center [583, 316] width 409 height 29
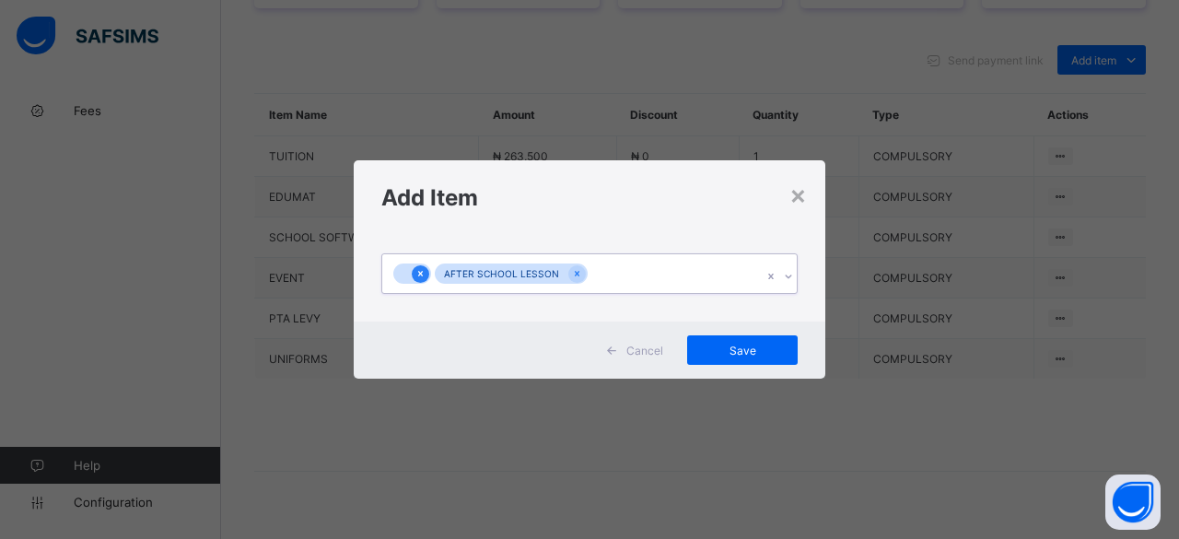
click at [415, 268] on icon at bounding box center [420, 273] width 10 height 13
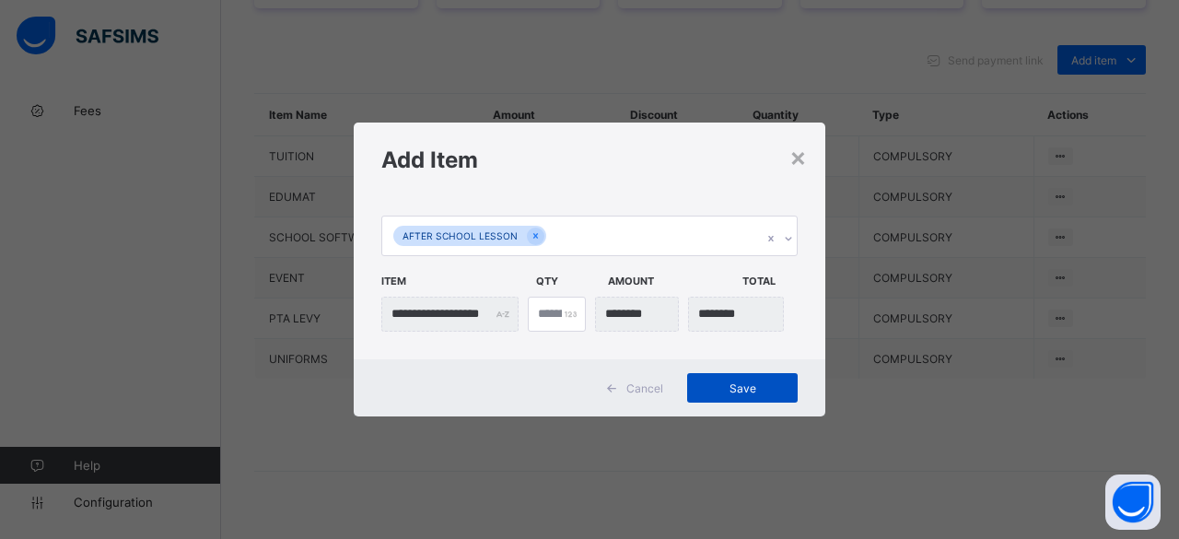
click at [766, 386] on span "Save" at bounding box center [742, 388] width 83 height 14
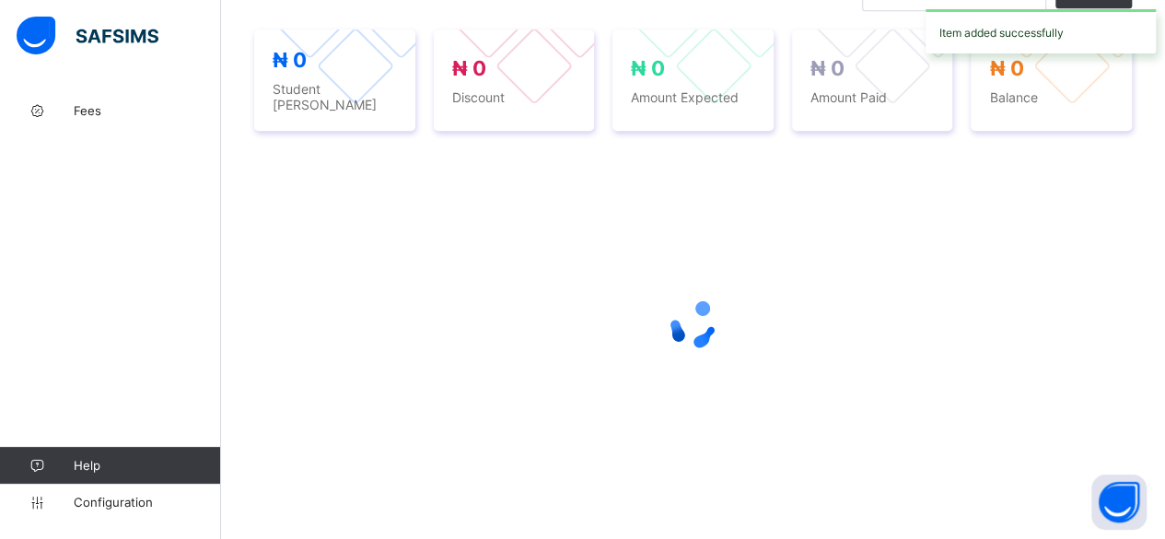
scroll to position [820, 0]
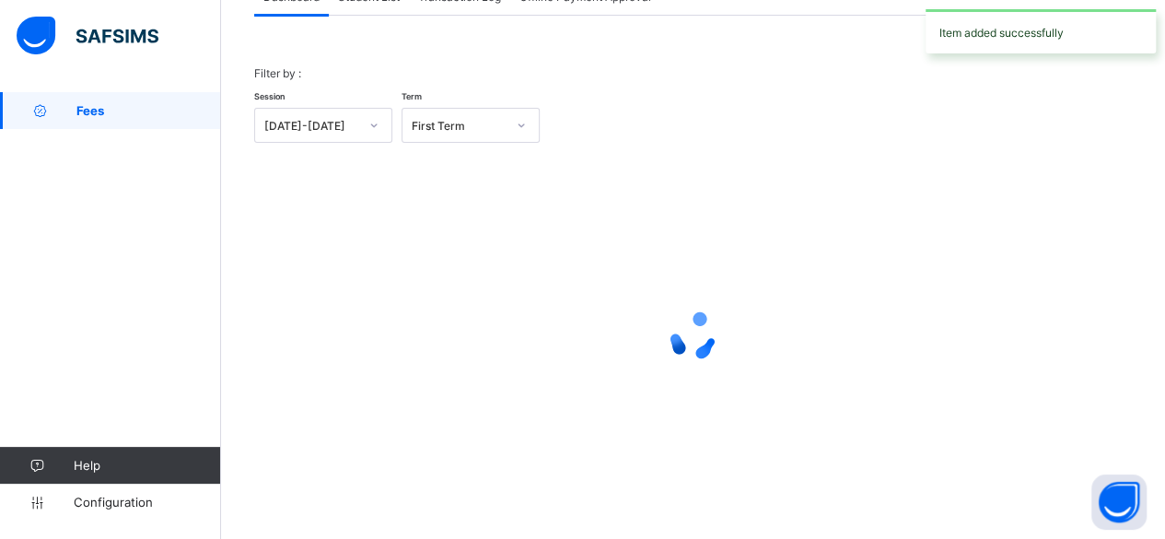
scroll to position [140, 0]
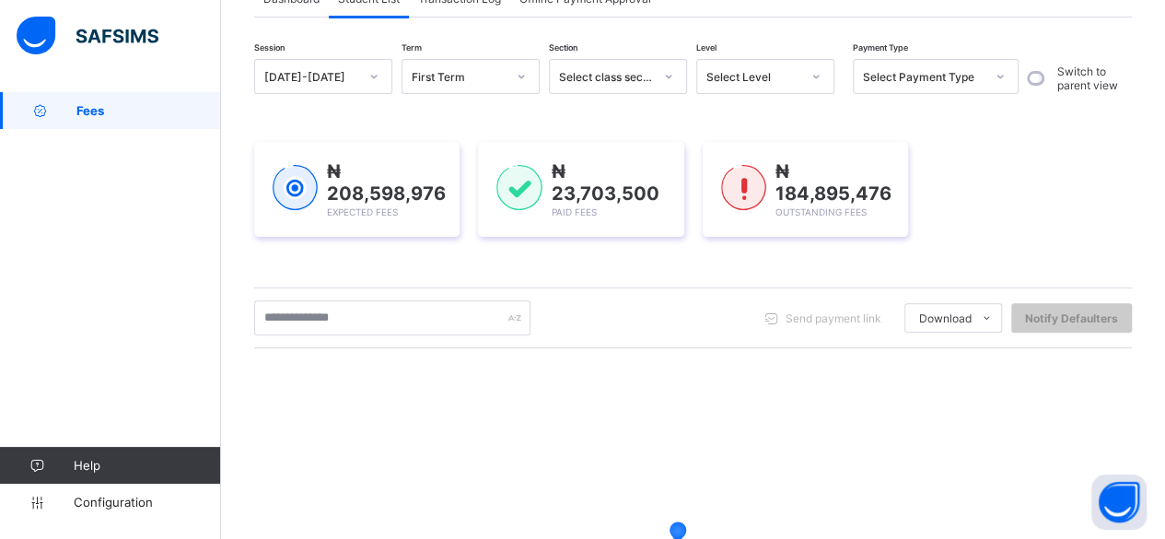
scroll to position [341, 0]
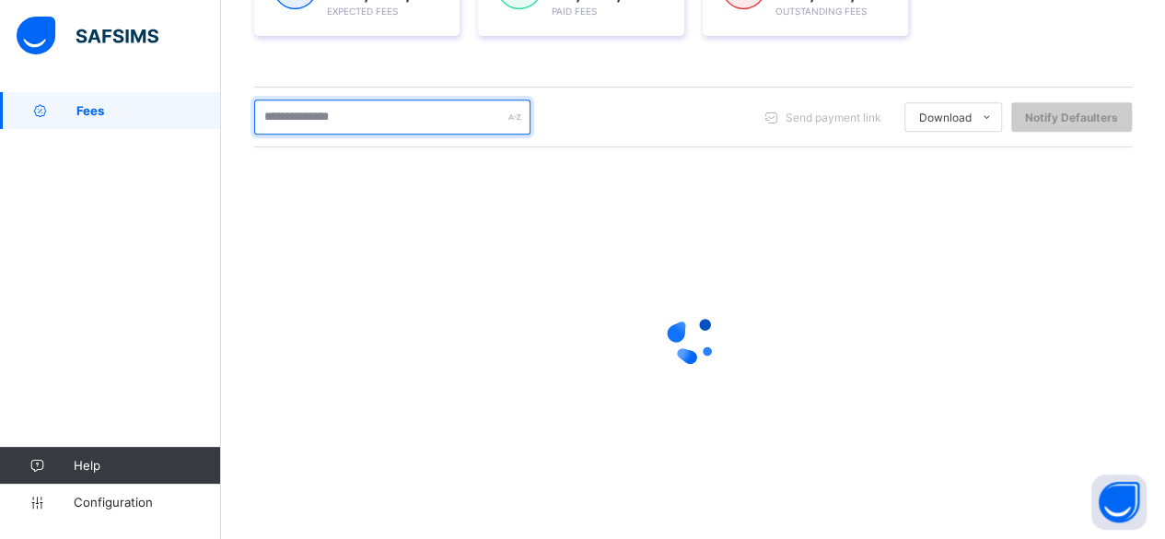
click at [365, 111] on input "text" at bounding box center [392, 116] width 276 height 35
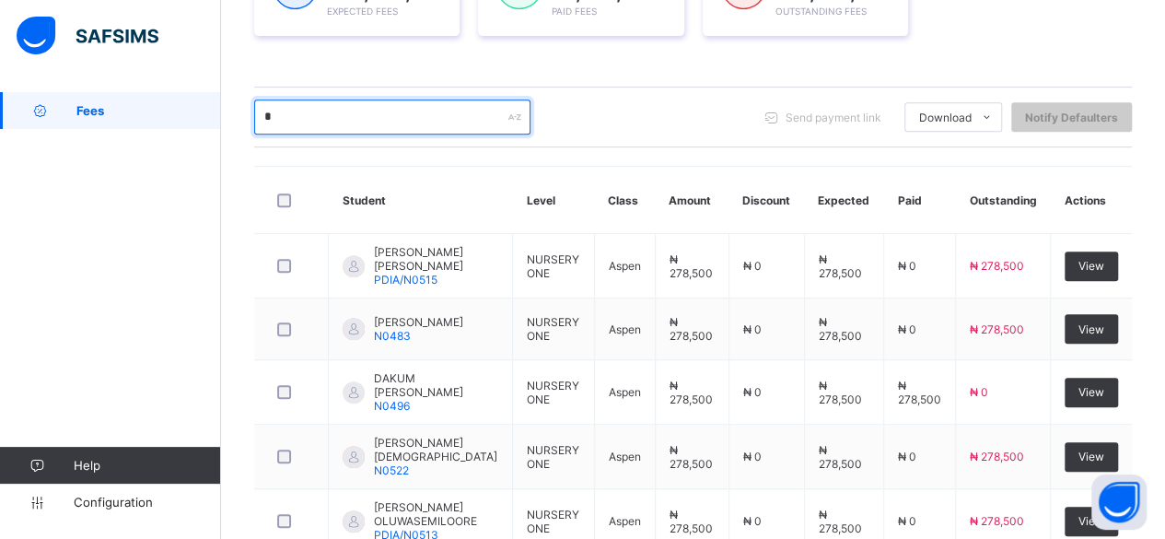
click at [365, 111] on input "*" at bounding box center [392, 116] width 276 height 35
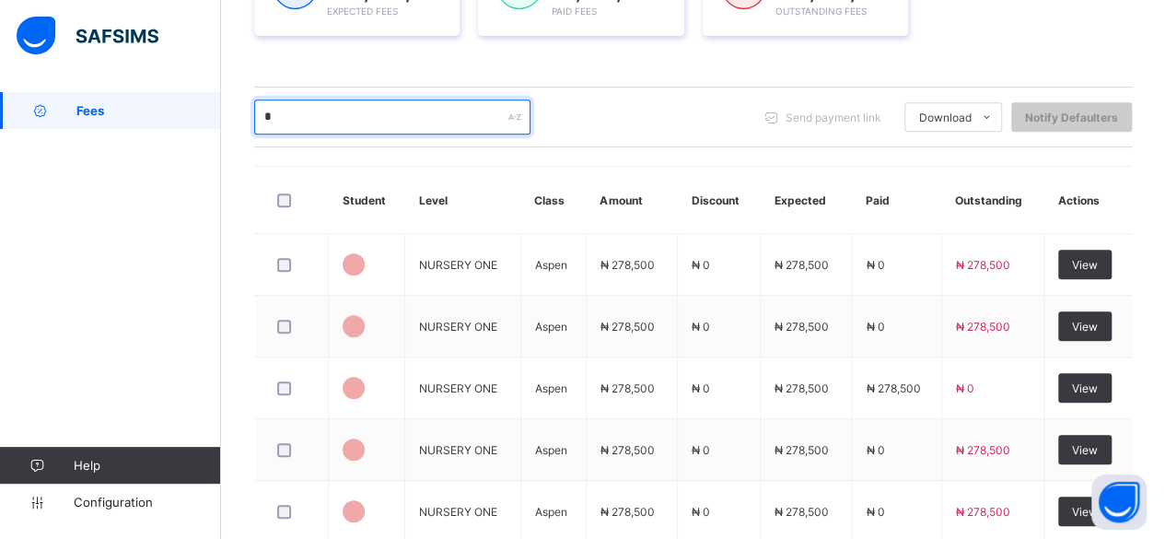
click at [365, 119] on input "*" at bounding box center [392, 116] width 276 height 35
type input "**"
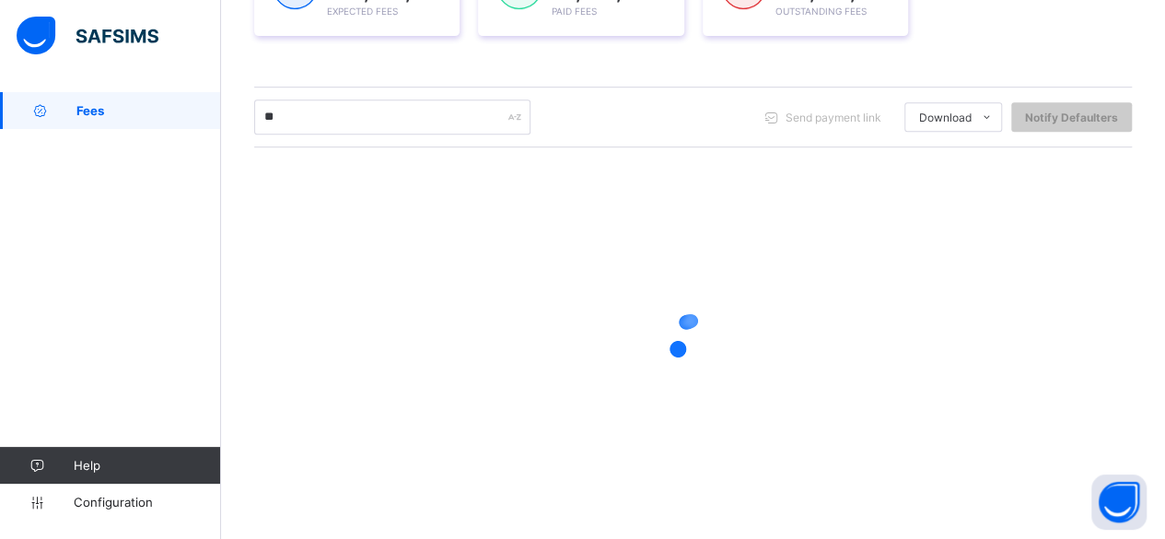
scroll to position [341, 0]
type input "*****"
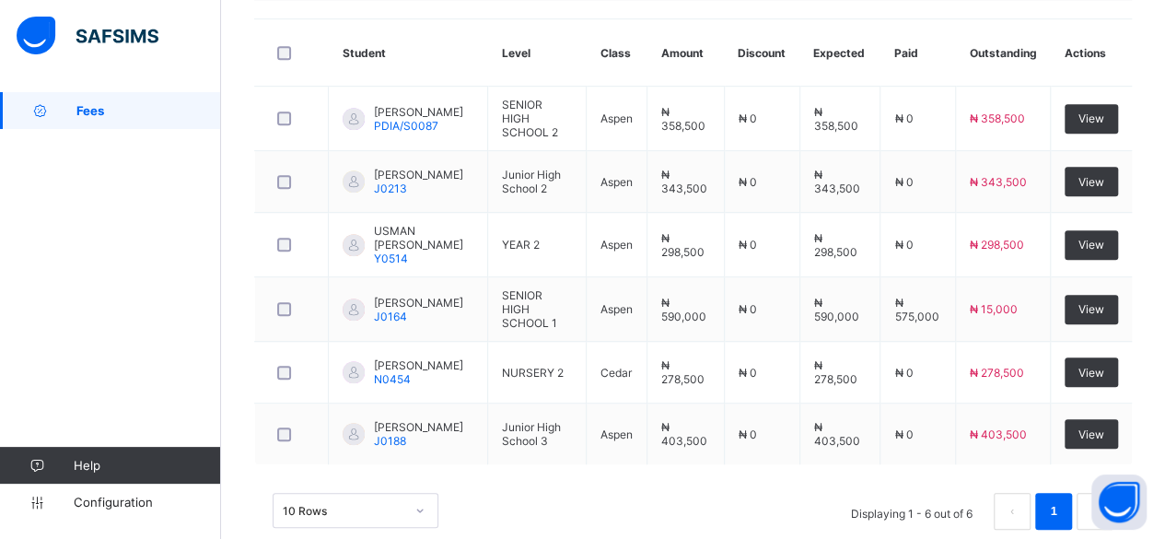
scroll to position [512, 0]
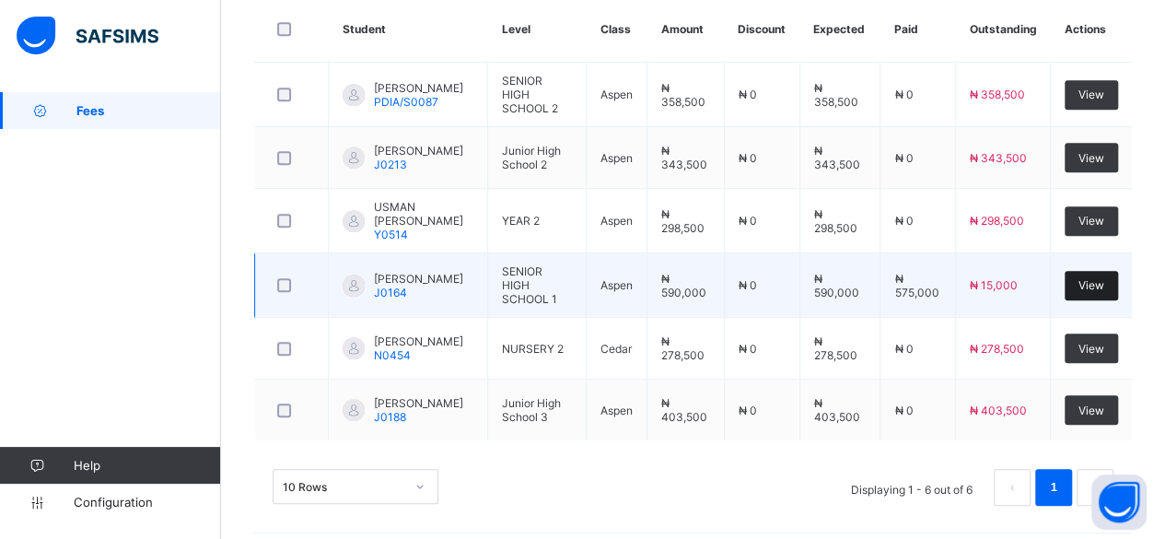
click at [1104, 279] on span "View" at bounding box center [1092, 285] width 26 height 14
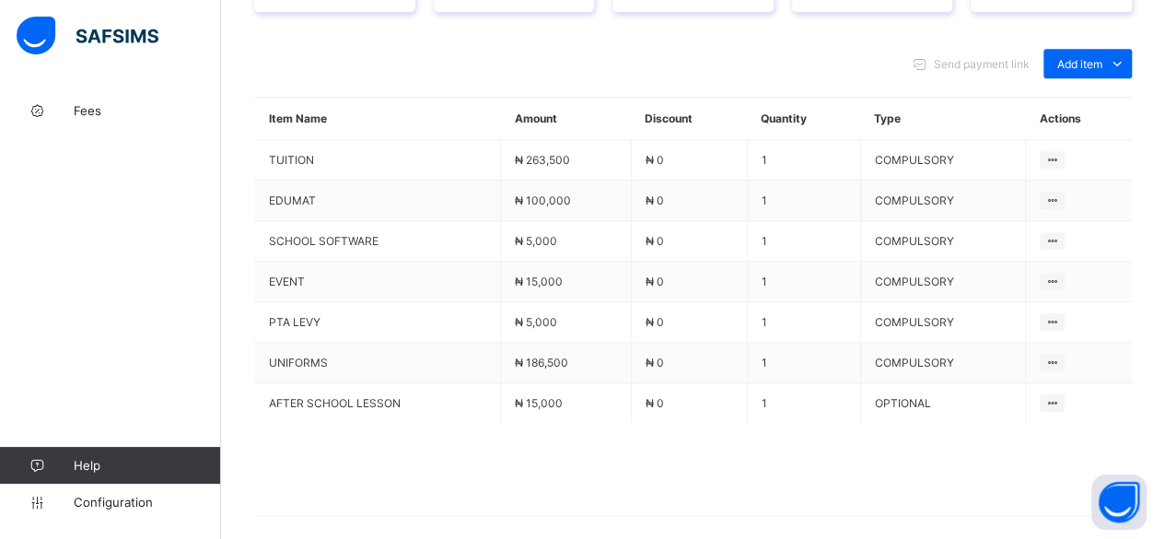
scroll to position [859, 0]
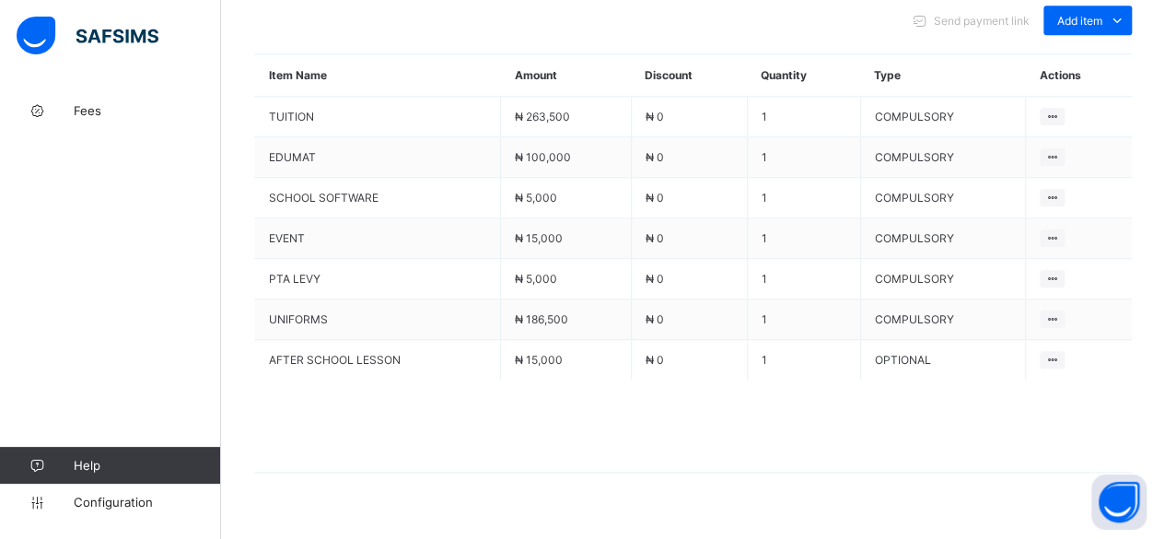
scroll to position [140, 0]
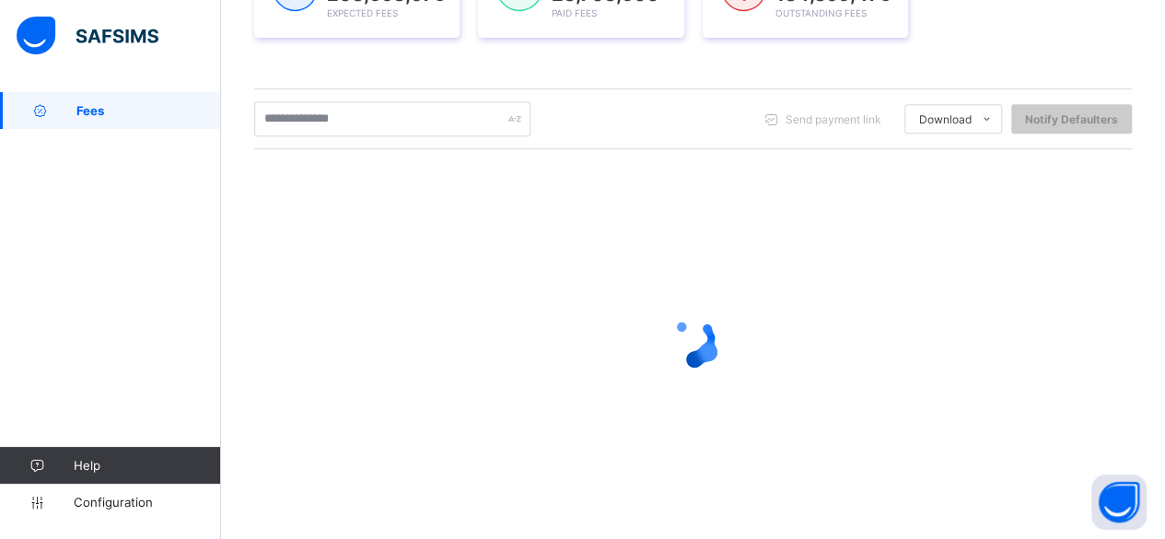
scroll to position [341, 0]
drag, startPoint x: 368, startPoint y: 135, endPoint x: 389, endPoint y: 109, distance: 33.5
click at [389, 109] on div "Send payment link Download Students Payment Students Payment Status Student Ite…" at bounding box center [693, 117] width 878 height 61
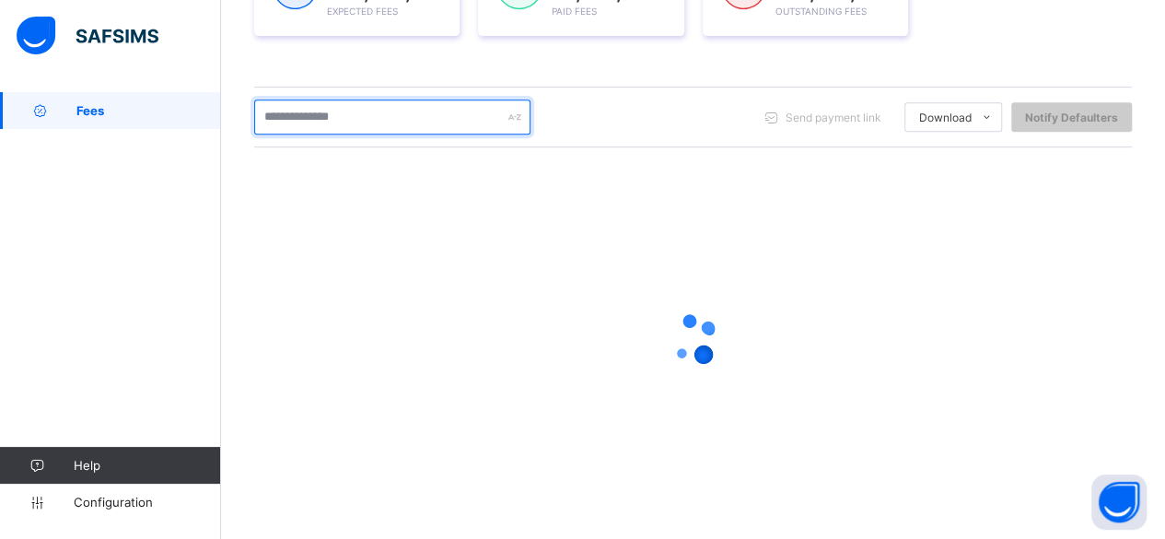
click at [389, 109] on input "text" at bounding box center [392, 116] width 276 height 35
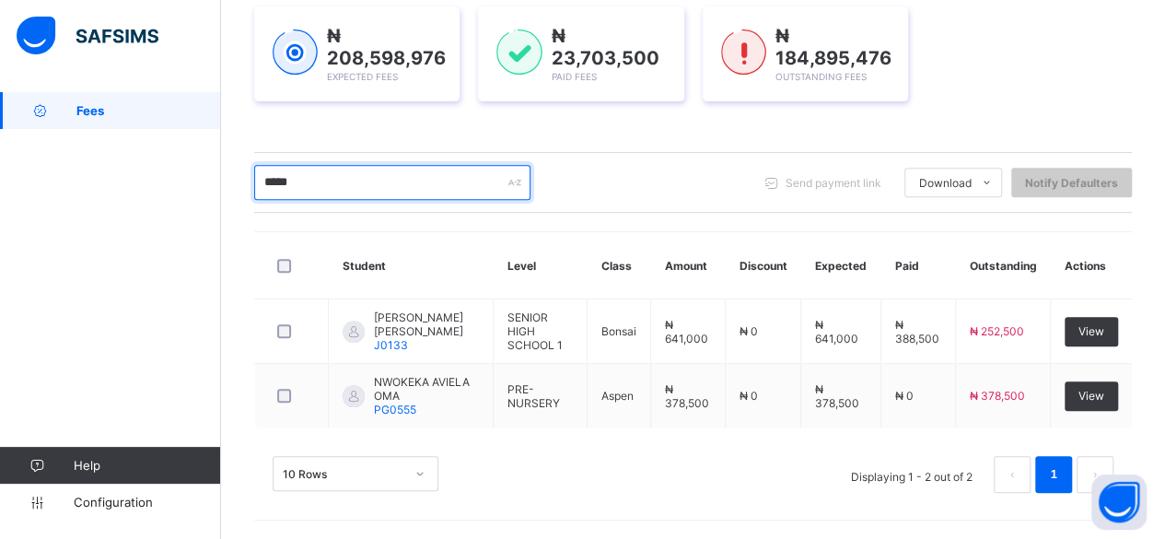
scroll to position [266, 0]
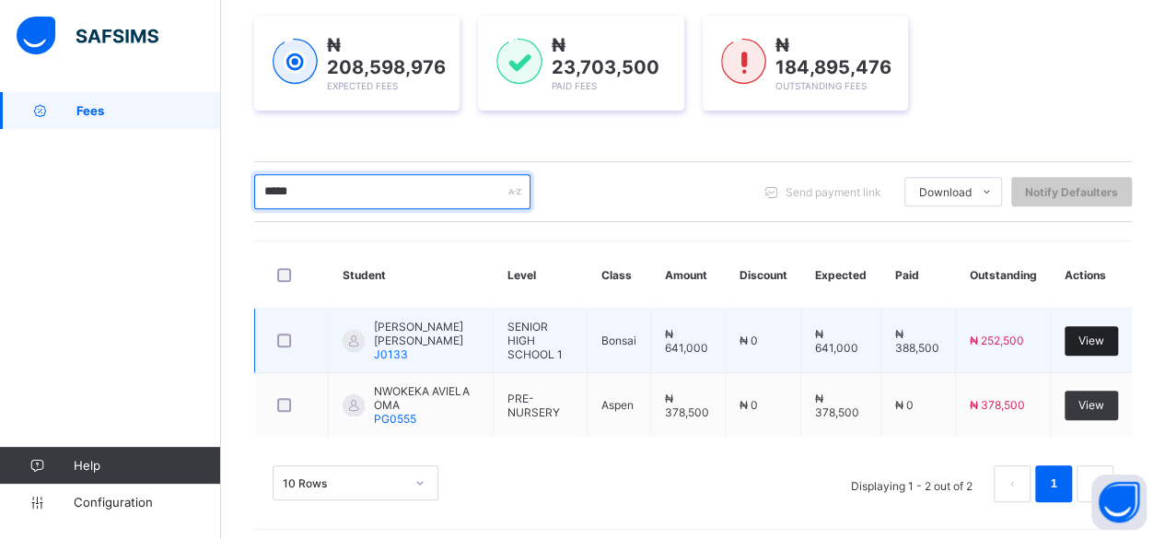
type input "*****"
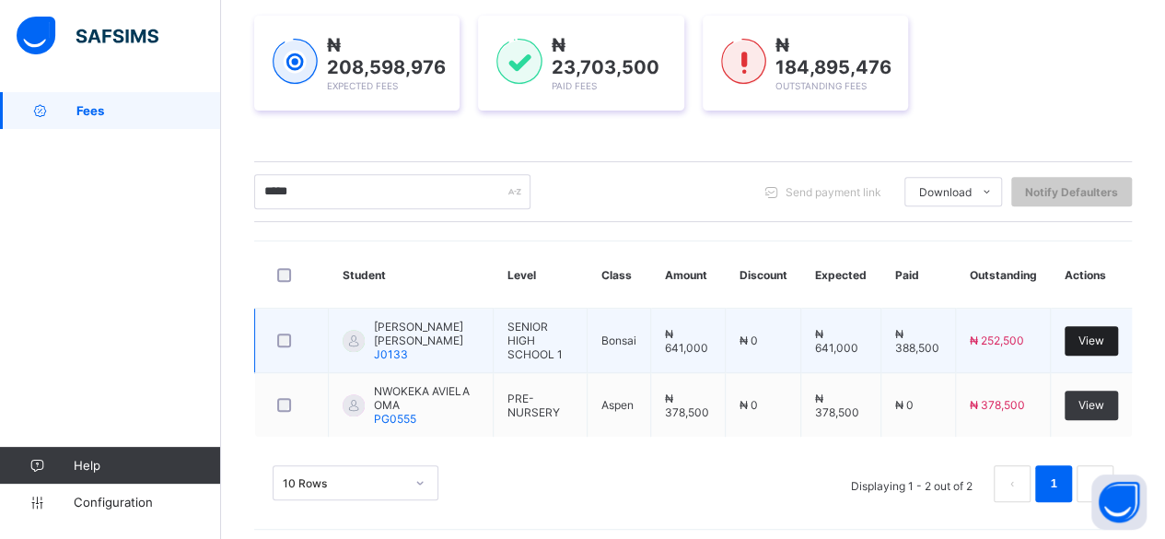
click at [1094, 340] on span "View" at bounding box center [1092, 340] width 26 height 14
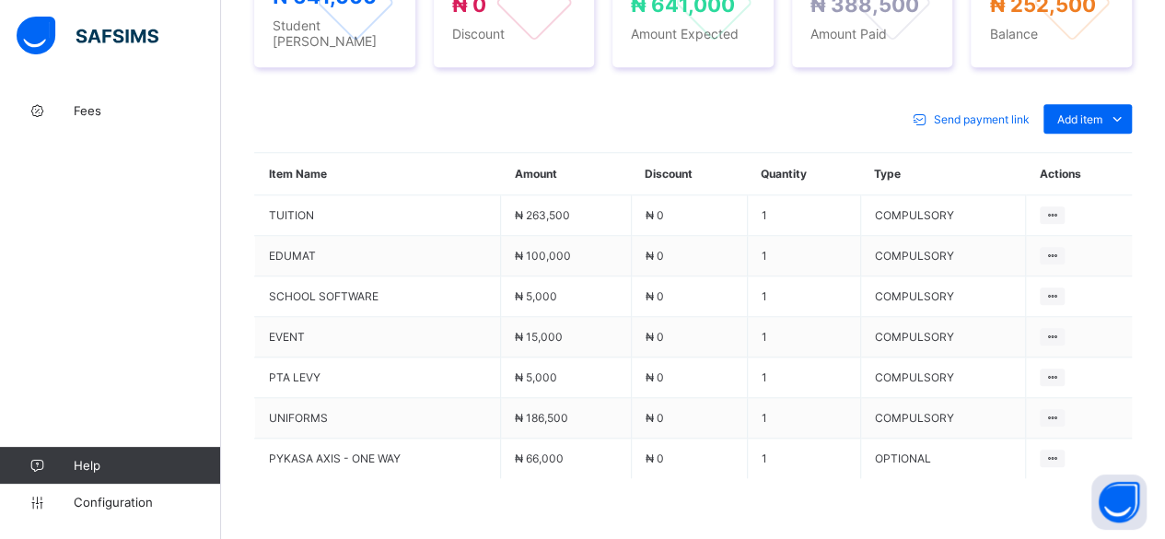
scroll to position [868, 0]
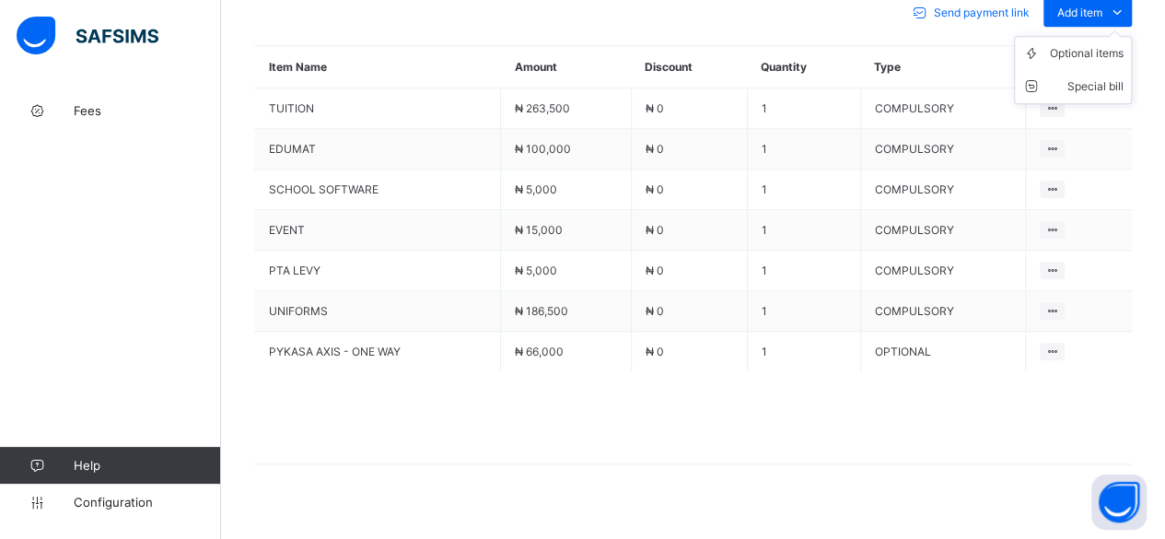
click at [1109, 36] on ul "Optional items Special bill" at bounding box center [1073, 70] width 118 height 68
click at [1115, 44] on div "Optional items" at bounding box center [1087, 53] width 74 height 18
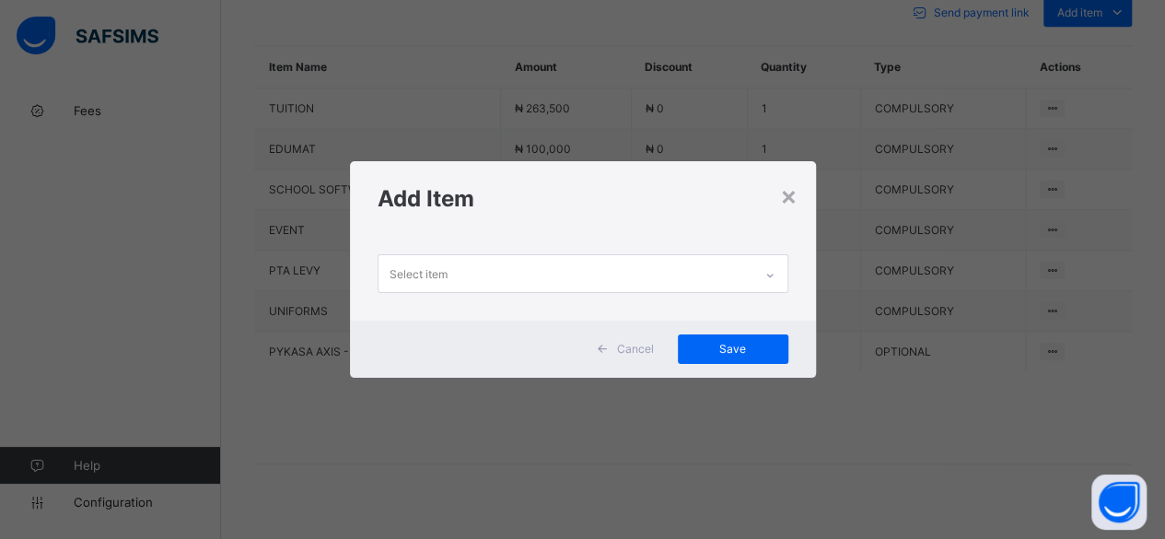
scroll to position [0, 0]
click at [751, 275] on div "Select item" at bounding box center [566, 273] width 374 height 36
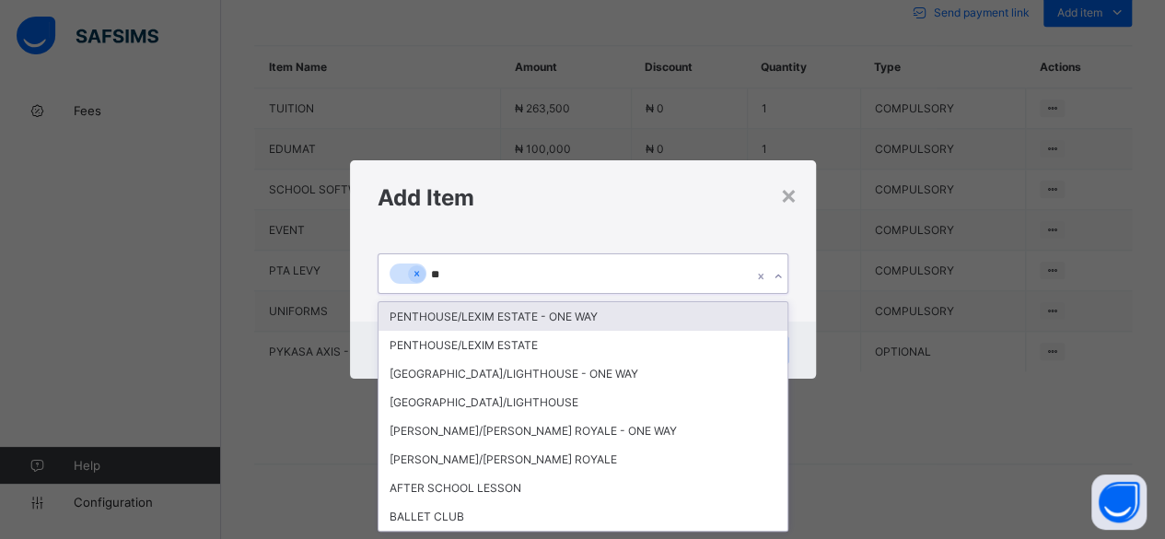
type input "***"
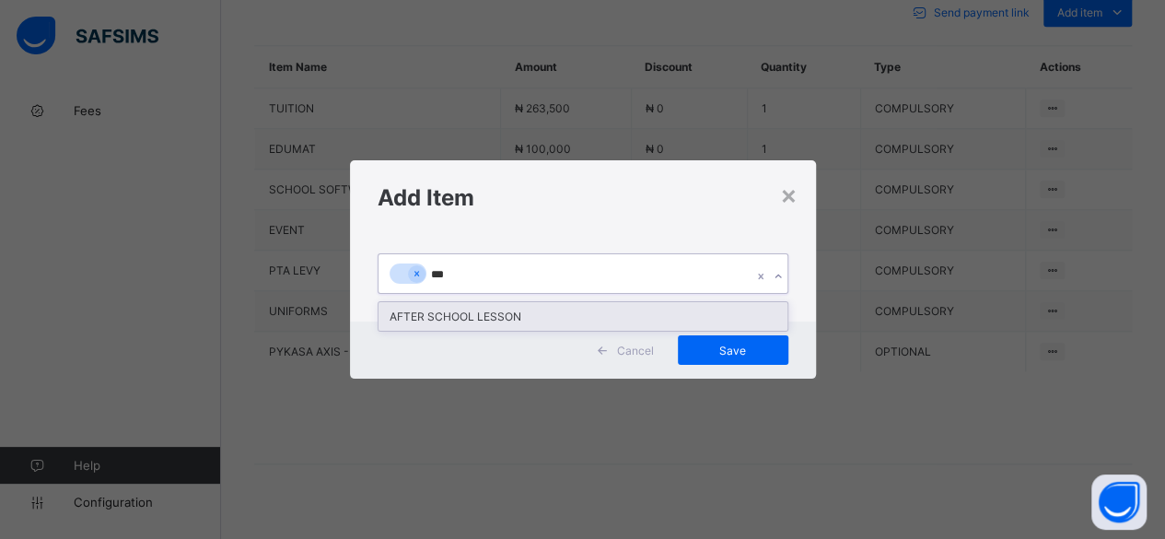
click at [564, 316] on div "AFTER SCHOOL LESSON" at bounding box center [583, 316] width 409 height 29
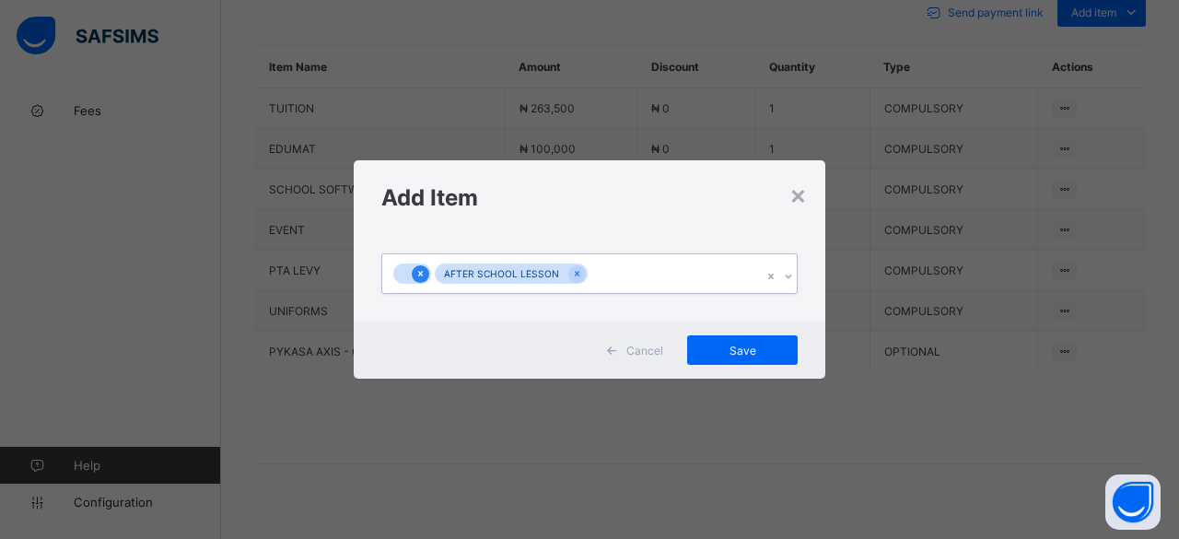
click at [417, 272] on icon at bounding box center [420, 273] width 10 height 13
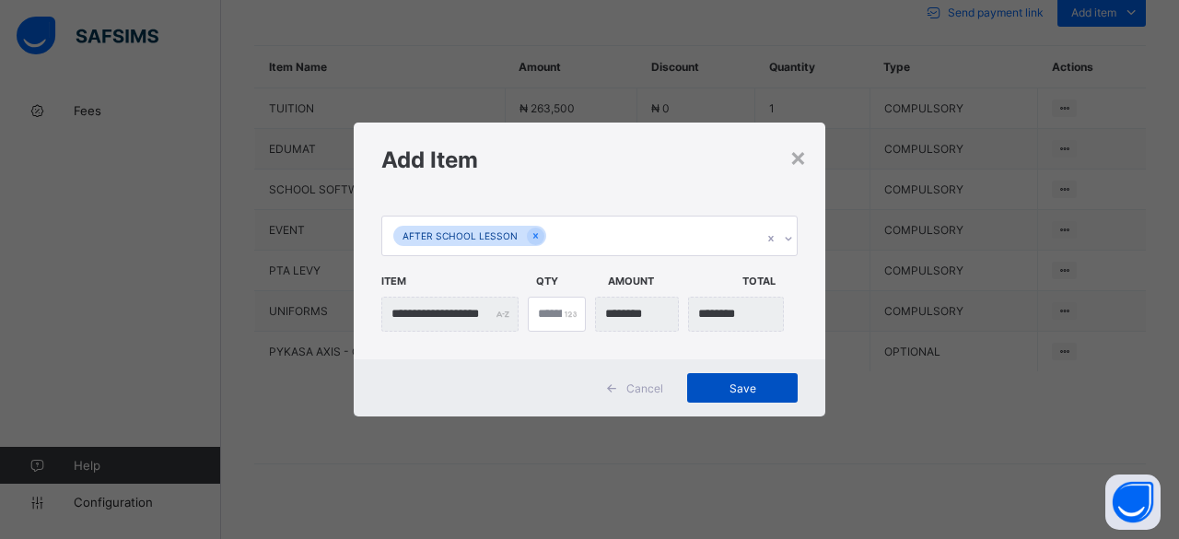
click at [770, 385] on span "Save" at bounding box center [742, 388] width 83 height 14
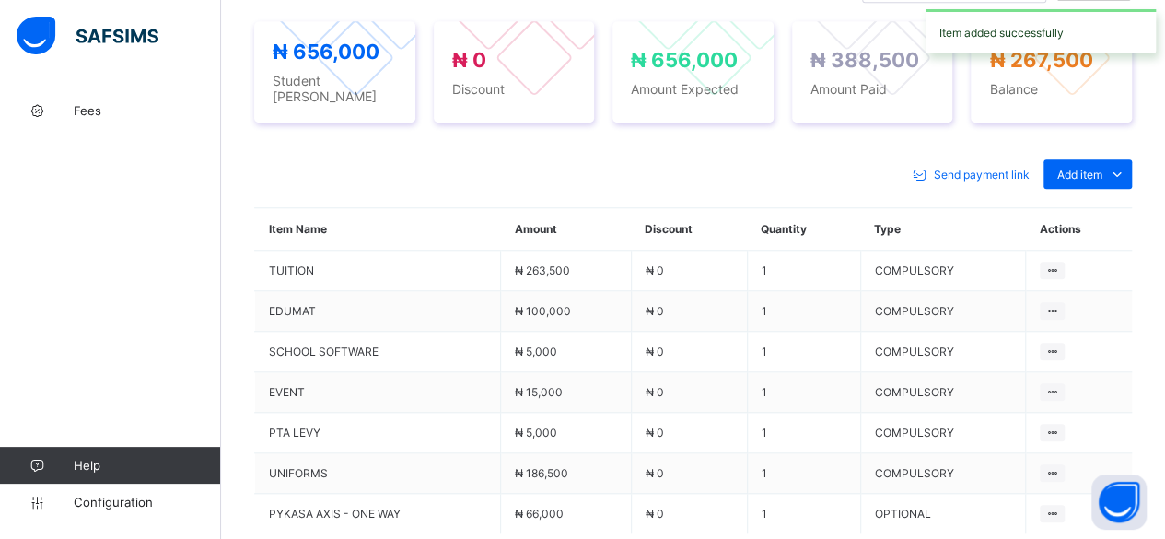
scroll to position [868, 0]
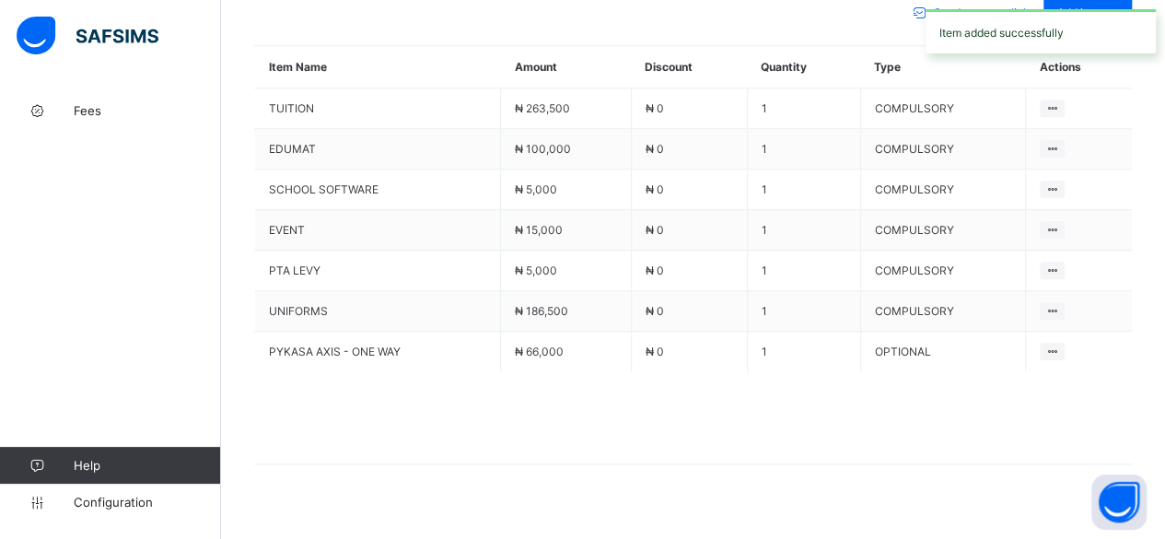
scroll to position [140, 0]
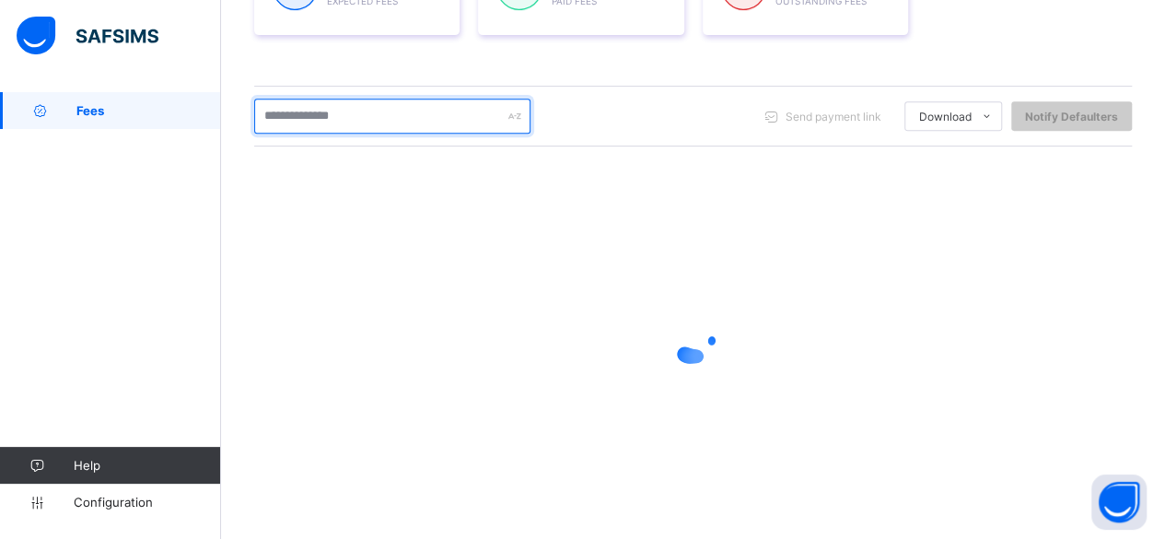
click at [343, 113] on input "text" at bounding box center [392, 116] width 276 height 35
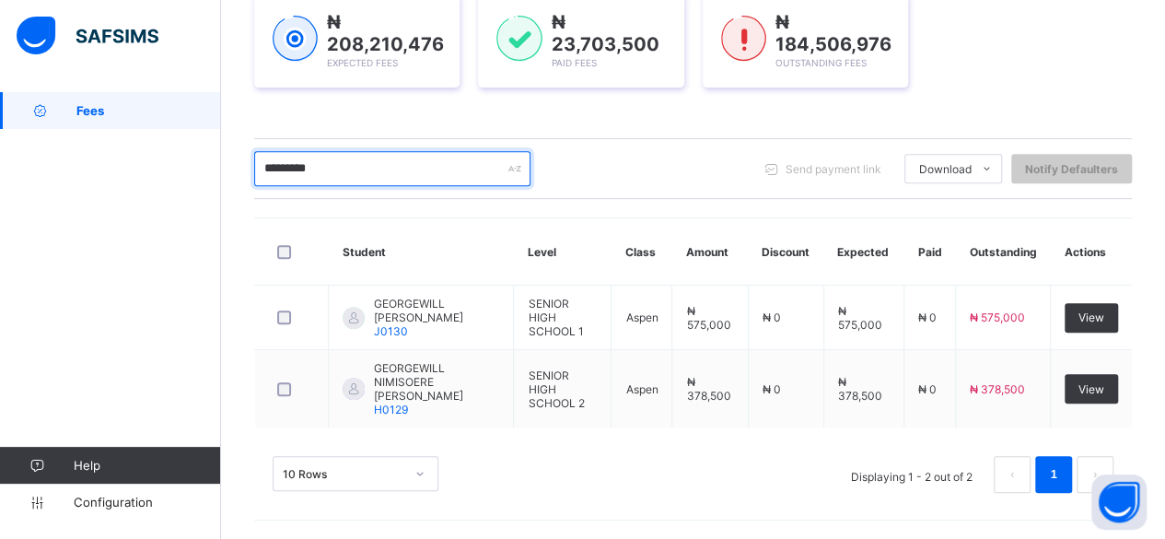
scroll to position [266, 0]
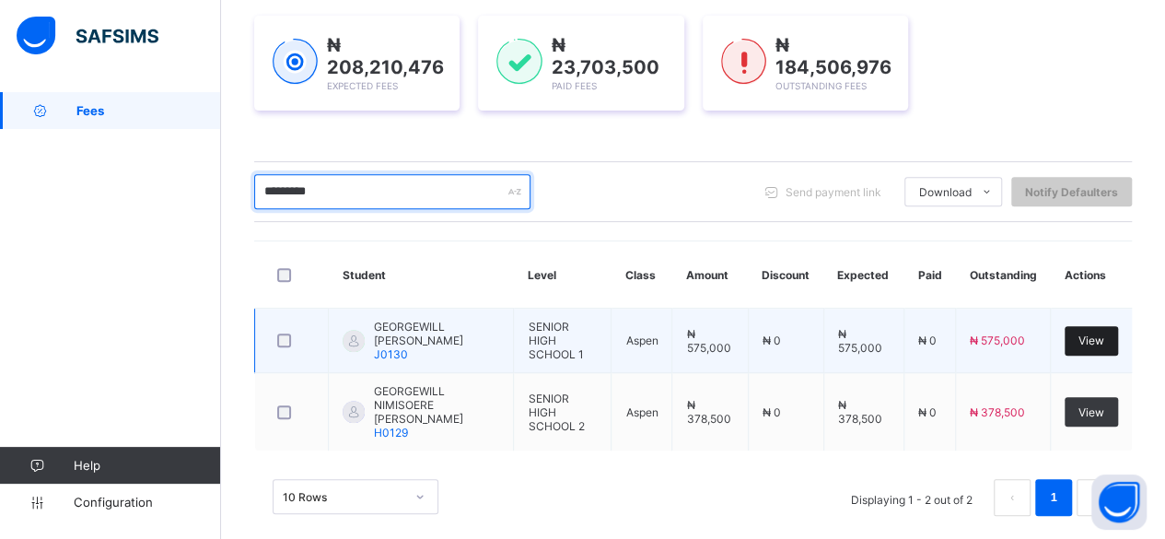
type input "*********"
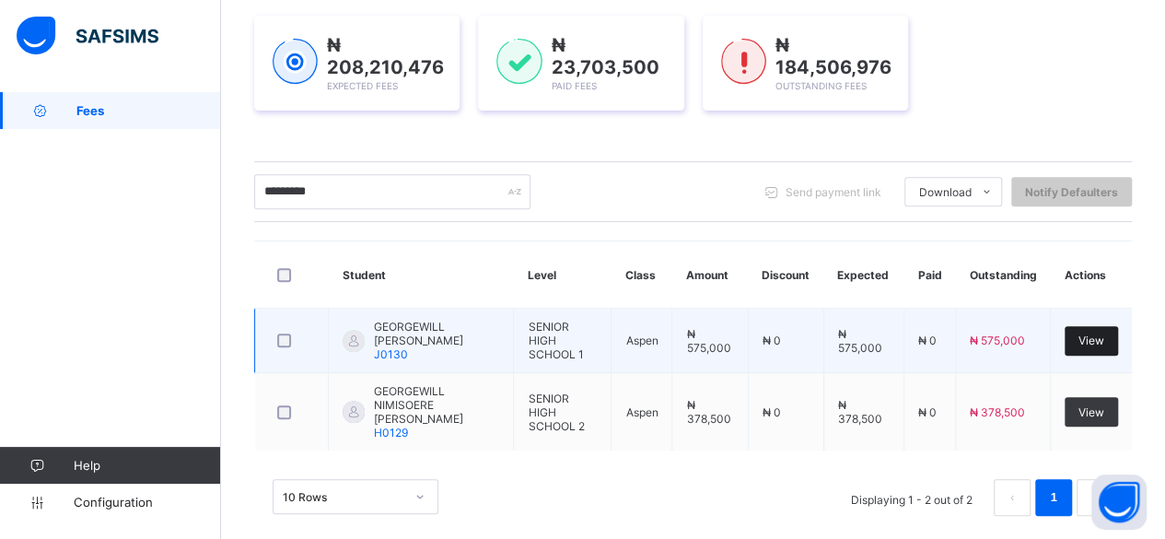
click at [1104, 338] on span "View" at bounding box center [1092, 340] width 26 height 14
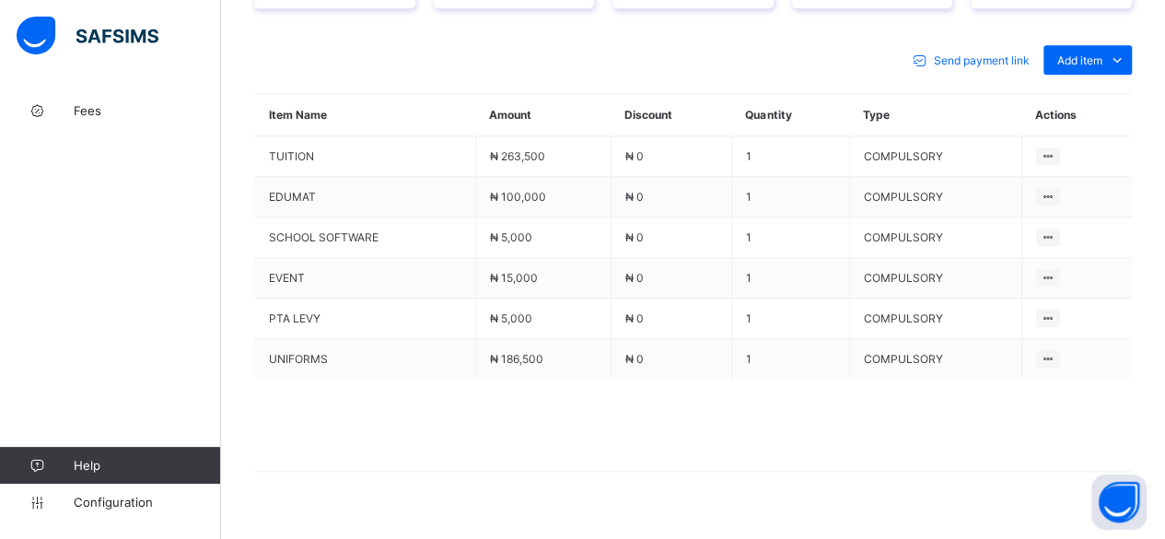
scroll to position [829, 0]
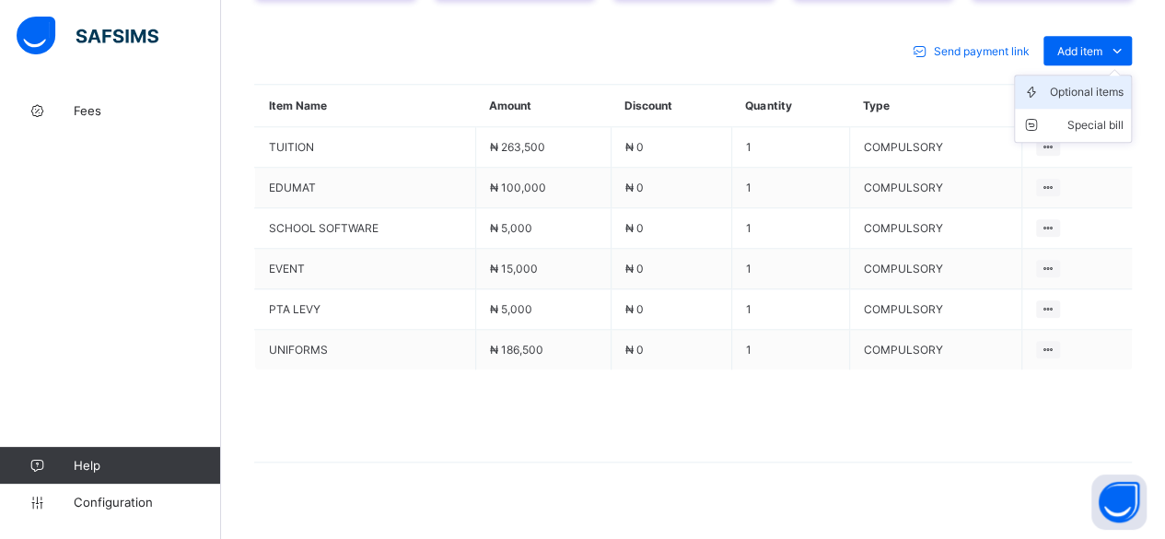
click at [1112, 83] on div "Optional items" at bounding box center [1087, 92] width 74 height 18
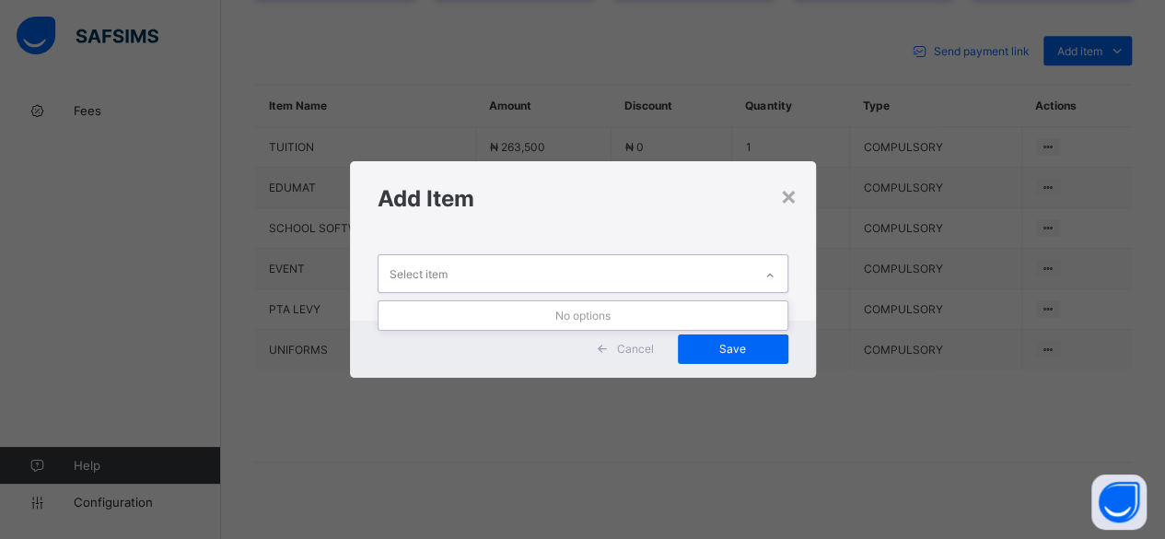
click at [707, 271] on div "Select item" at bounding box center [566, 273] width 374 height 36
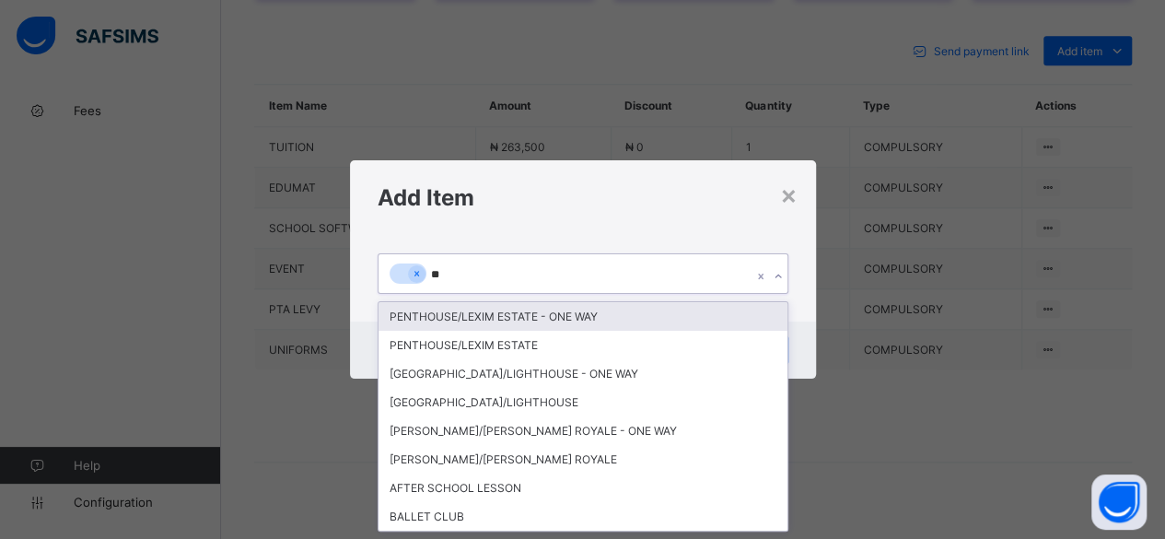
type input "***"
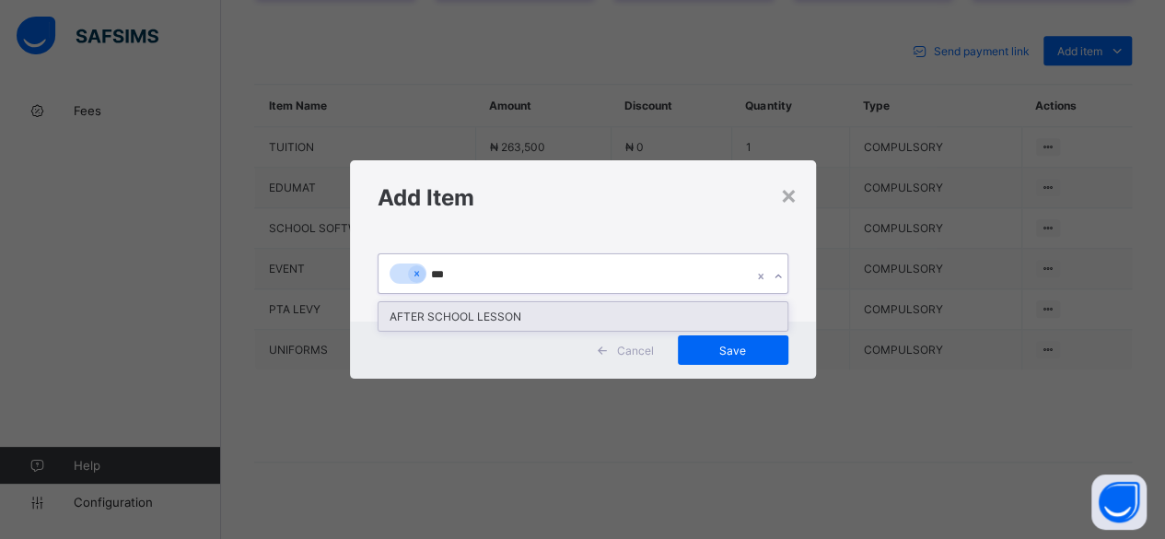
click at [481, 325] on div "AFTER SCHOOL LESSON" at bounding box center [583, 316] width 409 height 29
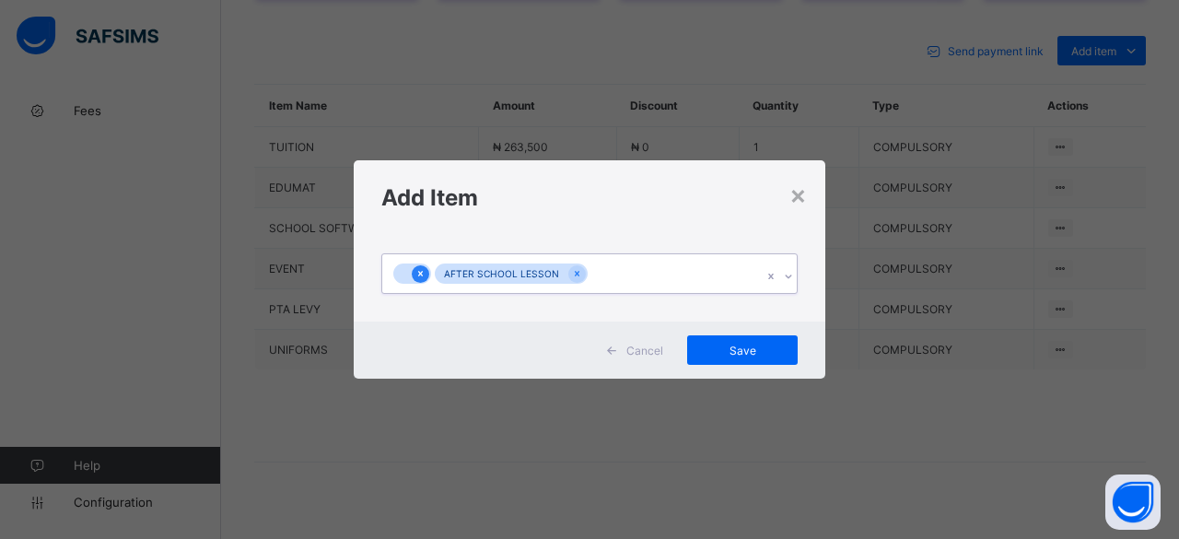
click at [424, 265] on div at bounding box center [421, 274] width 18 height 18
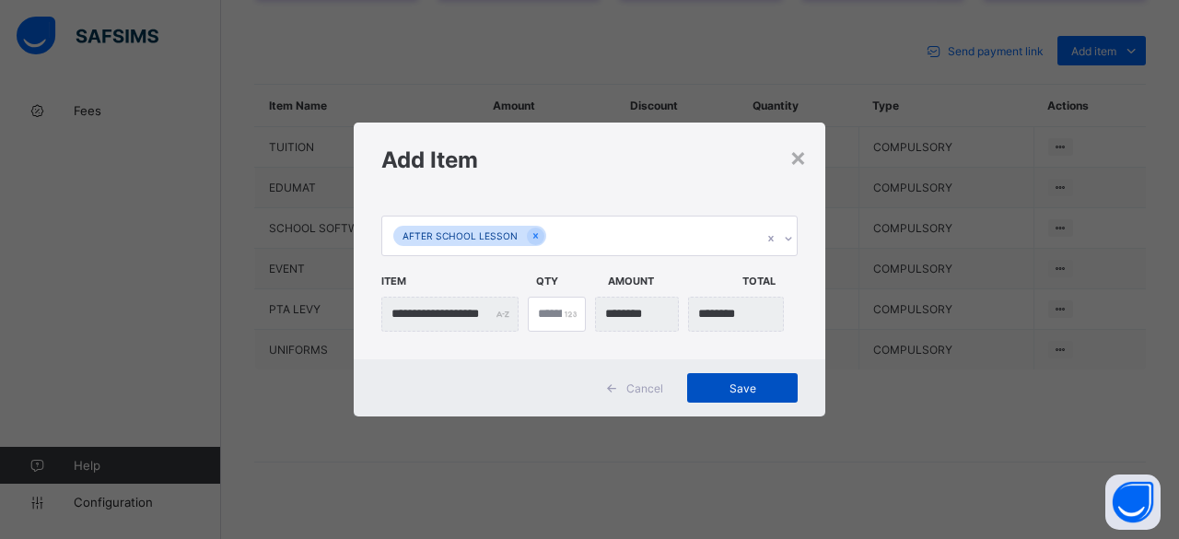
click at [754, 385] on span "Save" at bounding box center [742, 388] width 83 height 14
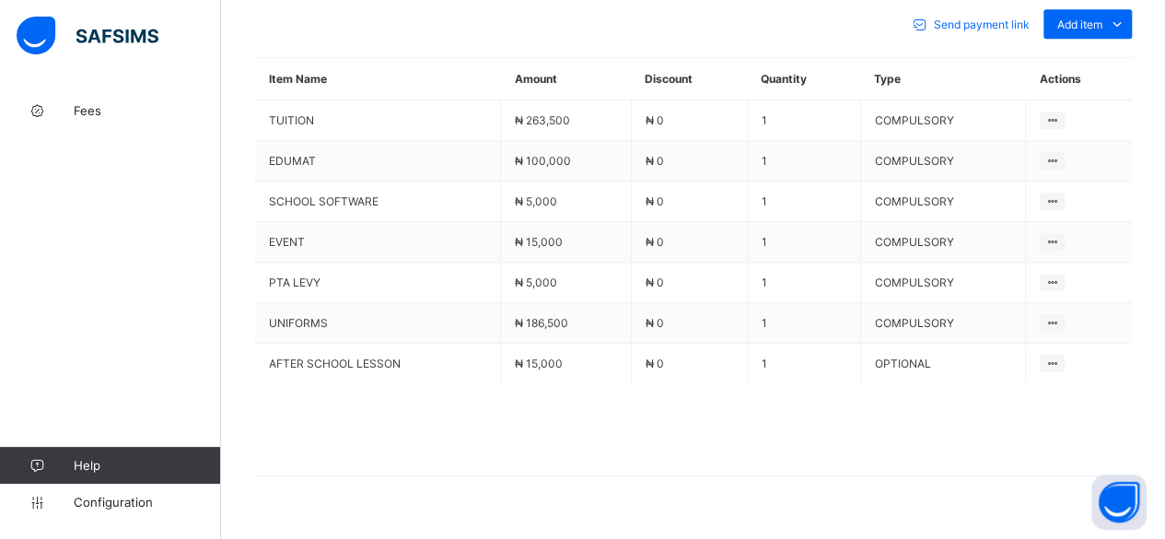
scroll to position [868, 0]
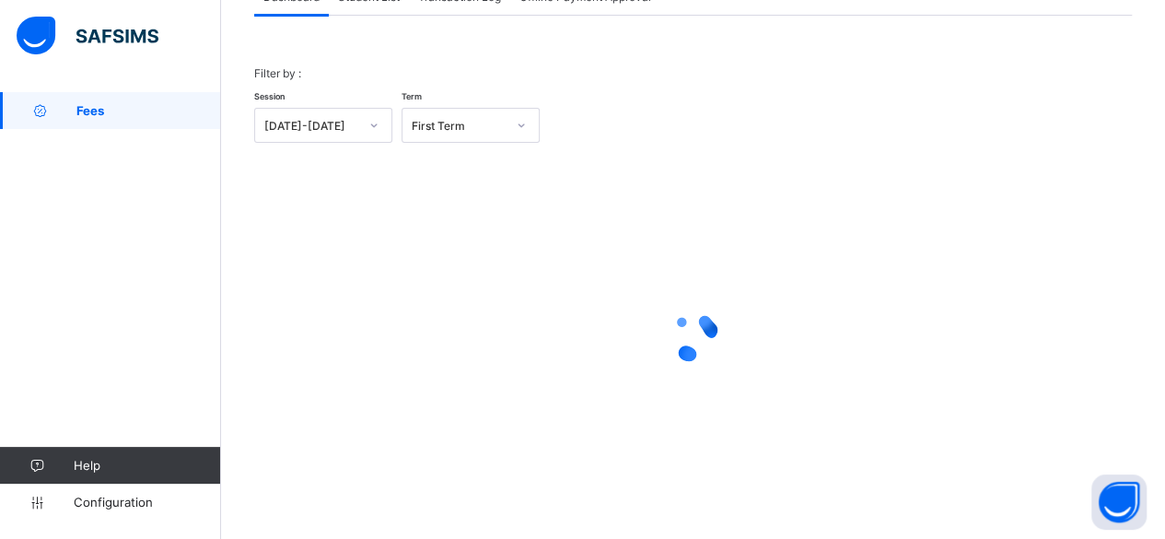
scroll to position [140, 0]
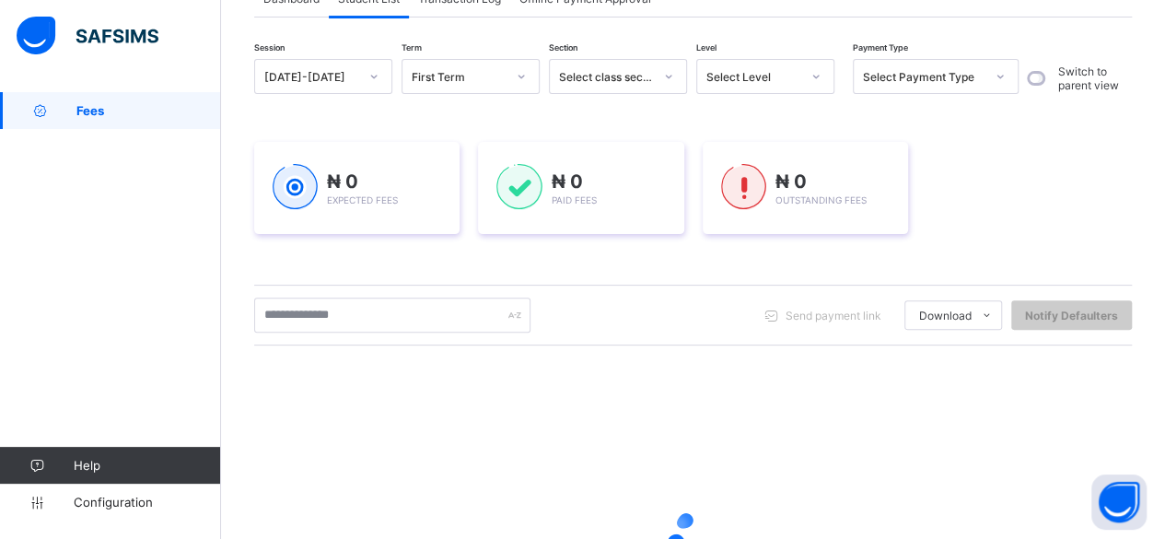
scroll to position [339, 0]
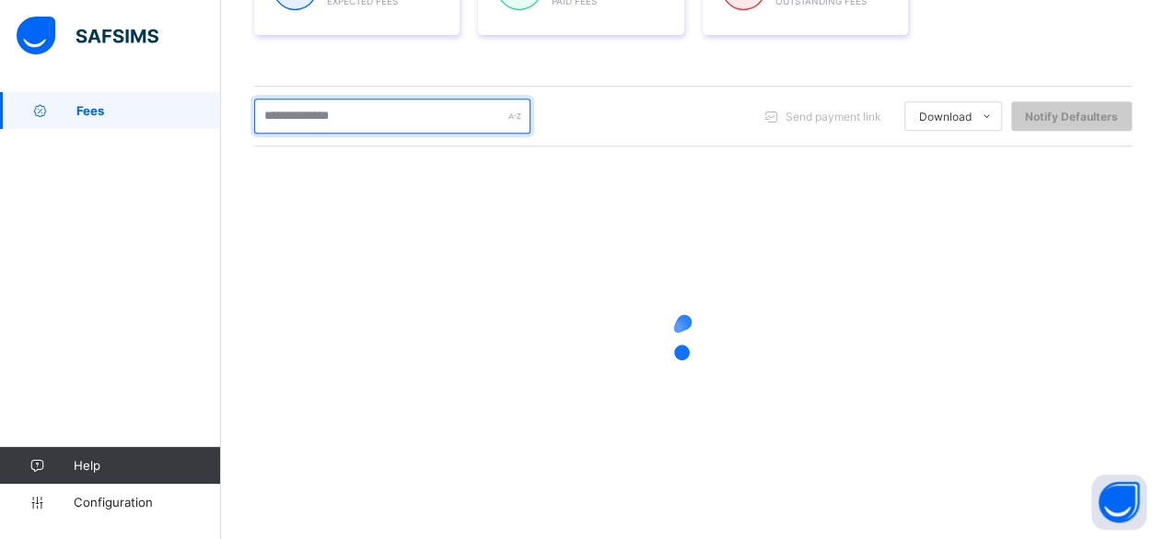
click at [360, 116] on input "text" at bounding box center [392, 116] width 276 height 35
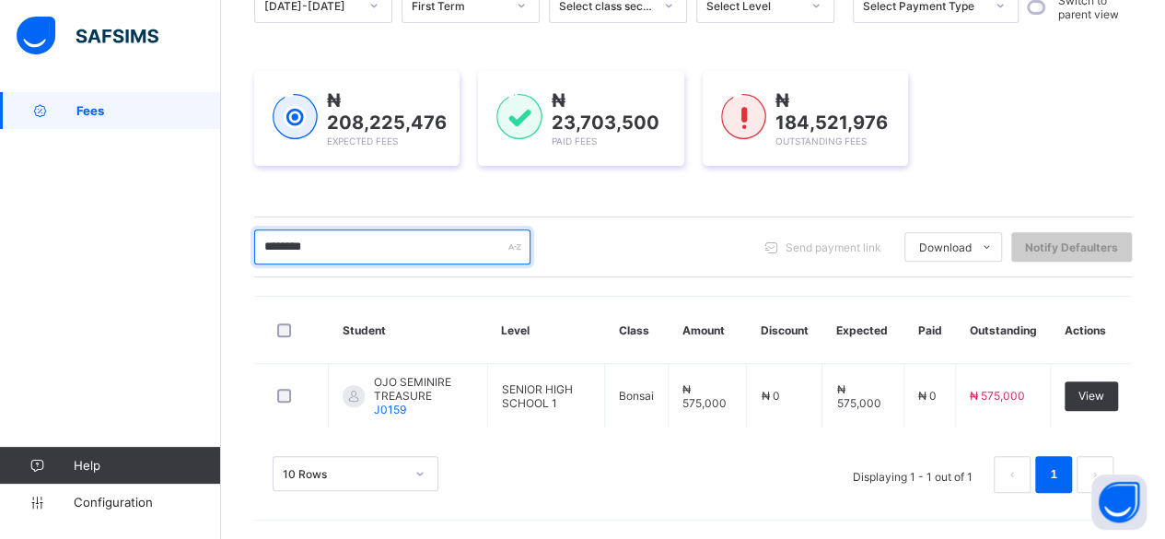
scroll to position [204, 0]
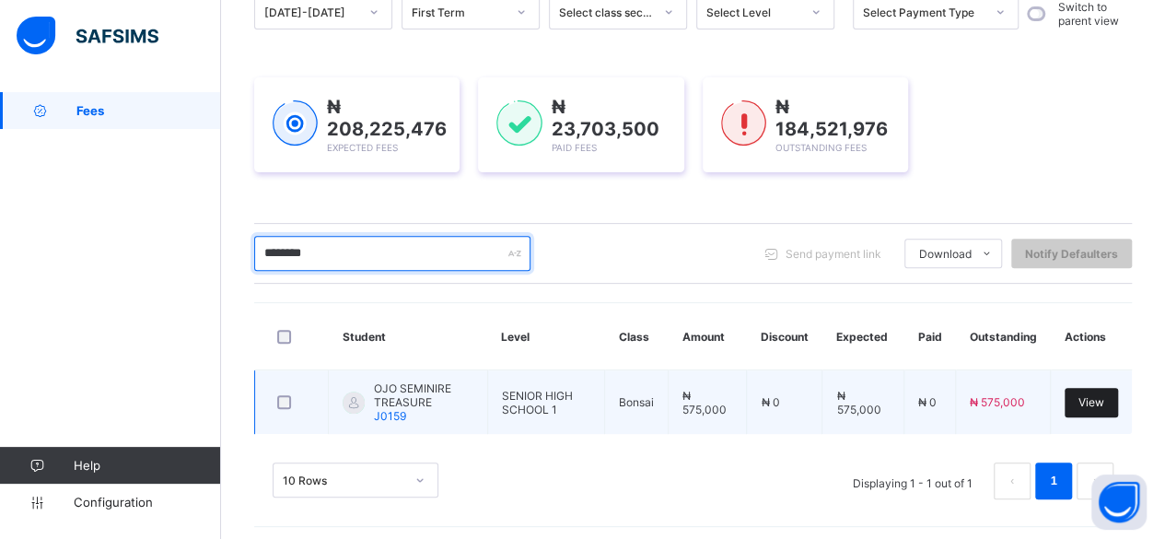
type input "********"
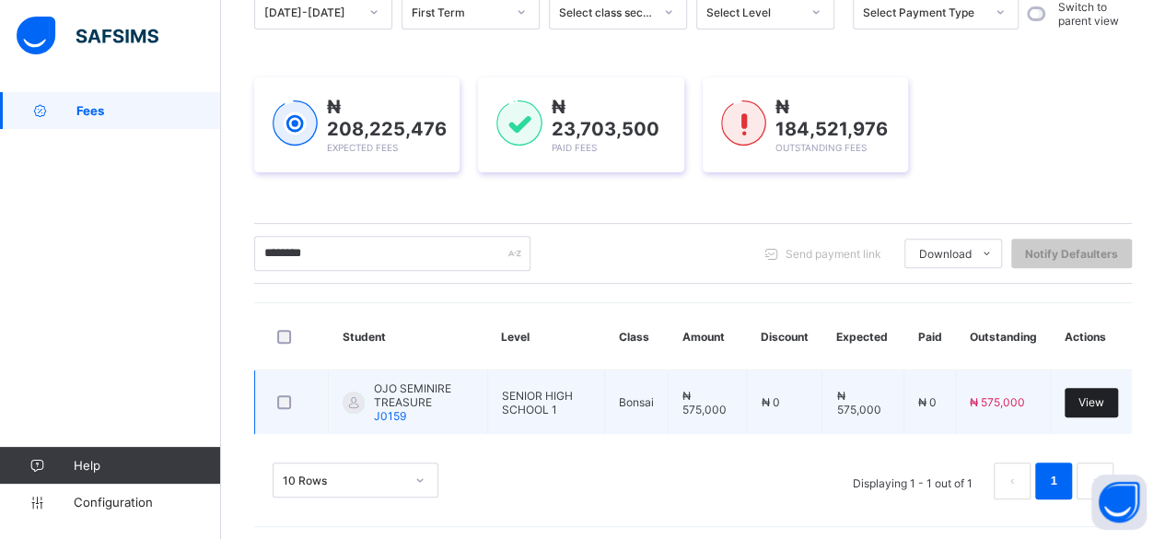
click at [1104, 395] on span "View" at bounding box center [1092, 402] width 26 height 14
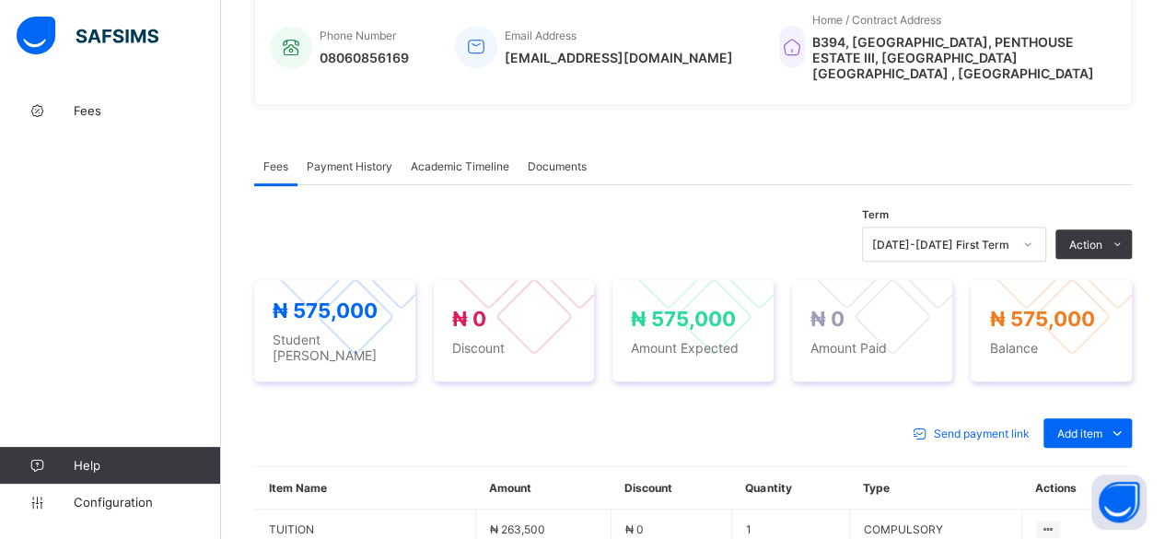
scroll to position [706, 0]
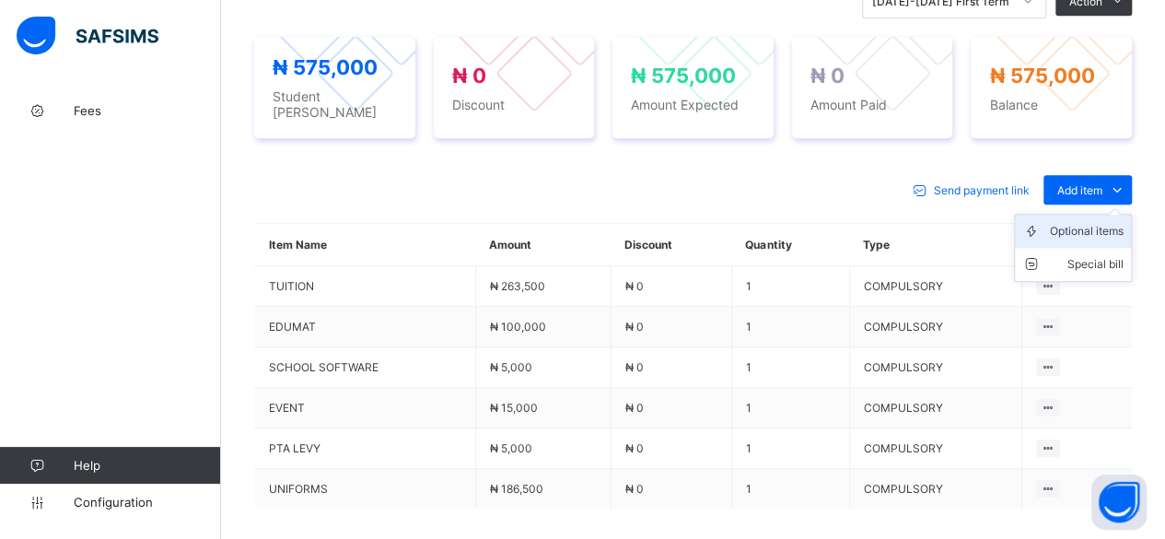
click at [1115, 222] on div "Optional items" at bounding box center [1087, 231] width 74 height 18
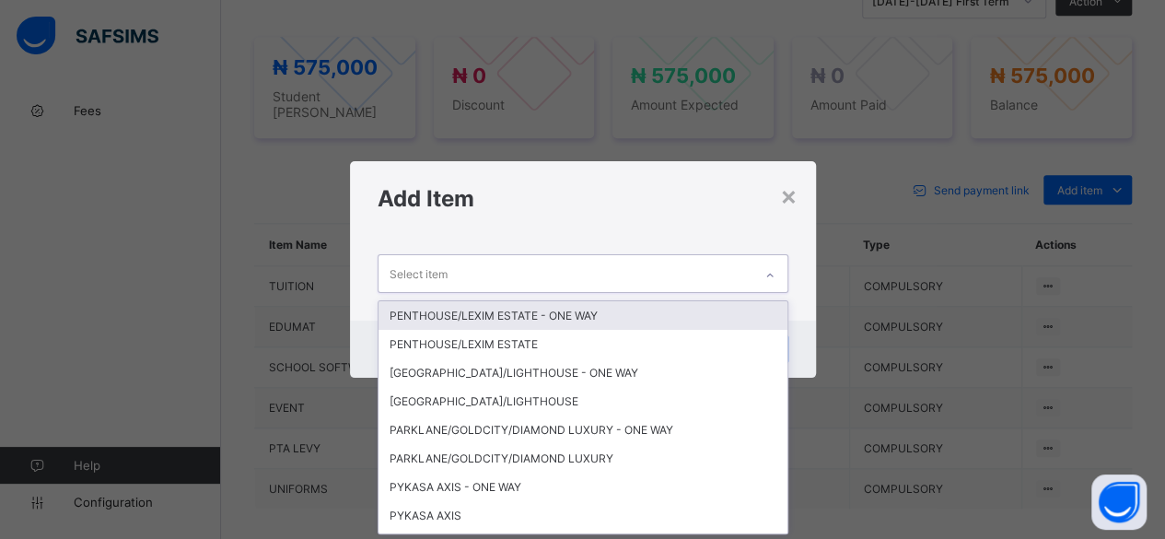
scroll to position [0, 0]
click at [625, 259] on div "Select item" at bounding box center [566, 273] width 374 height 36
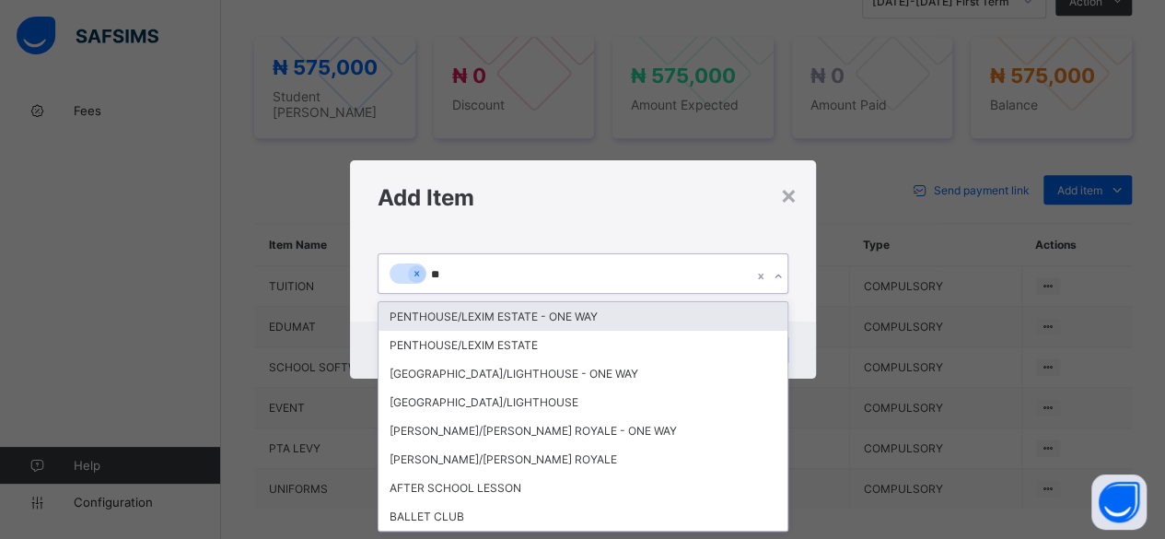
type input "***"
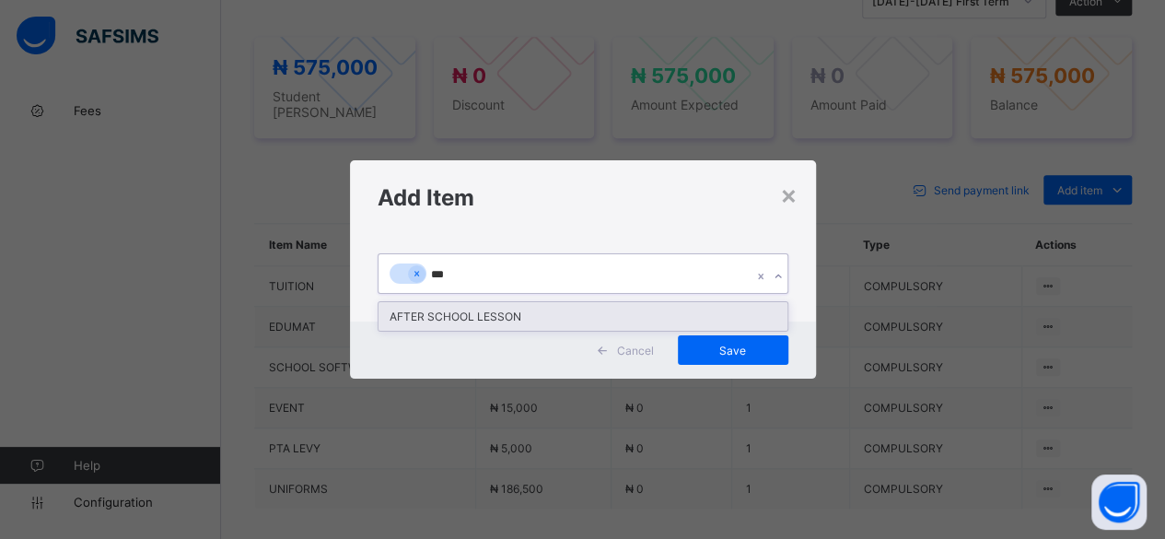
click at [514, 326] on div "AFTER SCHOOL LESSON" at bounding box center [583, 316] width 409 height 29
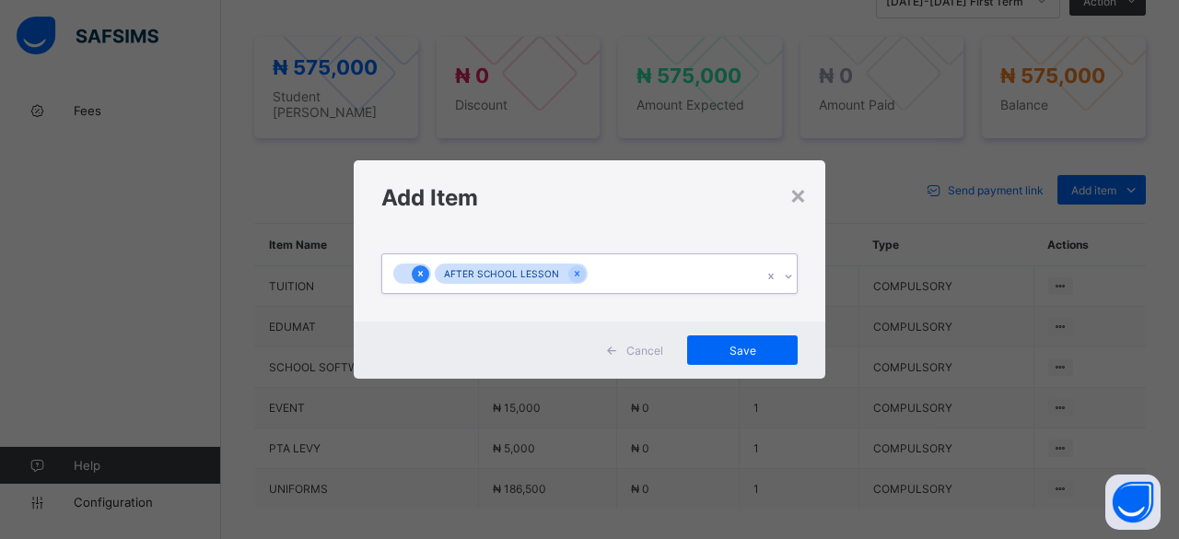
click at [416, 275] on icon at bounding box center [420, 273] width 10 height 13
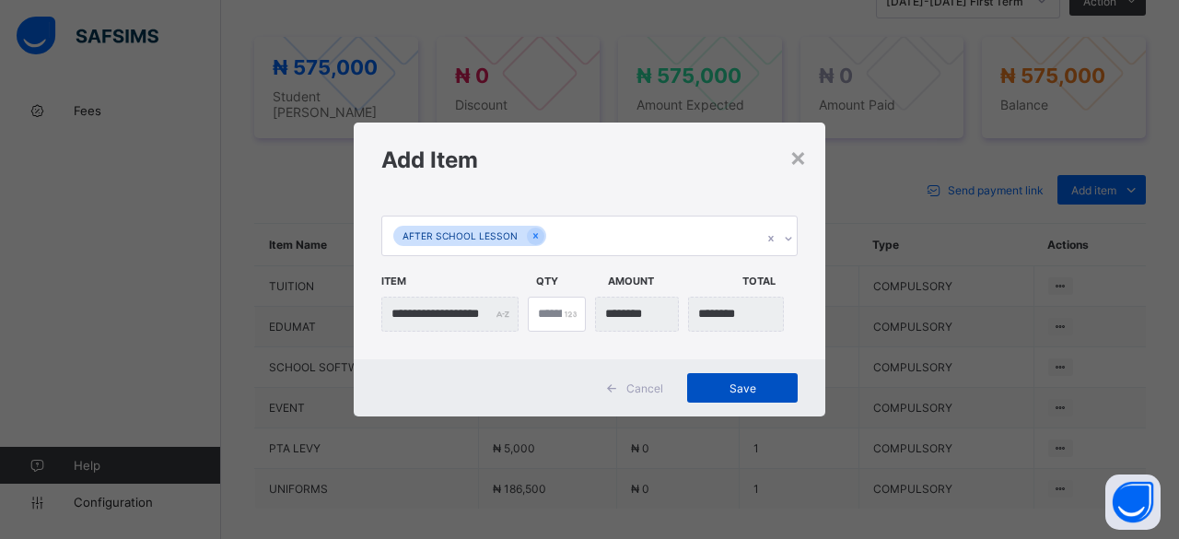
click at [757, 385] on span "Save" at bounding box center [742, 388] width 83 height 14
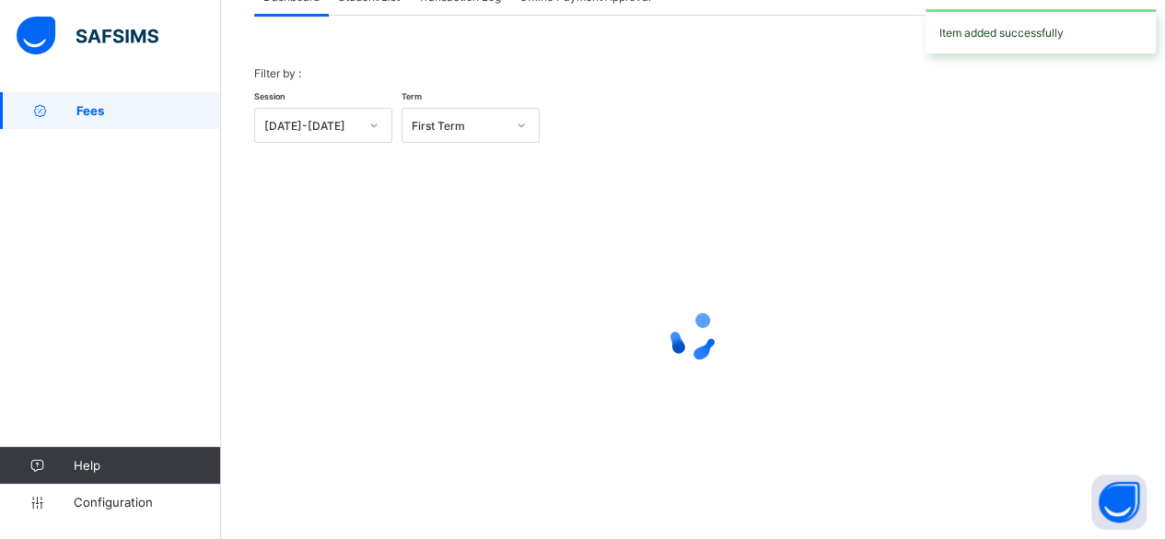
scroll to position [140, 0]
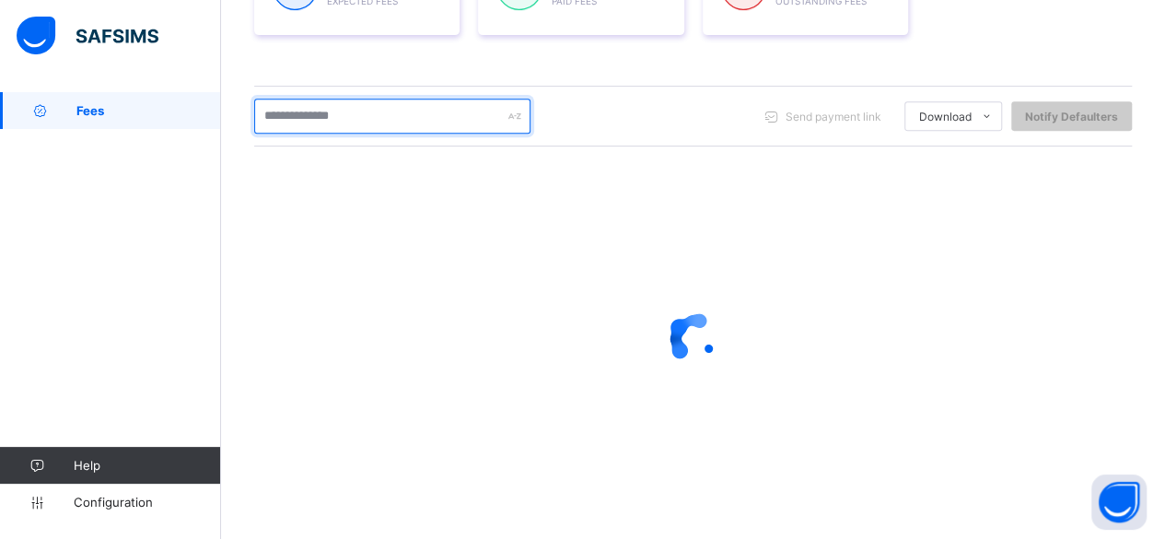
click at [376, 127] on input "text" at bounding box center [392, 116] width 276 height 35
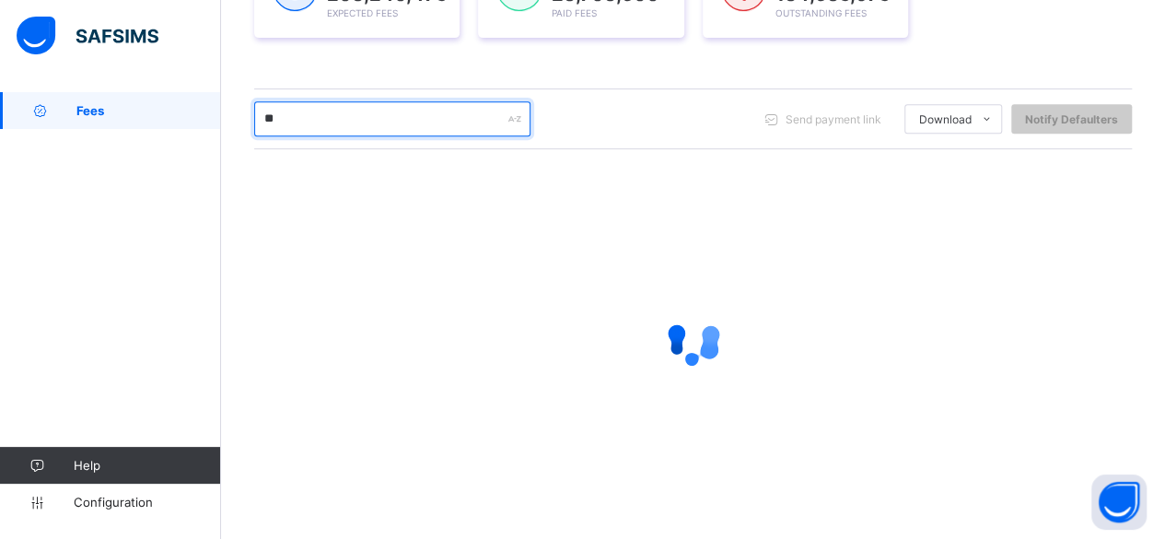
scroll to position [341, 0]
type input "*********"
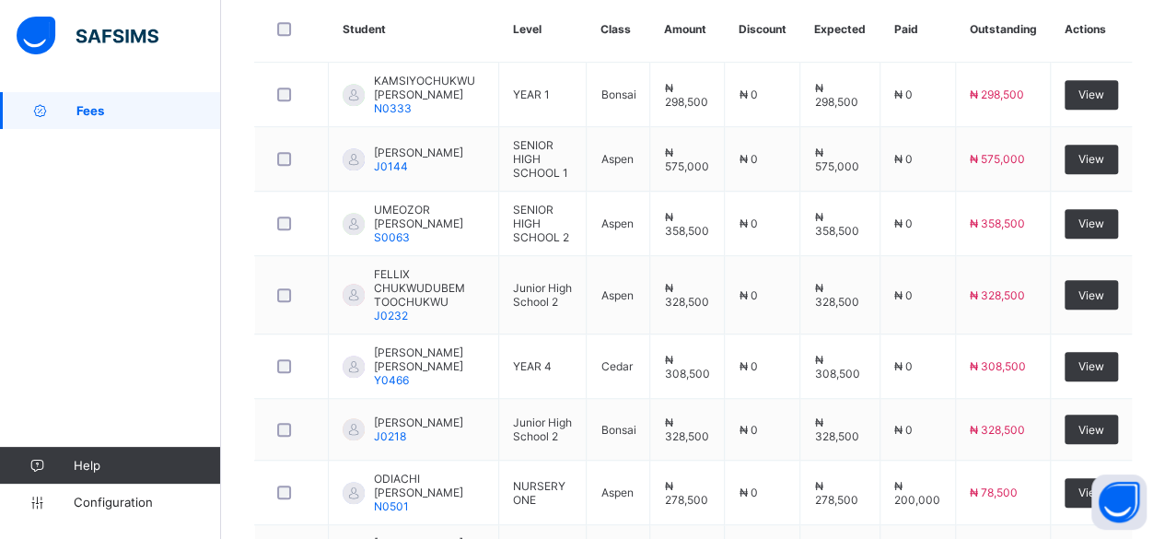
scroll to position [475, 0]
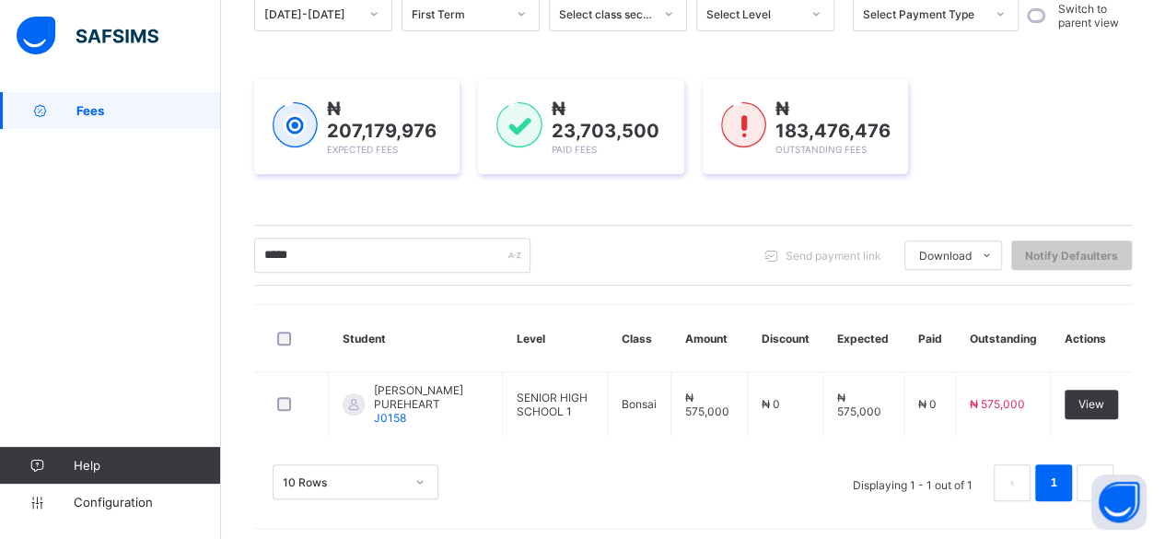
scroll to position [204, 0]
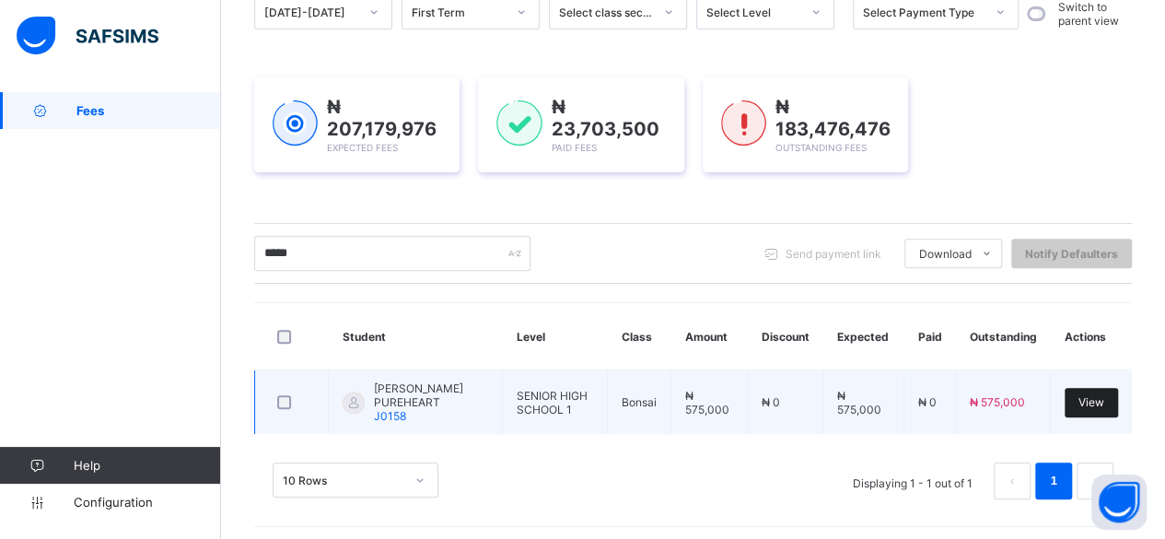
type input "*****"
click at [1096, 398] on span "View" at bounding box center [1092, 402] width 26 height 14
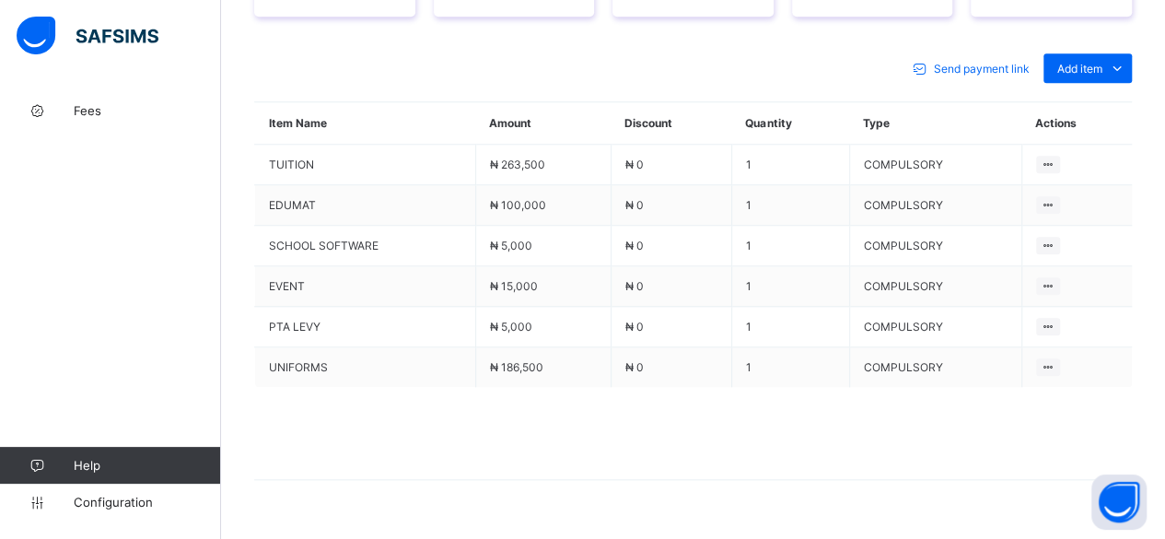
scroll to position [820, 0]
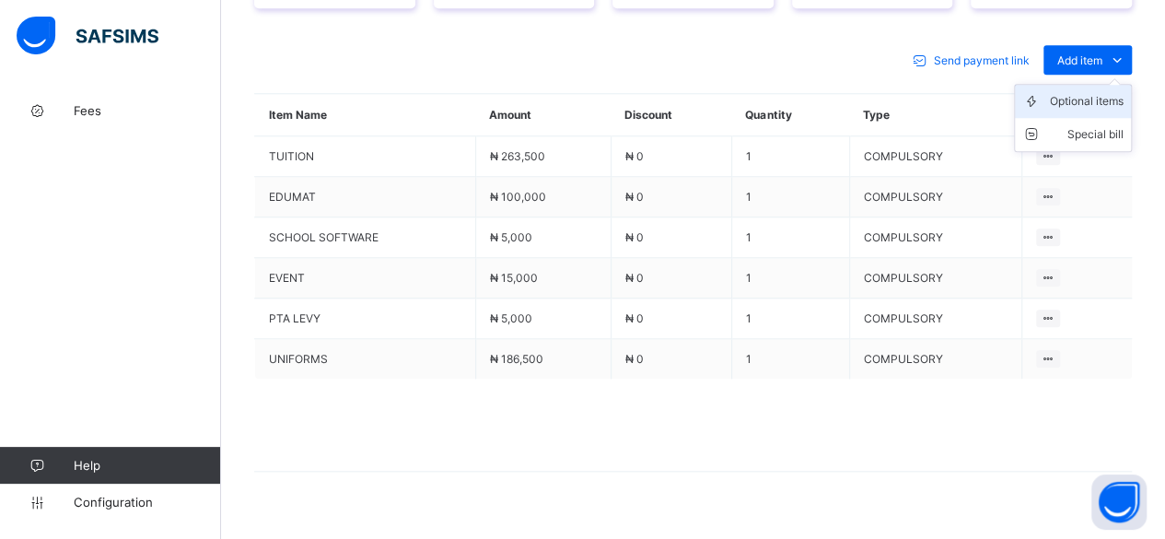
click at [1098, 88] on li "Optional items" at bounding box center [1073, 101] width 116 height 33
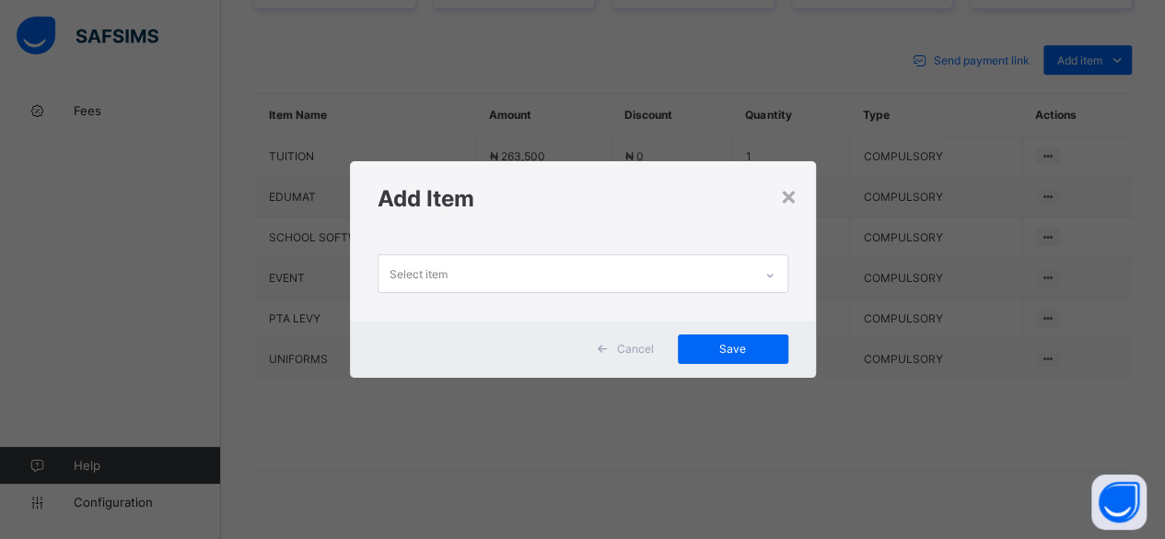
scroll to position [0, 0]
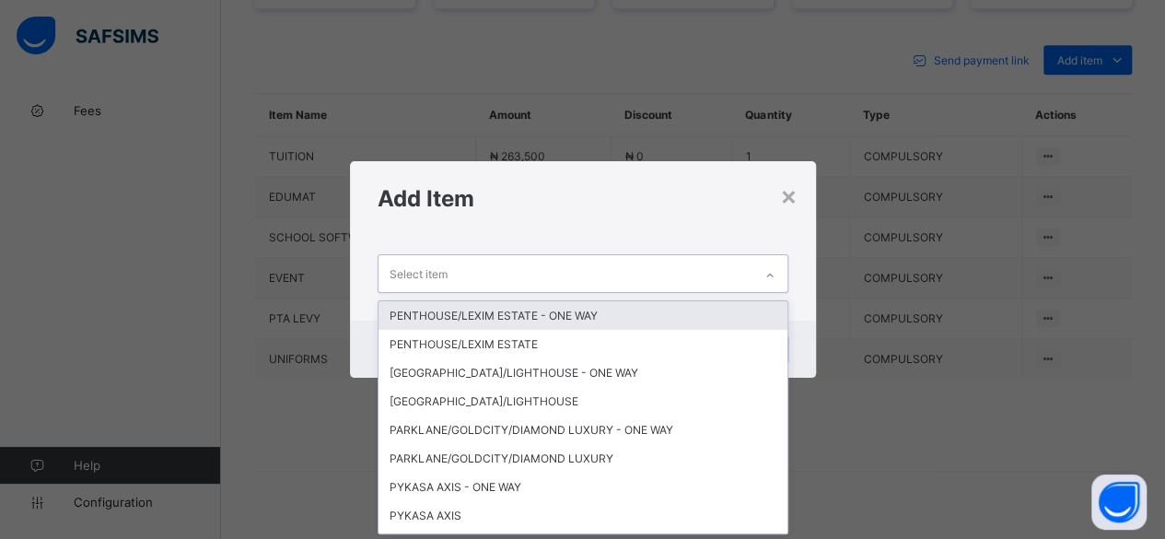
click at [713, 263] on div "Select item" at bounding box center [566, 273] width 374 height 36
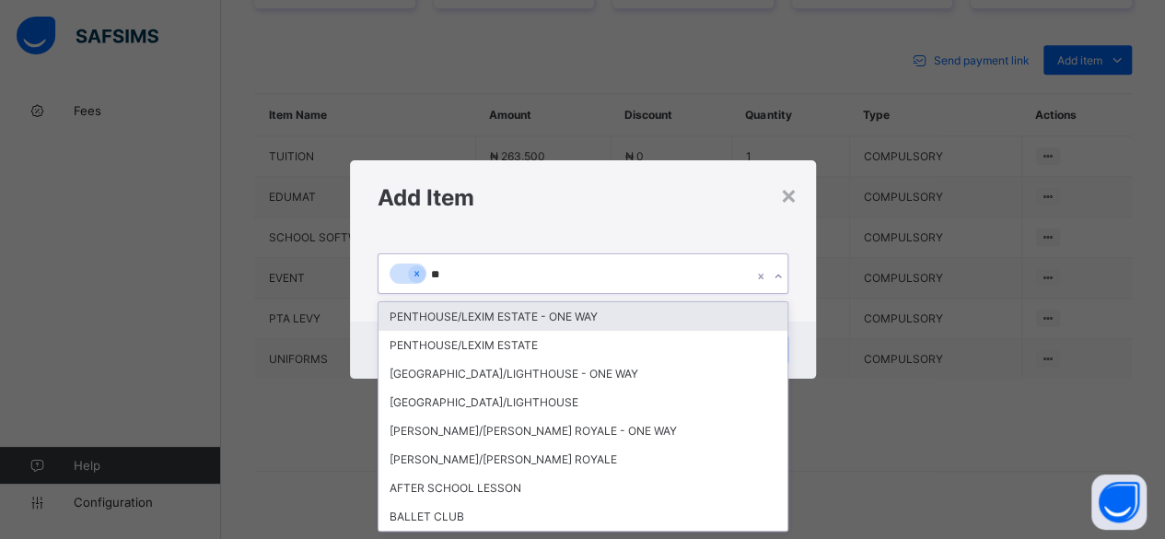
type input "***"
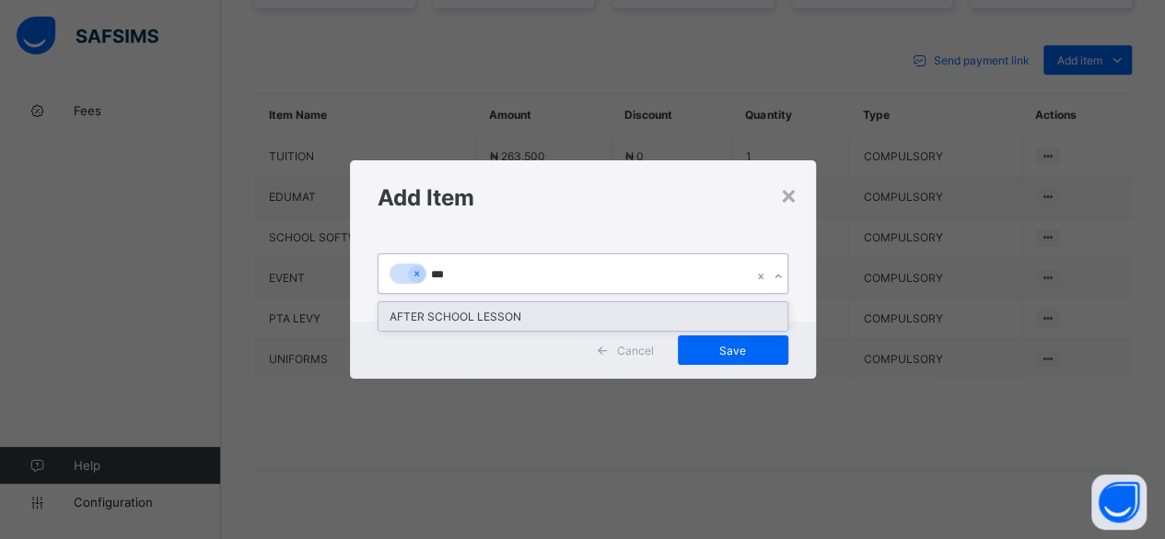
click at [490, 309] on div "AFTER SCHOOL LESSON" at bounding box center [583, 316] width 409 height 29
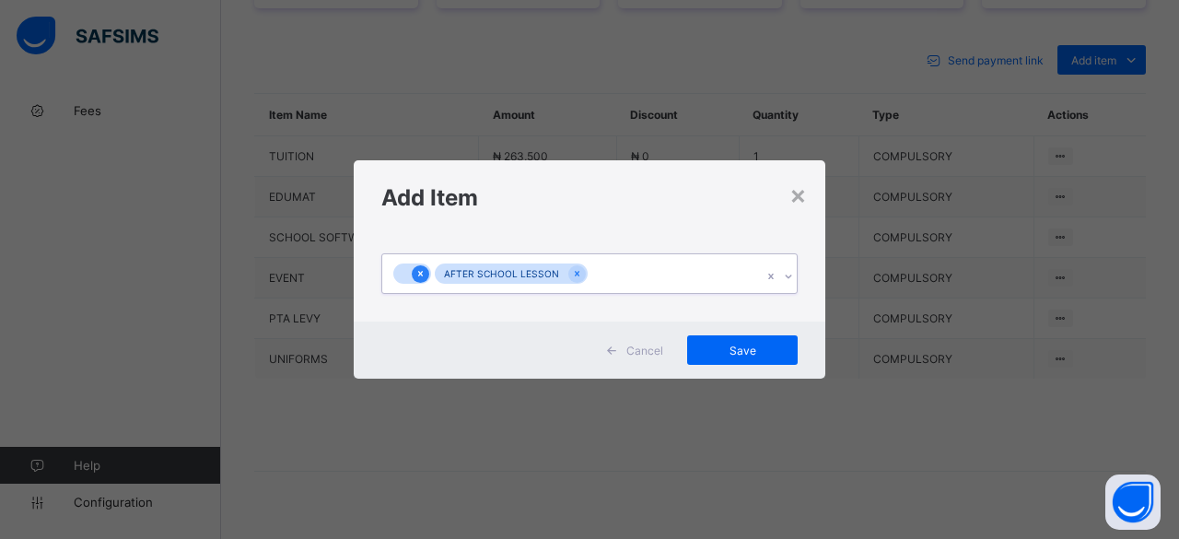
click at [420, 269] on icon at bounding box center [420, 273] width 10 height 13
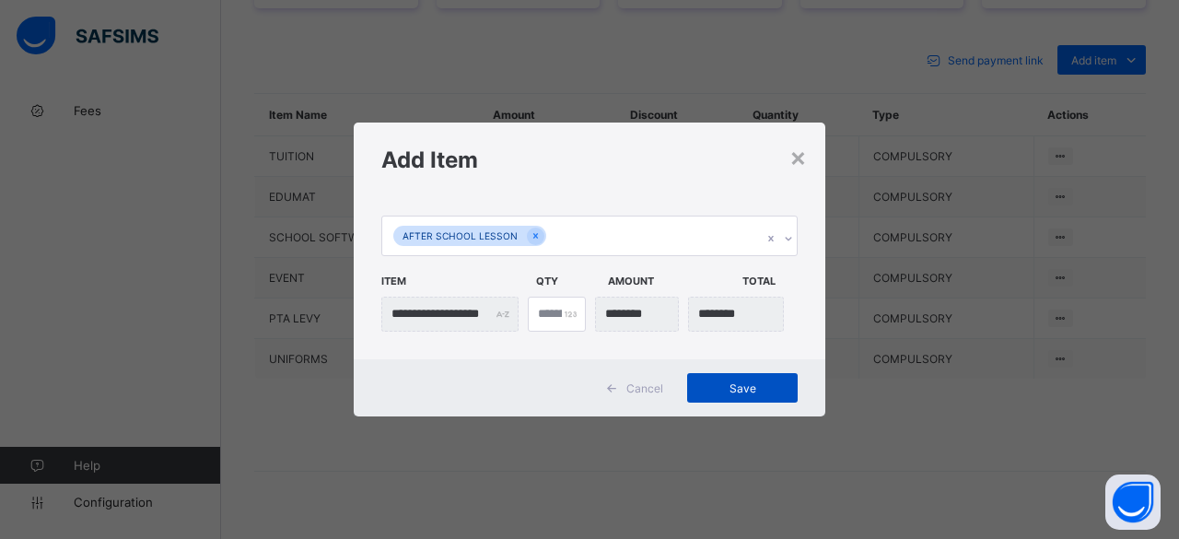
click at [766, 387] on span "Save" at bounding box center [742, 388] width 83 height 14
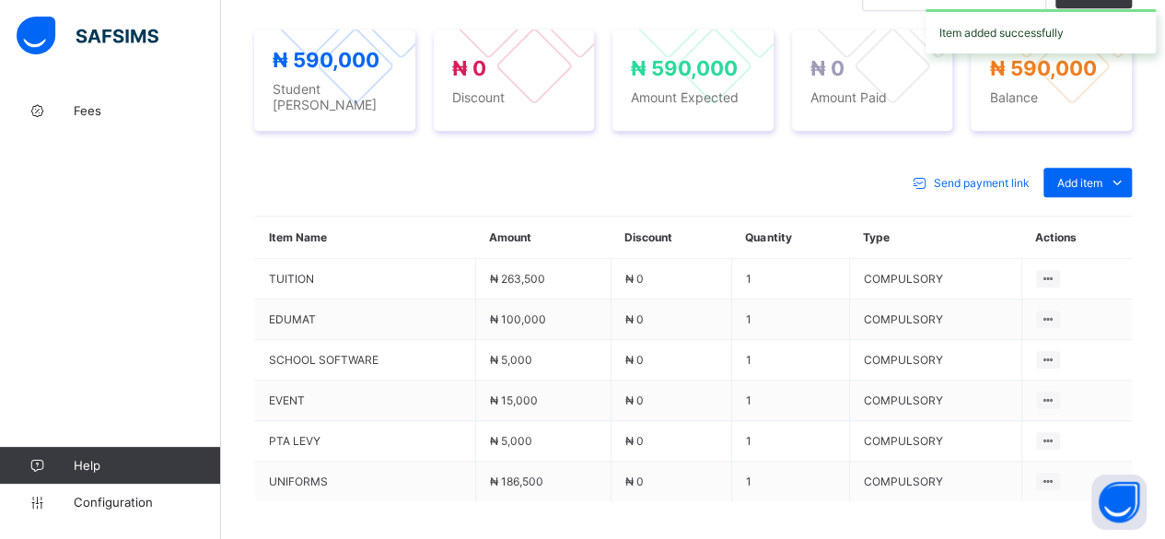
scroll to position [820, 0]
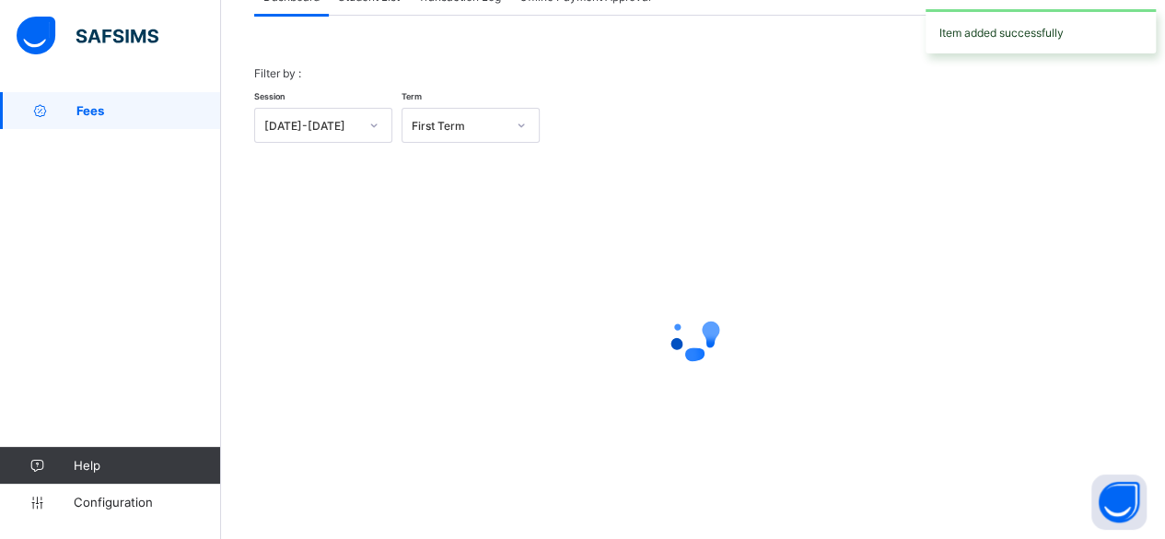
scroll to position [140, 0]
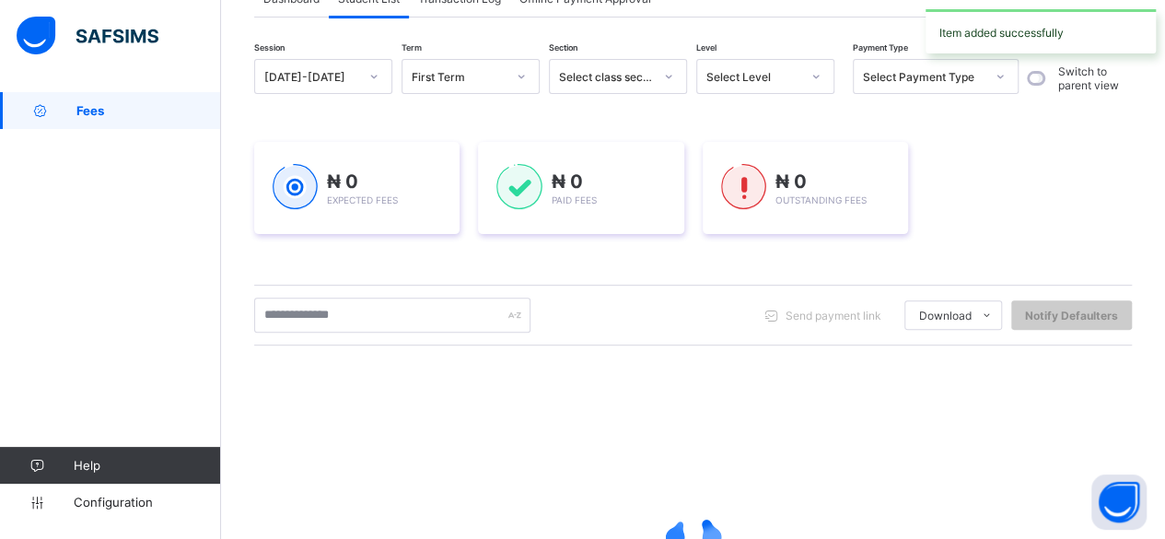
scroll to position [339, 0]
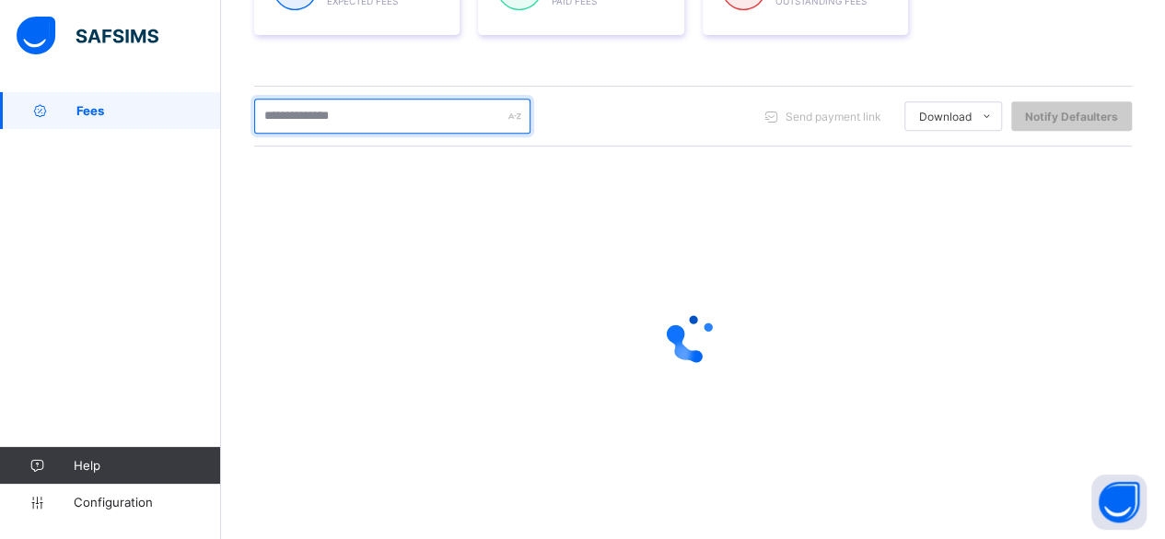
click at [339, 118] on input "text" at bounding box center [392, 116] width 276 height 35
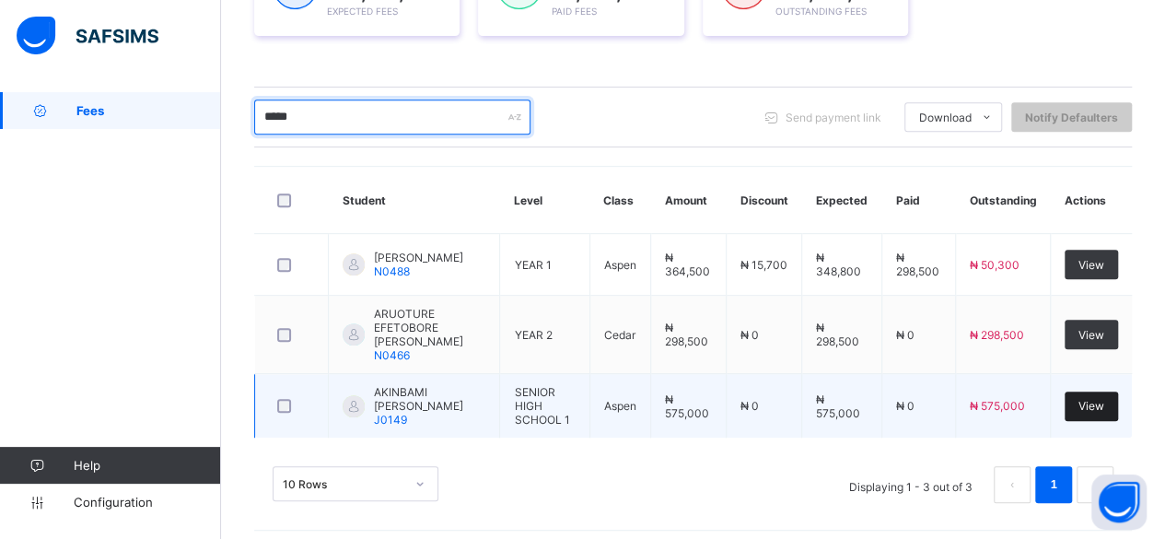
type input "*****"
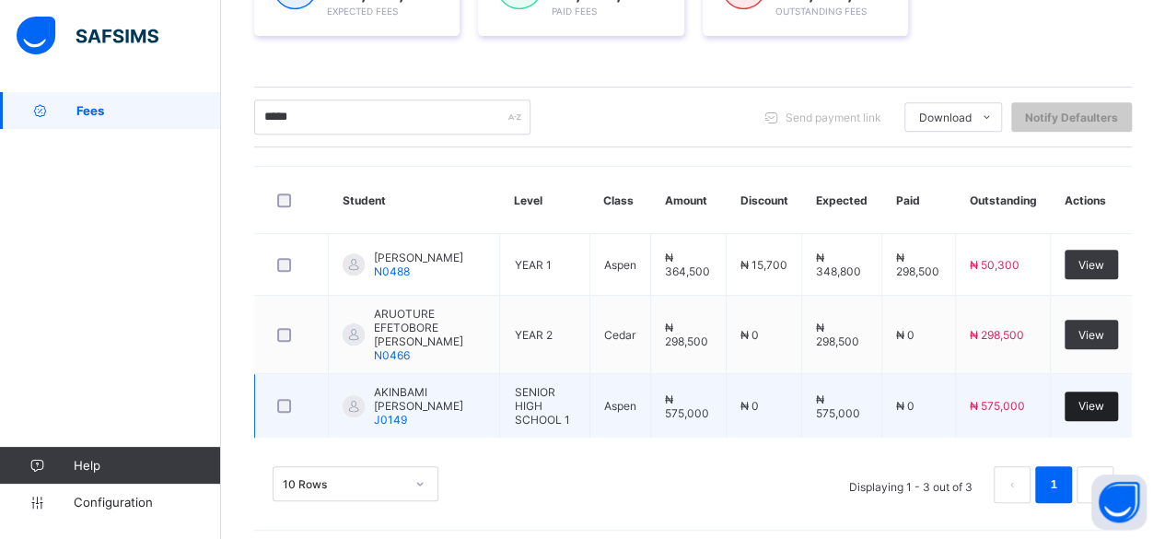
click at [1104, 399] on span "View" at bounding box center [1092, 406] width 26 height 14
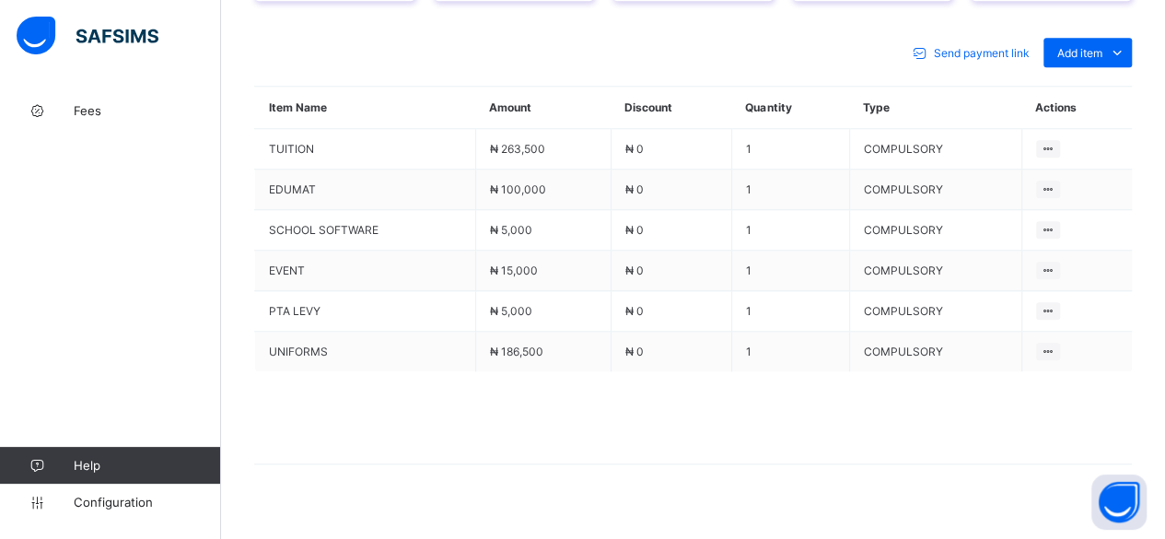
scroll to position [829, 0]
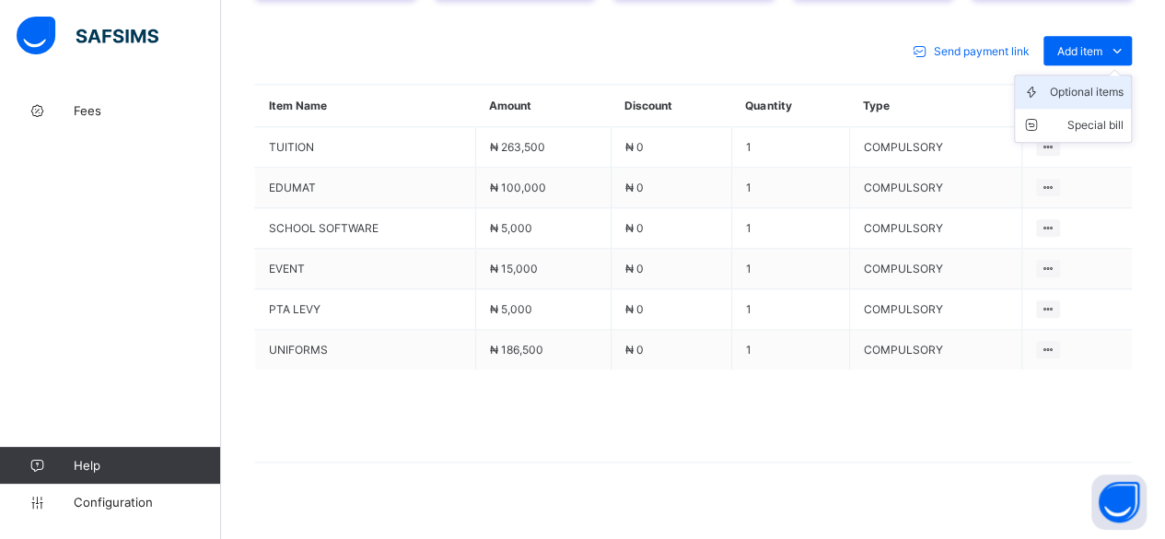
click at [1111, 83] on div "Optional items" at bounding box center [1087, 92] width 74 height 18
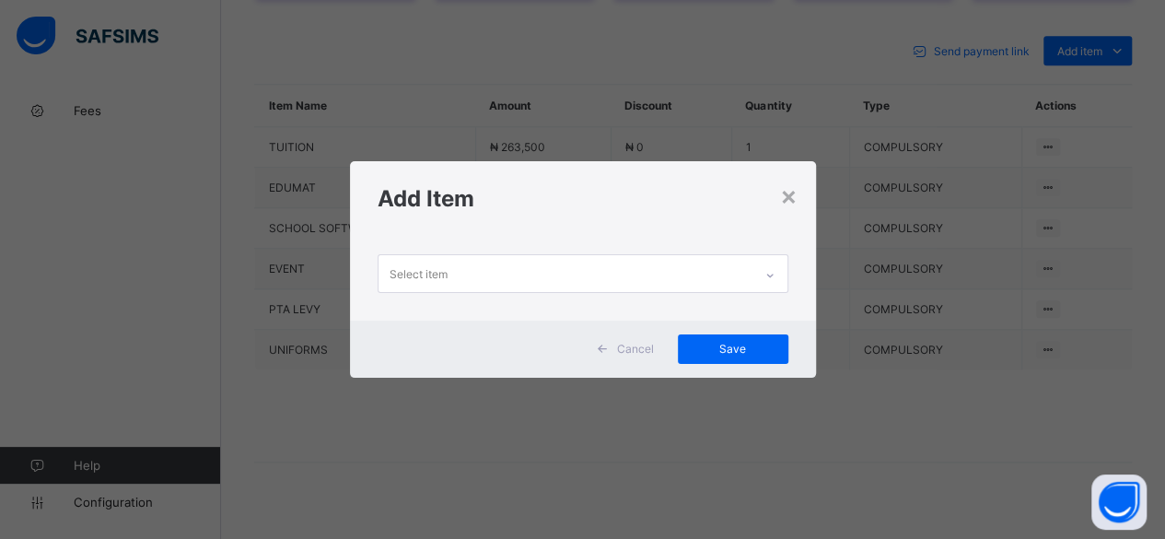
scroll to position [0, 0]
click at [636, 270] on div "Select item" at bounding box center [566, 273] width 374 height 36
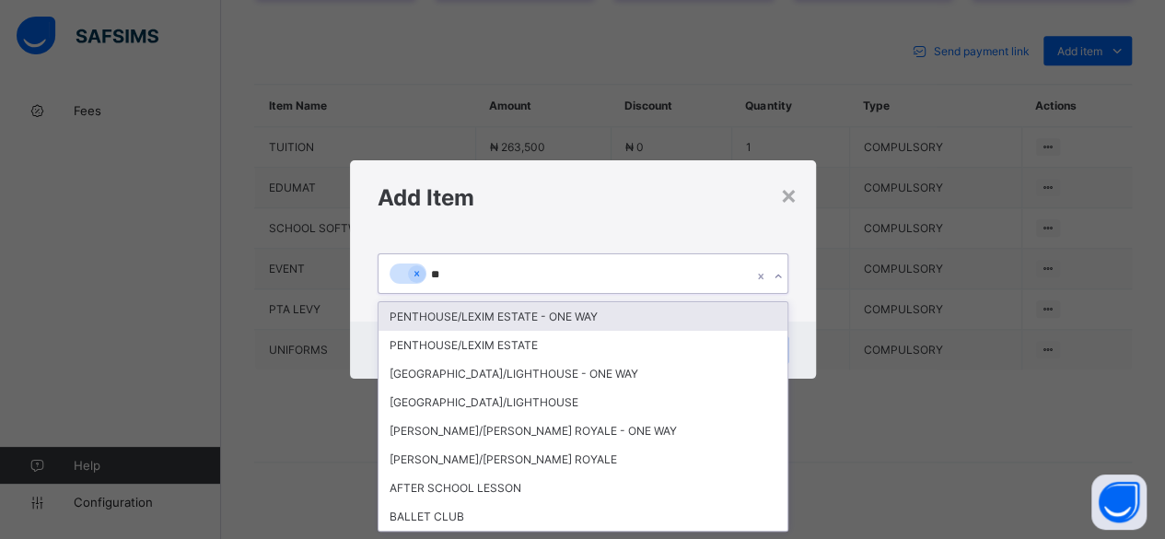
type input "***"
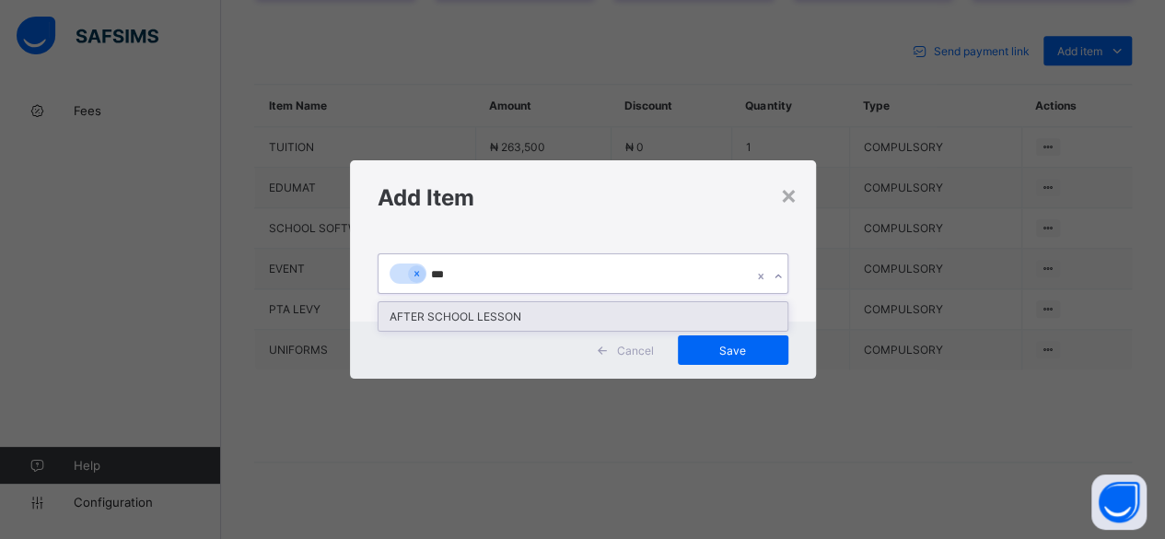
click at [483, 310] on div "AFTER SCHOOL LESSON" at bounding box center [583, 316] width 409 height 29
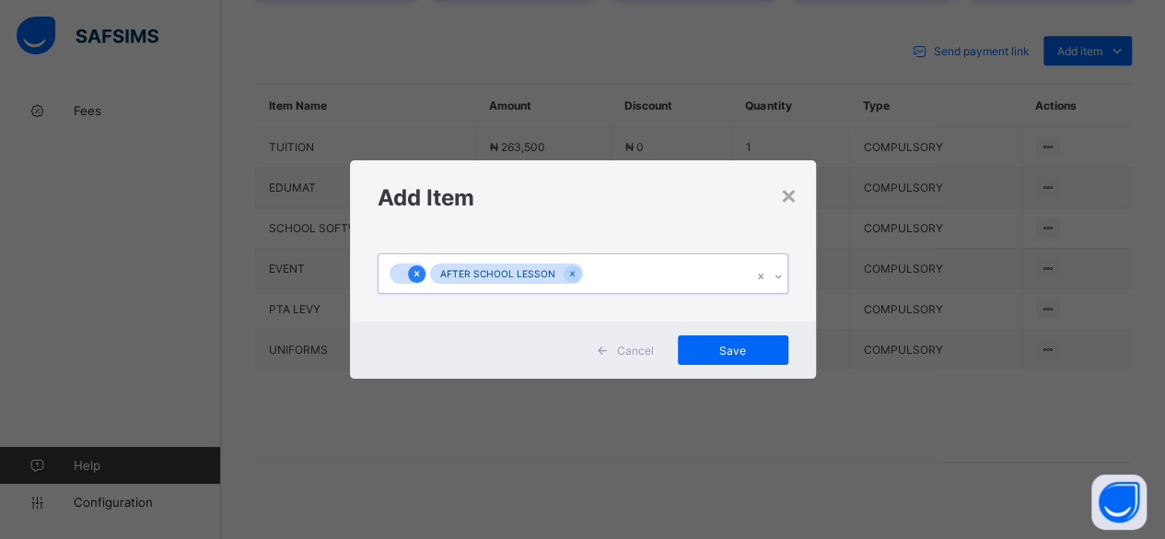
click at [415, 271] on icon at bounding box center [417, 273] width 10 height 13
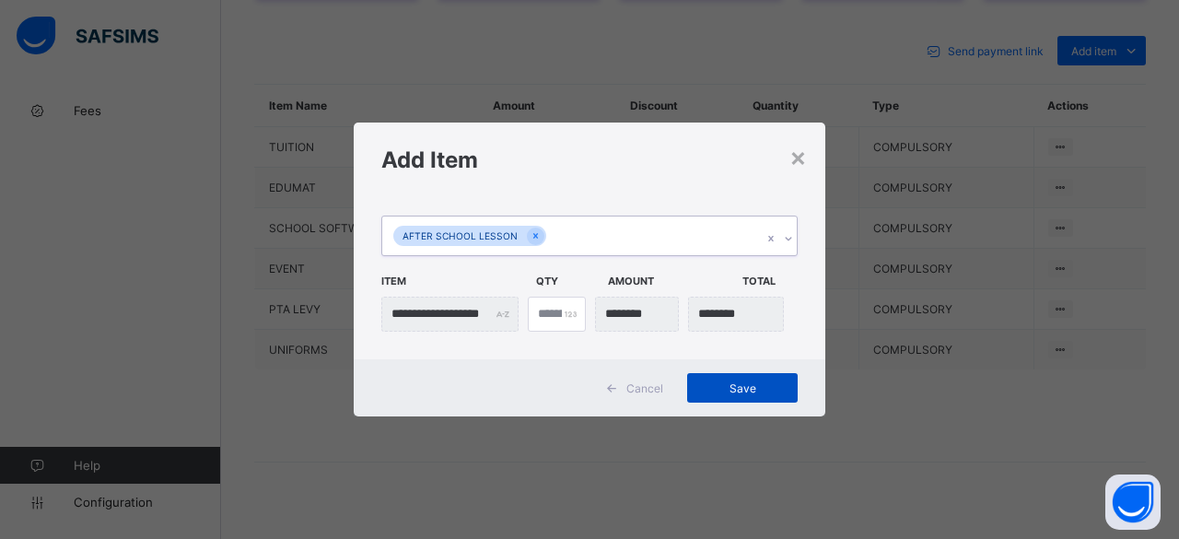
click at [728, 386] on span "Save" at bounding box center [742, 388] width 83 height 14
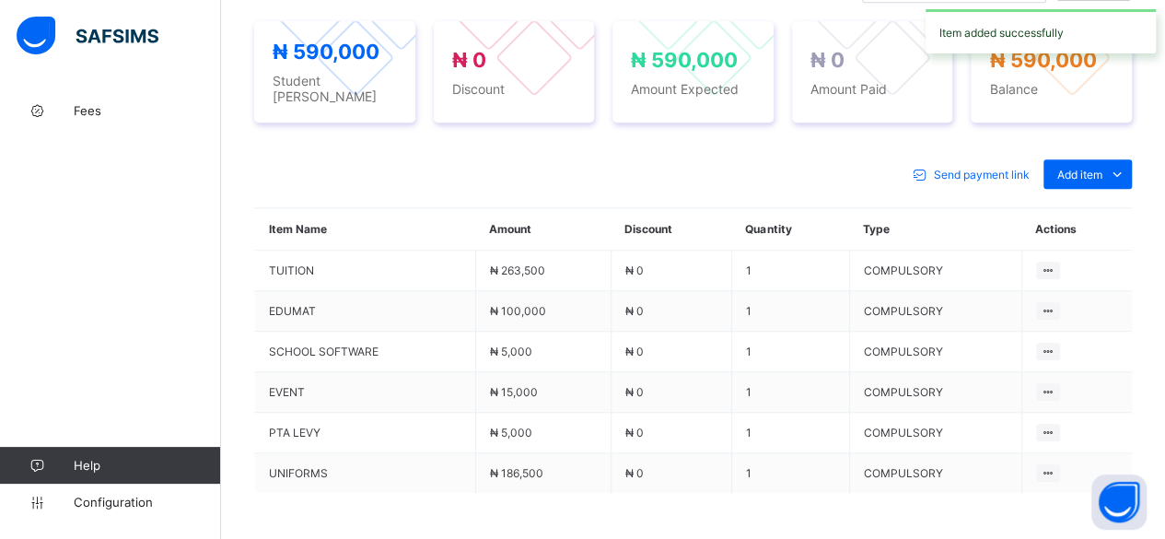
scroll to position [829, 0]
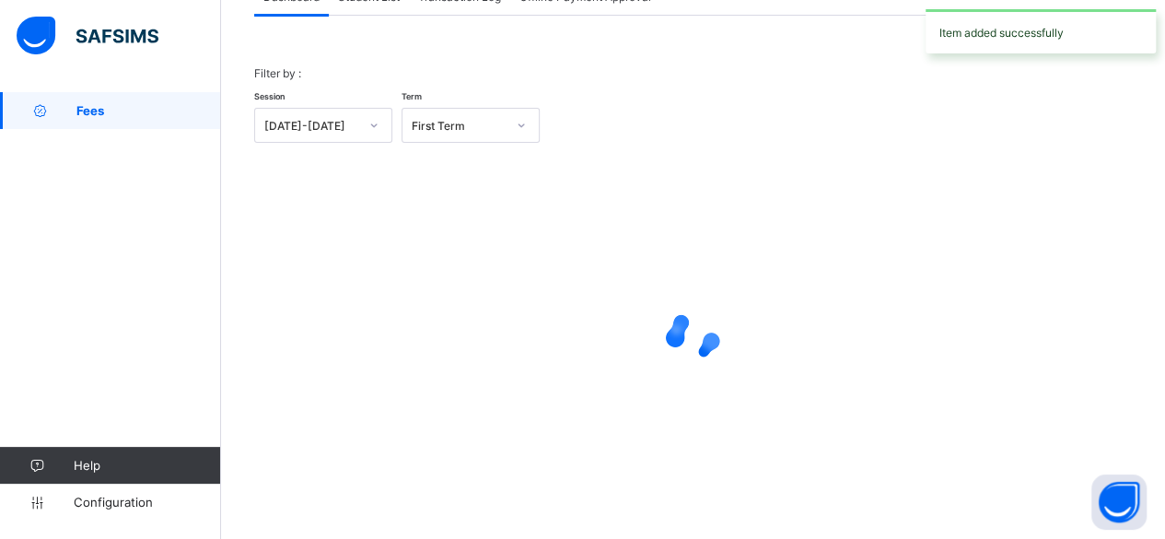
scroll to position [140, 0]
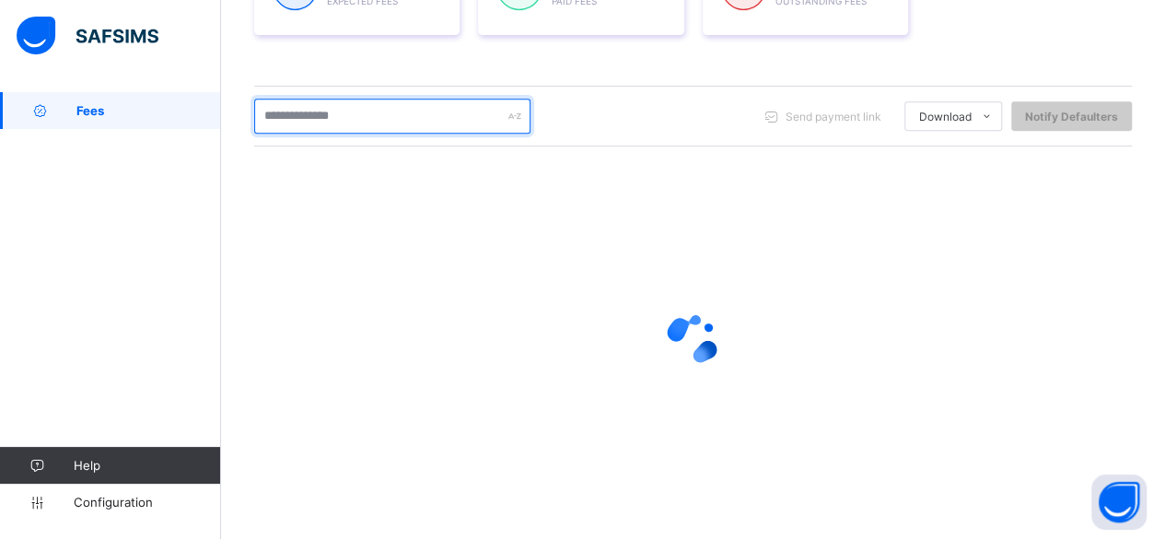
click at [354, 119] on input "text" at bounding box center [392, 116] width 276 height 35
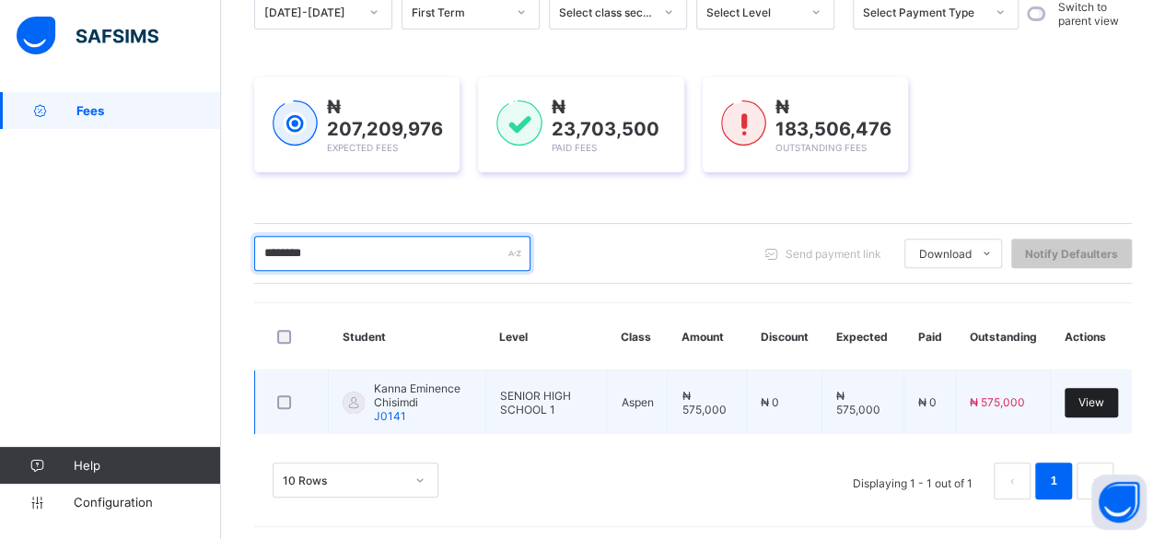
type input "********"
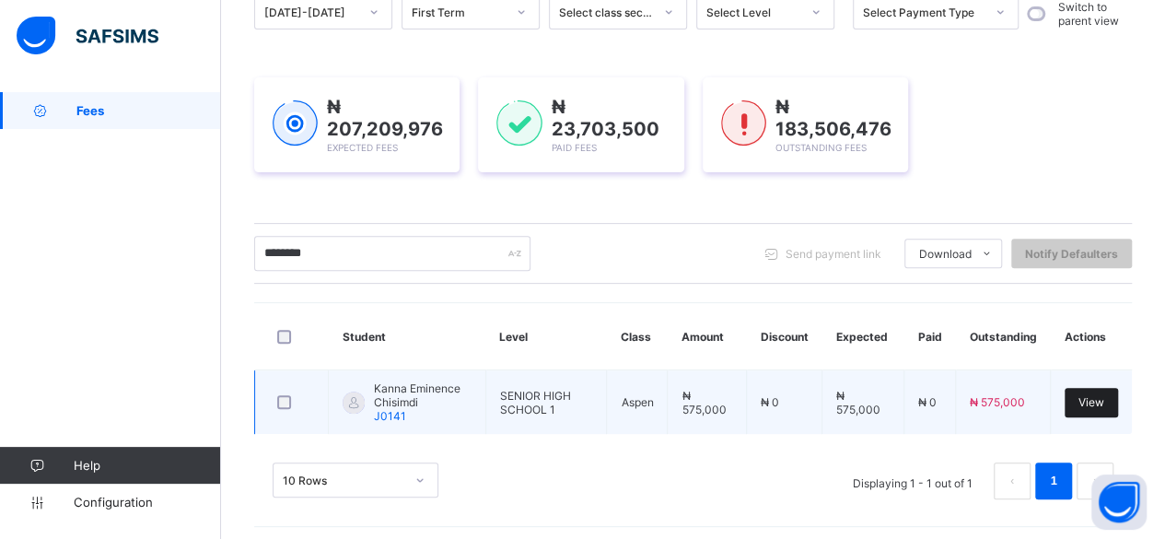
click at [1098, 396] on span "View" at bounding box center [1092, 402] width 26 height 14
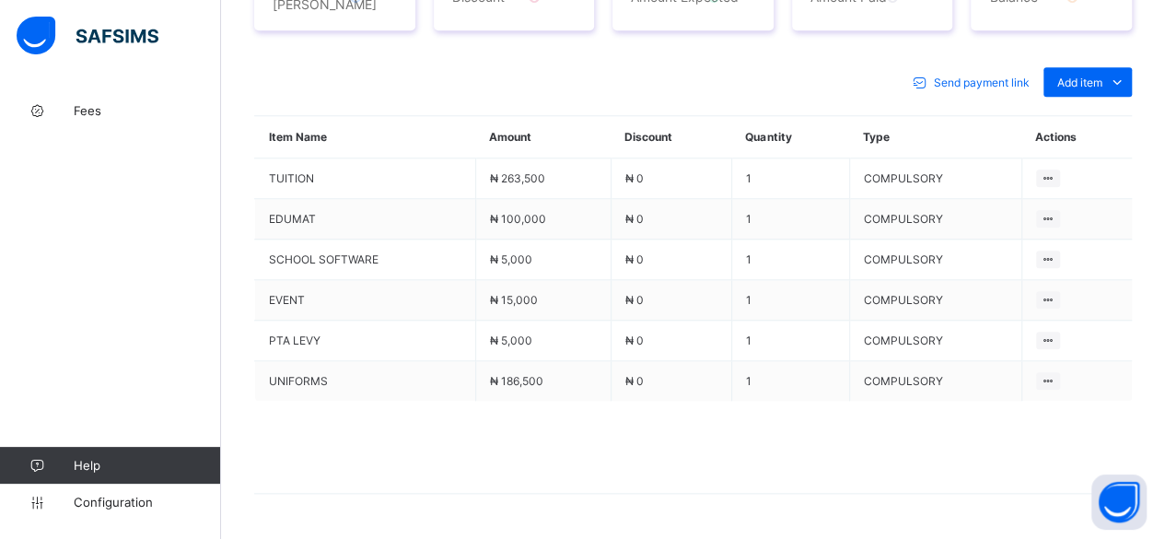
scroll to position [792, 0]
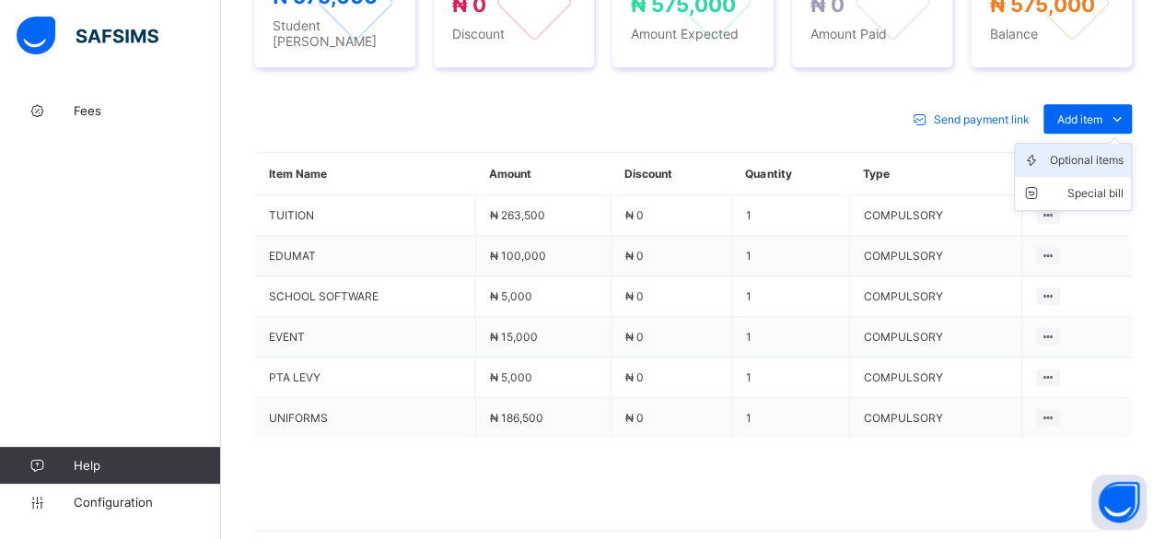
click at [1081, 151] on div "Optional items" at bounding box center [1087, 160] width 74 height 18
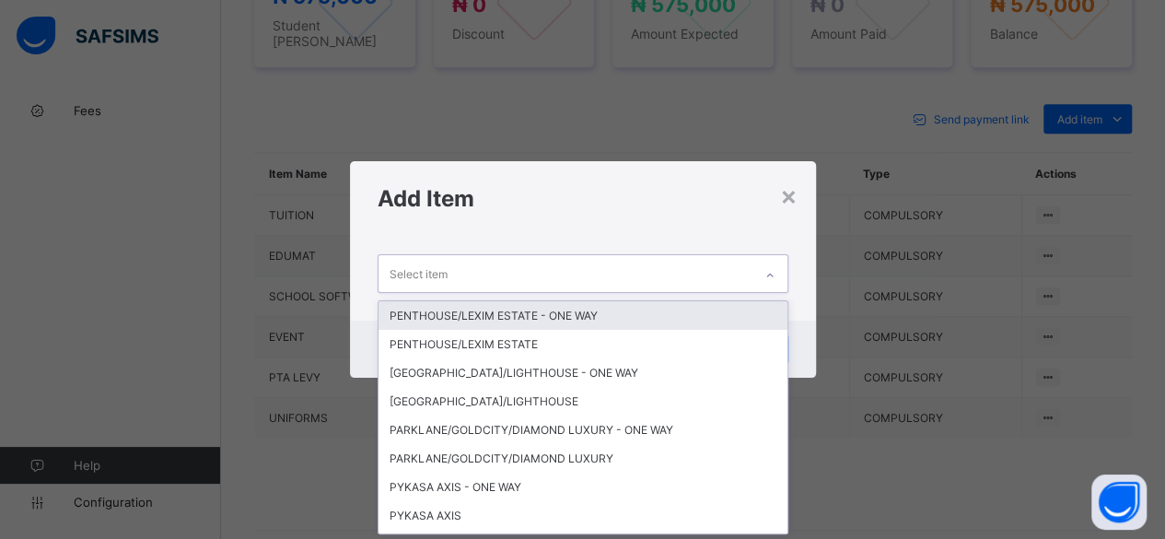
scroll to position [0, 0]
click at [553, 275] on div "Select item" at bounding box center [566, 273] width 374 height 36
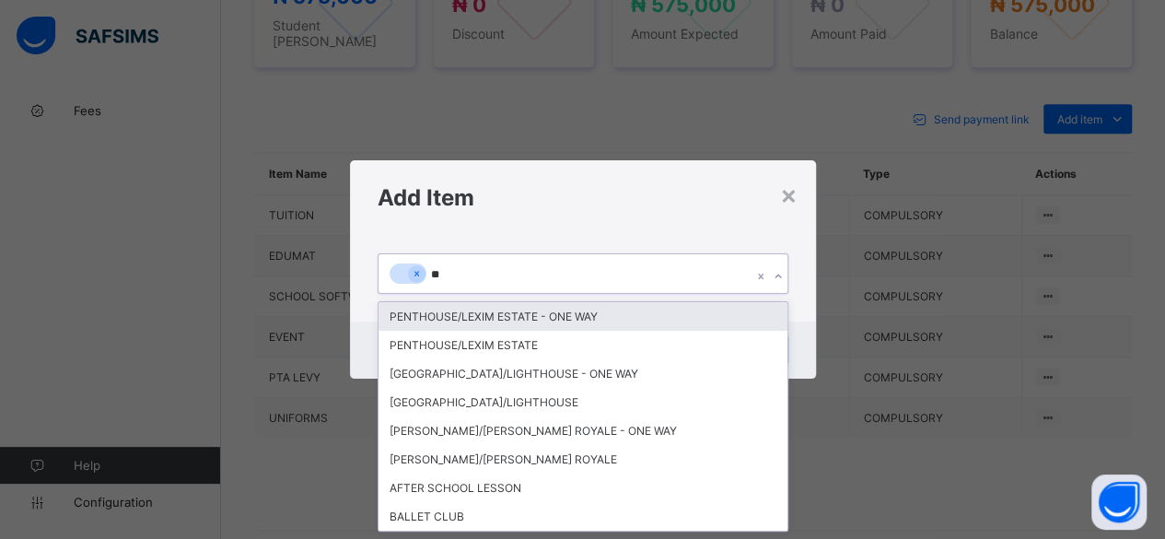
type input "***"
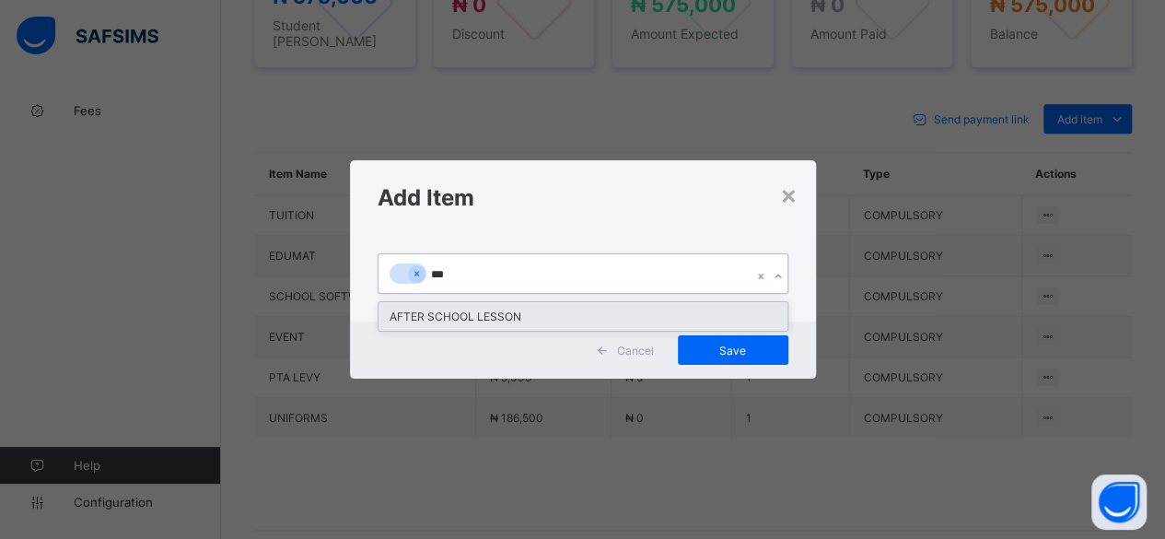
click at [525, 320] on div "AFTER SCHOOL LESSON" at bounding box center [583, 316] width 409 height 29
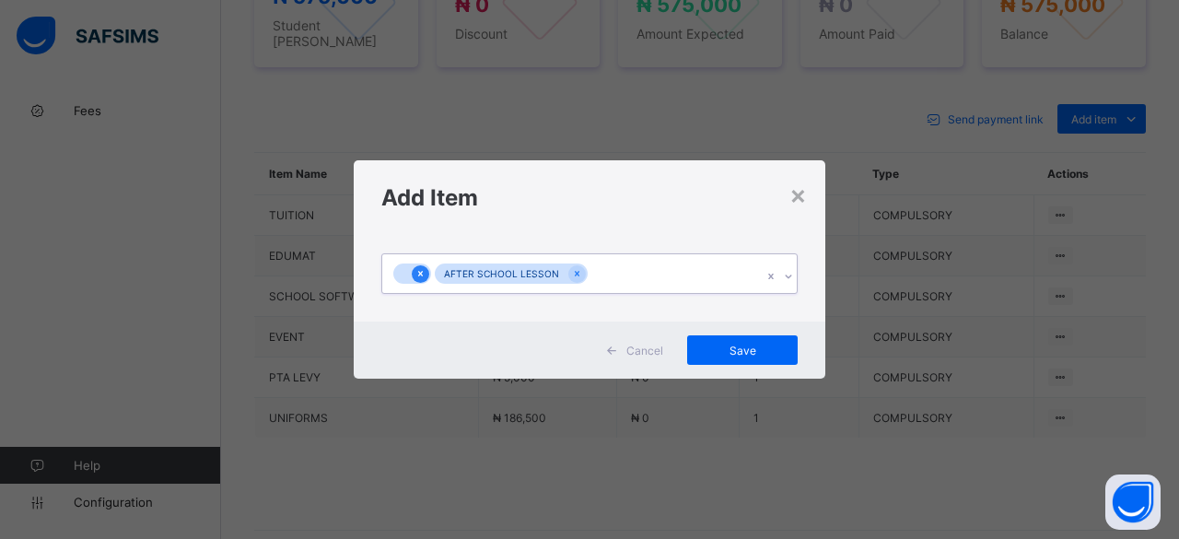
click at [420, 271] on icon at bounding box center [420, 273] width 10 height 13
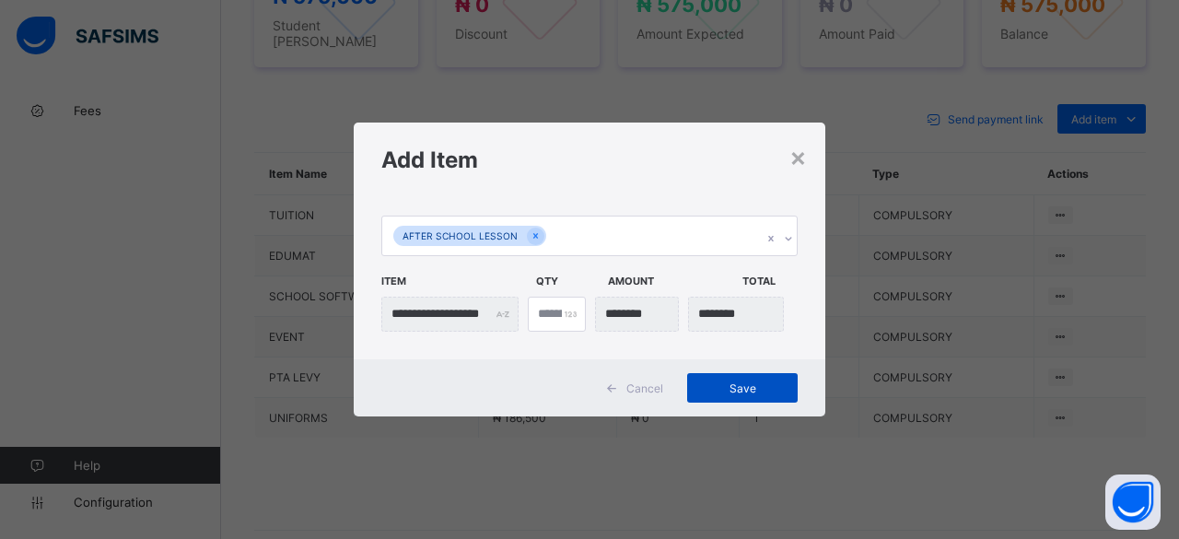
click at [766, 387] on span "Save" at bounding box center [742, 388] width 83 height 14
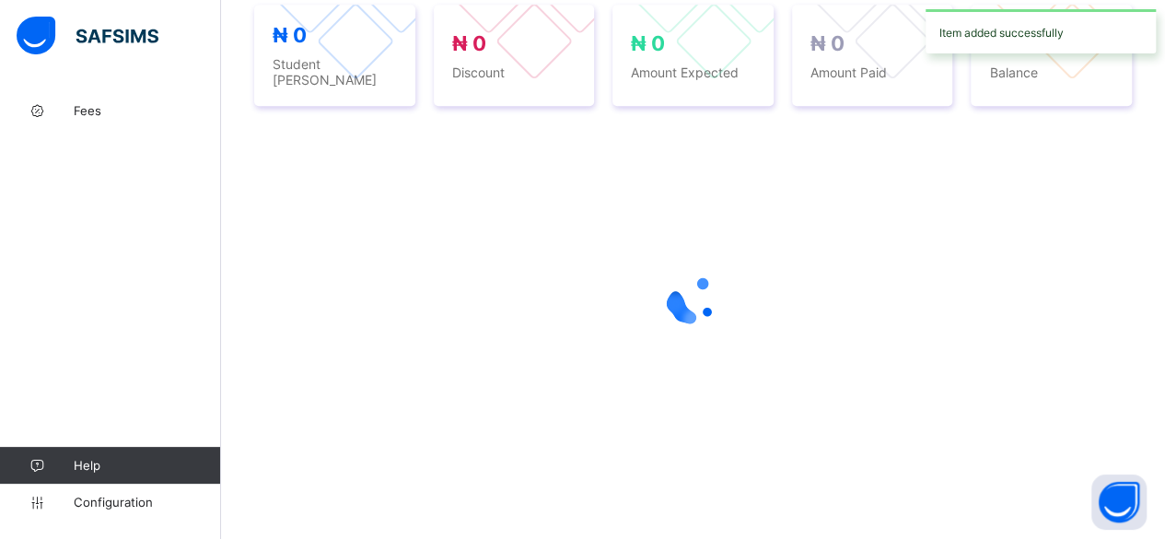
scroll to position [706, 0]
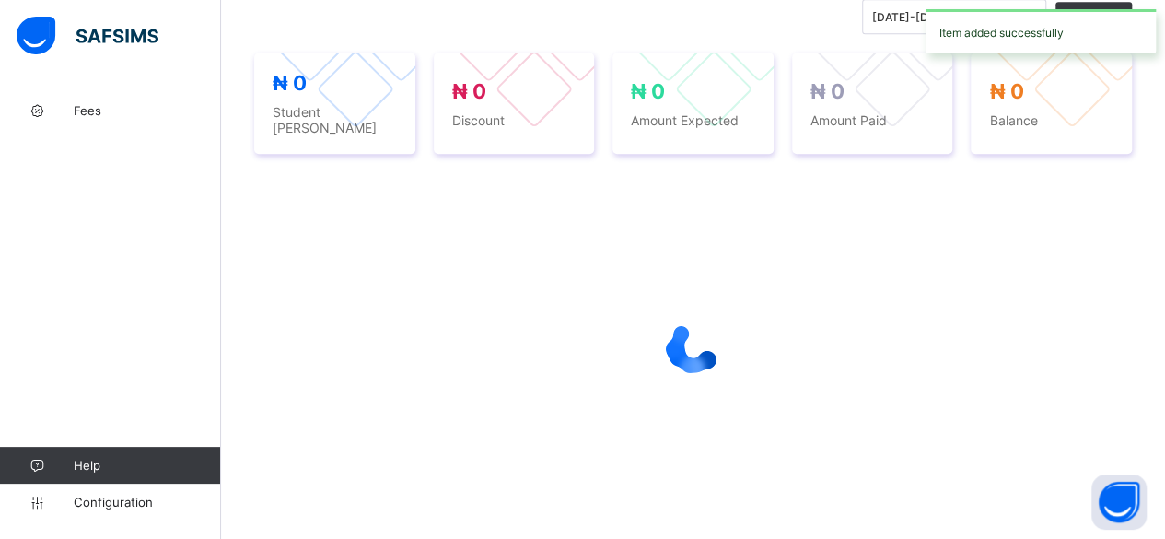
scroll to position [140, 0]
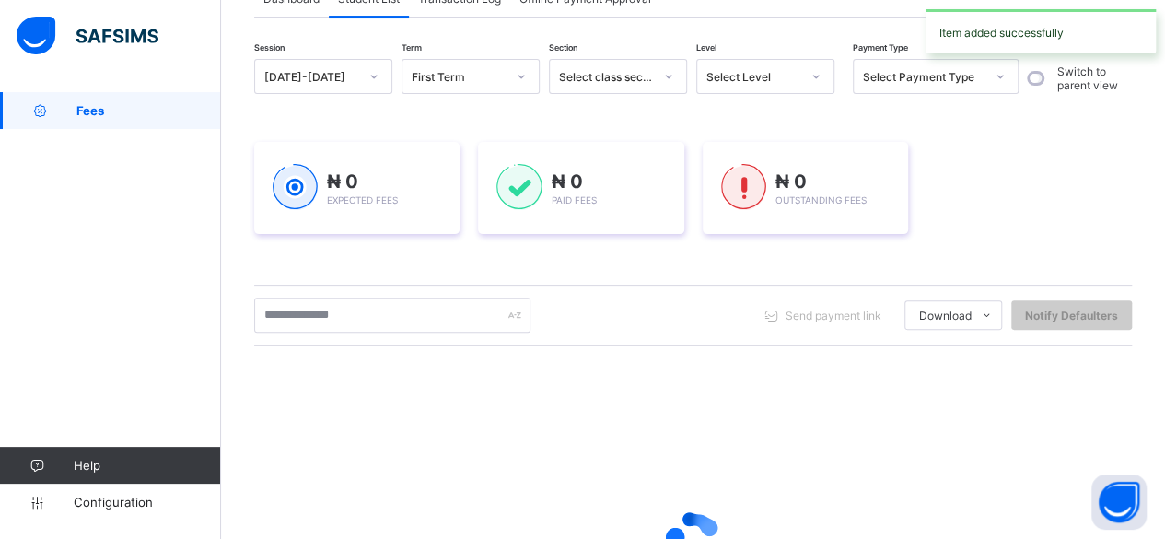
scroll to position [339, 0]
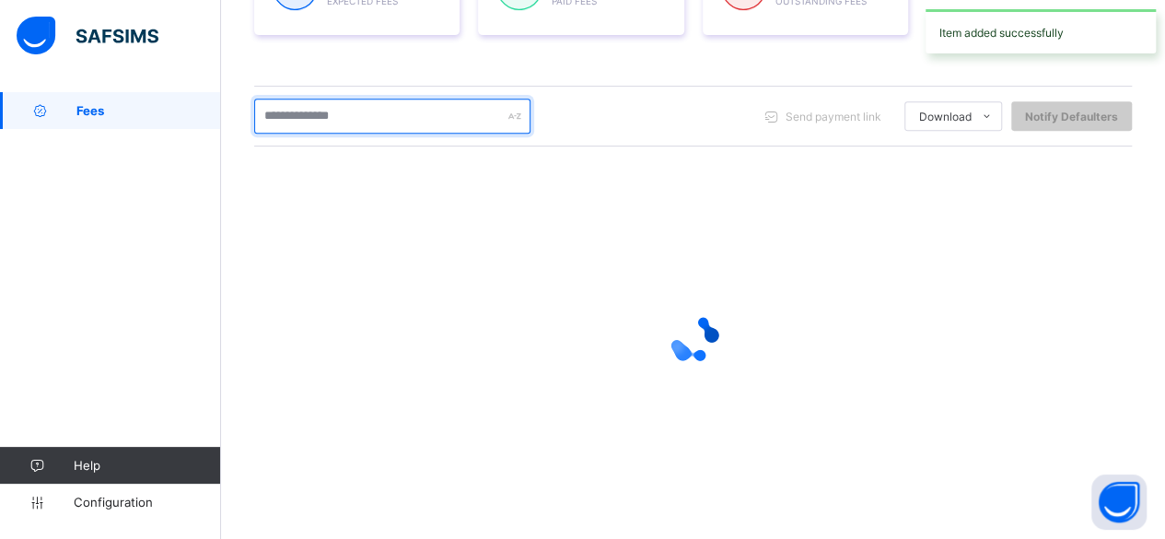
click at [353, 104] on input "text" at bounding box center [392, 116] width 276 height 35
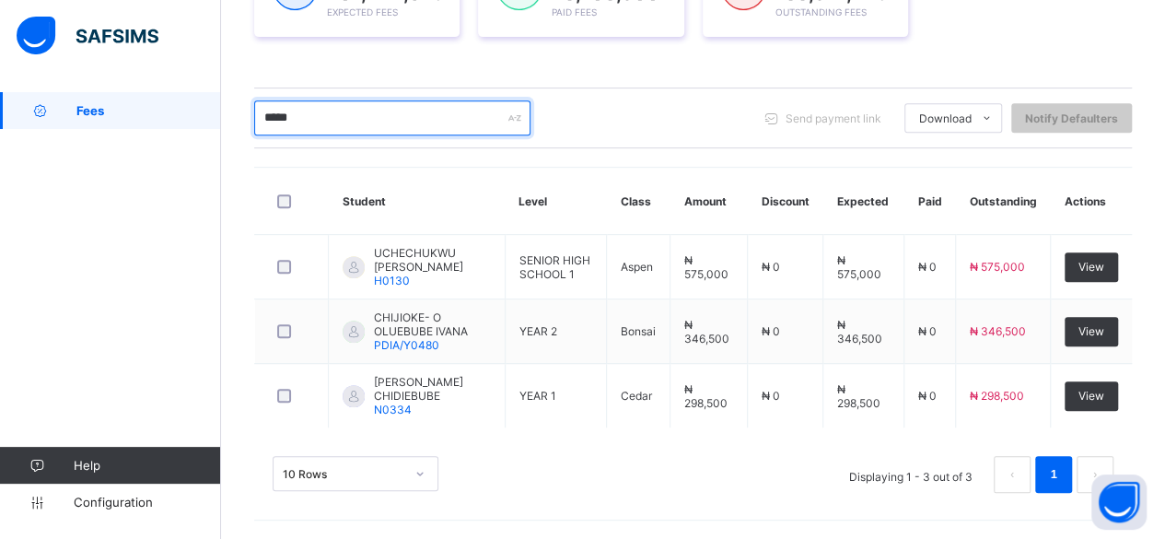
scroll to position [328, 0]
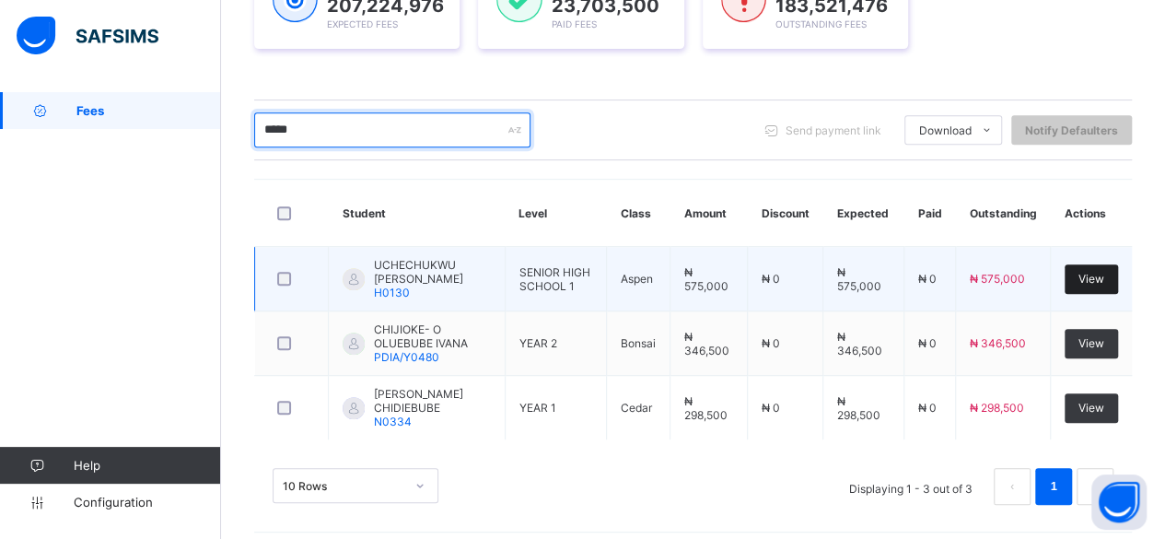
type input "*****"
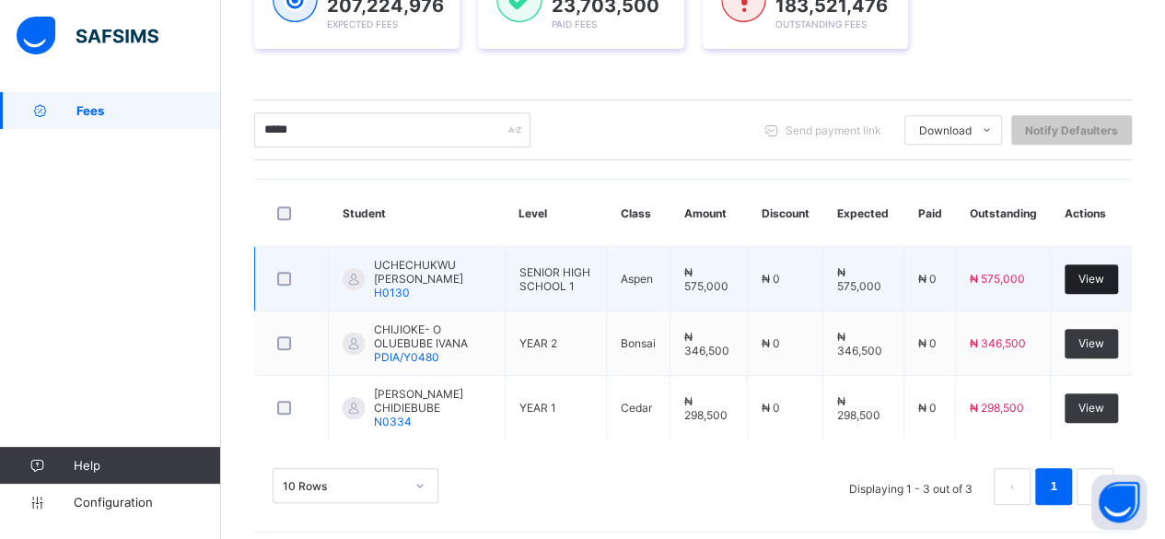
click at [1095, 264] on div "View" at bounding box center [1091, 278] width 53 height 29
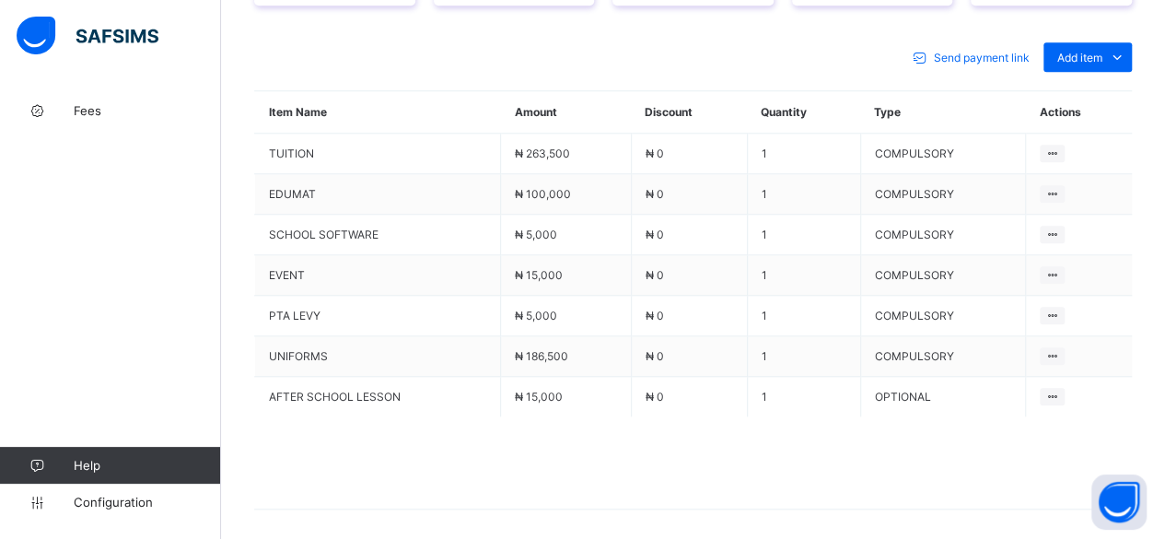
scroll to position [820, 0]
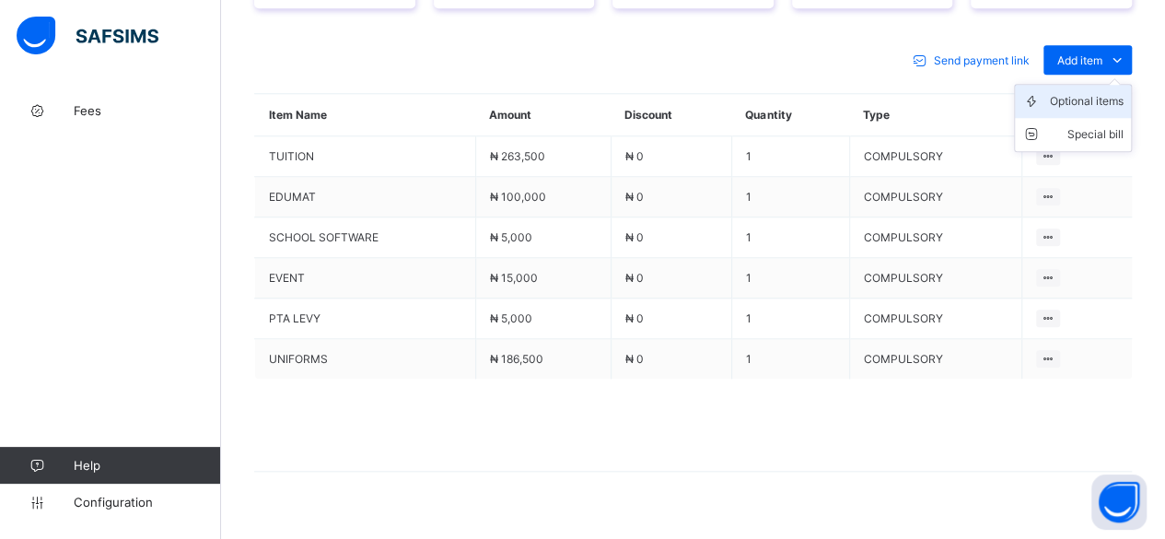
click at [1097, 92] on div "Optional items" at bounding box center [1087, 101] width 74 height 18
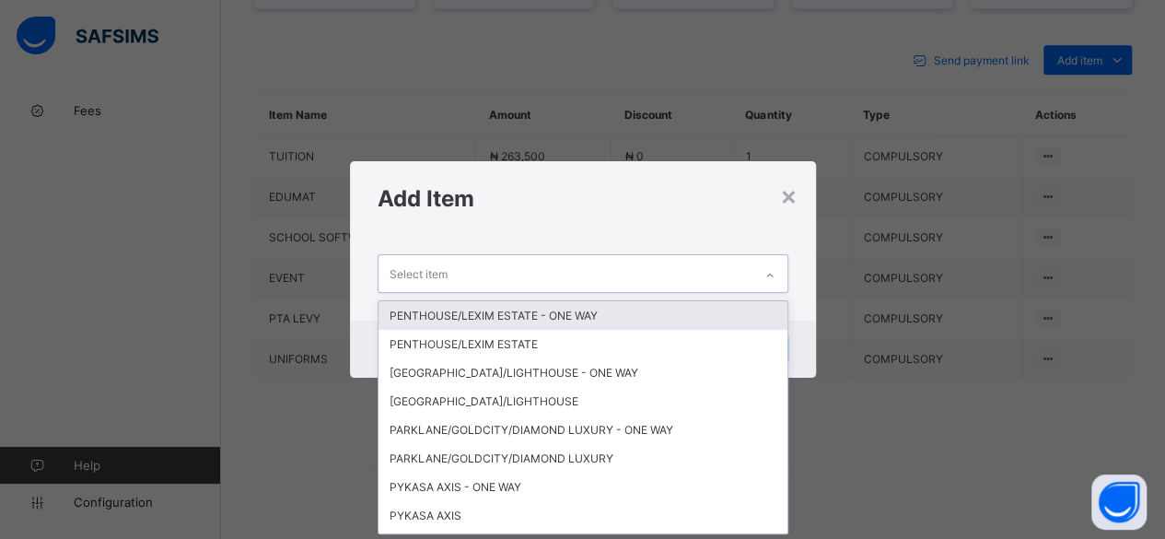
scroll to position [0, 0]
click at [425, 271] on div "Select item" at bounding box center [419, 273] width 58 height 35
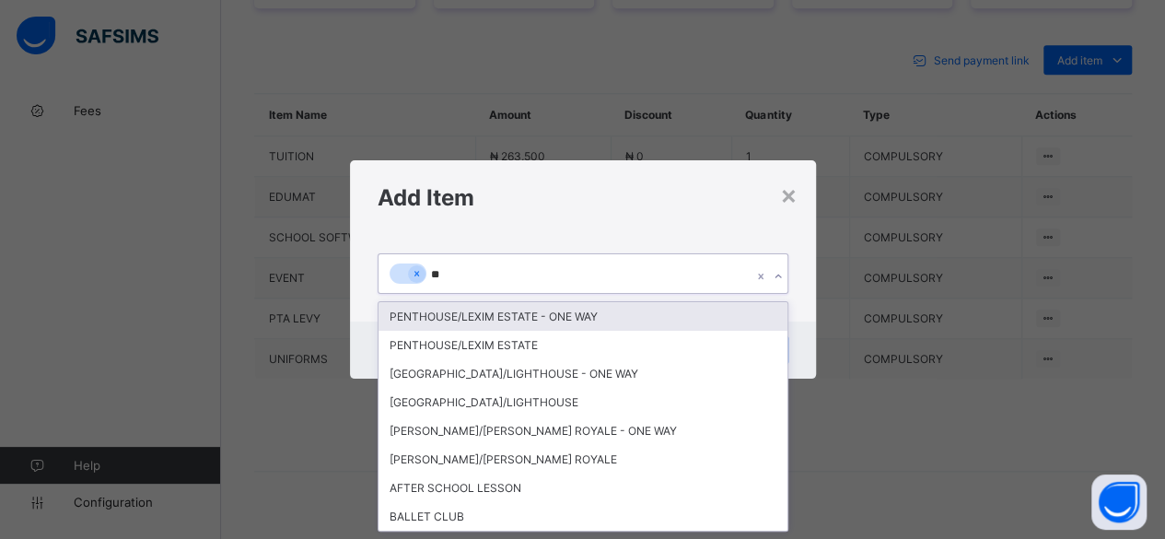
type input "***"
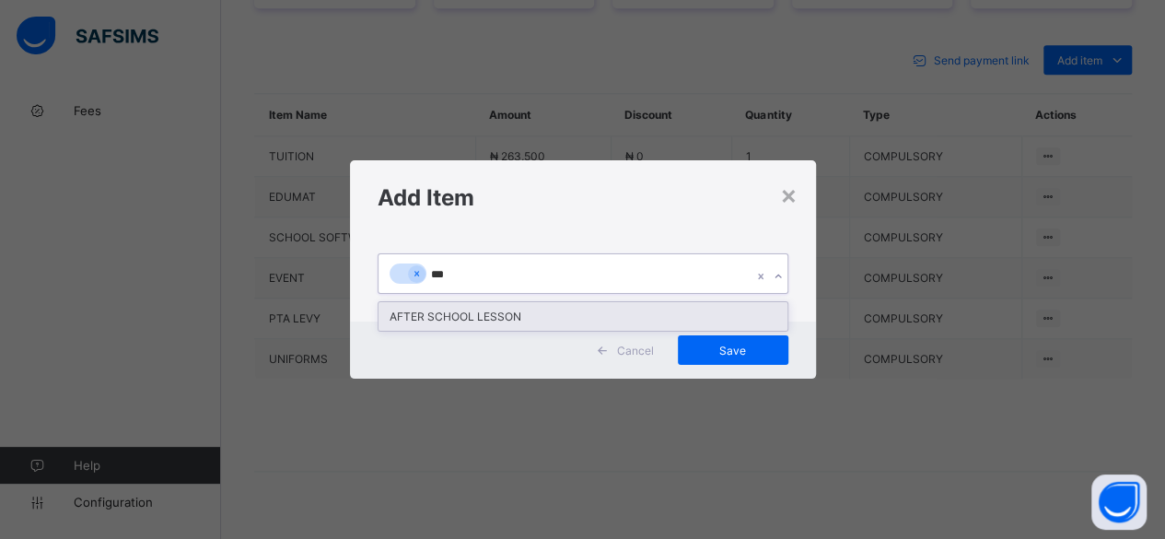
click at [415, 320] on div "AFTER SCHOOL LESSON" at bounding box center [583, 316] width 409 height 29
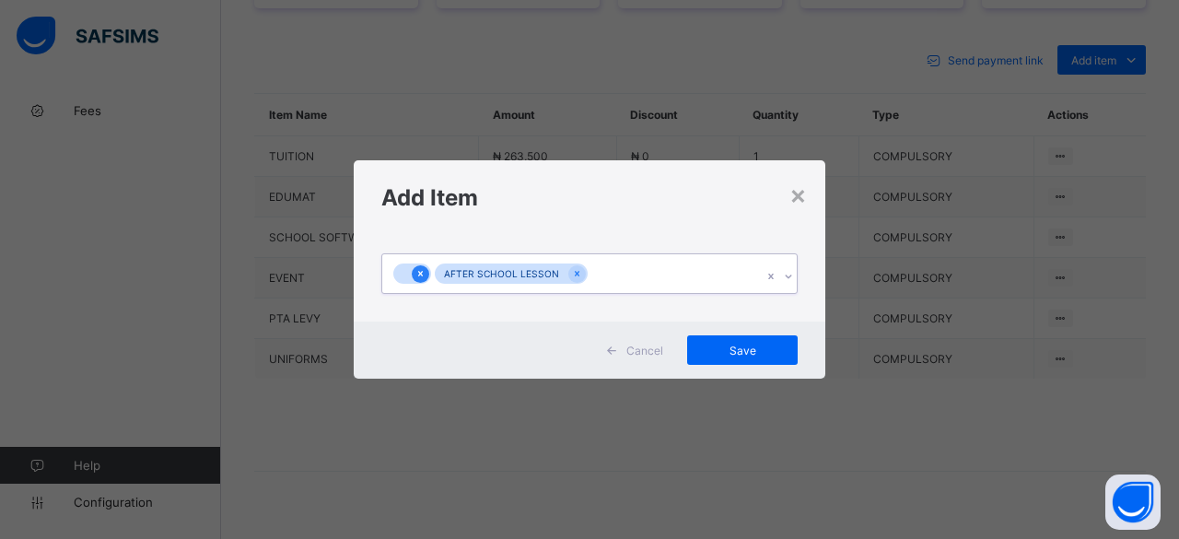
click at [422, 275] on icon at bounding box center [420, 273] width 10 height 13
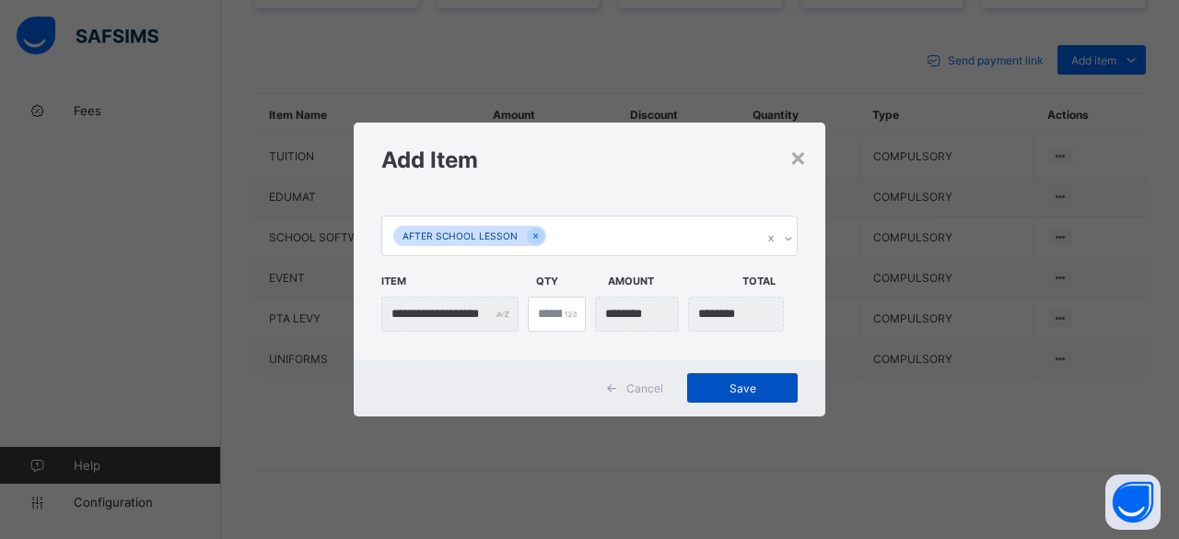
click at [752, 382] on span "Save" at bounding box center [742, 388] width 83 height 14
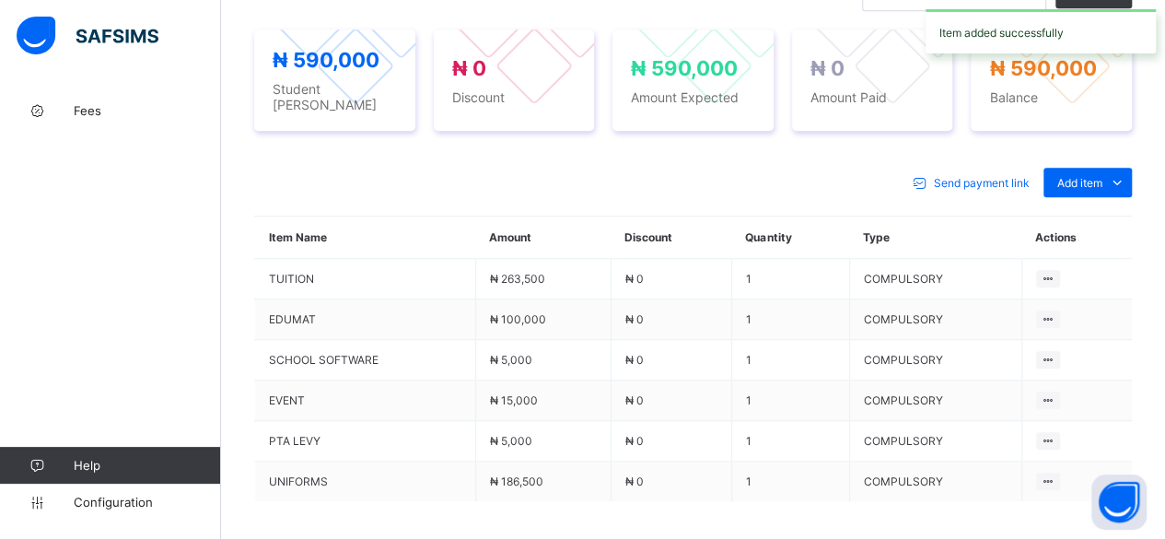
scroll to position [820, 0]
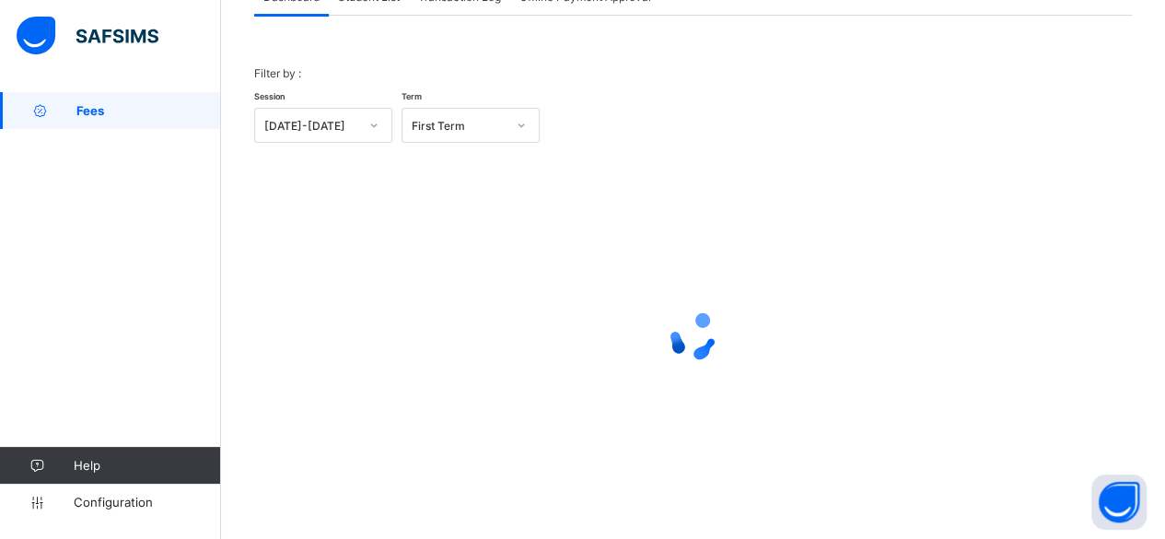
scroll to position [140, 0]
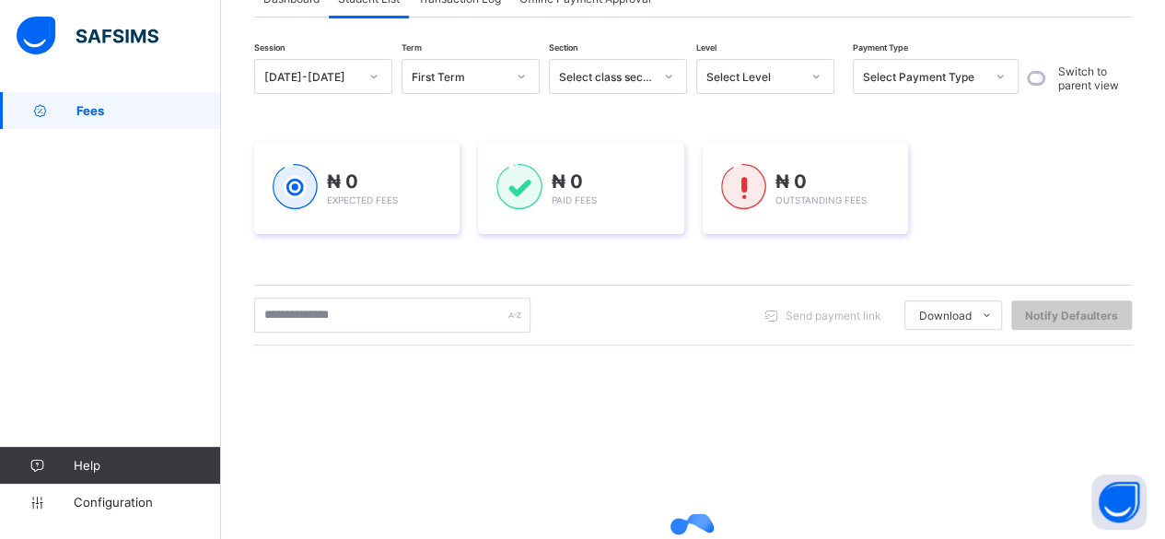
scroll to position [339, 0]
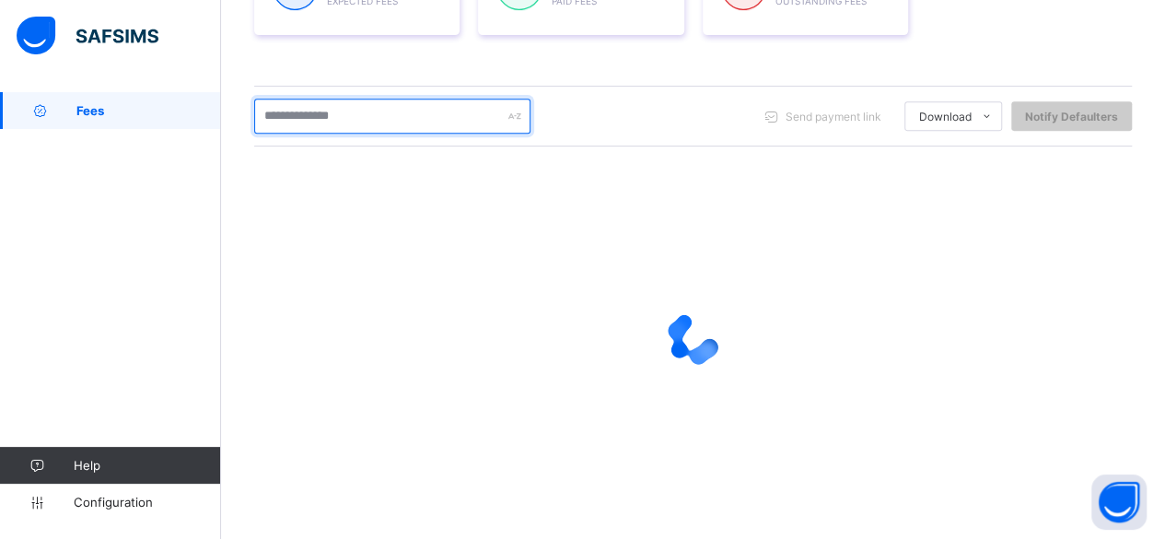
click at [354, 125] on input "text" at bounding box center [392, 116] width 276 height 35
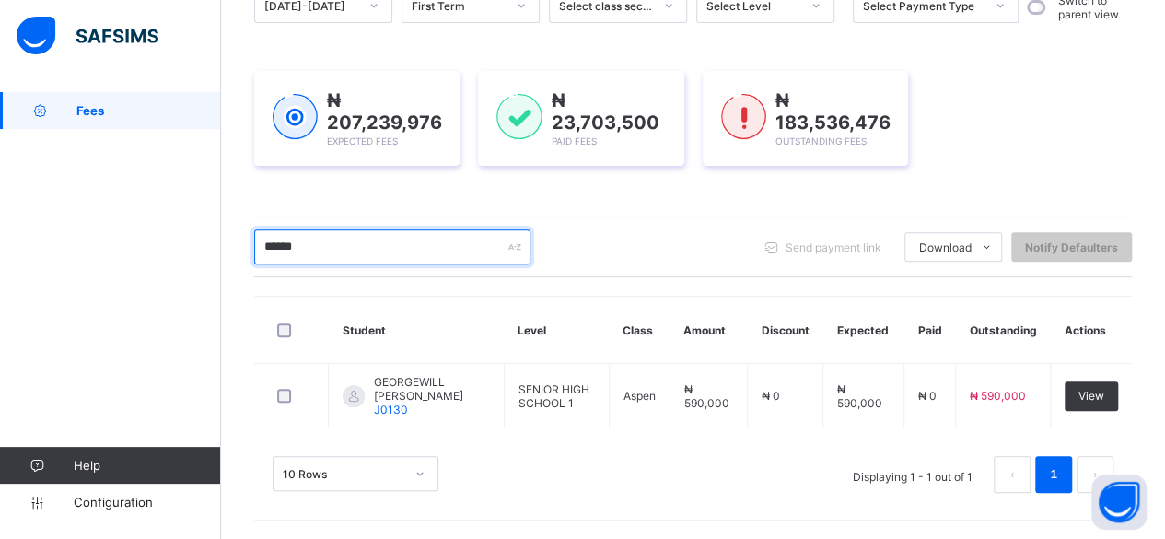
scroll to position [204, 0]
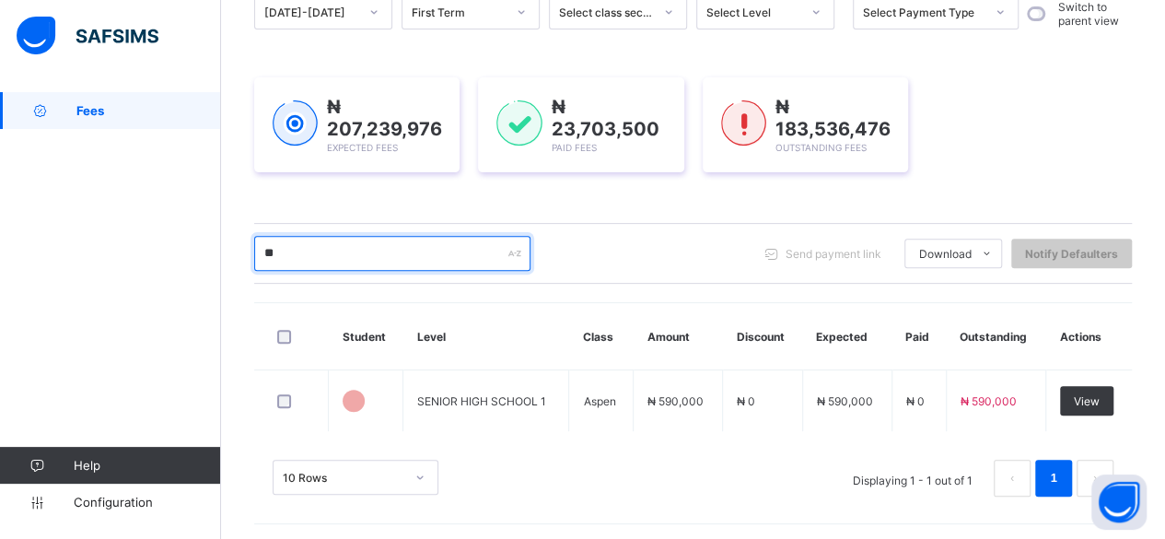
type input "*"
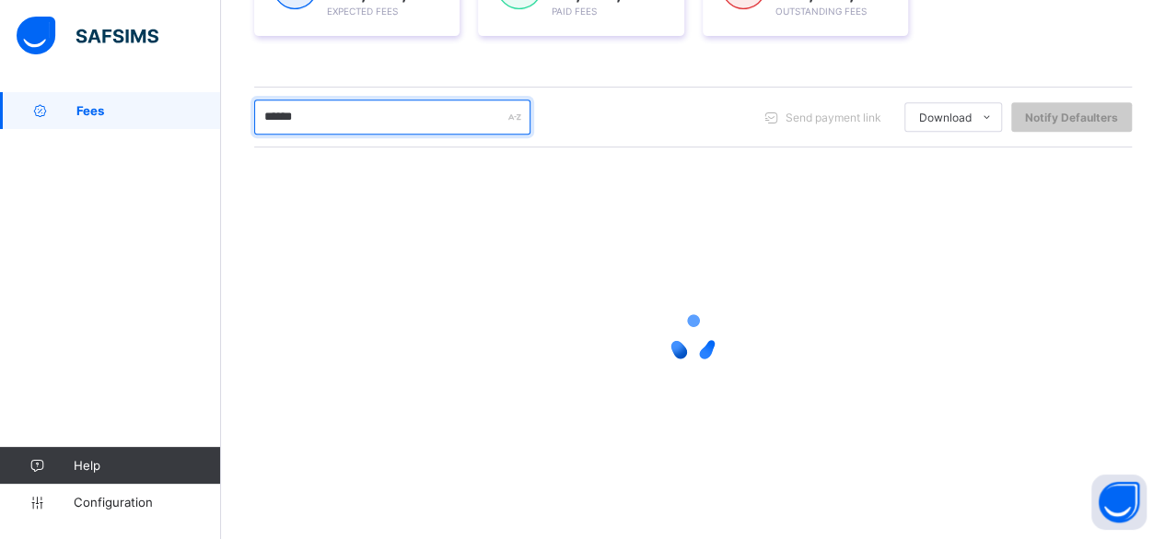
scroll to position [331, 0]
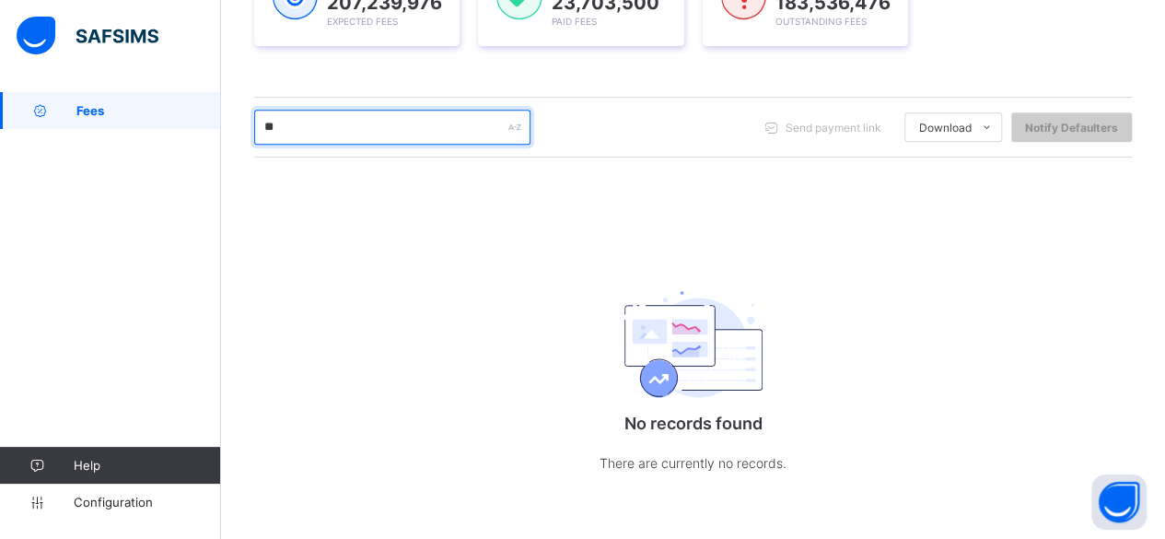
type input "*"
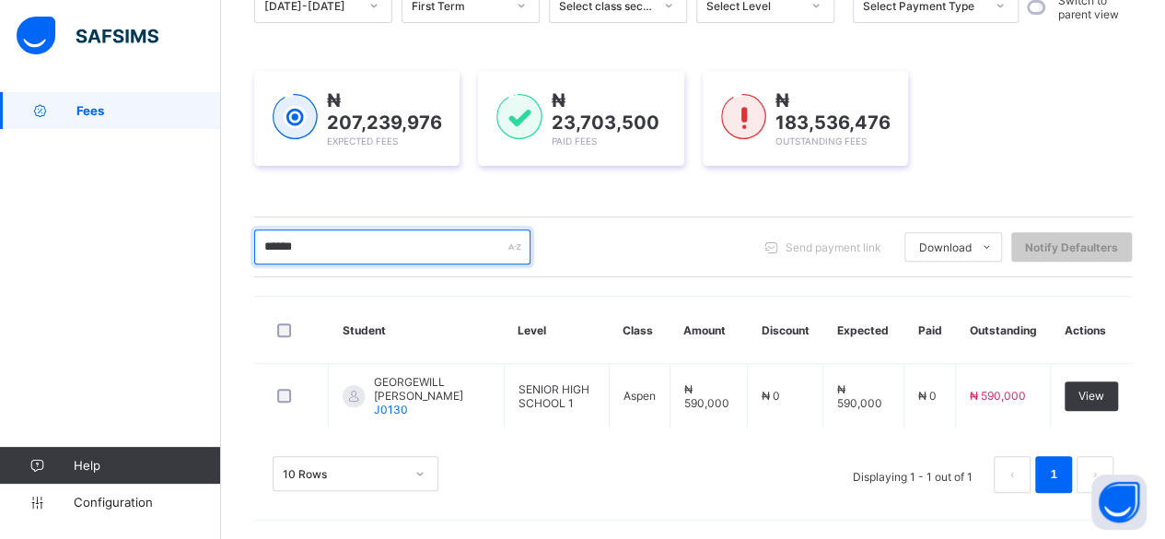
scroll to position [204, 0]
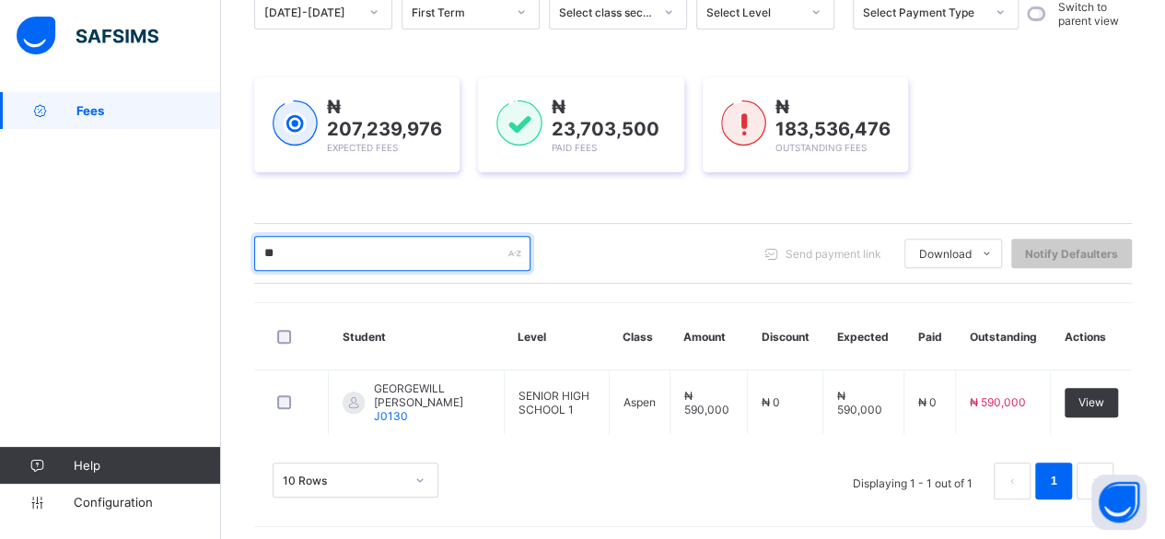
type input "*"
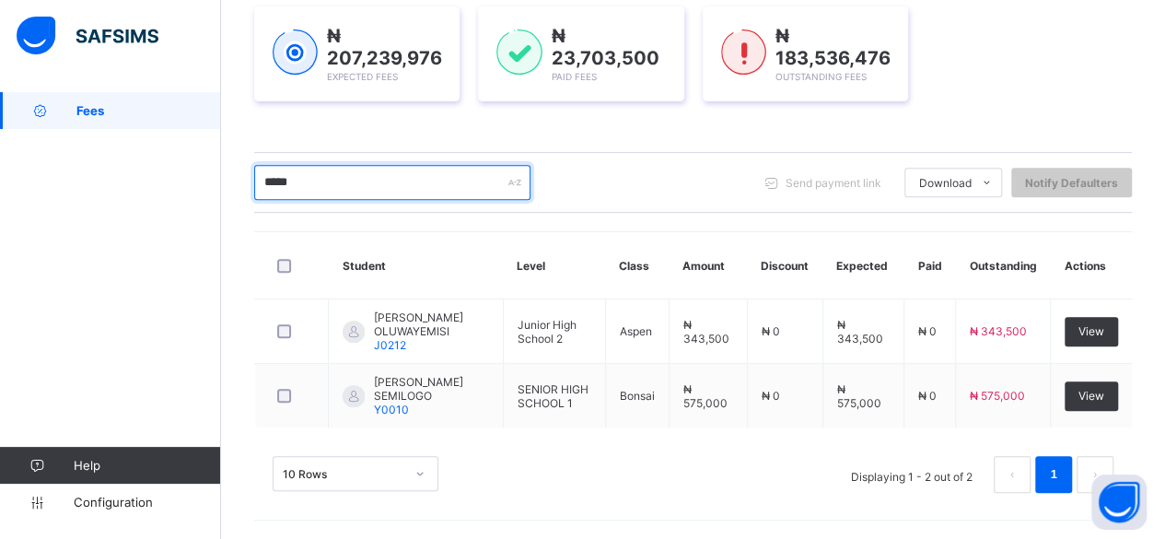
scroll to position [266, 0]
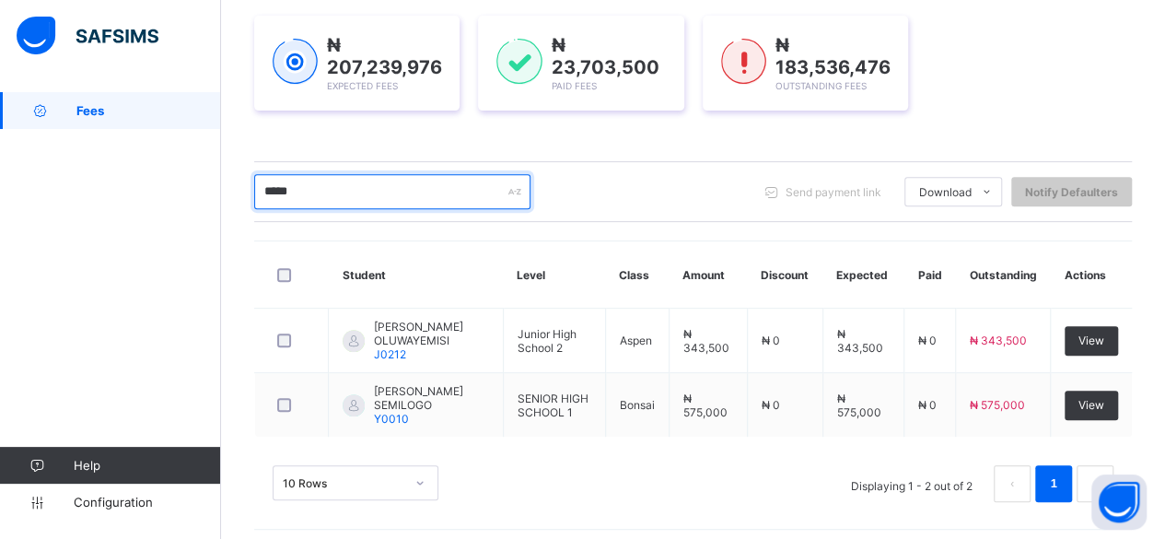
click at [376, 198] on input "*****" at bounding box center [392, 191] width 276 height 35
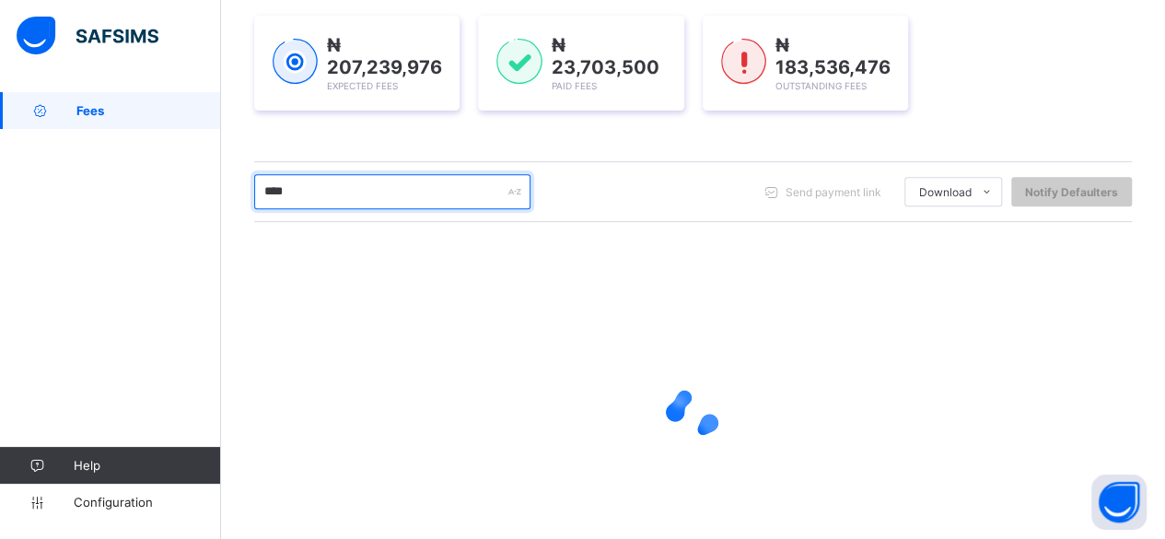
scroll to position [341, 0]
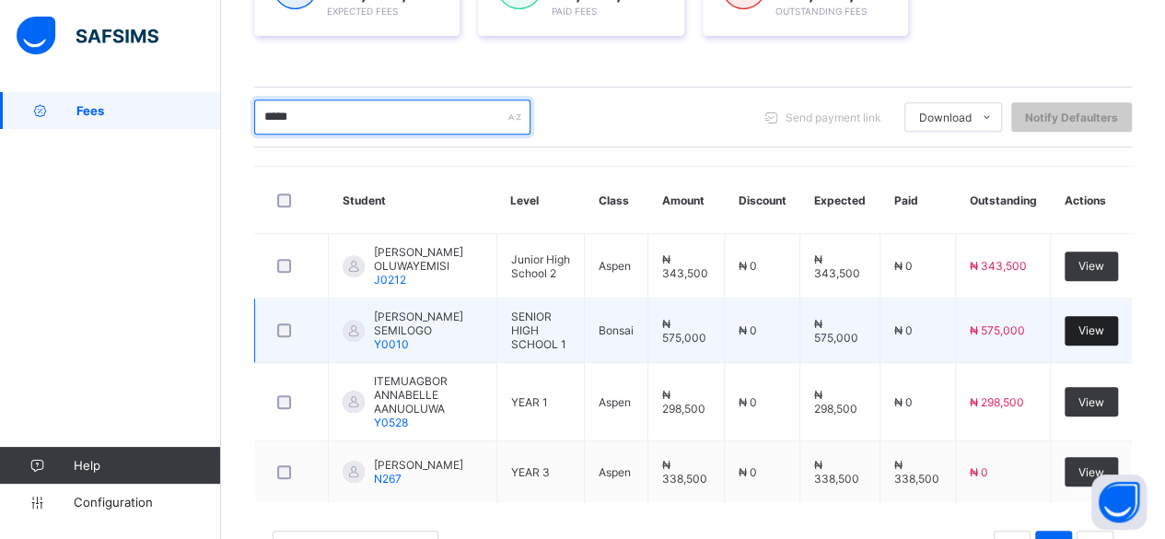
type input "*****"
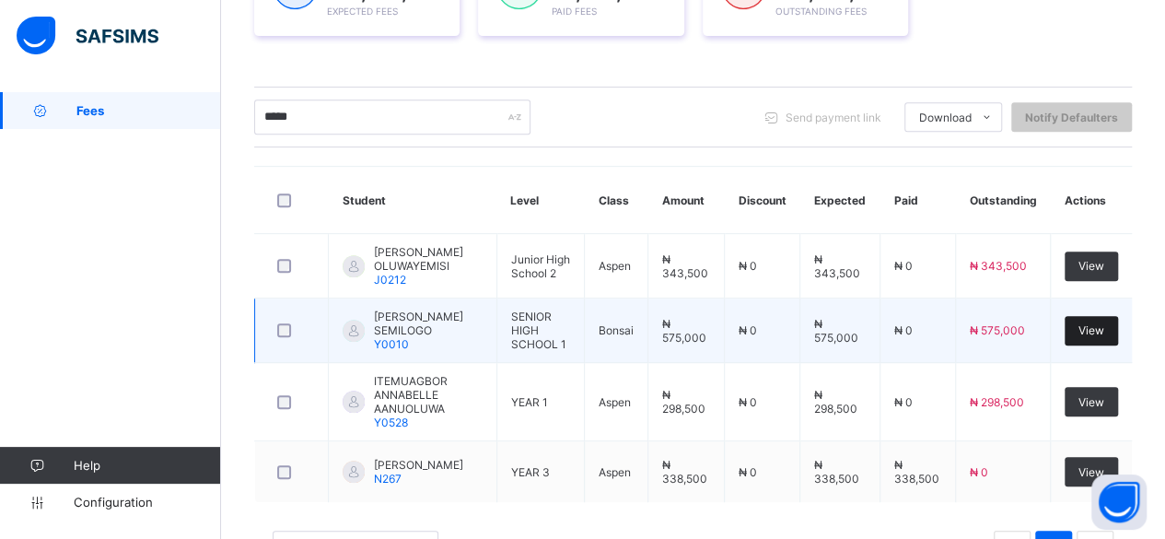
click at [1118, 321] on div "View" at bounding box center [1091, 330] width 53 height 29
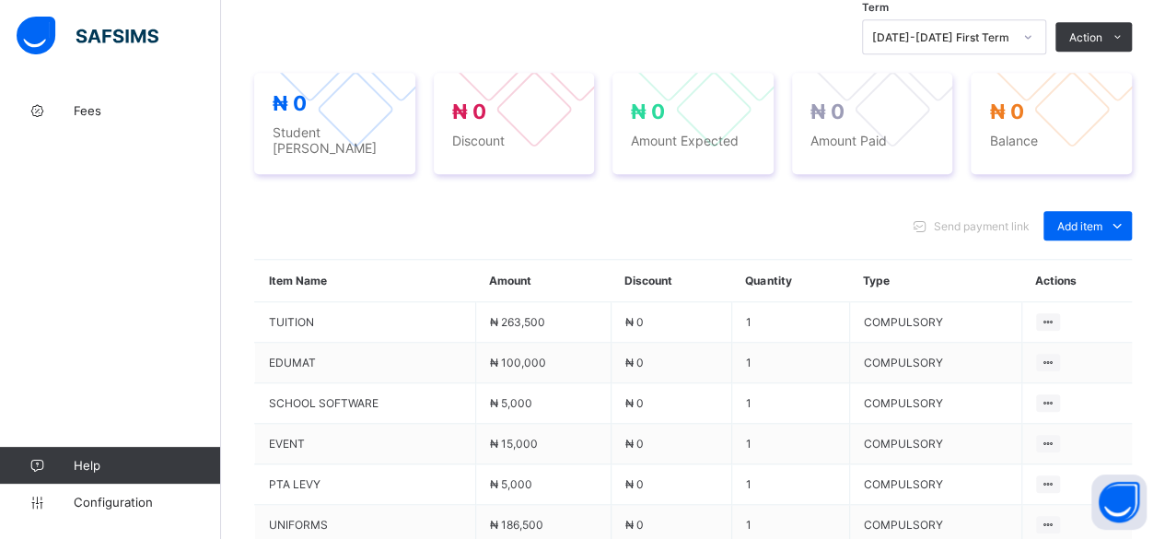
scroll to position [820, 0]
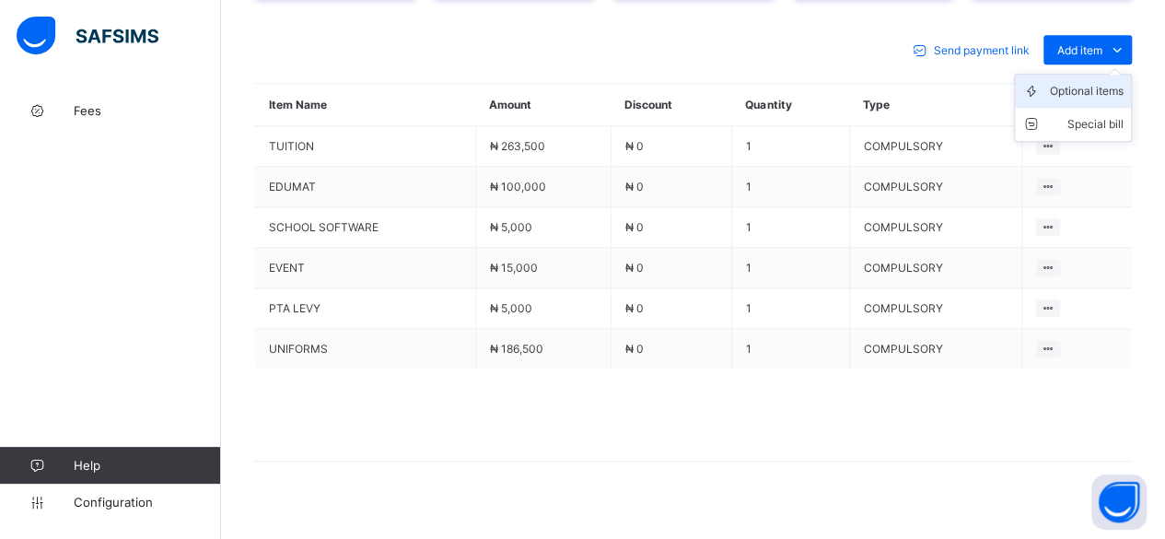
click at [1085, 82] on div "Optional items" at bounding box center [1087, 91] width 74 height 18
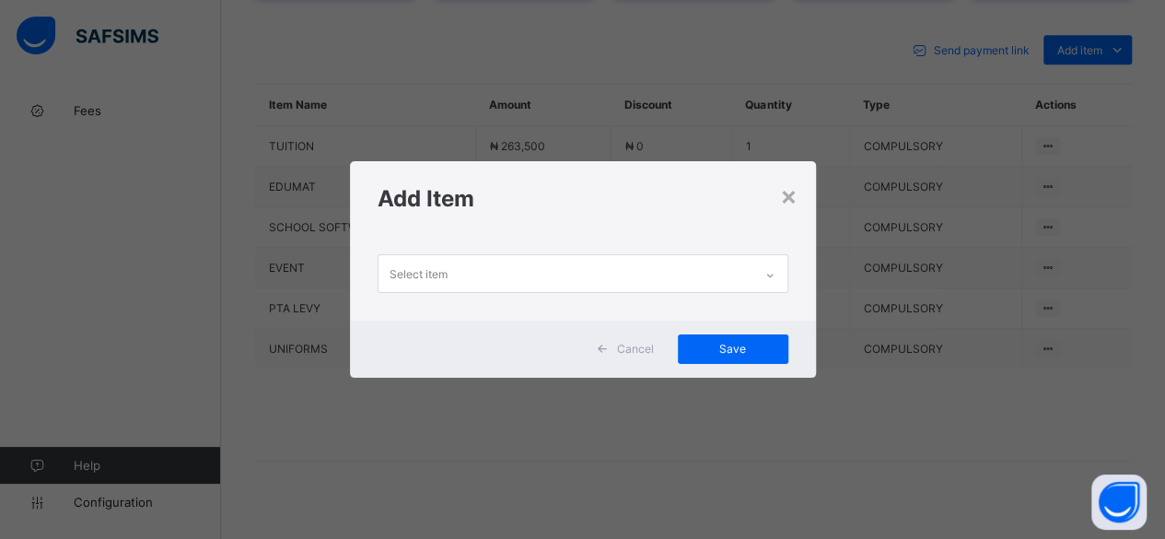
scroll to position [0, 0]
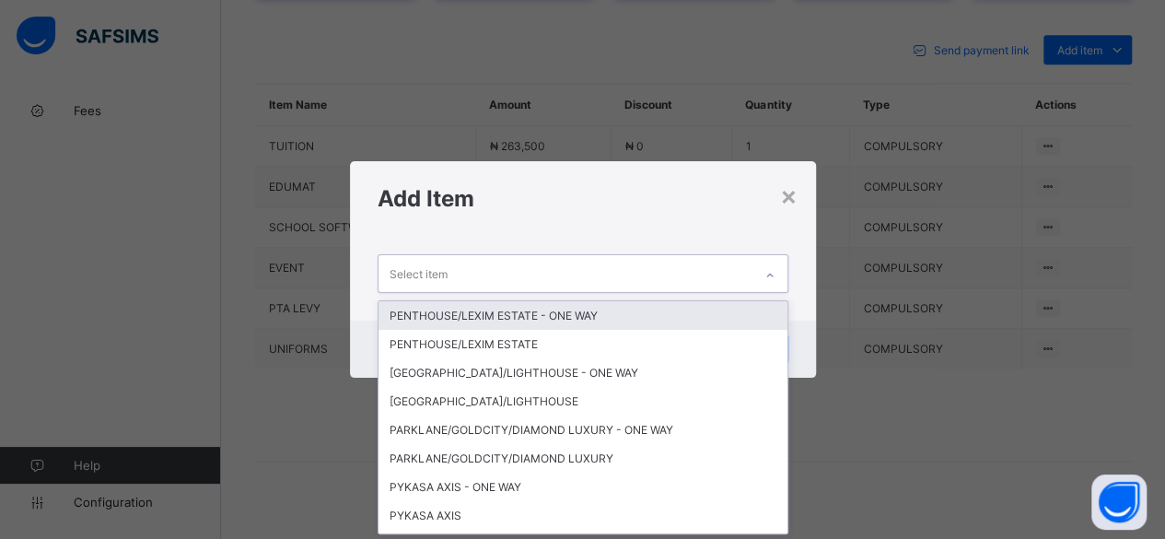
click at [604, 281] on div "Select item" at bounding box center [566, 273] width 374 height 36
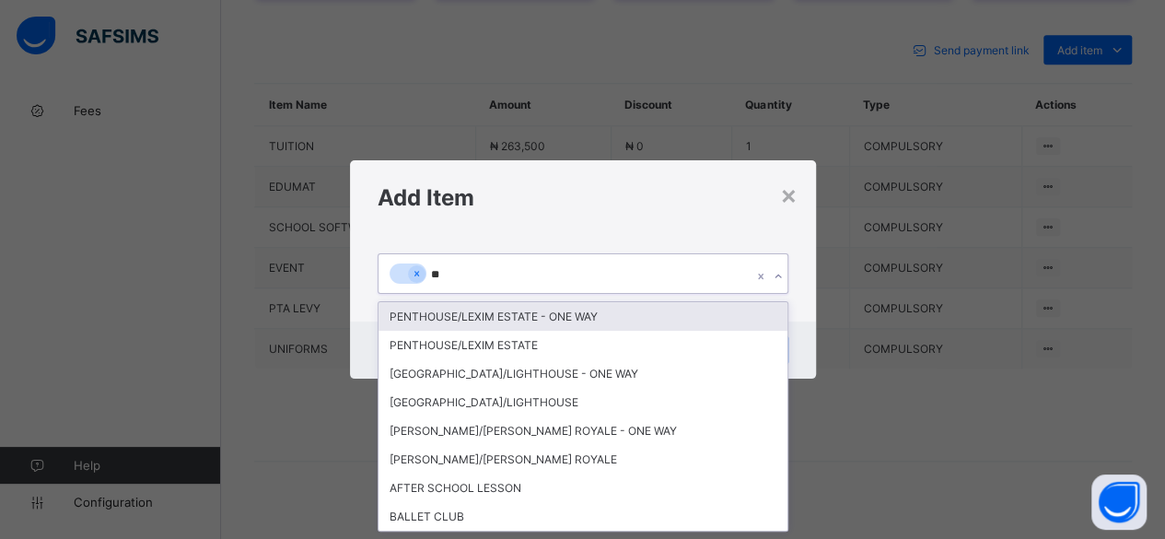
type input "***"
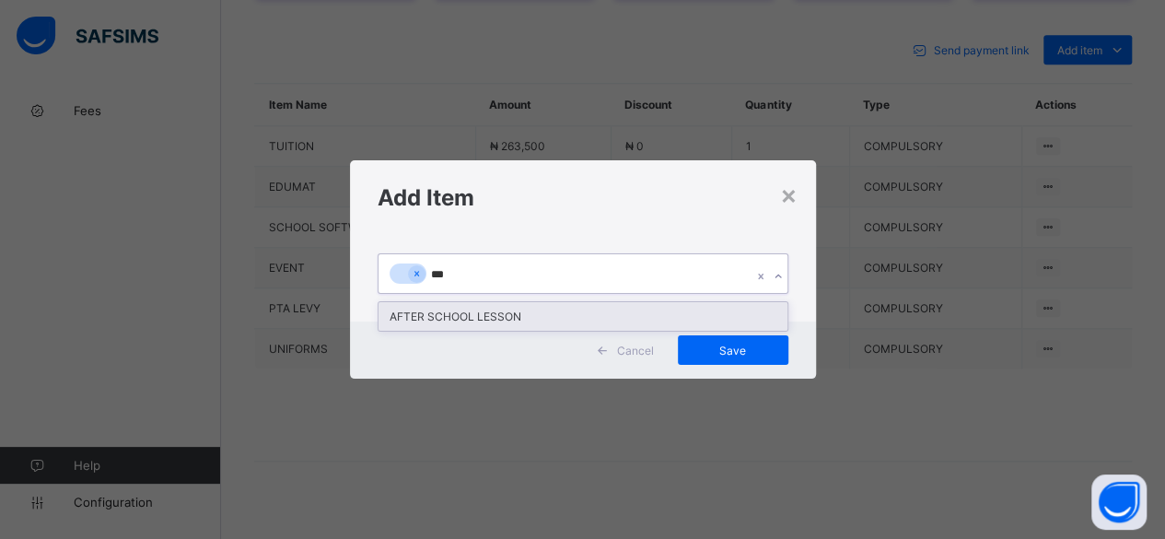
click at [508, 318] on div "AFTER SCHOOL LESSON" at bounding box center [583, 316] width 409 height 29
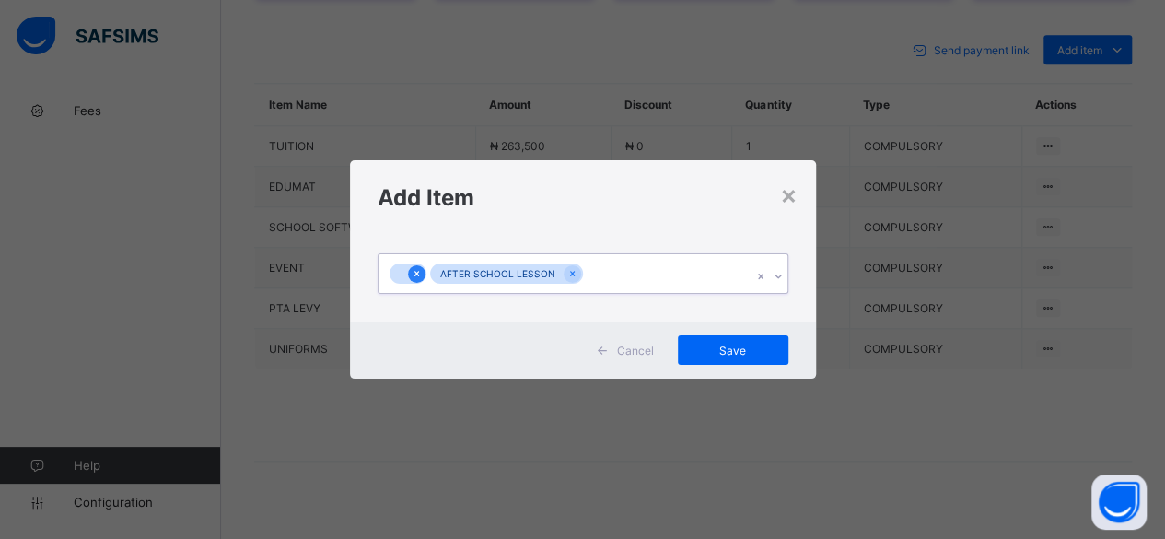
click at [418, 269] on div at bounding box center [417, 274] width 18 height 18
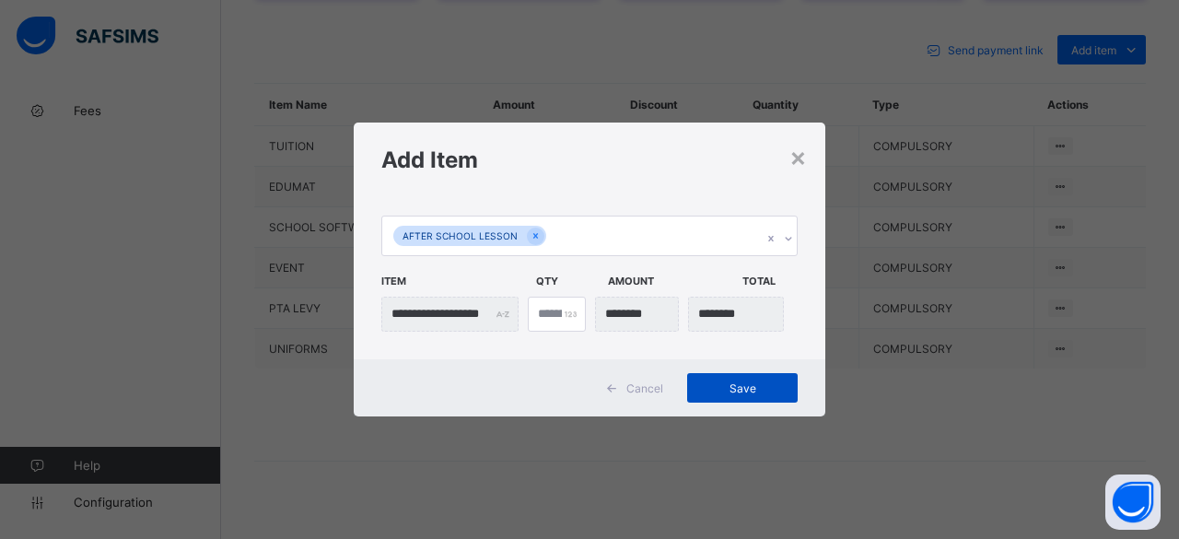
click at [738, 382] on span "Save" at bounding box center [742, 388] width 83 height 14
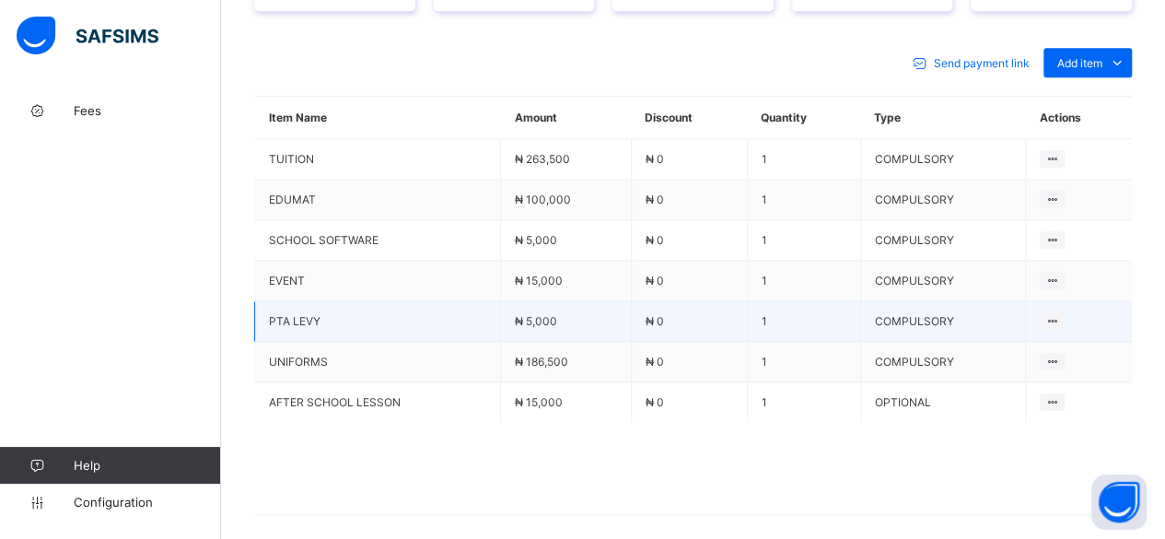
scroll to position [859, 0]
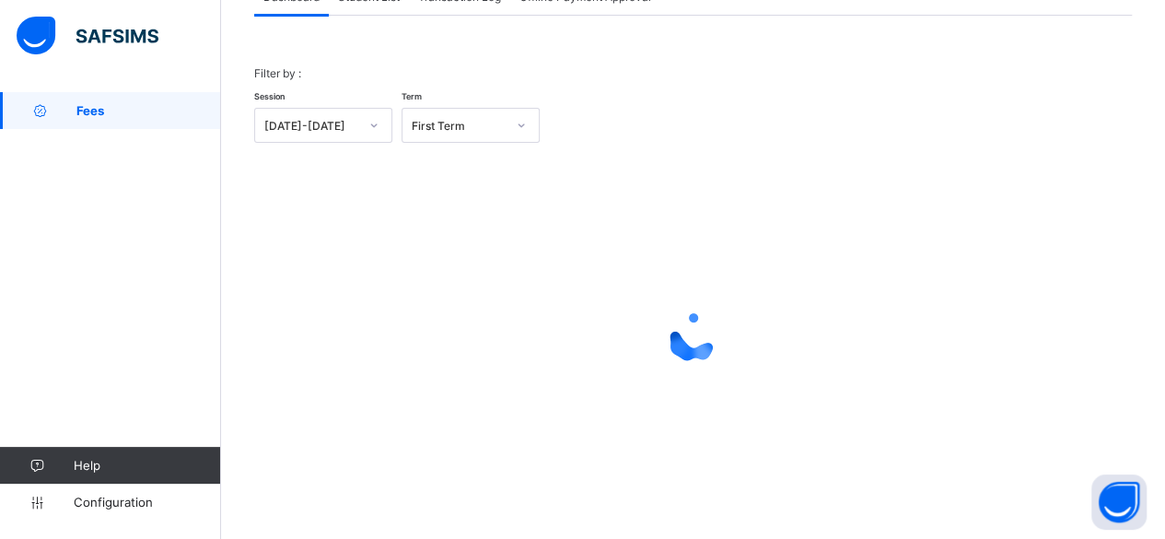
scroll to position [140, 0]
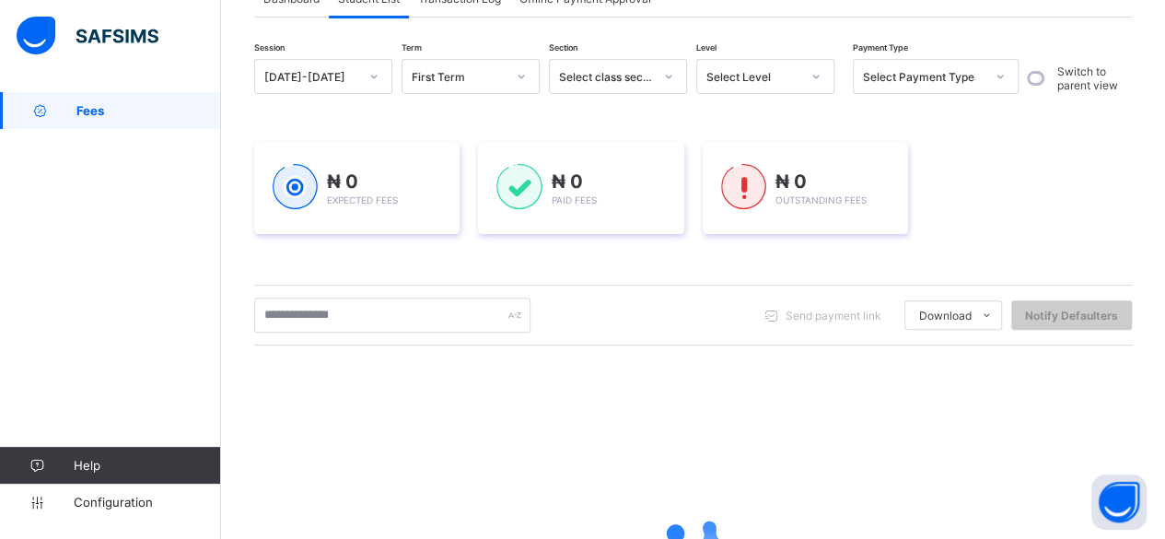
scroll to position [339, 0]
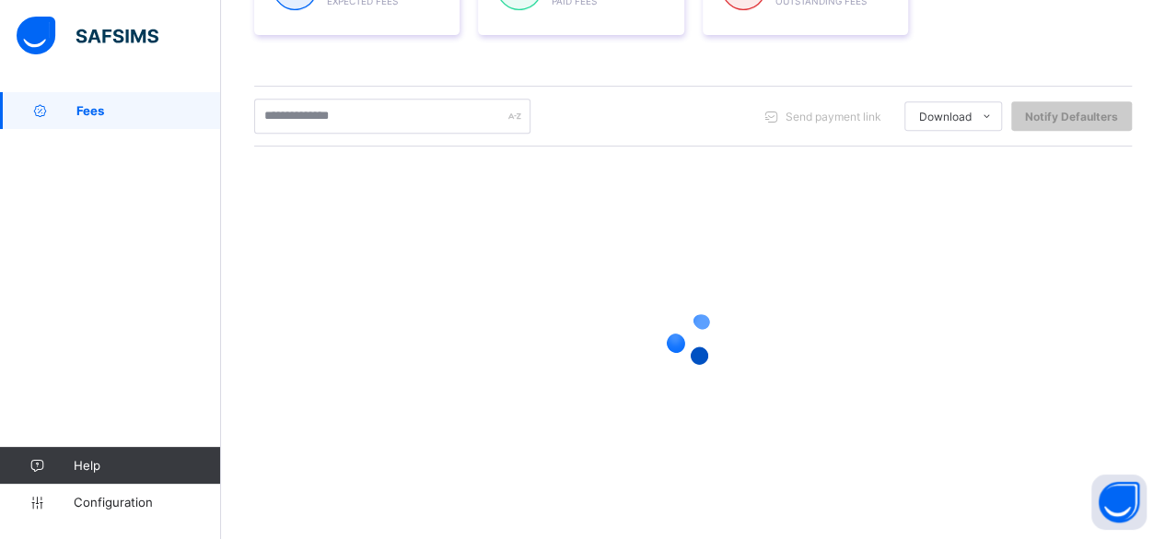
click at [396, 134] on div "Send payment link Download Students Payment Students Payment Status Student Ite…" at bounding box center [693, 116] width 878 height 61
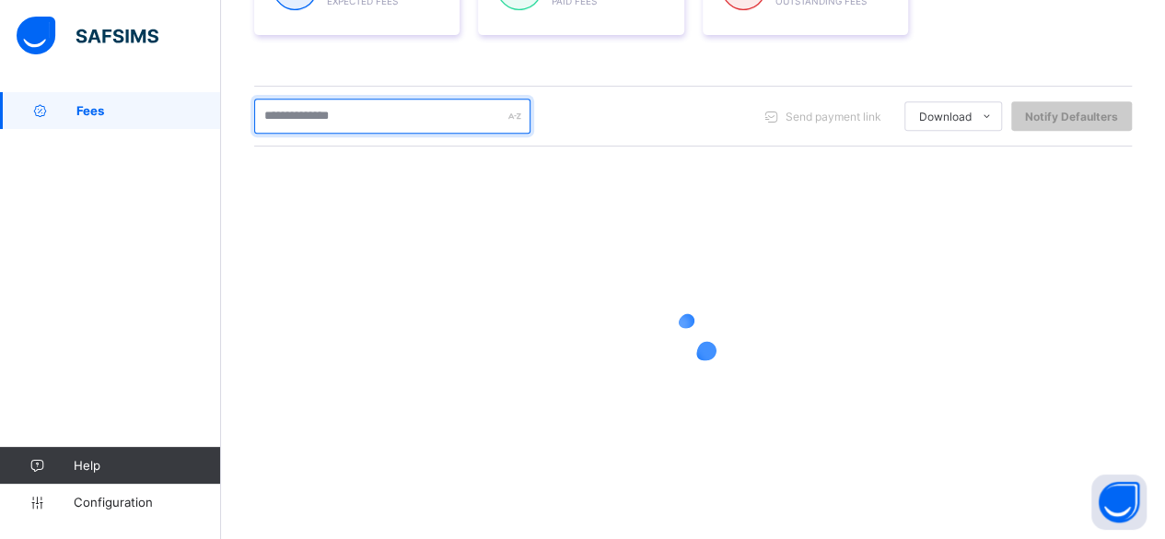
click at [391, 122] on input "text" at bounding box center [392, 116] width 276 height 35
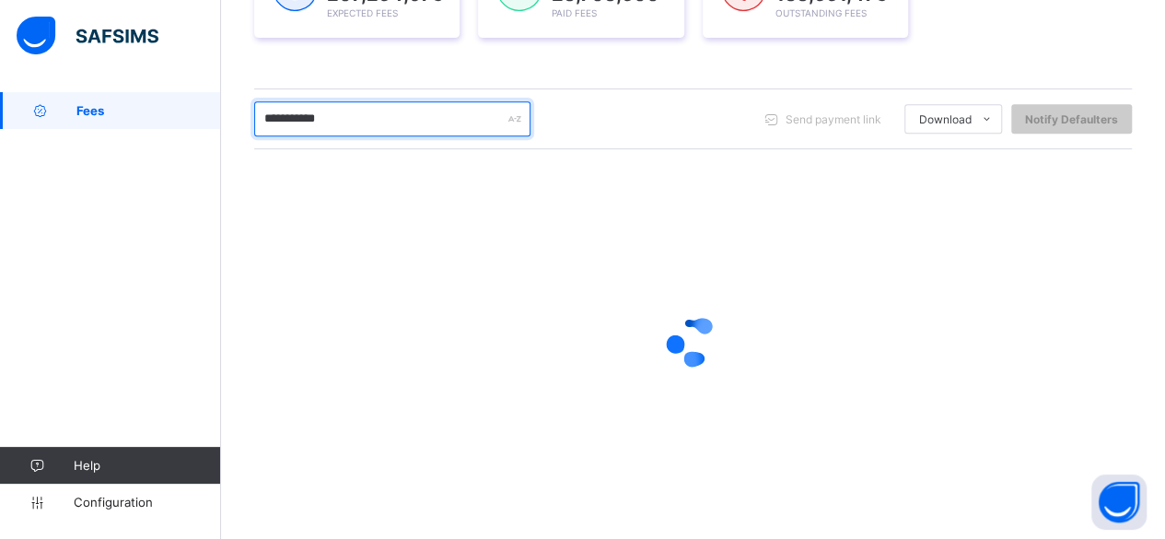
scroll to position [341, 0]
click at [296, 115] on input "**********" at bounding box center [392, 116] width 276 height 35
click at [374, 101] on input "**********" at bounding box center [392, 116] width 276 height 35
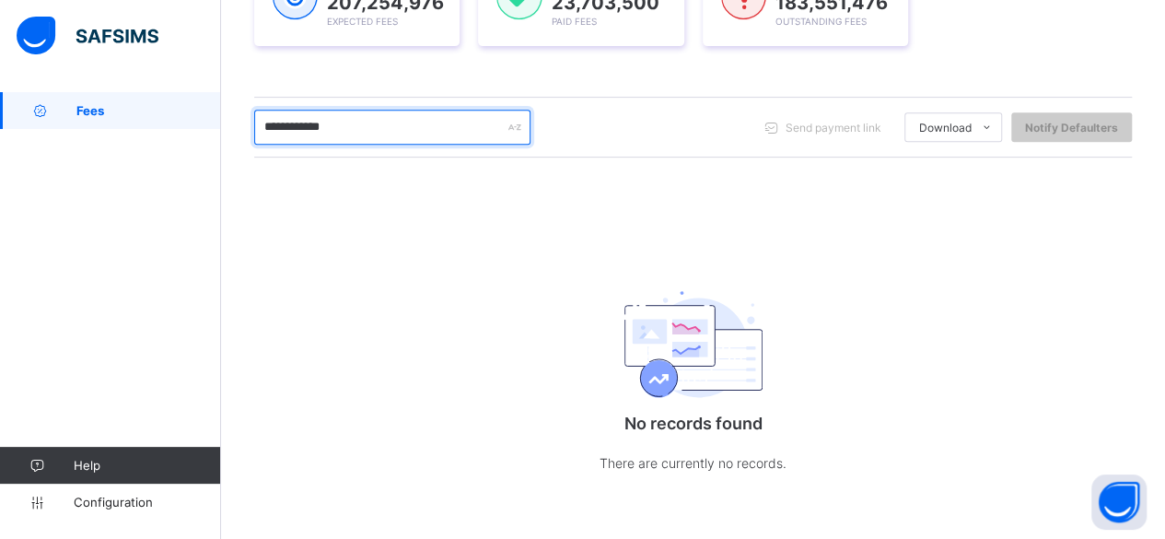
scroll to position [331, 0]
type input "*"
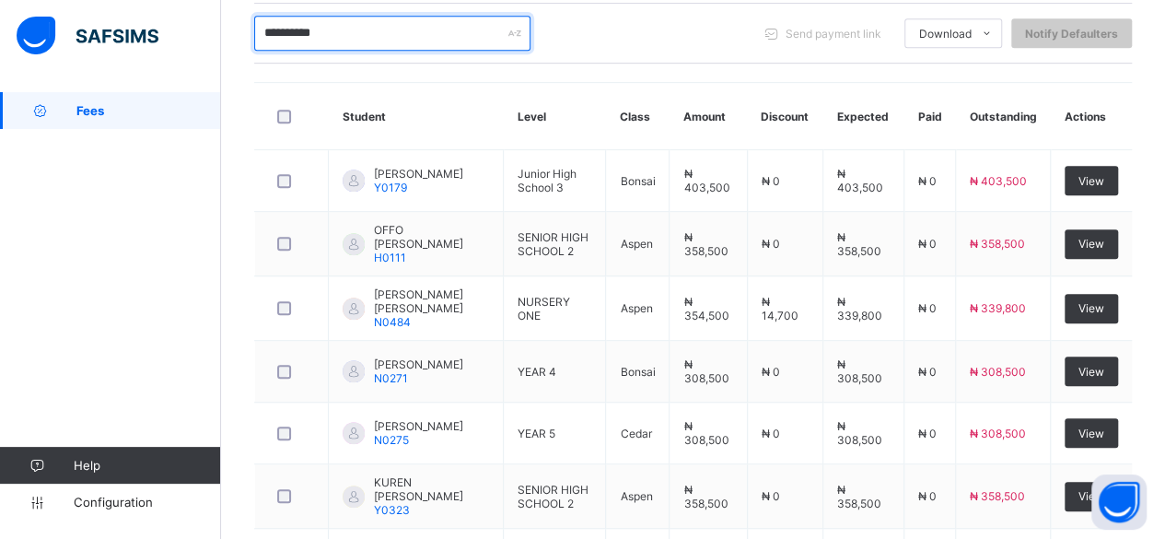
scroll to position [390, 0]
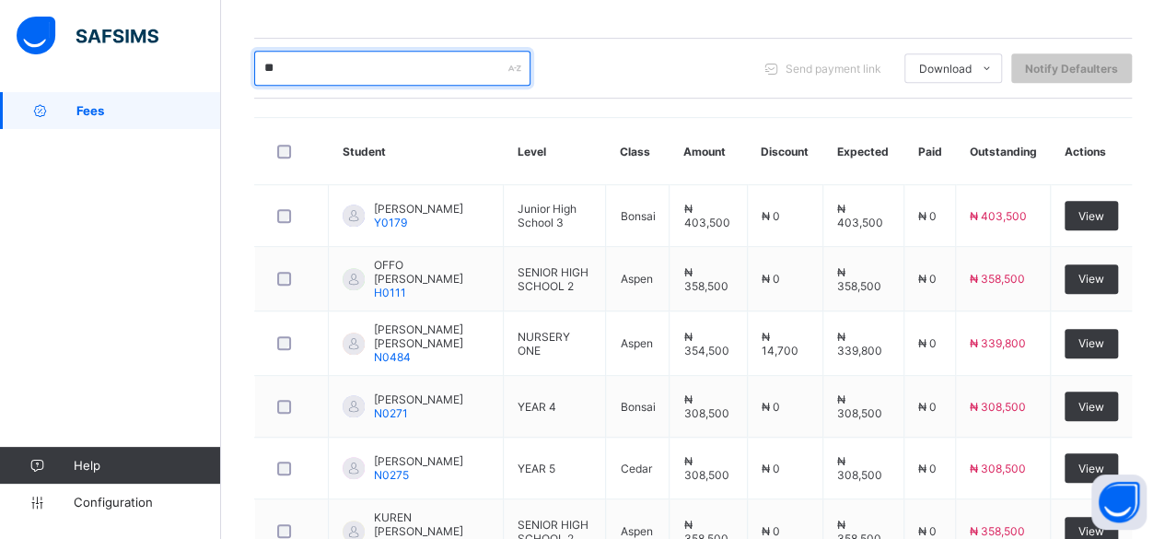
type input "*"
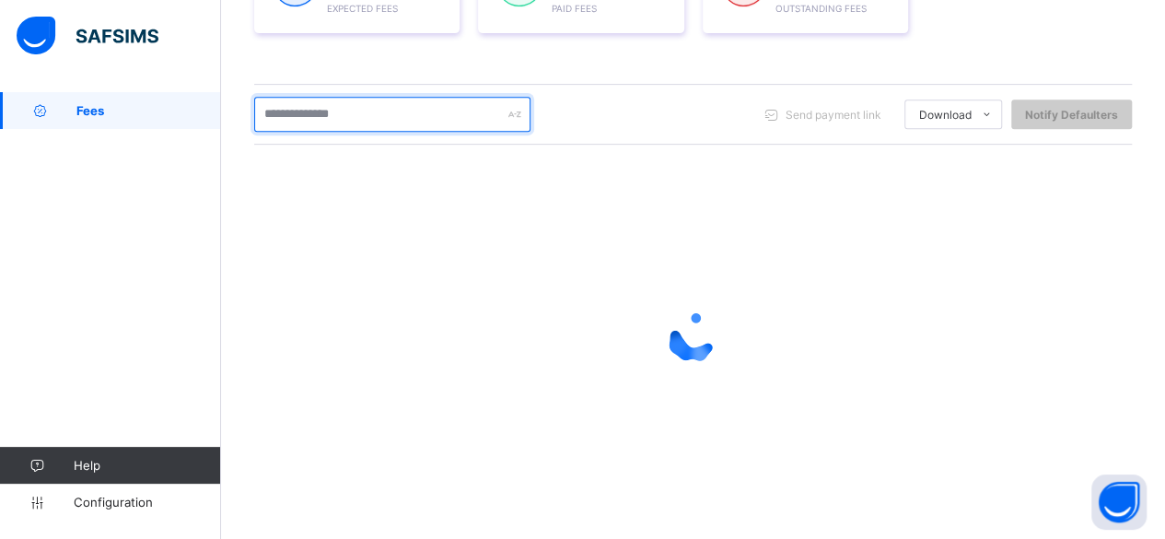
scroll to position [341, 0]
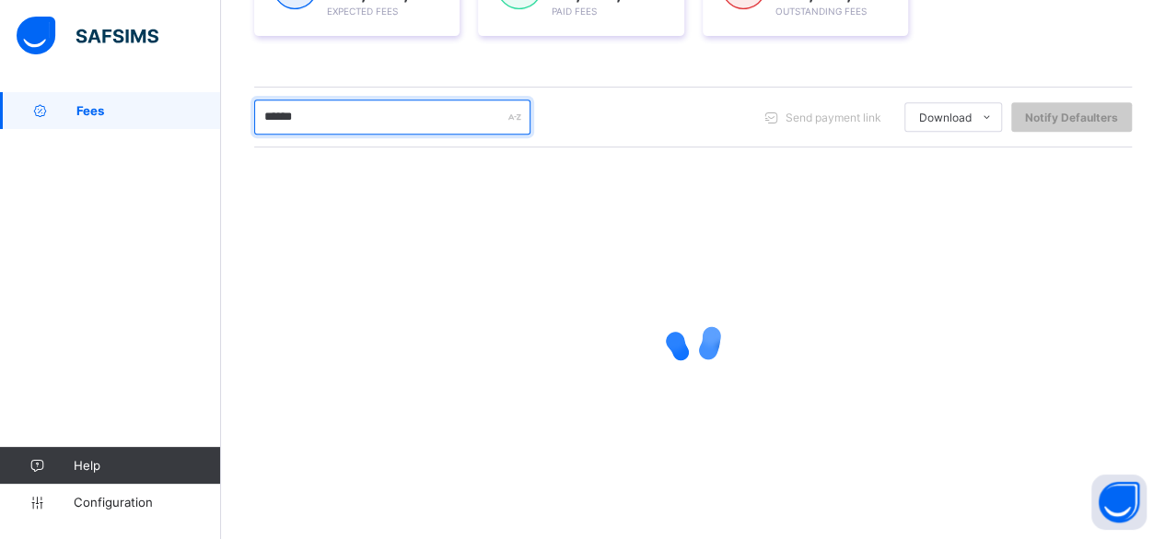
type input "*******"
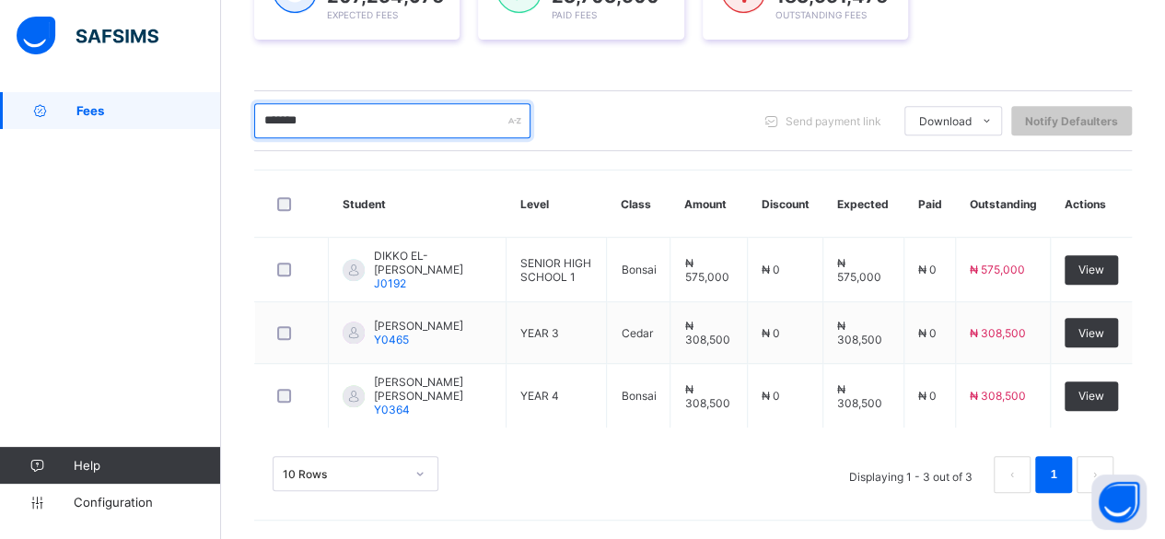
scroll to position [328, 0]
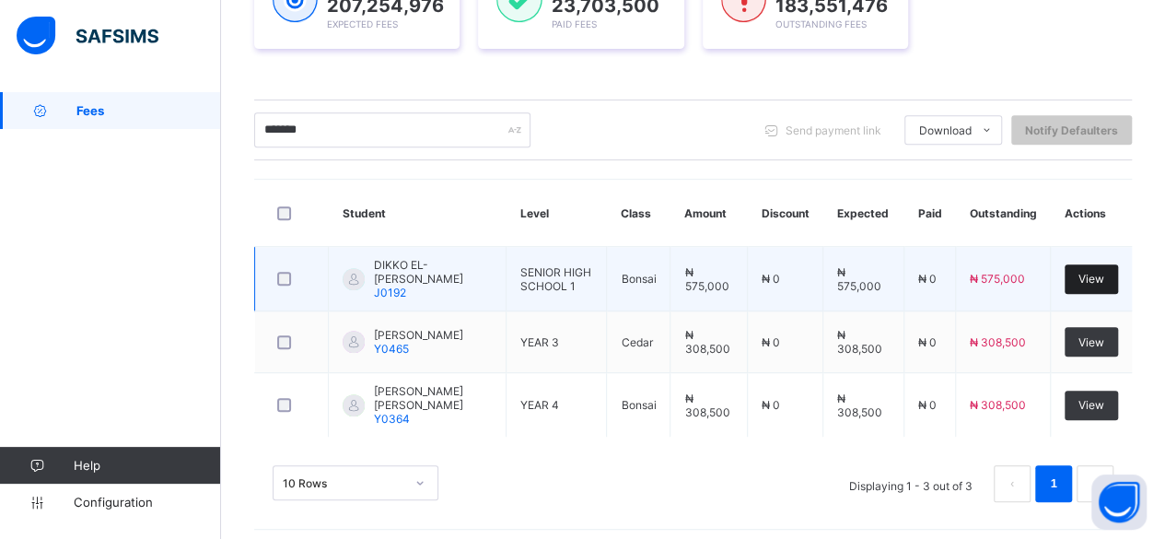
click at [1104, 274] on span "View" at bounding box center [1092, 279] width 26 height 14
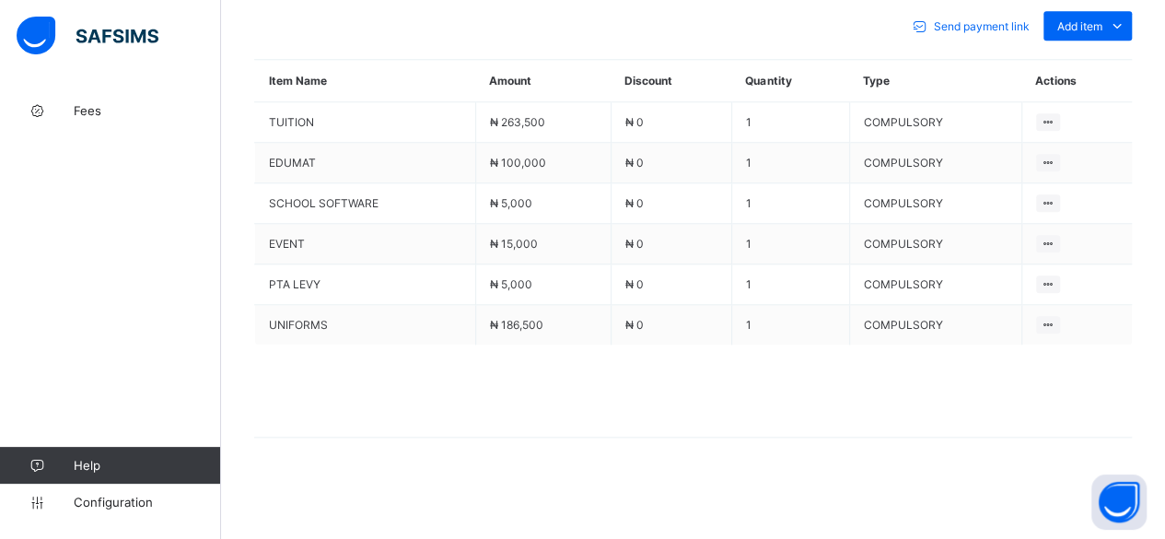
scroll to position [820, 0]
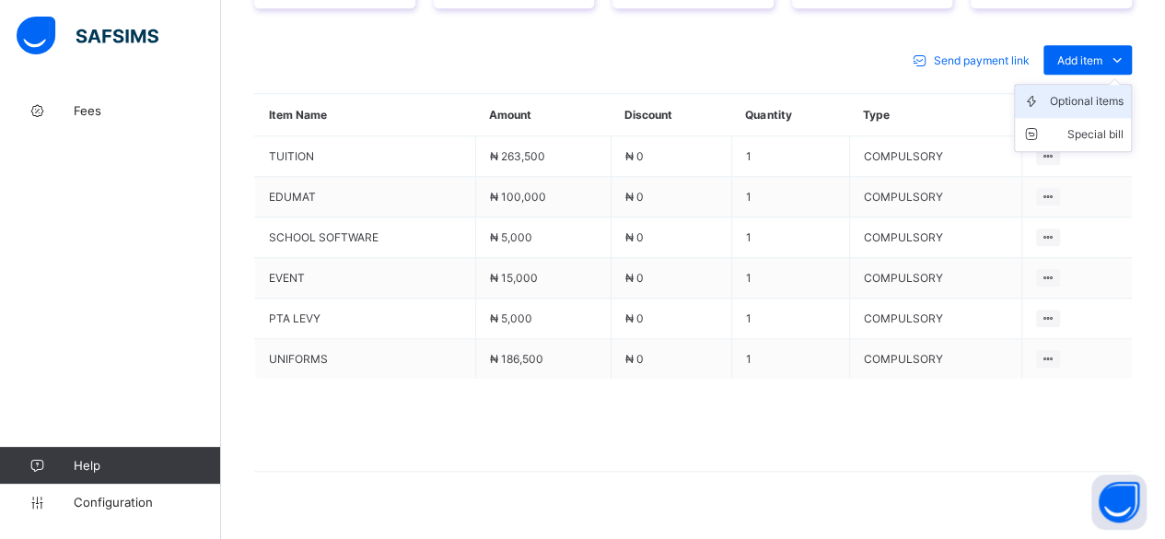
click at [1114, 92] on div "Optional items" at bounding box center [1087, 101] width 74 height 18
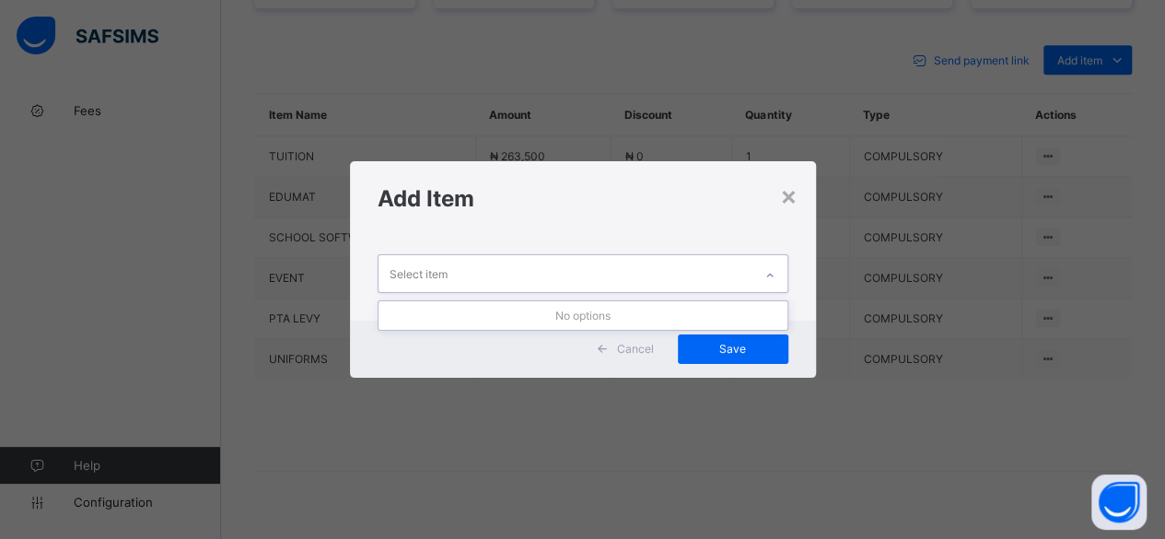
click at [626, 275] on div "Select item" at bounding box center [566, 273] width 374 height 36
type input "*"
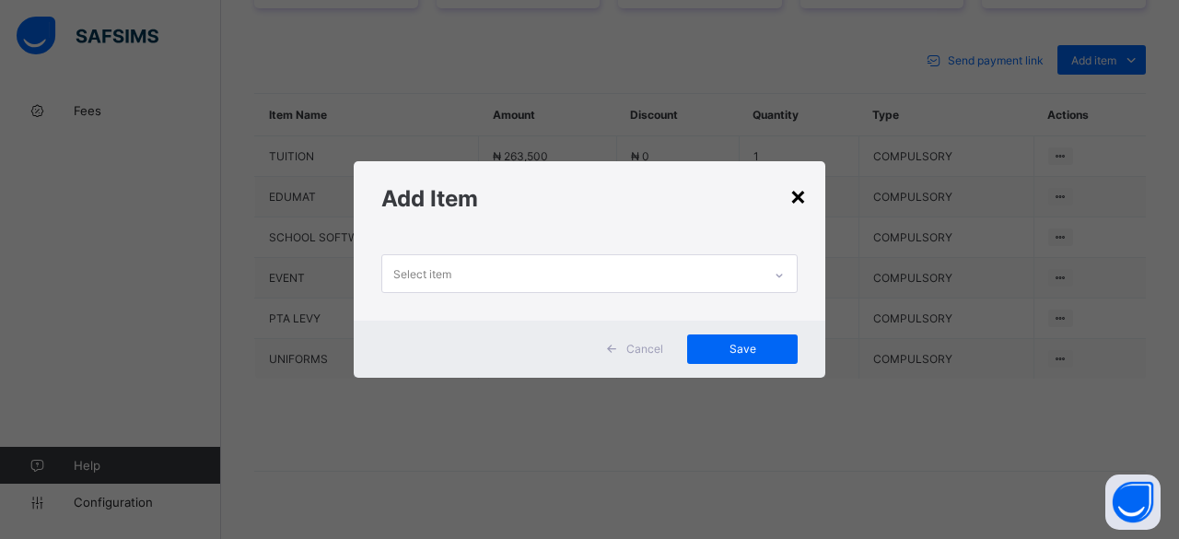
click at [796, 199] on div "×" at bounding box center [798, 195] width 18 height 31
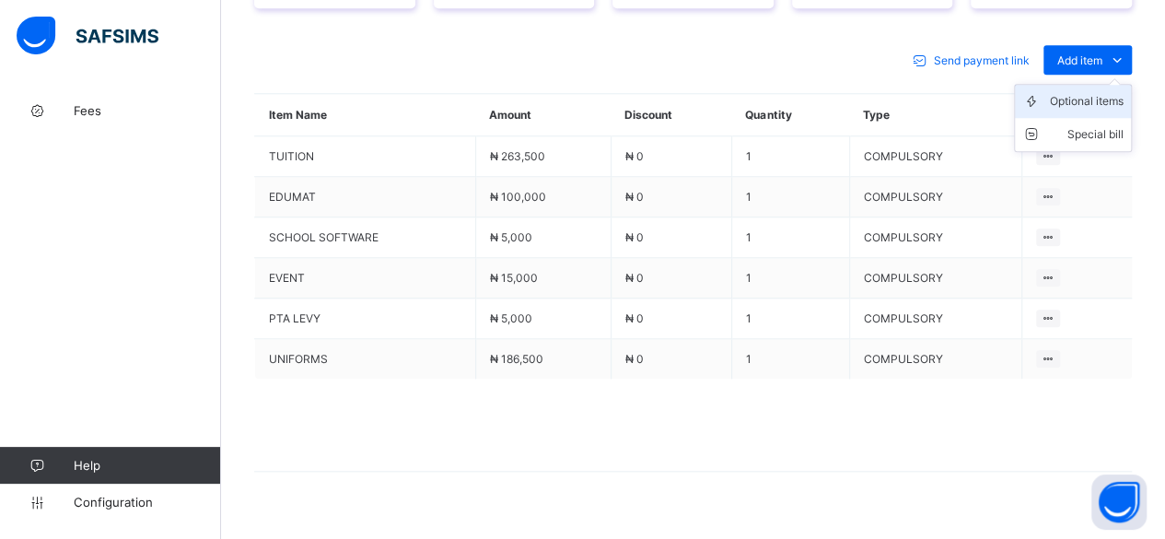
click at [1087, 92] on div "Optional items" at bounding box center [1087, 101] width 74 height 18
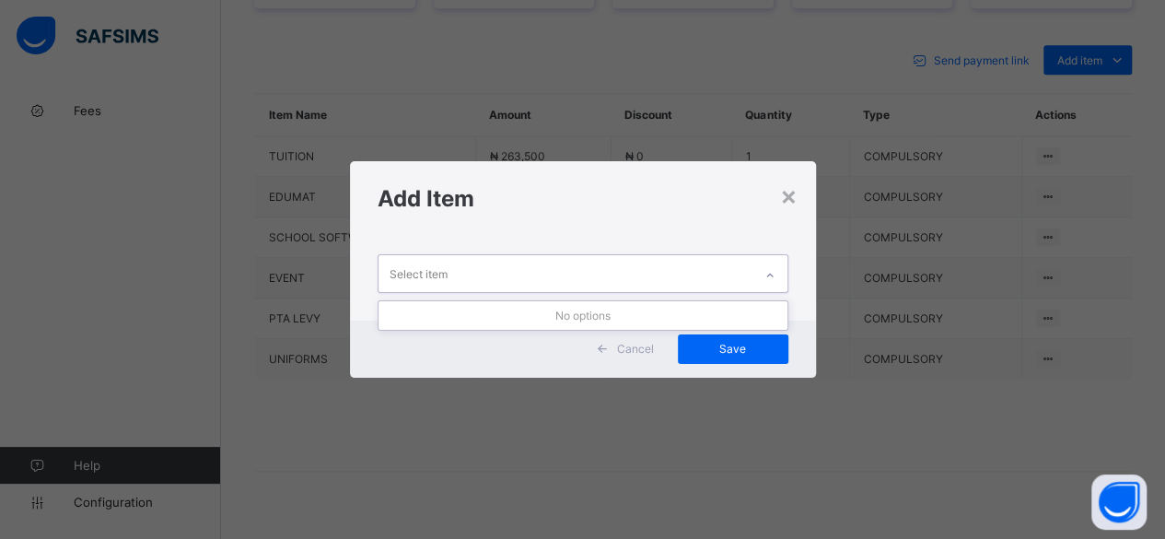
click at [704, 276] on div "Select item" at bounding box center [566, 273] width 374 height 36
click at [789, 198] on div "×" at bounding box center [789, 195] width 18 height 31
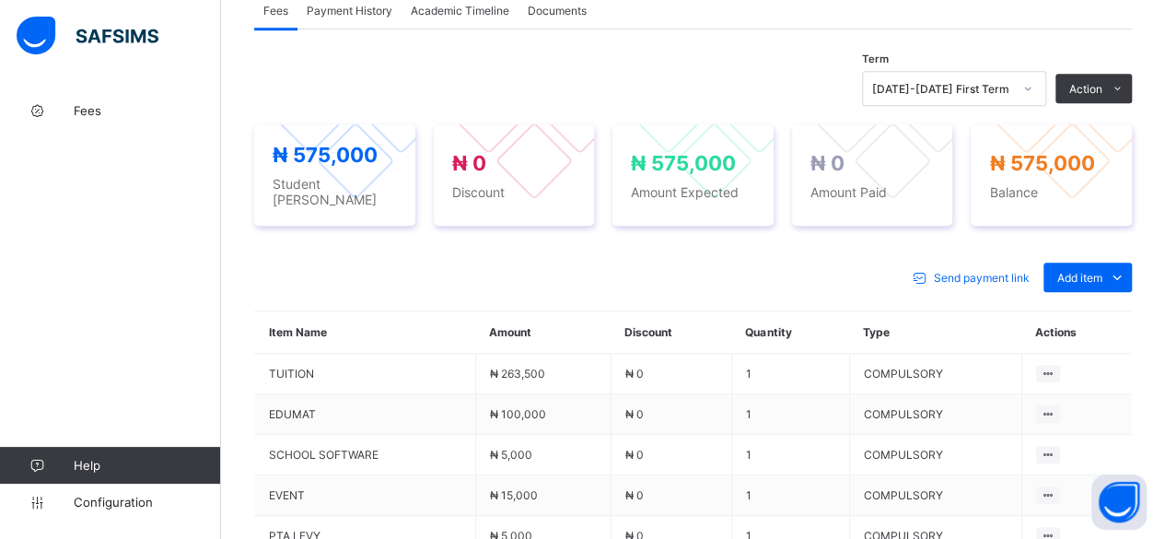
scroll to position [663, 0]
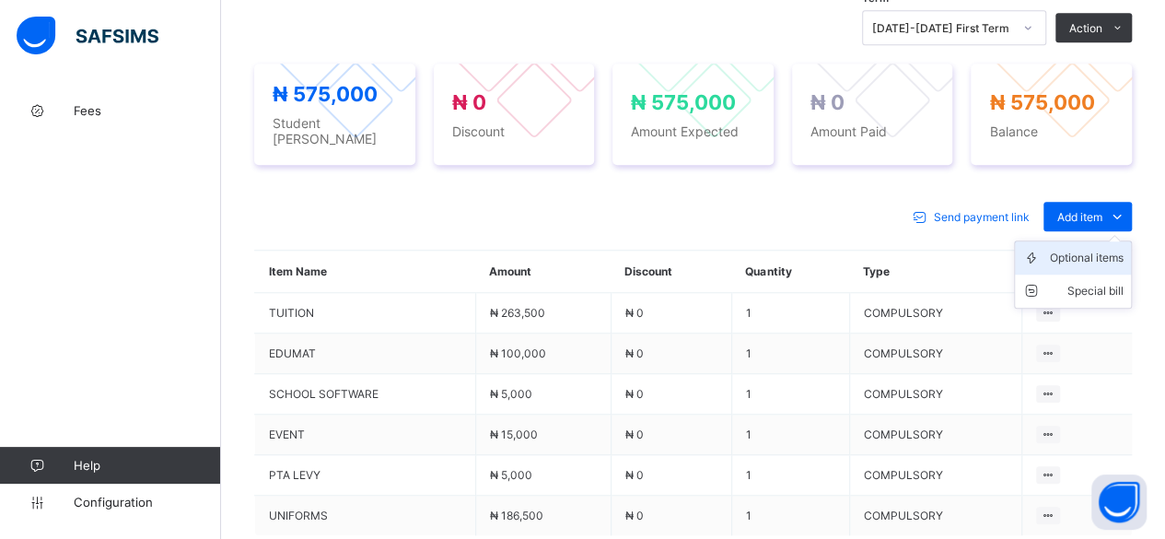
click at [1089, 249] on div "Optional items" at bounding box center [1087, 258] width 74 height 18
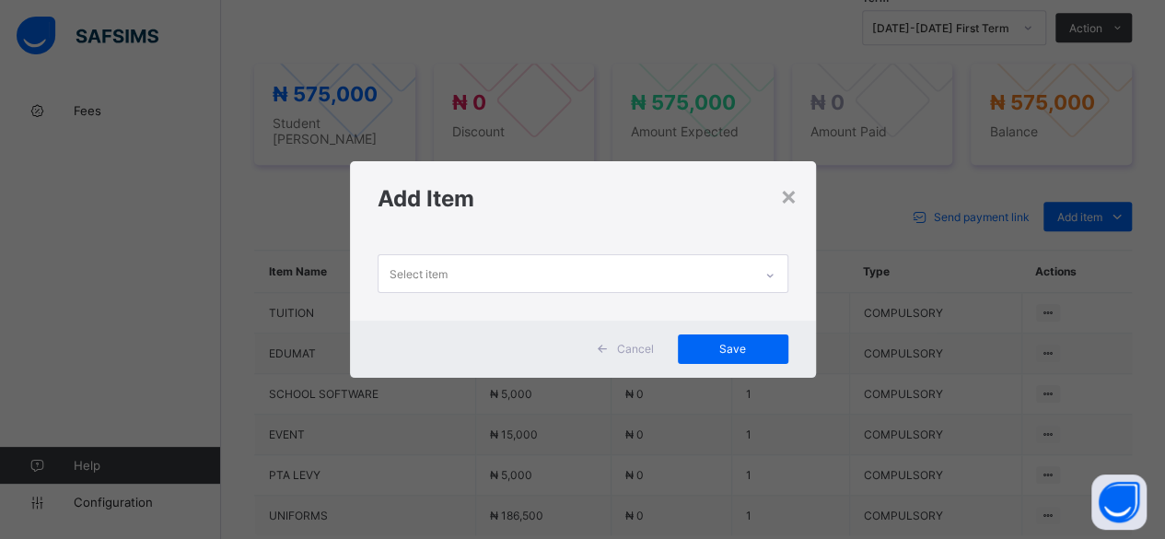
click at [691, 255] on div "Select item" at bounding box center [583, 273] width 411 height 38
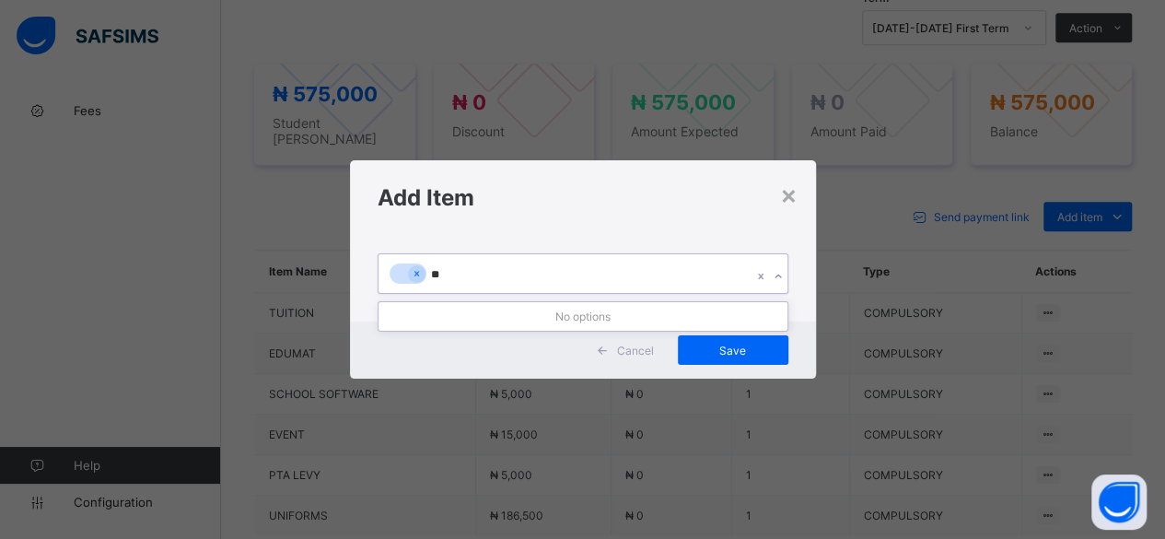
type input "***"
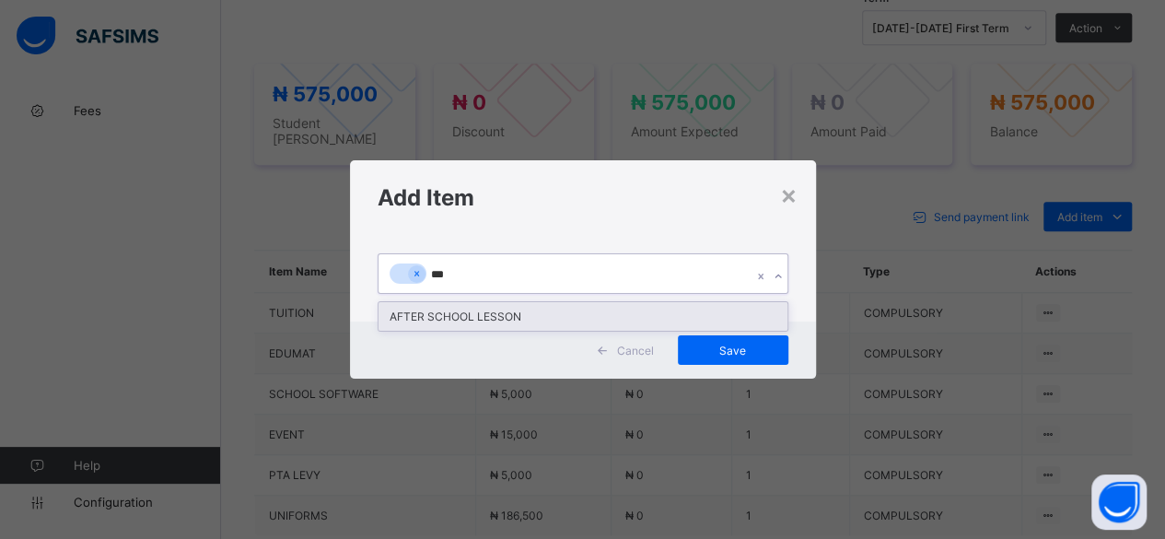
click at [594, 312] on div "AFTER SCHOOL LESSON" at bounding box center [583, 316] width 409 height 29
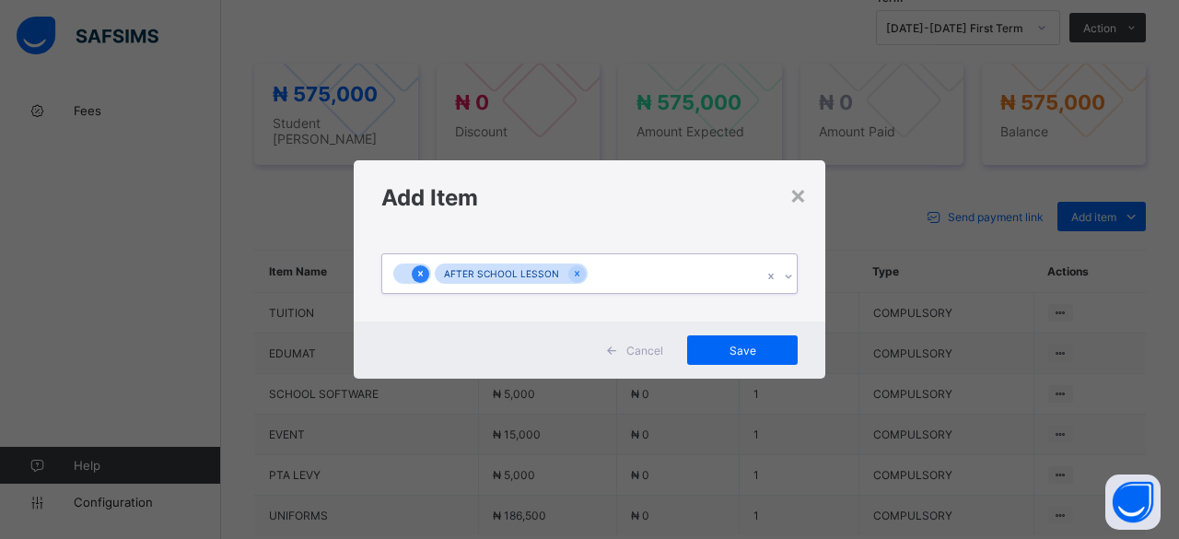
click at [419, 272] on icon at bounding box center [420, 274] width 5 height 6
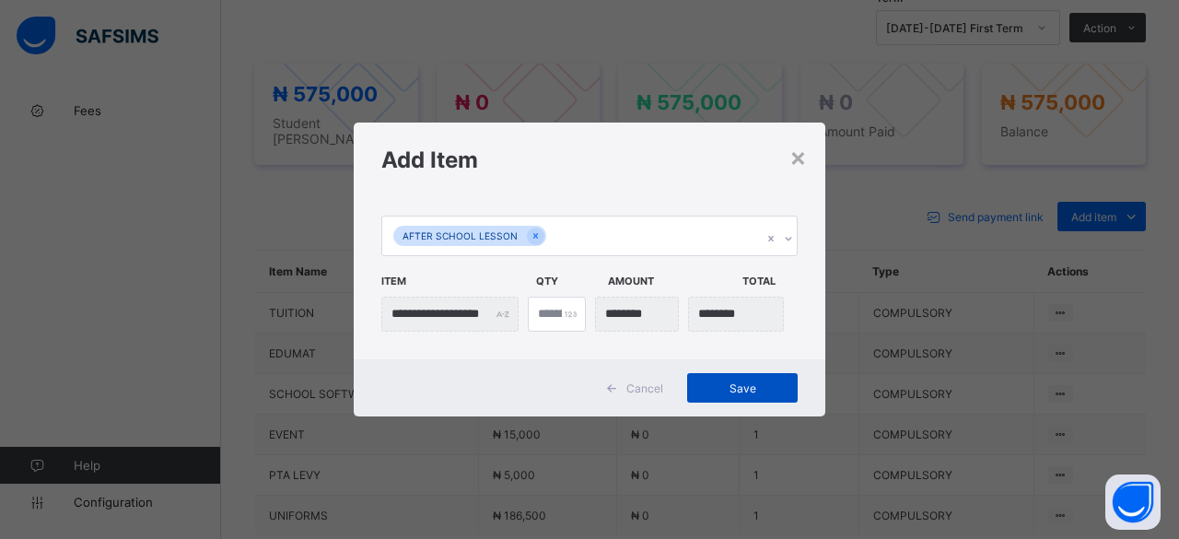
click at [779, 389] on span "Save" at bounding box center [742, 388] width 83 height 14
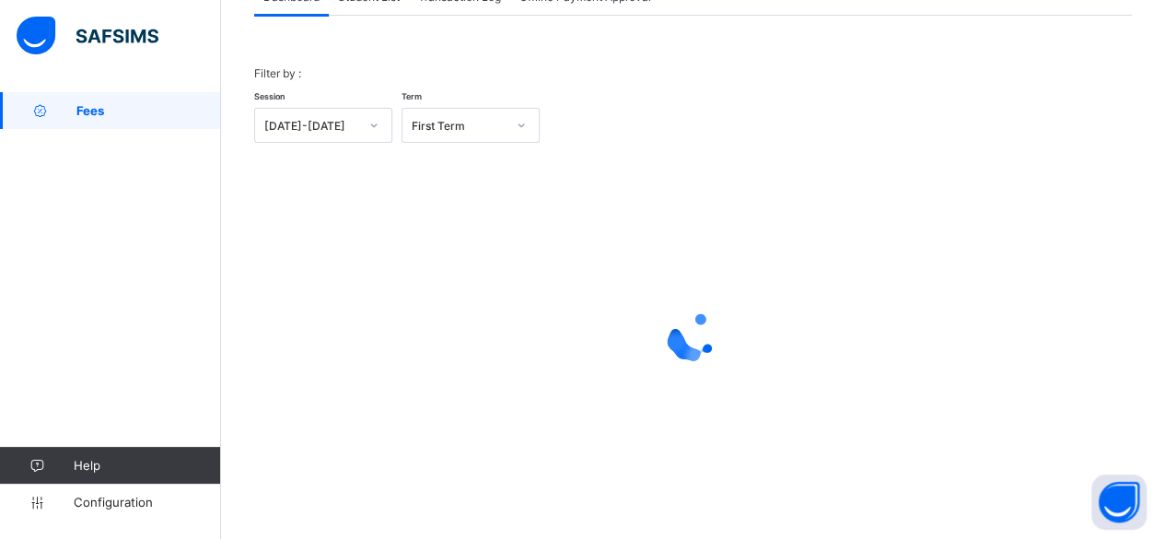
scroll to position [140, 0]
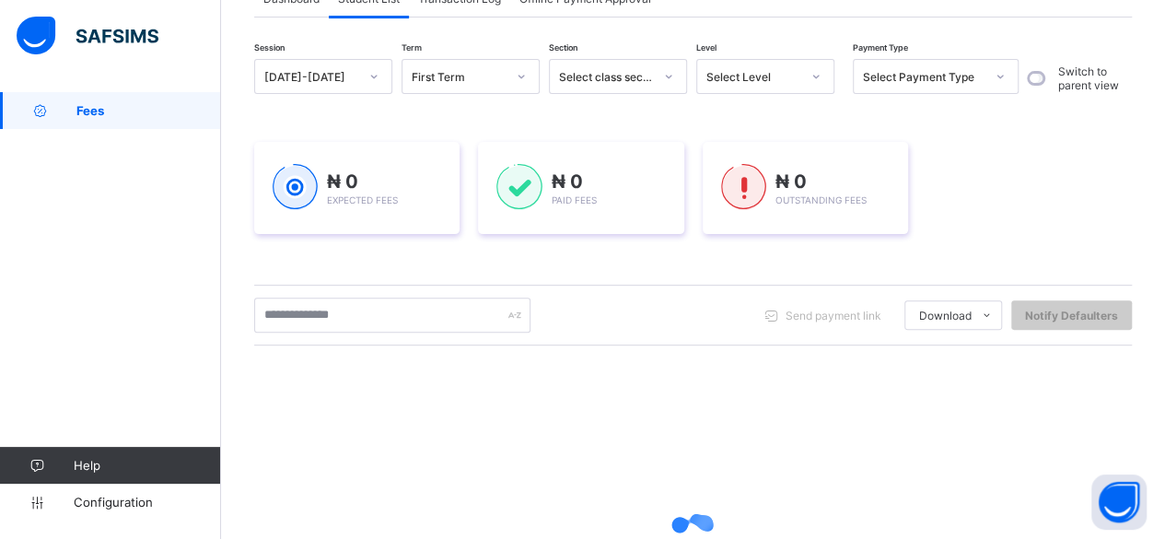
scroll to position [339, 0]
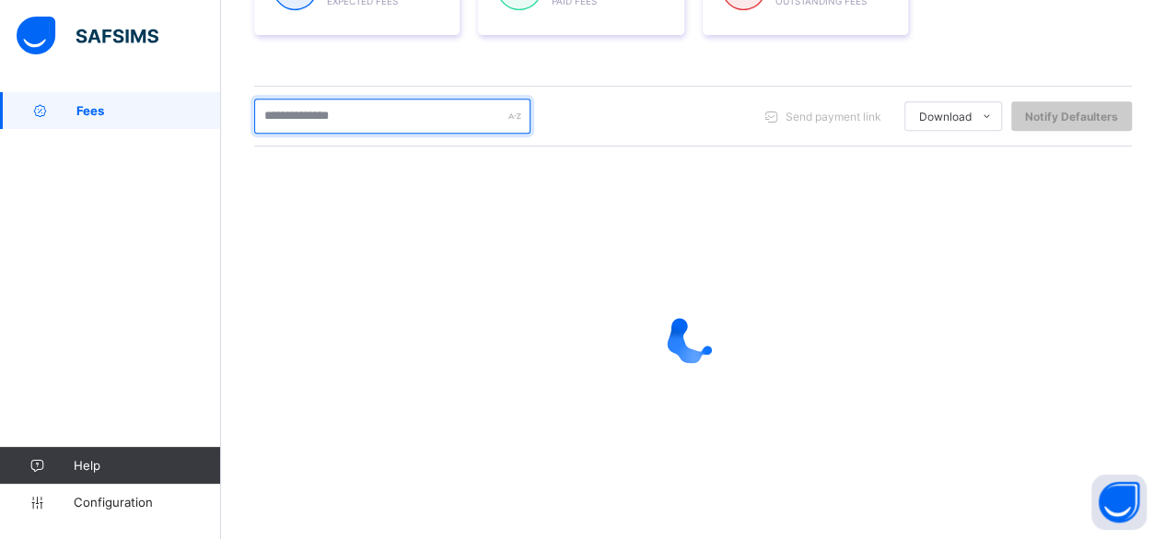
click at [361, 120] on input "text" at bounding box center [392, 116] width 276 height 35
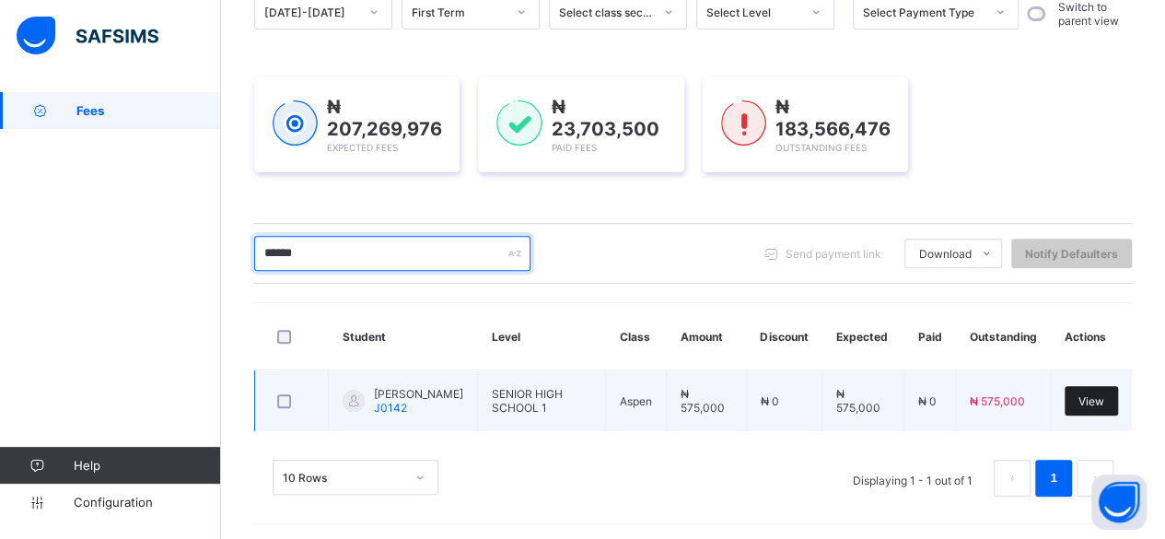
type input "******"
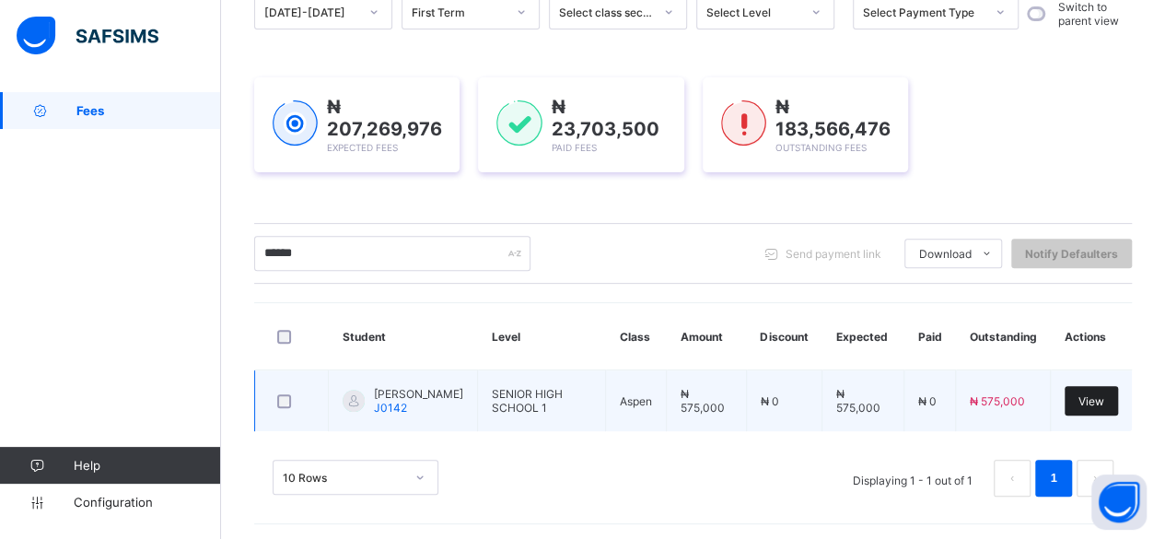
click at [1093, 394] on span "View" at bounding box center [1092, 401] width 26 height 14
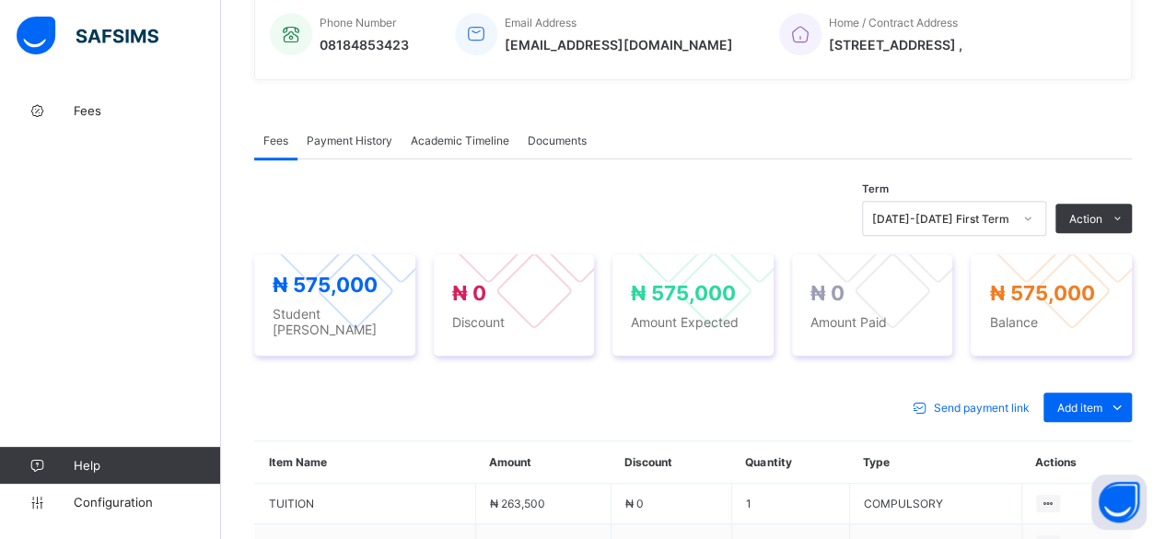
scroll to position [697, 0]
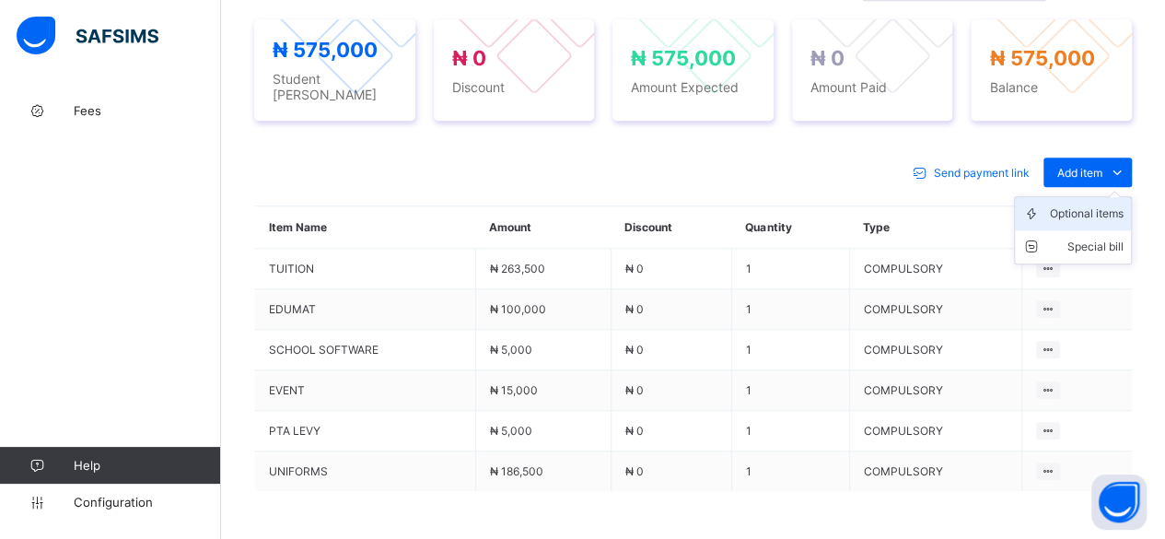
click at [1110, 204] on div "Optional items" at bounding box center [1087, 213] width 74 height 18
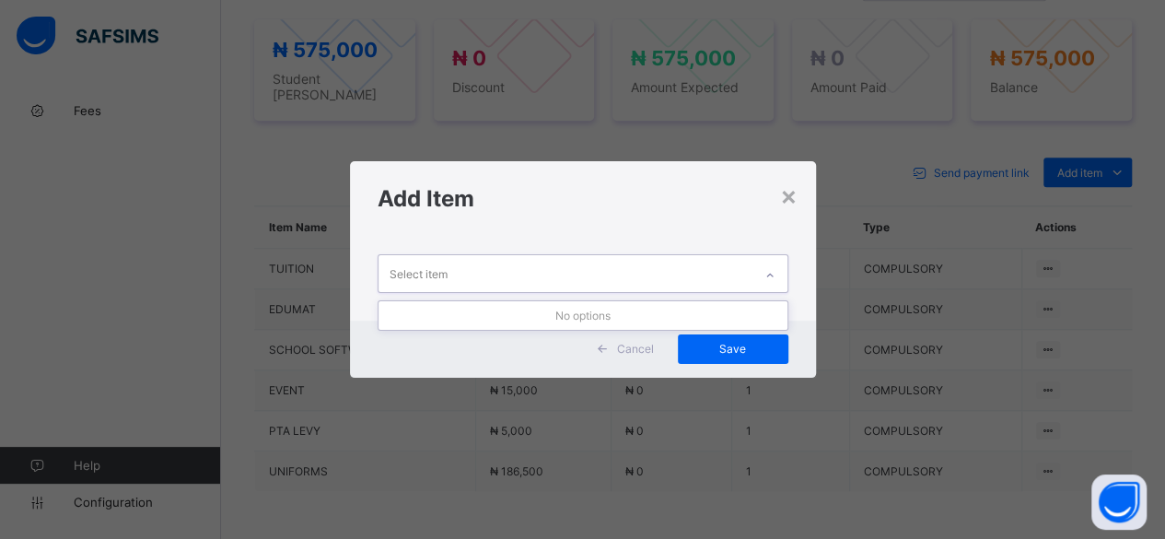
click at [719, 270] on div "Select item" at bounding box center [566, 273] width 374 height 36
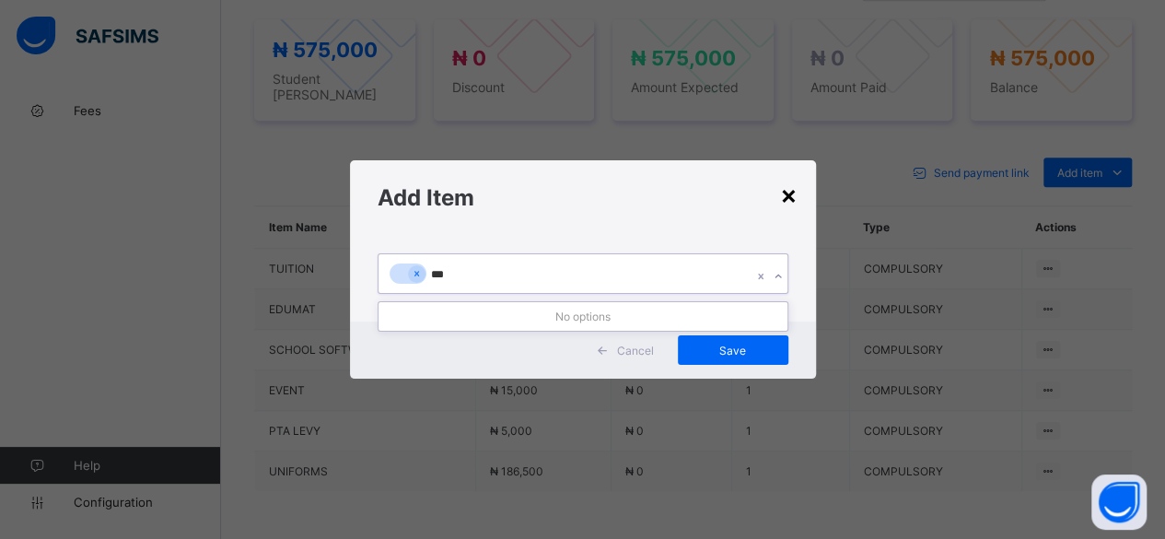
type input "***"
click at [798, 189] on div "×" at bounding box center [789, 194] width 18 height 31
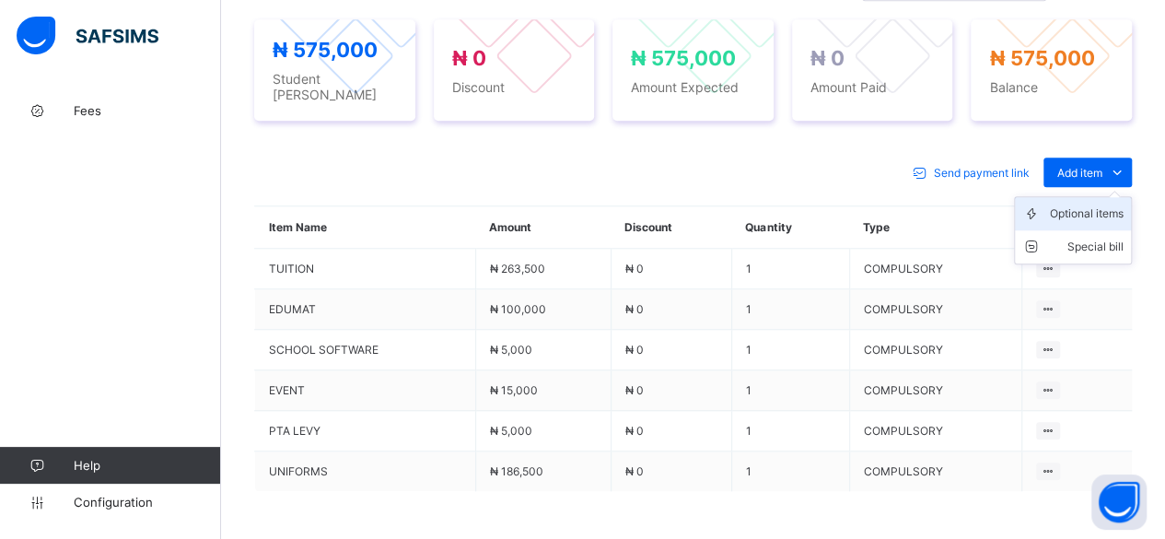
click at [1088, 204] on div "Optional items" at bounding box center [1087, 213] width 74 height 18
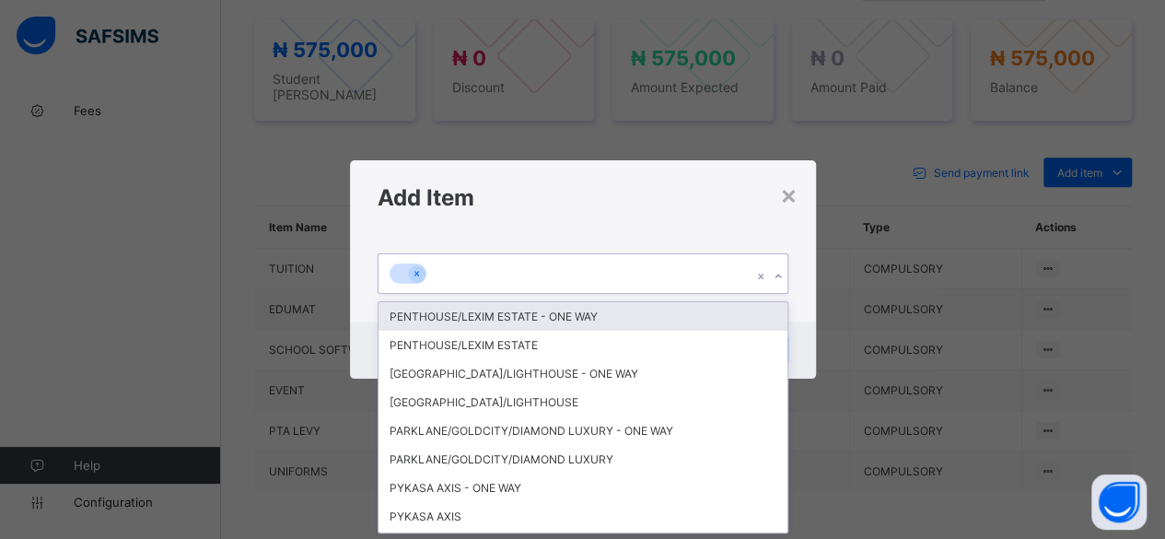
scroll to position [0, 0]
click at [640, 274] on div at bounding box center [566, 273] width 374 height 39
type input "***"
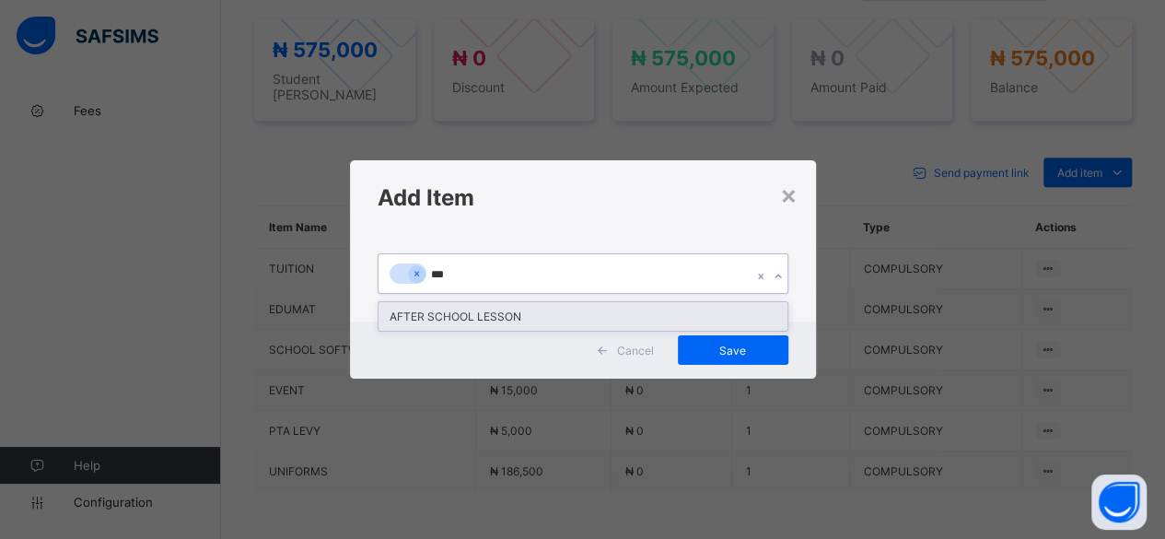
click at [468, 321] on div "AFTER SCHOOL LESSON" at bounding box center [583, 316] width 409 height 29
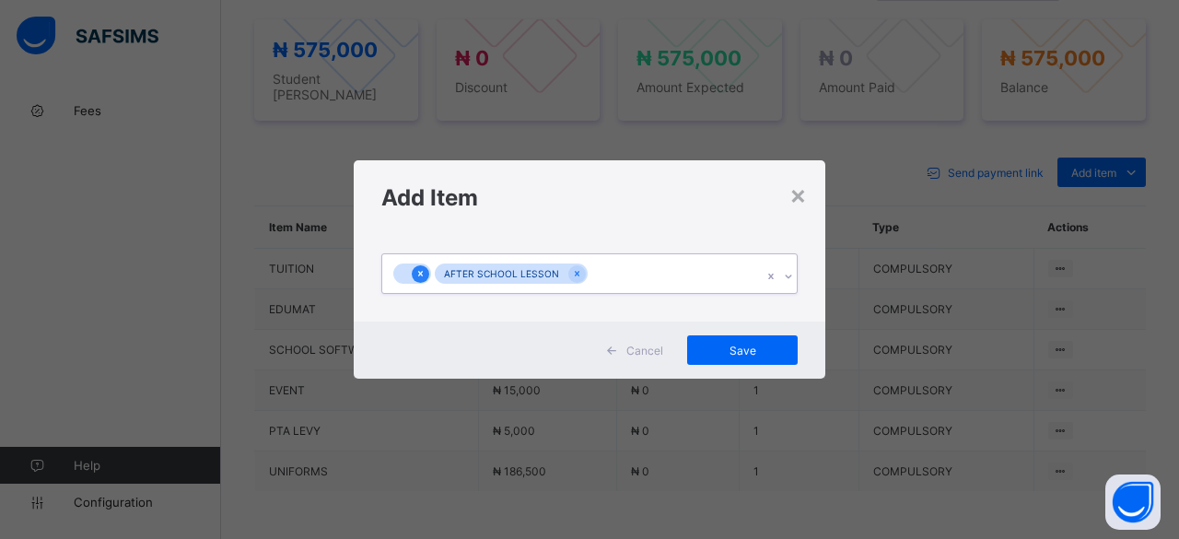
click at [422, 273] on icon at bounding box center [420, 273] width 10 height 13
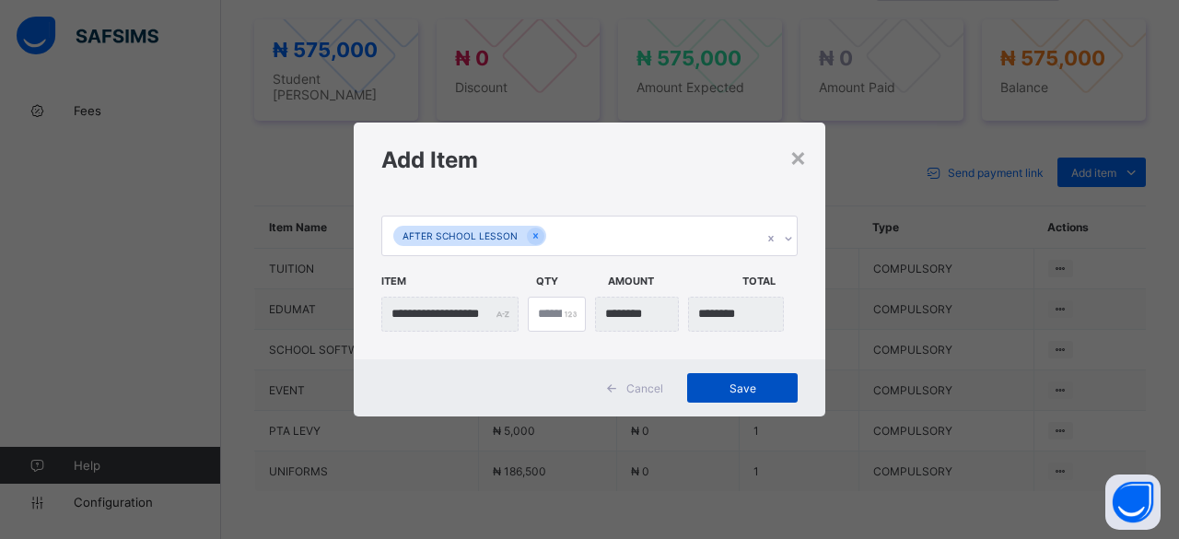
click at [757, 390] on span "Save" at bounding box center [742, 388] width 83 height 14
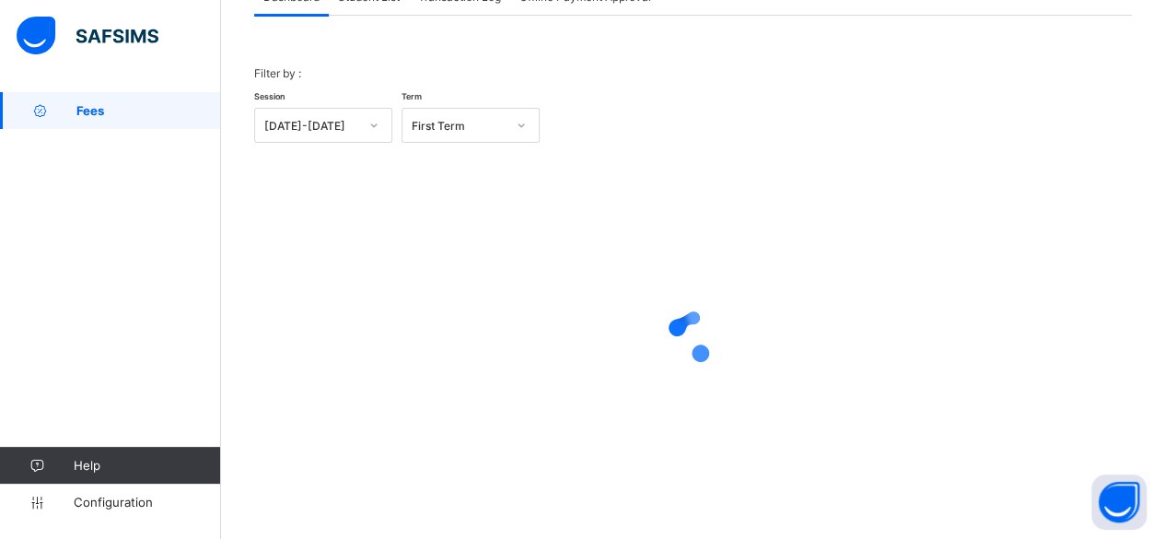
scroll to position [140, 0]
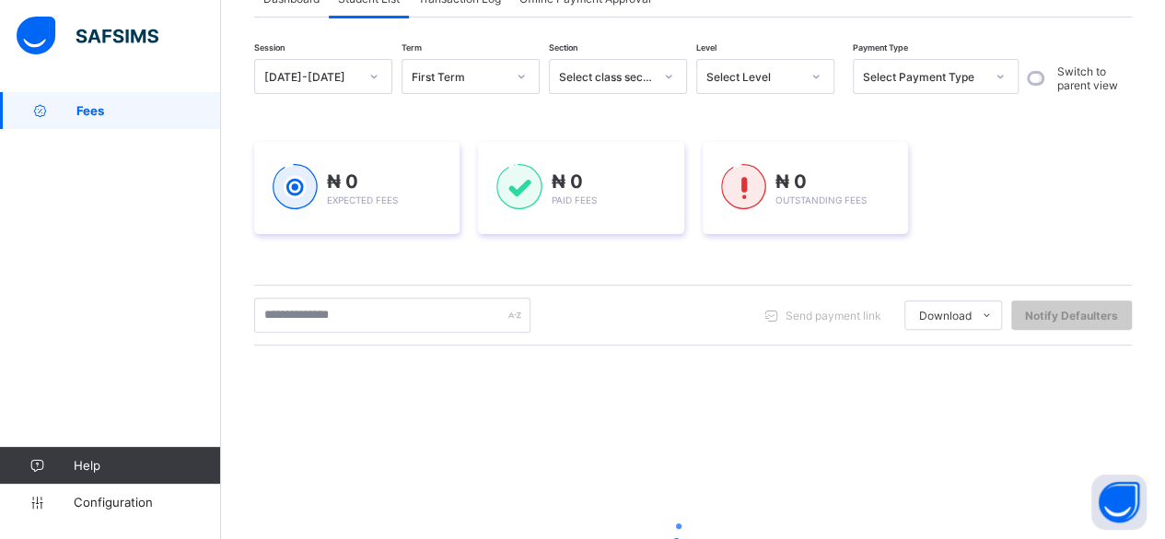
scroll to position [339, 0]
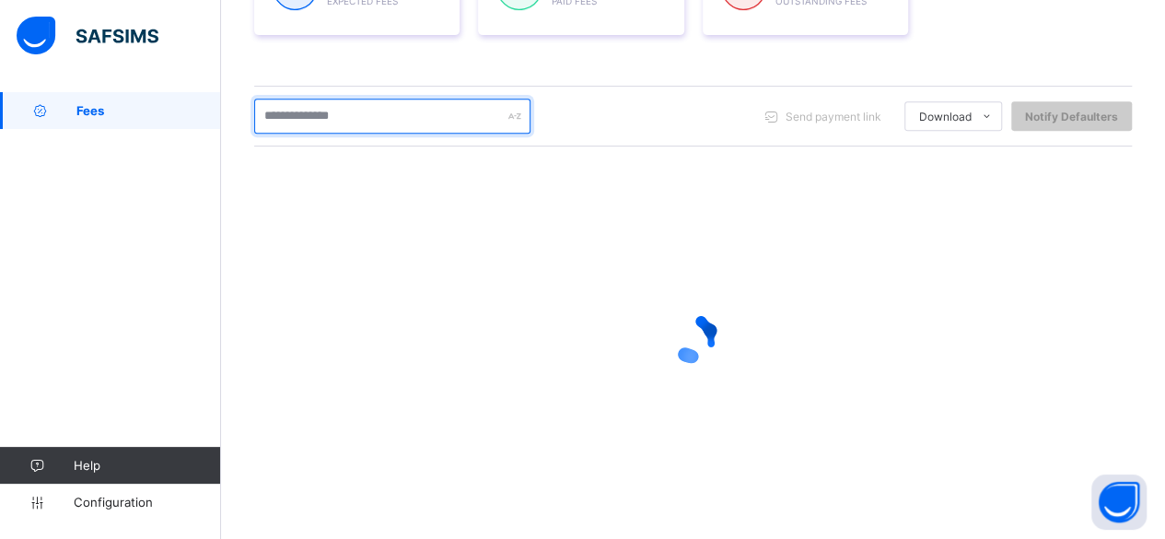
click at [362, 104] on input "text" at bounding box center [392, 116] width 276 height 35
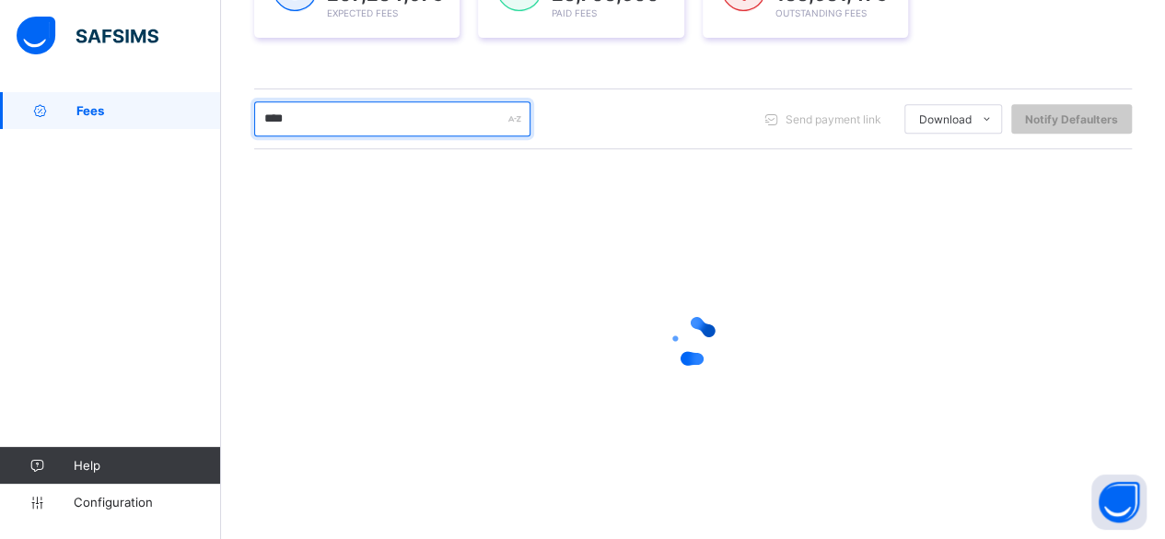
scroll to position [341, 0]
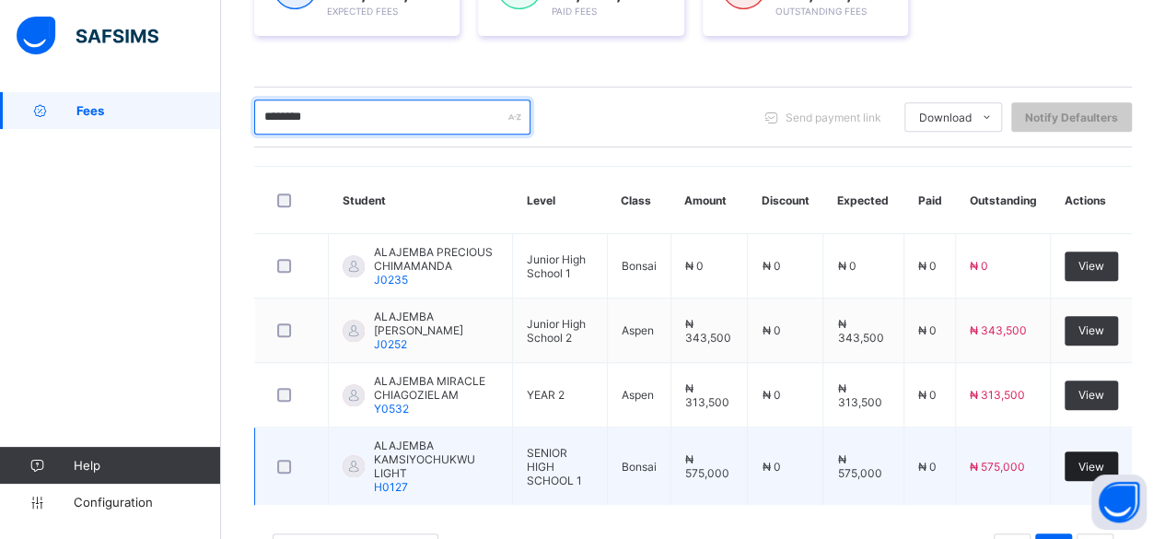
type input "********"
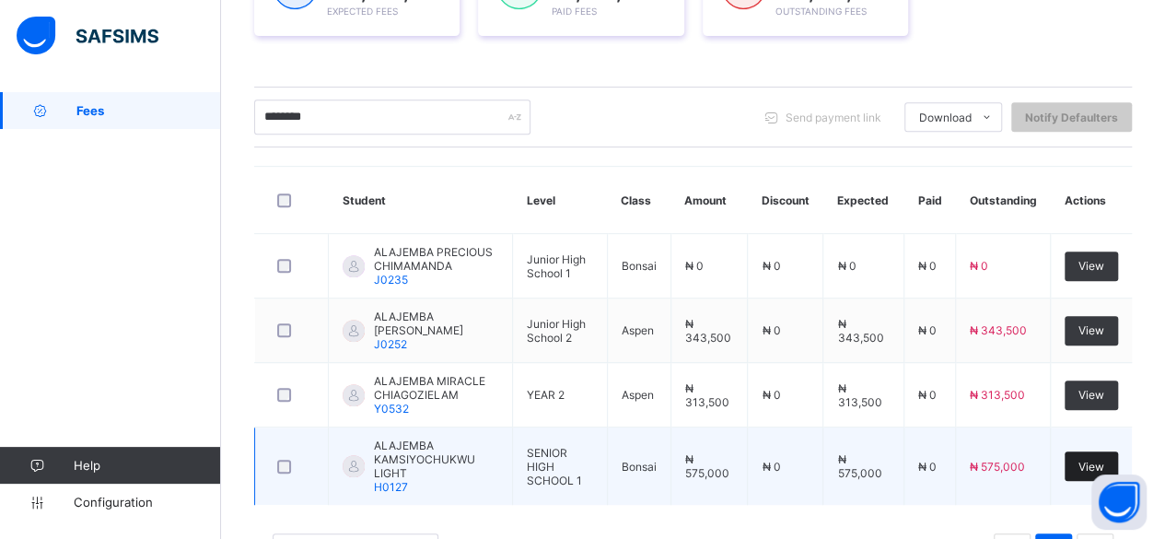
click at [1104, 460] on span "View" at bounding box center [1092, 467] width 26 height 14
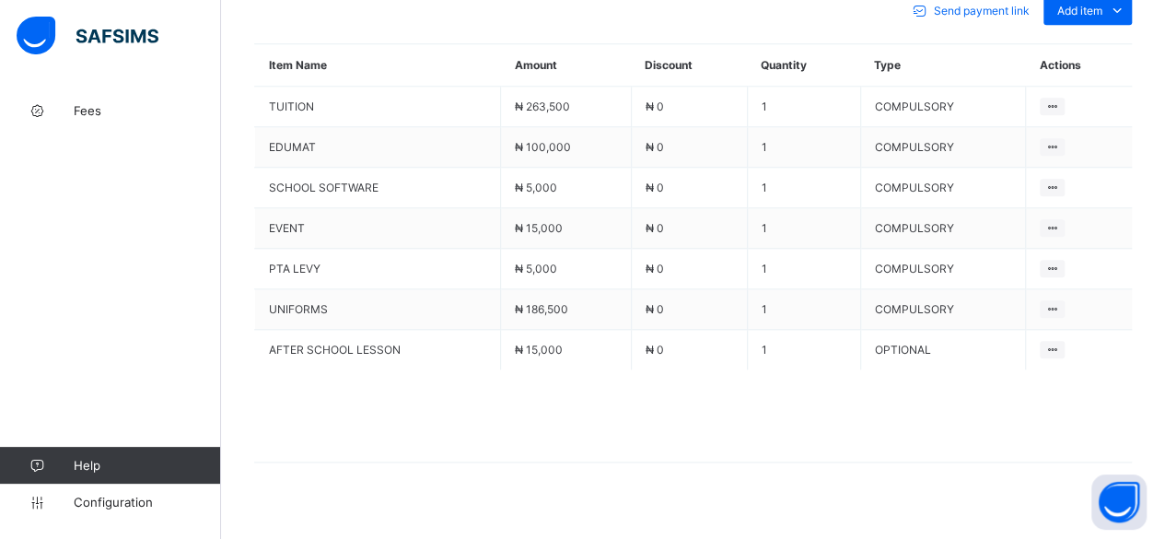
scroll to position [820, 0]
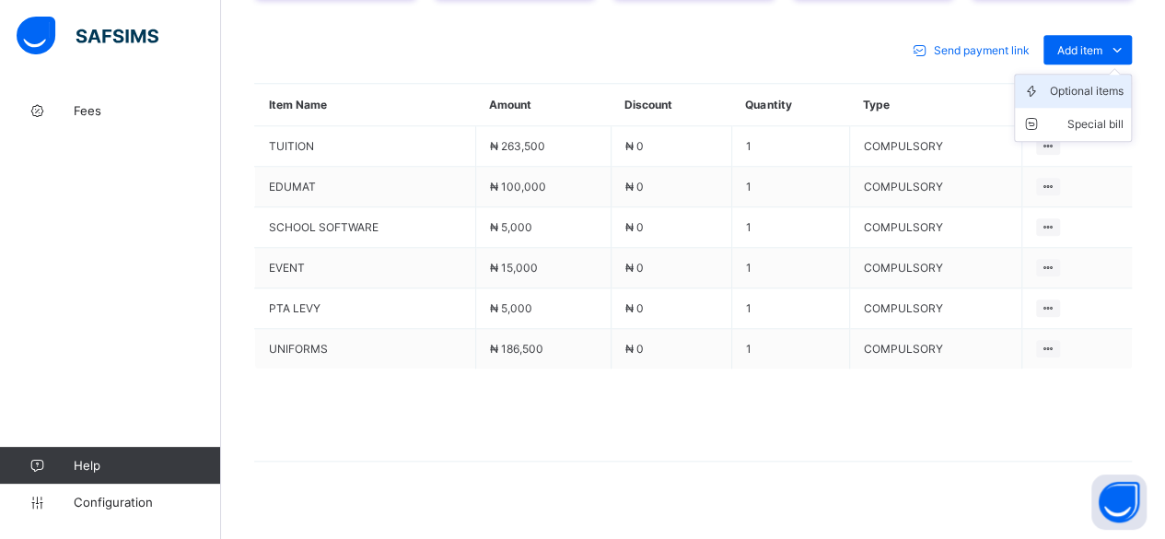
click at [1103, 82] on div "Optional items" at bounding box center [1087, 91] width 74 height 18
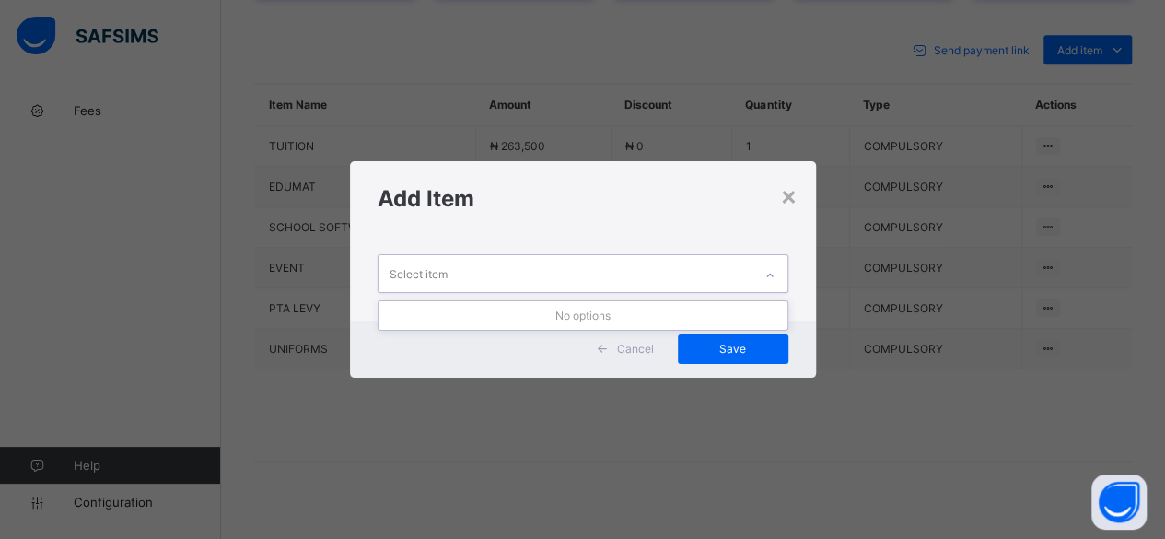
click at [578, 270] on div "Select item" at bounding box center [566, 273] width 374 height 36
type input "***"
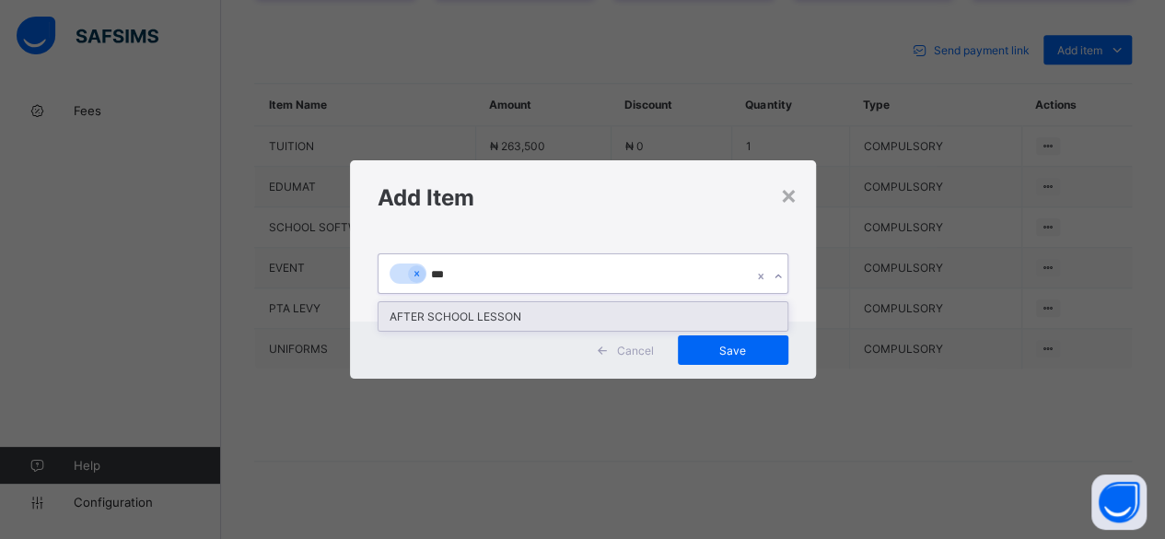
click at [409, 310] on div "AFTER SCHOOL LESSON" at bounding box center [583, 316] width 409 height 29
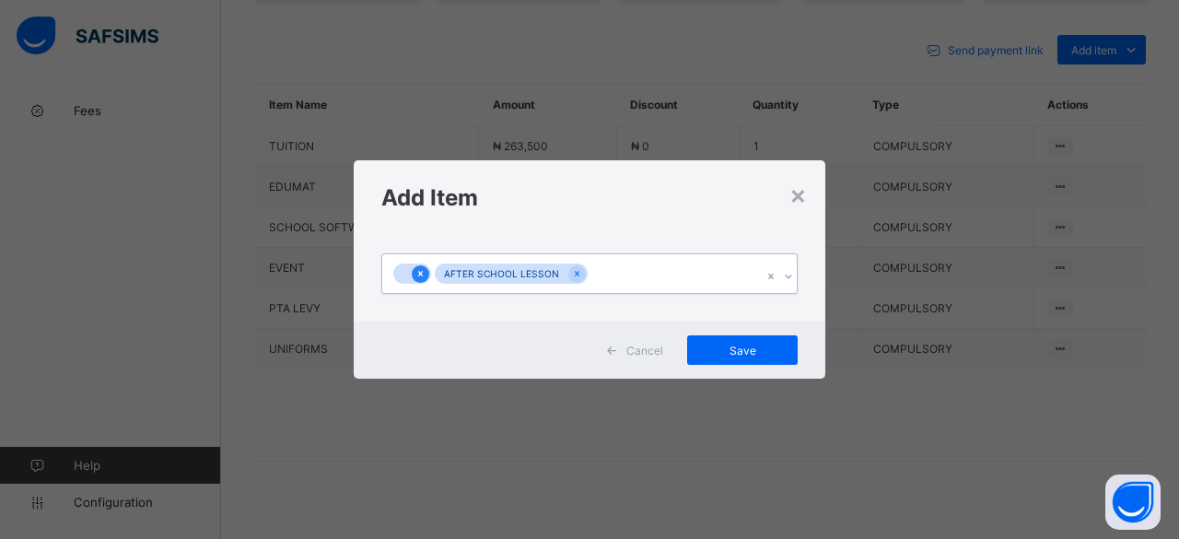
click at [424, 277] on icon at bounding box center [420, 273] width 10 height 13
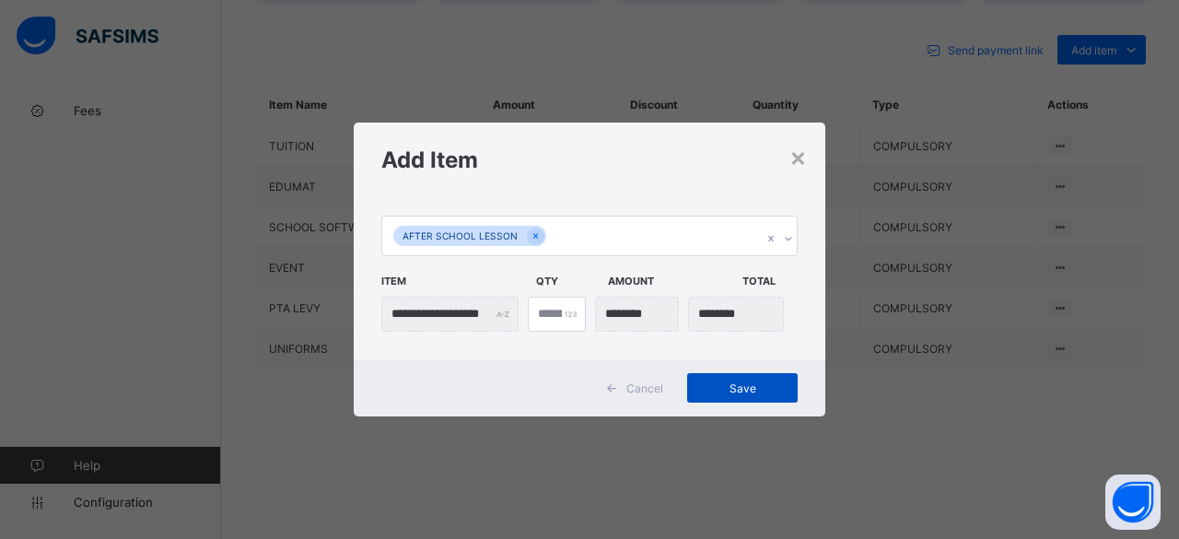
click at [772, 382] on span "Save" at bounding box center [742, 388] width 83 height 14
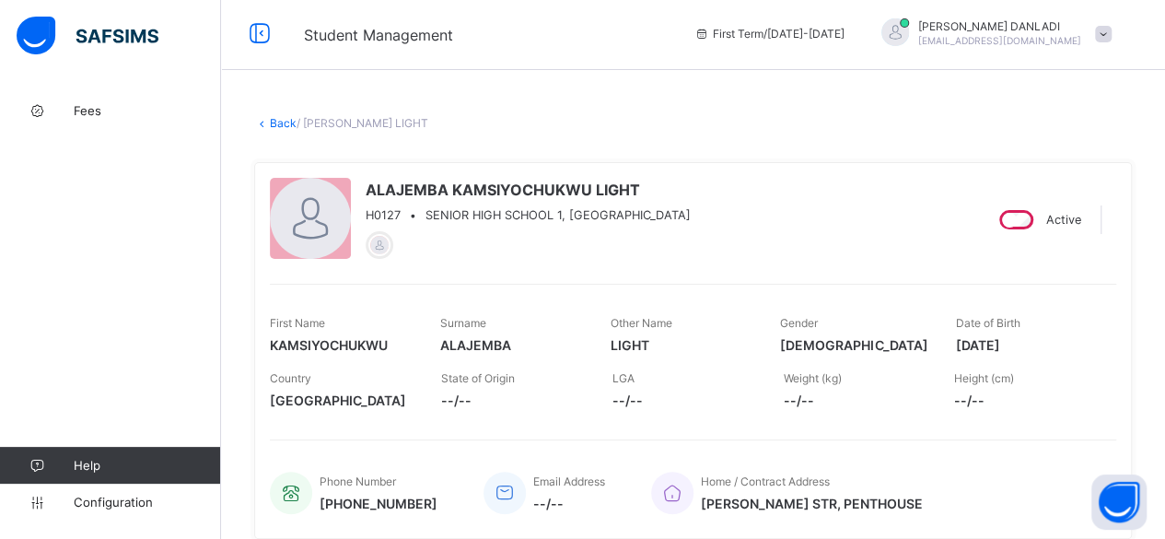
scroll to position [0, 0]
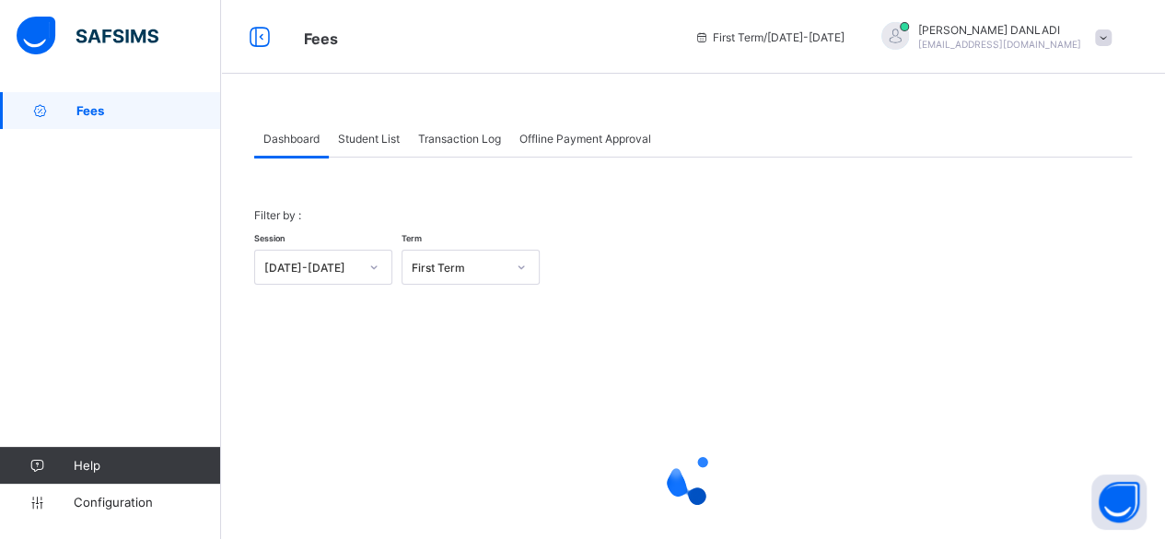
scroll to position [140, 0]
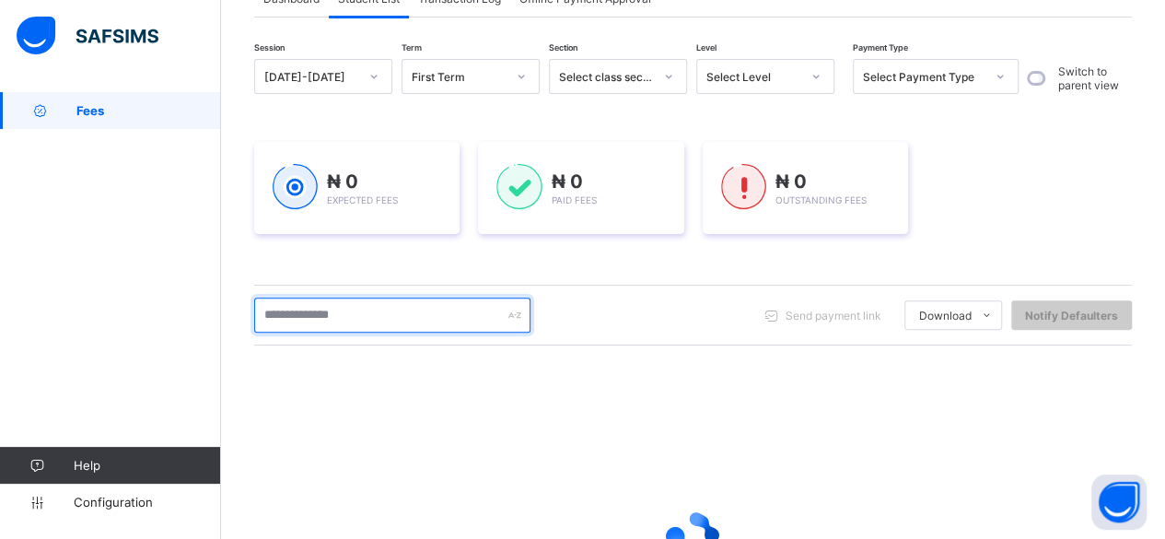
click at [324, 327] on input "text" at bounding box center [392, 315] width 276 height 35
type input "*******"
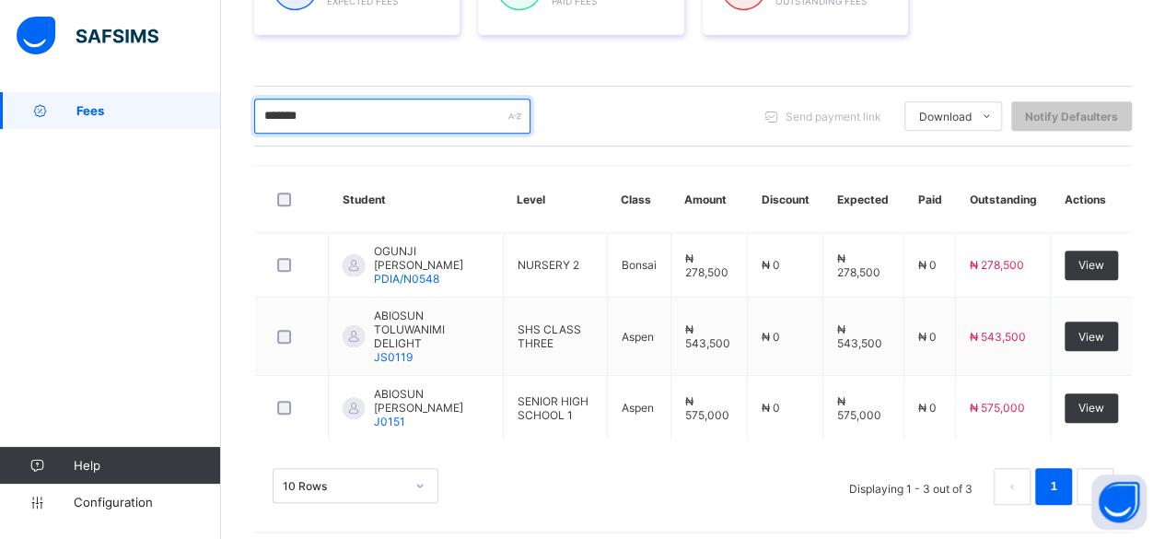
scroll to position [341, 0]
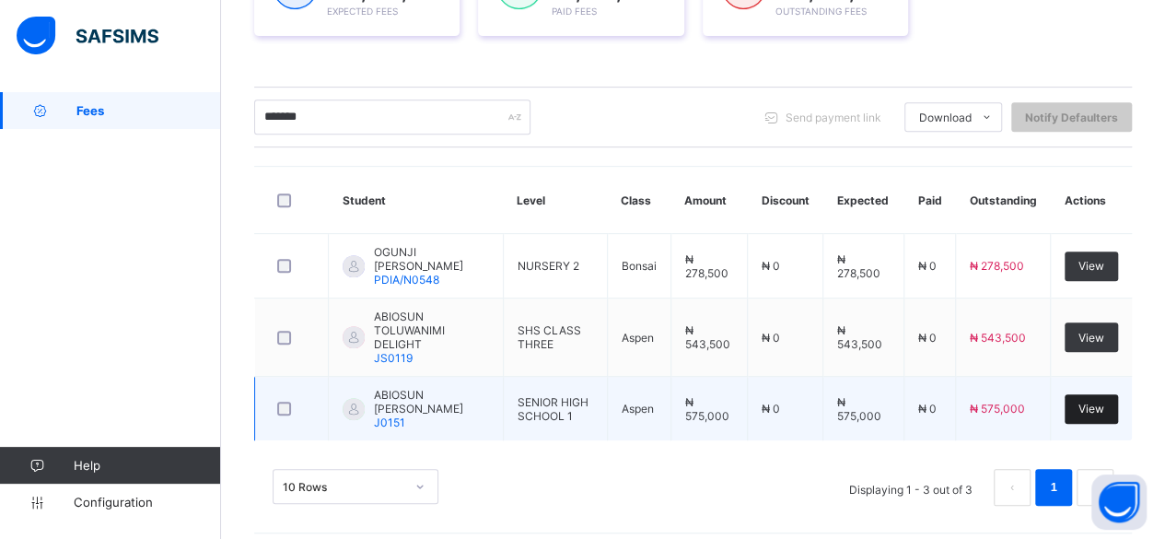
click at [1104, 402] on span "View" at bounding box center [1092, 409] width 26 height 14
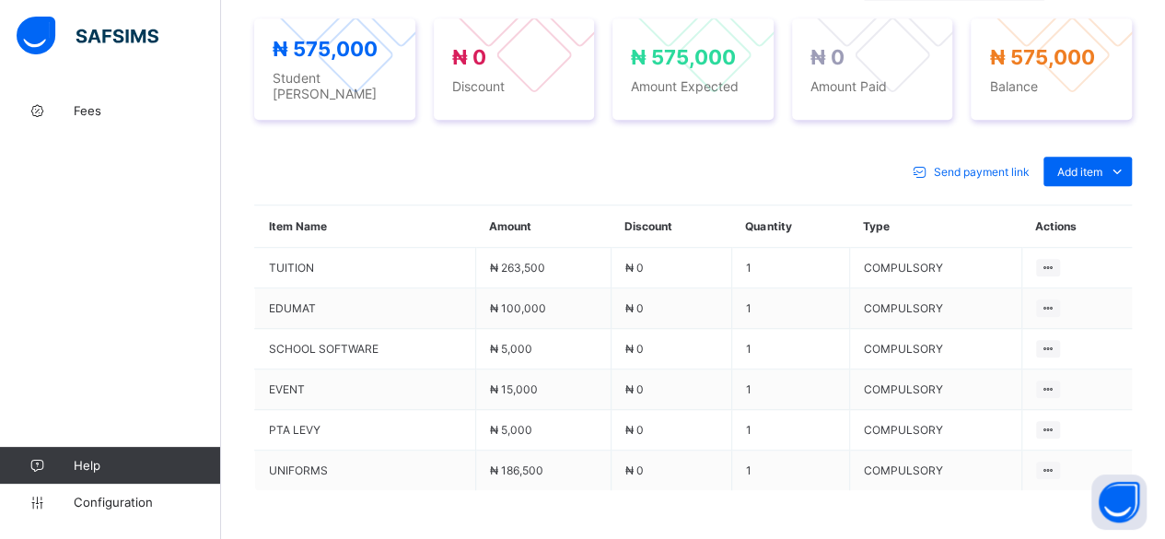
scroll to position [586, 0]
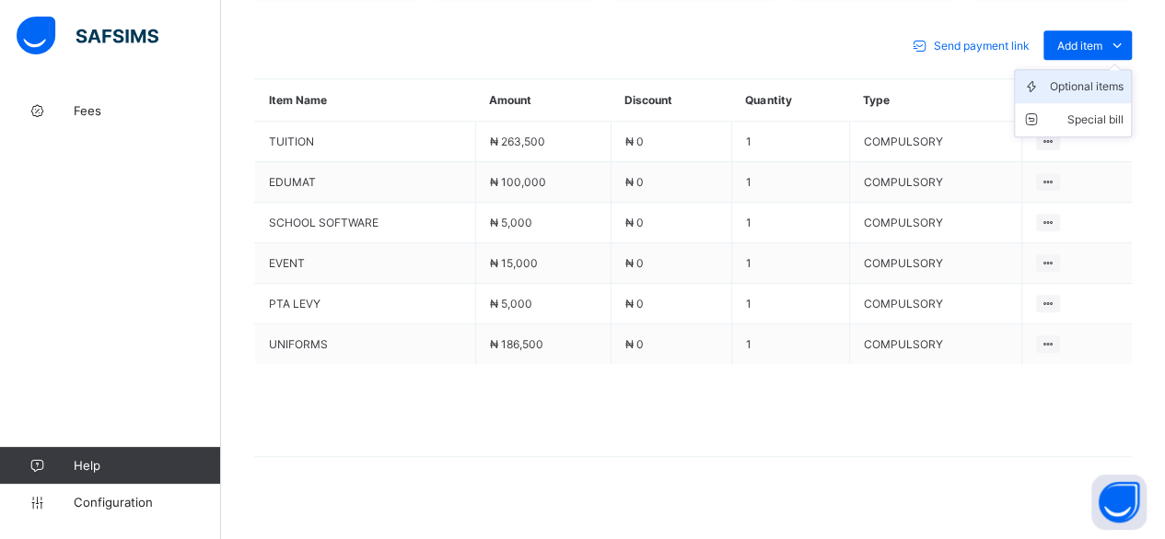
click at [1102, 77] on div "Optional items" at bounding box center [1087, 86] width 74 height 18
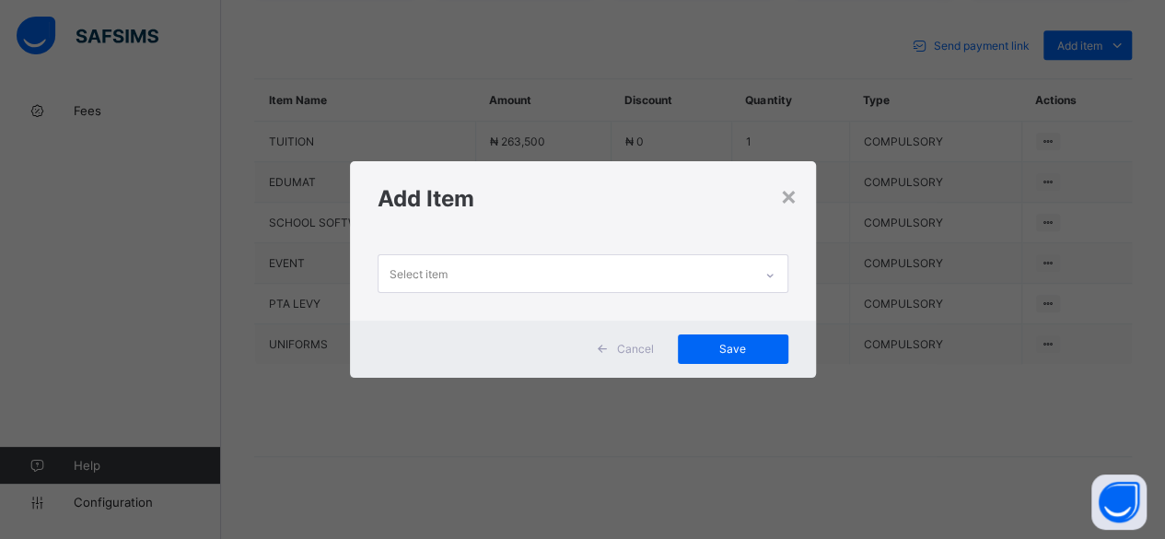
click at [584, 275] on div "Select item" at bounding box center [566, 273] width 374 height 36
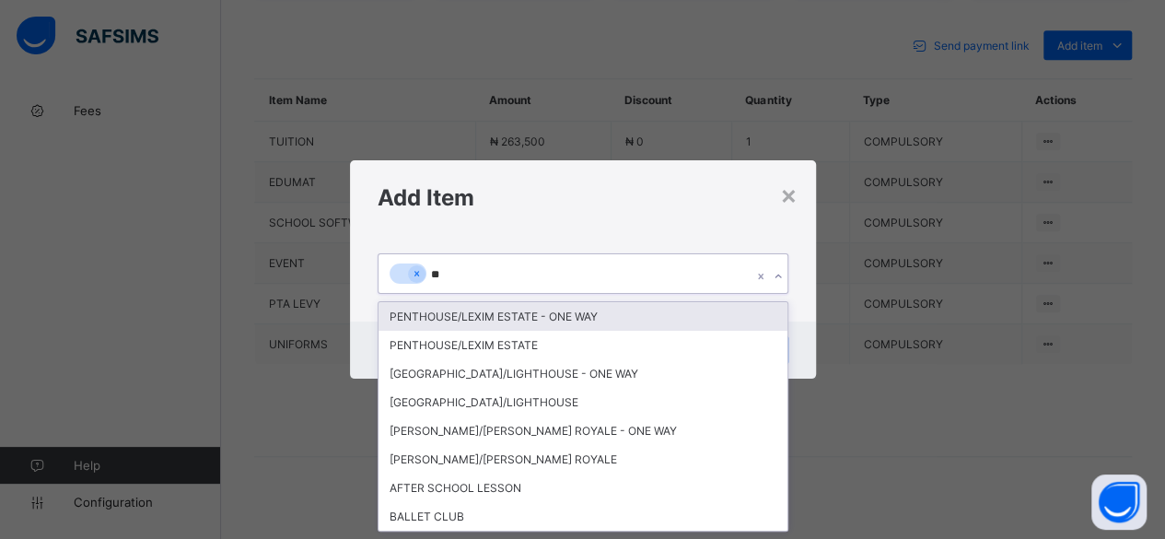
type input "***"
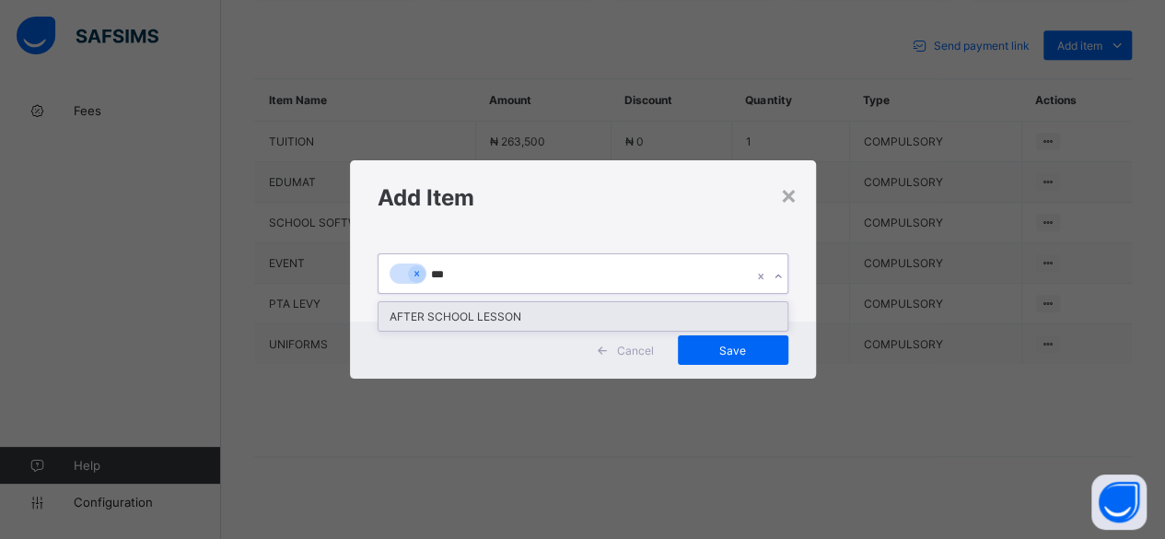
click at [450, 310] on div "AFTER SCHOOL LESSON" at bounding box center [583, 316] width 409 height 29
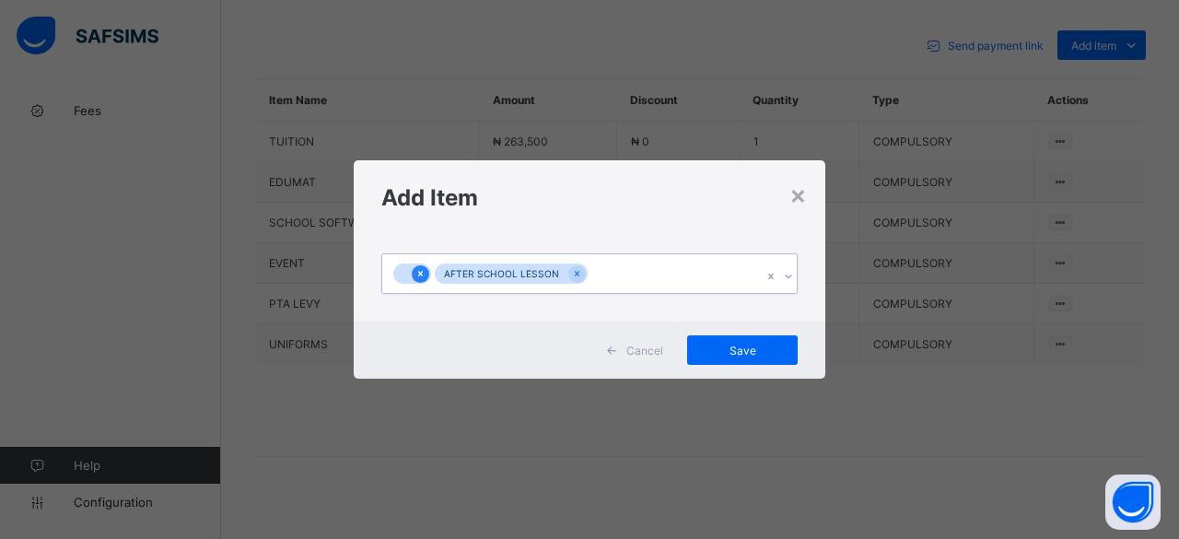
click at [425, 270] on icon at bounding box center [420, 273] width 10 height 13
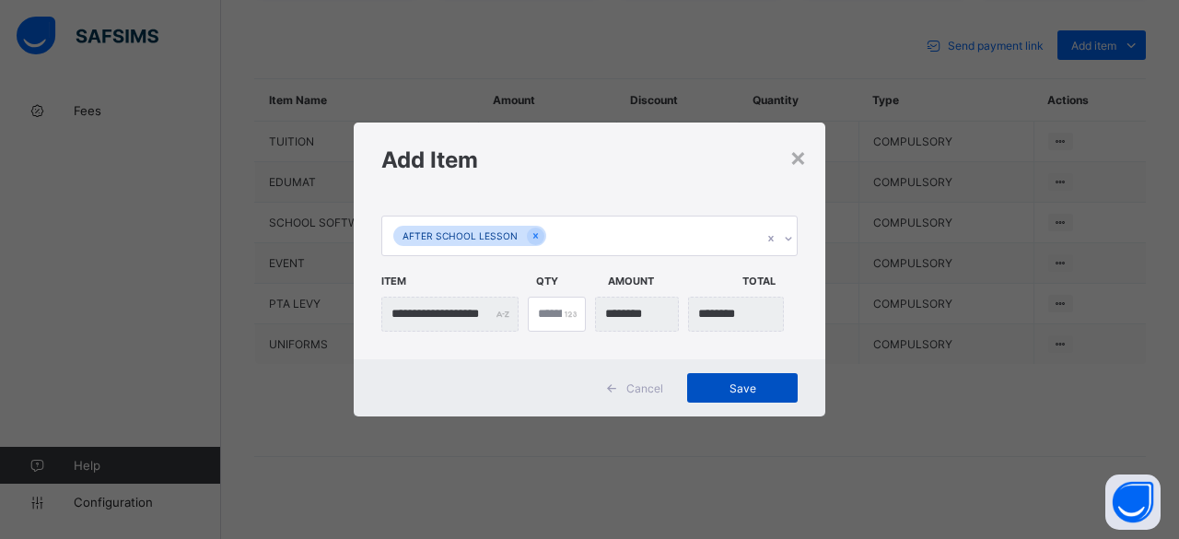
click at [763, 383] on span "Save" at bounding box center [742, 388] width 83 height 14
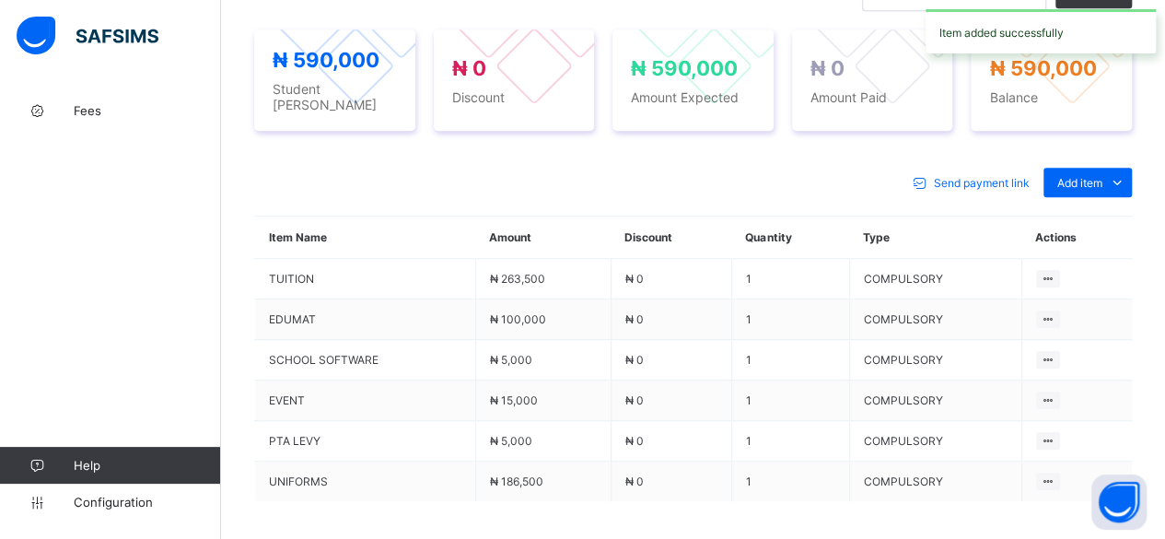
scroll to position [820, 0]
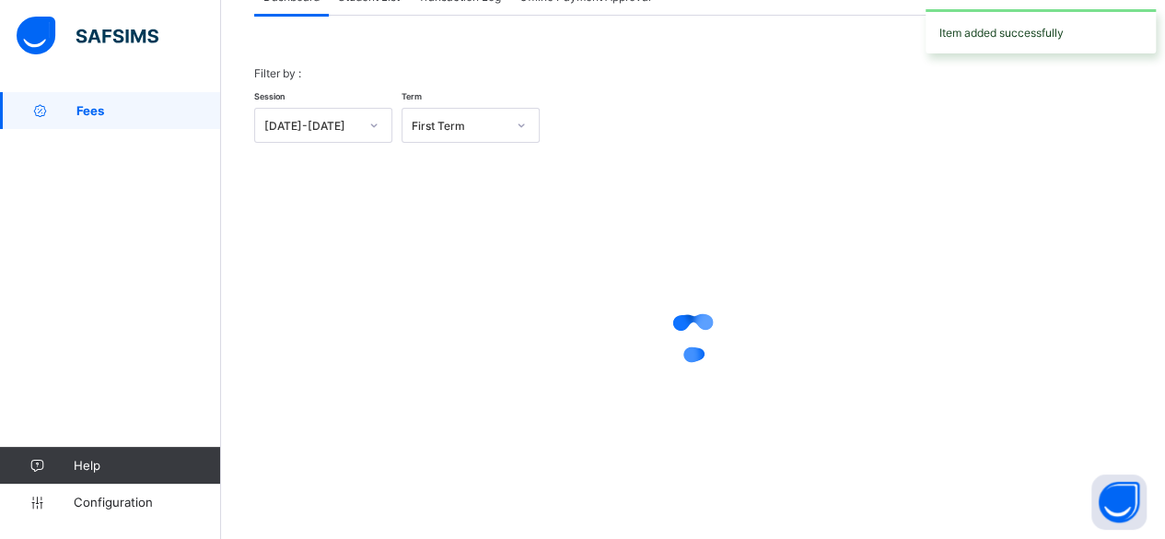
scroll to position [140, 0]
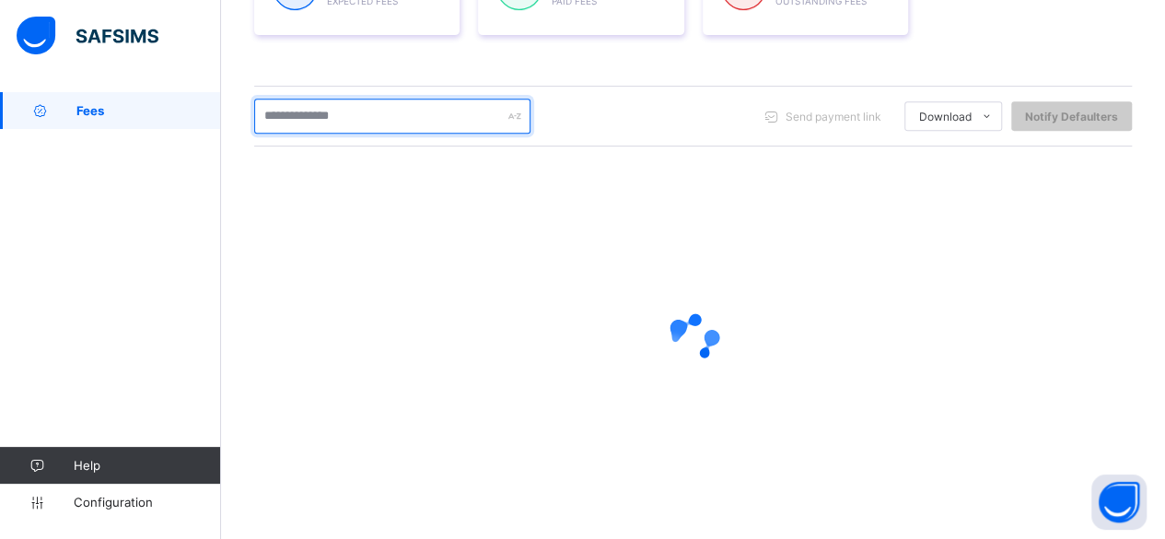
click at [338, 104] on input "text" at bounding box center [392, 116] width 276 height 35
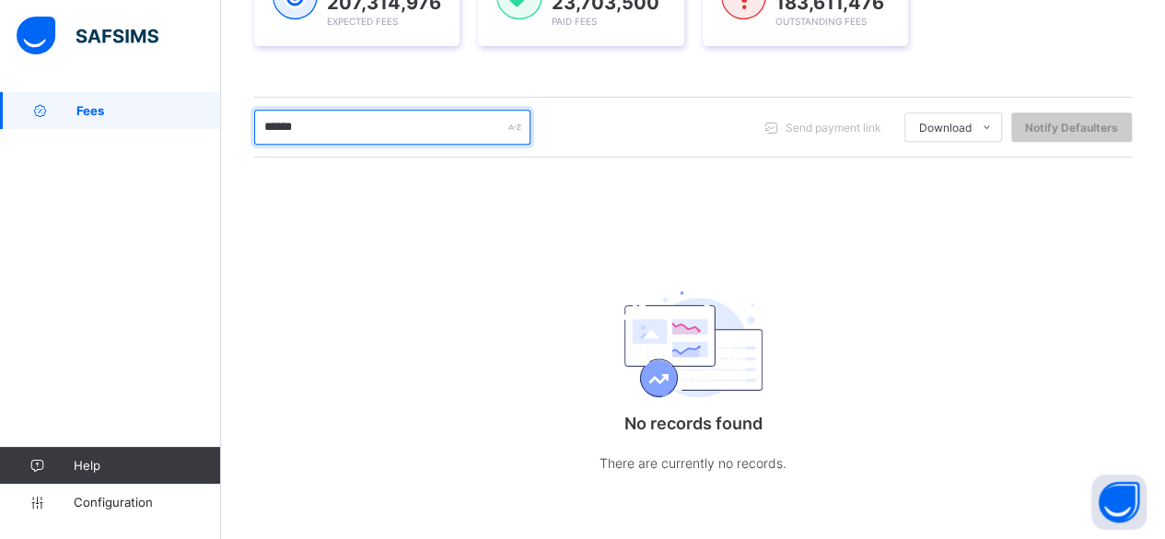
scroll to position [331, 0]
type input "*"
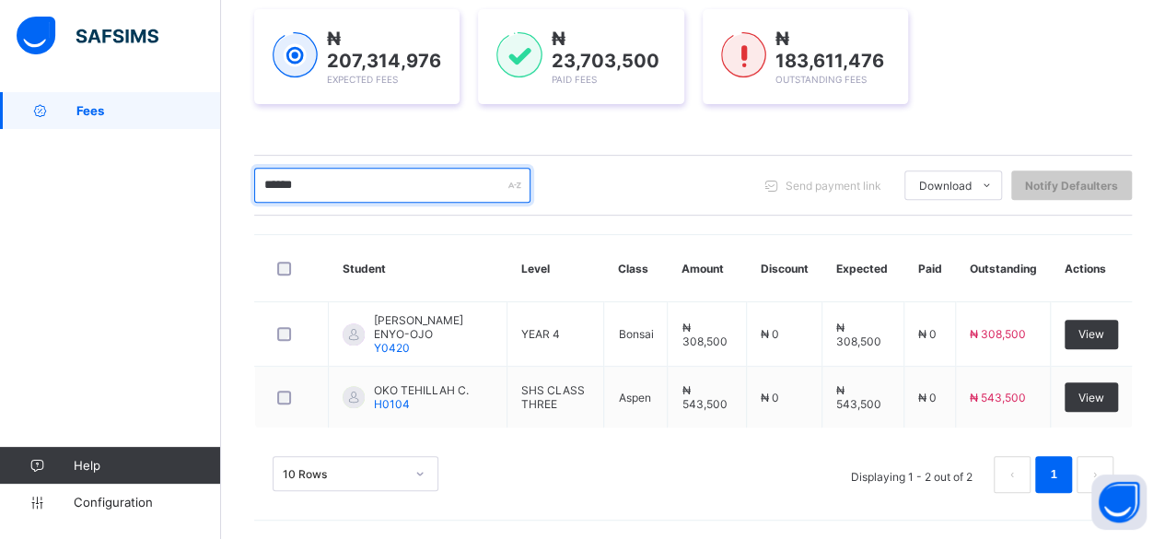
scroll to position [266, 0]
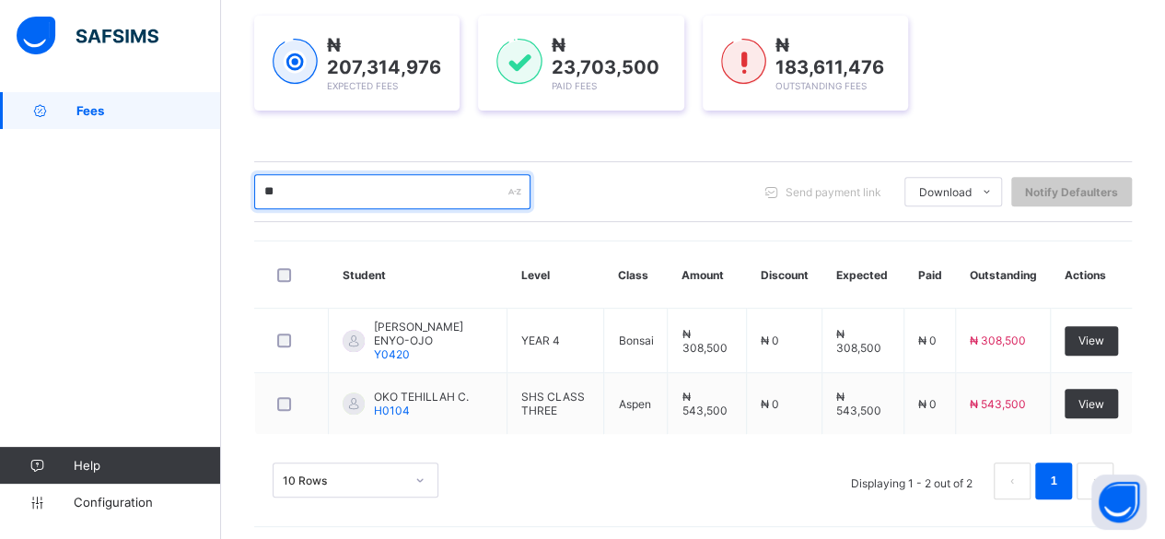
type input "*"
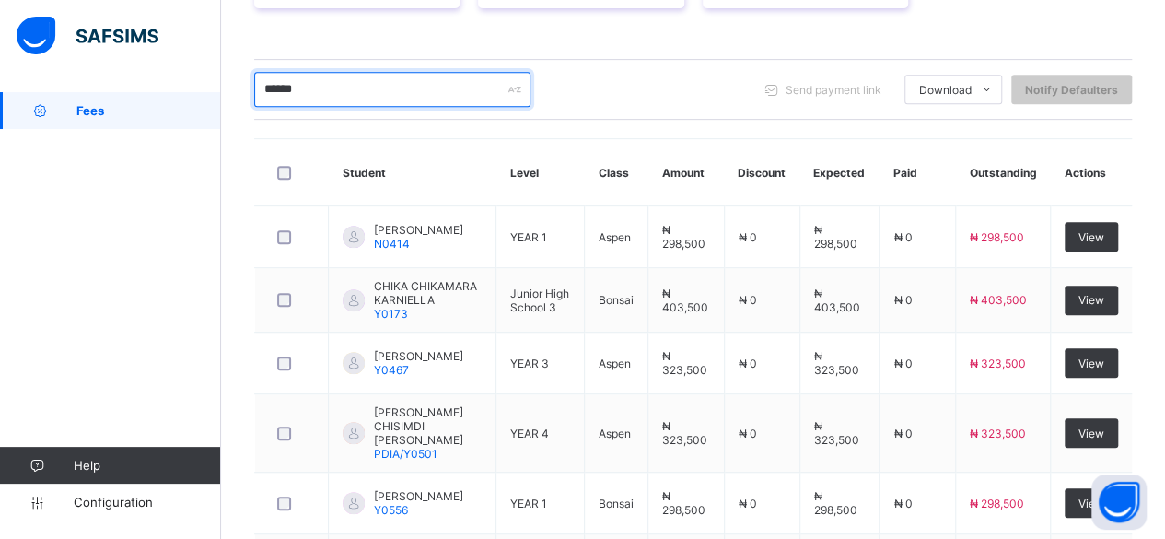
scroll to position [352, 0]
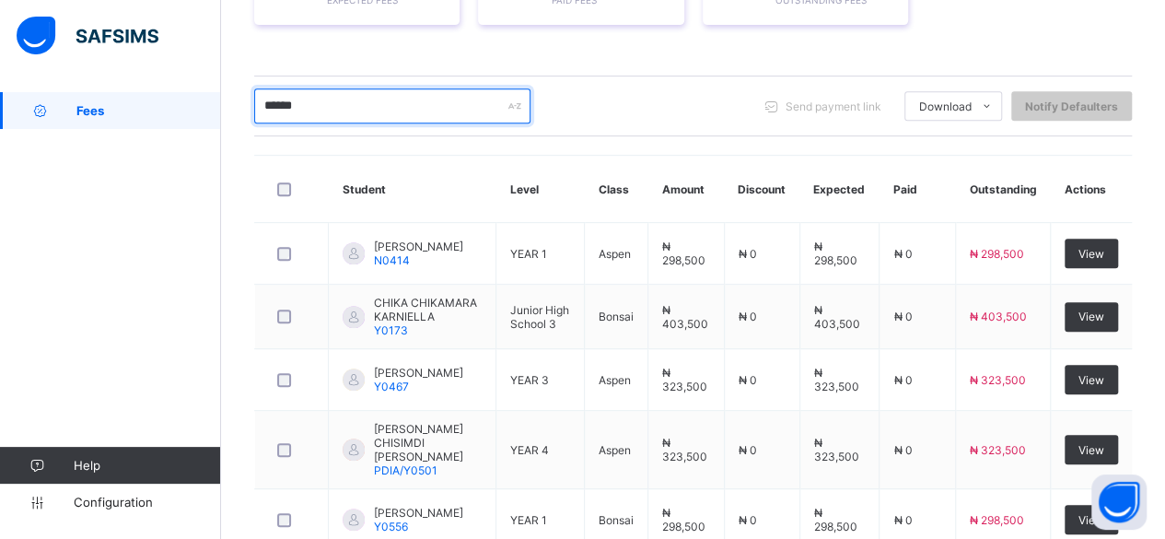
click at [424, 88] on input "******" at bounding box center [392, 105] width 276 height 35
type input "*"
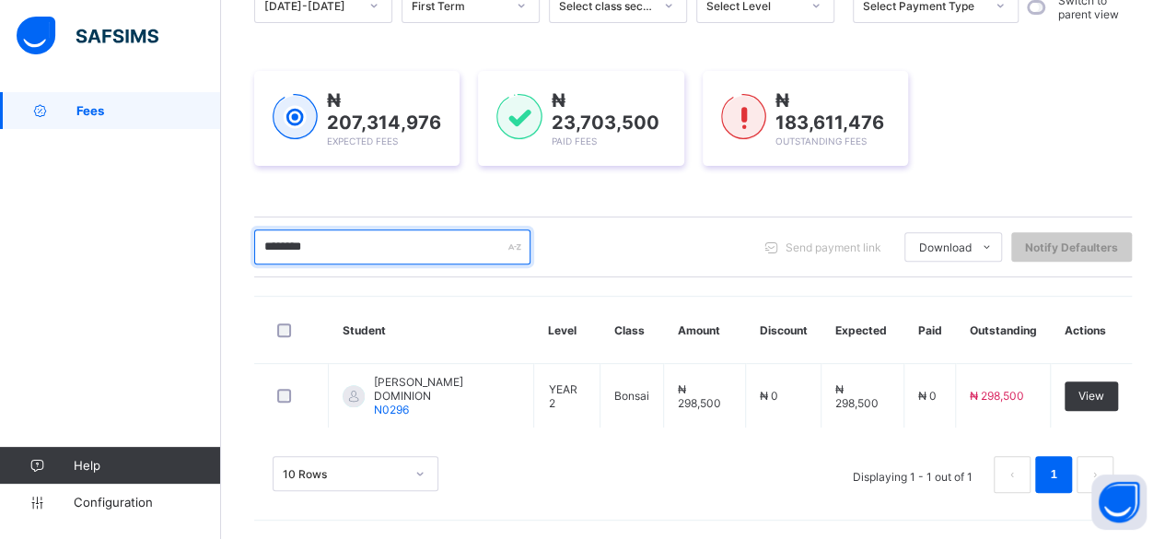
scroll to position [204, 0]
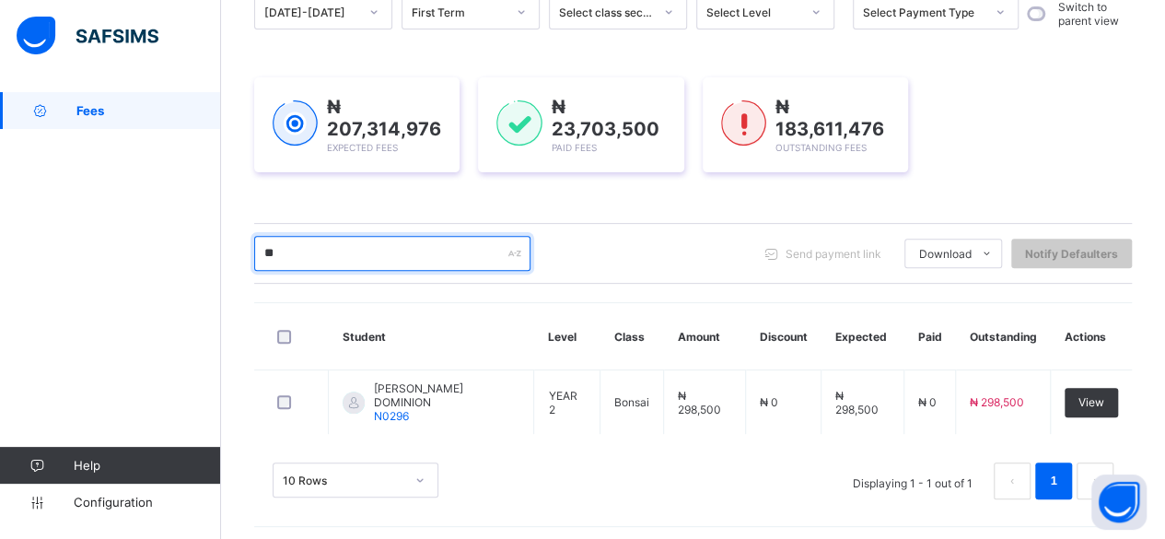
type input "*"
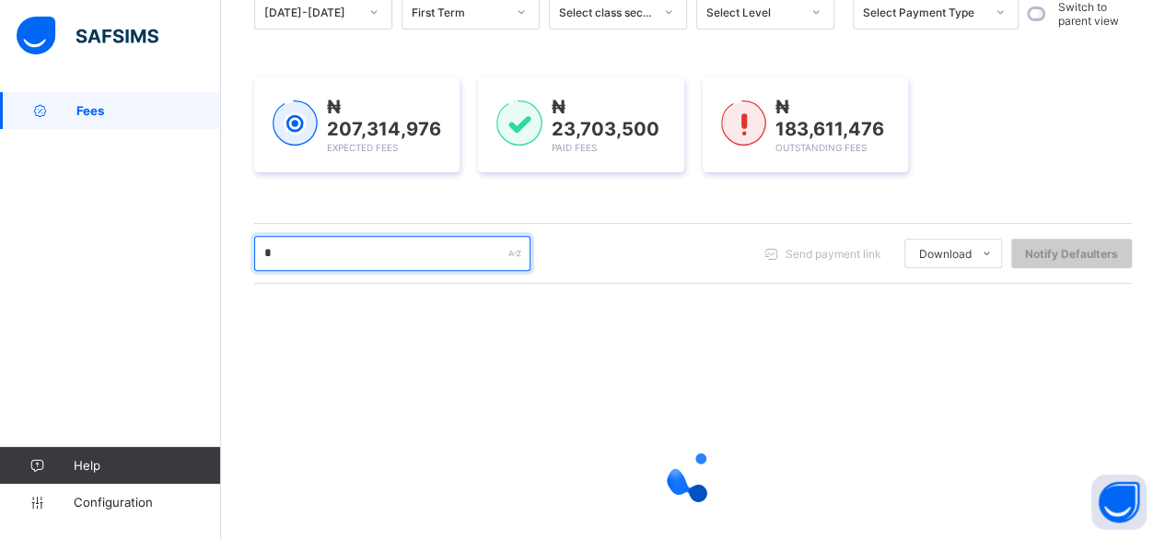
scroll to position [341, 0]
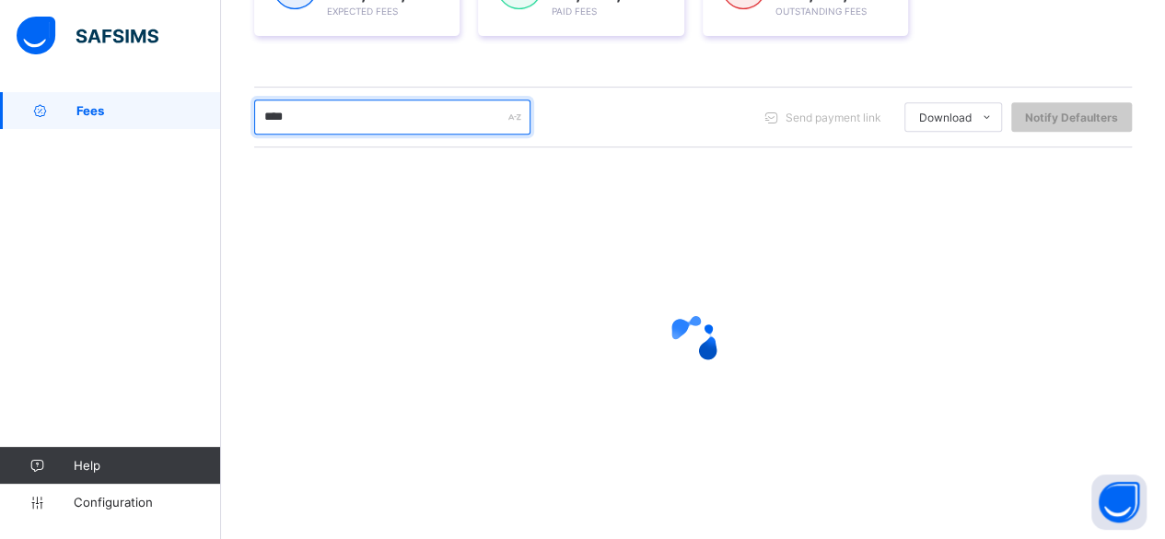
type input "*****"
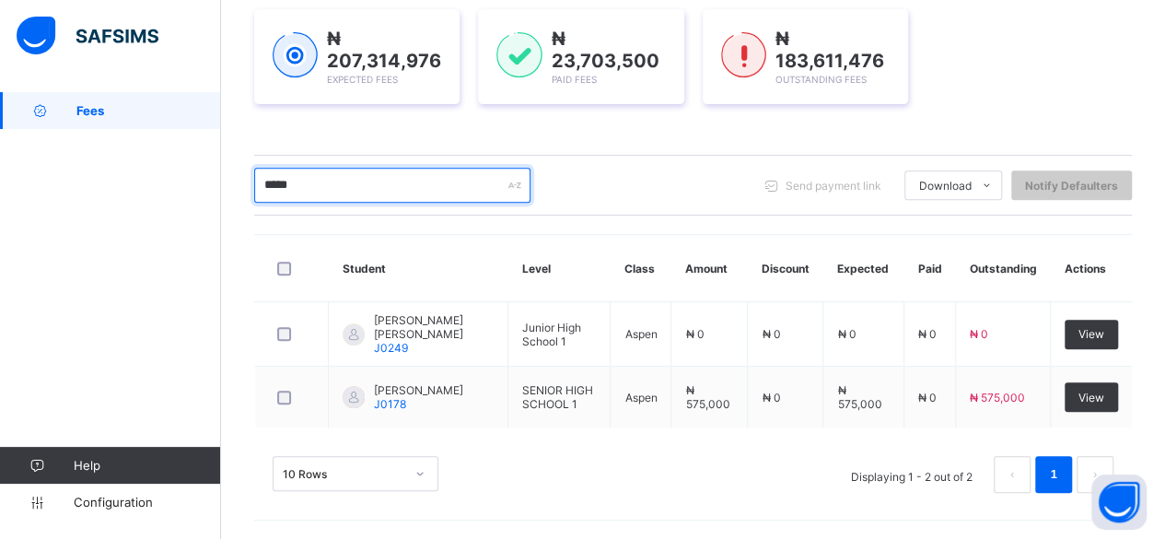
scroll to position [266, 0]
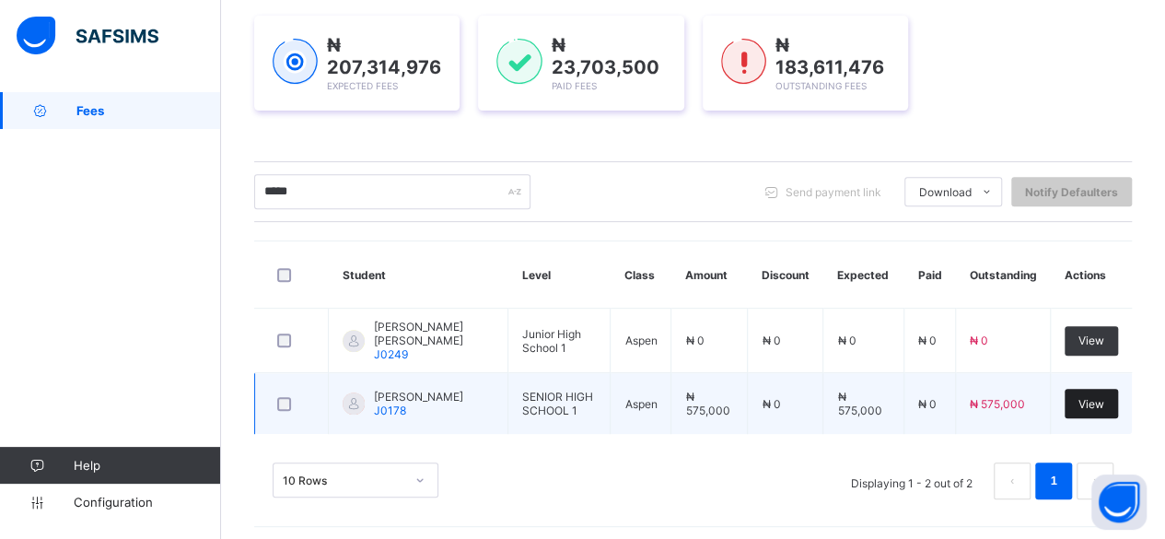
click at [1089, 398] on div "View" at bounding box center [1091, 403] width 53 height 29
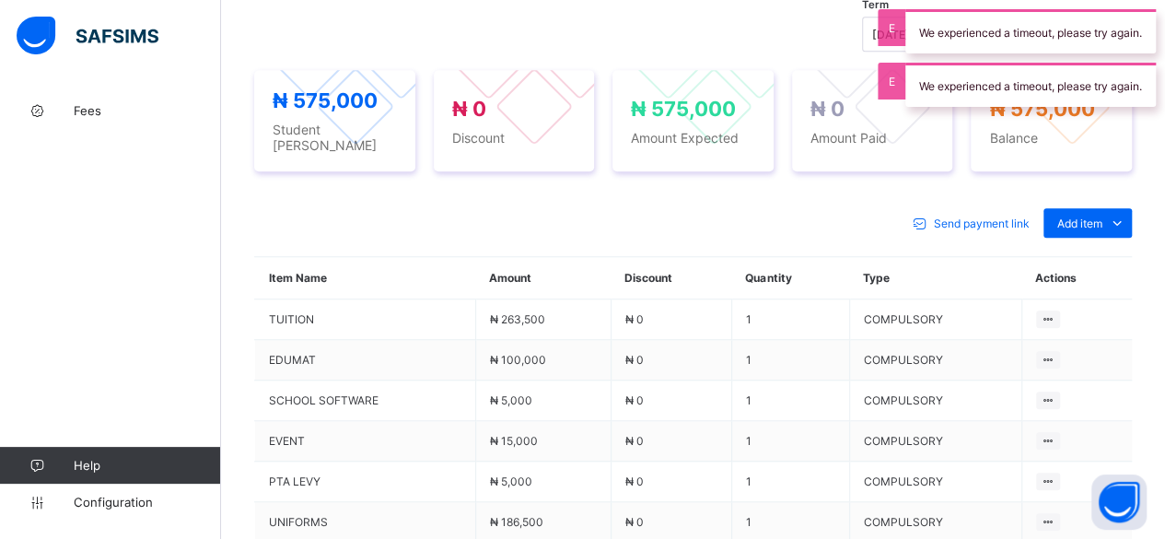
scroll to position [669, 0]
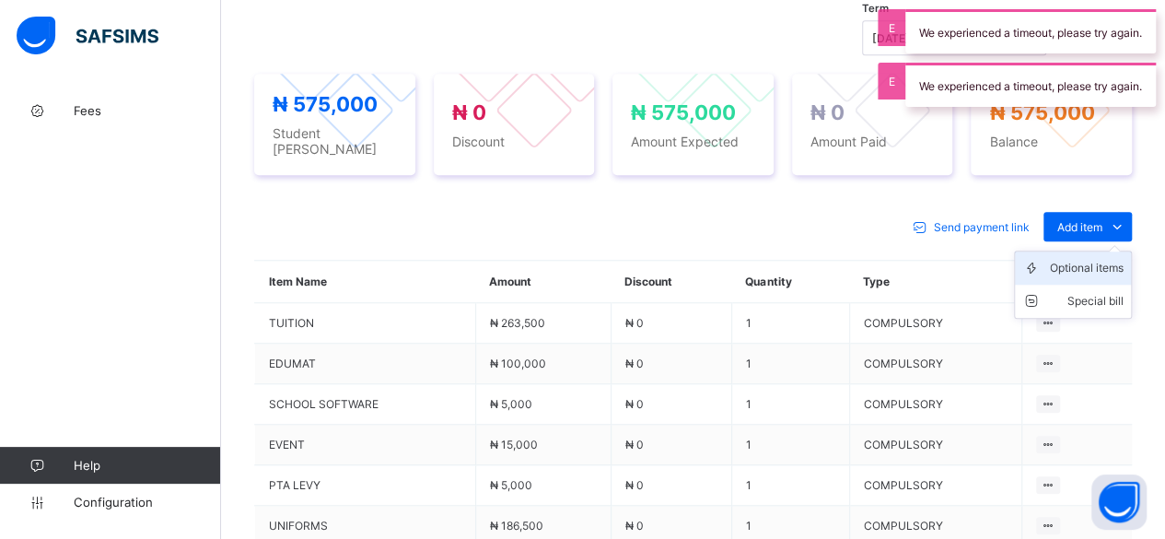
click at [1087, 259] on div "Optional items" at bounding box center [1087, 268] width 74 height 18
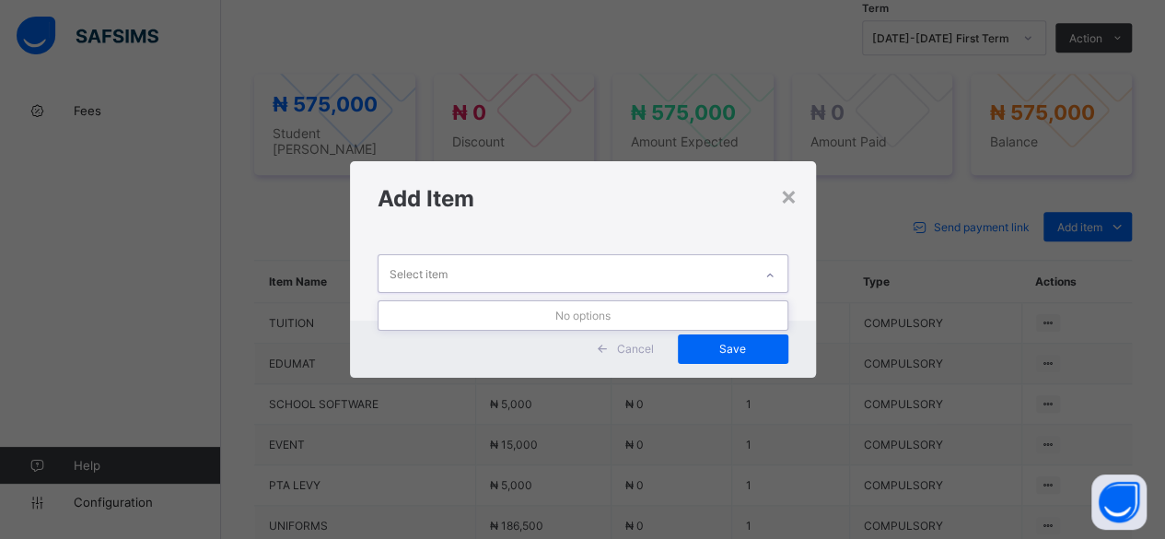
click at [622, 268] on div "Select item" at bounding box center [566, 273] width 374 height 36
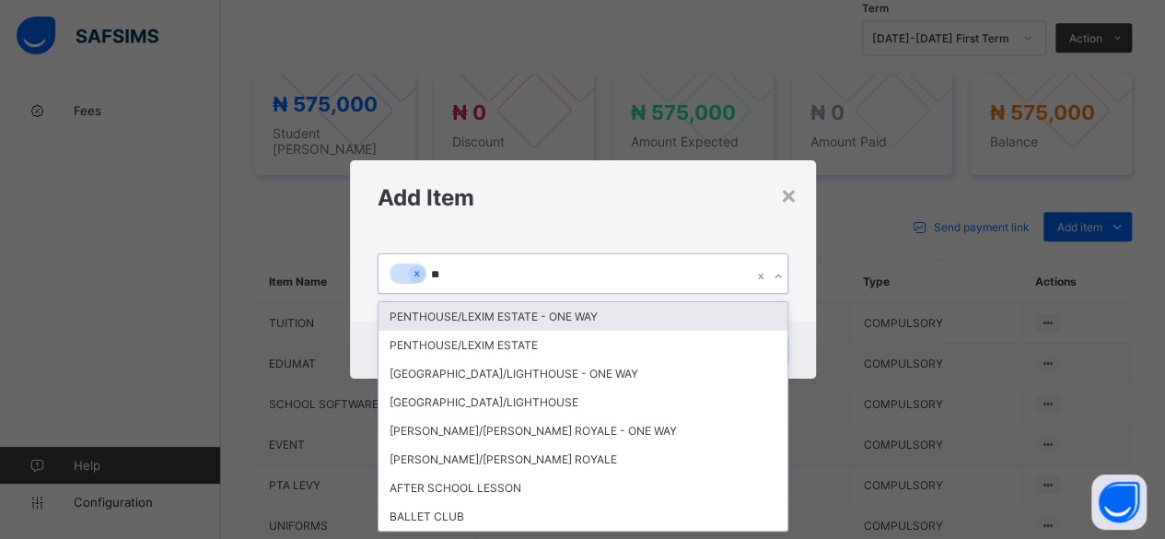
type input "***"
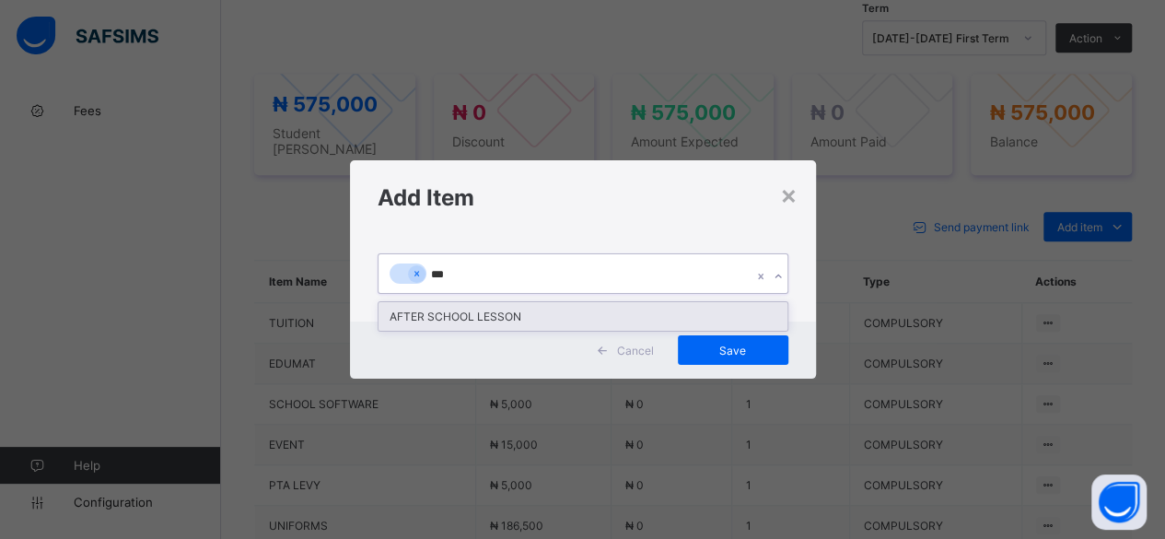
click at [518, 314] on div "AFTER SCHOOL LESSON" at bounding box center [583, 316] width 409 height 29
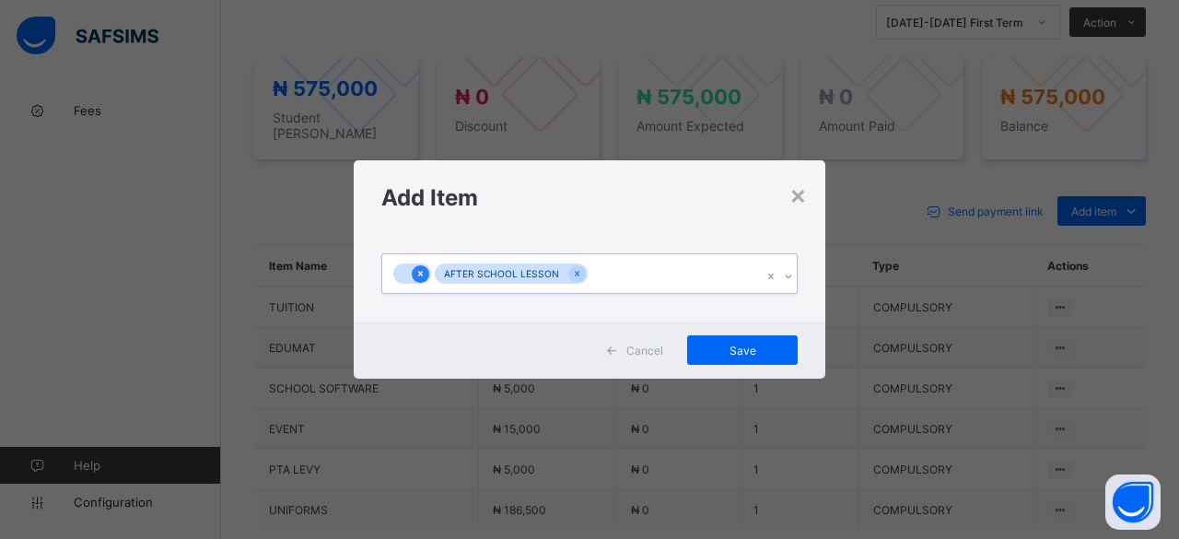
click at [426, 271] on div at bounding box center [421, 274] width 18 height 18
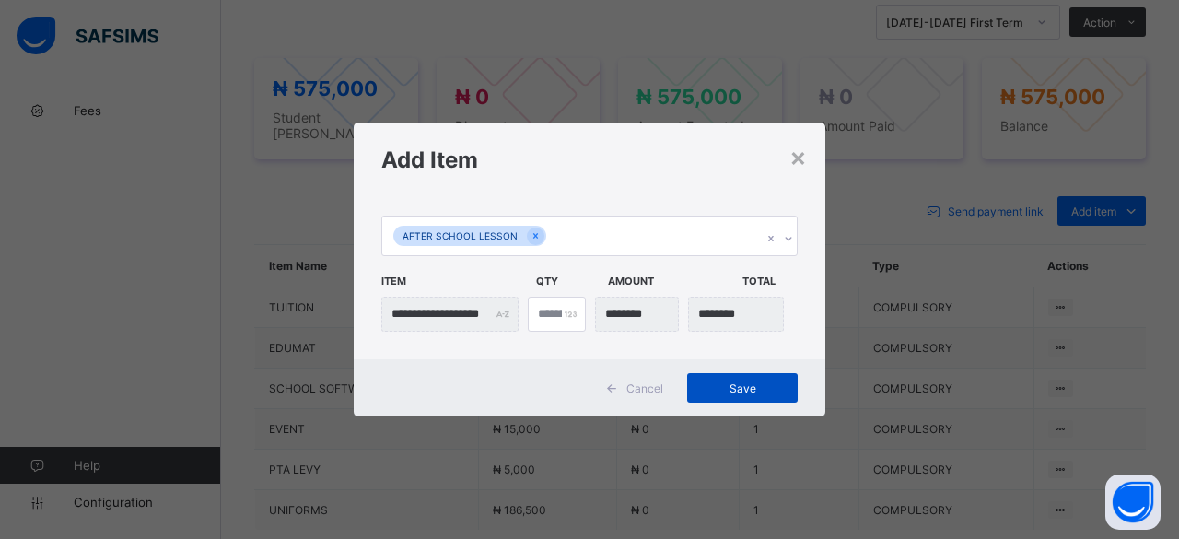
click at [726, 380] on div "Save" at bounding box center [742, 387] width 111 height 29
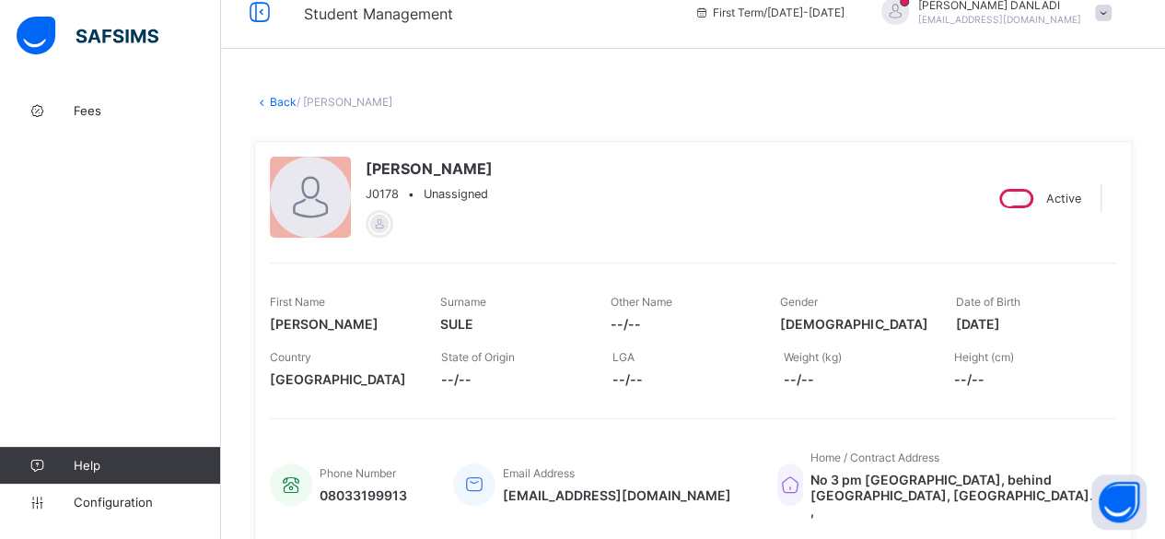
scroll to position [0, 0]
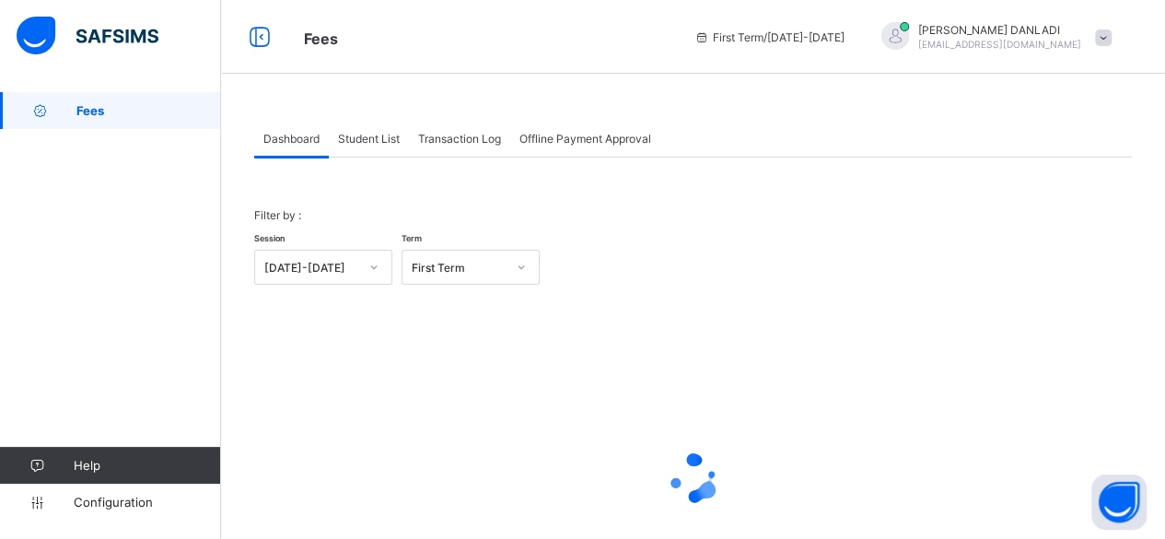
scroll to position [140, 0]
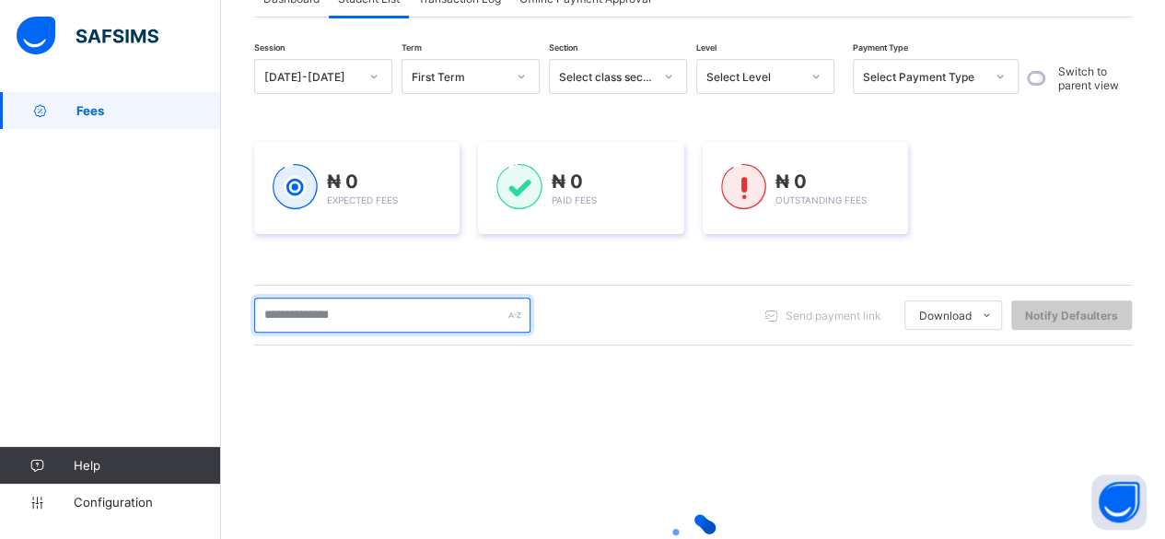
click at [310, 322] on input "text" at bounding box center [392, 315] width 276 height 35
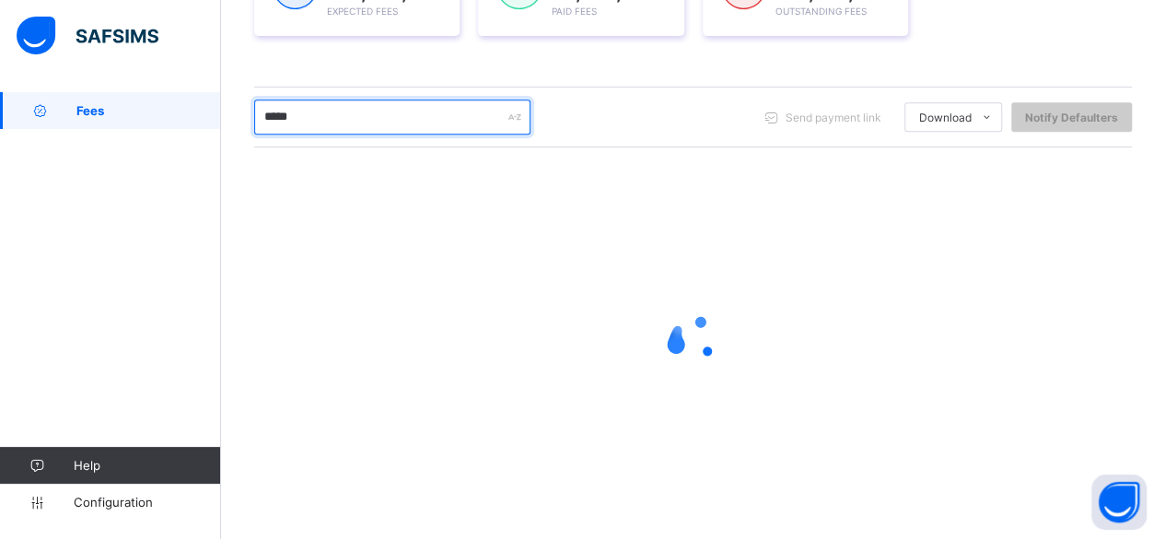
scroll to position [328, 0]
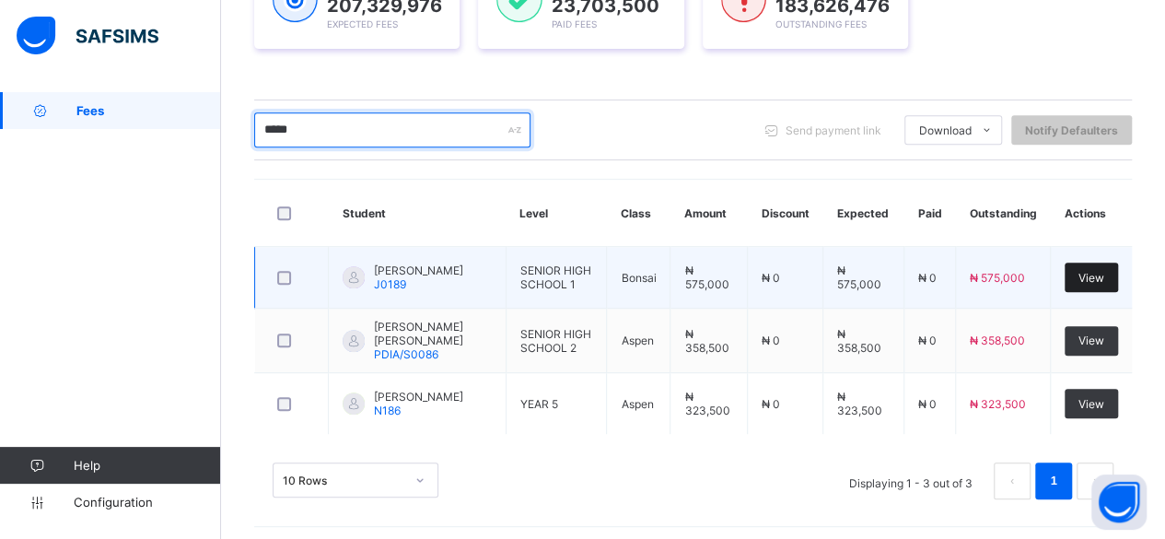
type input "*****"
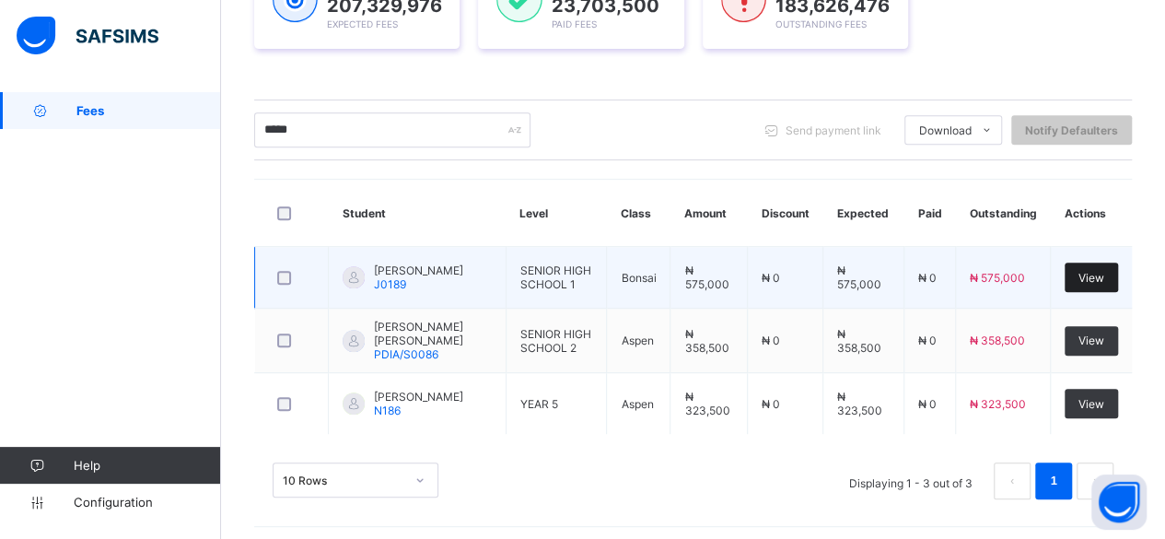
click at [1100, 275] on span "View" at bounding box center [1092, 278] width 26 height 14
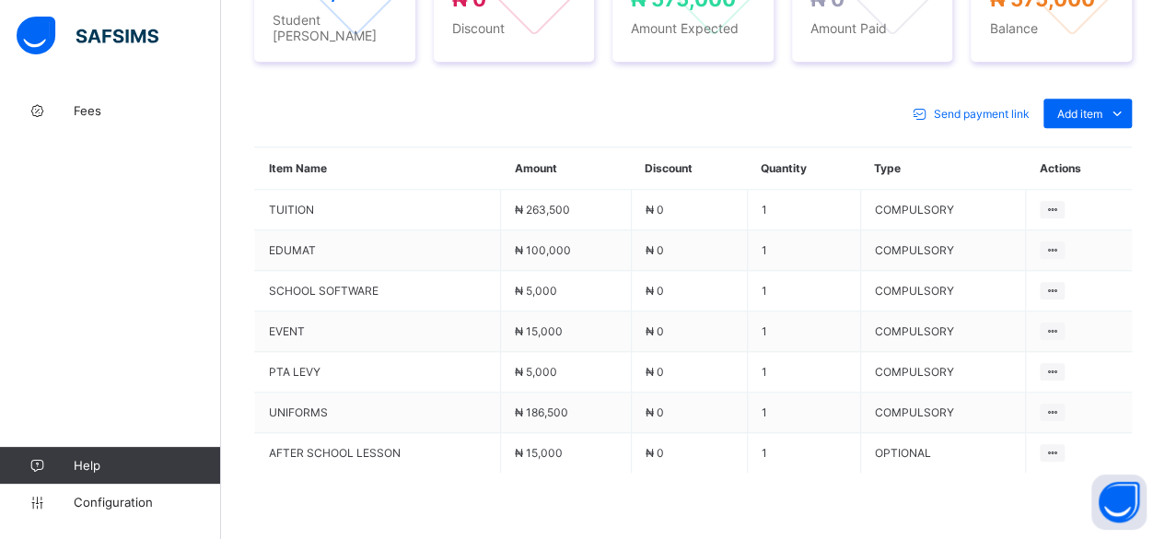
scroll to position [825, 0]
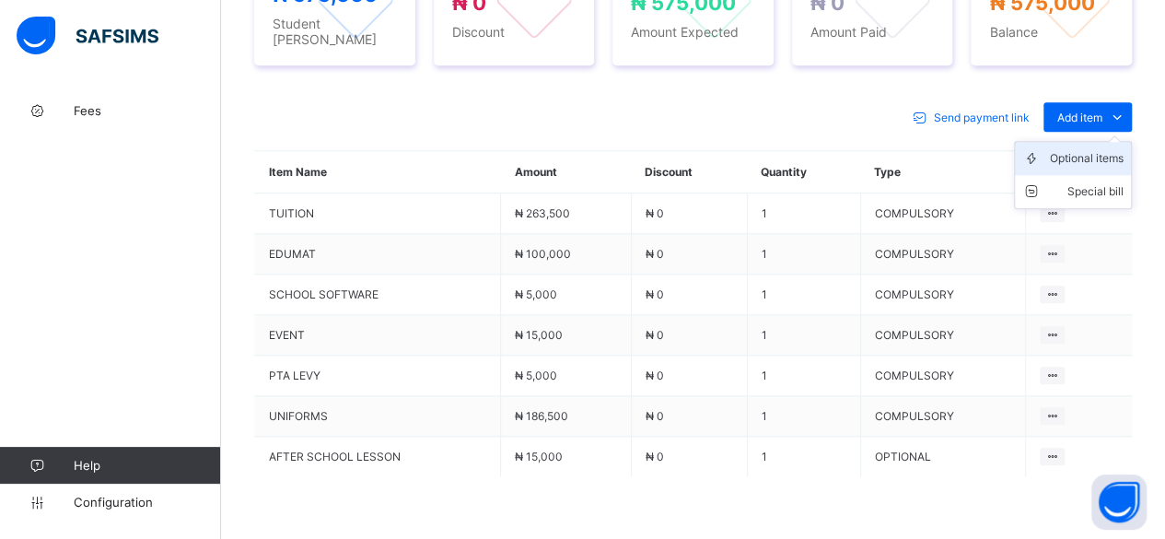
click at [1096, 149] on div "Optional items" at bounding box center [1087, 158] width 74 height 18
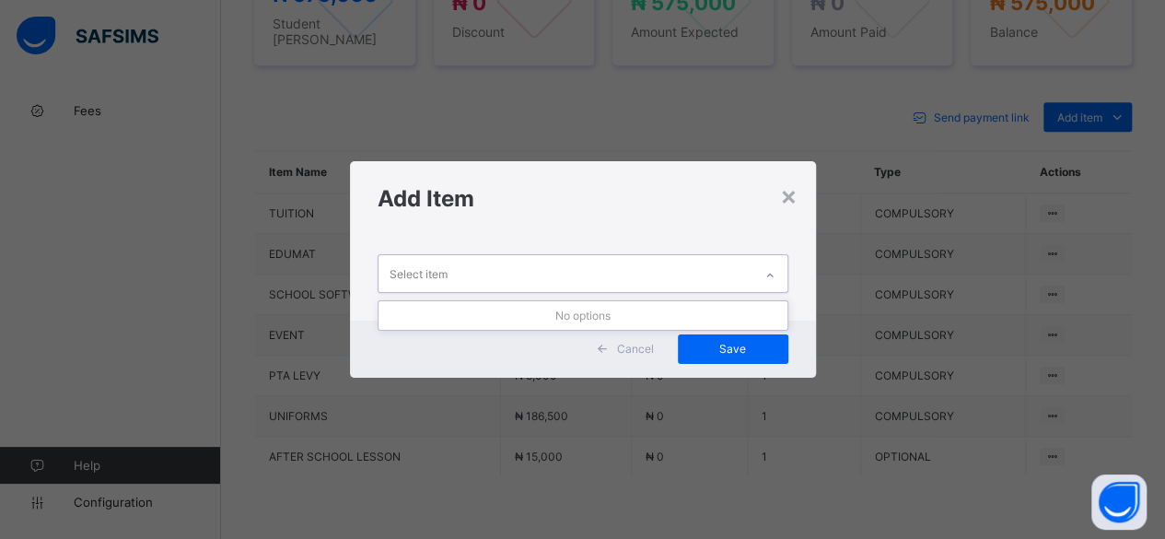
click at [512, 278] on div "Select item" at bounding box center [566, 273] width 374 height 36
type input "***"
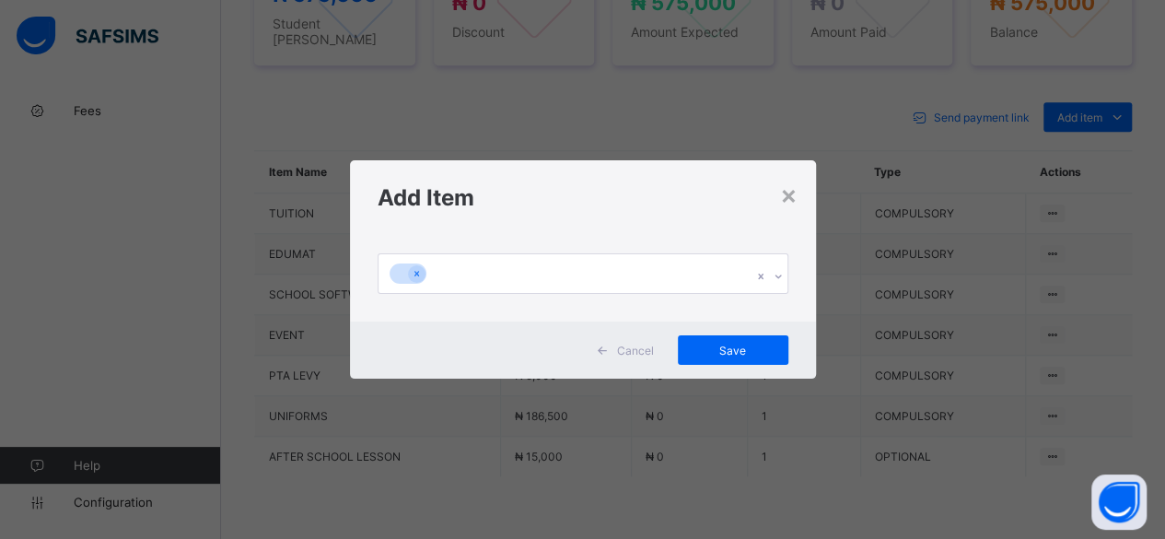
click at [864, 215] on div "× Add Item Cancel Save" at bounding box center [582, 269] width 1165 height 539
click at [796, 183] on div "×" at bounding box center [789, 194] width 18 height 31
click at [796, 234] on td "1" at bounding box center [803, 254] width 113 height 41
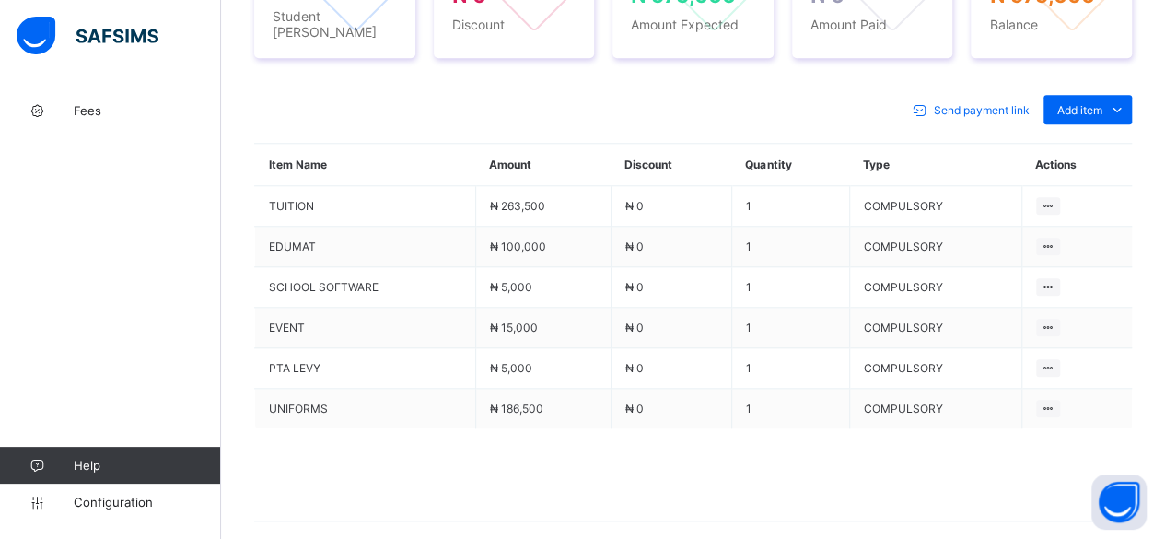
scroll to position [859, 0]
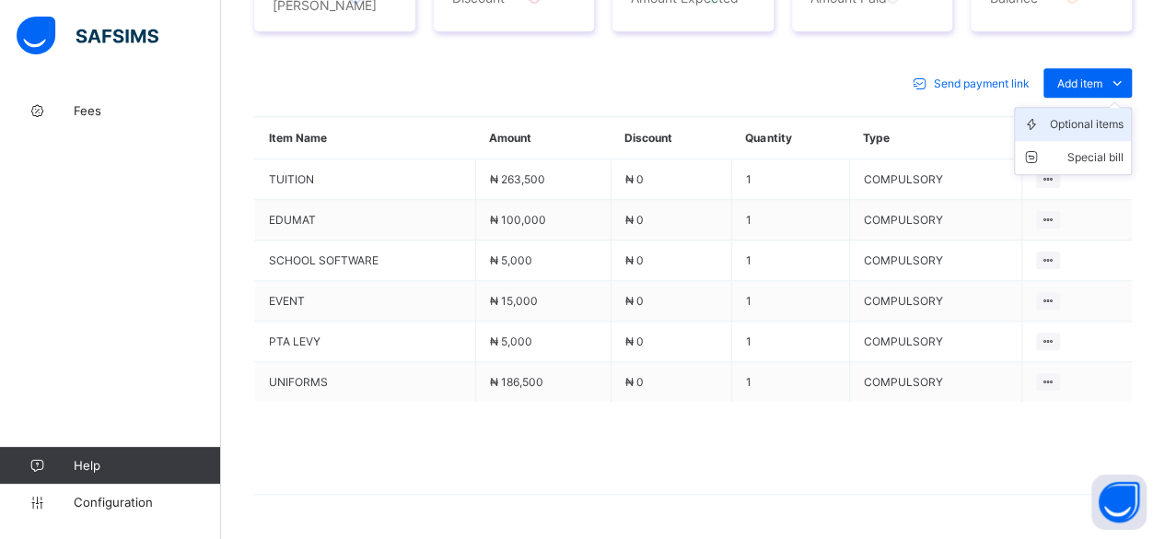
click at [1095, 115] on div "Optional items" at bounding box center [1087, 124] width 74 height 18
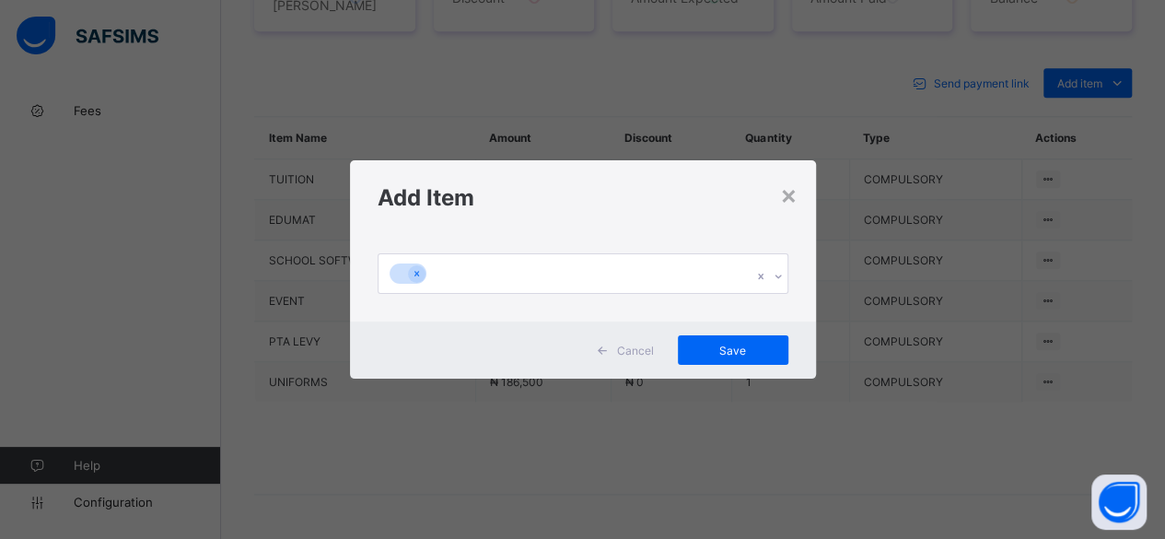
scroll to position [0, 0]
click at [523, 275] on div at bounding box center [566, 273] width 374 height 39
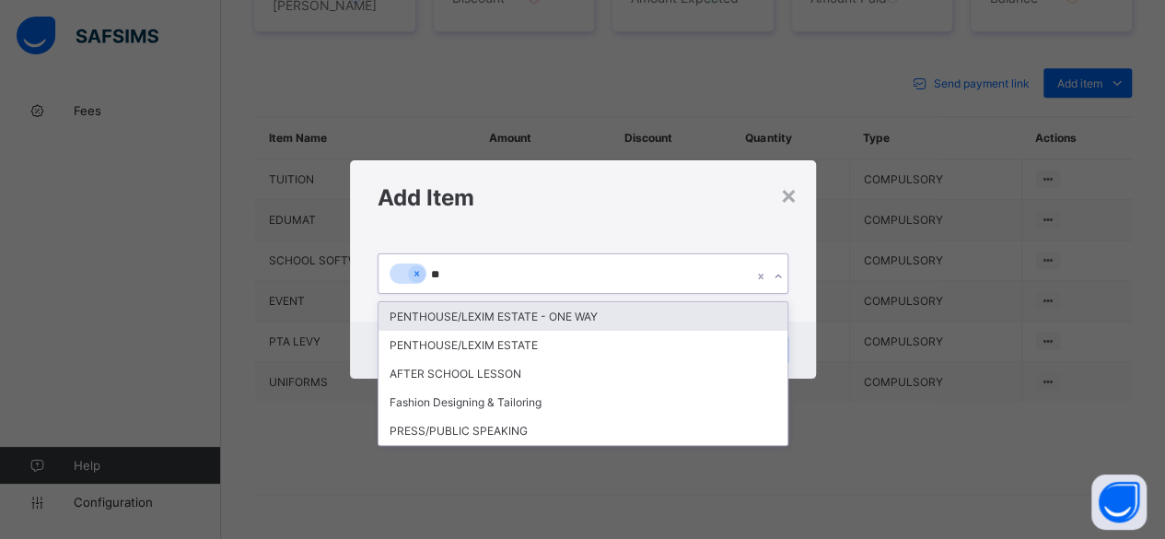
type input "*"
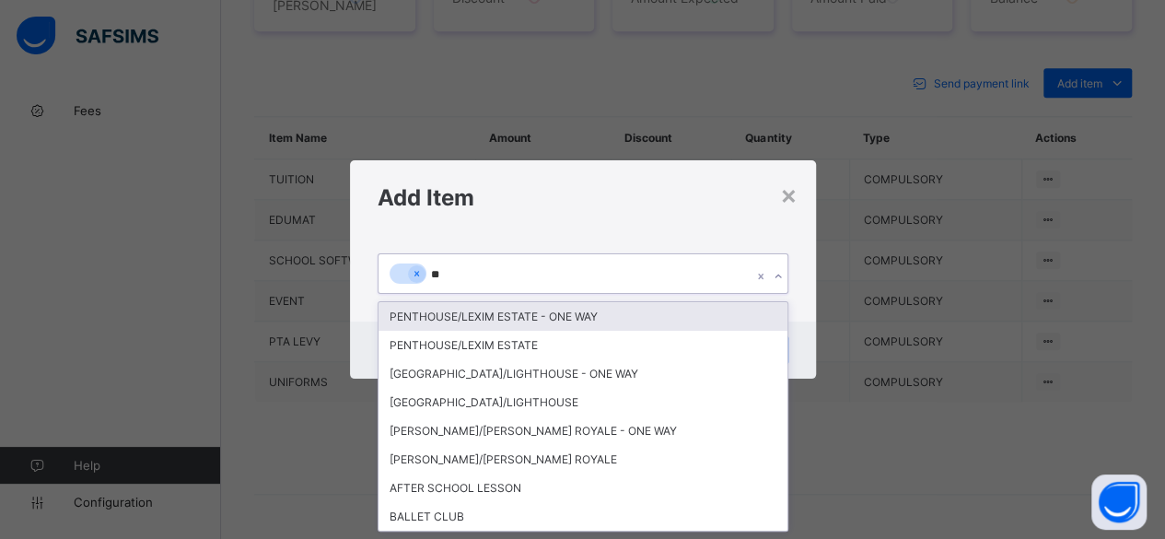
type input "***"
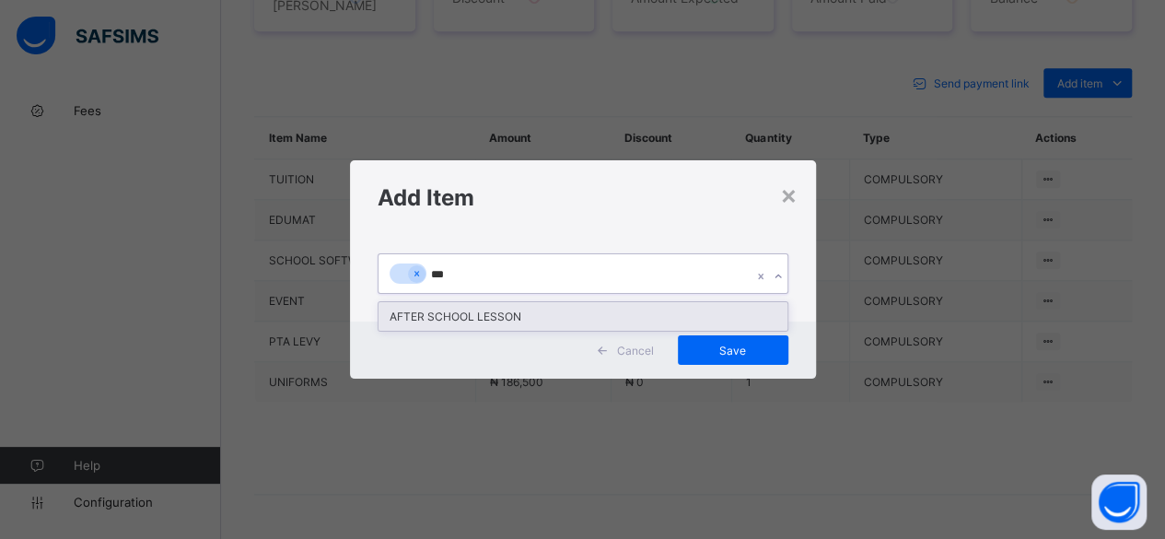
click at [457, 315] on div "AFTER SCHOOL LESSON" at bounding box center [583, 316] width 409 height 29
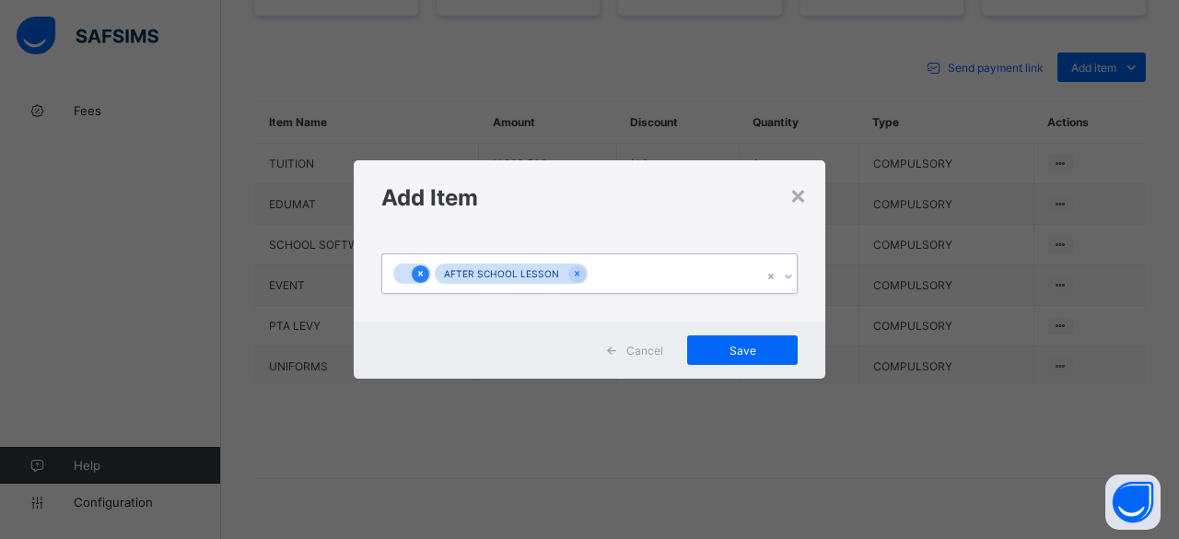
click at [420, 267] on icon at bounding box center [420, 273] width 10 height 13
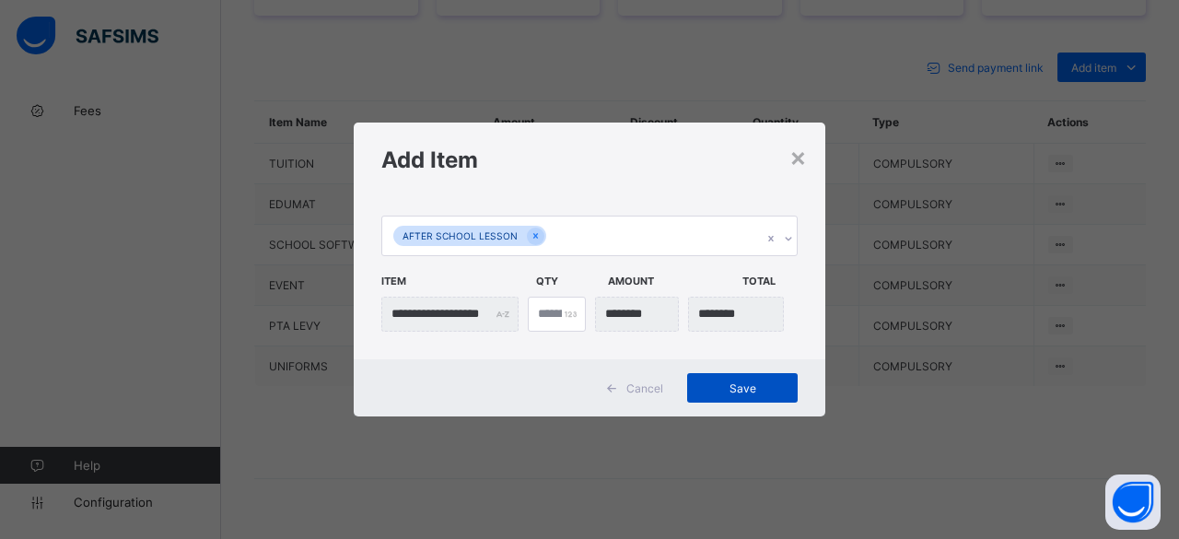
click at [729, 388] on span "Save" at bounding box center [742, 388] width 83 height 14
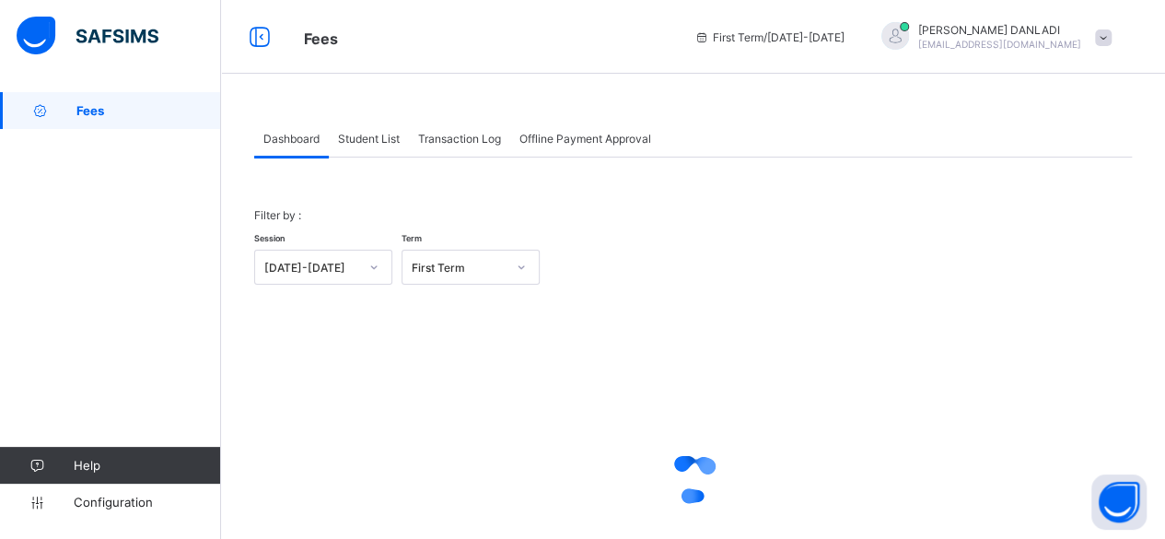
scroll to position [140, 0]
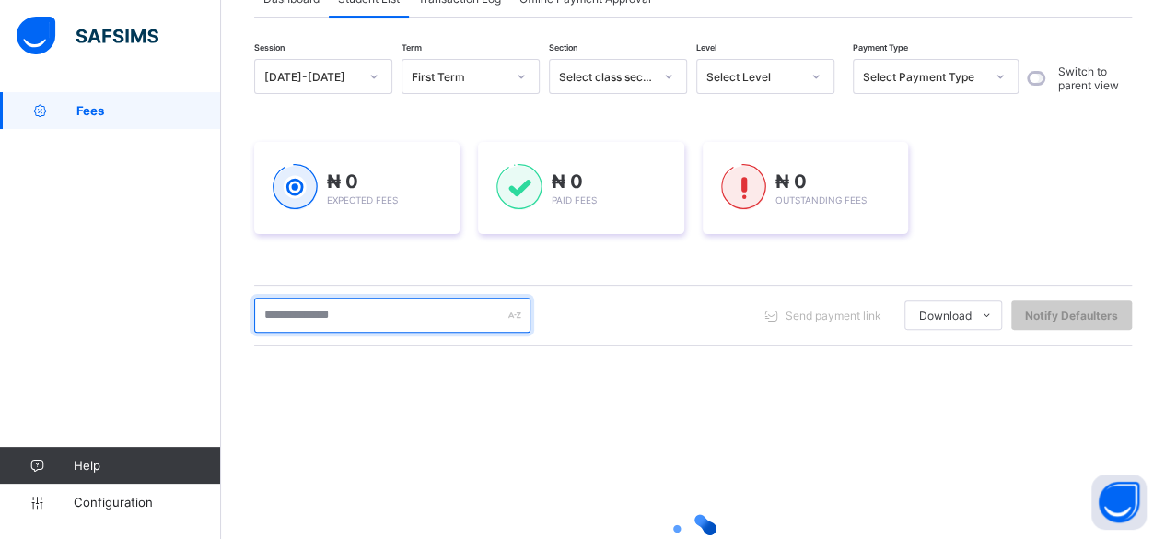
click at [357, 317] on input "text" at bounding box center [392, 315] width 276 height 35
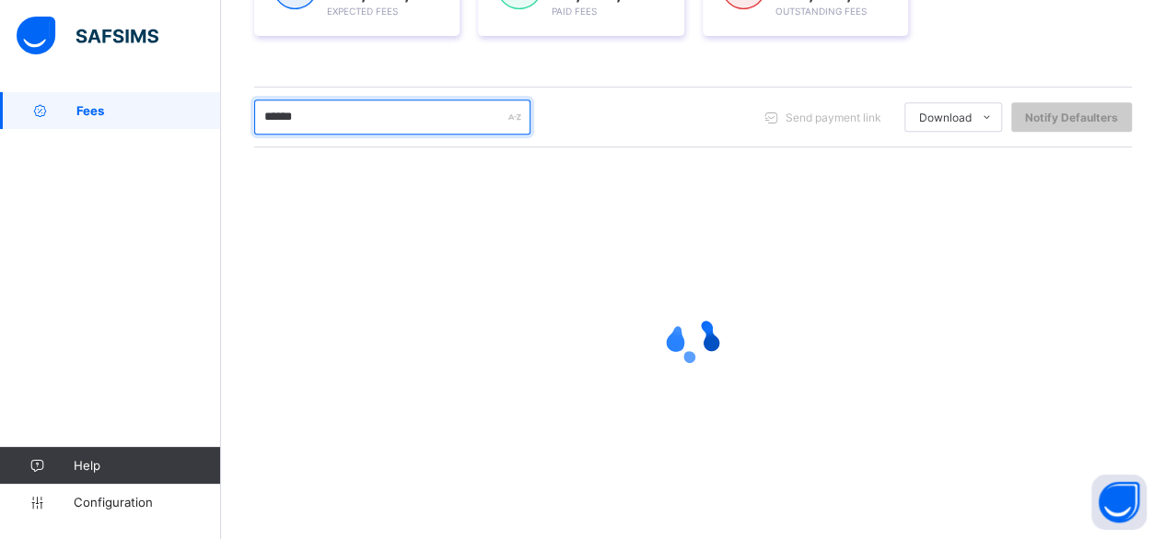
scroll to position [204, 0]
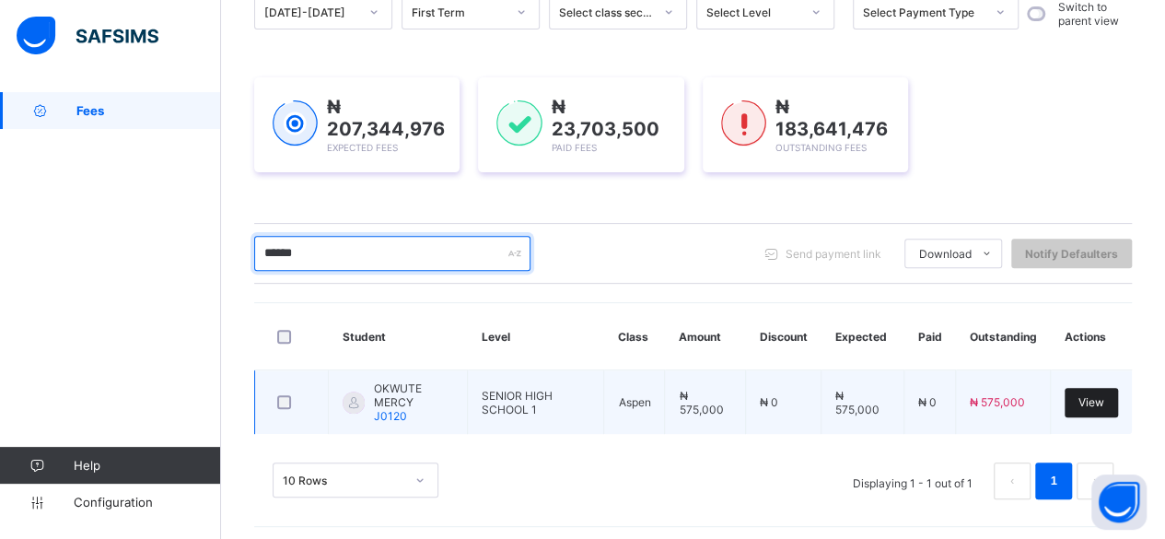
type input "******"
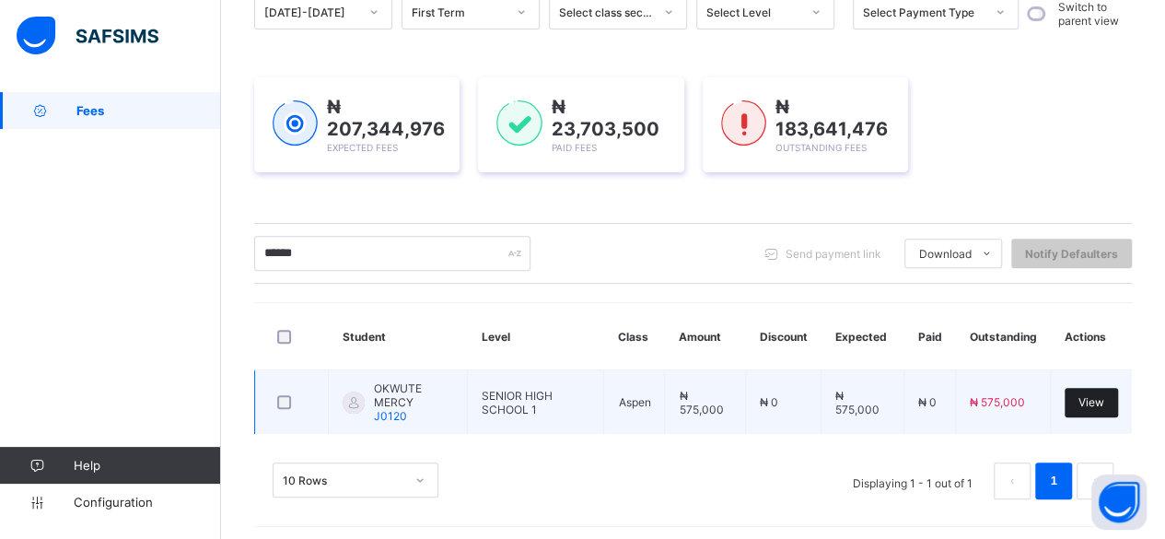
click at [1118, 393] on div "View" at bounding box center [1091, 402] width 53 height 29
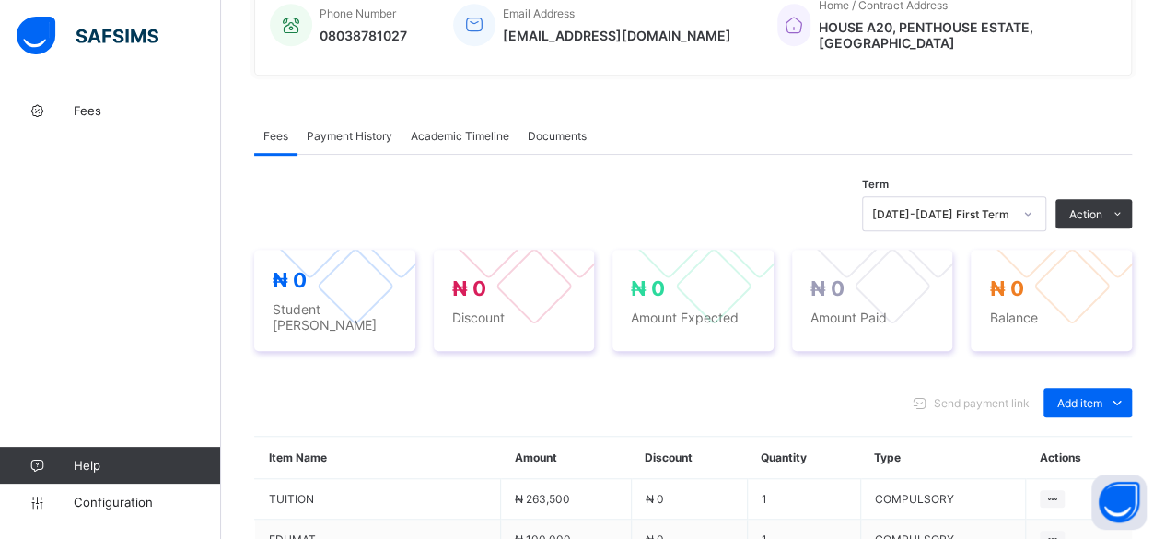
scroll to position [712, 0]
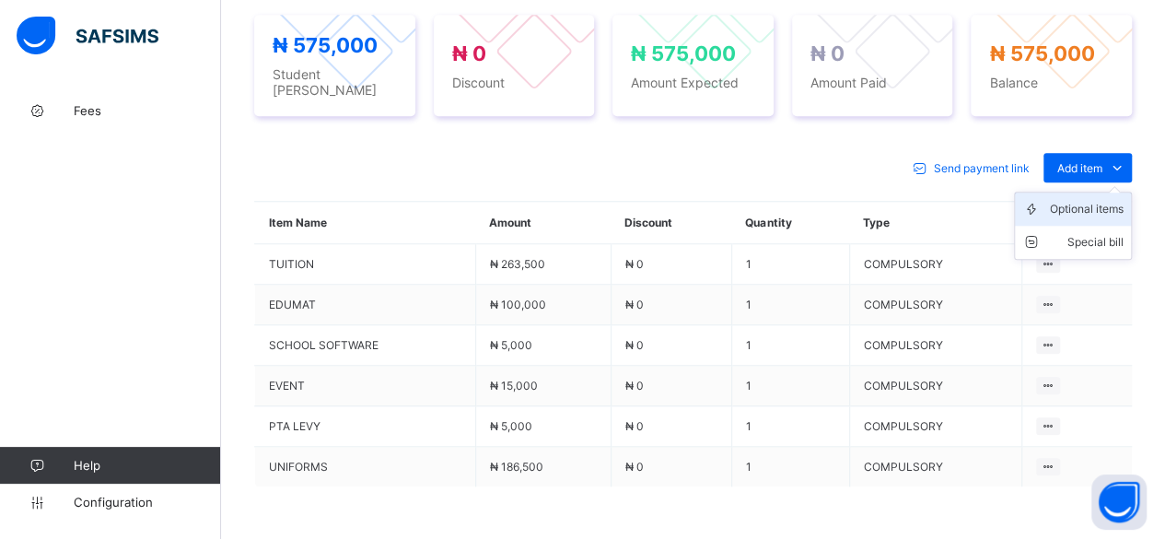
click at [1111, 200] on div "Optional items" at bounding box center [1087, 209] width 74 height 18
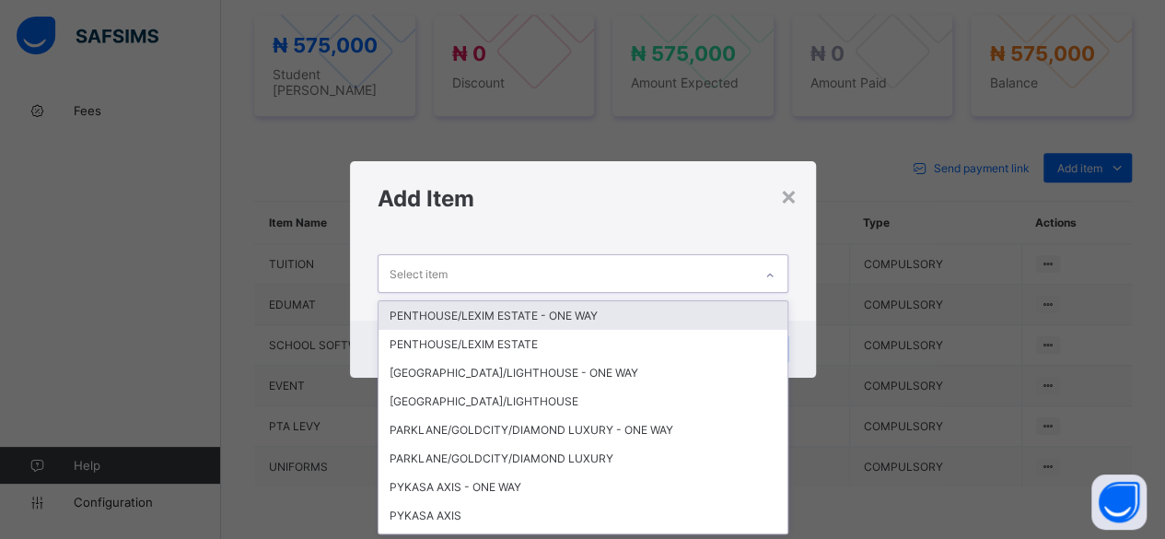
scroll to position [0, 0]
click at [724, 286] on div "Select item" at bounding box center [566, 273] width 374 height 36
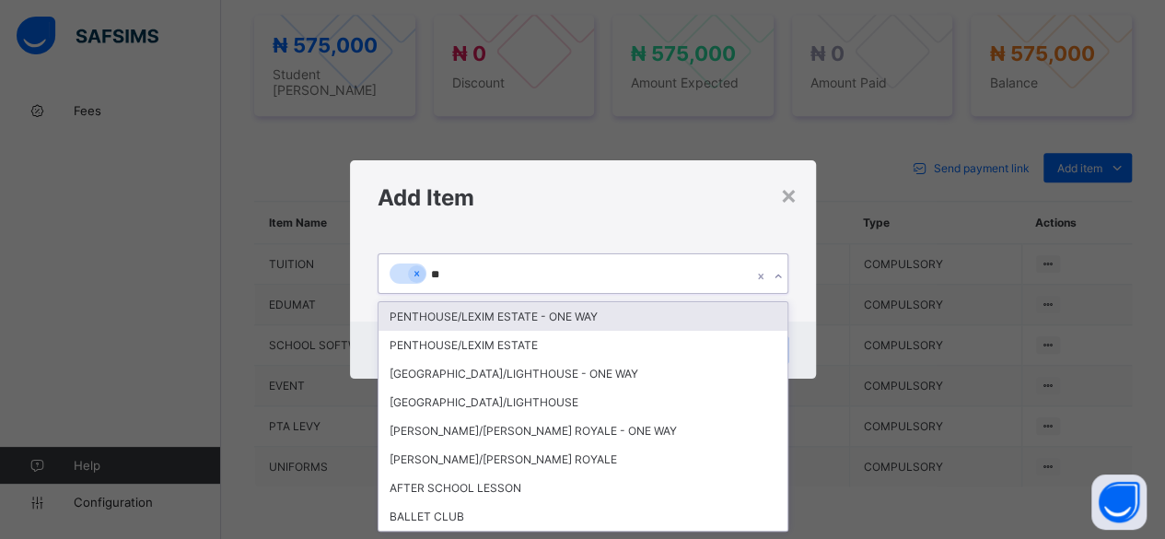
type input "***"
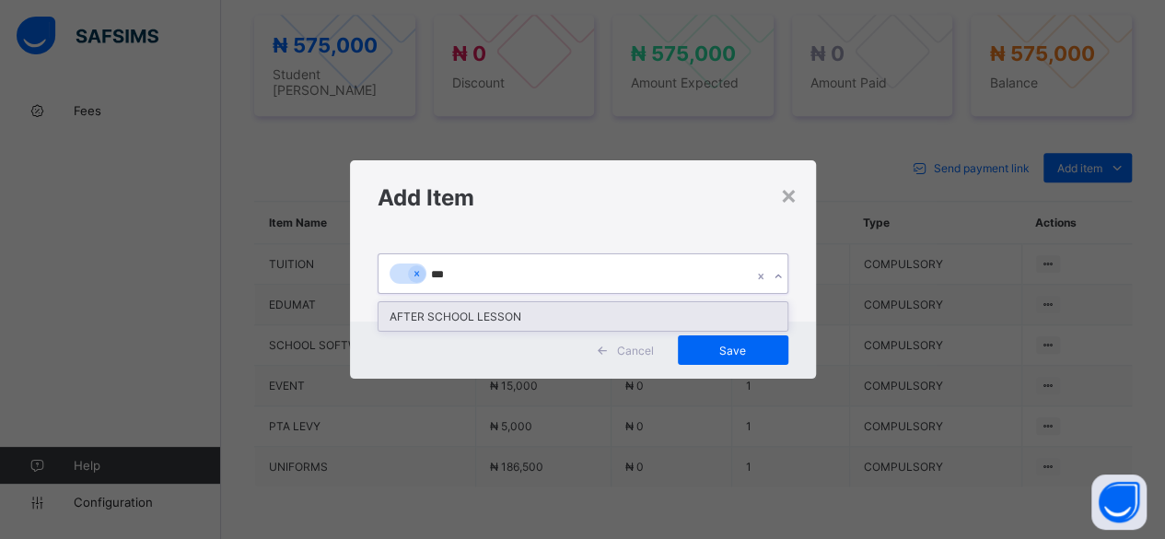
click at [403, 312] on div "AFTER SCHOOL LESSON" at bounding box center [583, 316] width 409 height 29
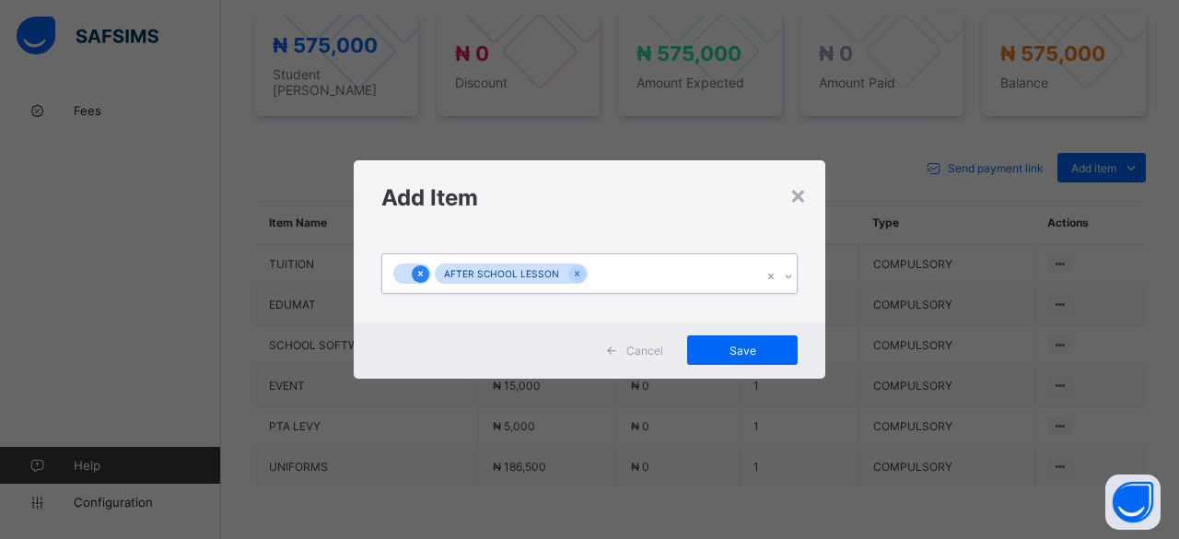
click at [415, 269] on icon at bounding box center [420, 273] width 10 height 13
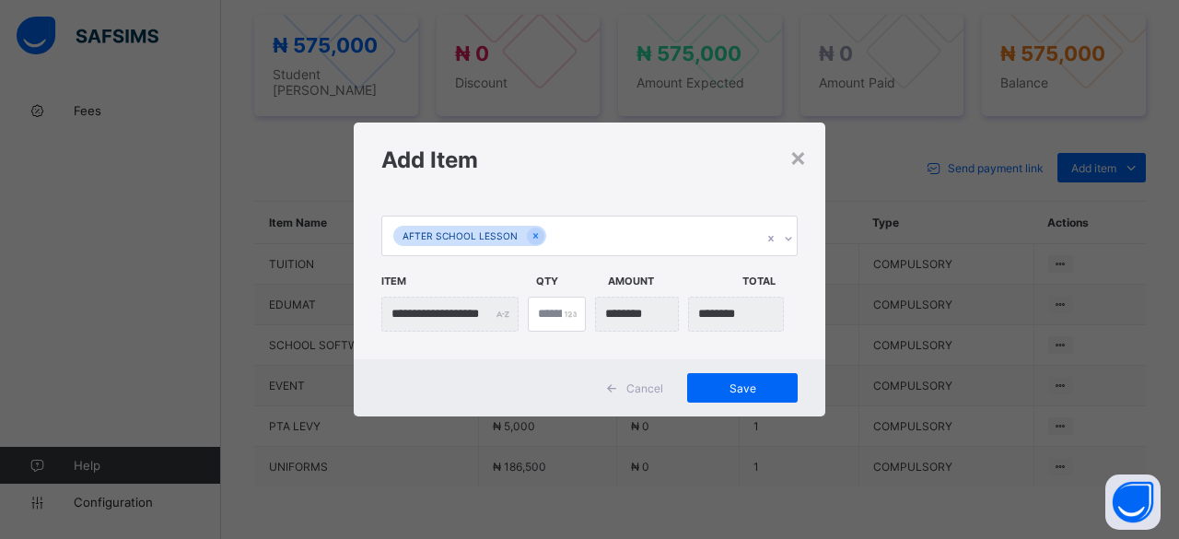
click at [415, 269] on span "Item" at bounding box center [454, 280] width 146 height 31
click at [711, 382] on span "Save" at bounding box center [742, 388] width 83 height 14
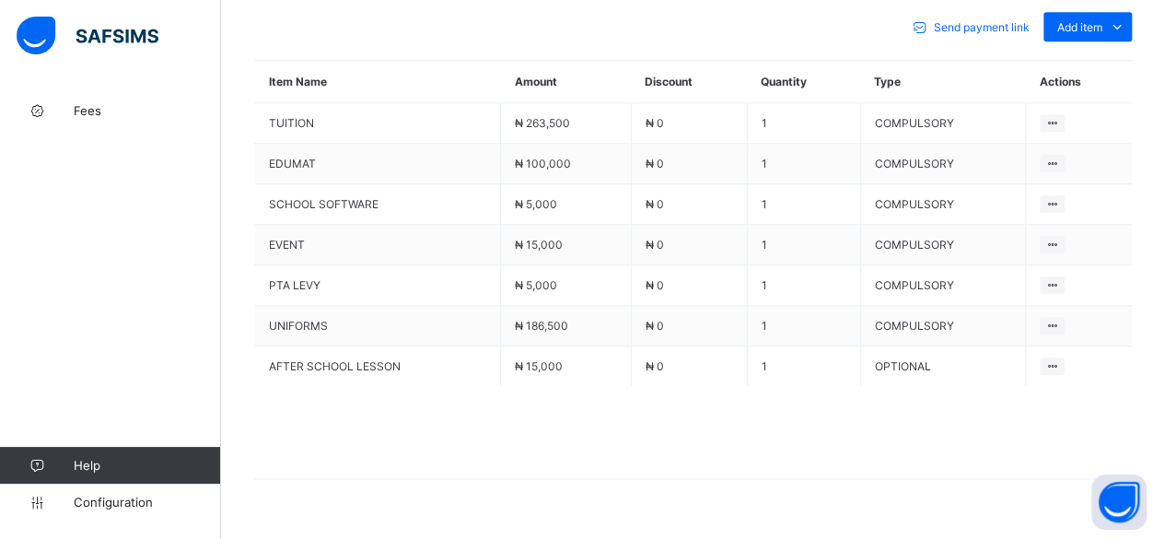
scroll to position [859, 0]
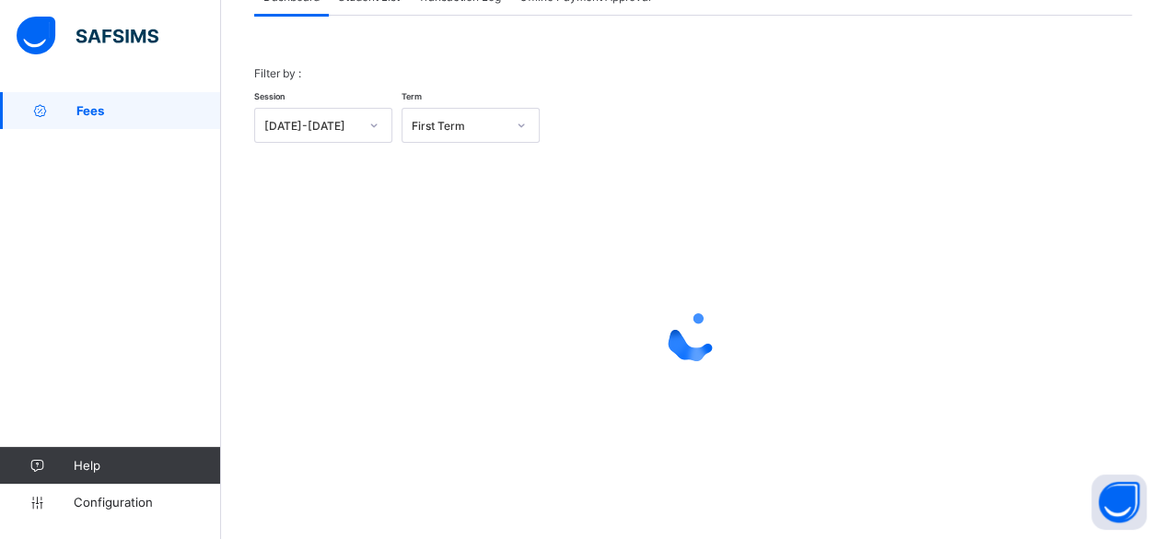
scroll to position [140, 0]
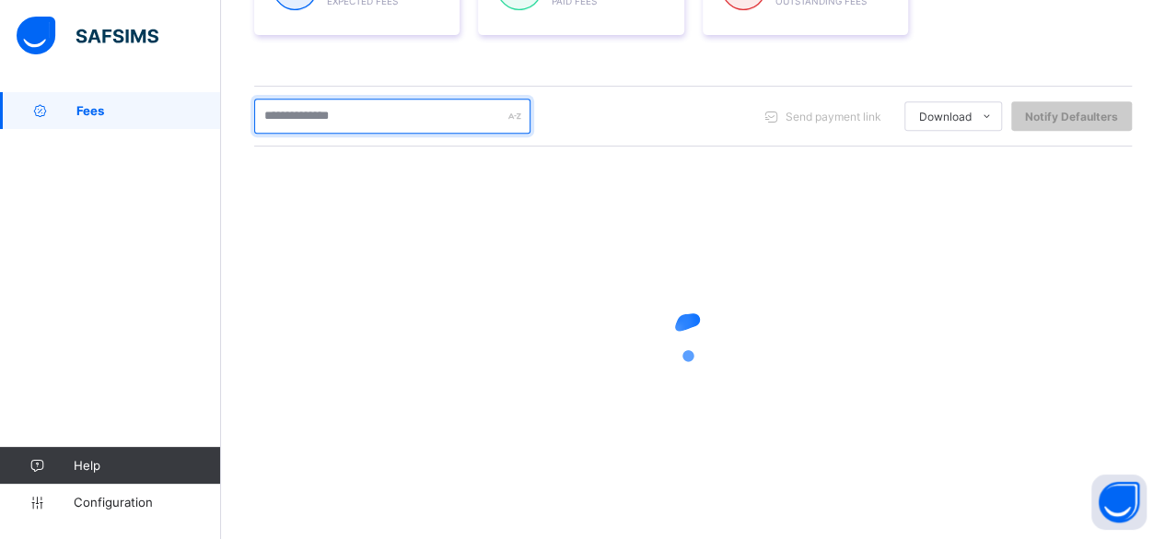
click at [365, 113] on input "text" at bounding box center [392, 116] width 276 height 35
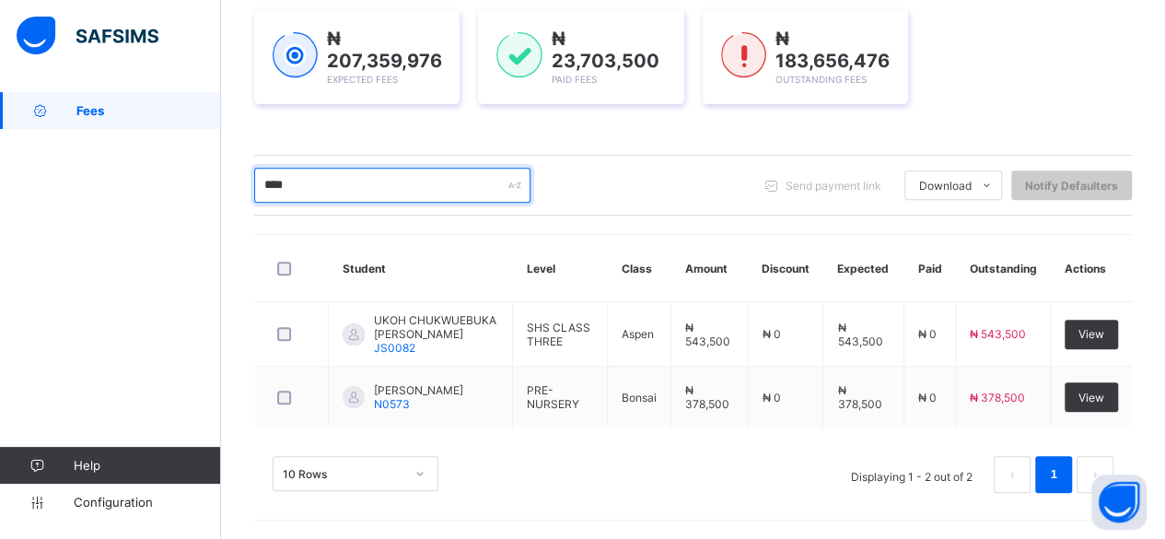
scroll to position [266, 0]
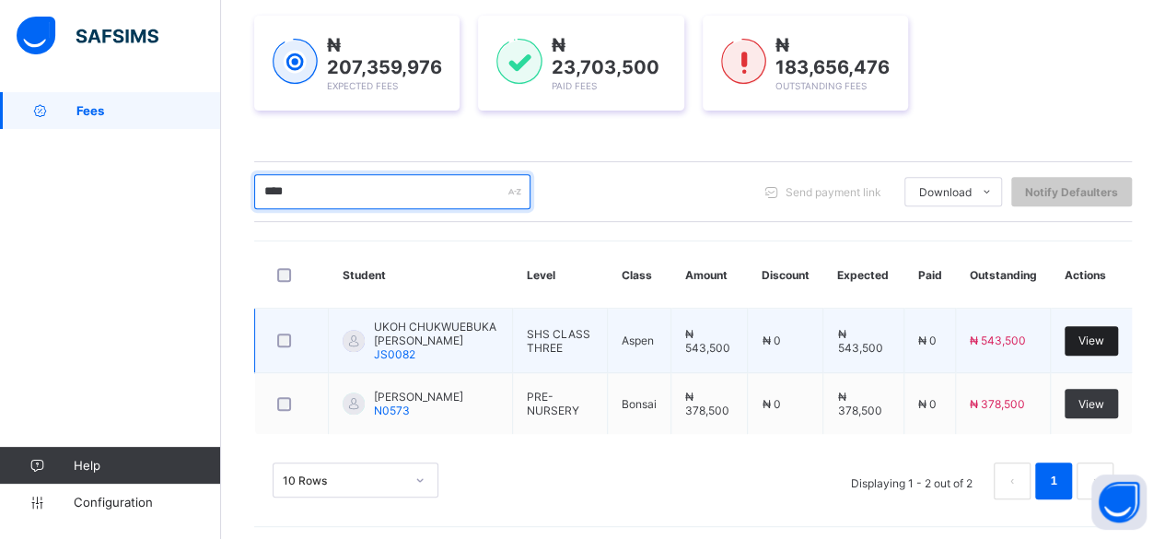
type input "****"
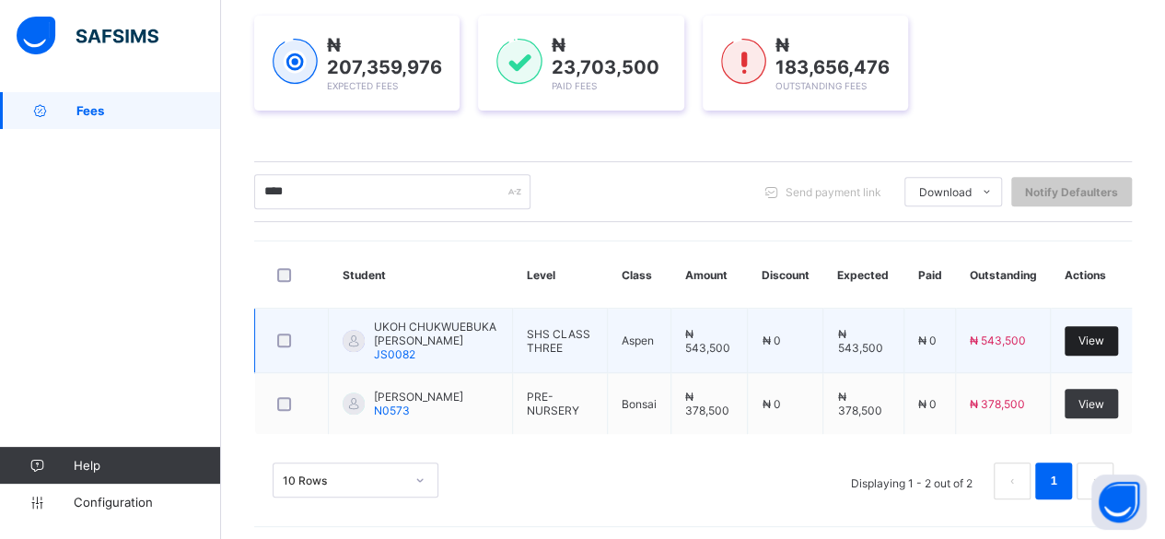
click at [1093, 338] on span "View" at bounding box center [1092, 340] width 26 height 14
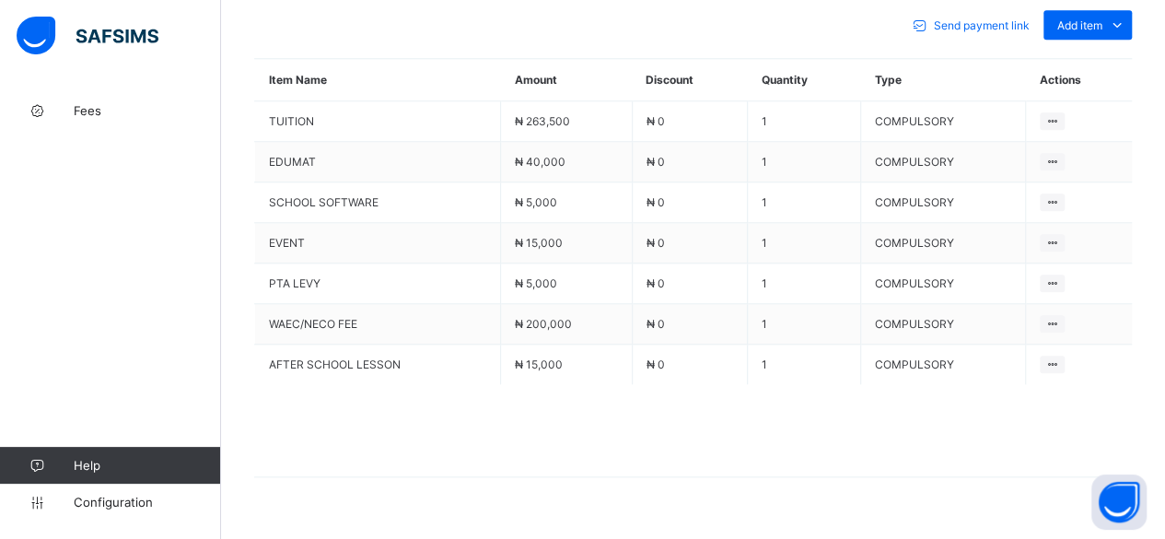
scroll to position [859, 0]
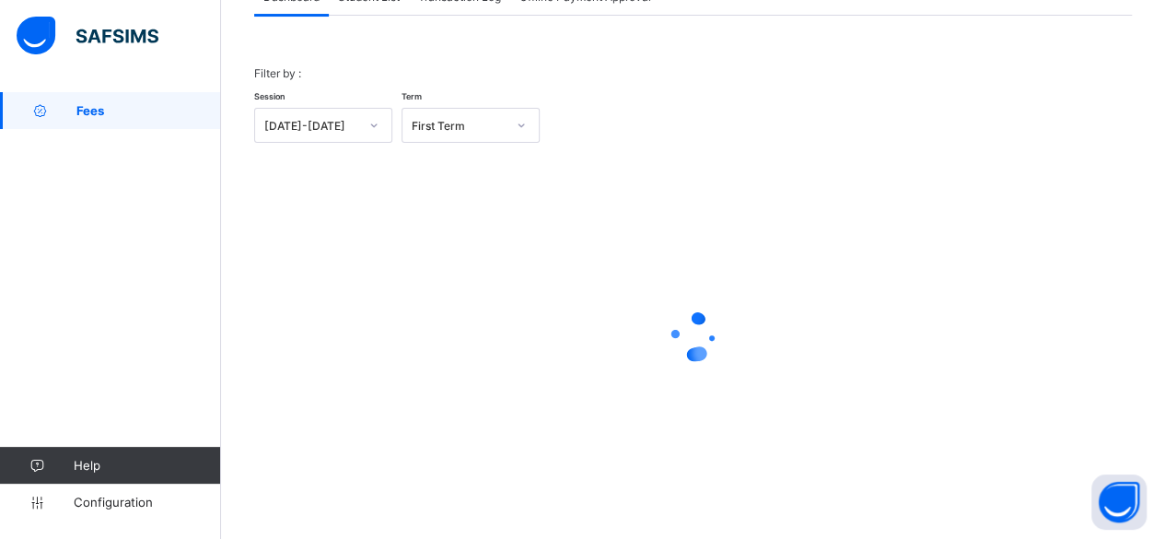
scroll to position [140, 0]
click at [385, 18] on div "Filter by : Session 2025-2026 Term First Term × Fees Configuration Status Below…" at bounding box center [693, 266] width 878 height 496
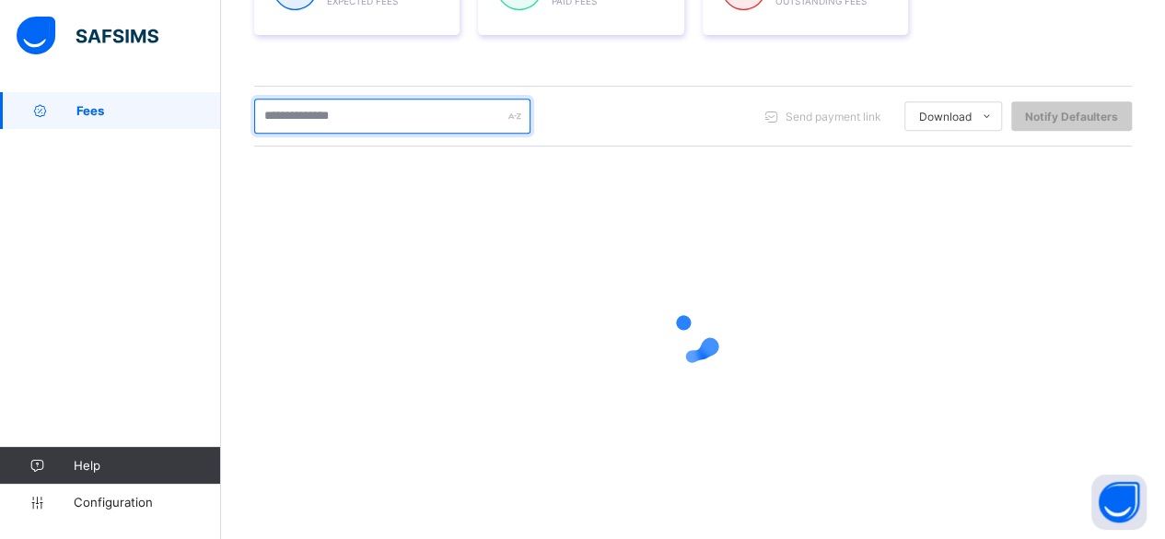
click at [389, 113] on input "text" at bounding box center [392, 116] width 276 height 35
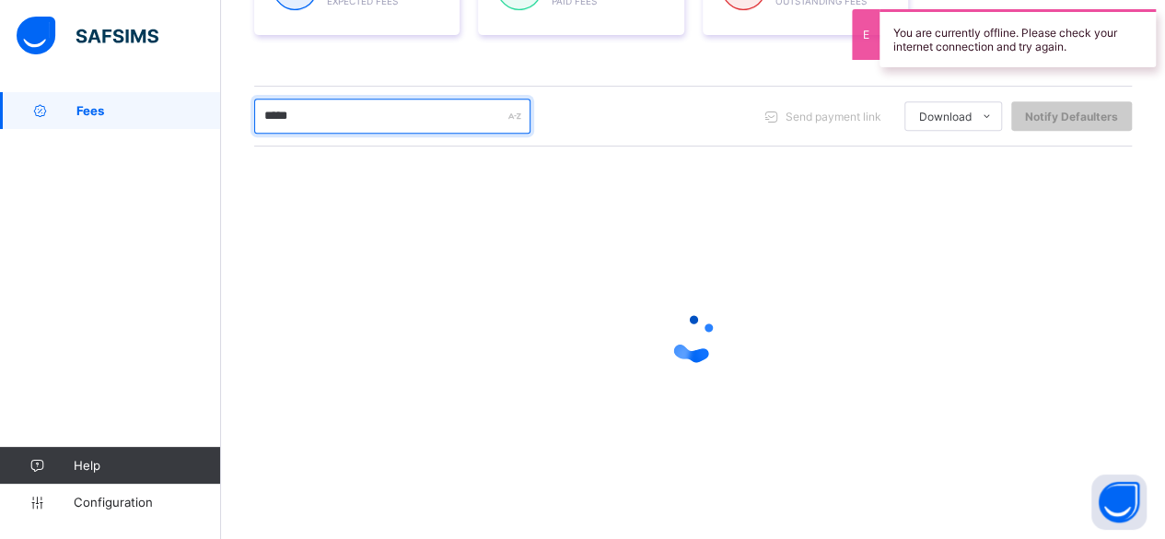
click at [379, 113] on input "*****" at bounding box center [392, 116] width 276 height 35
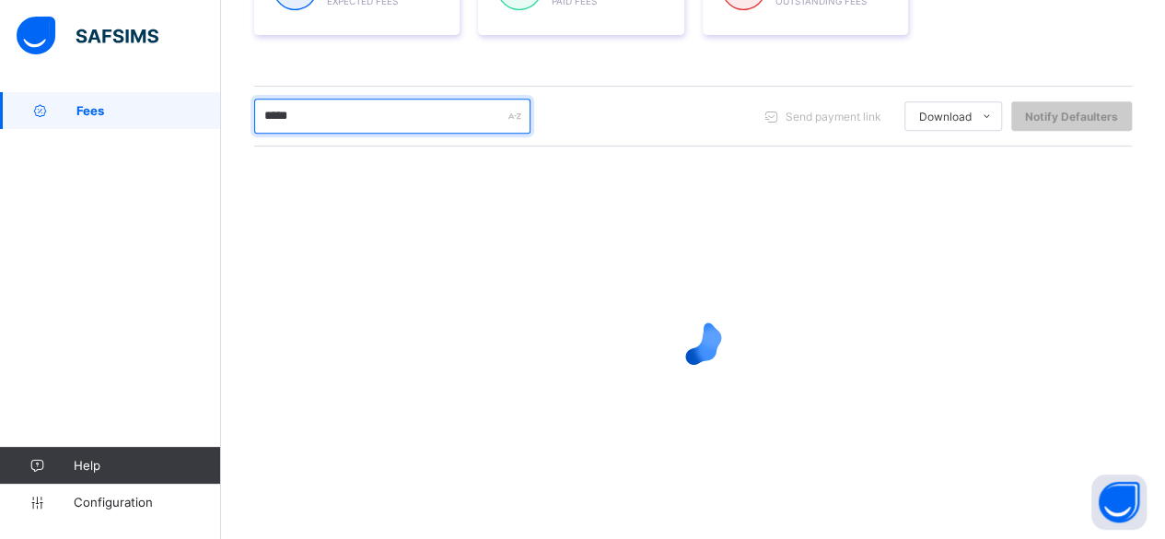
click at [379, 113] on input "*****" at bounding box center [392, 116] width 276 height 35
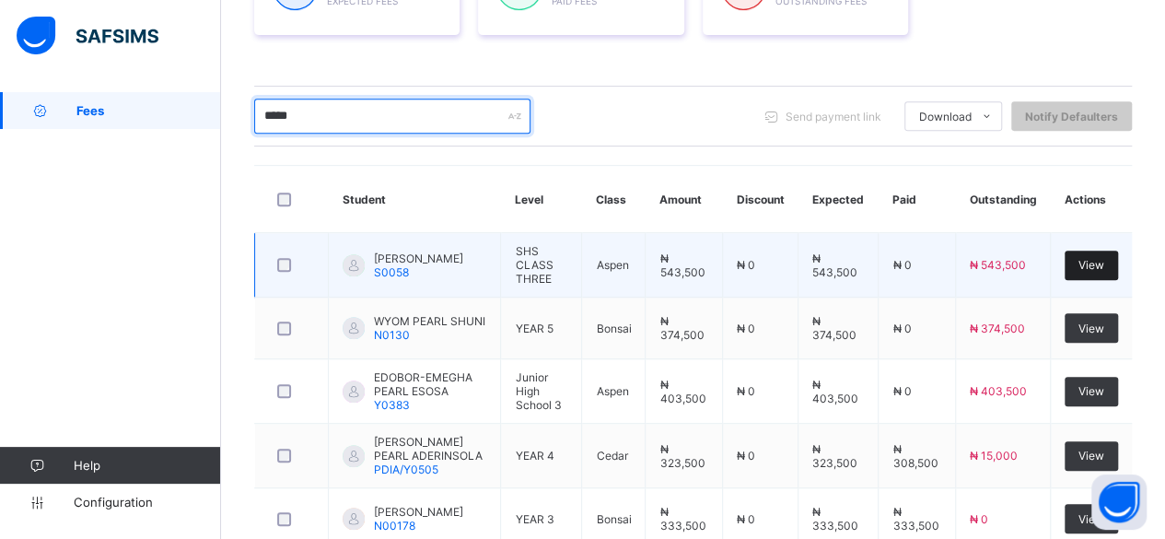
type input "*****"
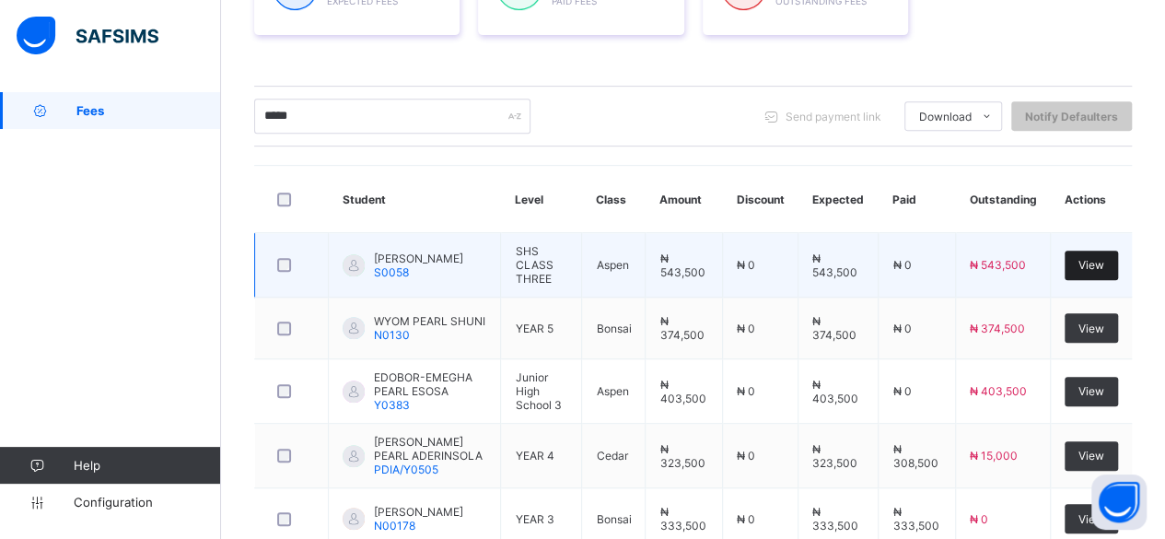
click at [1118, 268] on div "View" at bounding box center [1091, 265] width 53 height 29
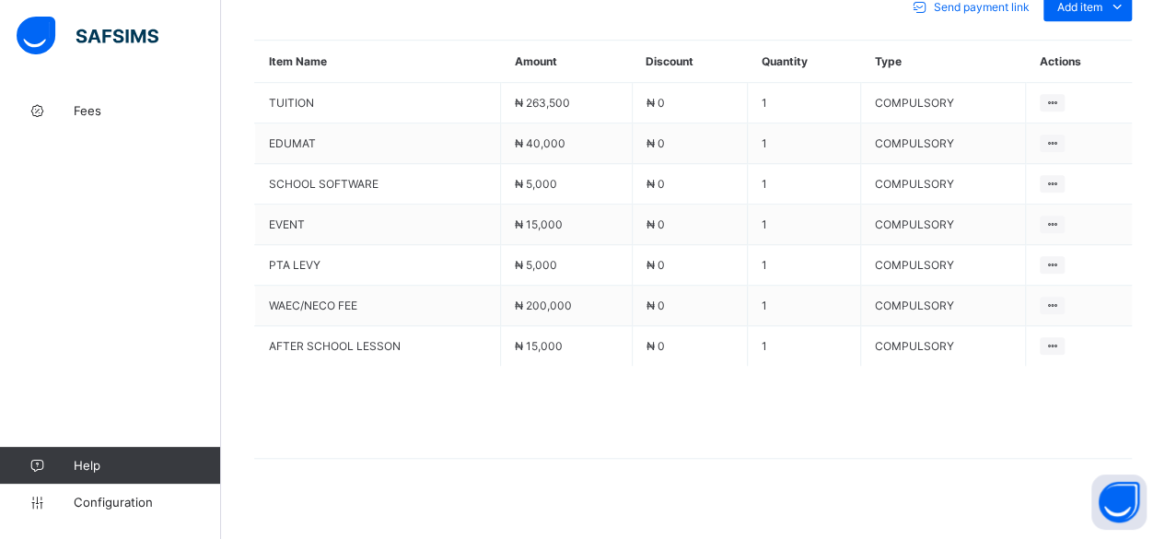
scroll to position [868, 0]
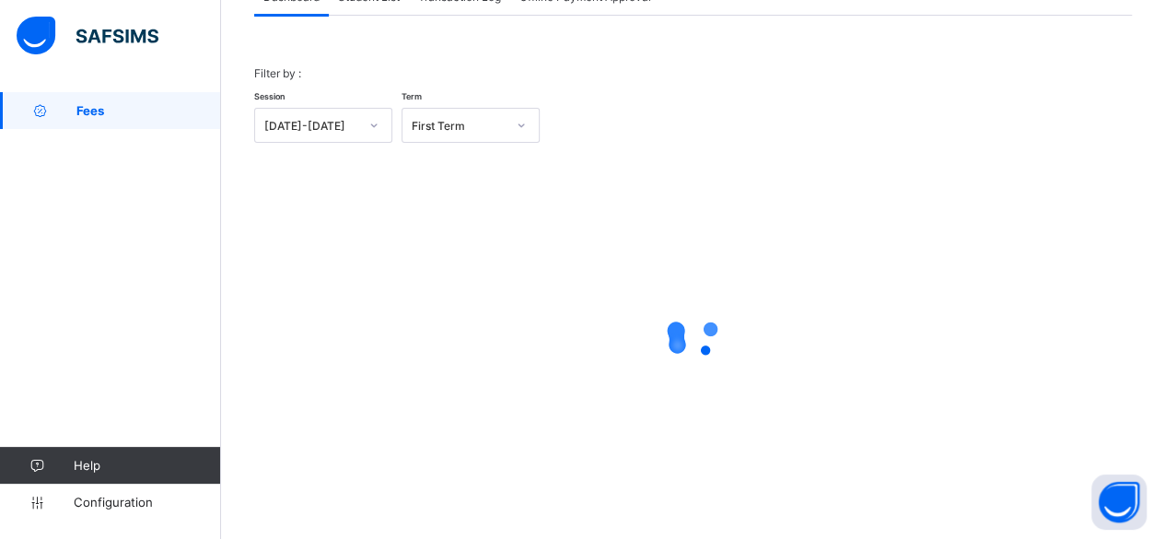
scroll to position [140, 0]
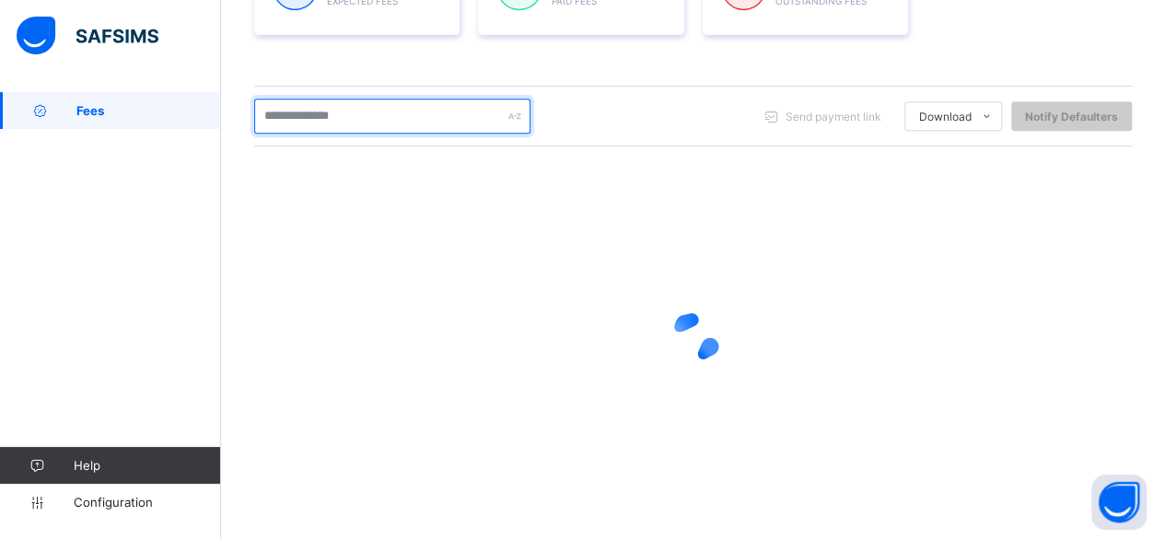
click at [408, 108] on input "text" at bounding box center [392, 116] width 276 height 35
type input "*******"
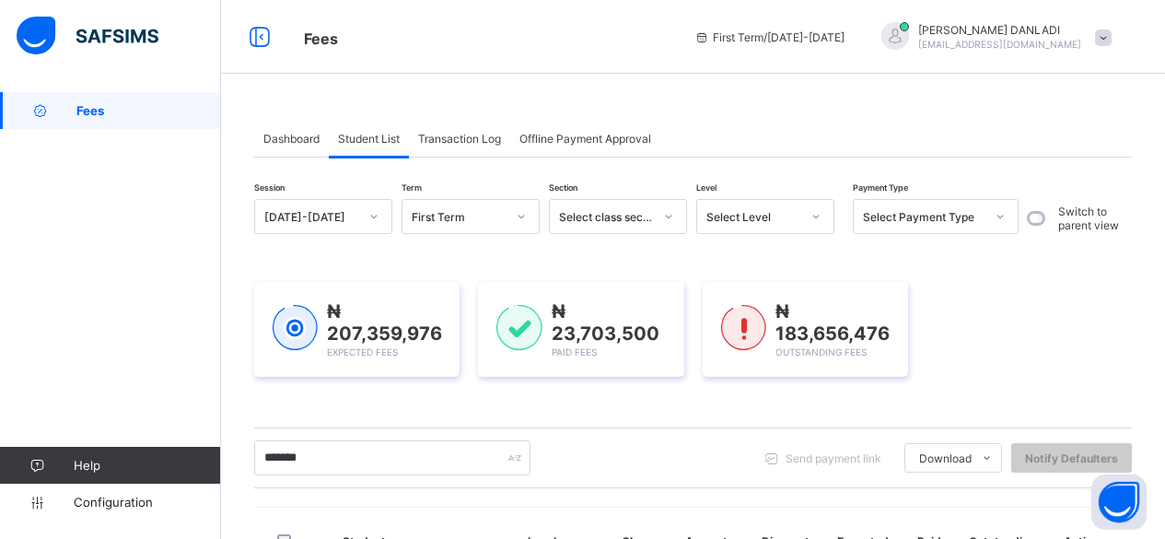
scroll to position [341, 0]
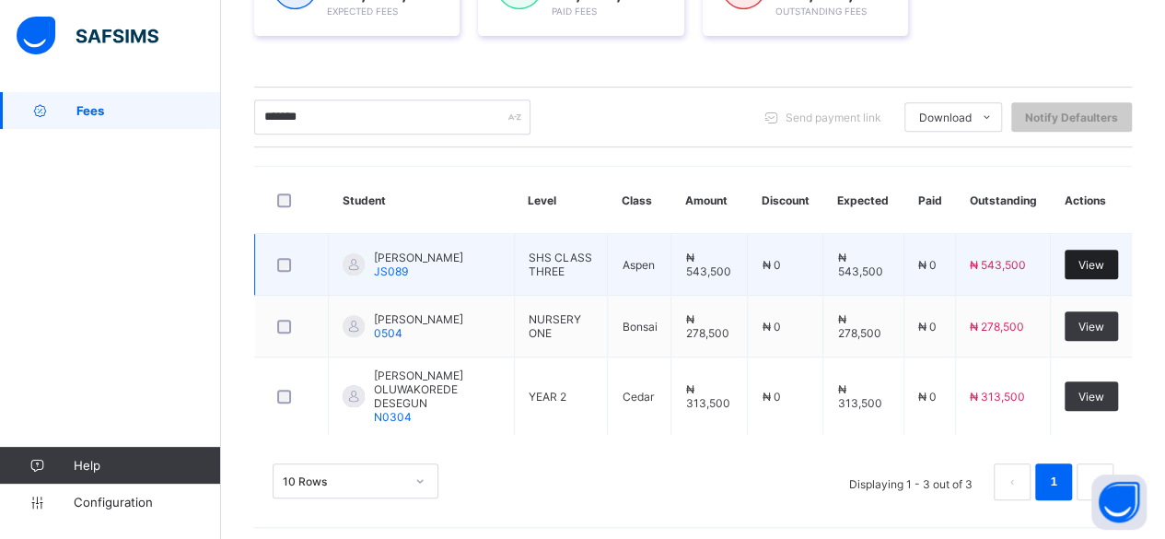
type input "*******"
click at [1095, 268] on div "View" at bounding box center [1091, 264] width 53 height 29
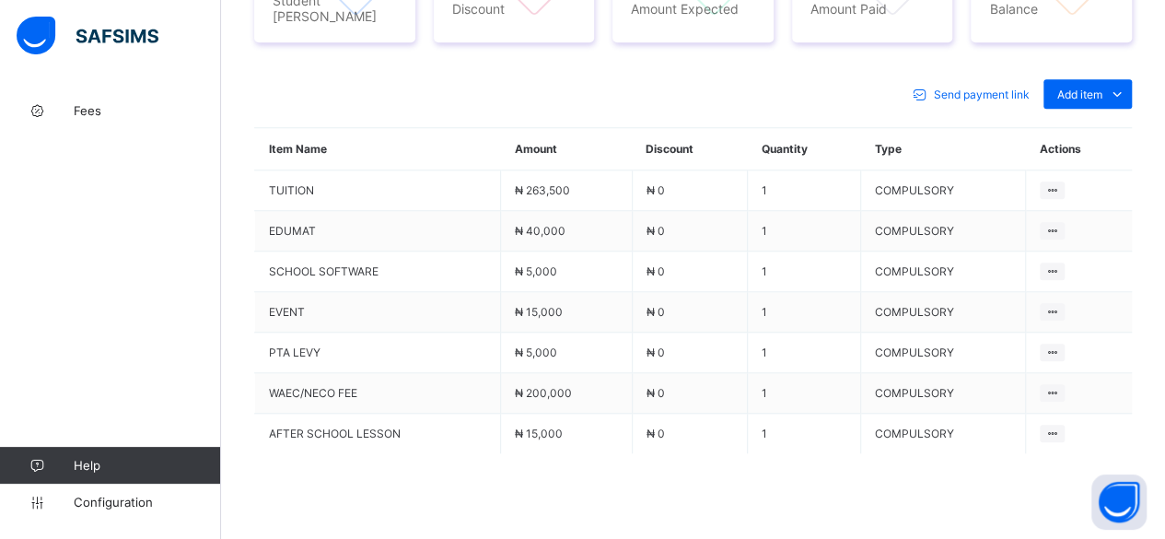
scroll to position [868, 0]
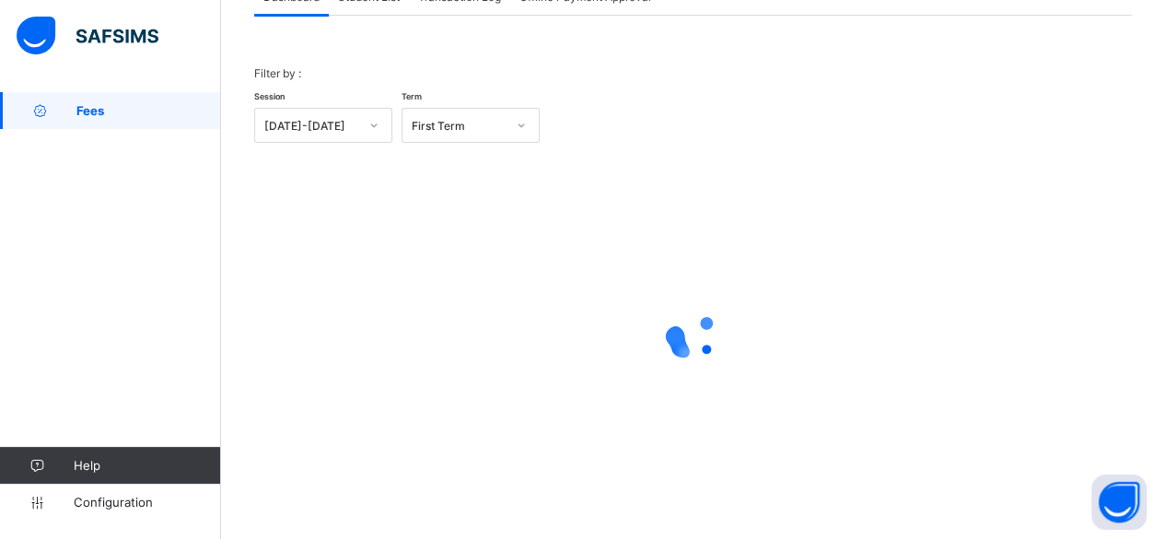
scroll to position [140, 0]
click at [356, 18] on div "Filter by : Session [DATE]-[DATE] Term First Term × Fees Configuration Status B…" at bounding box center [693, 266] width 878 height 496
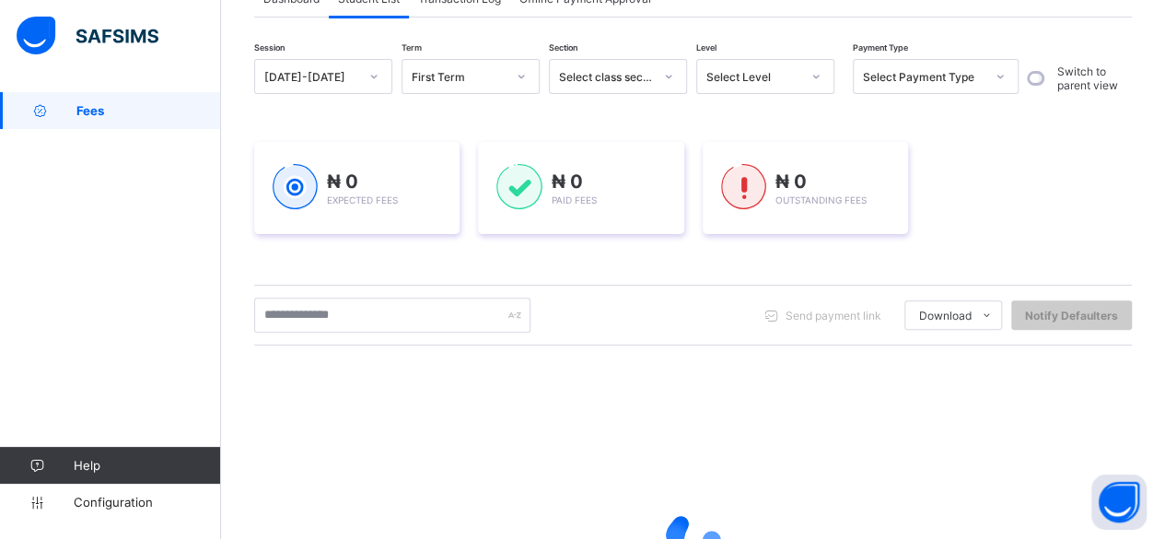
scroll to position [339, 0]
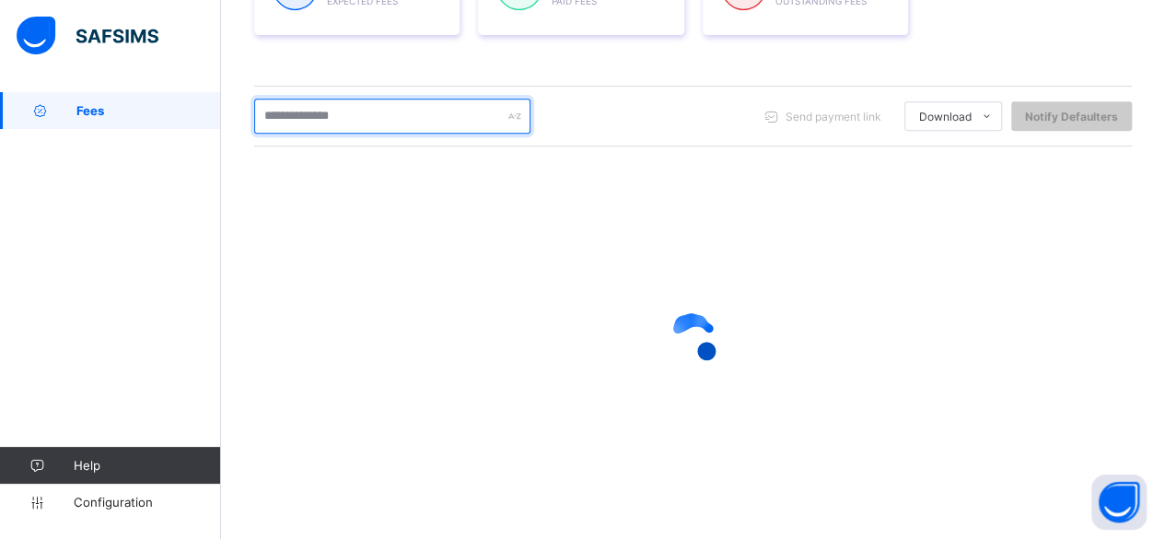
click at [359, 113] on input "text" at bounding box center [392, 116] width 276 height 35
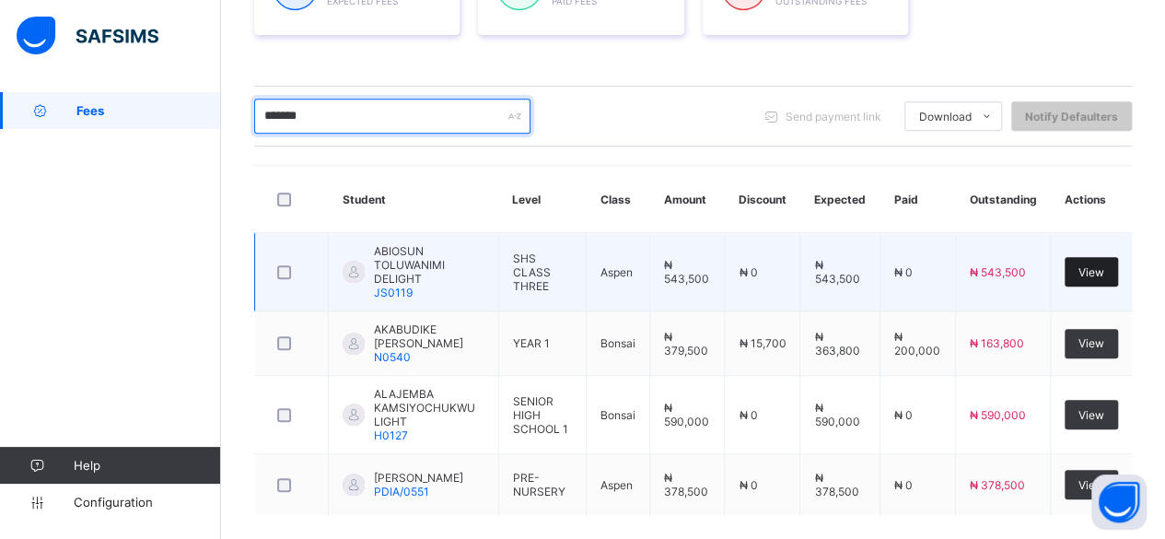
type input "*******"
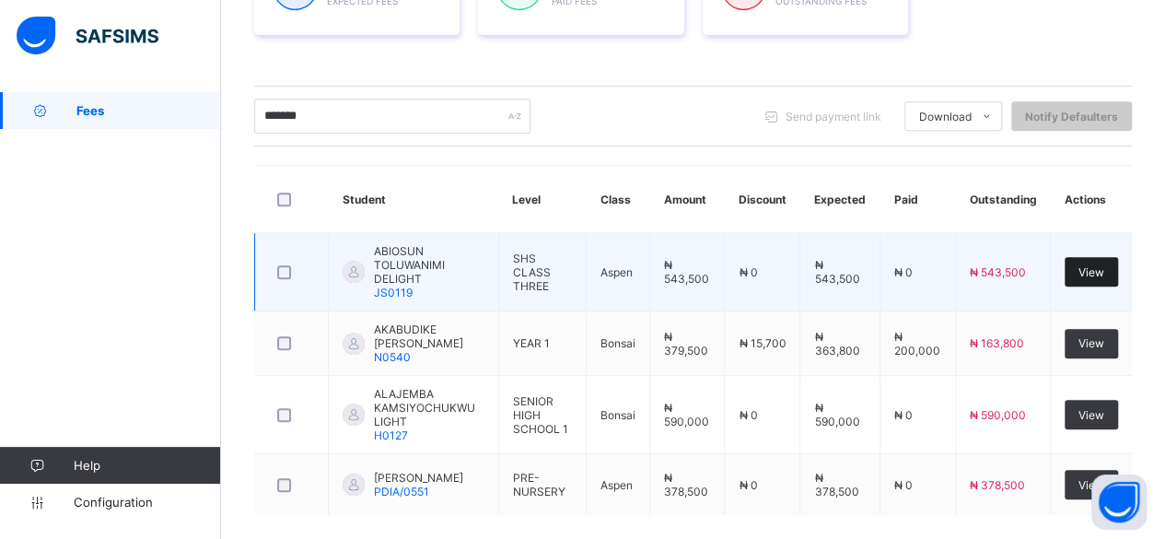
click at [1104, 265] on span "View" at bounding box center [1092, 272] width 26 height 14
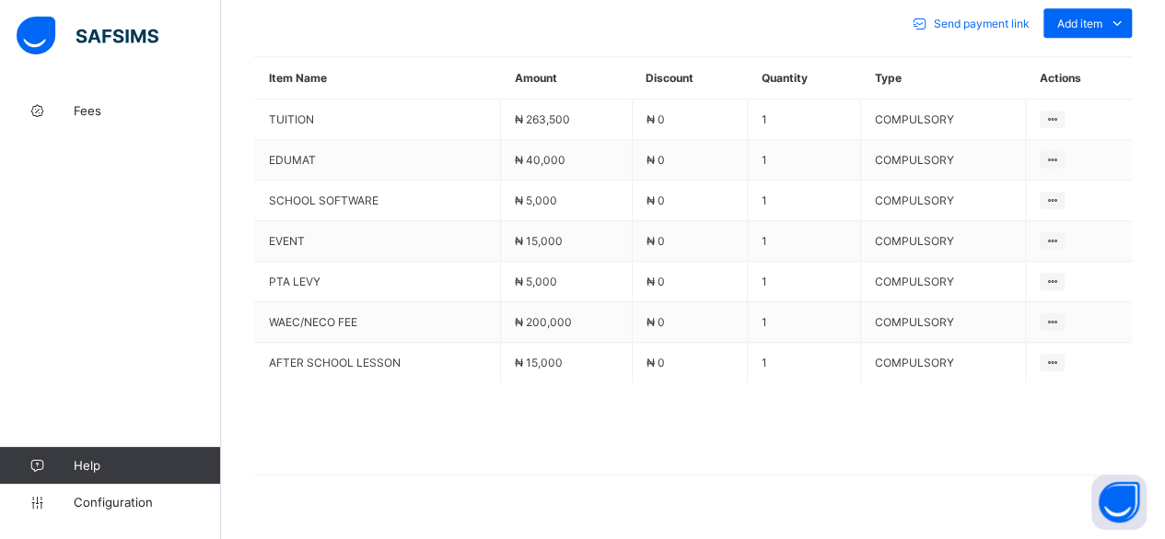
scroll to position [859, 0]
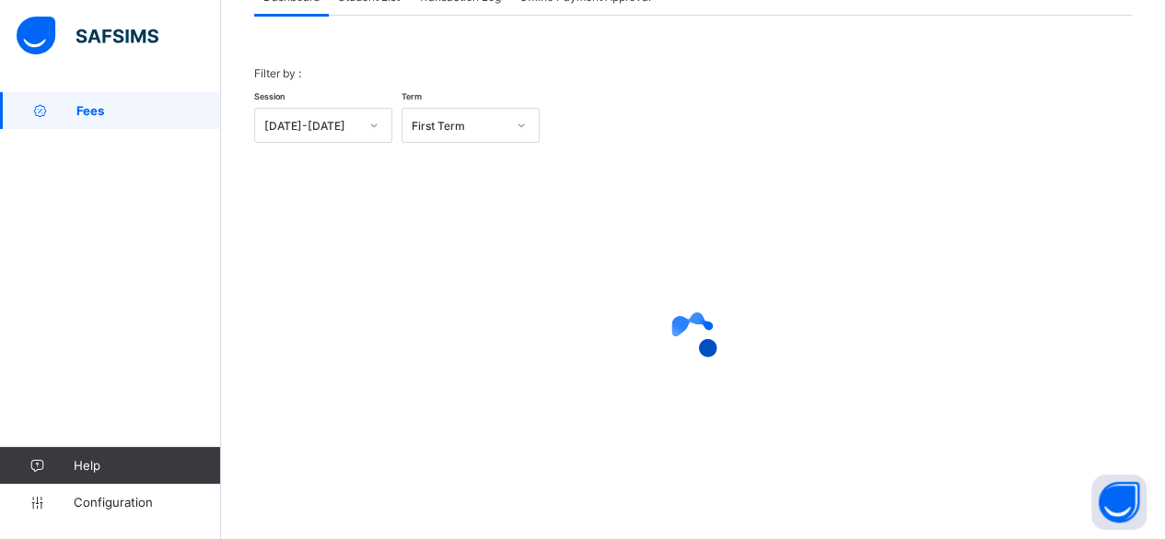
scroll to position [140, 0]
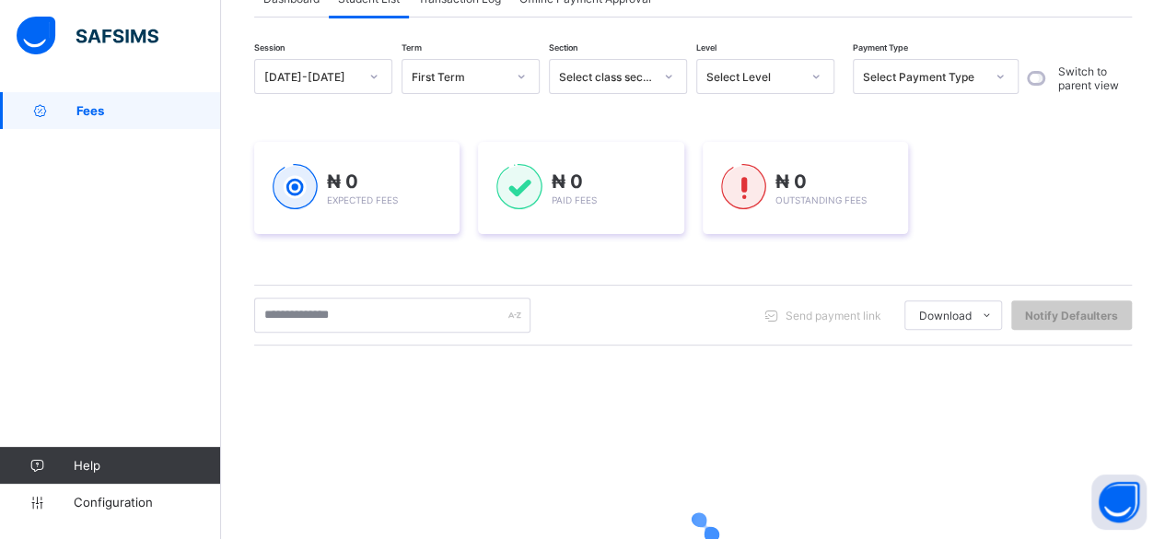
scroll to position [339, 0]
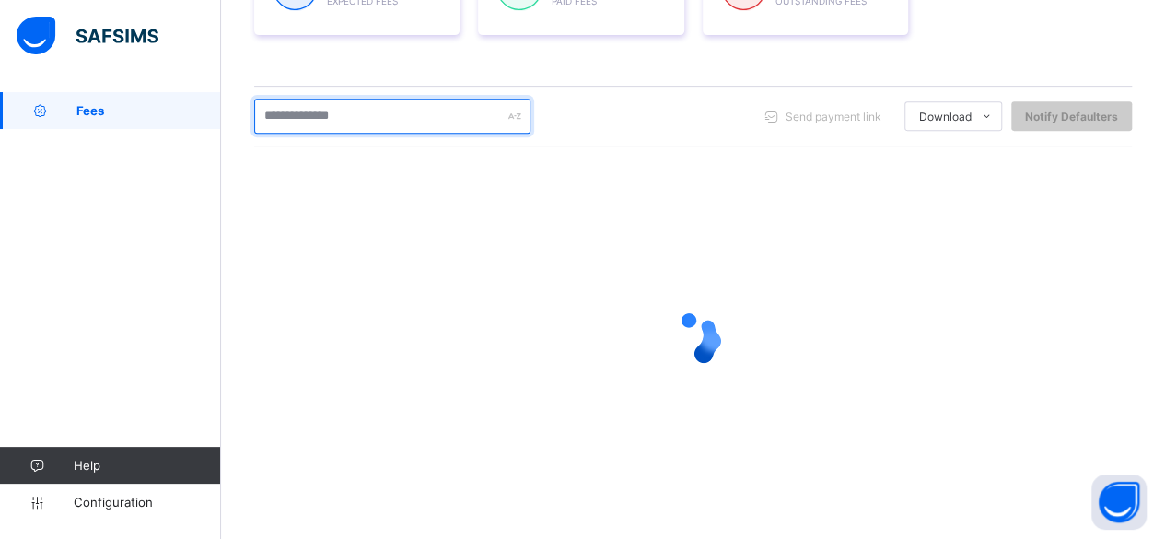
click at [360, 109] on input "text" at bounding box center [392, 116] width 276 height 35
click at [323, 110] on input "********" at bounding box center [392, 116] width 276 height 35
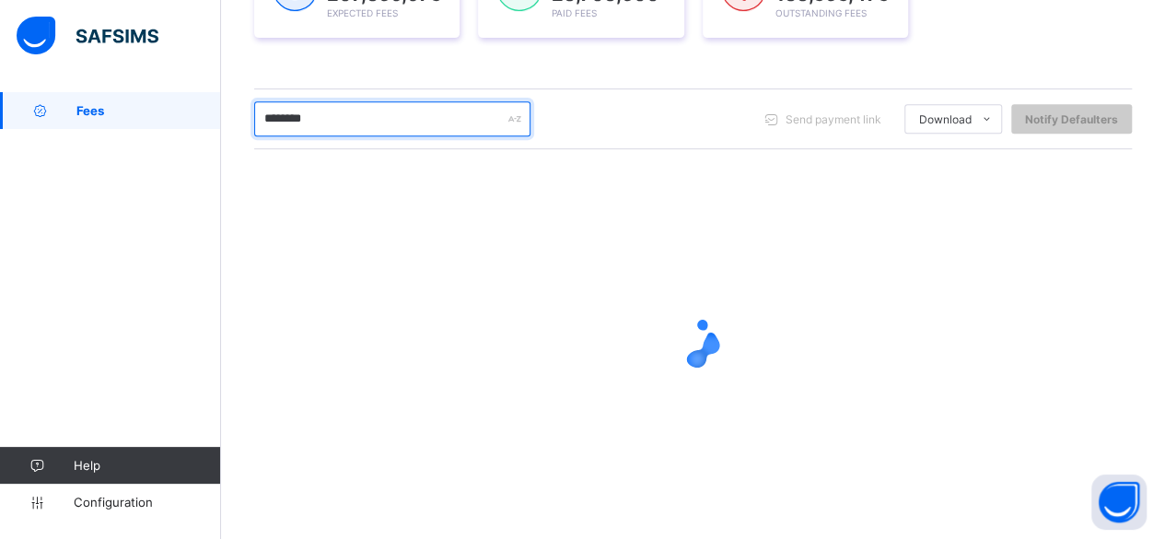
scroll to position [341, 0]
click at [269, 111] on input "*********" at bounding box center [392, 116] width 276 height 35
click at [317, 119] on input "********" at bounding box center [392, 116] width 276 height 35
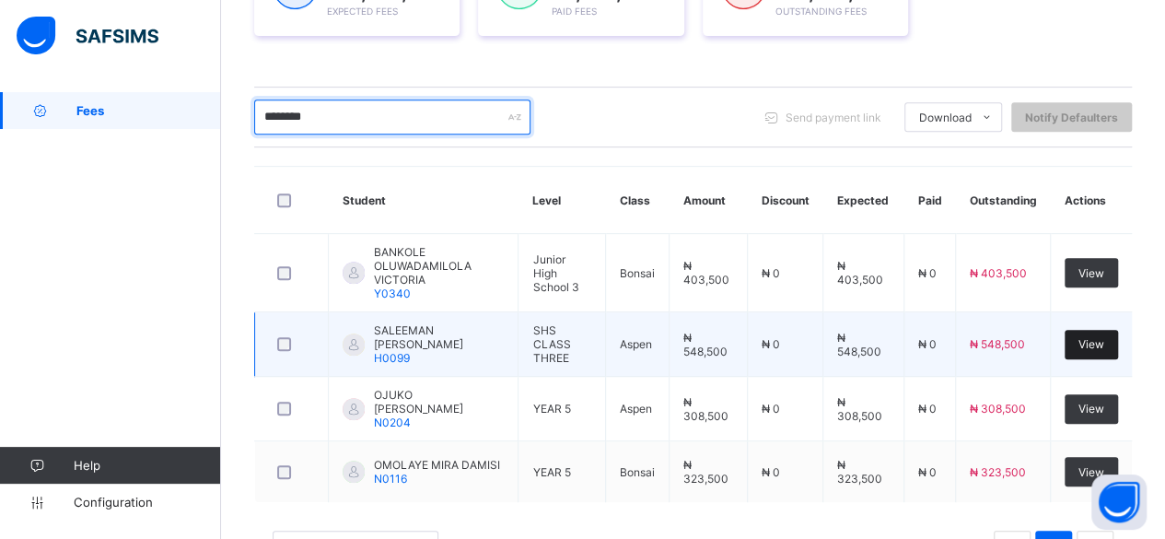
type input "********"
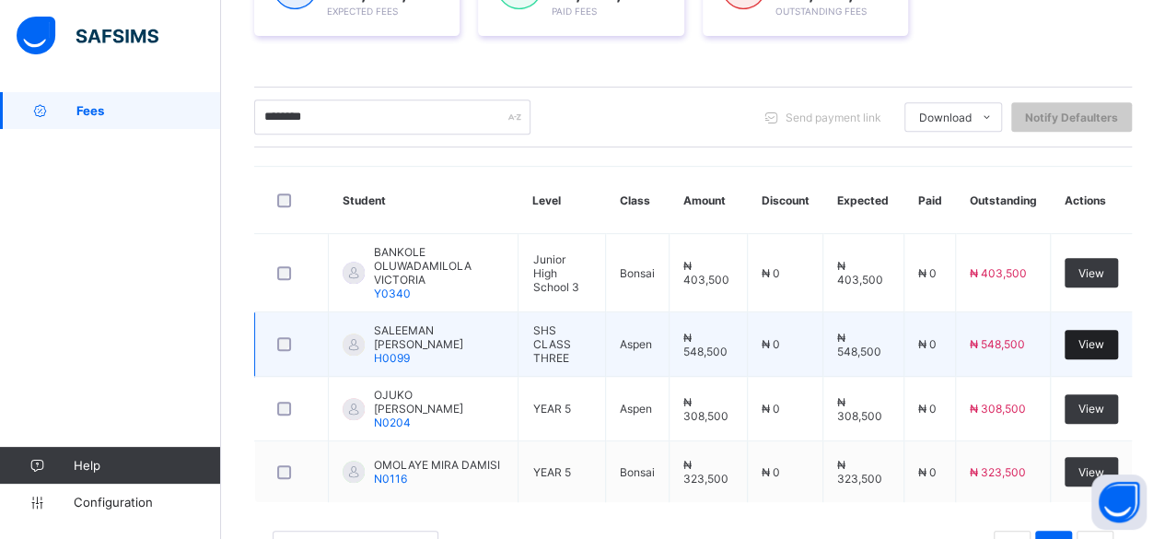
click at [1104, 330] on div "View" at bounding box center [1091, 344] width 53 height 29
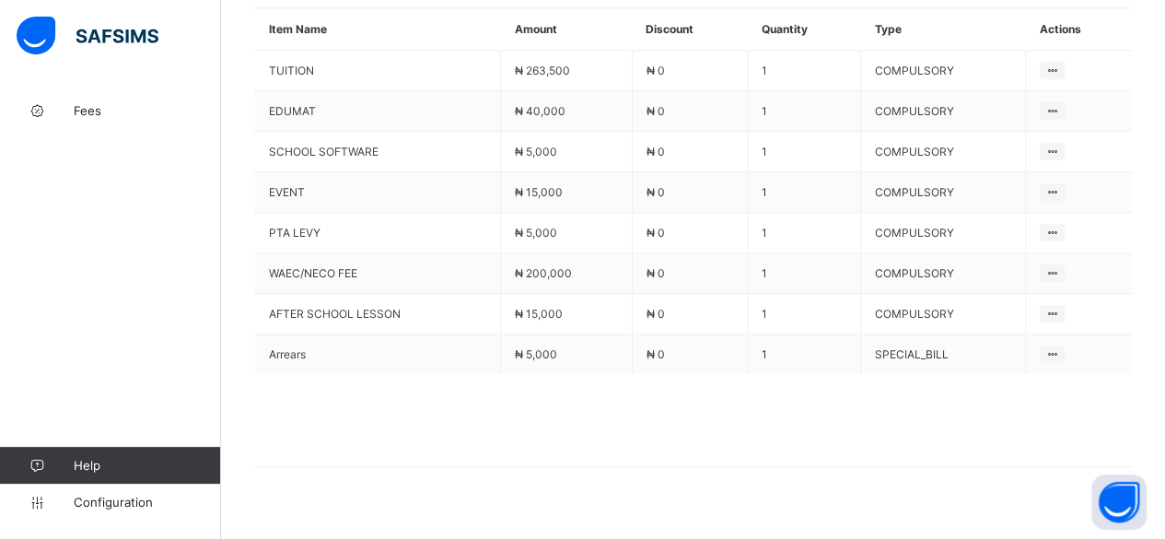
scroll to position [907, 0]
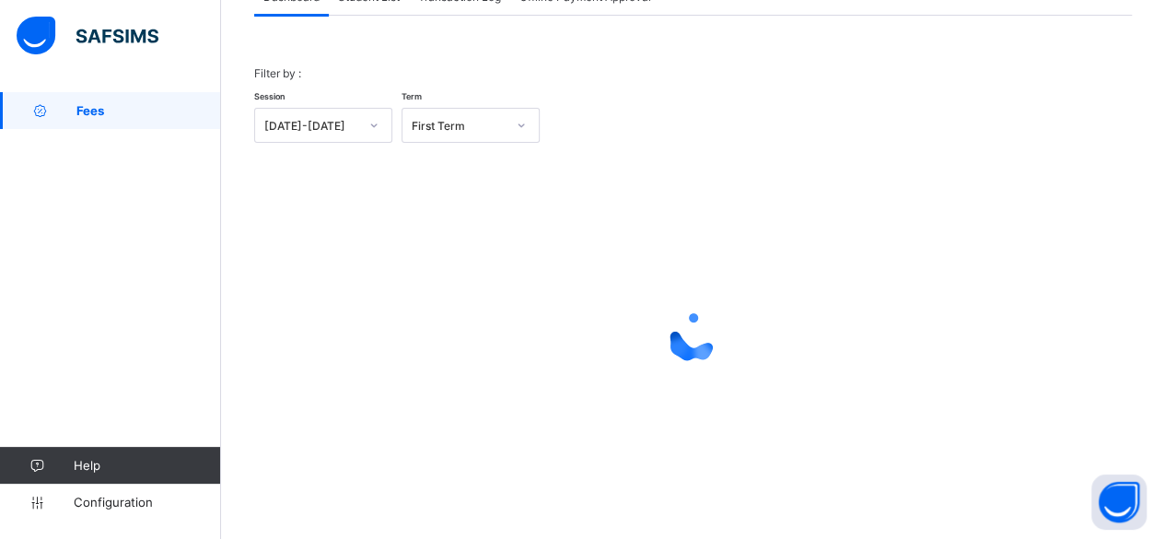
scroll to position [140, 0]
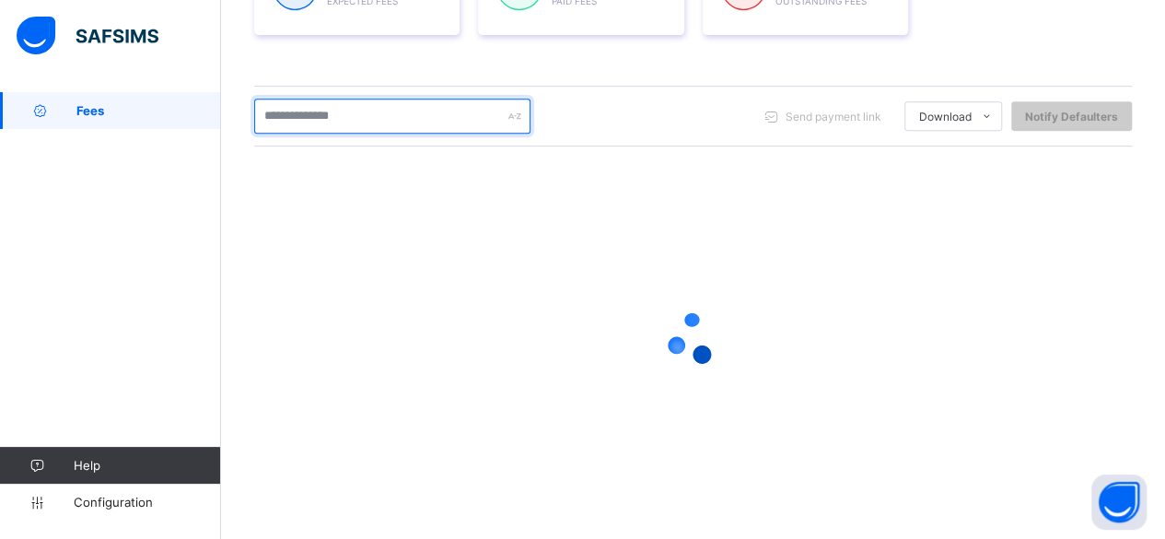
click at [341, 119] on input "text" at bounding box center [392, 116] width 276 height 35
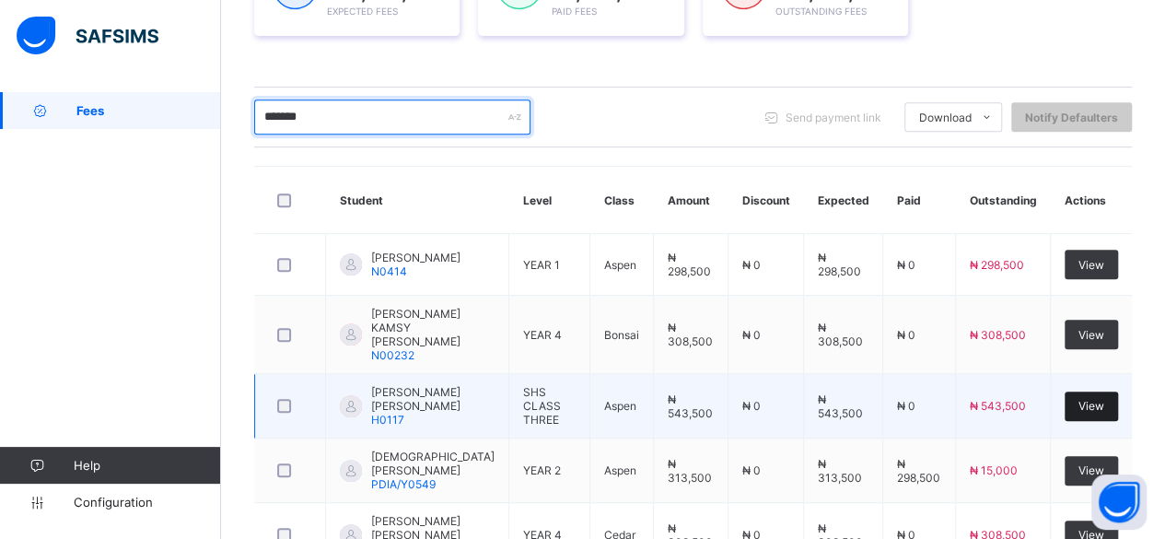
type input "*******"
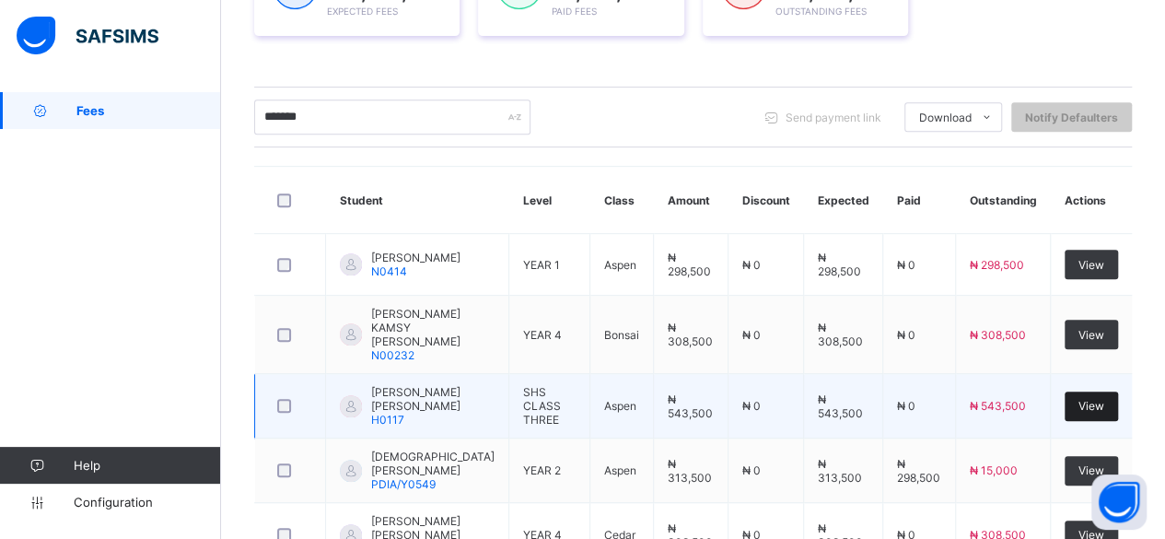
click at [1104, 399] on span "View" at bounding box center [1092, 406] width 26 height 14
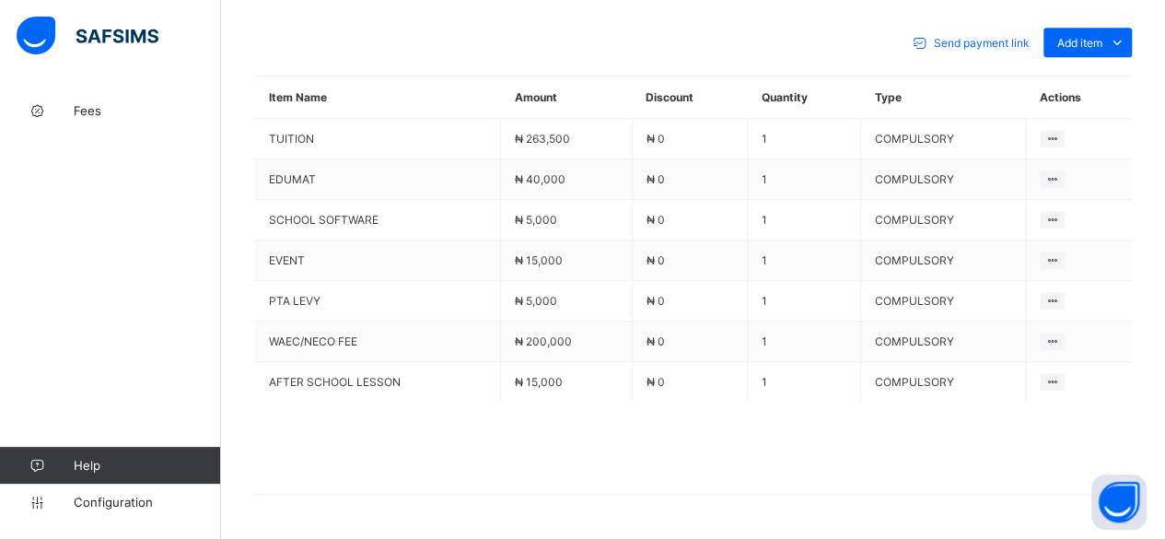
scroll to position [868, 0]
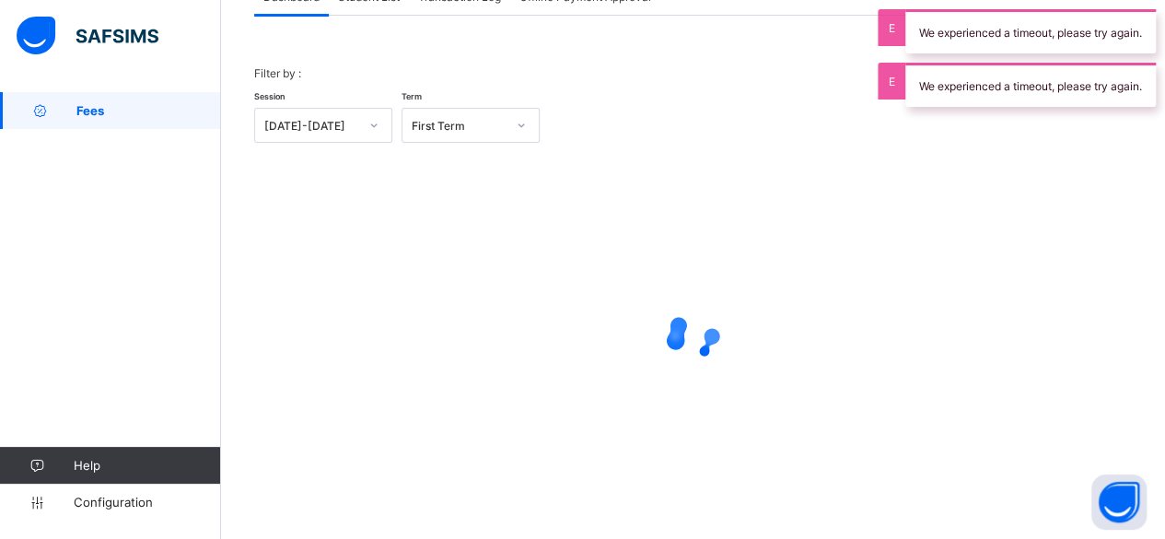
scroll to position [140, 0]
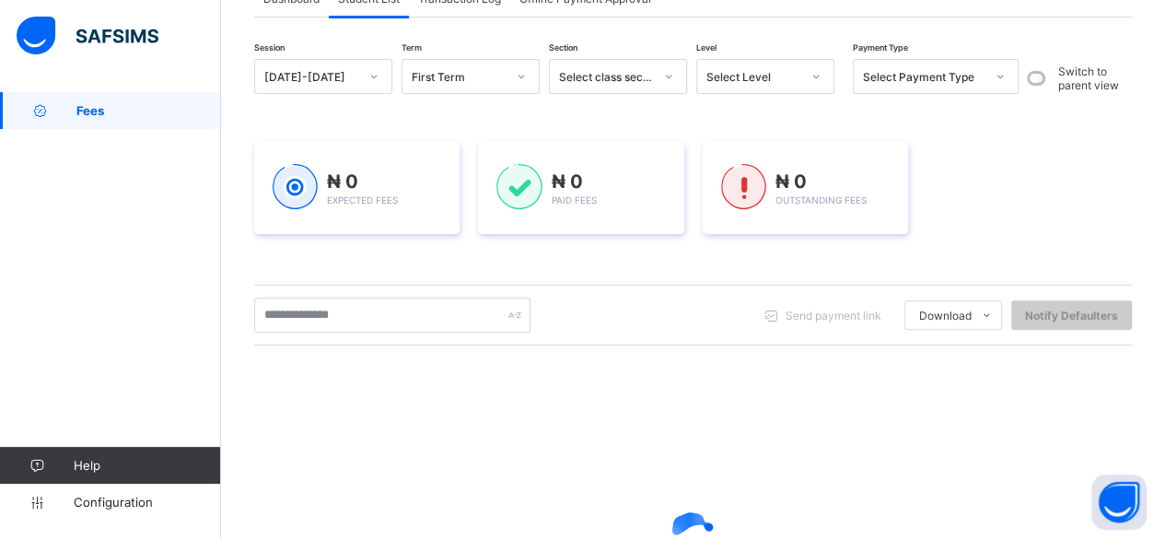
scroll to position [339, 0]
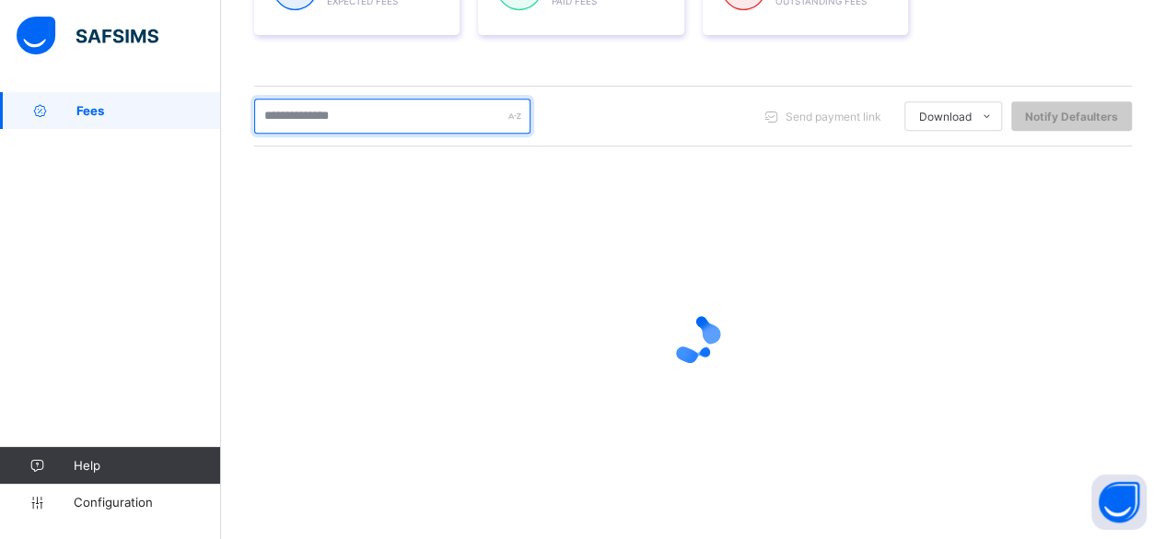
click at [319, 108] on input "text" at bounding box center [392, 116] width 276 height 35
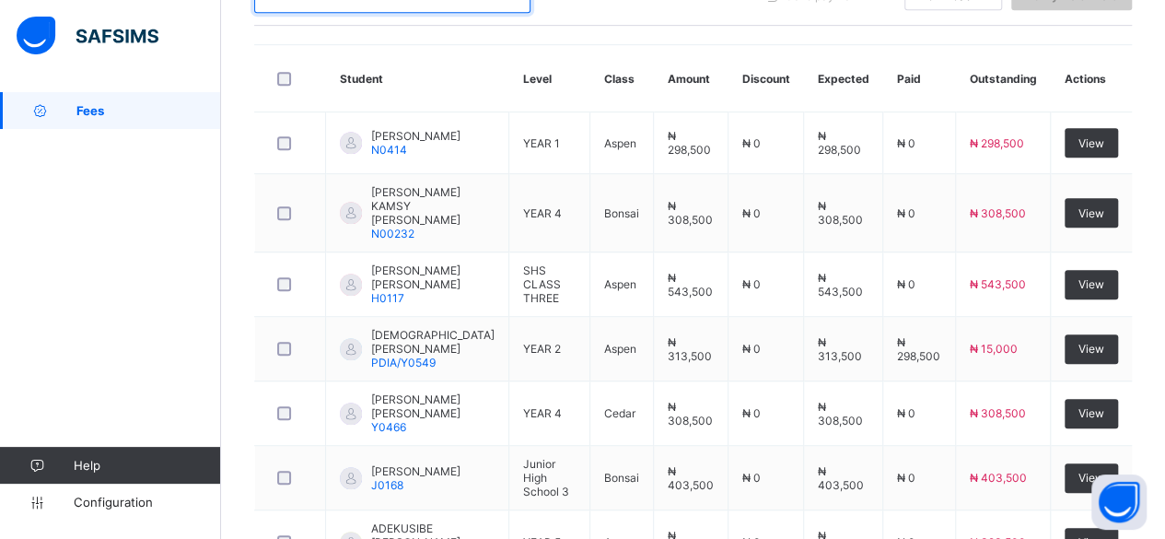
scroll to position [451, 0]
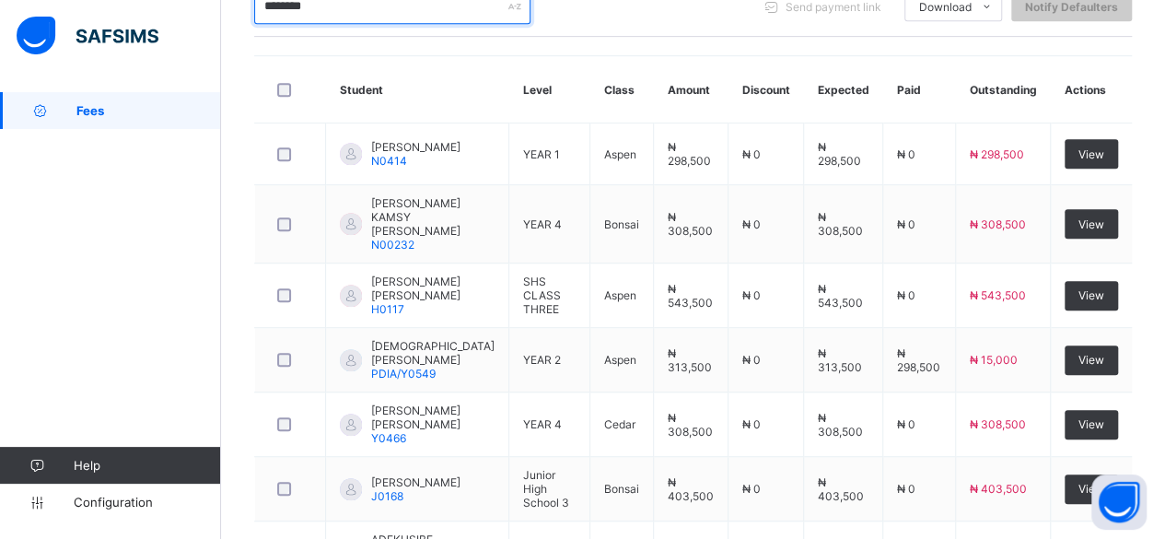
click at [443, 18] on input "********" at bounding box center [392, 6] width 276 height 35
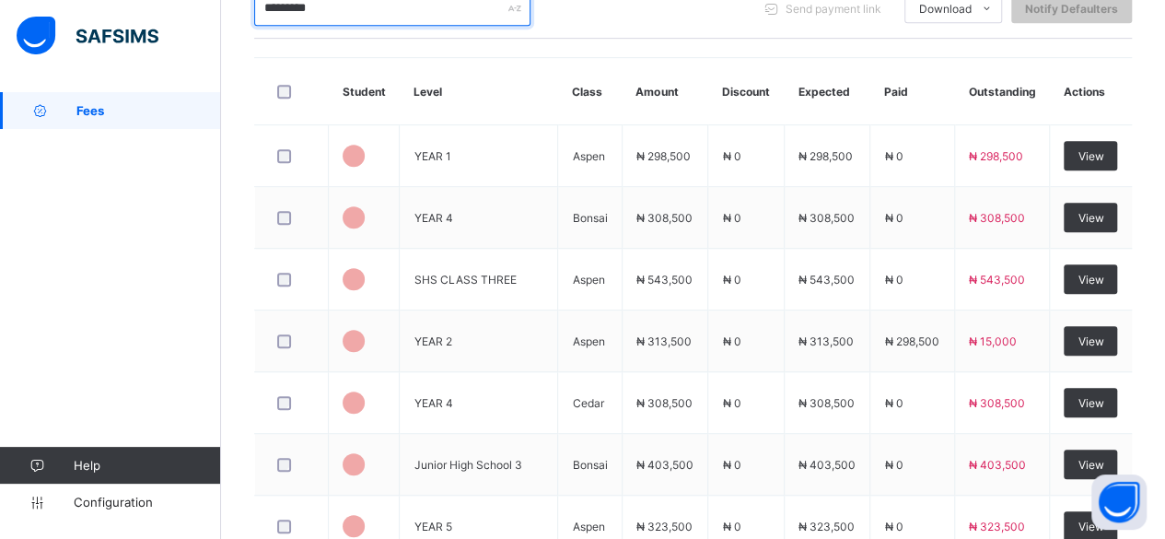
scroll to position [341, 0]
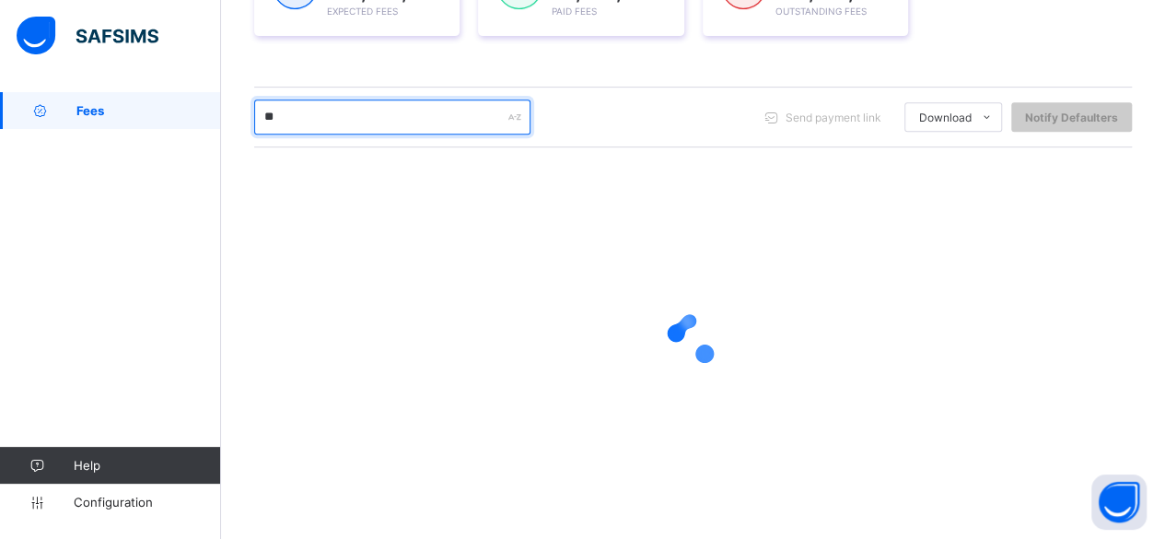
type input "*"
type input "******"
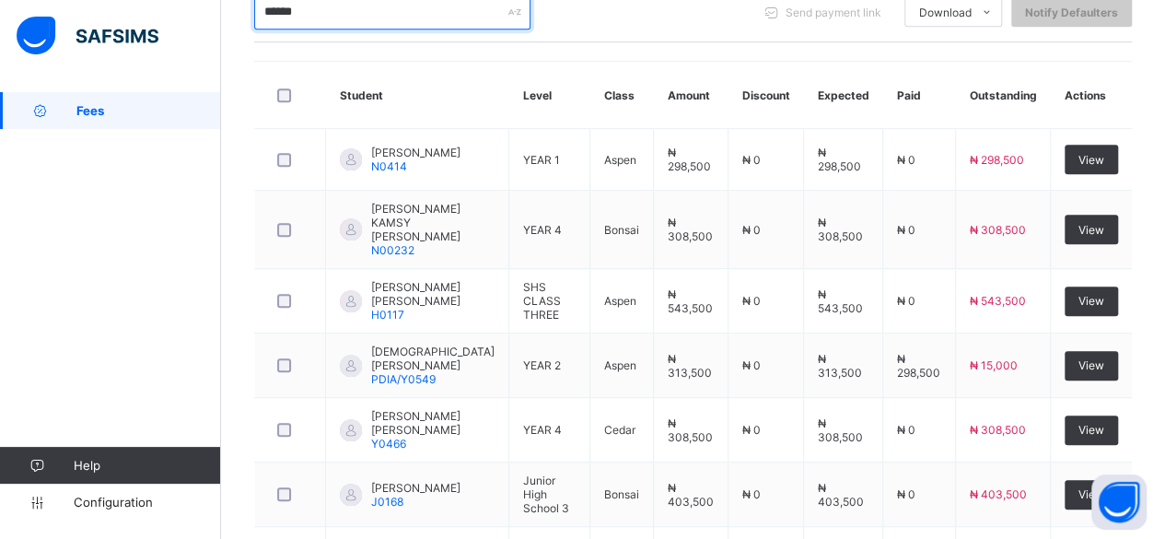
scroll to position [464, 0]
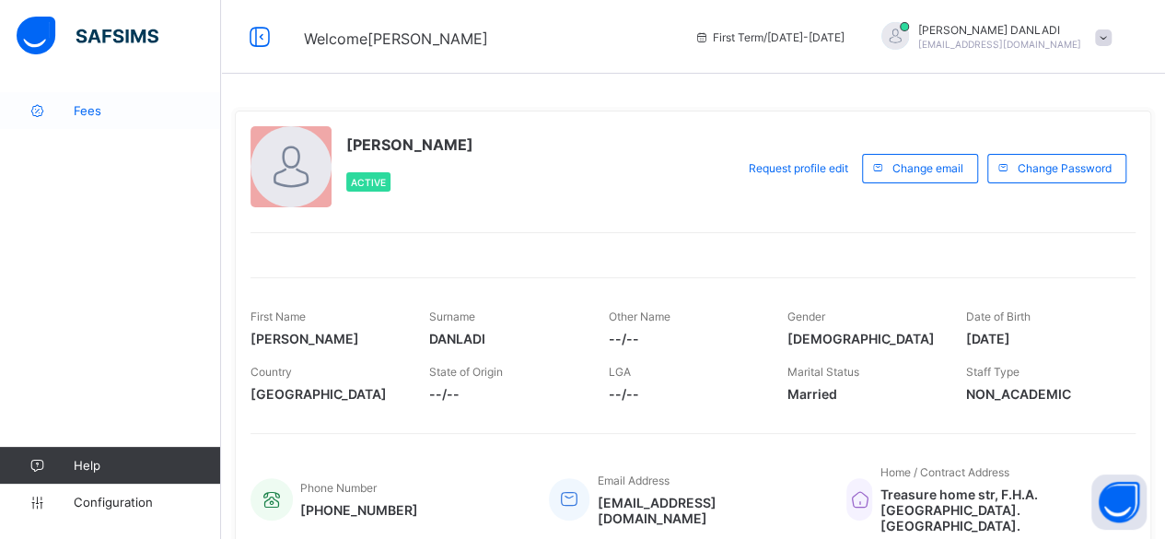
click at [144, 113] on span "Fees" at bounding box center [147, 110] width 147 height 15
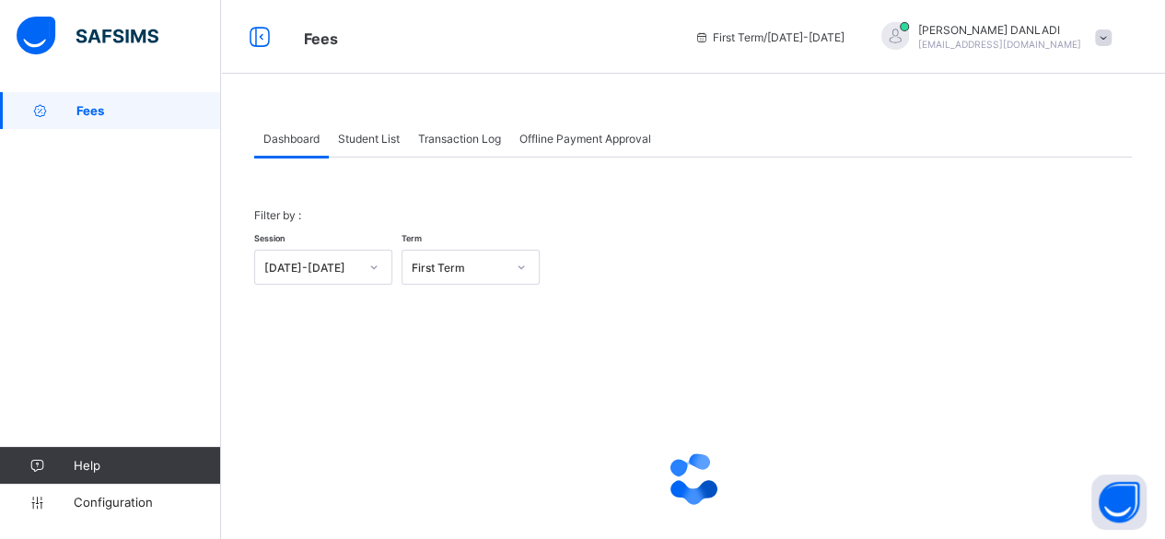
click at [365, 132] on span "Student List" at bounding box center [369, 139] width 62 height 14
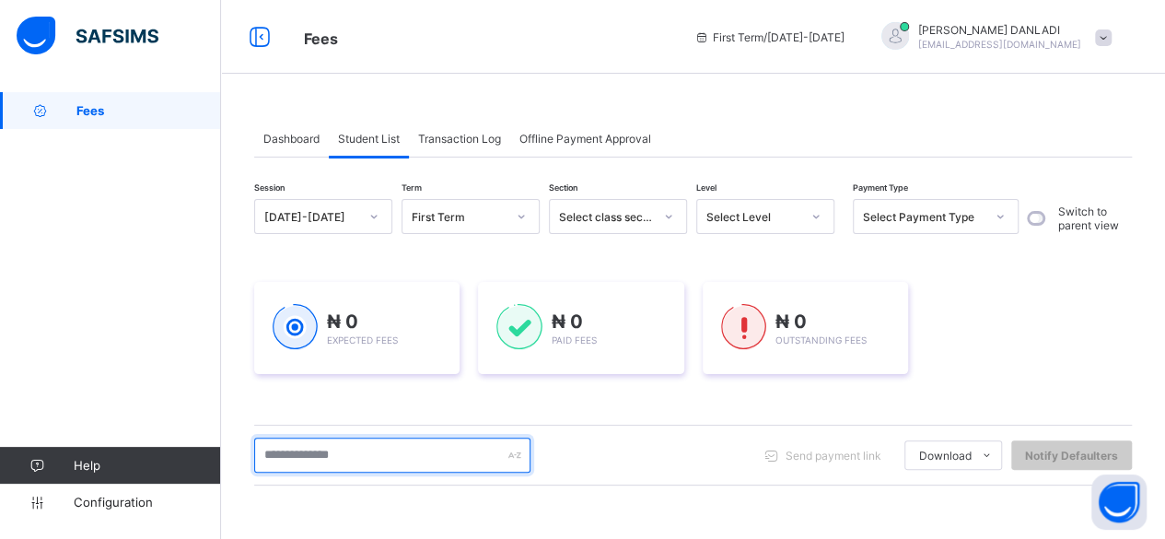
click at [360, 469] on input "text" at bounding box center [392, 455] width 276 height 35
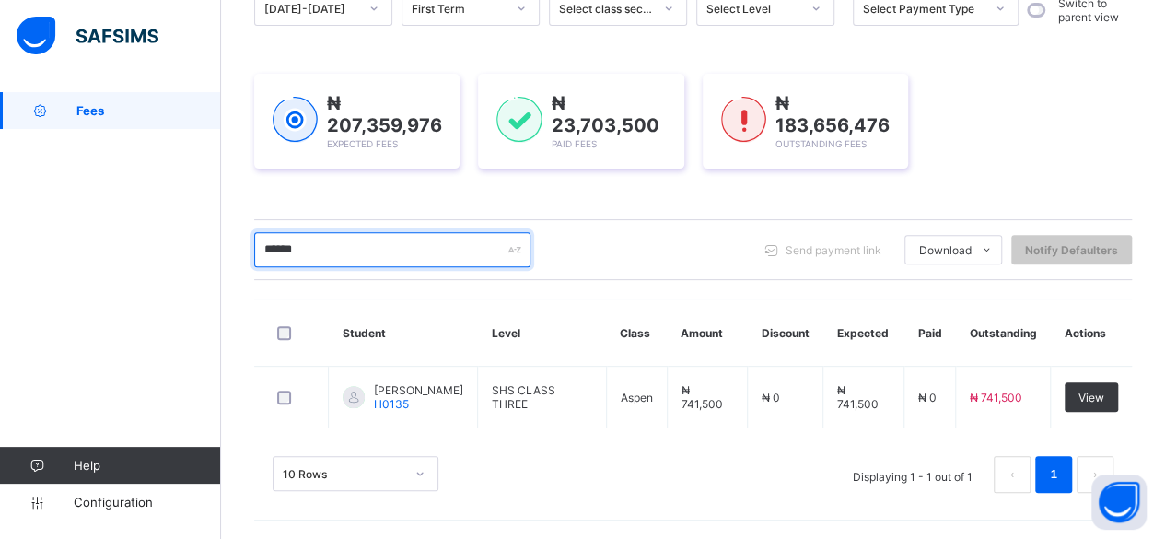
scroll to position [204, 0]
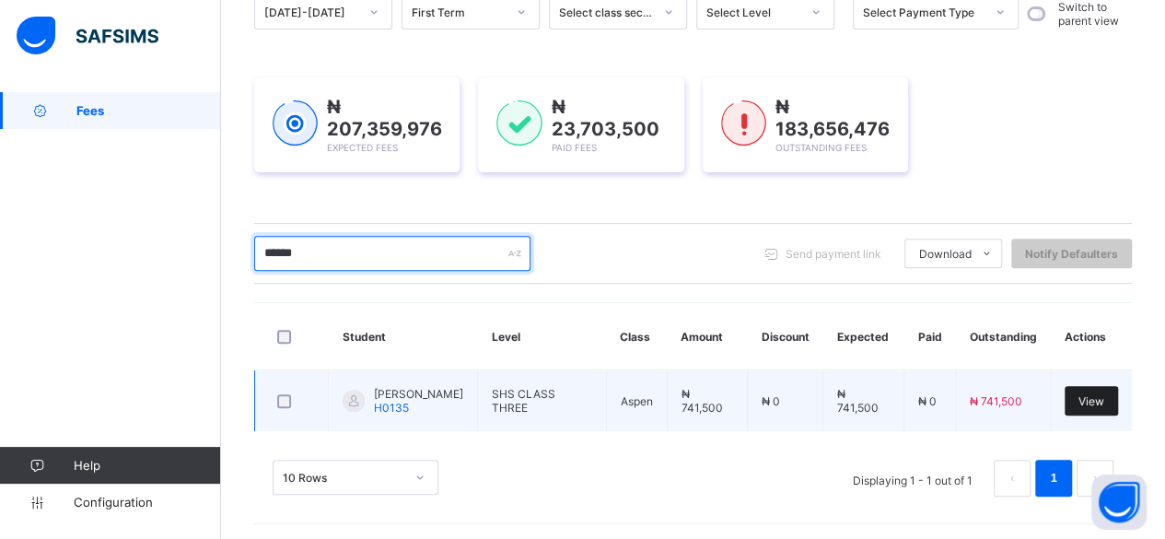
type input "******"
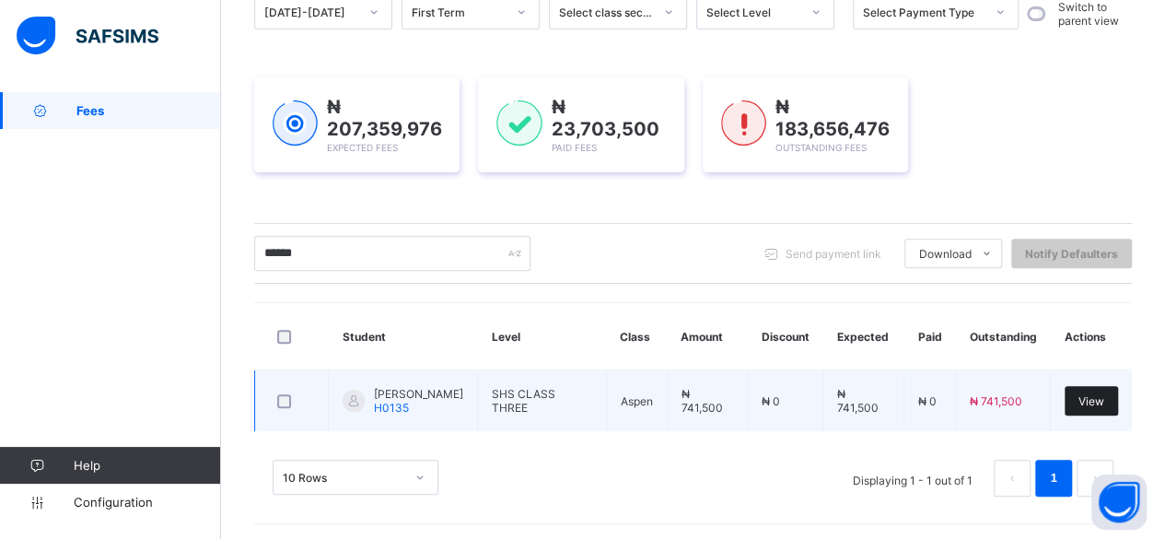
click at [1102, 395] on span "View" at bounding box center [1092, 401] width 26 height 14
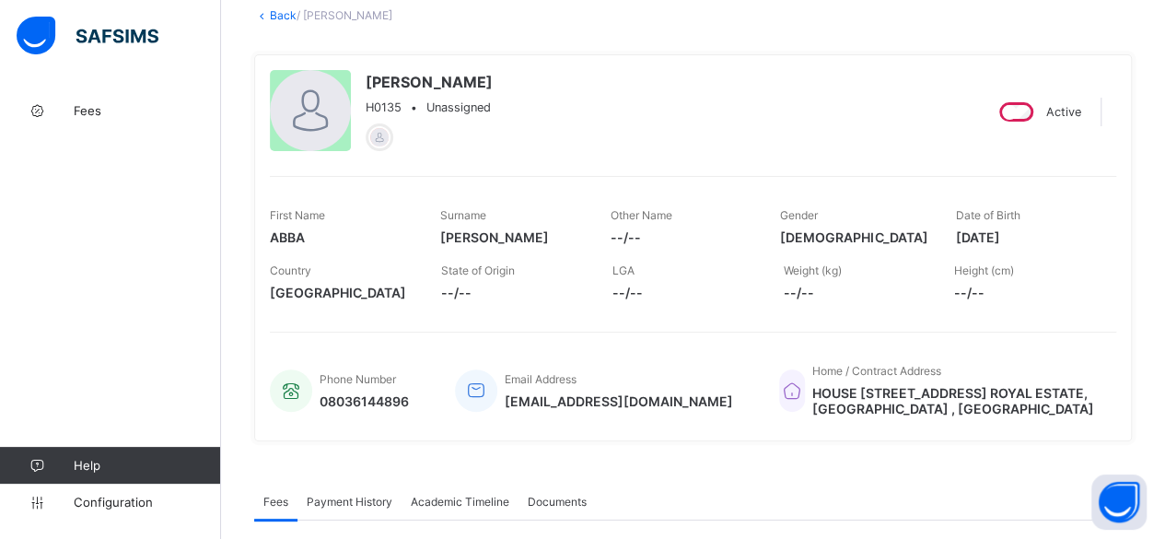
scroll to position [94, 0]
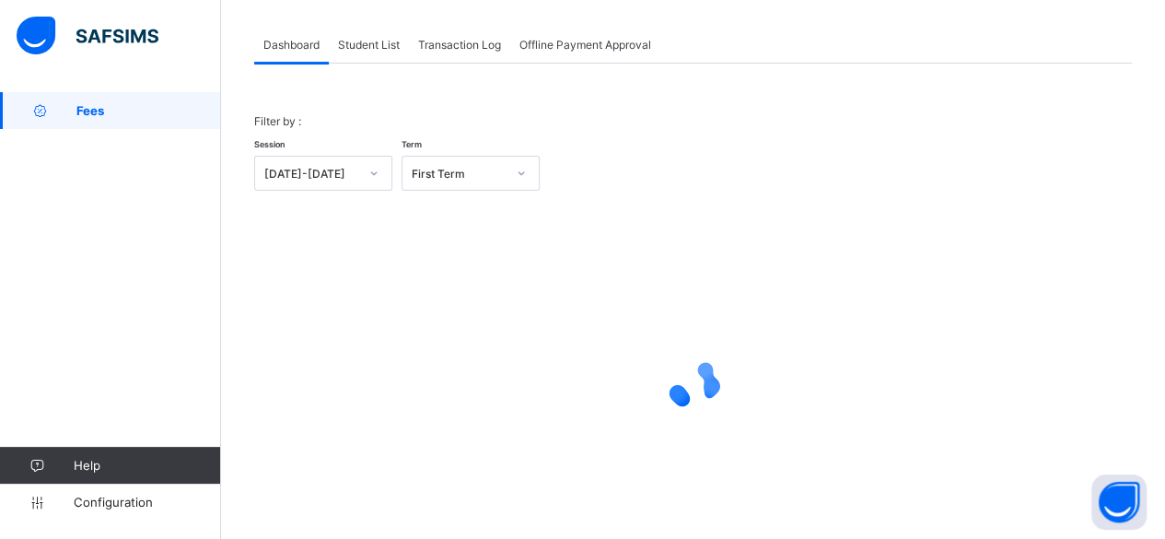
scroll to position [140, 0]
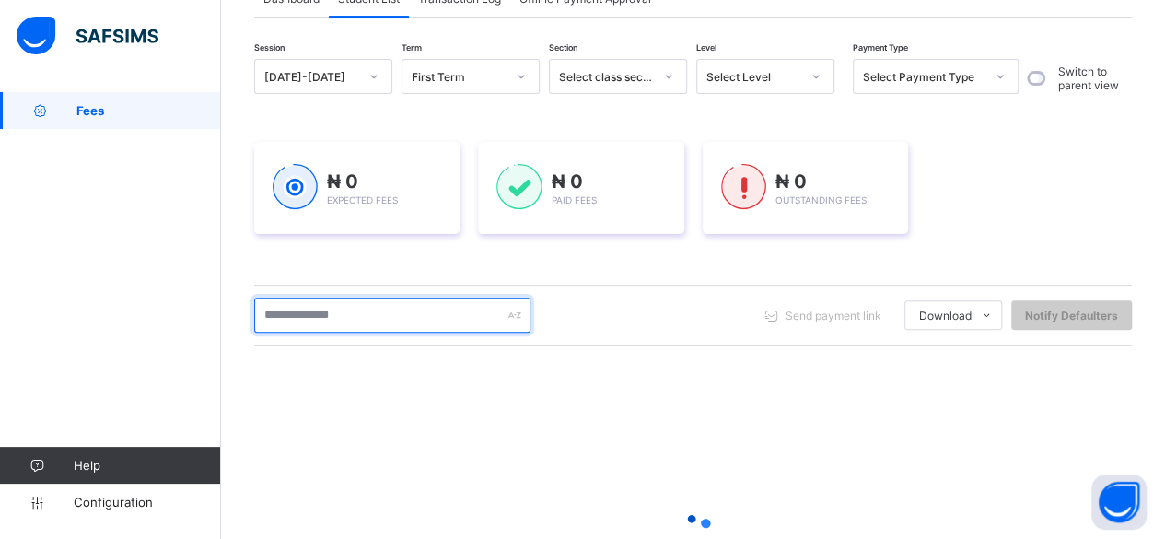
click at [345, 312] on input "text" at bounding box center [392, 315] width 276 height 35
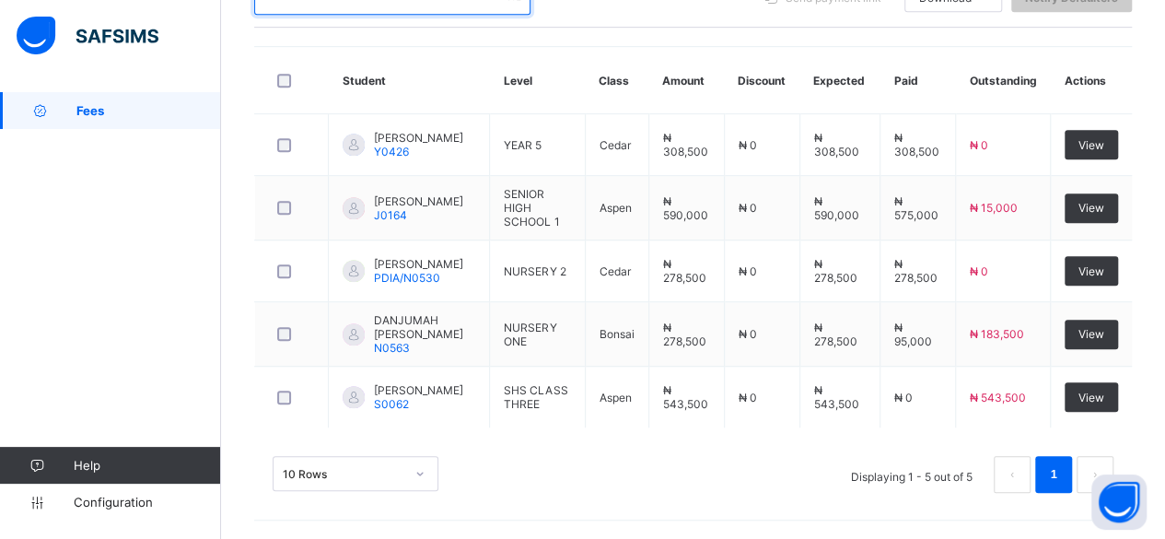
scroll to position [463, 0]
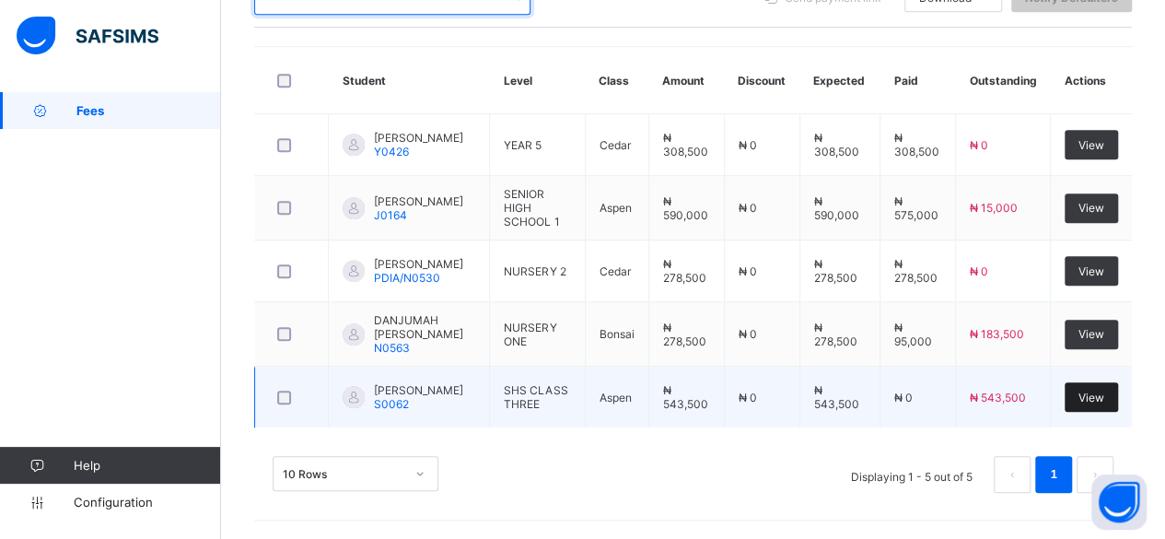
type input "******"
click at [1104, 391] on span "View" at bounding box center [1092, 398] width 26 height 14
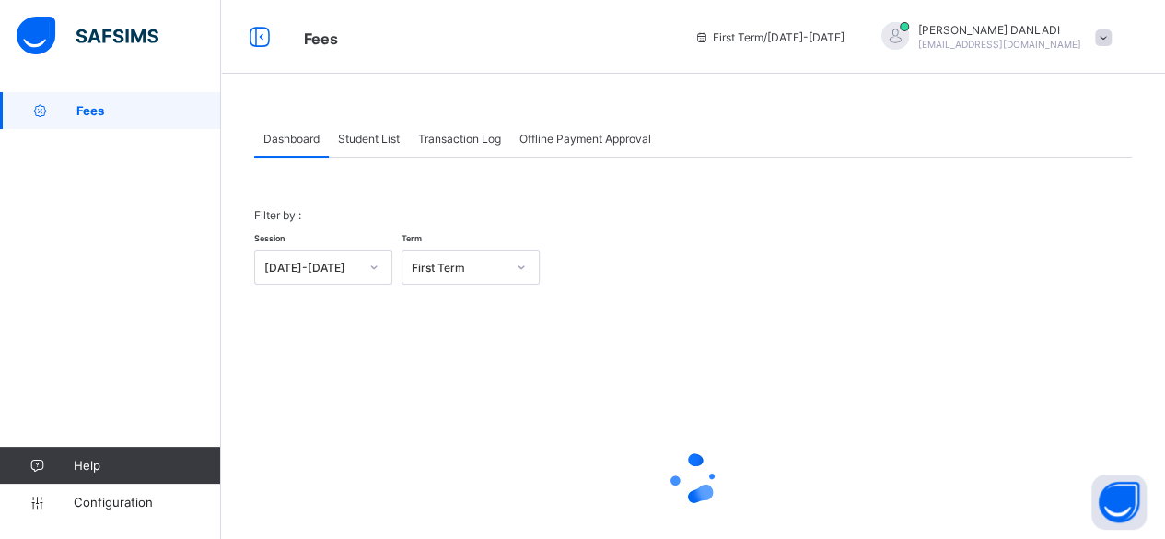
scroll to position [140, 0]
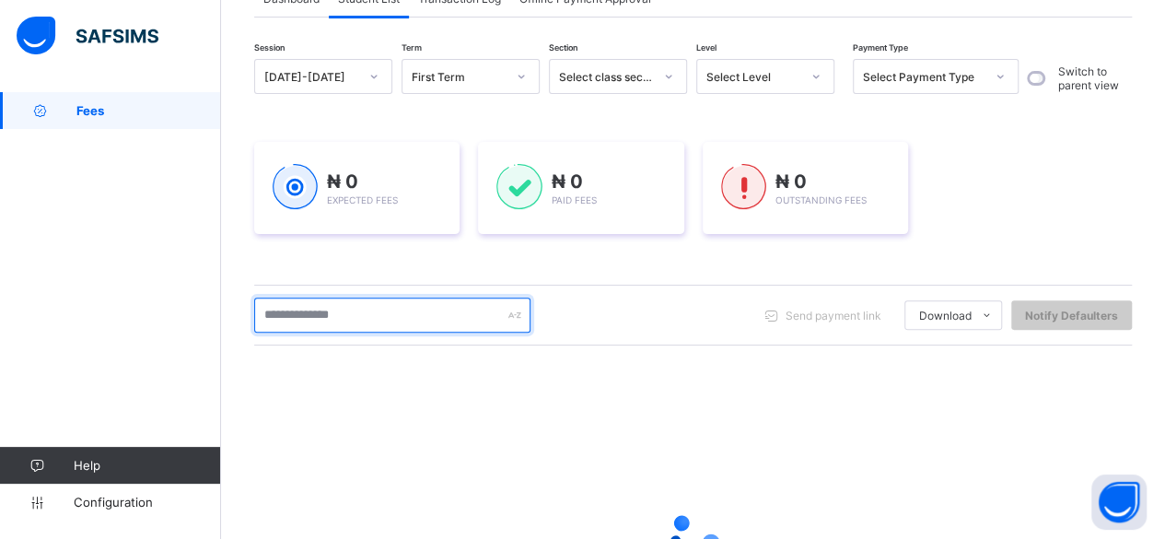
click at [345, 310] on input "text" at bounding box center [392, 315] width 276 height 35
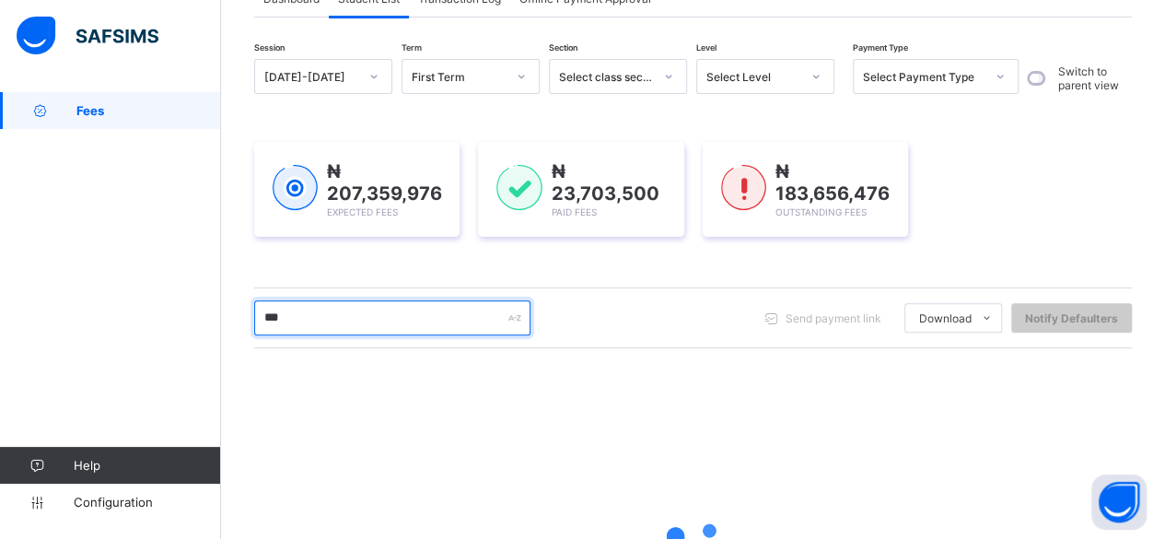
type input "**"
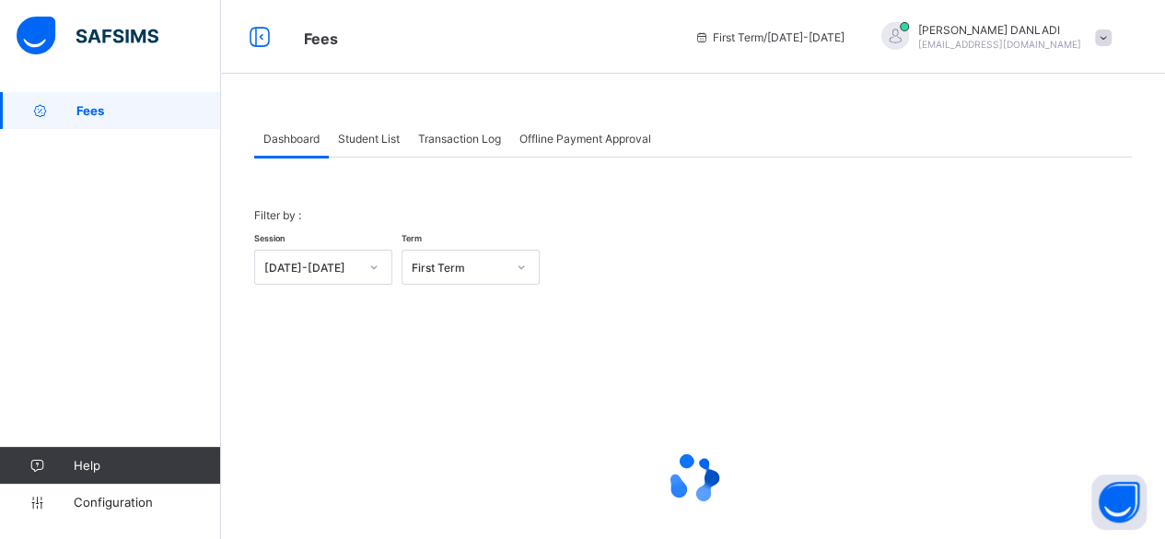
click at [389, 149] on div "Student List" at bounding box center [369, 138] width 80 height 37
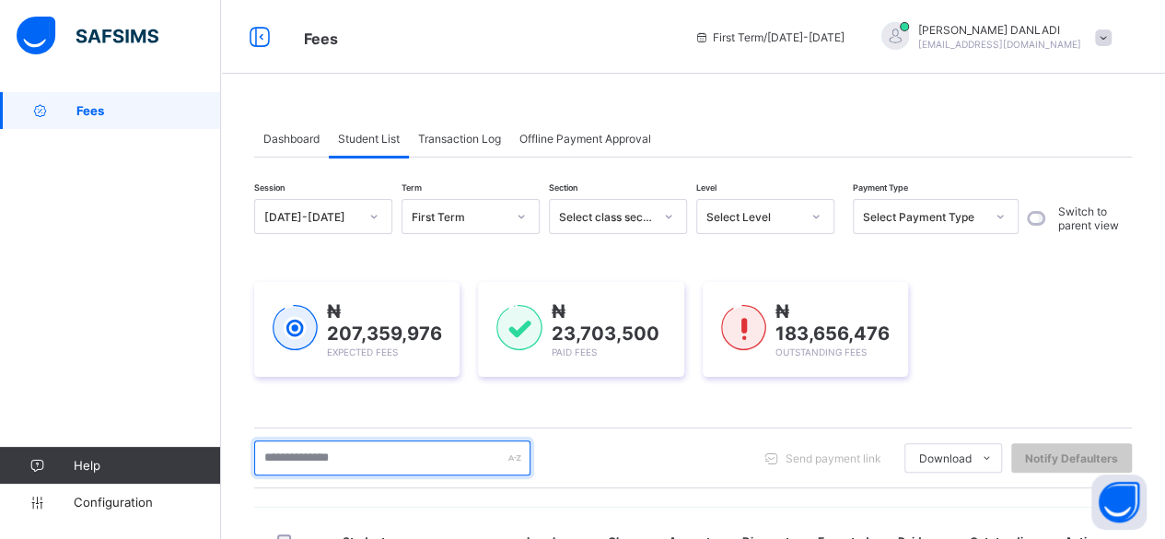
click at [357, 468] on input "text" at bounding box center [392, 457] width 276 height 35
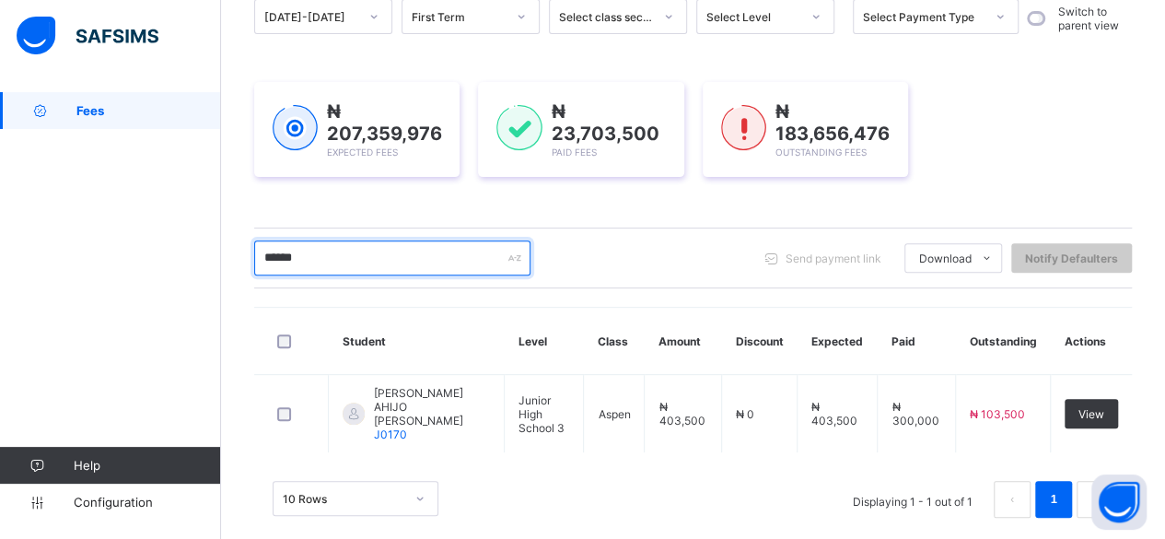
scroll to position [204, 0]
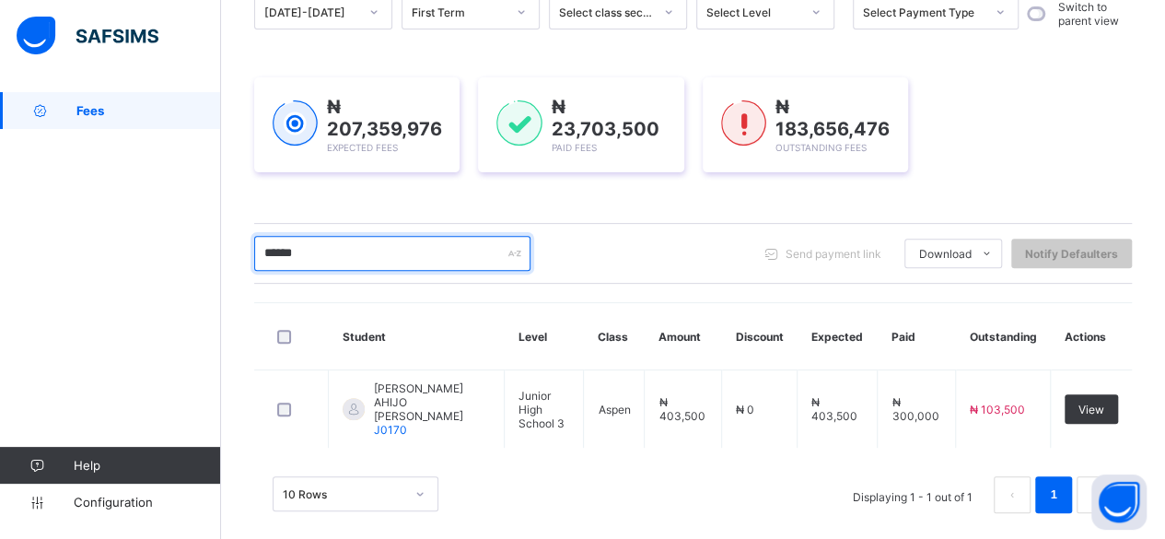
click at [289, 248] on input "******" at bounding box center [392, 253] width 276 height 35
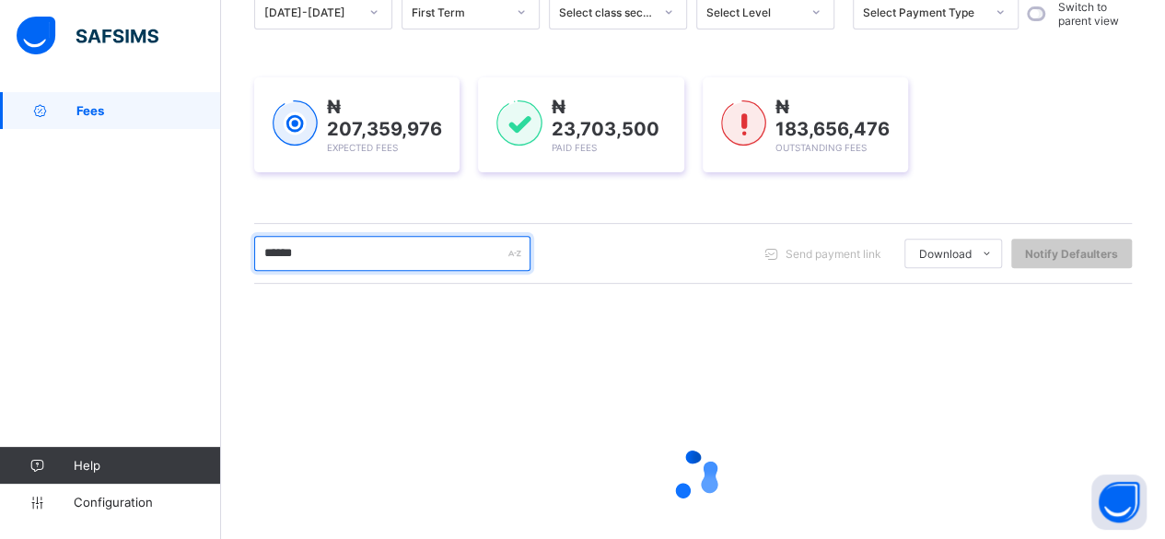
click at [328, 247] on input "******" at bounding box center [392, 253] width 276 height 35
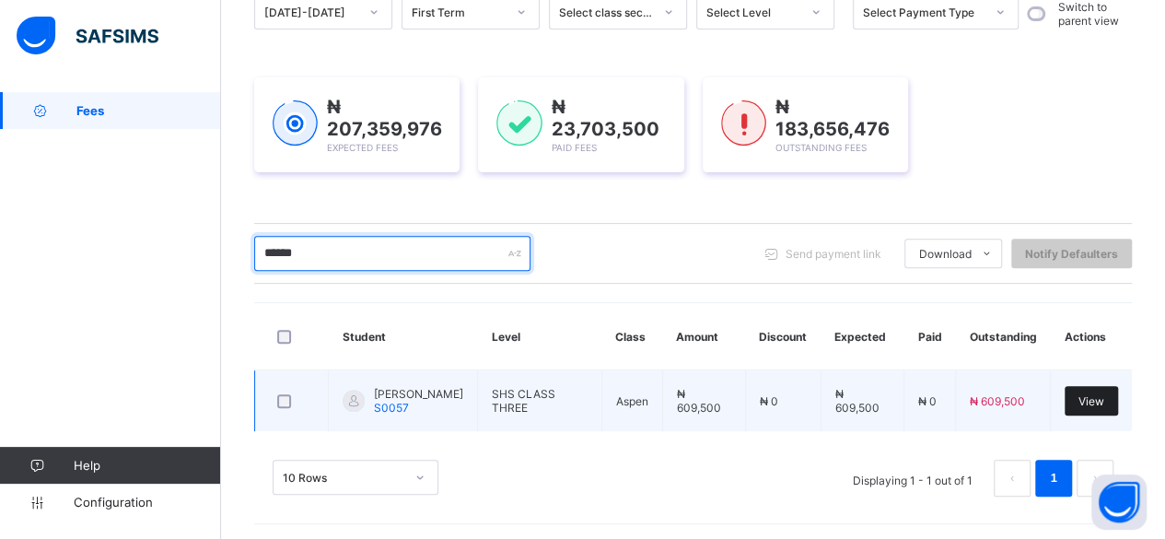
type input "******"
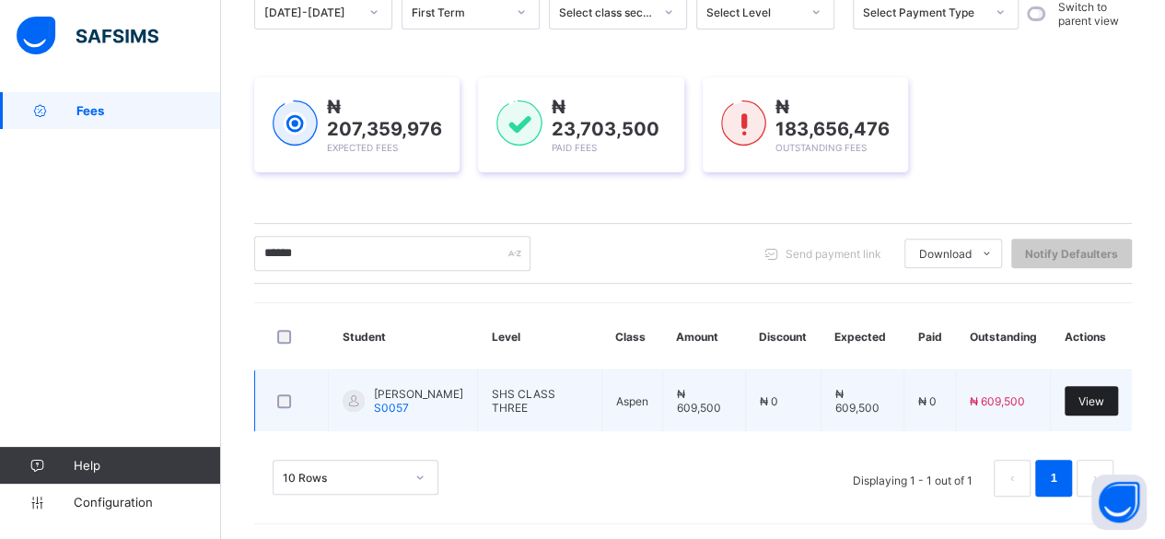
click at [1108, 390] on div "View" at bounding box center [1091, 400] width 53 height 29
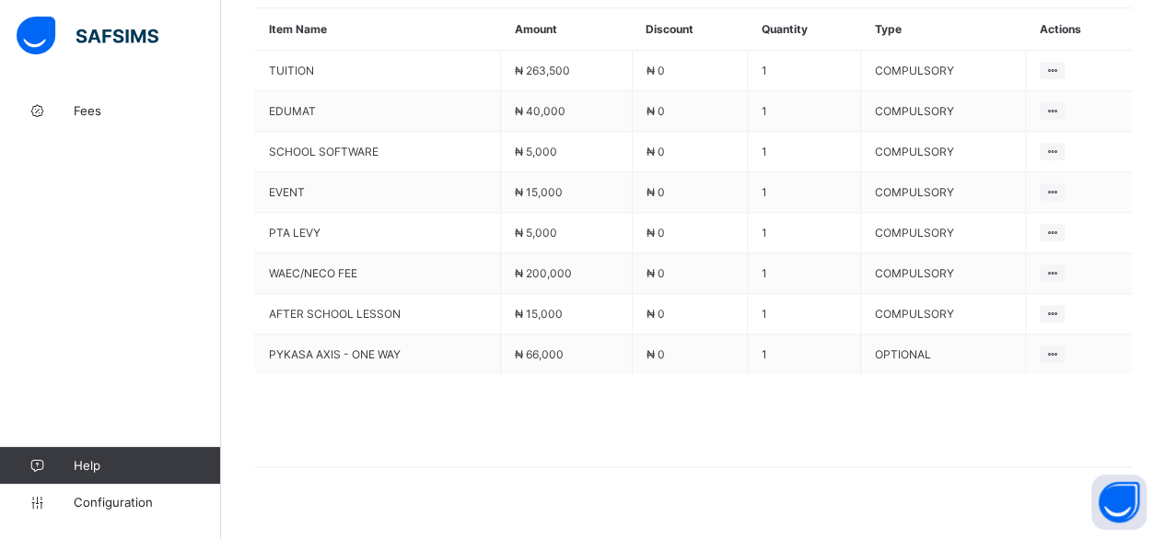
scroll to position [907, 0]
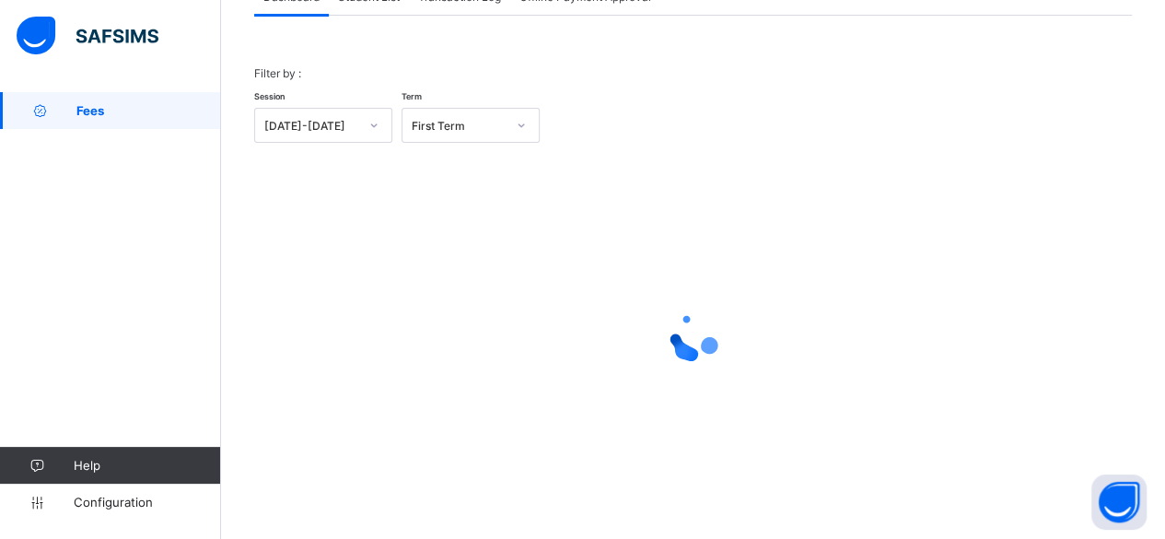
scroll to position [140, 0]
click at [391, 18] on div "Filter by : Session 2025-2026 Term First Term × Fees Configuration Status Below…" at bounding box center [693, 266] width 878 height 496
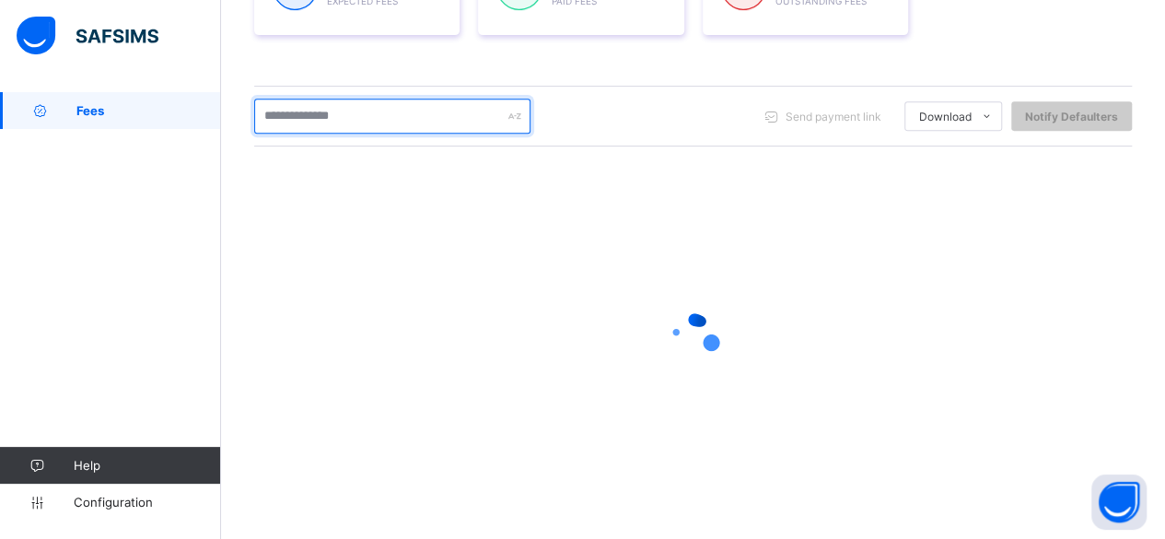
click at [361, 117] on input "text" at bounding box center [392, 116] width 276 height 35
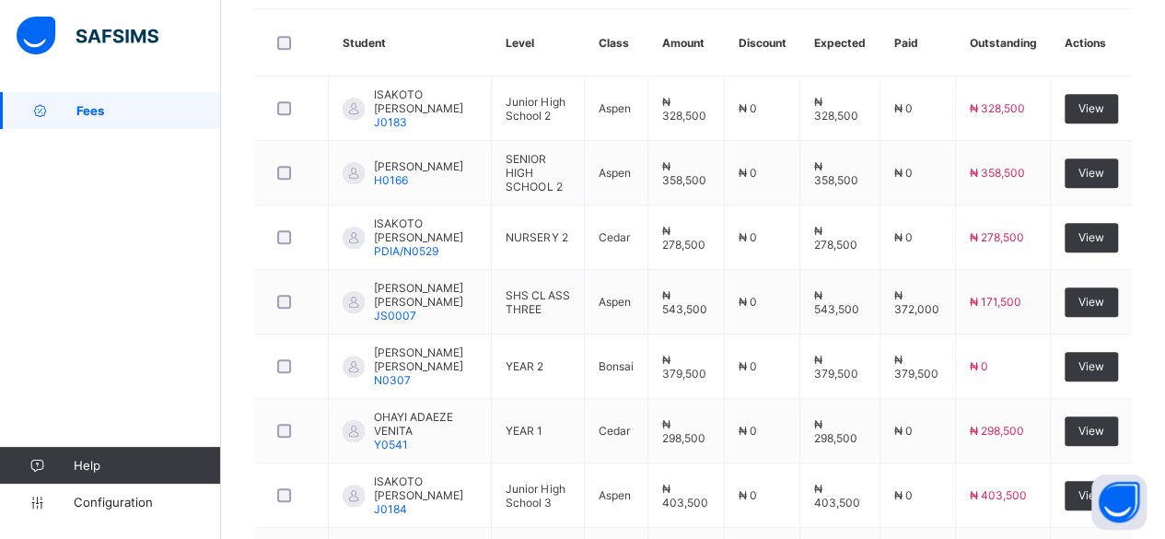
scroll to position [488, 0]
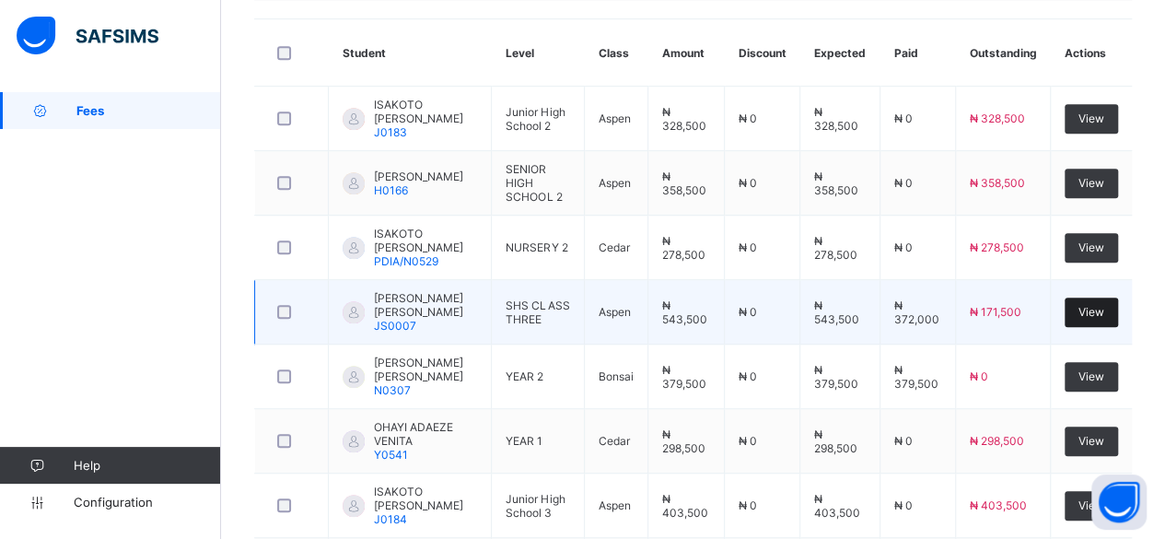
type input "******"
click at [1091, 310] on div "View" at bounding box center [1091, 312] width 53 height 29
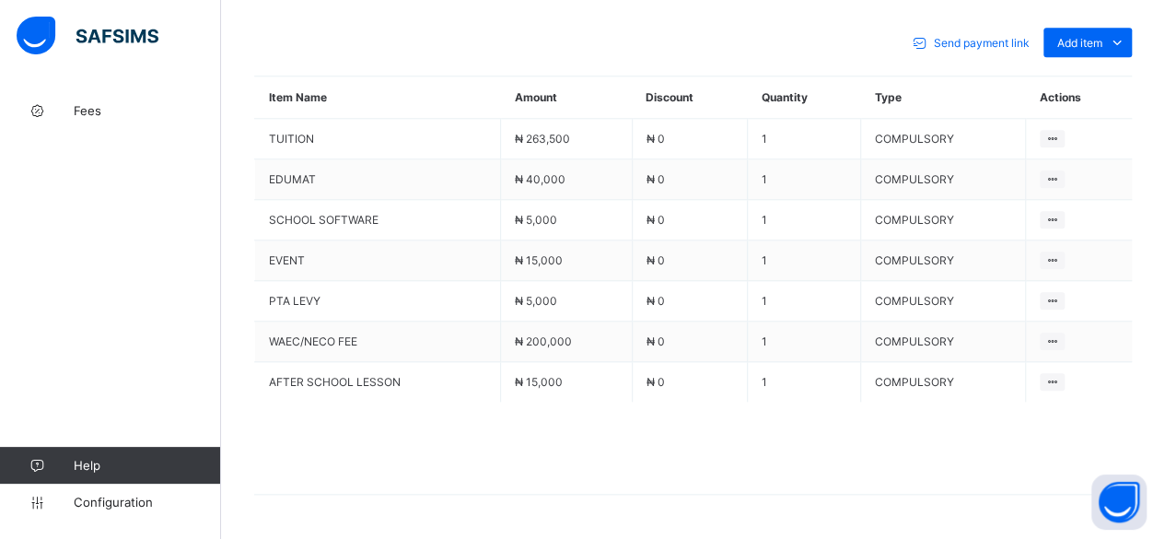
scroll to position [859, 0]
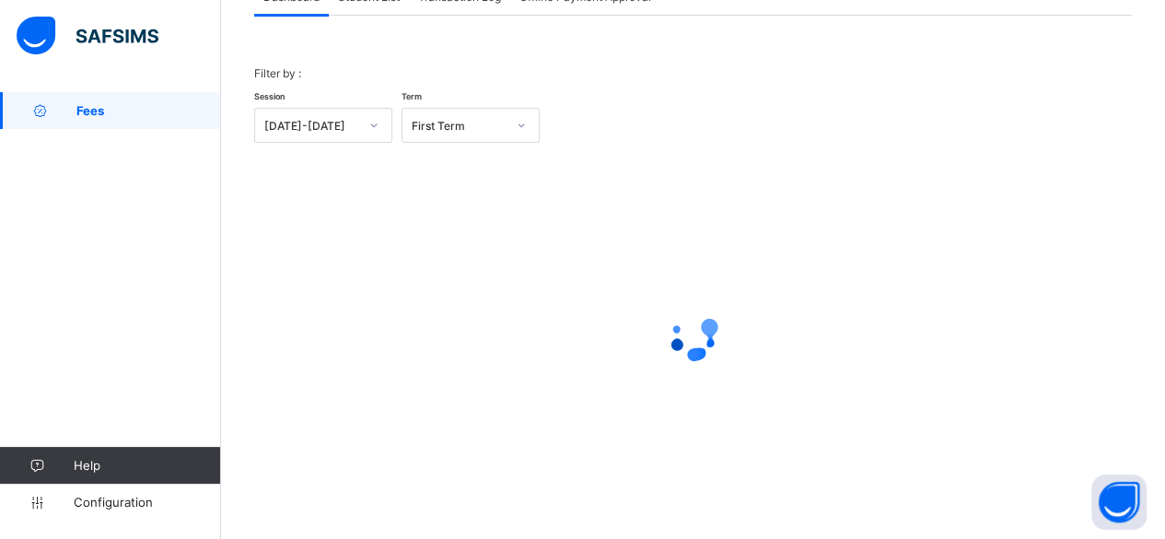
scroll to position [140, 0]
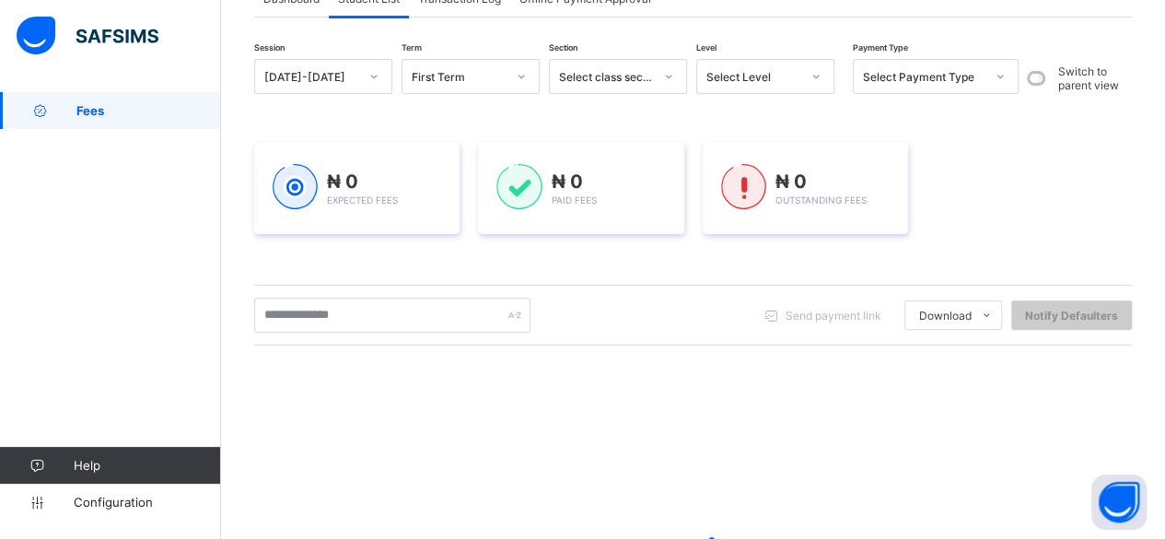
scroll to position [339, 0]
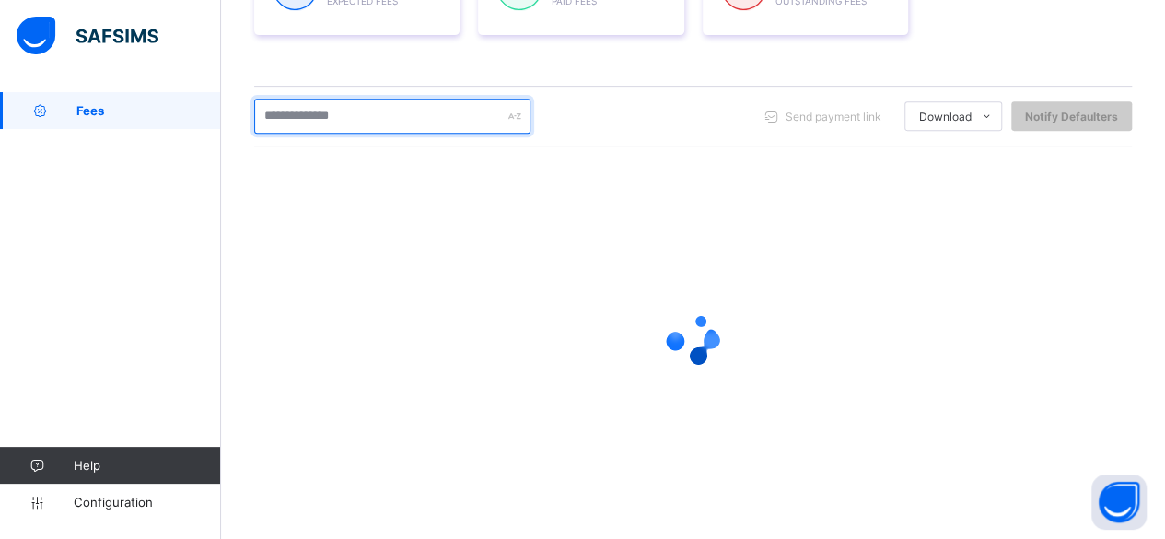
click at [373, 115] on input "text" at bounding box center [392, 116] width 276 height 35
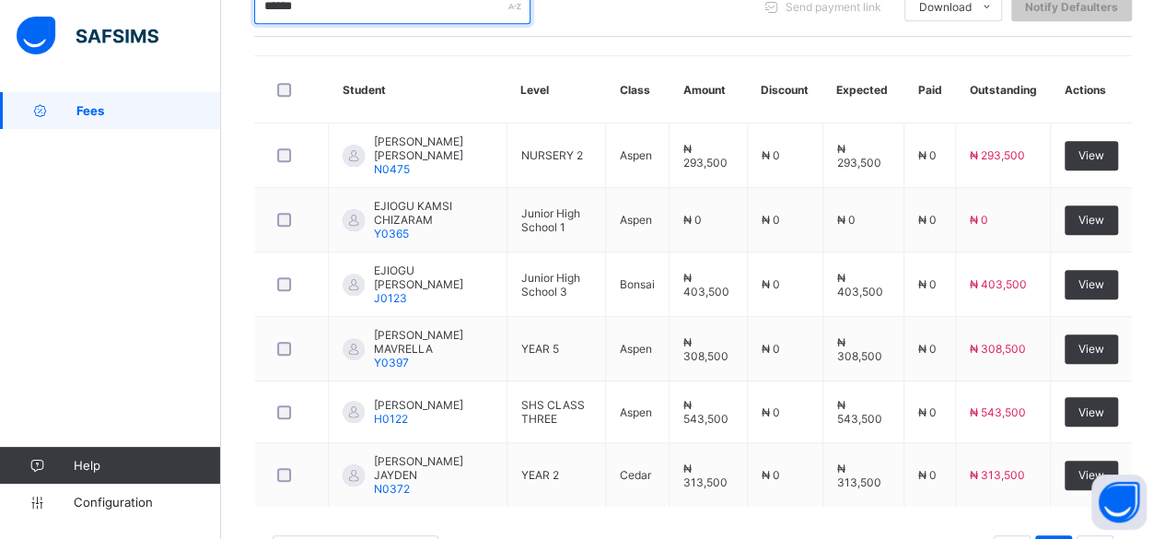
scroll to position [488, 0]
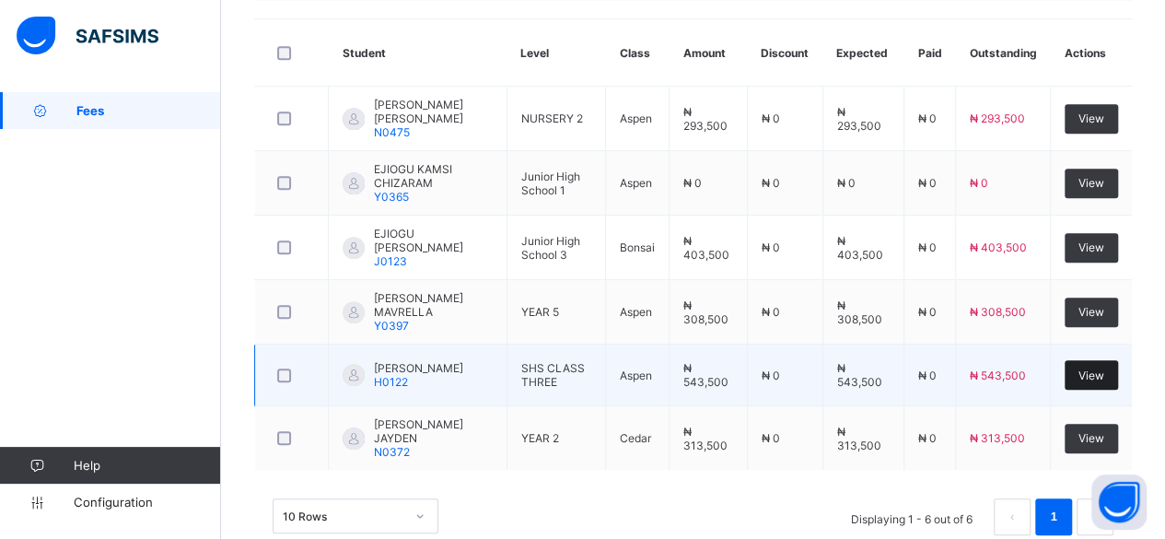
type input "******"
click at [1104, 368] on span "View" at bounding box center [1092, 375] width 26 height 14
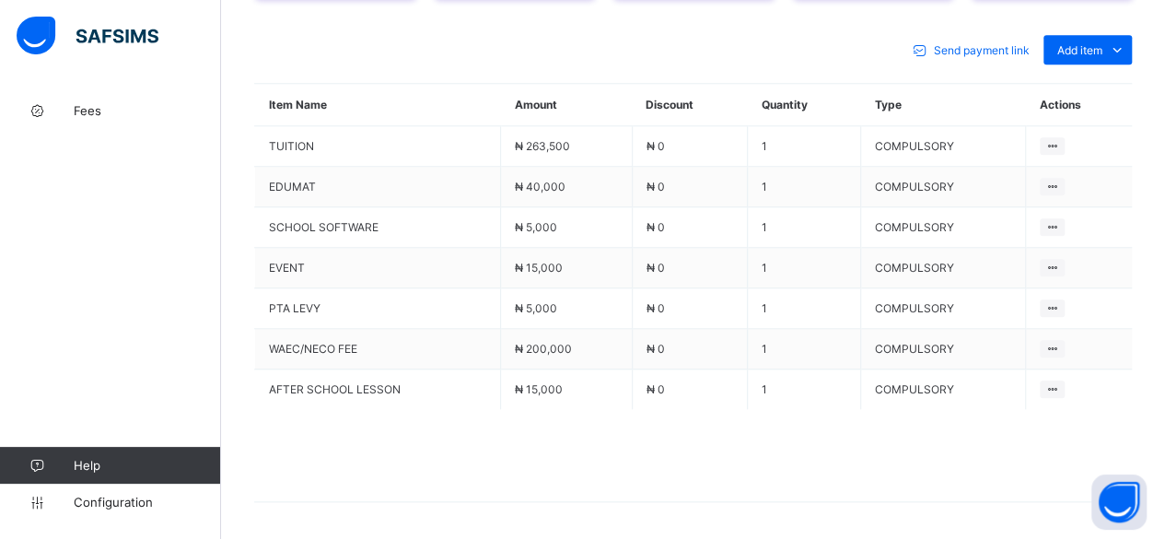
scroll to position [868, 0]
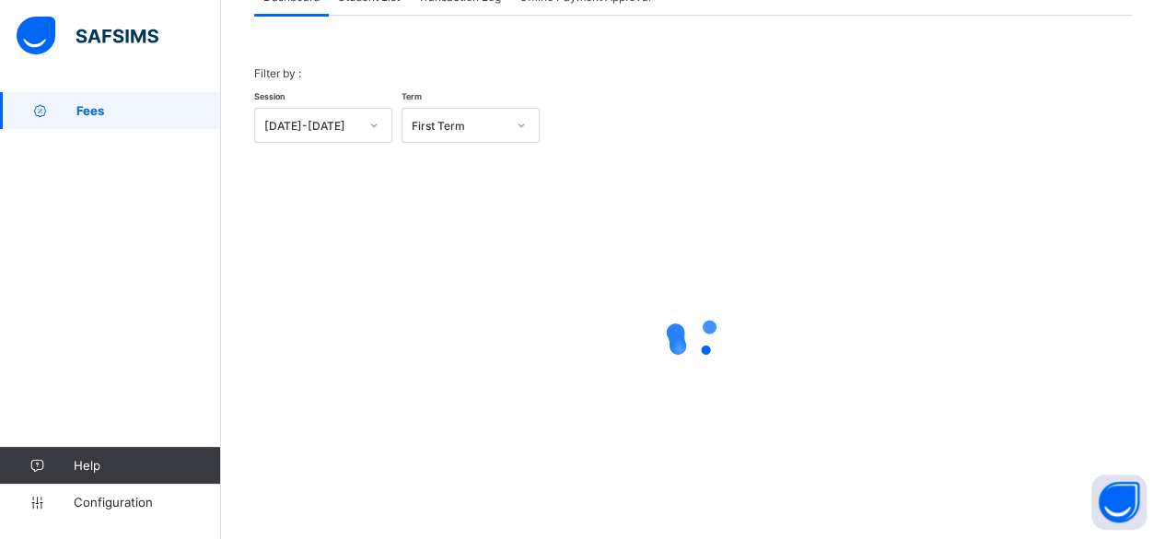
scroll to position [140, 0]
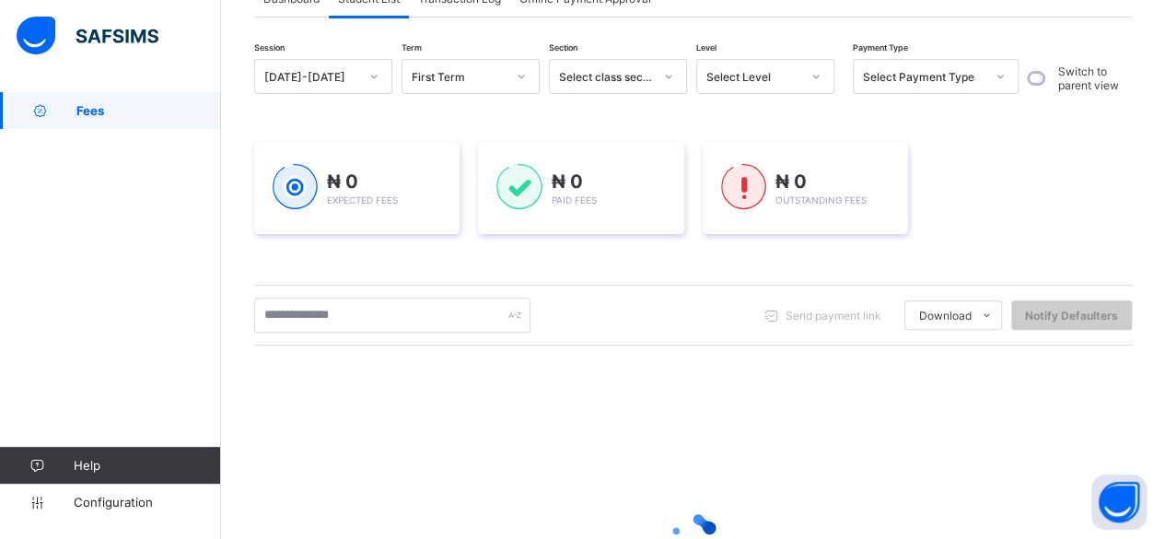
scroll to position [339, 0]
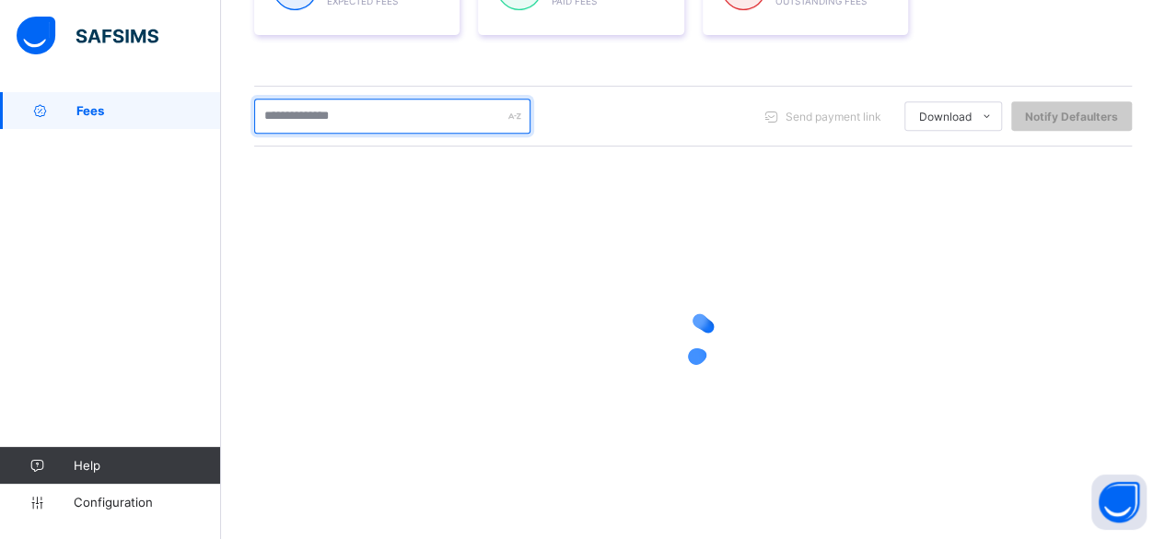
click at [389, 115] on input "text" at bounding box center [392, 116] width 276 height 35
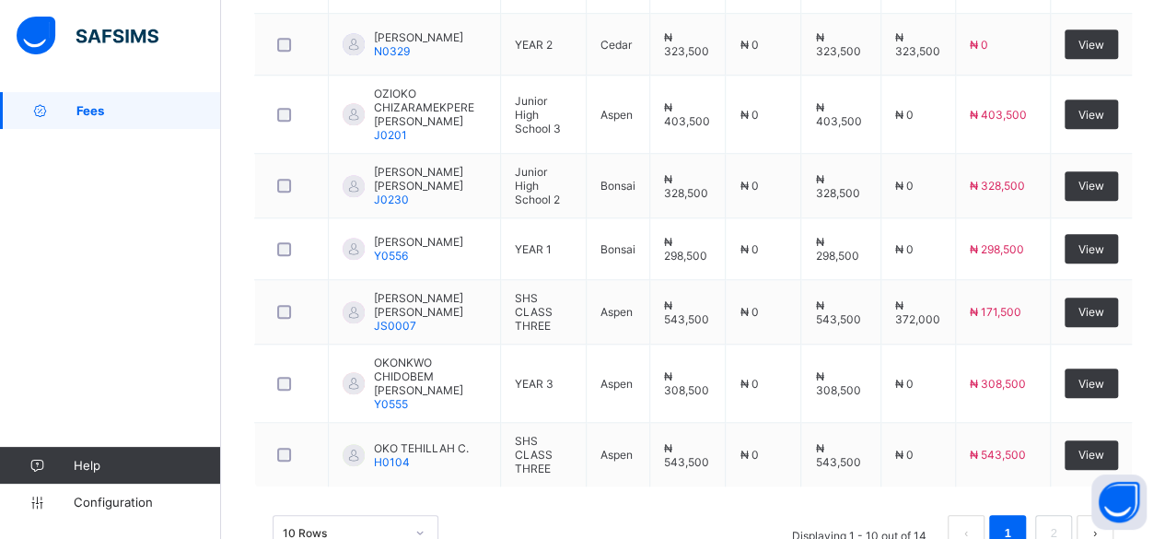
scroll to position [770, 0]
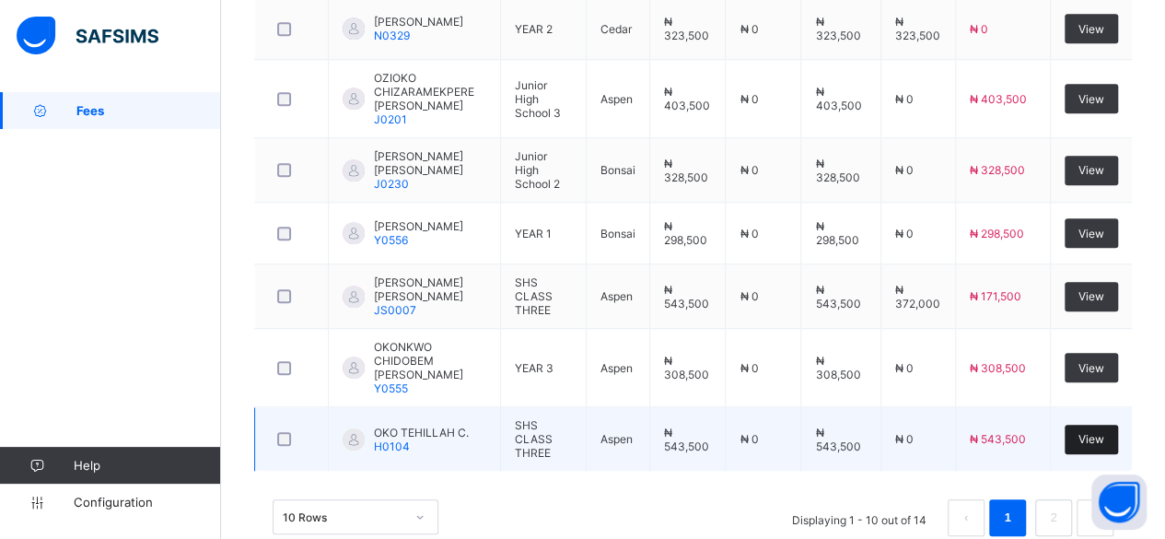
type input "***"
click at [1111, 425] on div "View" at bounding box center [1091, 439] width 53 height 29
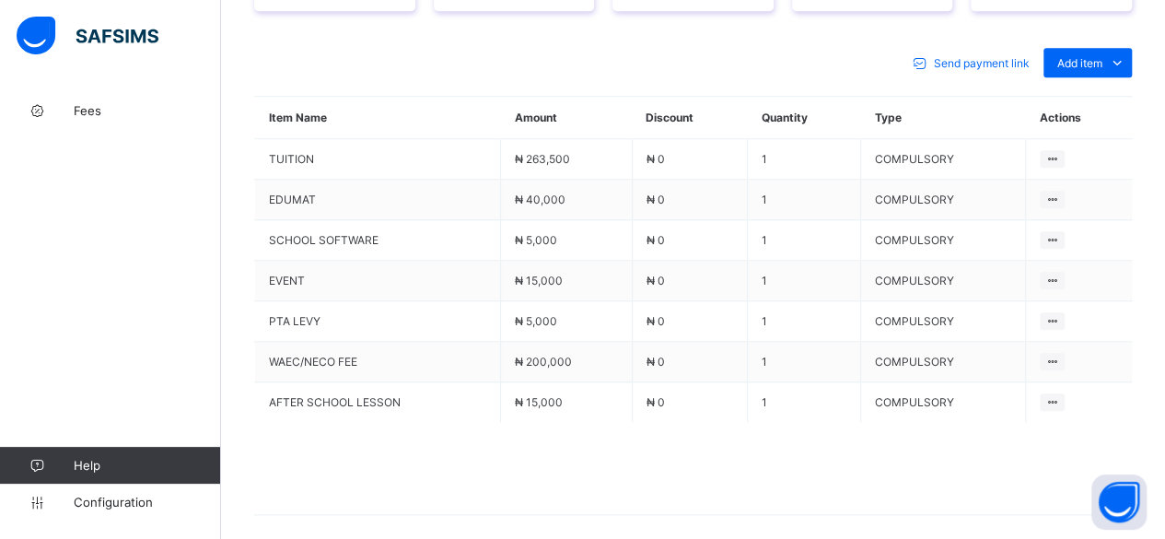
scroll to position [868, 0]
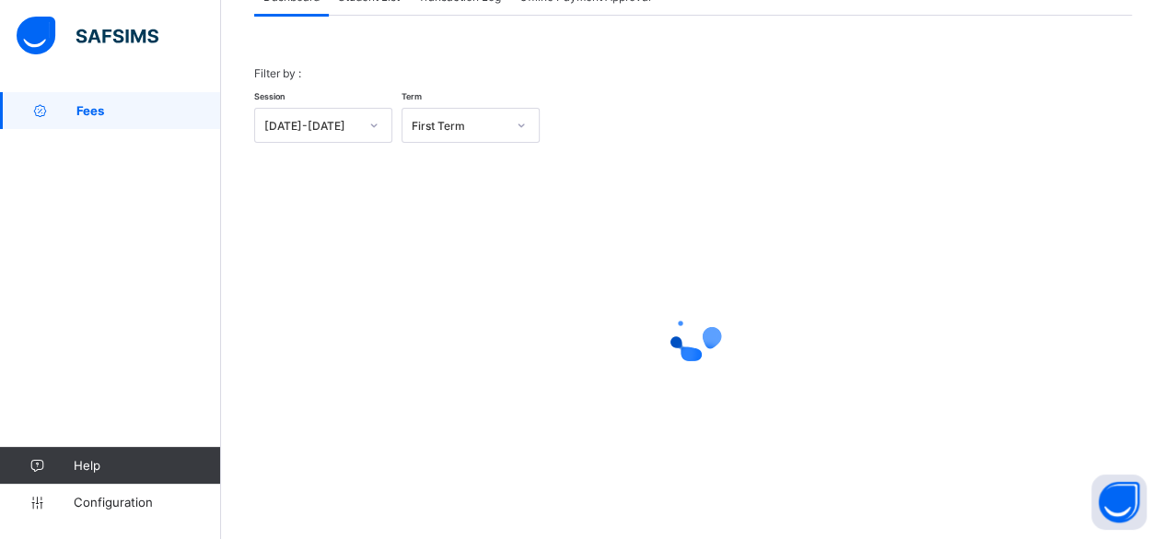
scroll to position [140, 0]
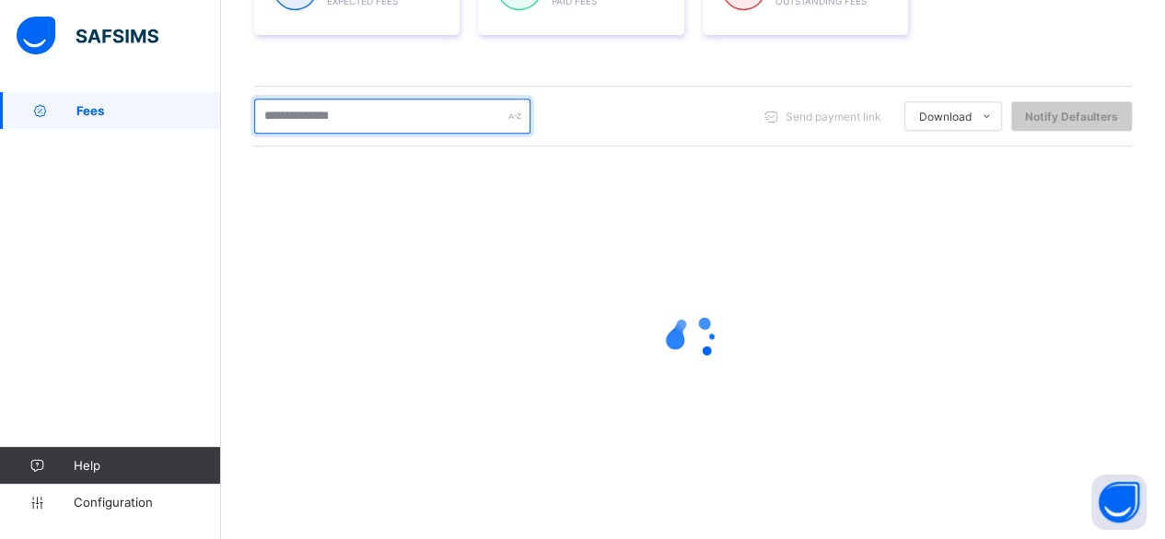
click at [336, 113] on input "text" at bounding box center [392, 116] width 276 height 35
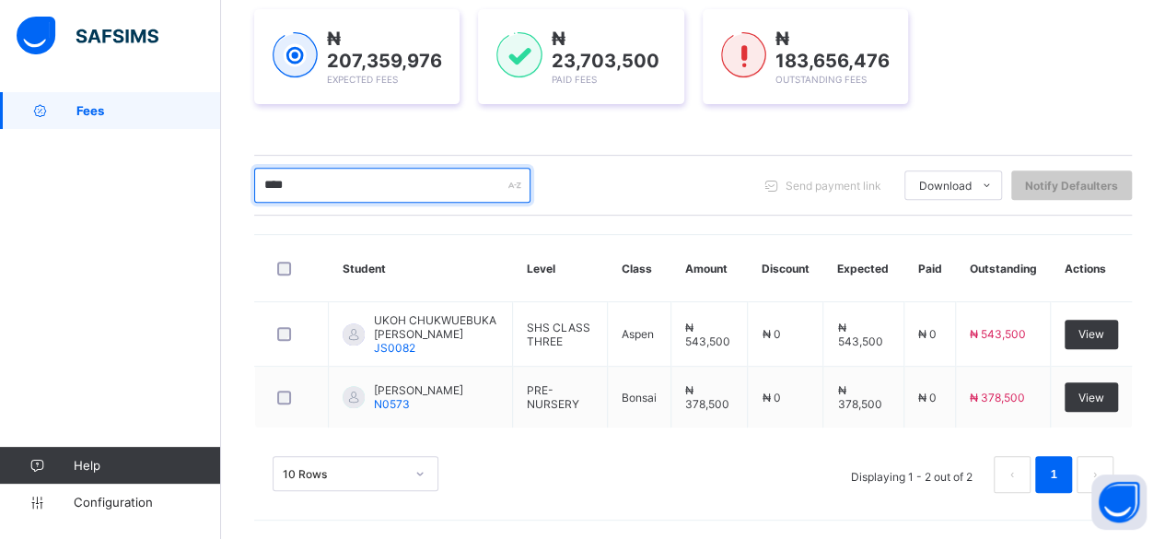
scroll to position [266, 0]
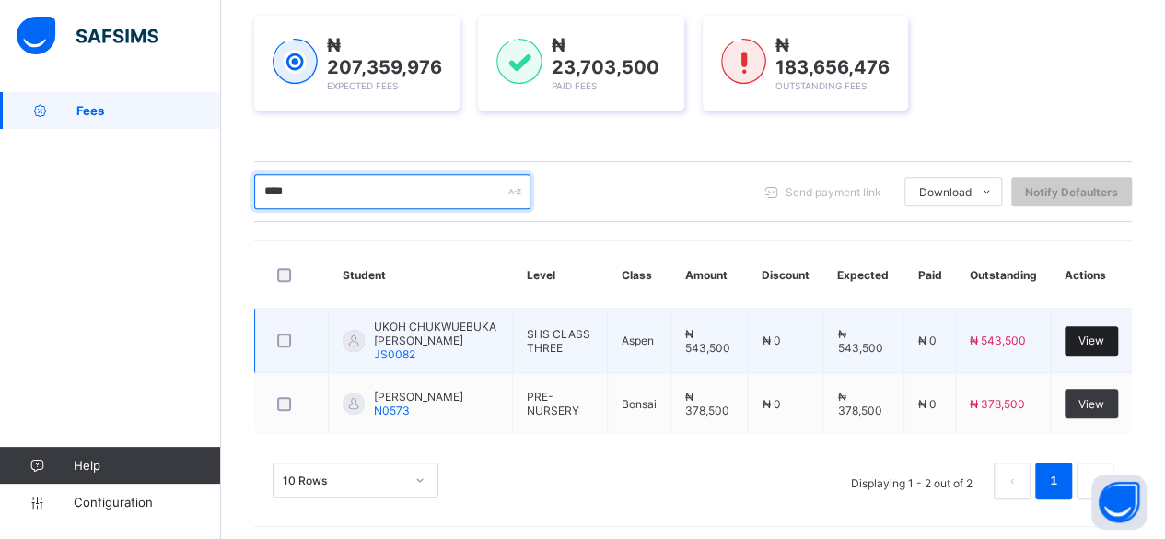
type input "****"
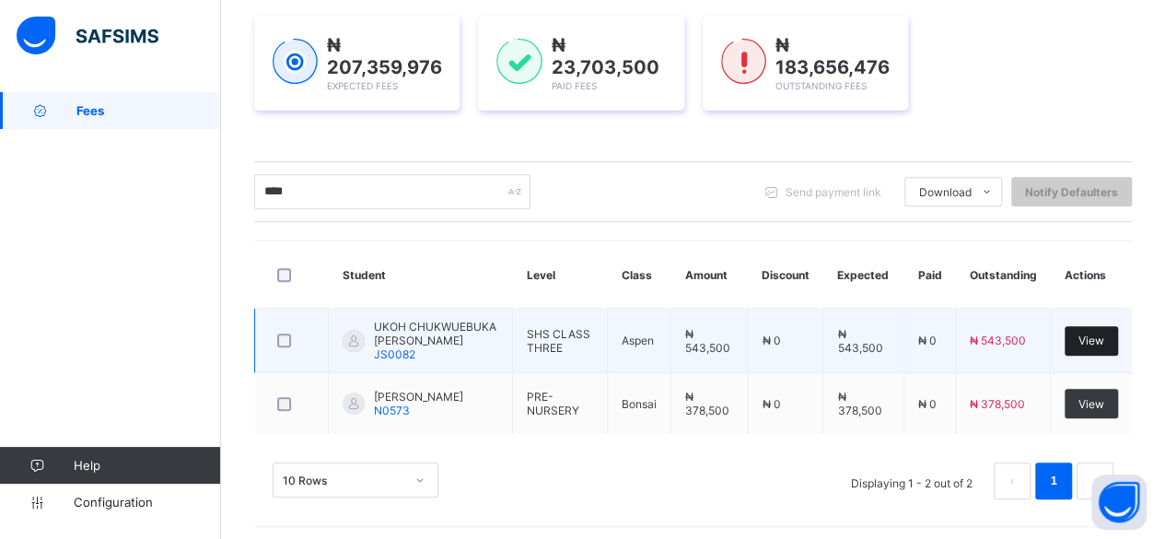
click at [1096, 333] on span "View" at bounding box center [1092, 340] width 26 height 14
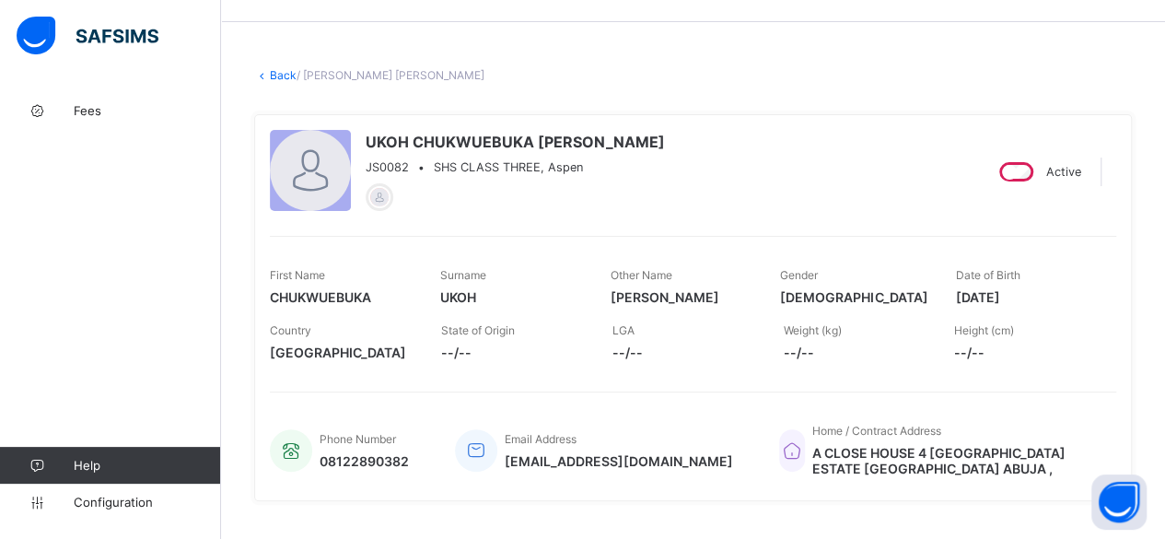
scroll to position [49, 0]
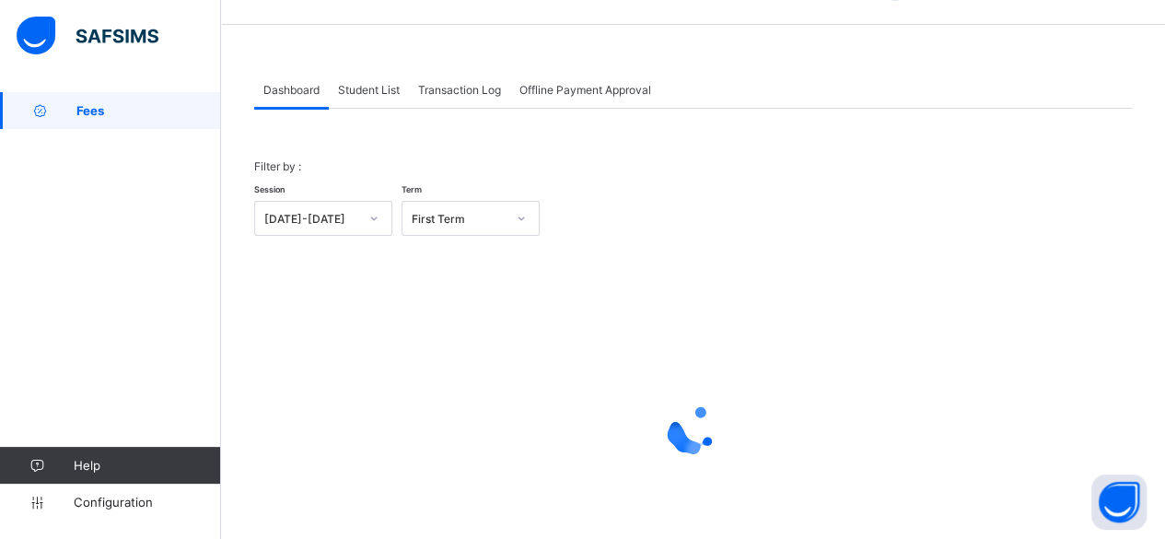
scroll to position [140, 0]
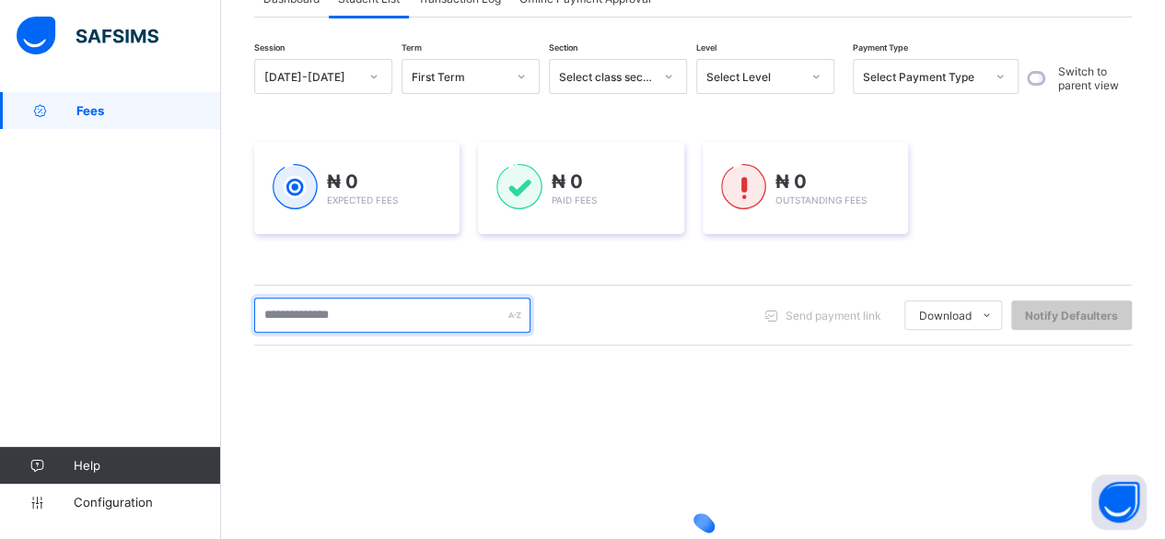
click at [359, 322] on input "text" at bounding box center [392, 315] width 276 height 35
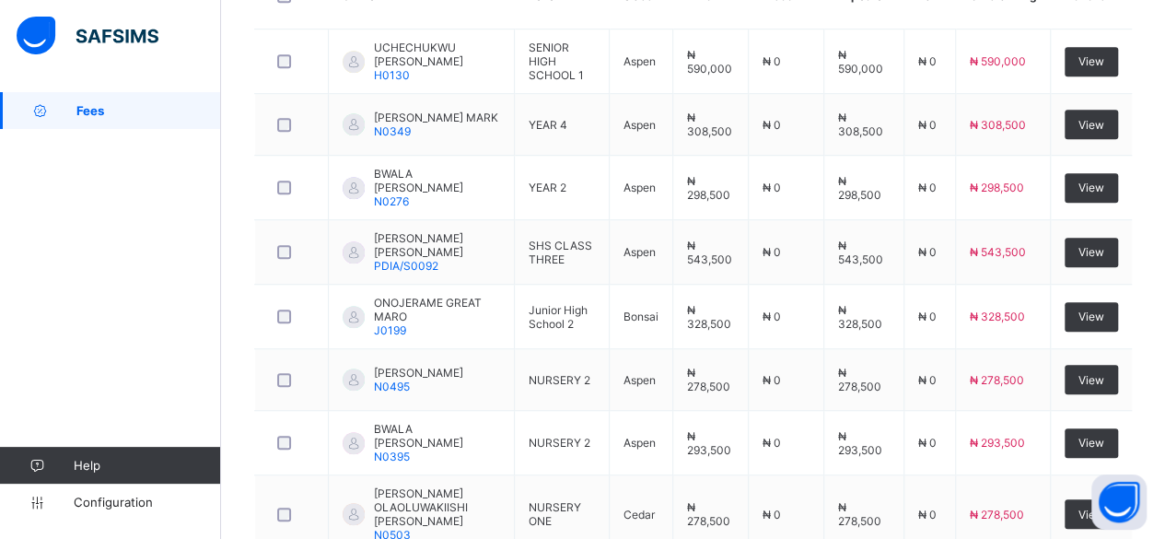
scroll to position [545, 0]
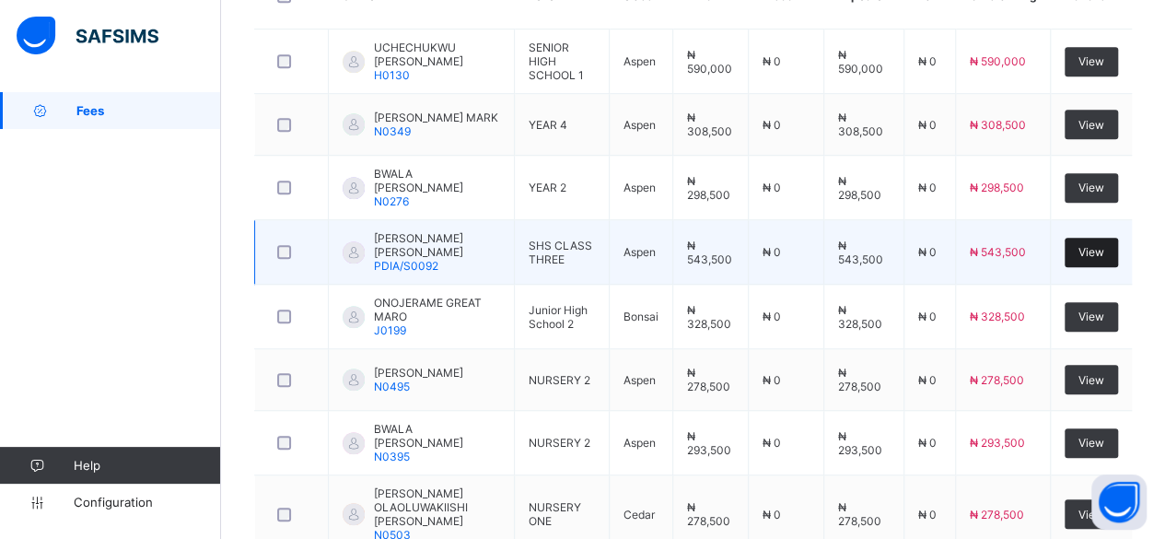
type input "******"
click at [1085, 238] on div "View" at bounding box center [1091, 252] width 53 height 29
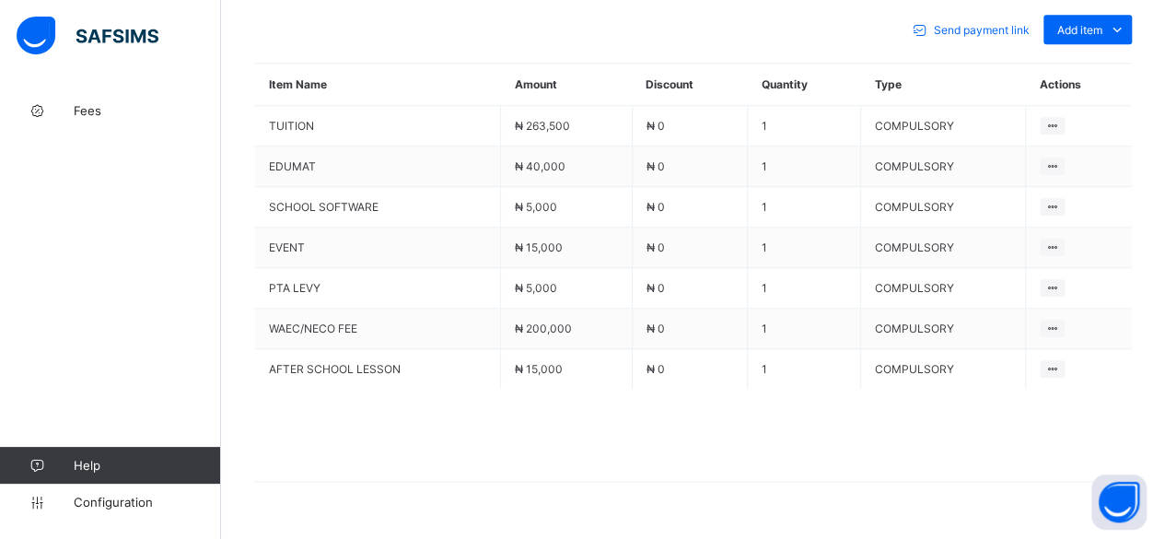
scroll to position [859, 0]
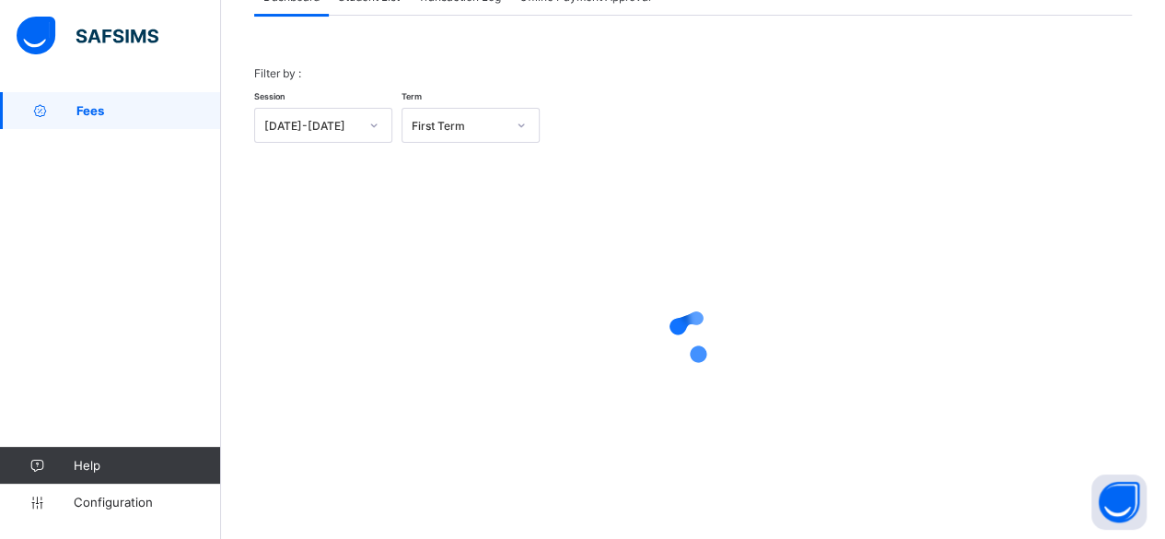
scroll to position [140, 0]
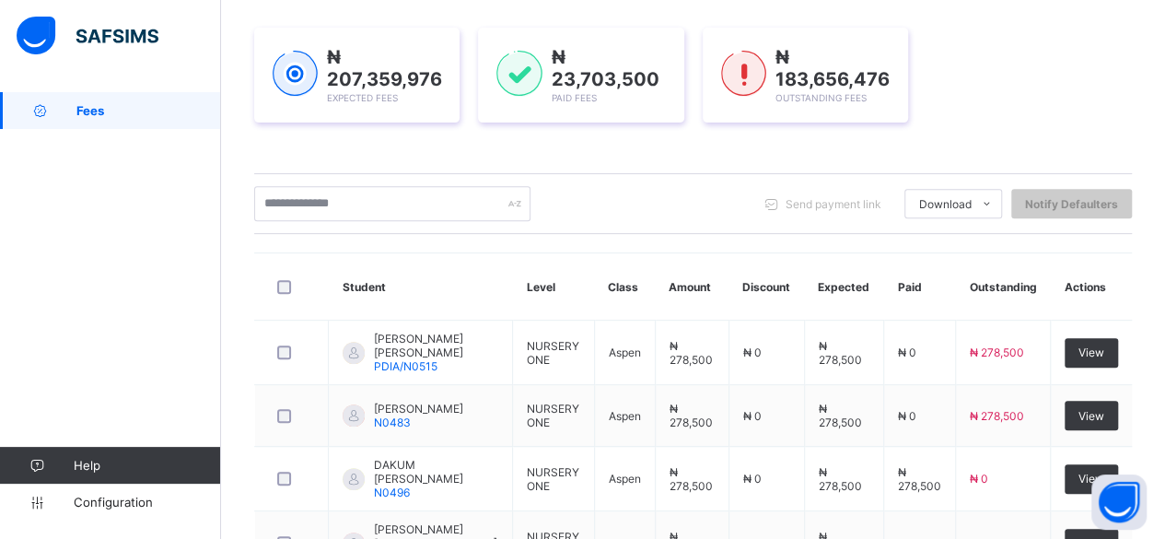
scroll to position [71, 0]
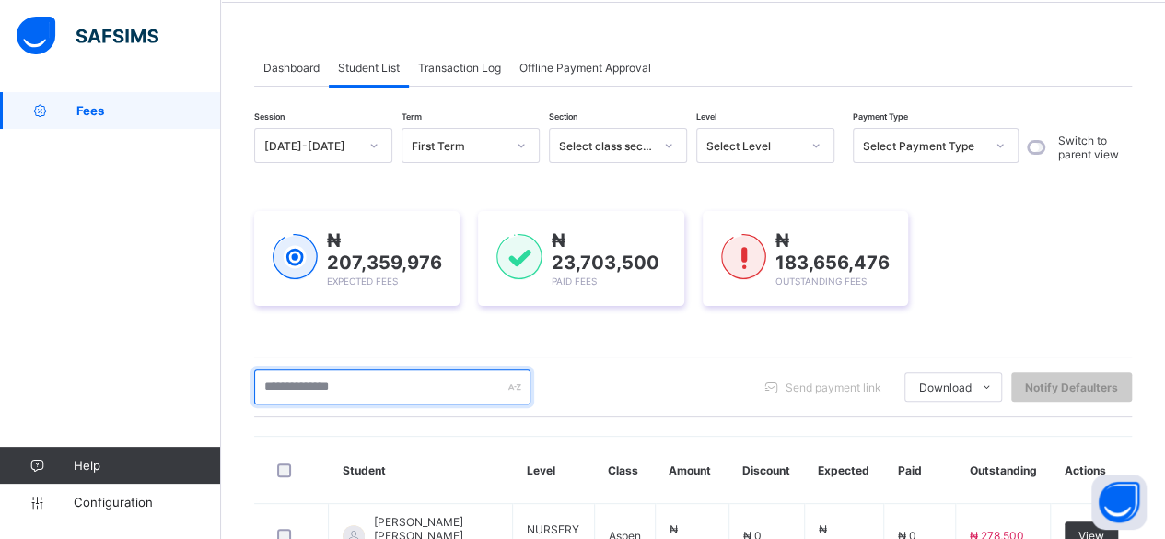
click at [486, 388] on input "text" at bounding box center [392, 386] width 276 height 35
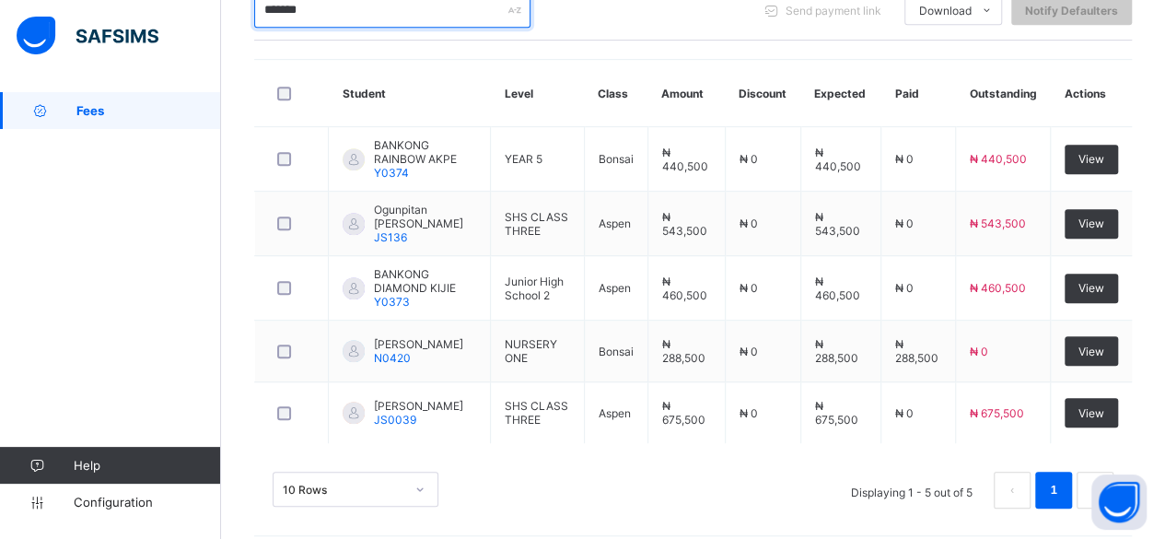
scroll to position [450, 0]
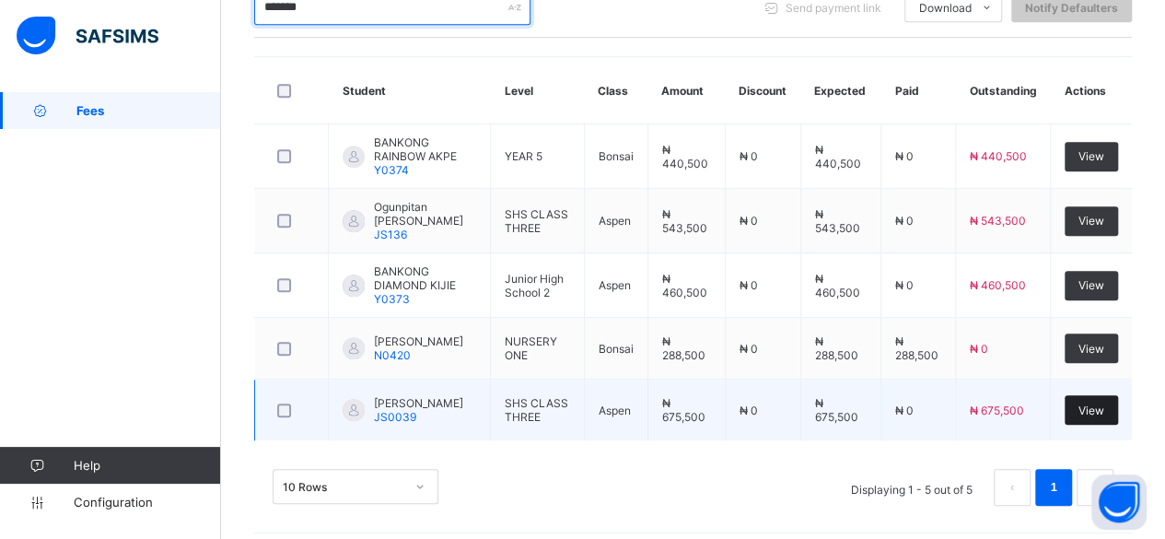
type input "*******"
click at [1104, 403] on span "View" at bounding box center [1092, 410] width 26 height 14
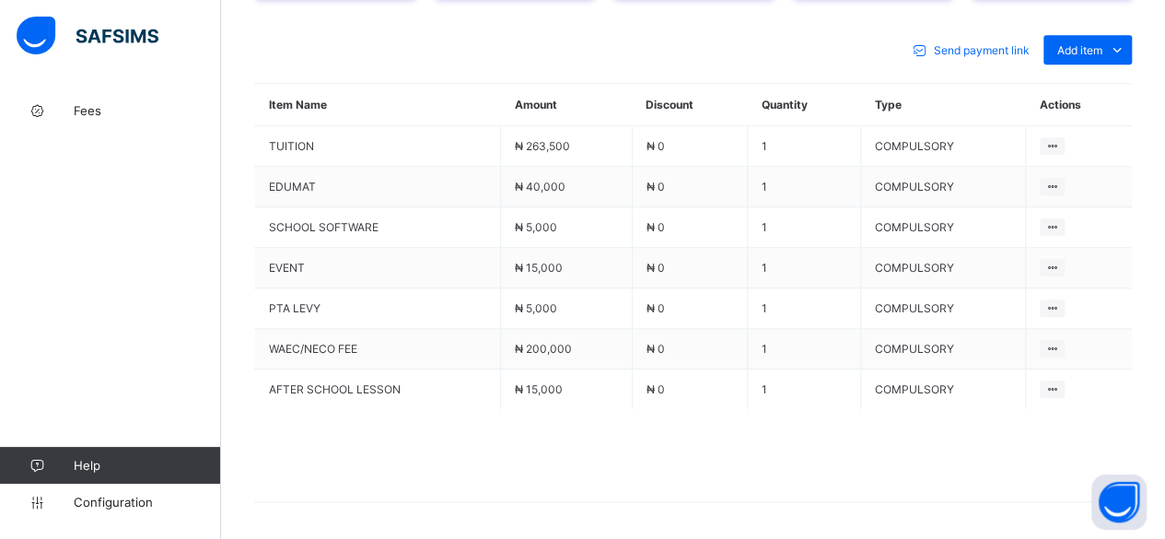
scroll to position [868, 0]
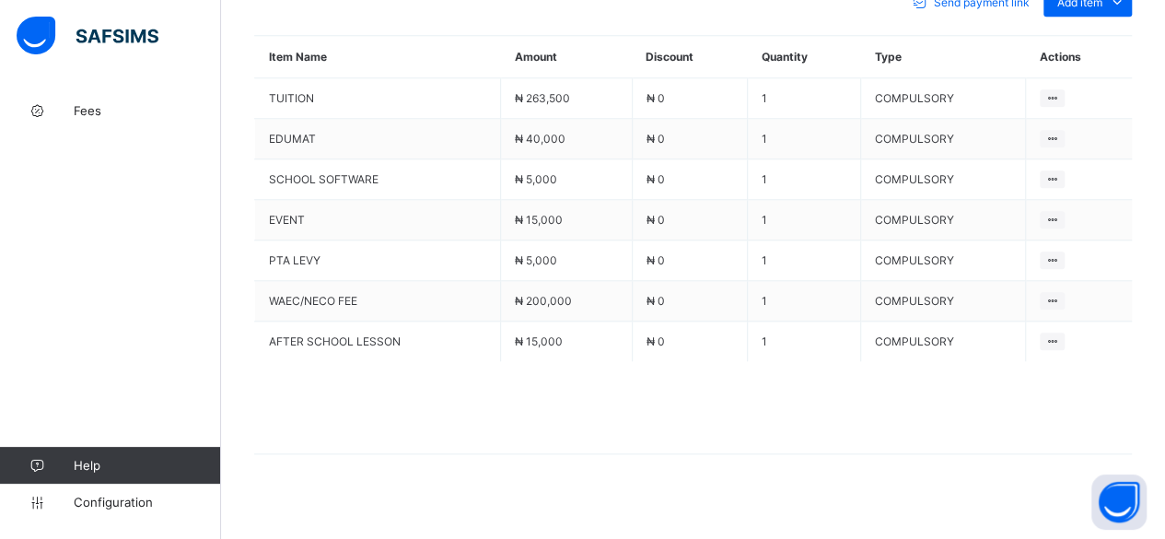
scroll to position [140, 0]
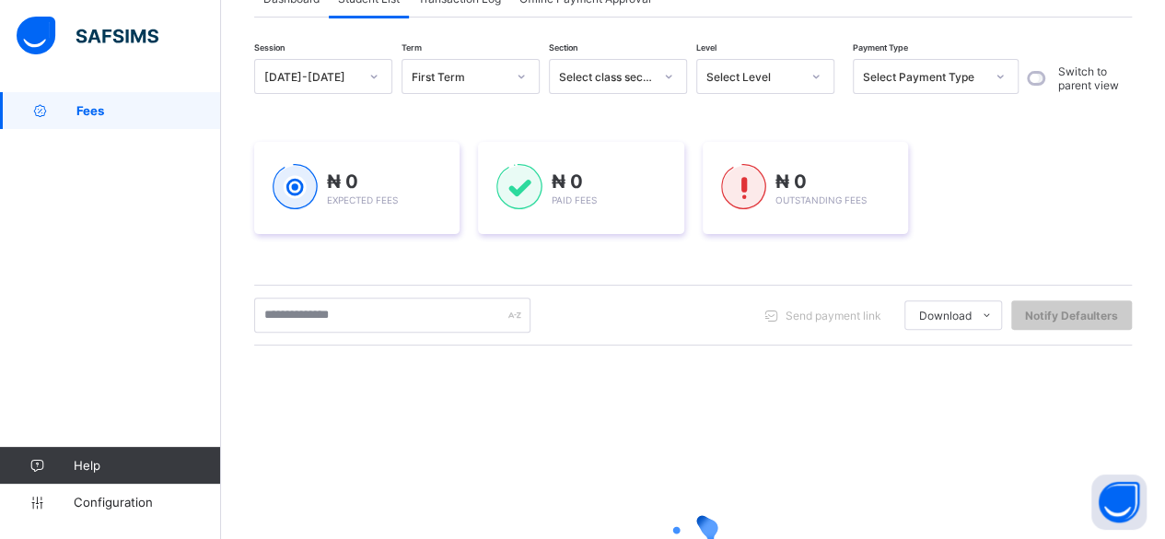
scroll to position [339, 0]
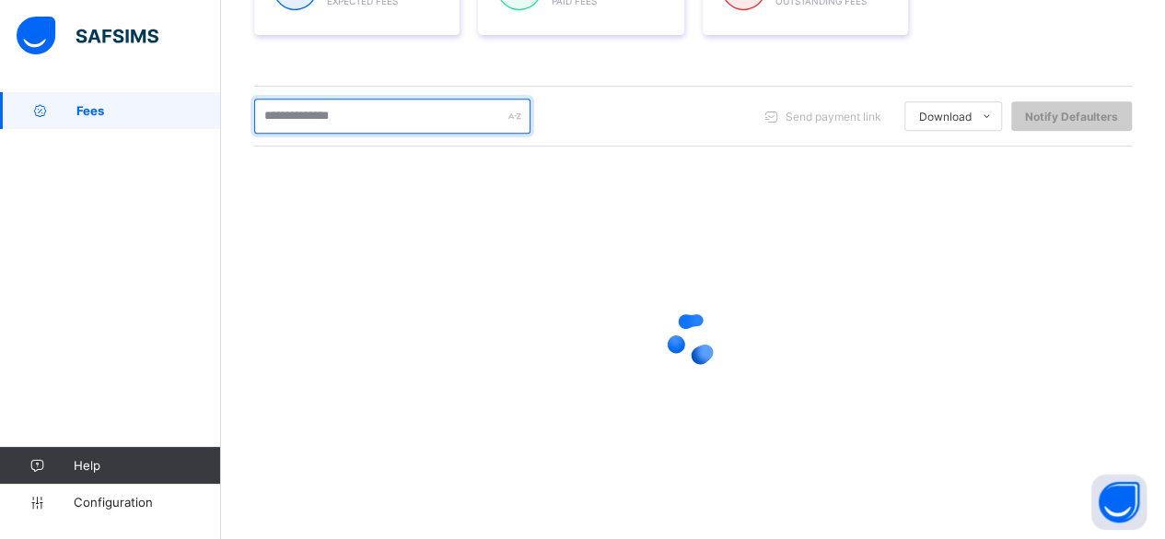
click at [368, 117] on input "text" at bounding box center [392, 116] width 276 height 35
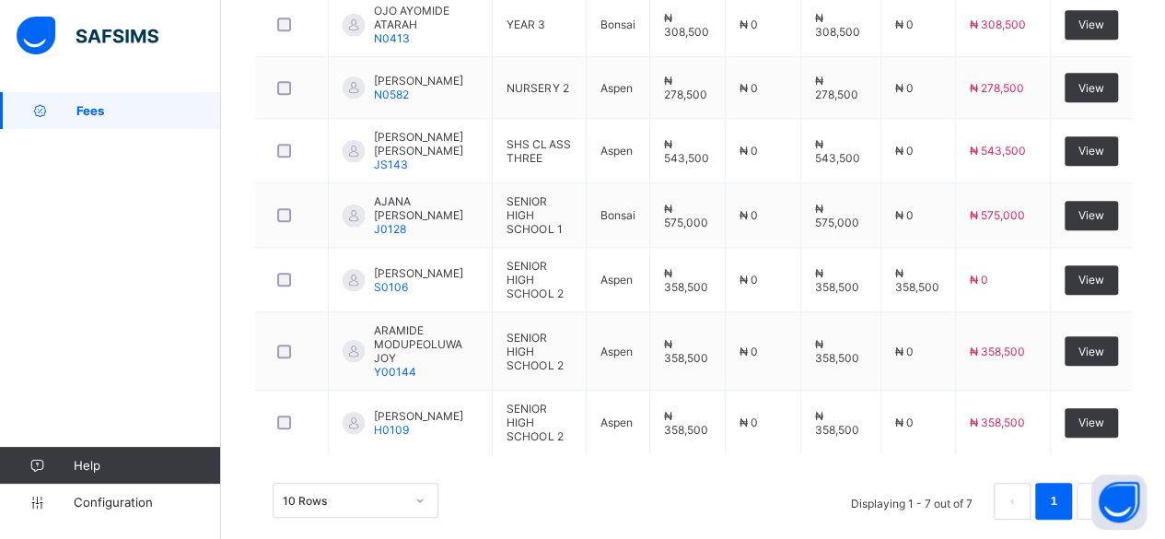
scroll to position [599, 0]
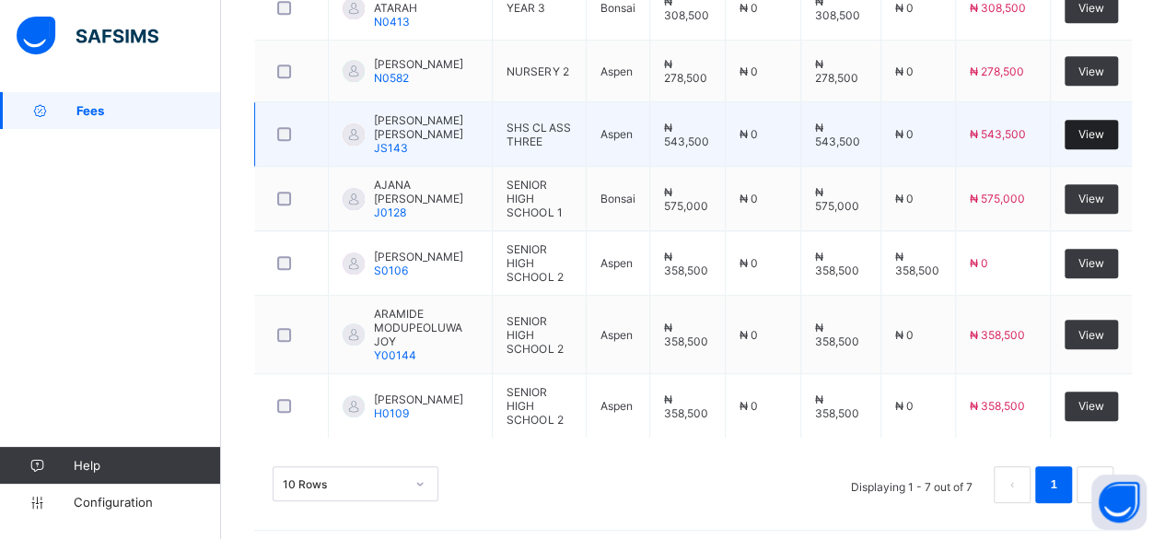
type input "*******"
click at [1106, 141] on div "View" at bounding box center [1091, 134] width 53 height 29
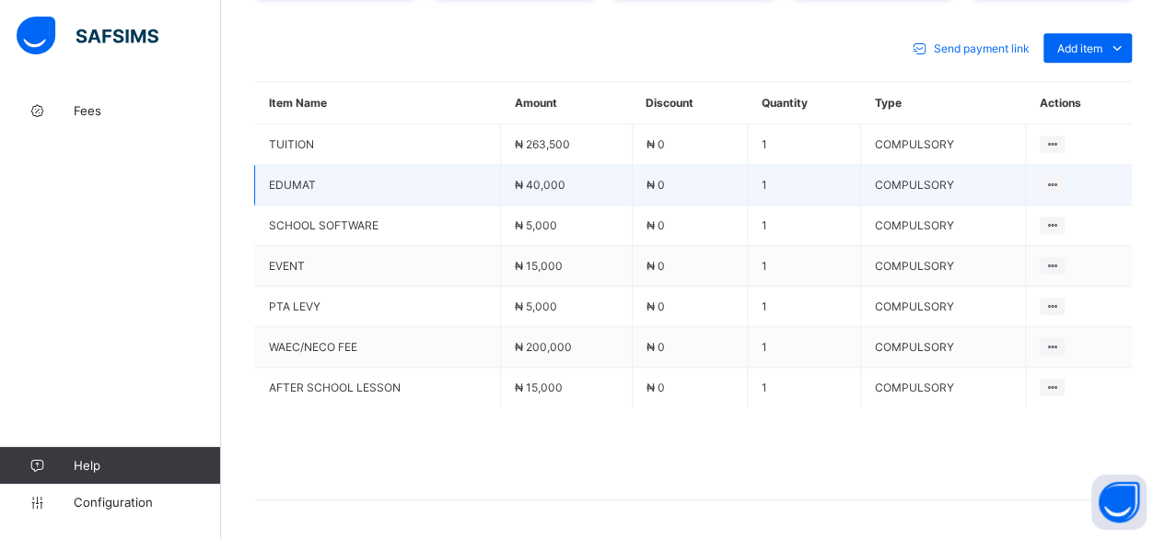
scroll to position [859, 0]
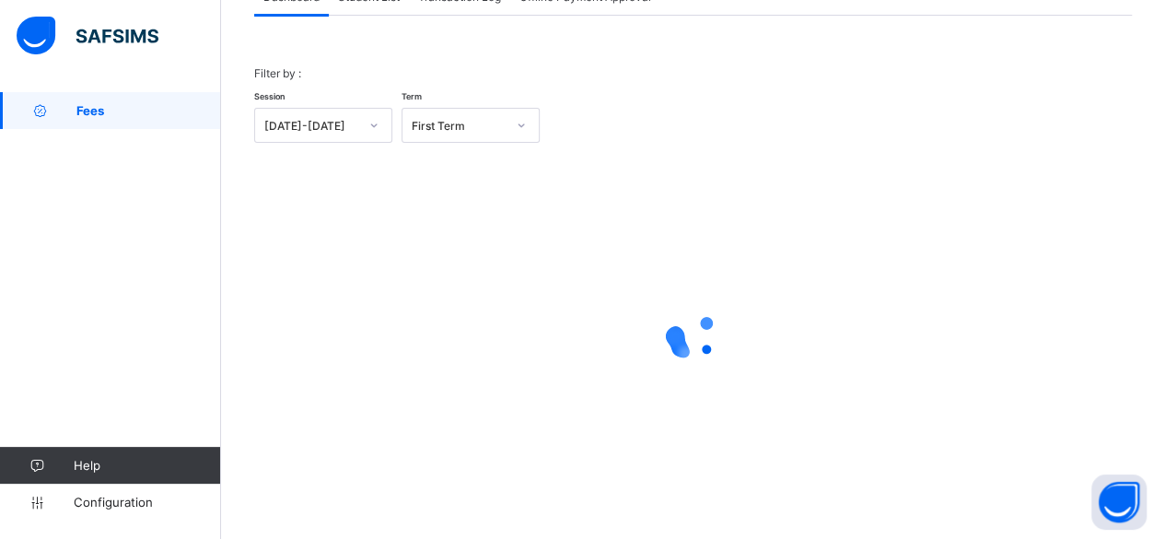
scroll to position [140, 0]
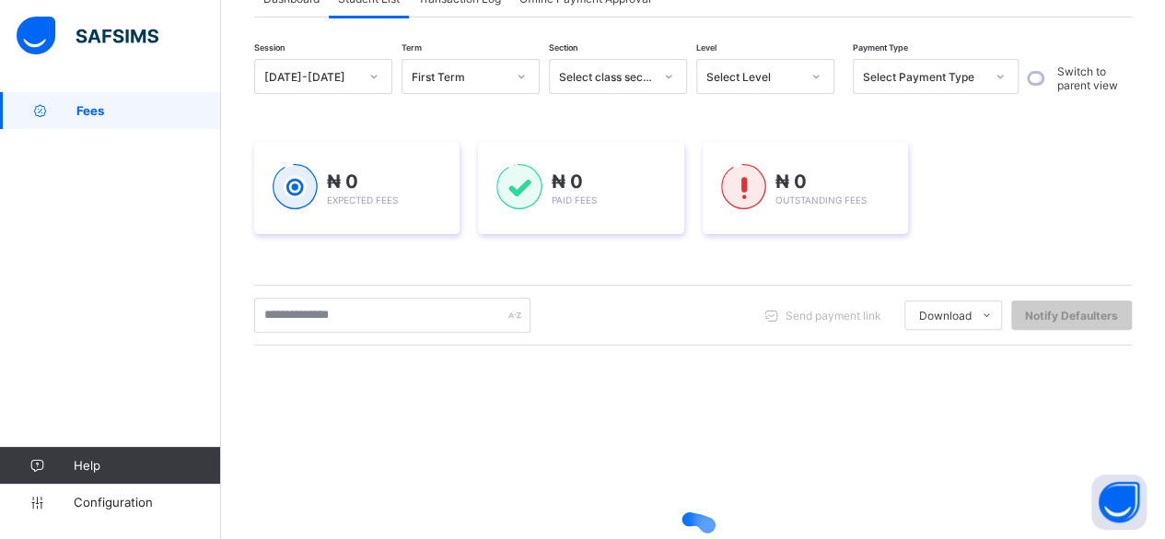
scroll to position [339, 0]
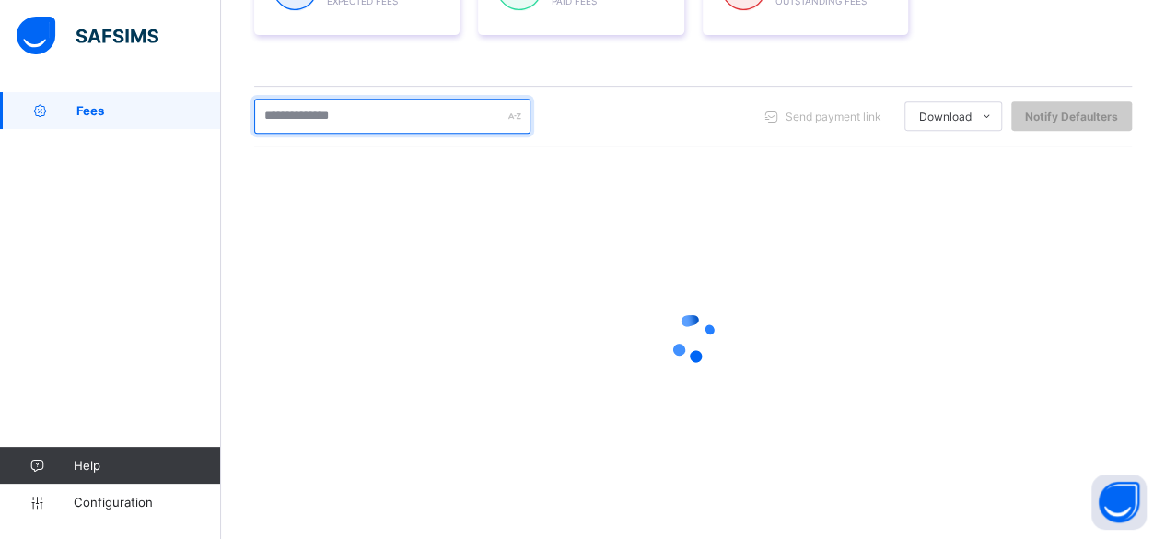
click at [338, 119] on input "text" at bounding box center [392, 116] width 276 height 35
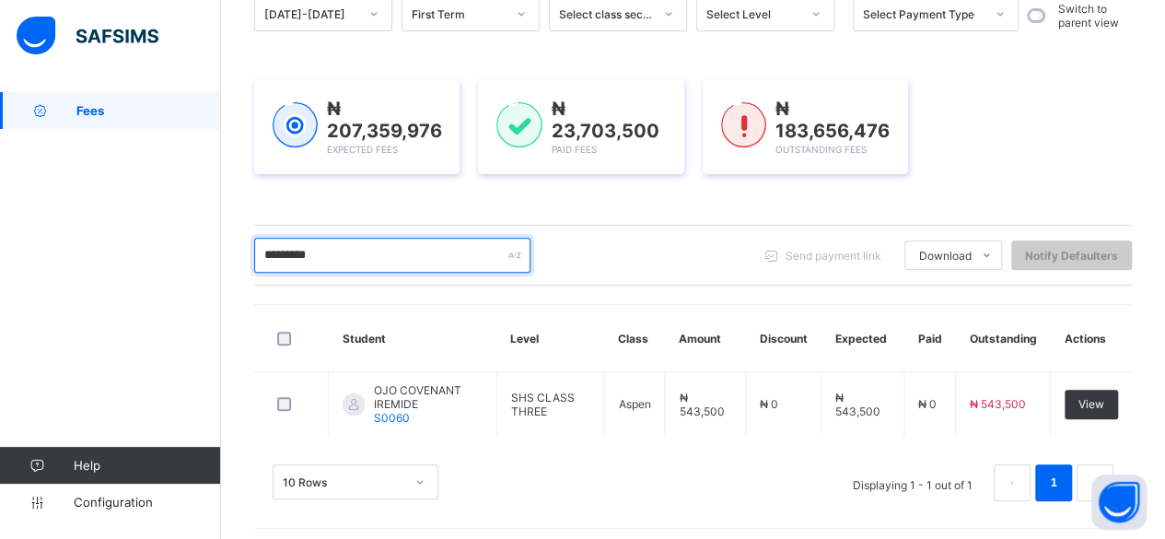
scroll to position [204, 0]
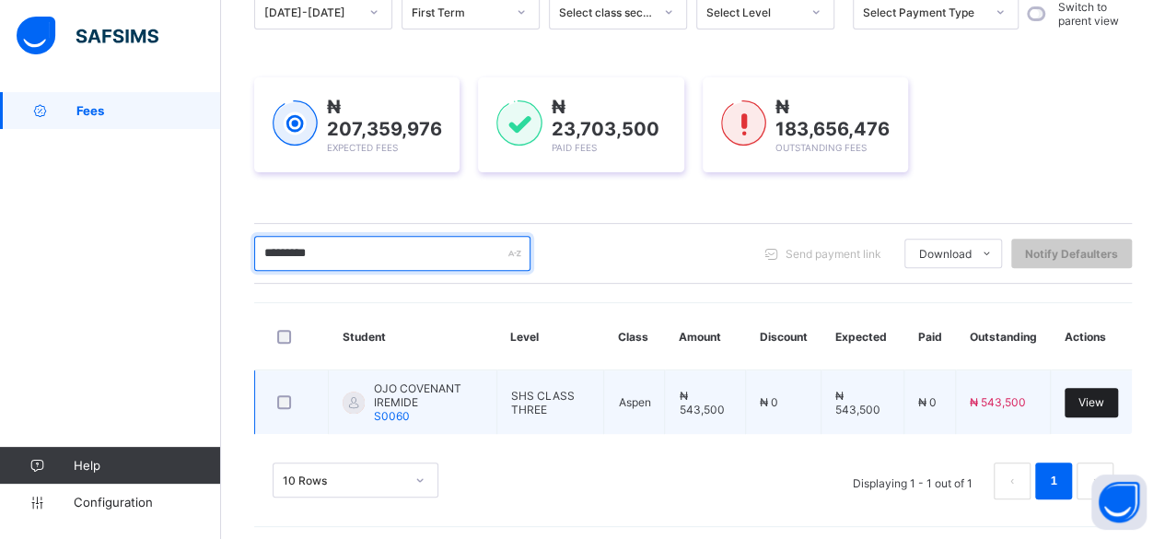
type input "*********"
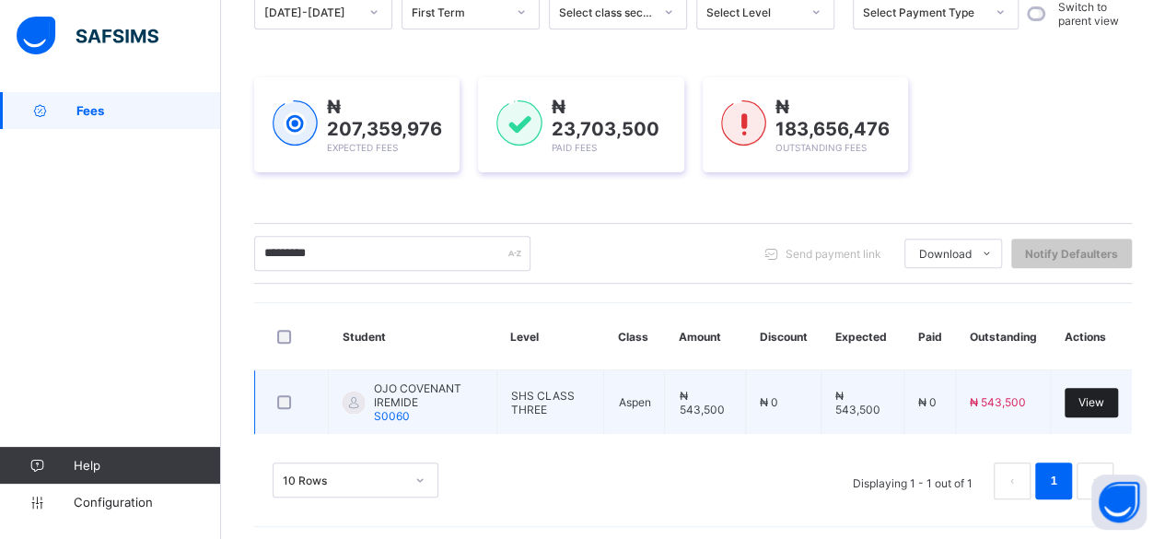
click at [1104, 395] on span "View" at bounding box center [1092, 402] width 26 height 14
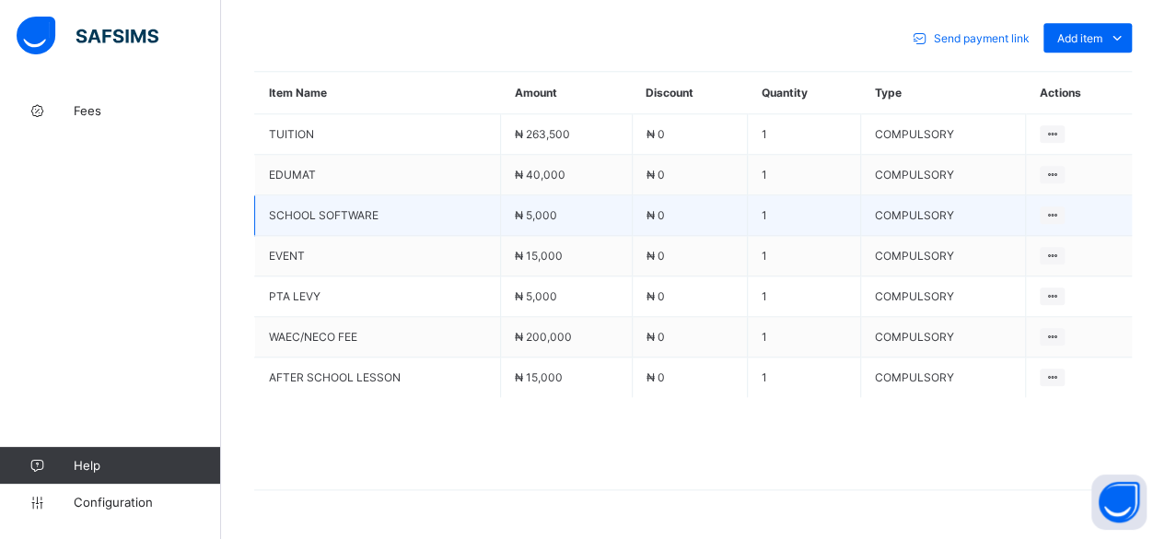
scroll to position [868, 0]
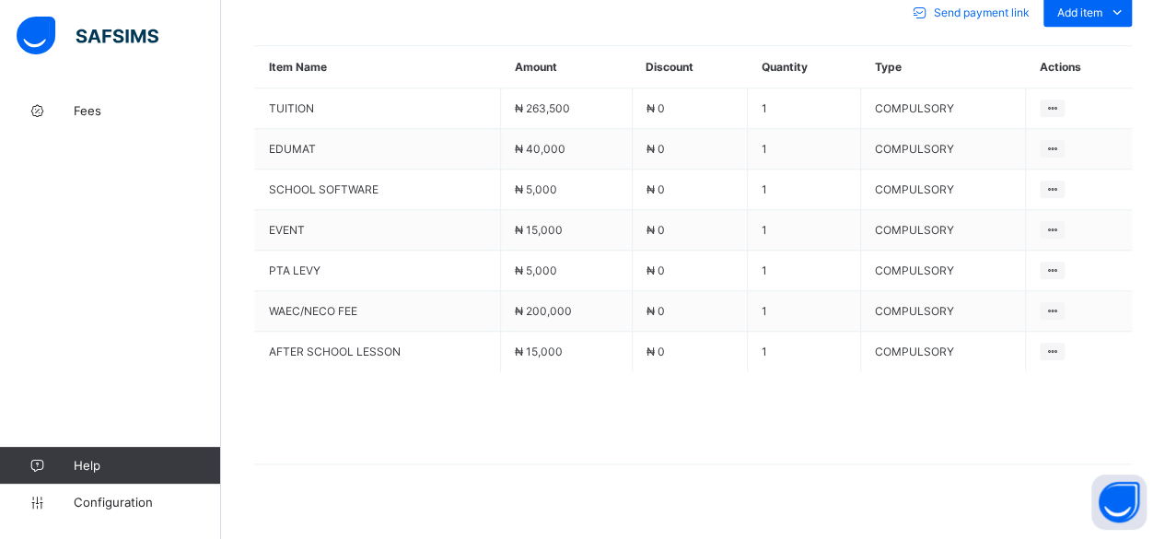
scroll to position [140, 0]
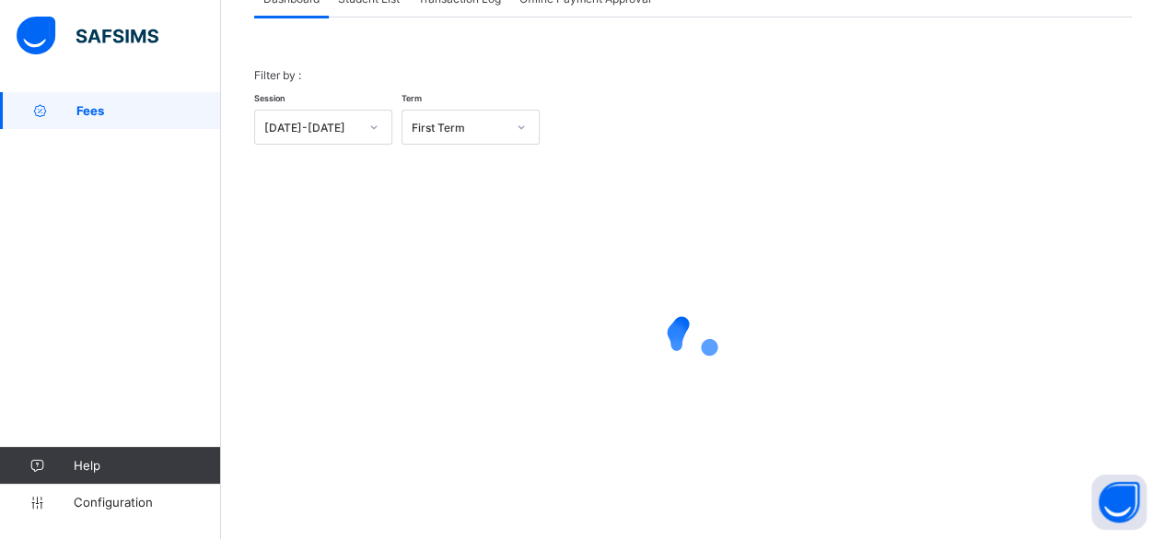
click at [371, 18] on div "Filter by : Session 2025-2026 Term First Term × Fees Configuration Status Below…" at bounding box center [693, 266] width 878 height 496
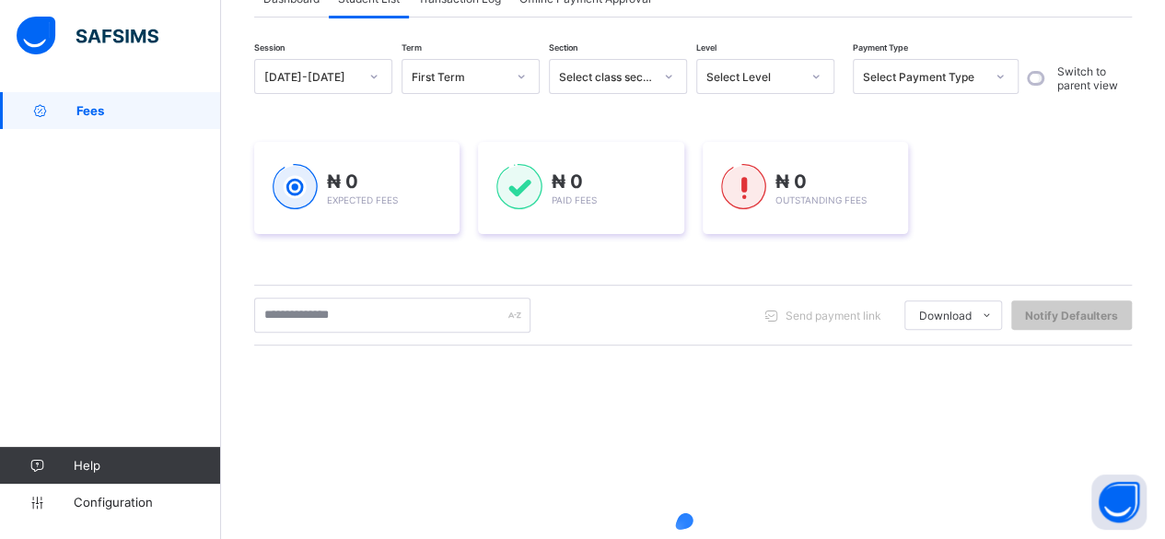
scroll to position [339, 0]
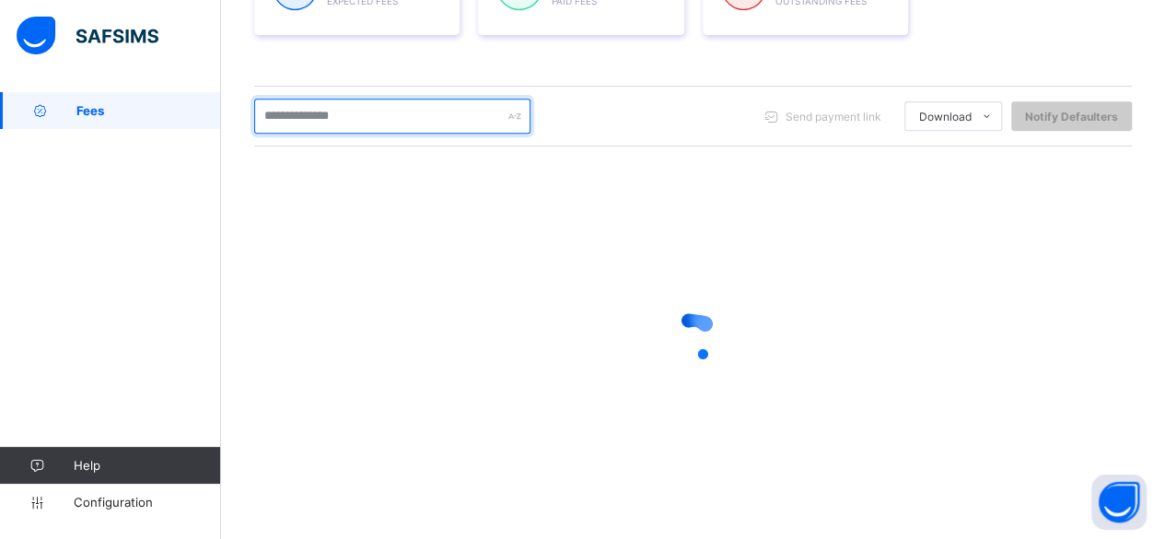
click at [368, 111] on input "text" at bounding box center [392, 116] width 276 height 35
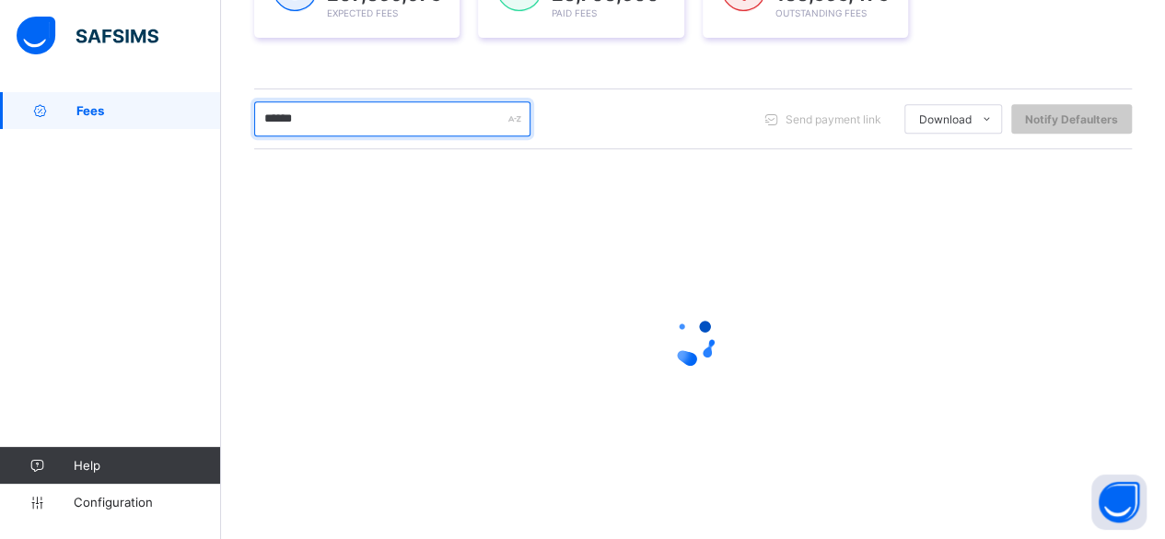
scroll to position [341, 0]
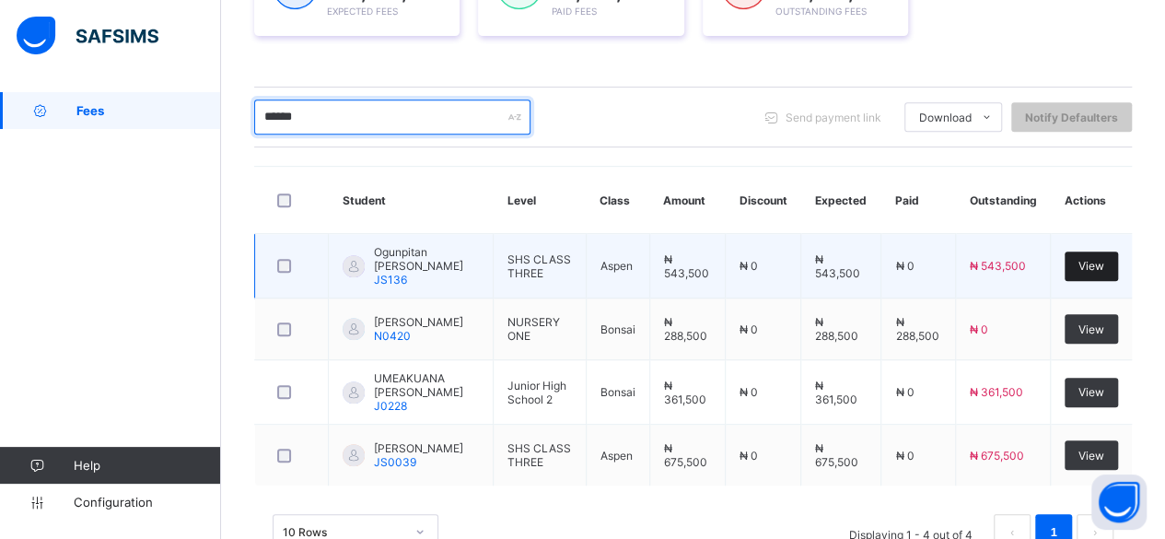
type input "******"
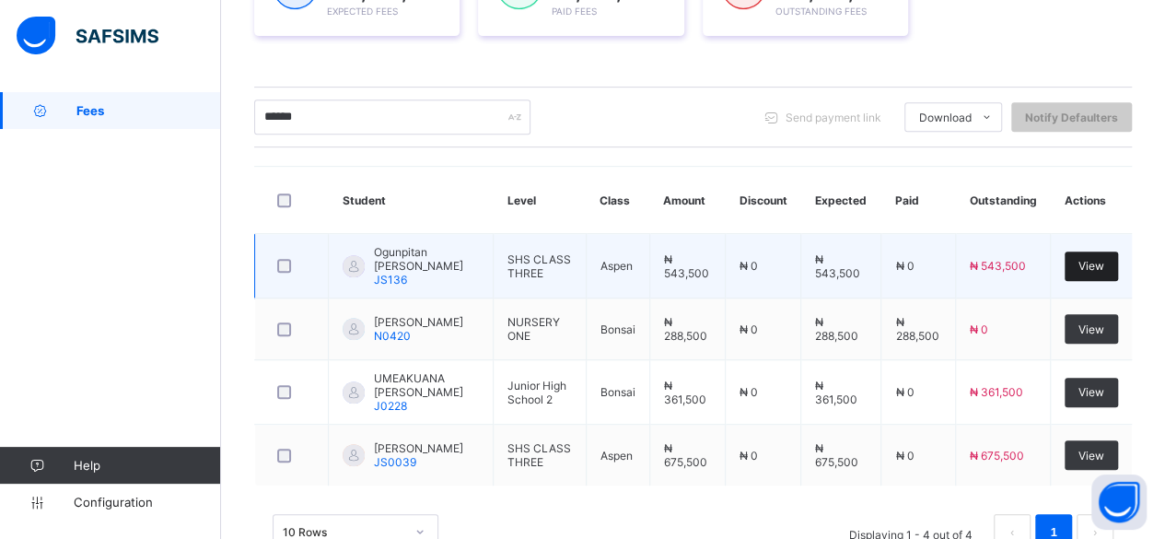
click at [1082, 256] on div "View" at bounding box center [1091, 265] width 53 height 29
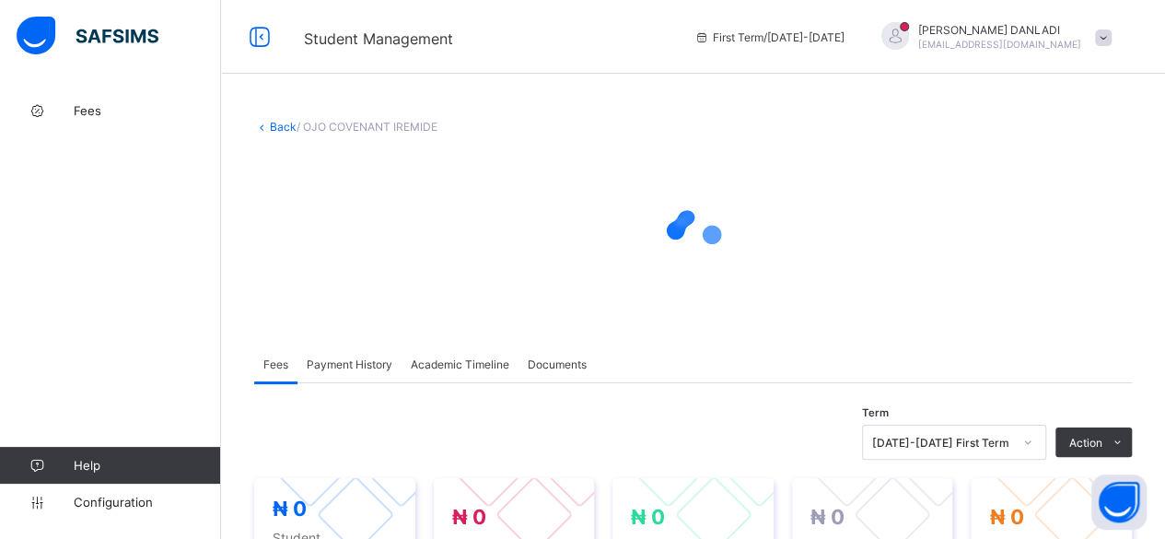
click at [1082, 256] on div at bounding box center [693, 235] width 878 height 74
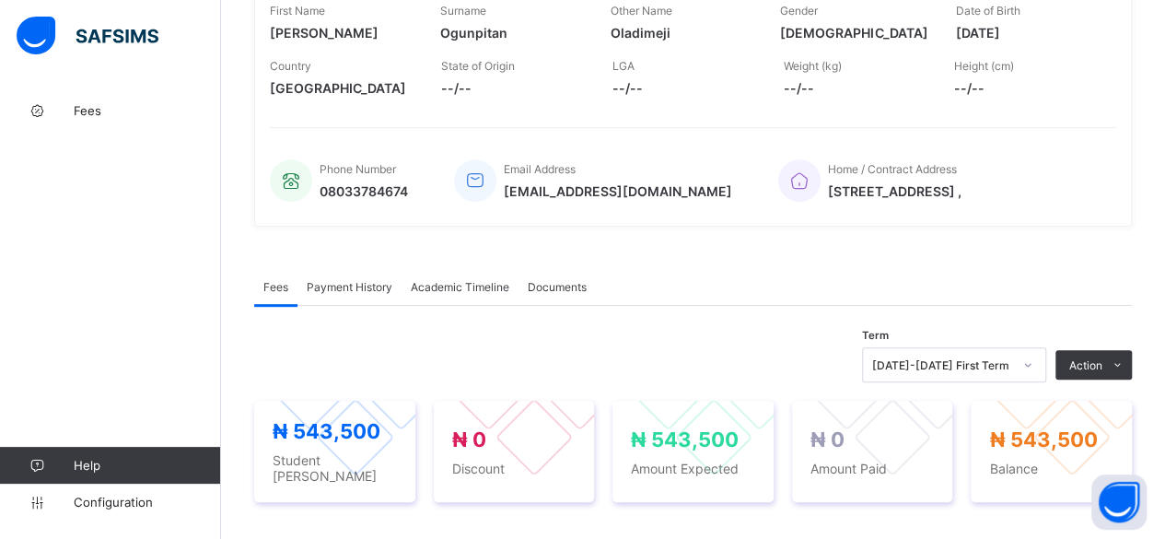
scroll to position [368, 0]
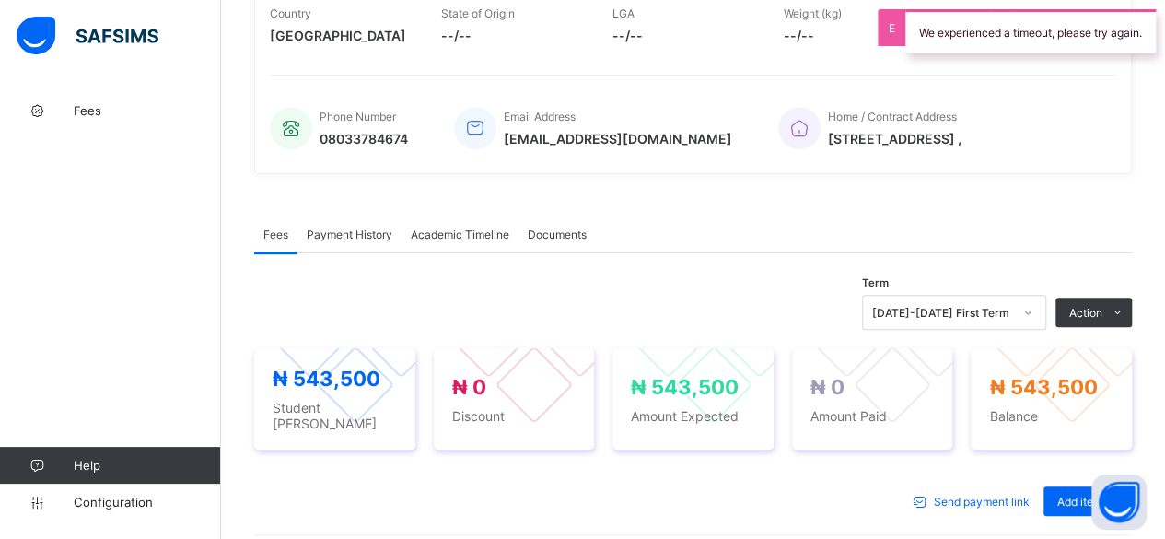
scroll to position [140, 0]
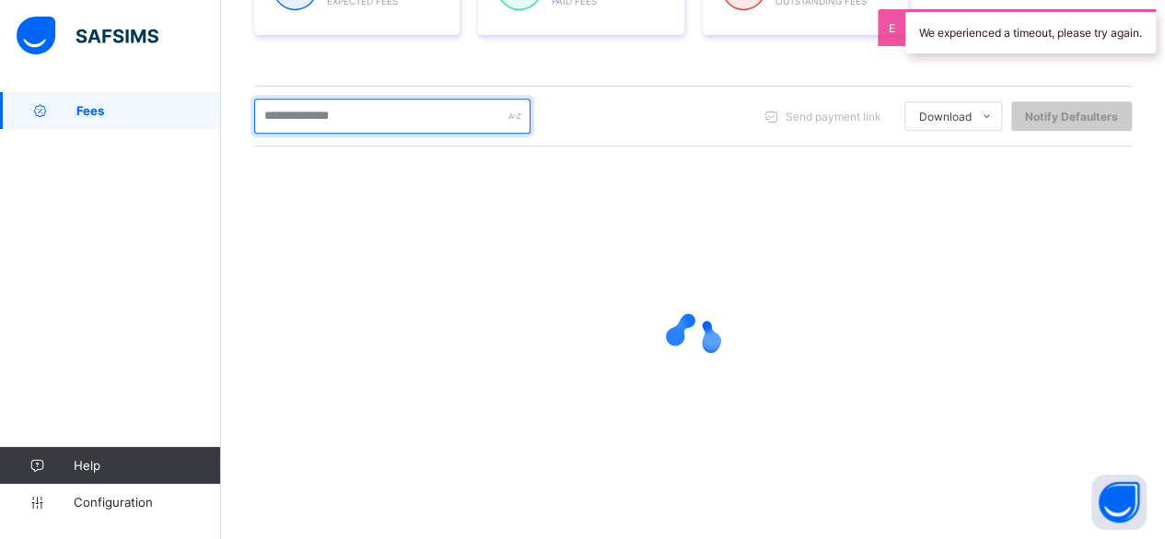
click at [334, 116] on input "text" at bounding box center [392, 116] width 276 height 35
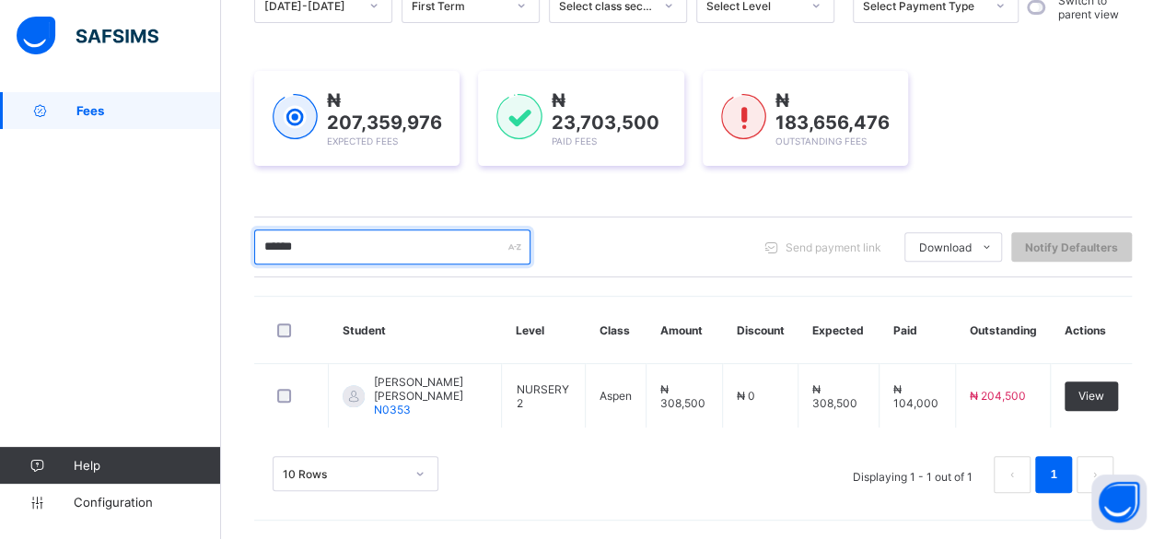
scroll to position [204, 0]
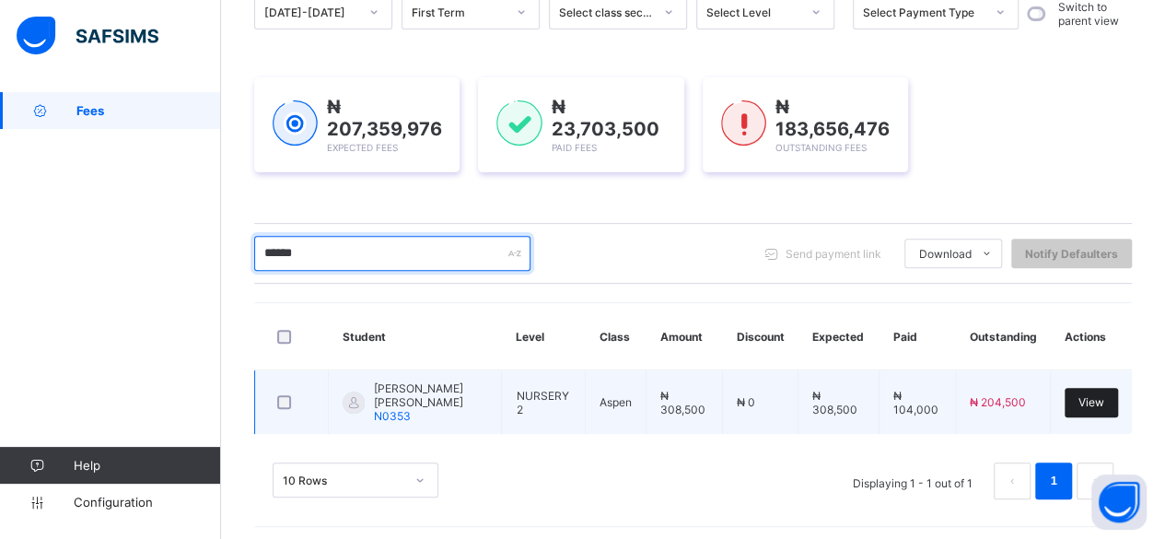
type input "******"
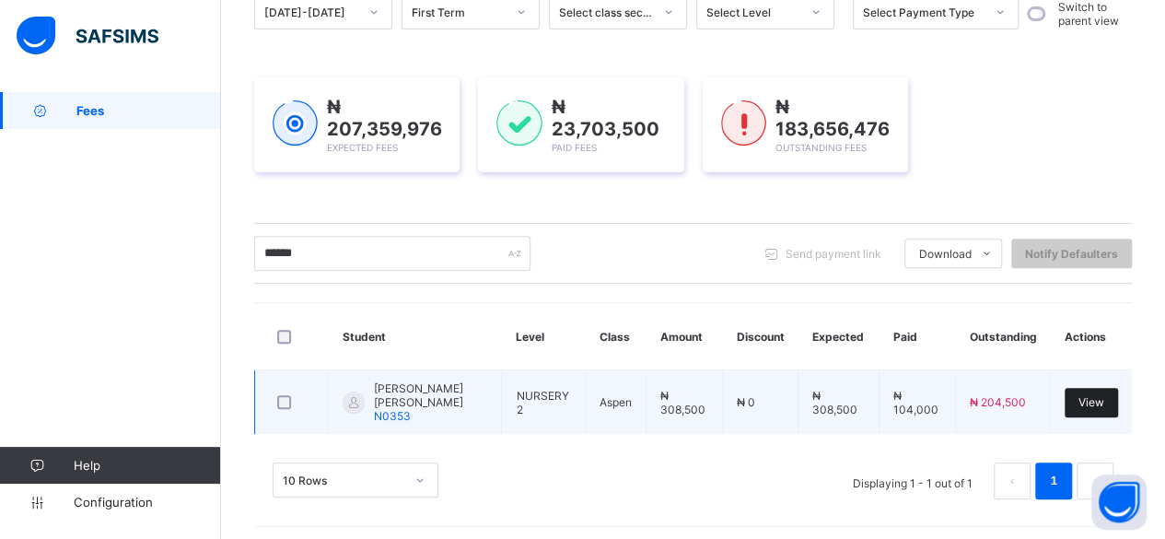
click at [1104, 402] on span "View" at bounding box center [1092, 402] width 26 height 14
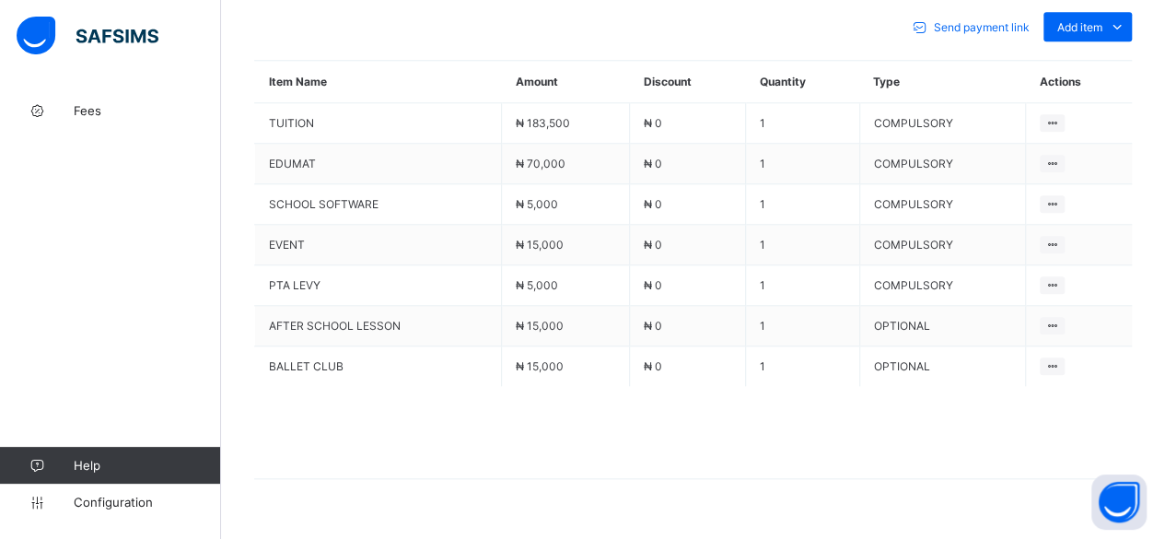
scroll to position [859, 0]
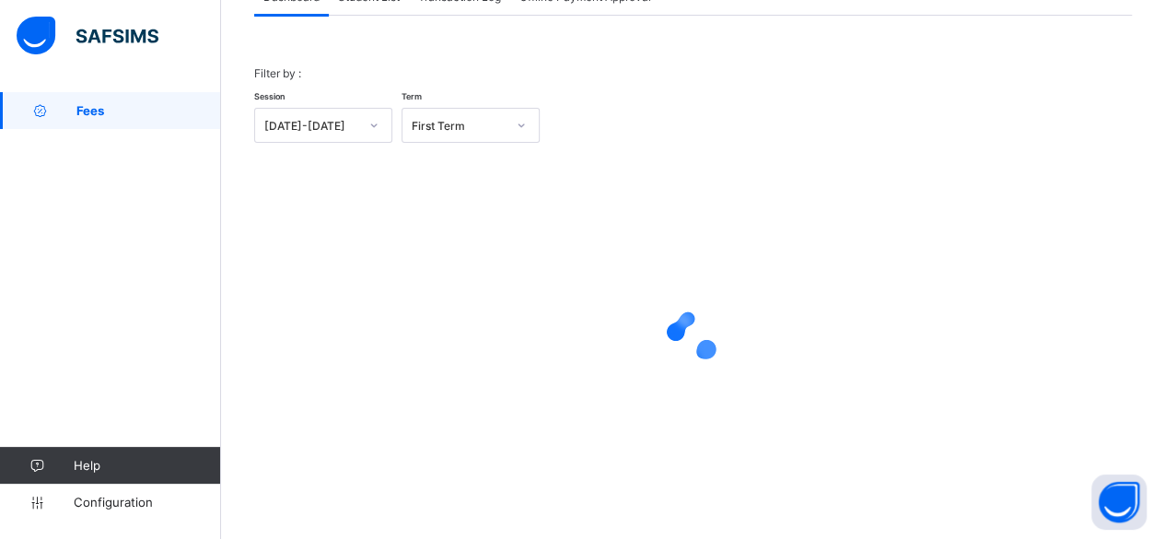
scroll to position [140, 0]
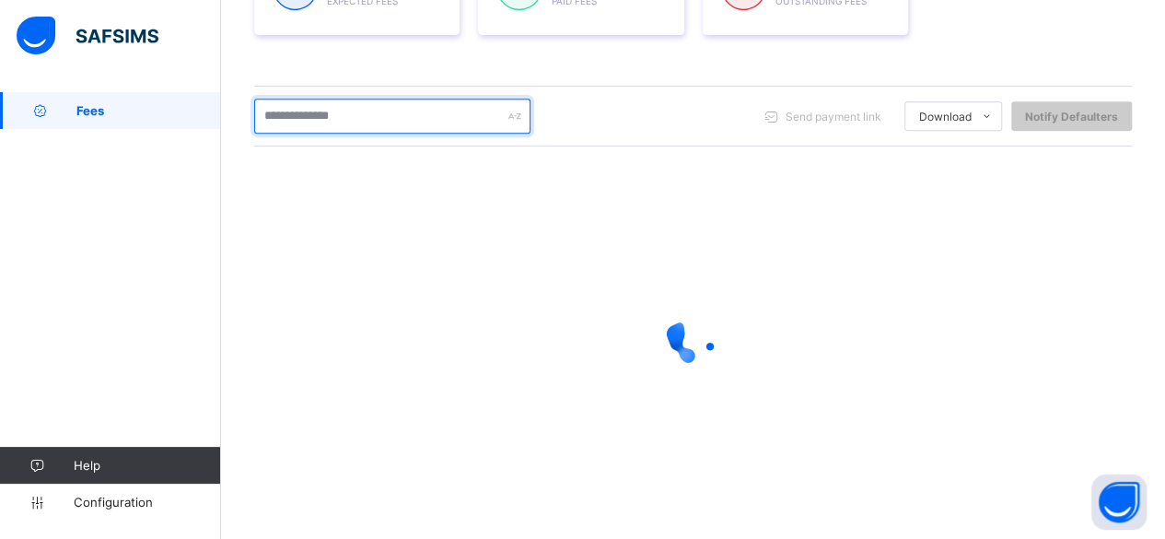
click at [311, 120] on input "text" at bounding box center [392, 116] width 276 height 35
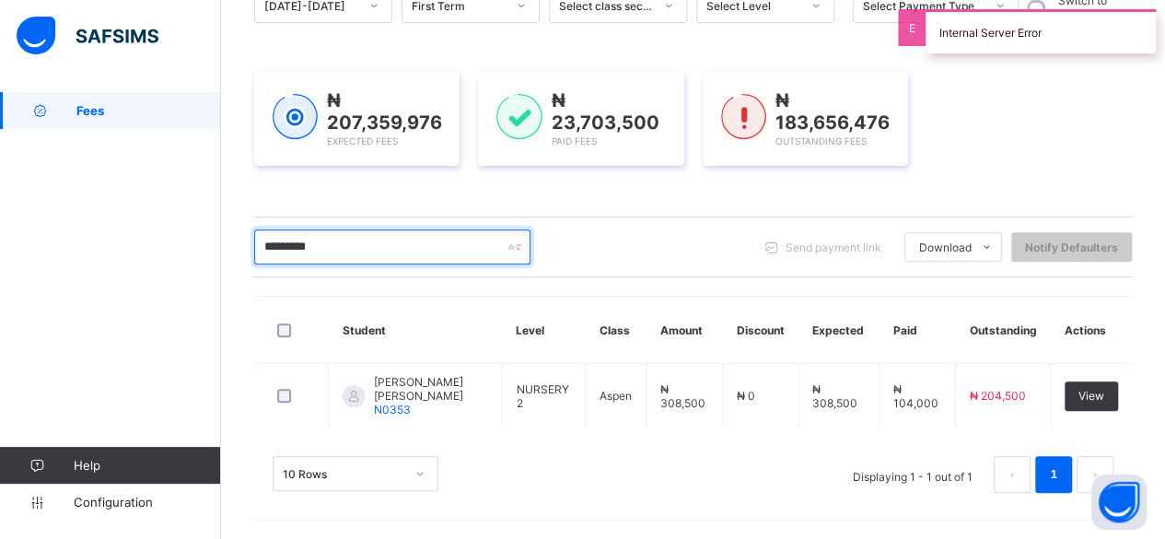
scroll to position [204, 0]
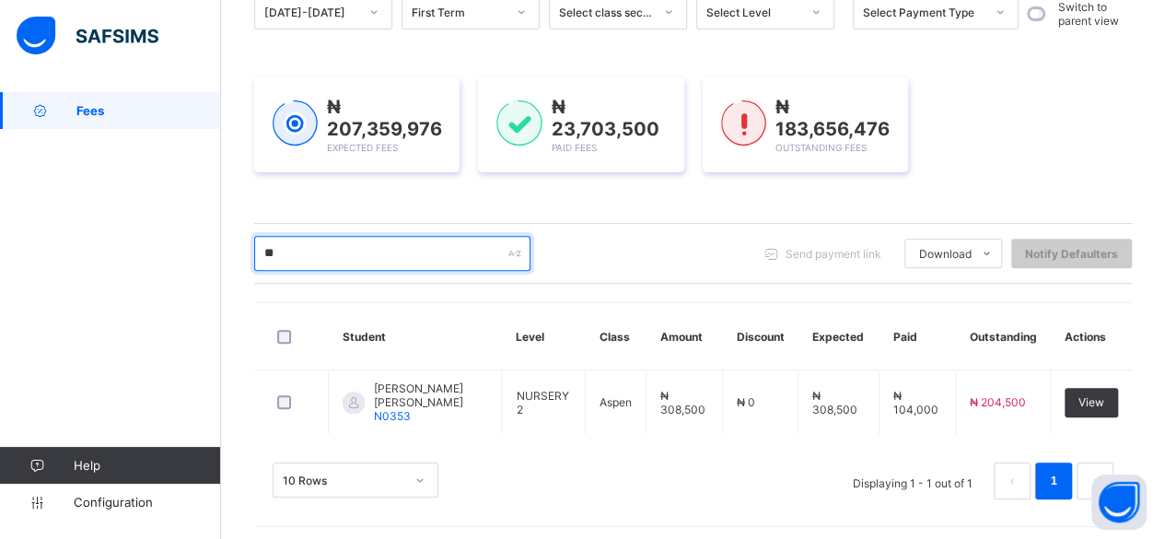
type input "*"
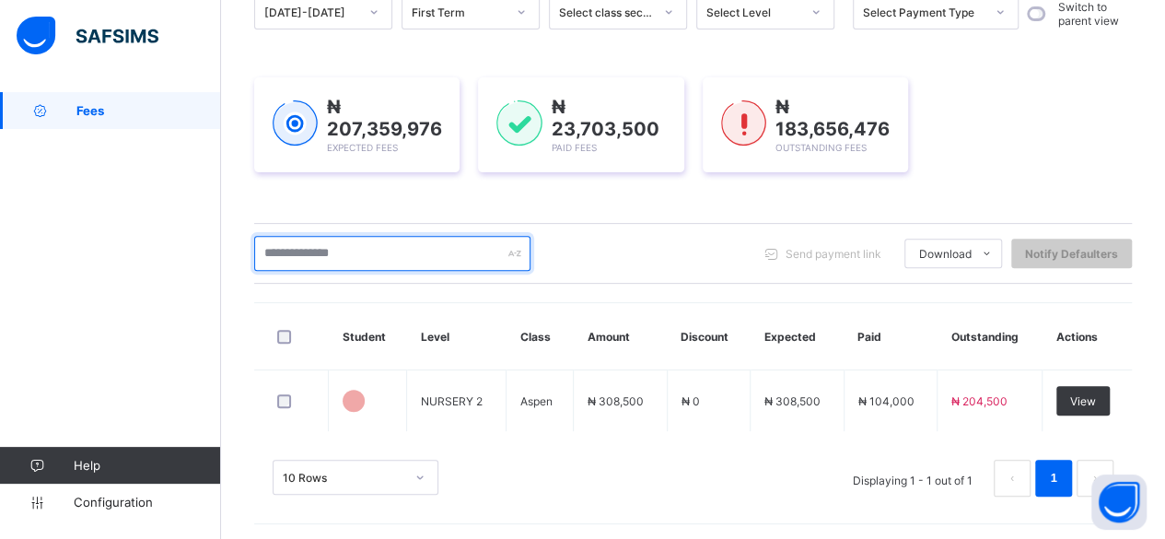
scroll to position [341, 0]
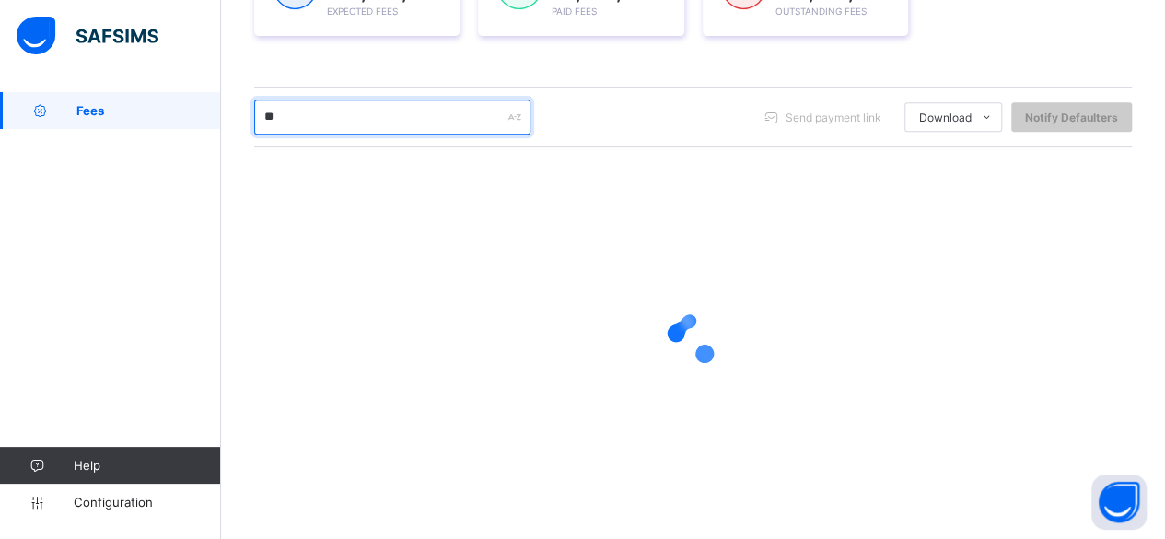
type input "*"
type input "*****"
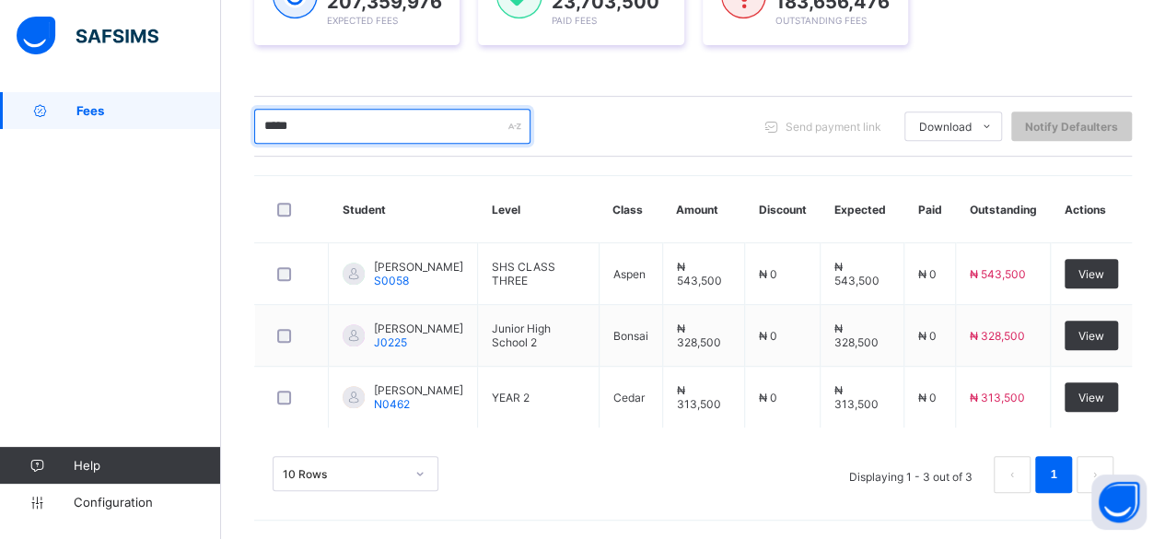
scroll to position [328, 0]
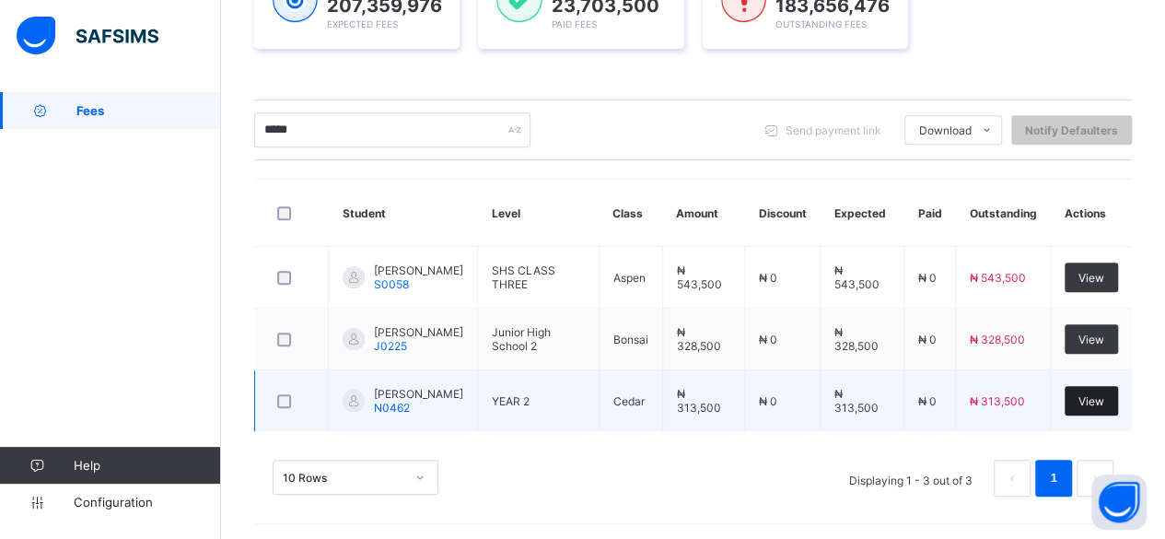
click at [1104, 403] on span "View" at bounding box center [1092, 401] width 26 height 14
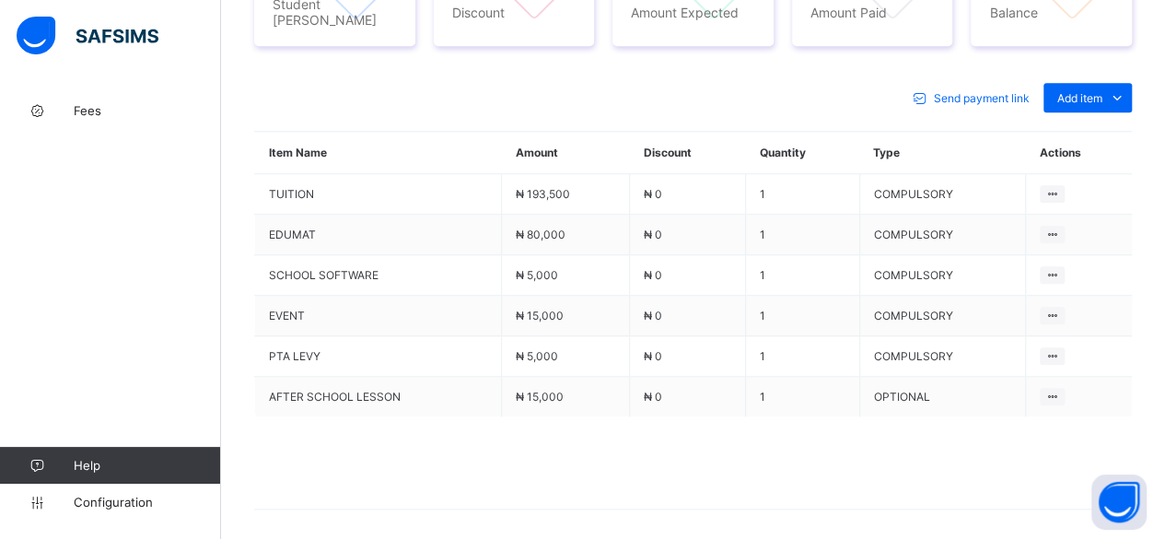
scroll to position [829, 0]
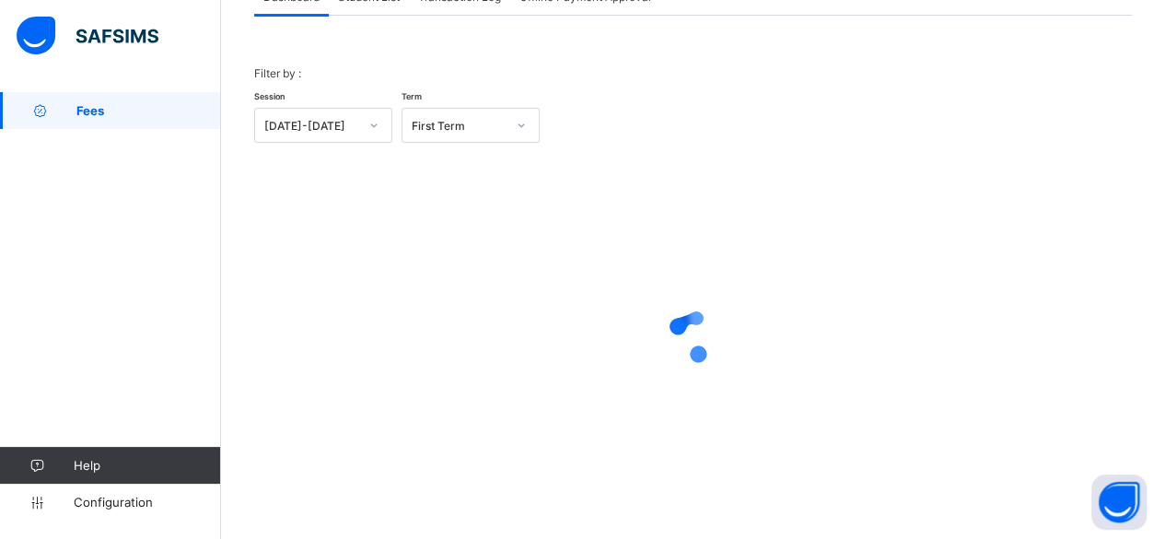
scroll to position [140, 0]
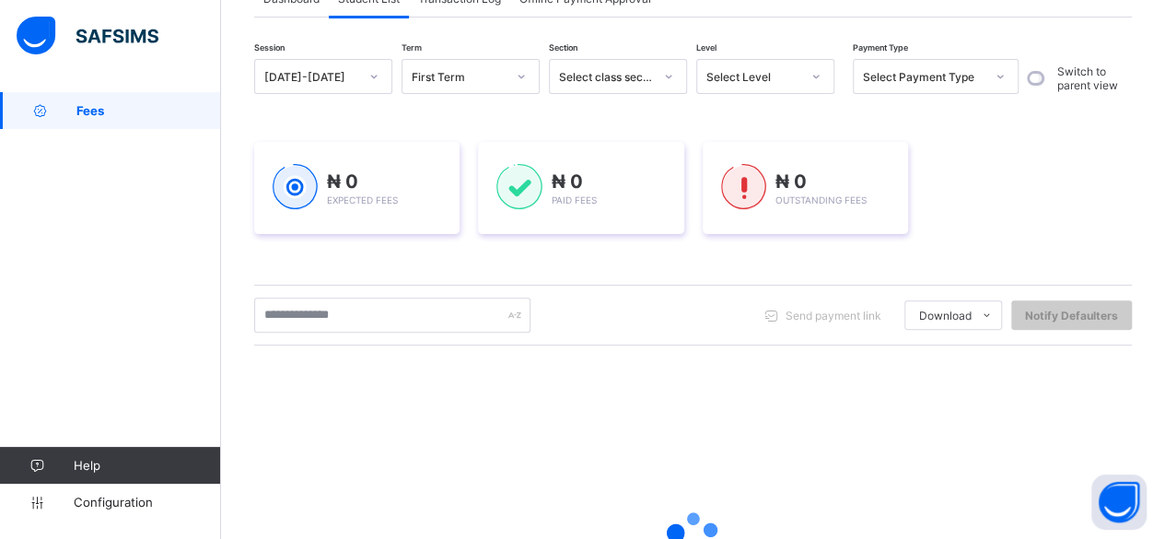
scroll to position [339, 0]
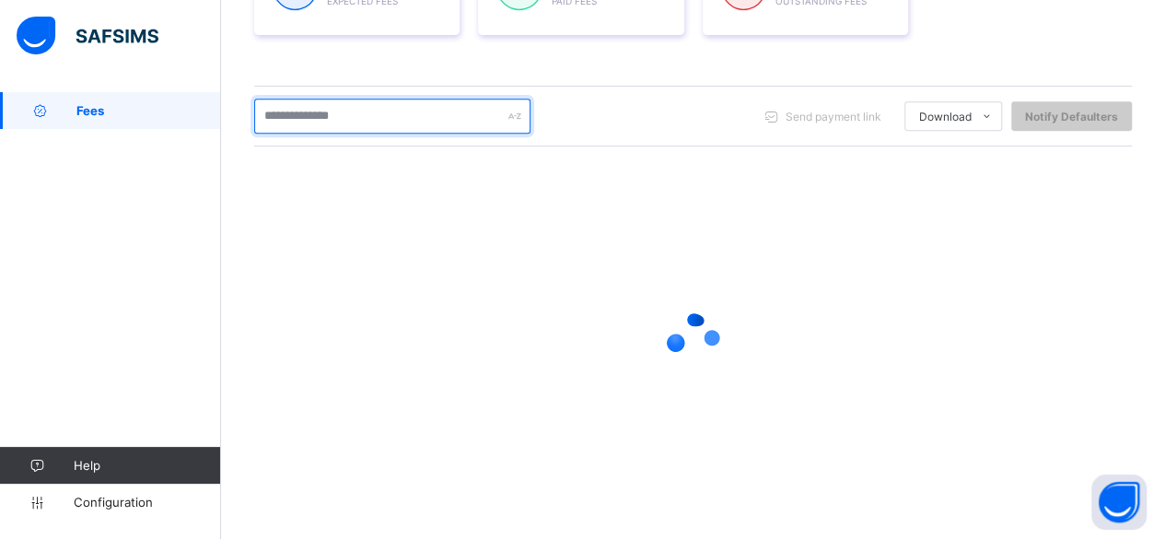
click at [346, 111] on input "text" at bounding box center [392, 116] width 276 height 35
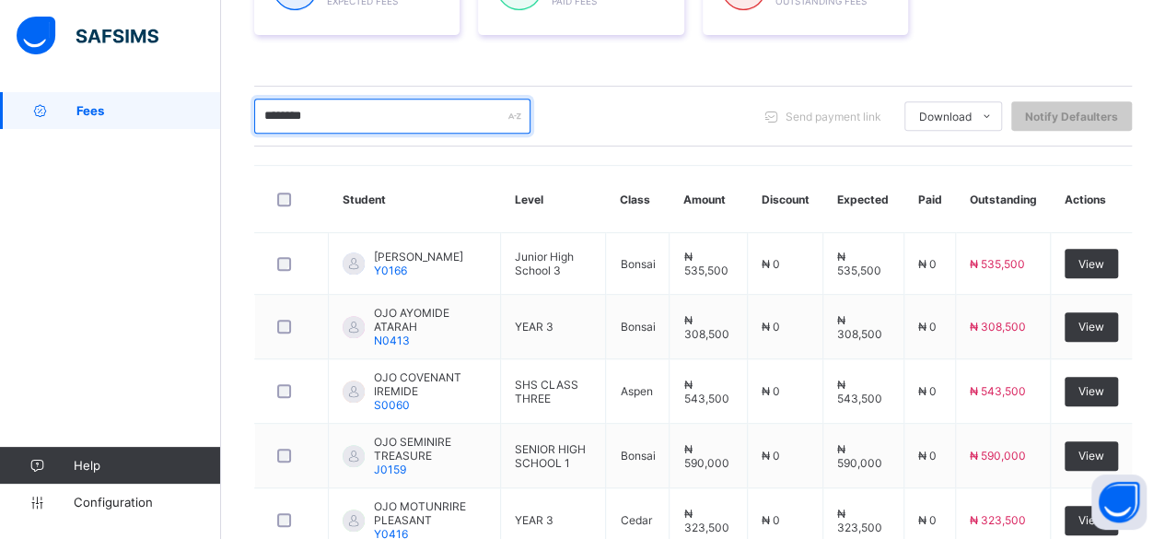
scroll to position [341, 0]
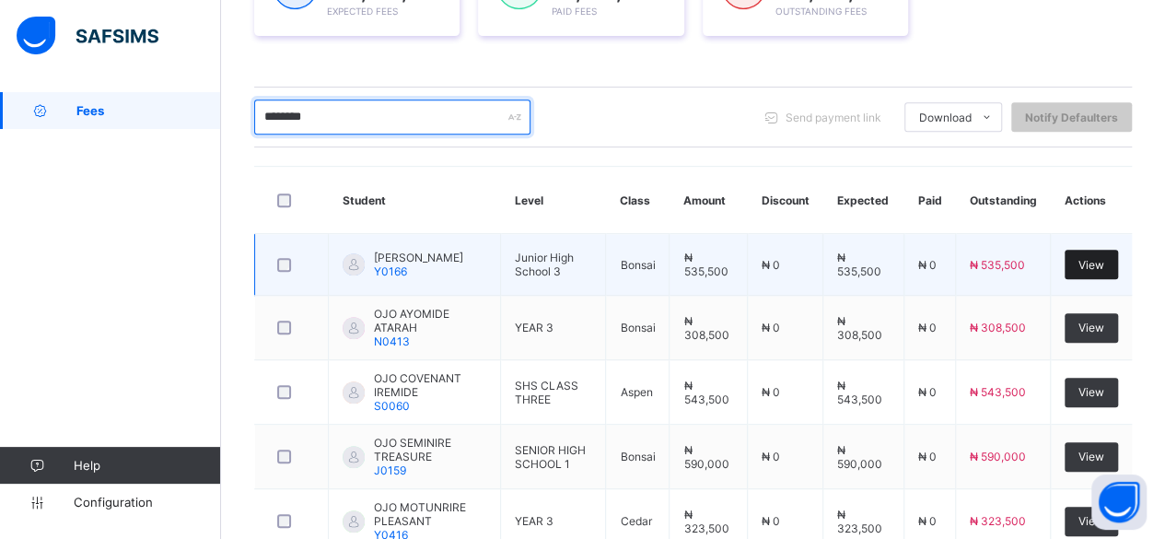
type input "********"
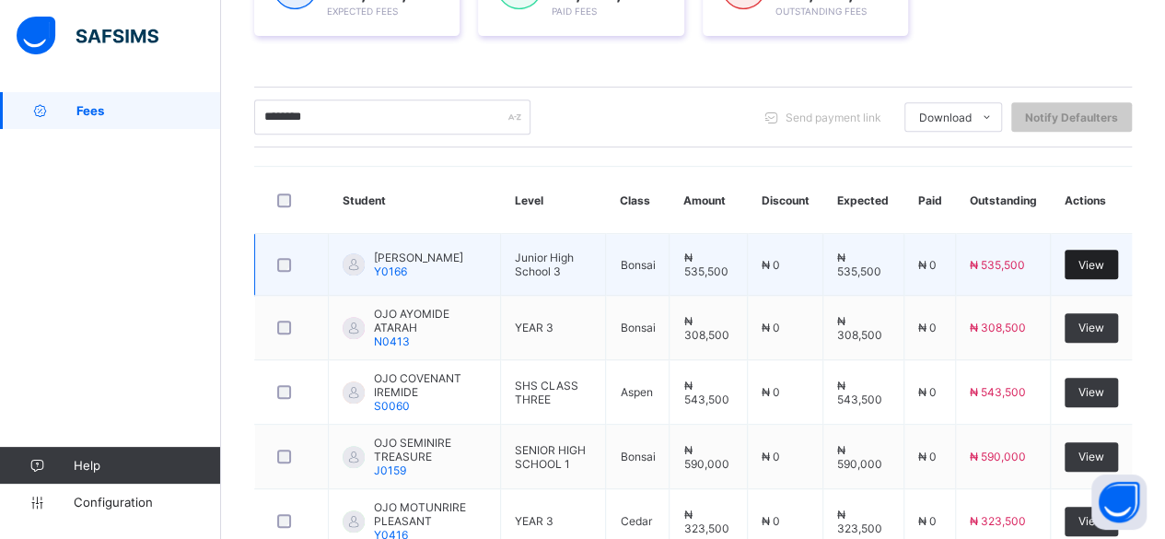
click at [1104, 251] on div "View" at bounding box center [1091, 264] width 53 height 29
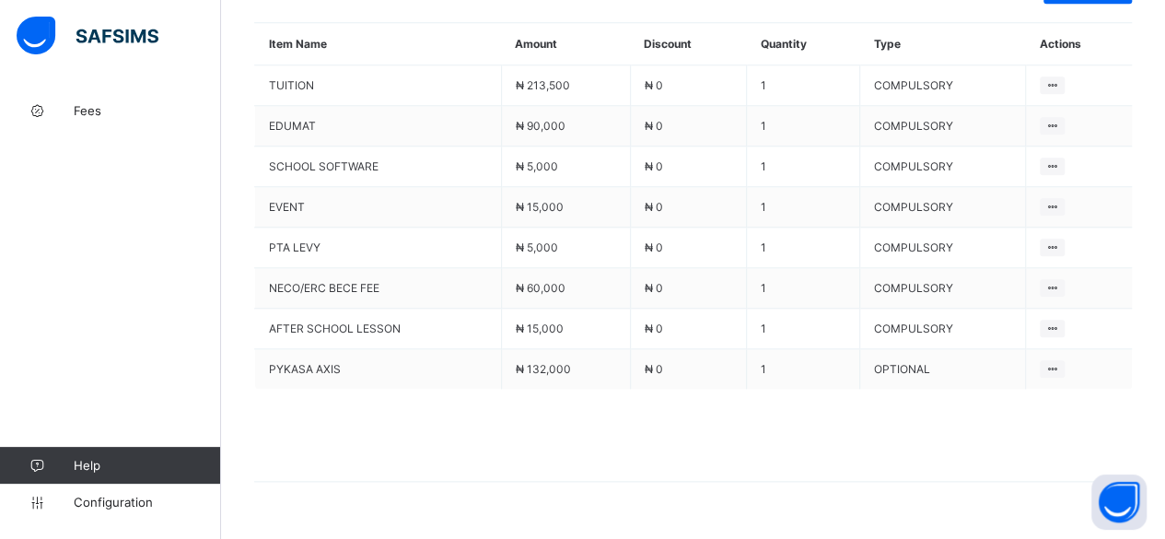
scroll to position [923, 0]
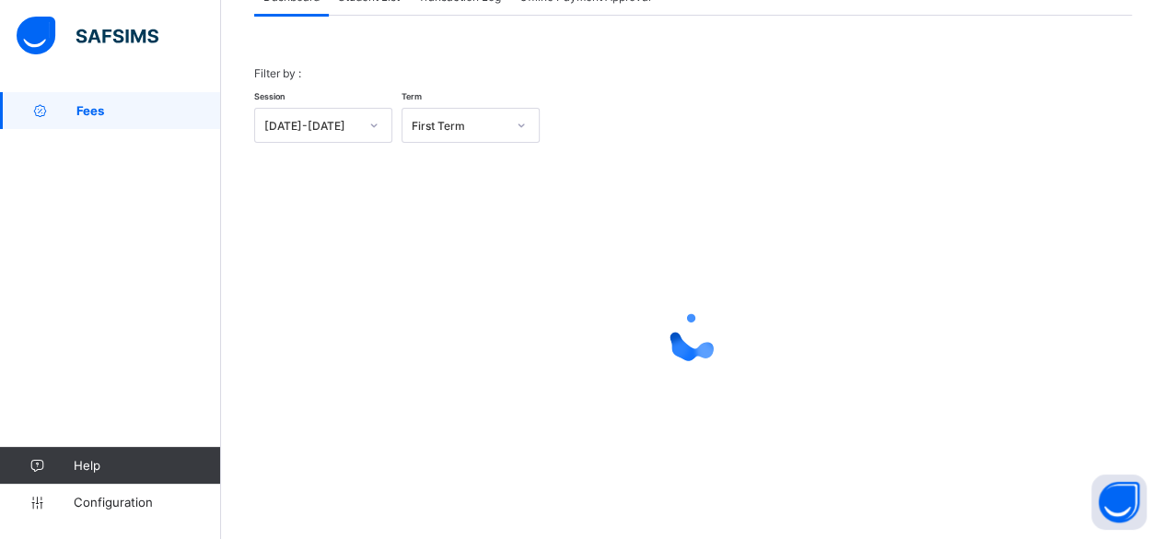
scroll to position [140, 0]
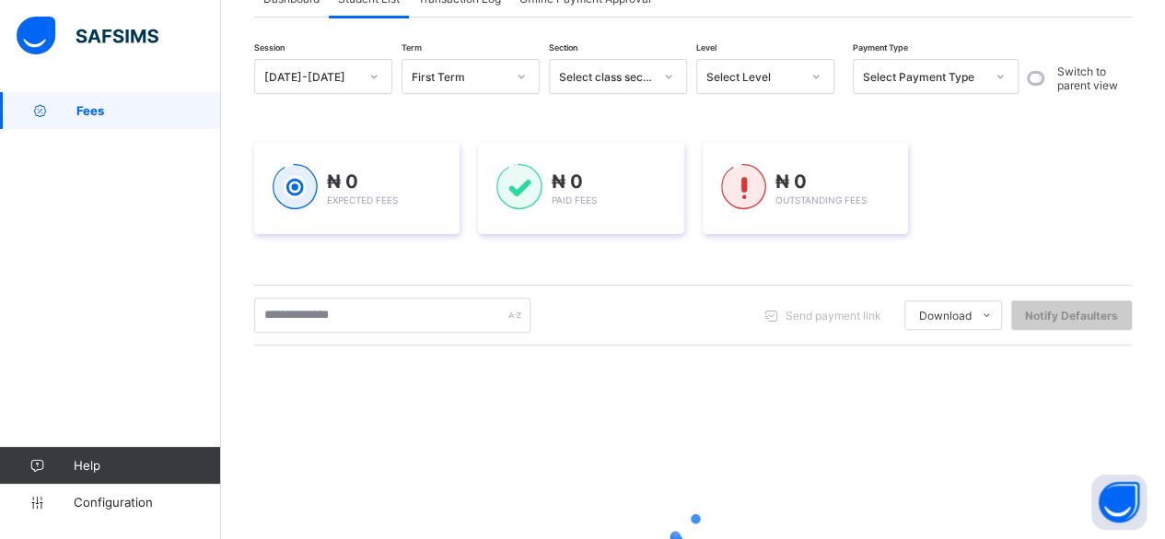
scroll to position [339, 0]
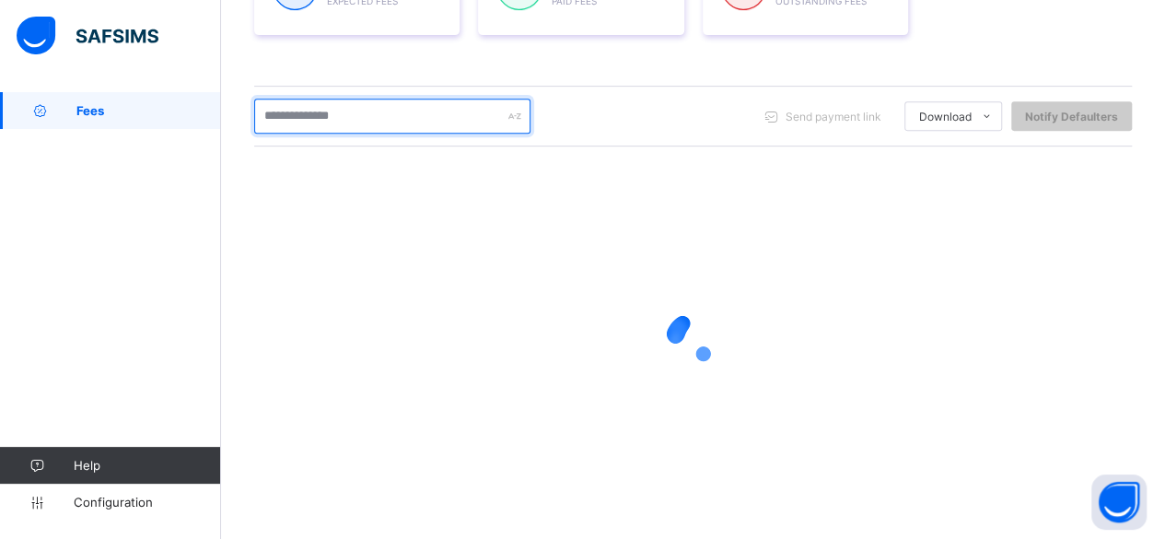
click at [319, 115] on input "text" at bounding box center [392, 116] width 276 height 35
type input "******"
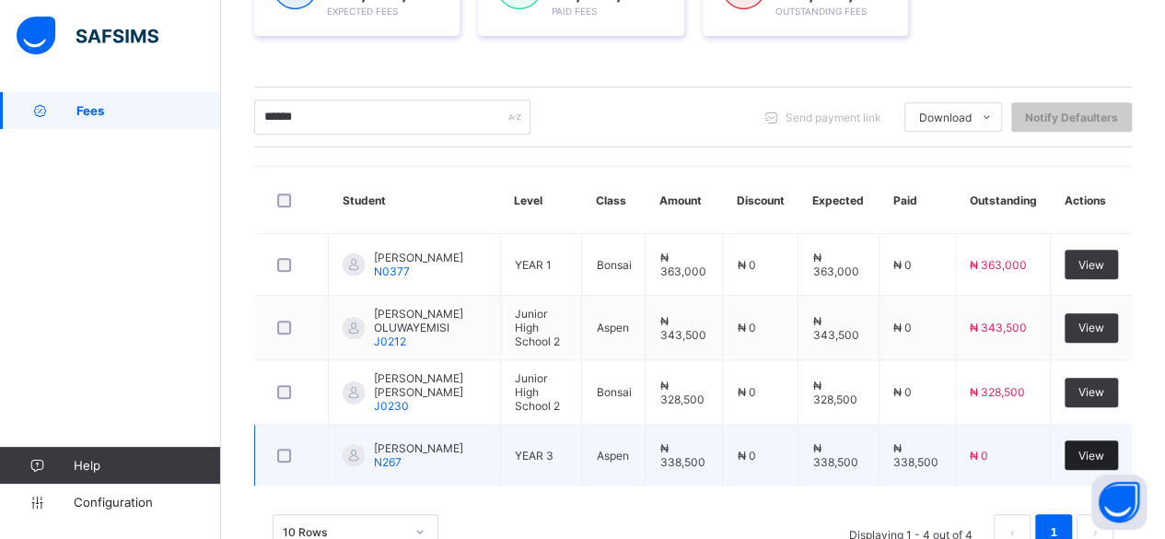
click at [1104, 451] on span "View" at bounding box center [1092, 456] width 26 height 14
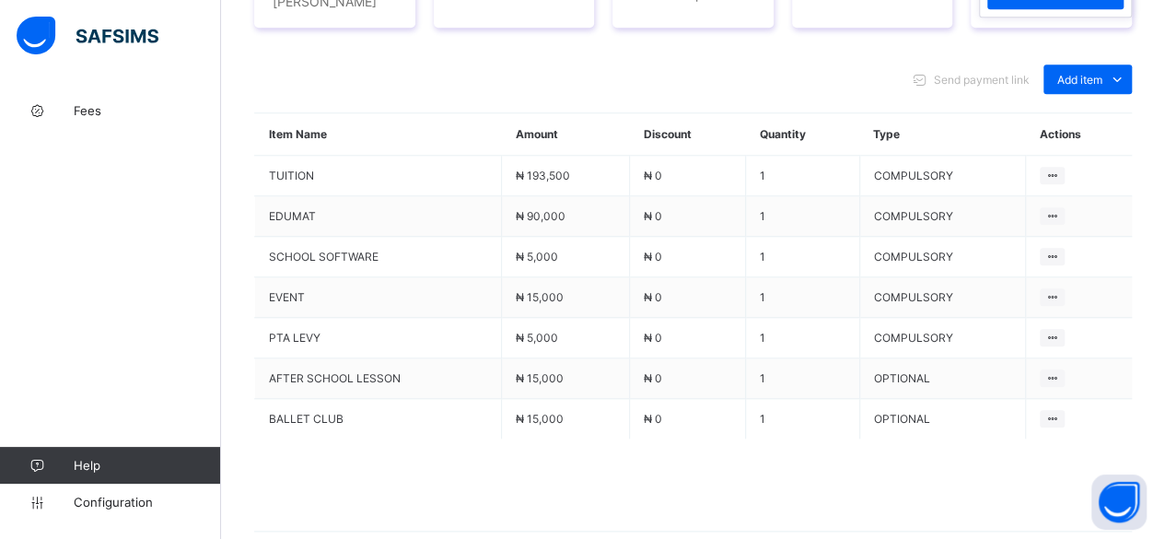
scroll to position [883, 0]
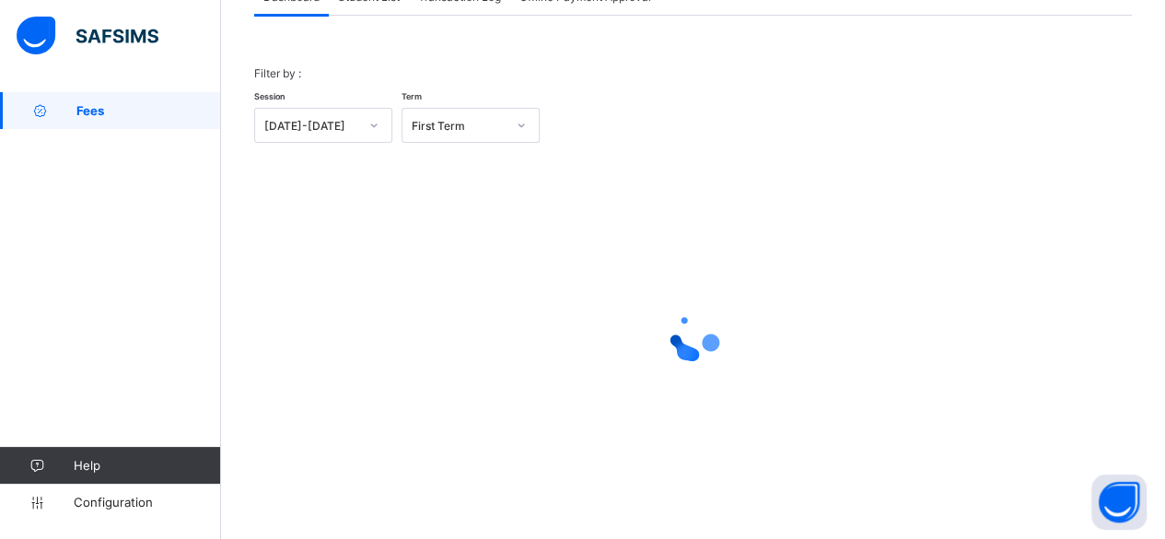
scroll to position [140, 0]
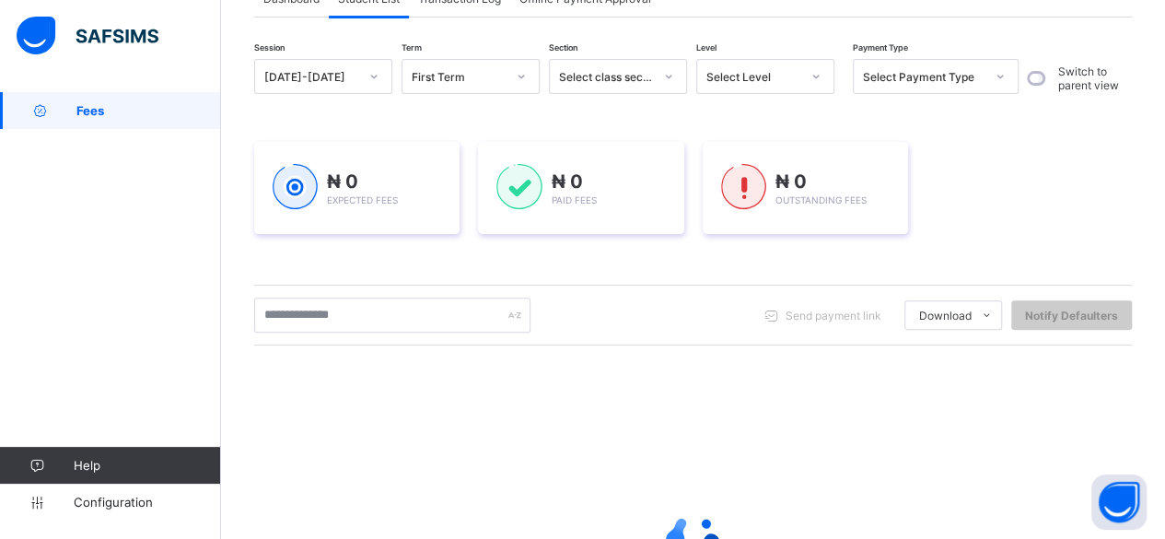
scroll to position [339, 0]
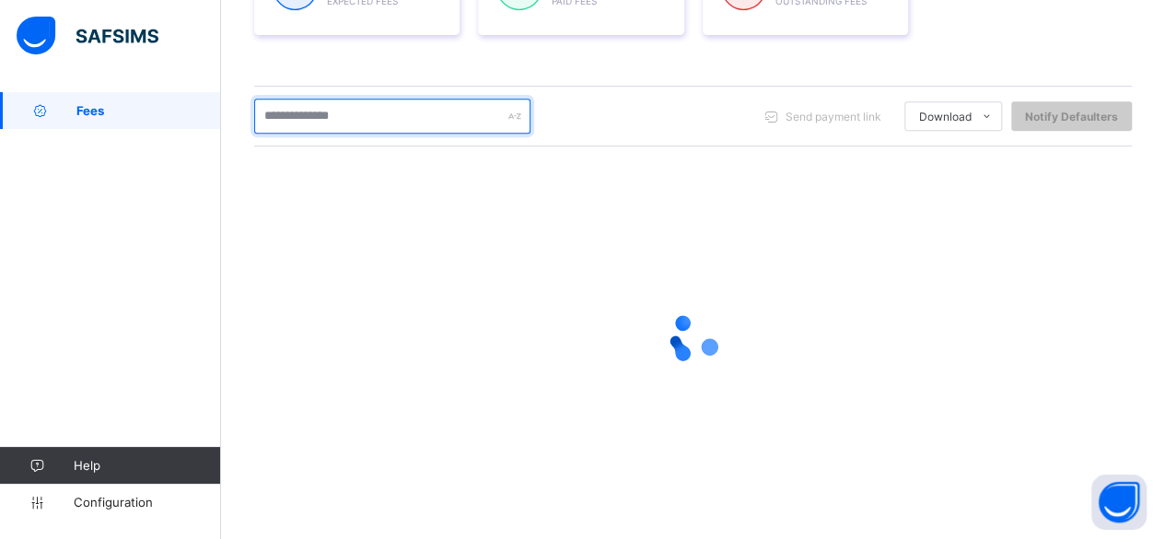
click at [407, 107] on input "text" at bounding box center [392, 116] width 276 height 35
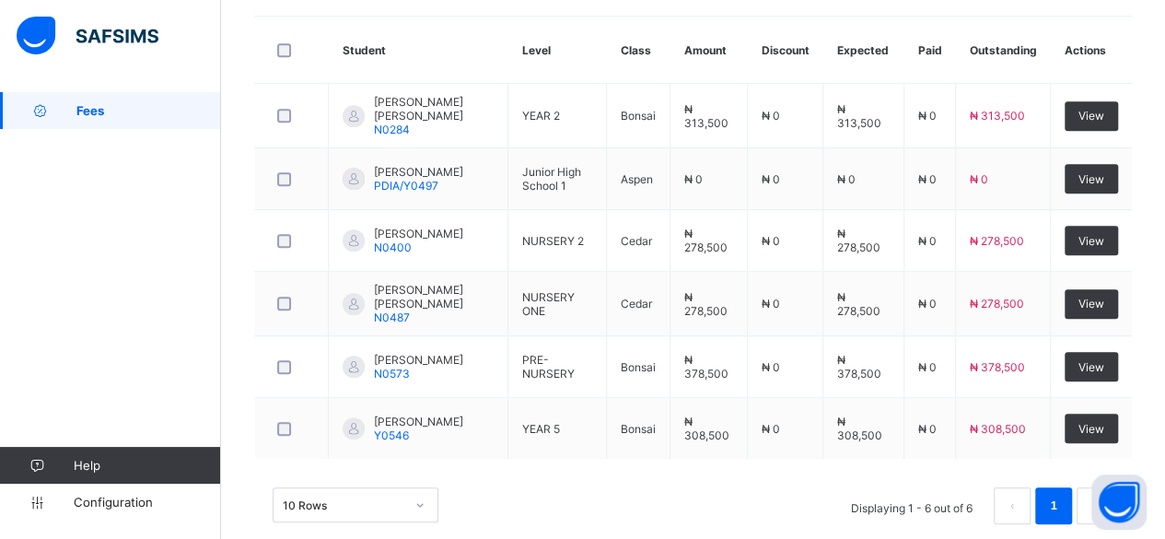
scroll to position [510, 0]
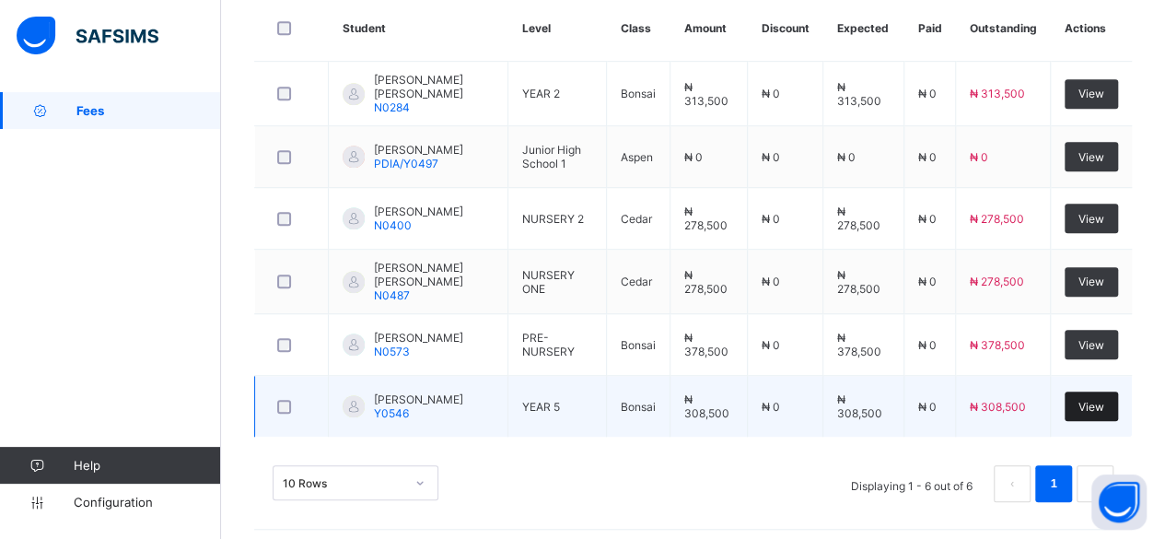
type input "*****"
click at [1118, 395] on div "View" at bounding box center [1091, 405] width 53 height 29
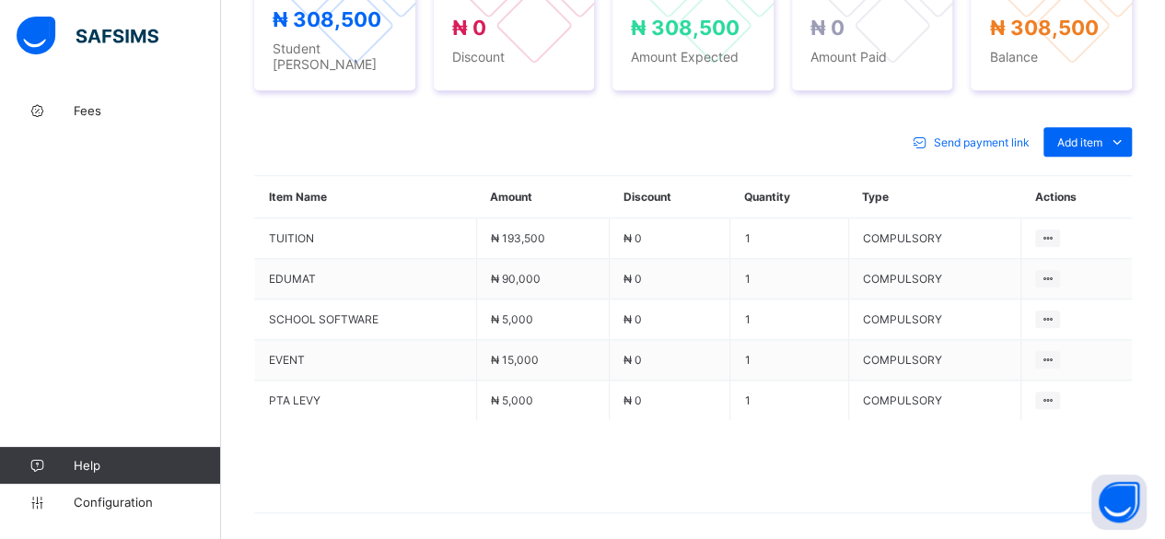
scroll to position [737, 0]
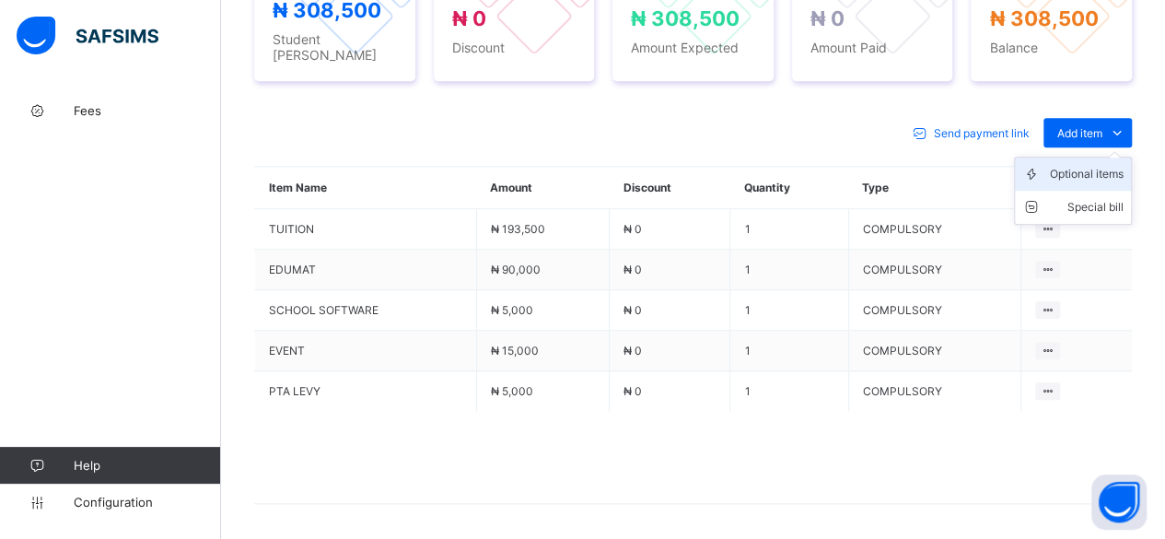
click at [1098, 165] on div "Optional items" at bounding box center [1087, 174] width 74 height 18
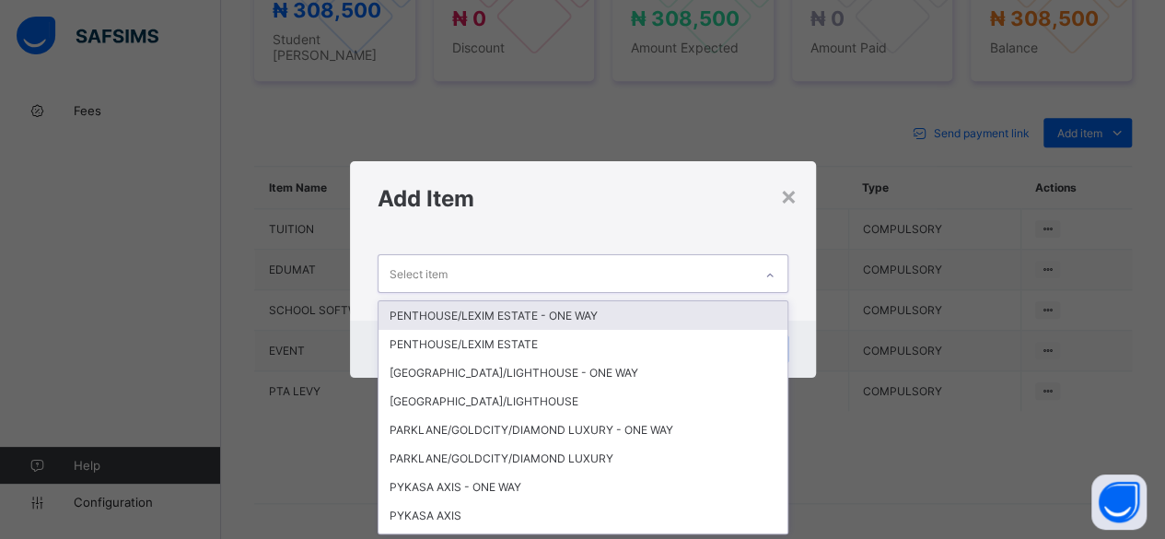
scroll to position [0, 0]
click at [668, 259] on div "Select item" at bounding box center [566, 273] width 374 height 36
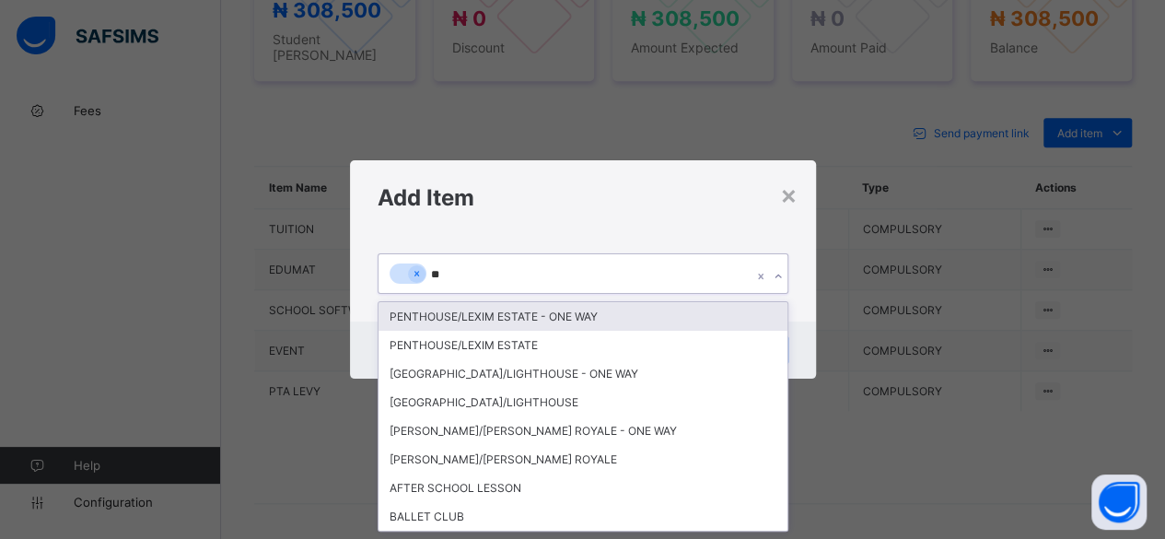
type input "***"
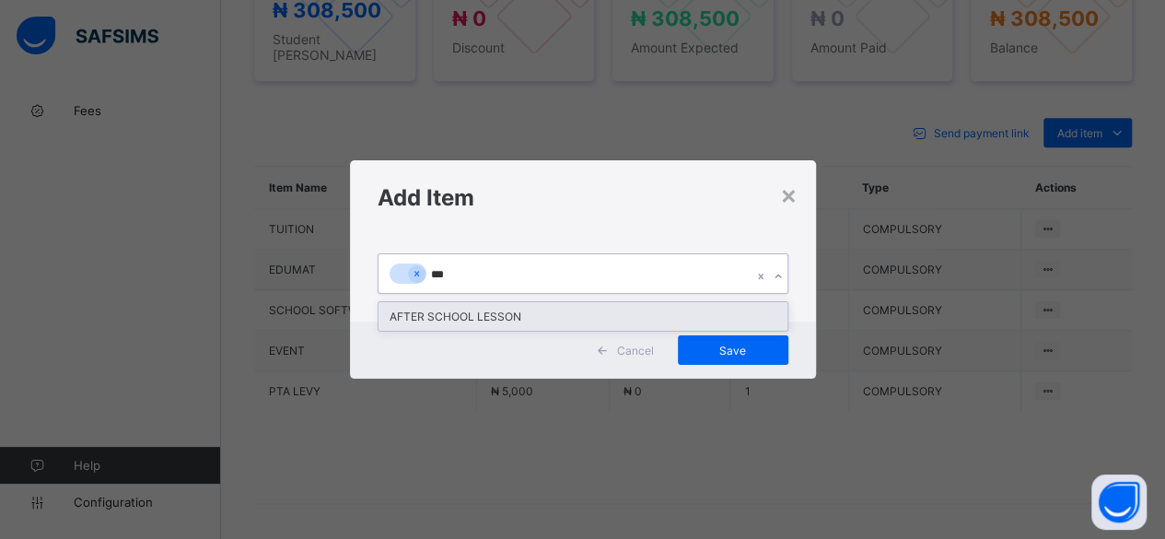
click at [529, 312] on div "AFTER SCHOOL LESSON" at bounding box center [583, 316] width 409 height 29
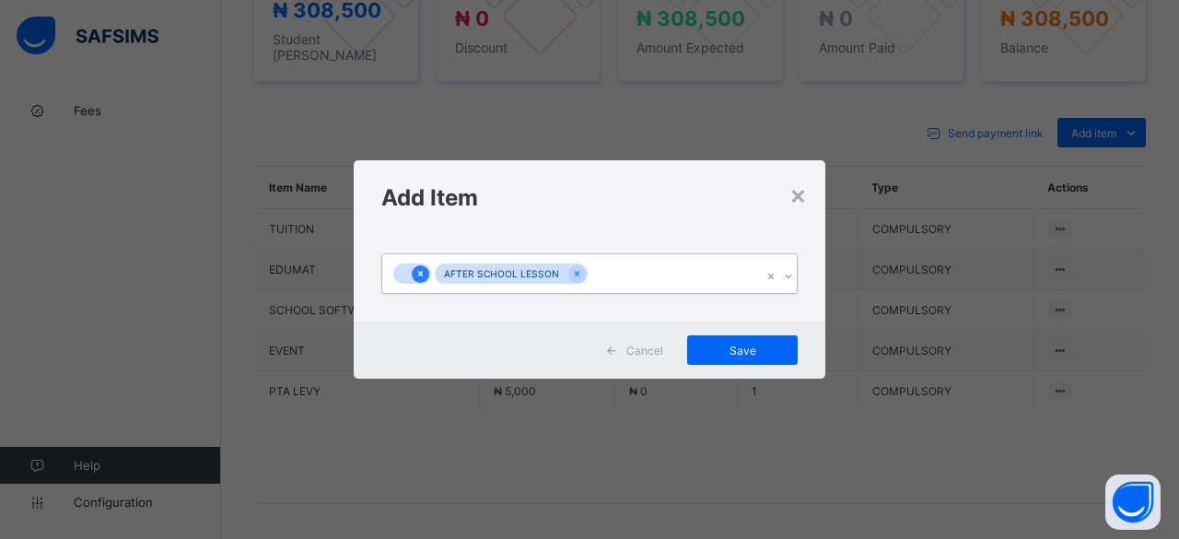
click at [420, 274] on icon at bounding box center [420, 274] width 5 height 6
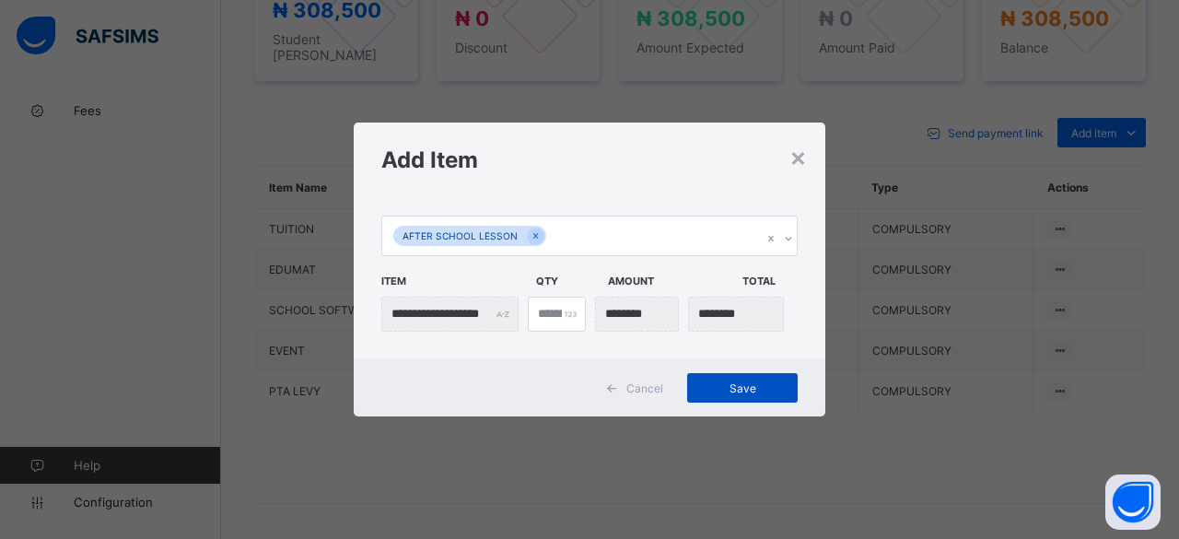
click at [726, 380] on div "Save" at bounding box center [742, 387] width 111 height 29
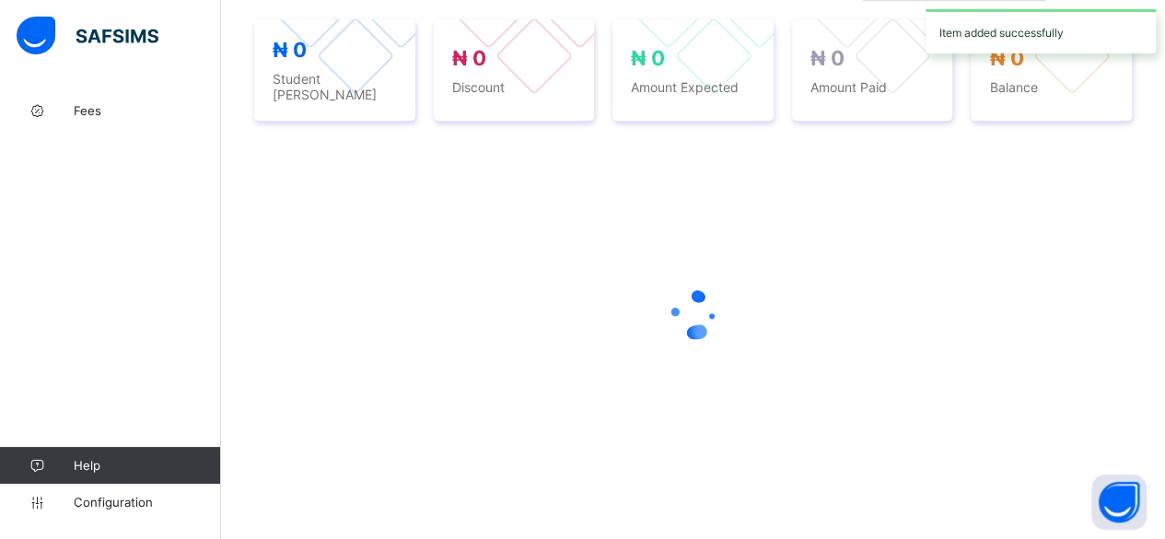
scroll to position [737, 0]
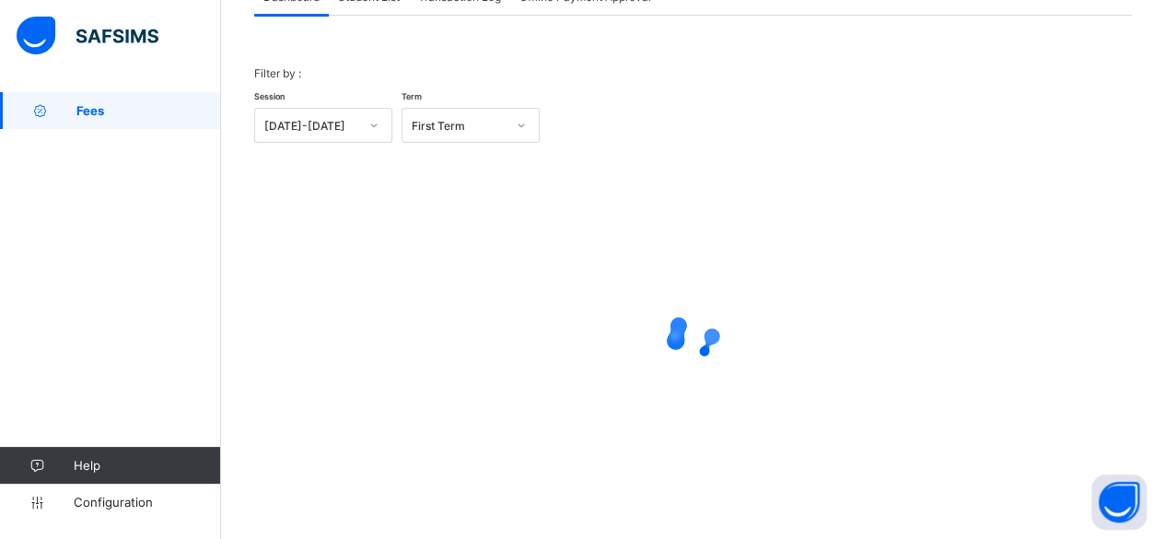
scroll to position [140, 0]
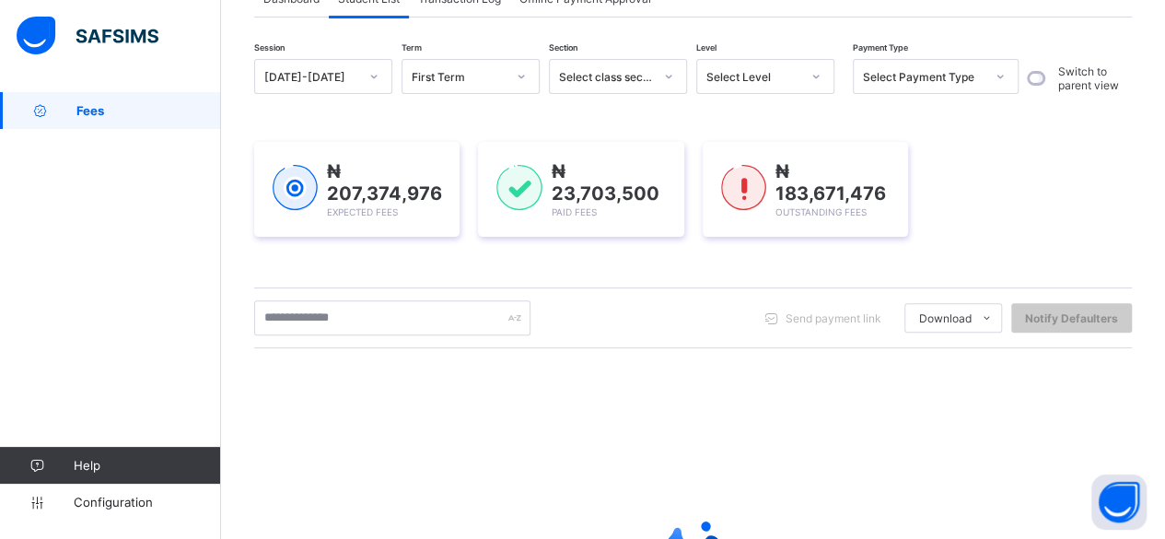
scroll to position [341, 0]
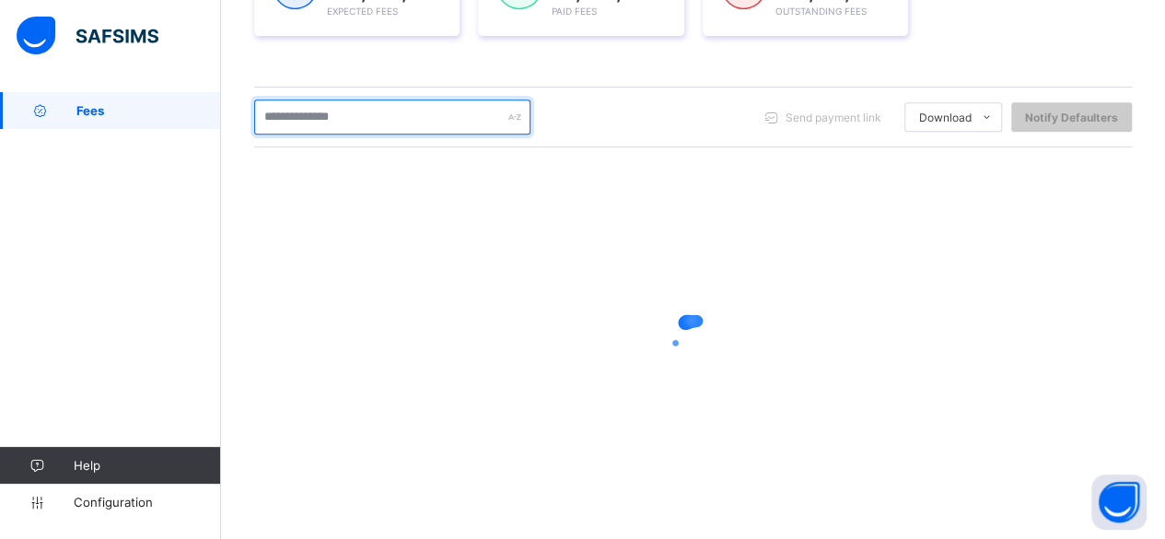
click at [328, 114] on input "text" at bounding box center [392, 116] width 276 height 35
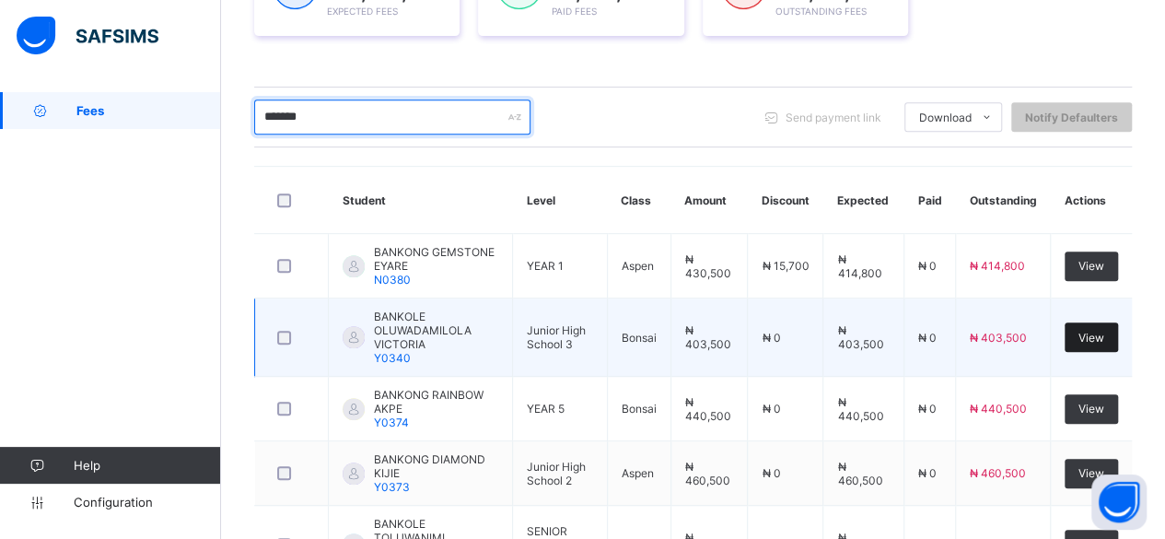
type input "*******"
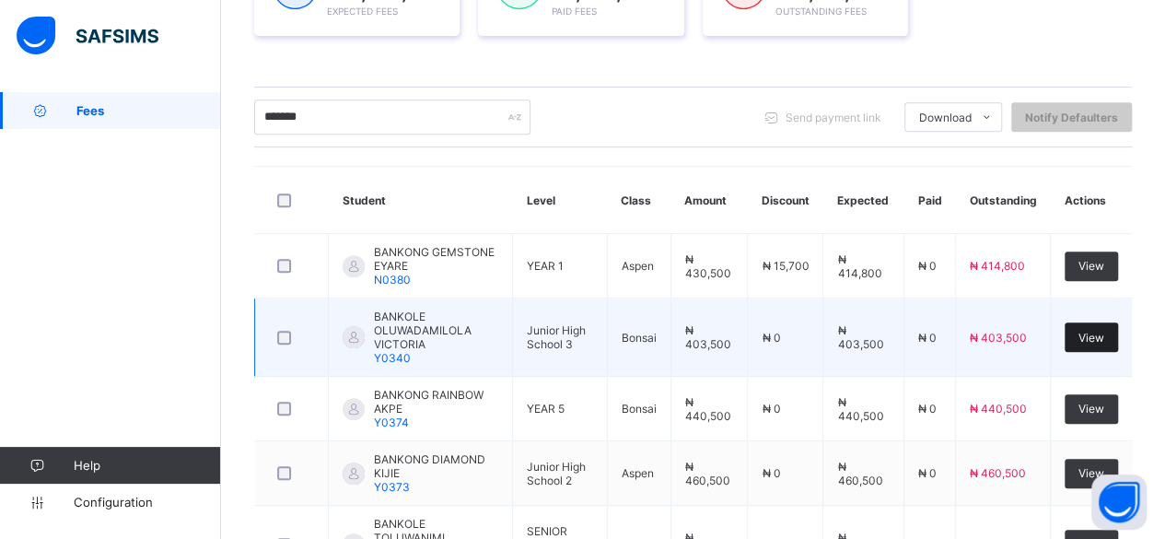
click at [1093, 322] on div "View" at bounding box center [1091, 336] width 53 height 29
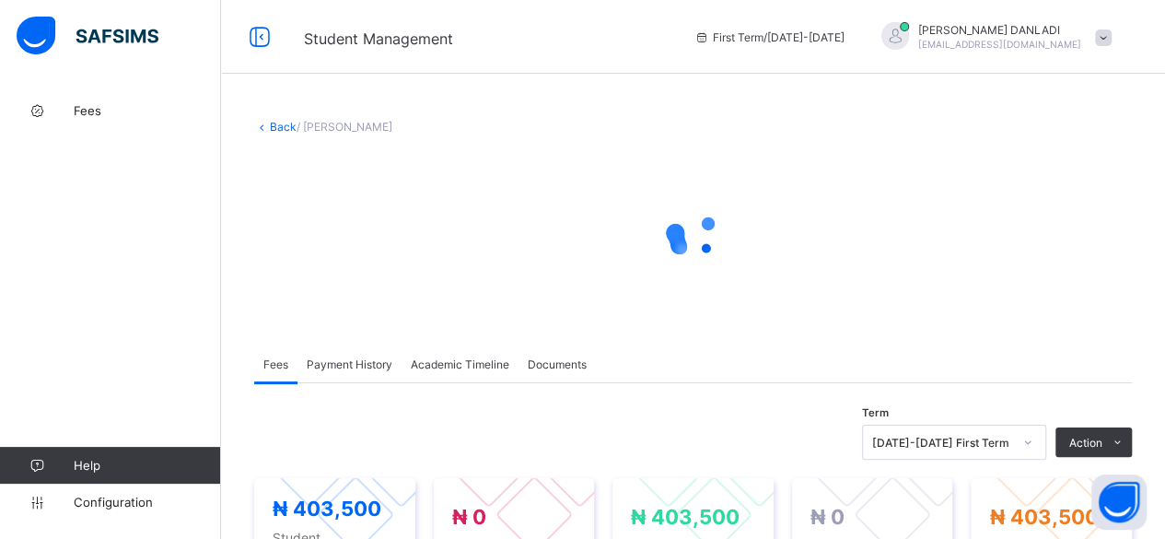
scroll to position [29, 0]
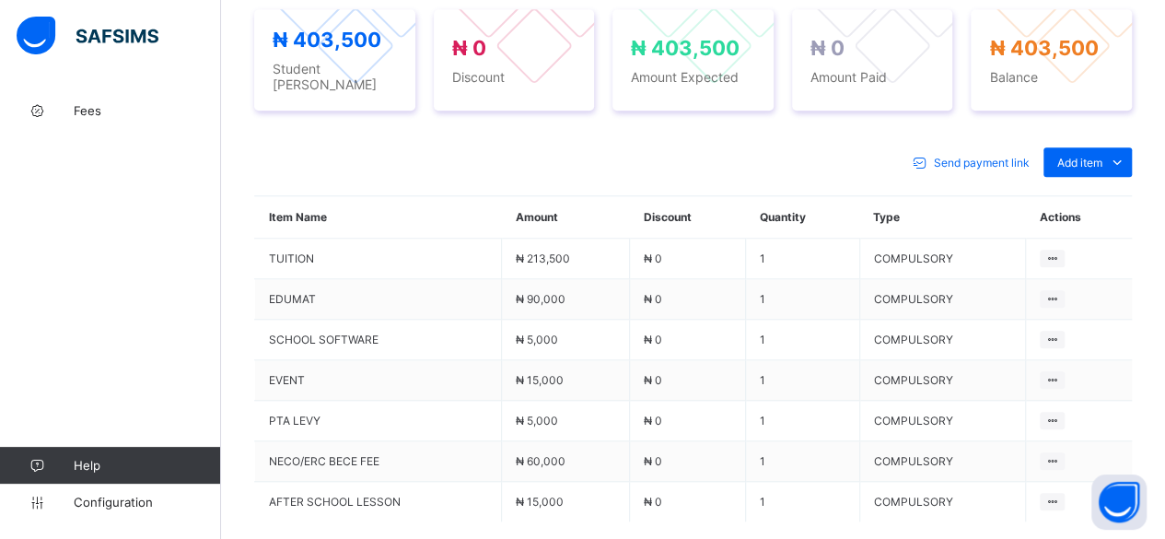
scroll to position [737, 0]
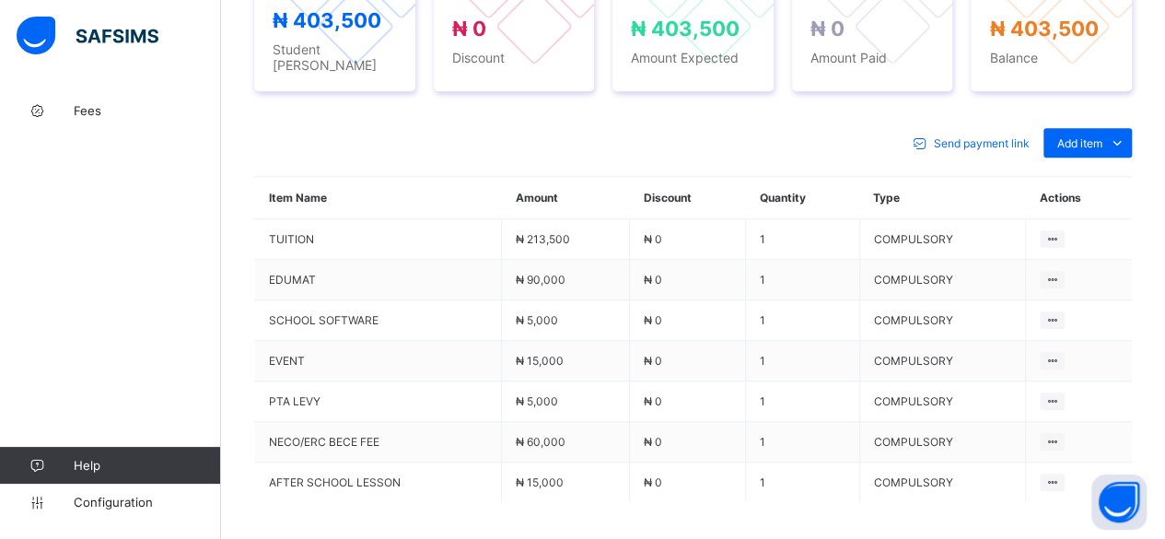
scroll to position [140, 0]
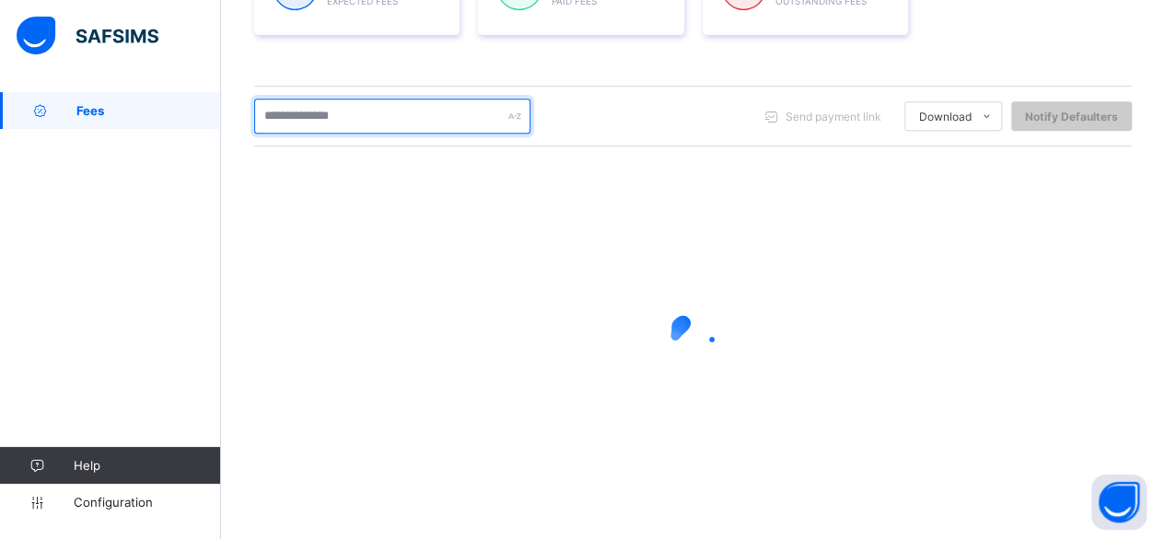
click at [323, 106] on input "text" at bounding box center [392, 116] width 276 height 35
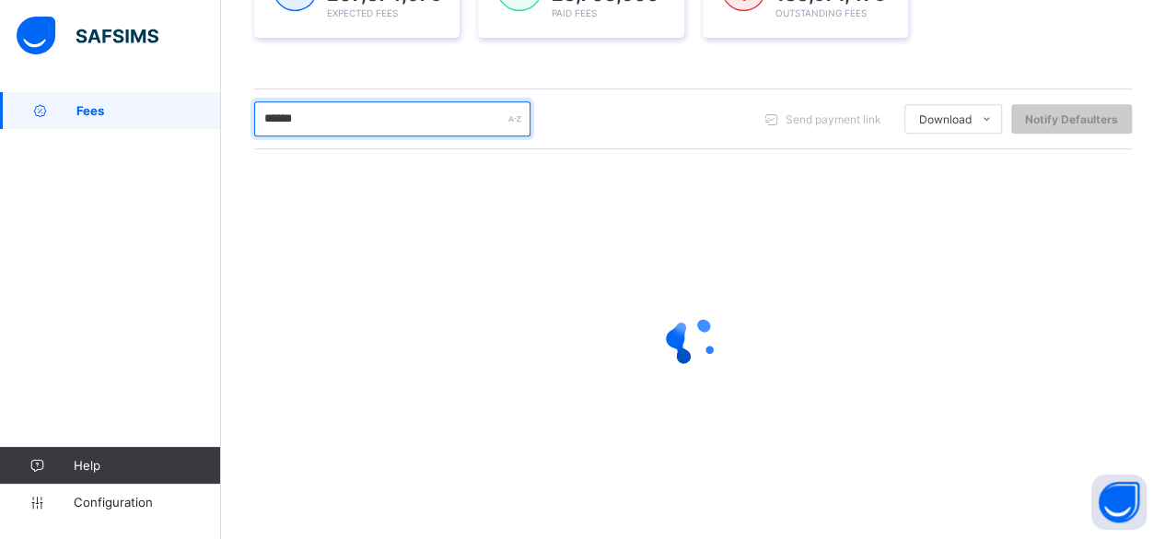
scroll to position [341, 0]
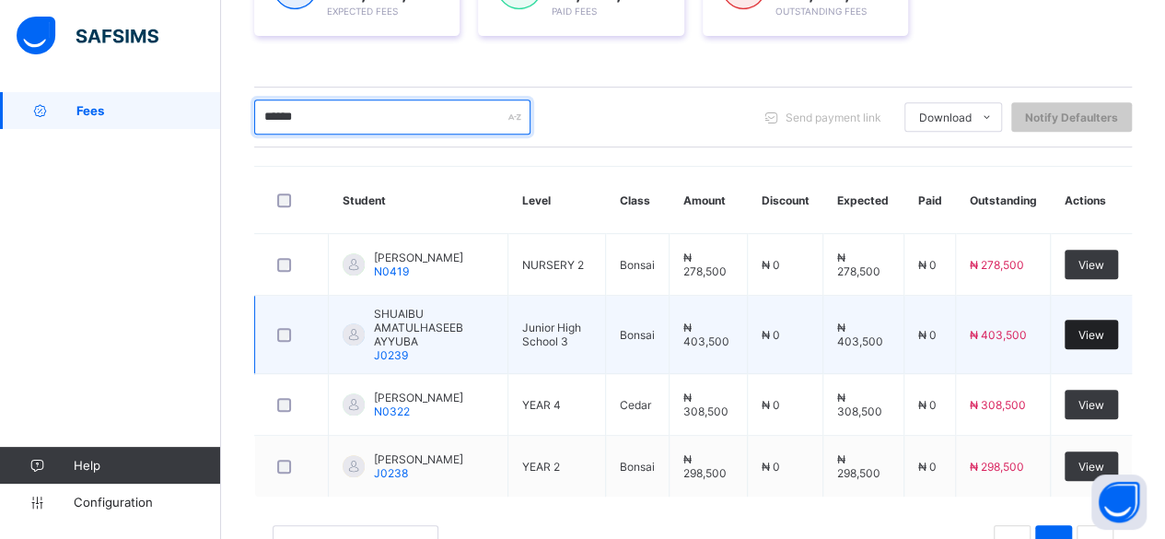
type input "******"
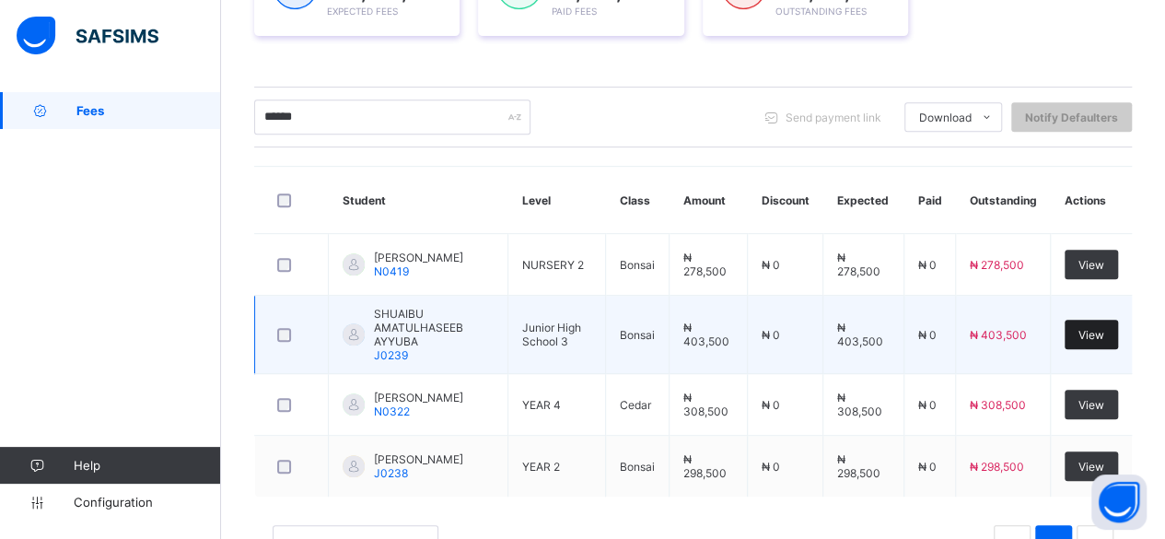
click at [1104, 328] on span "View" at bounding box center [1092, 335] width 26 height 14
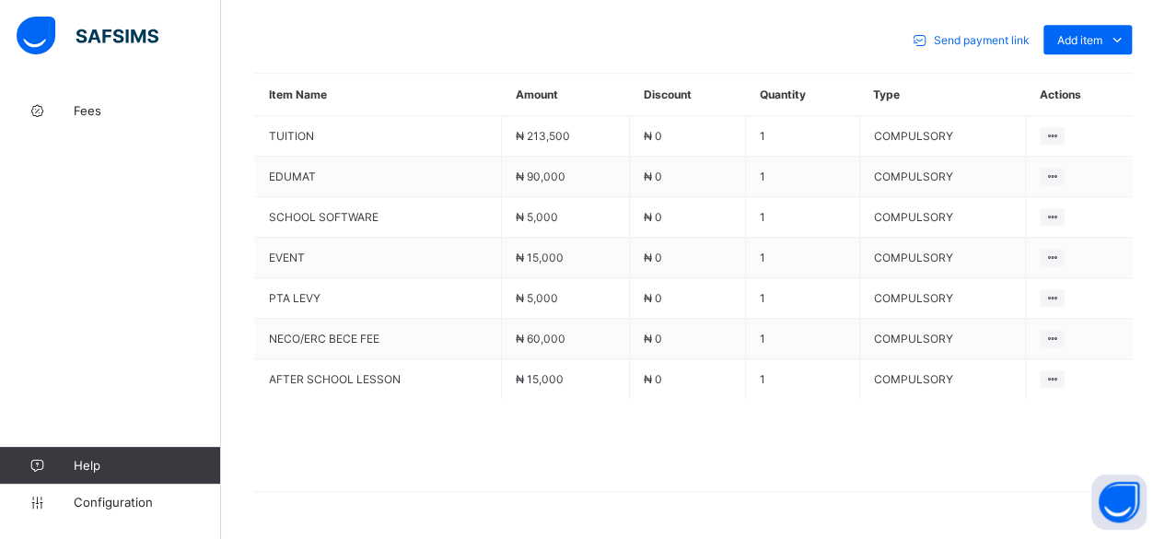
scroll to position [868, 0]
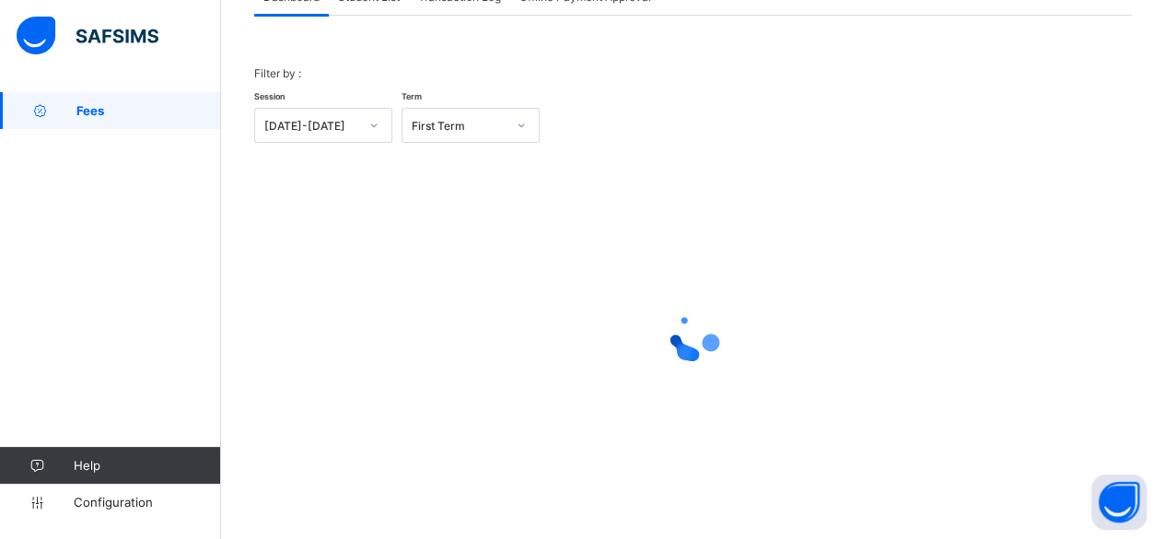
scroll to position [140, 0]
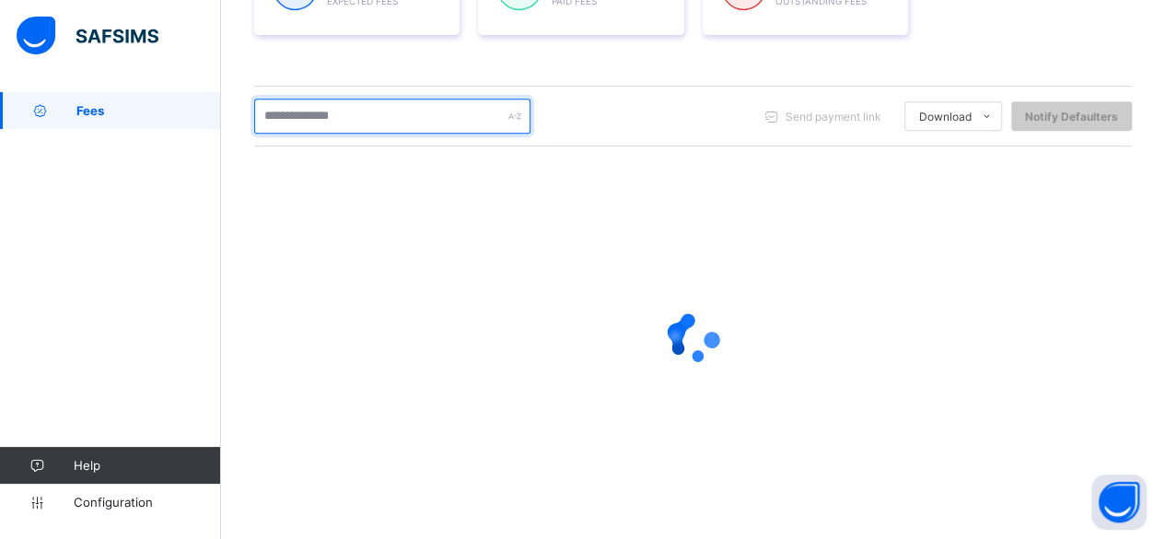
click at [350, 112] on input "text" at bounding box center [392, 116] width 276 height 35
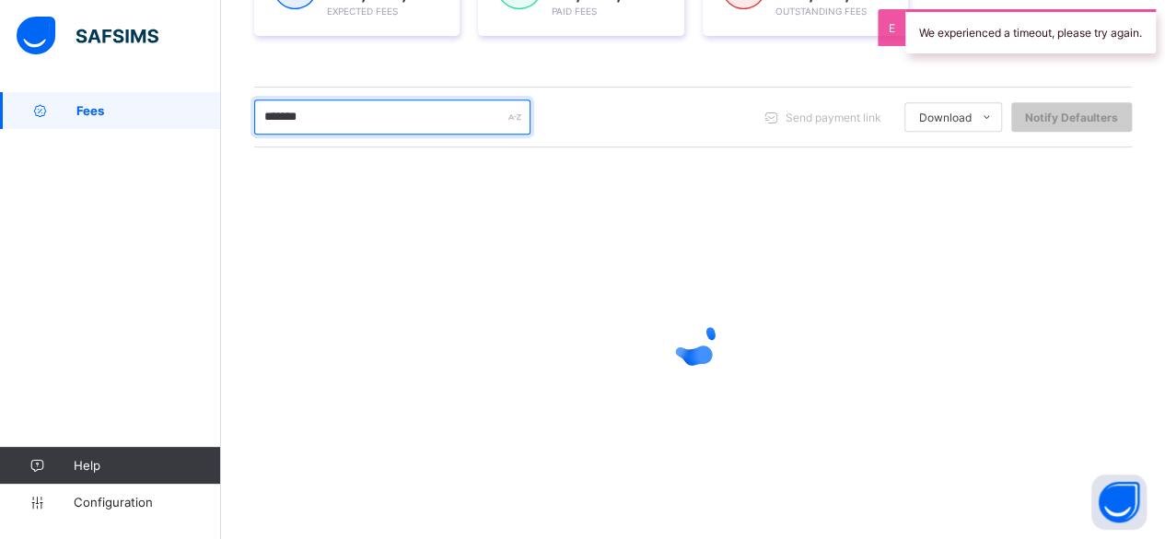
scroll to position [204, 0]
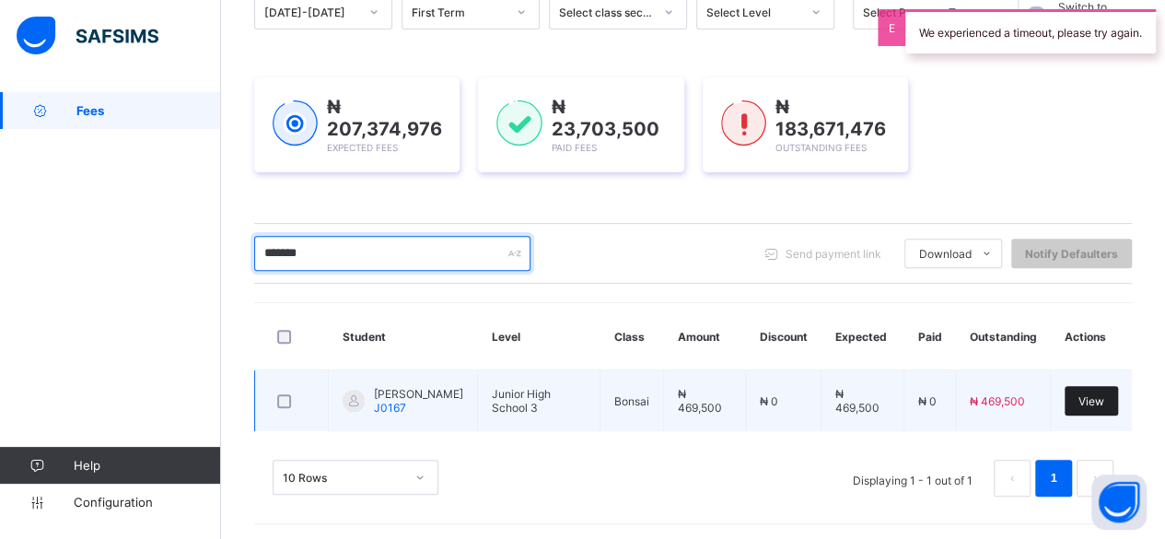
type input "*******"
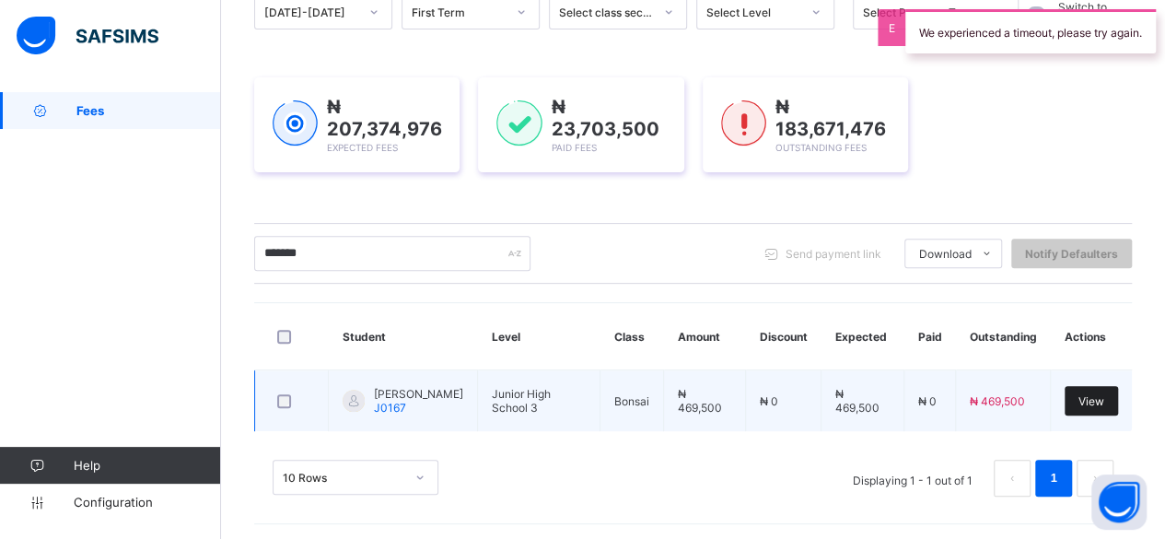
click at [1086, 399] on div "View" at bounding box center [1091, 400] width 53 height 29
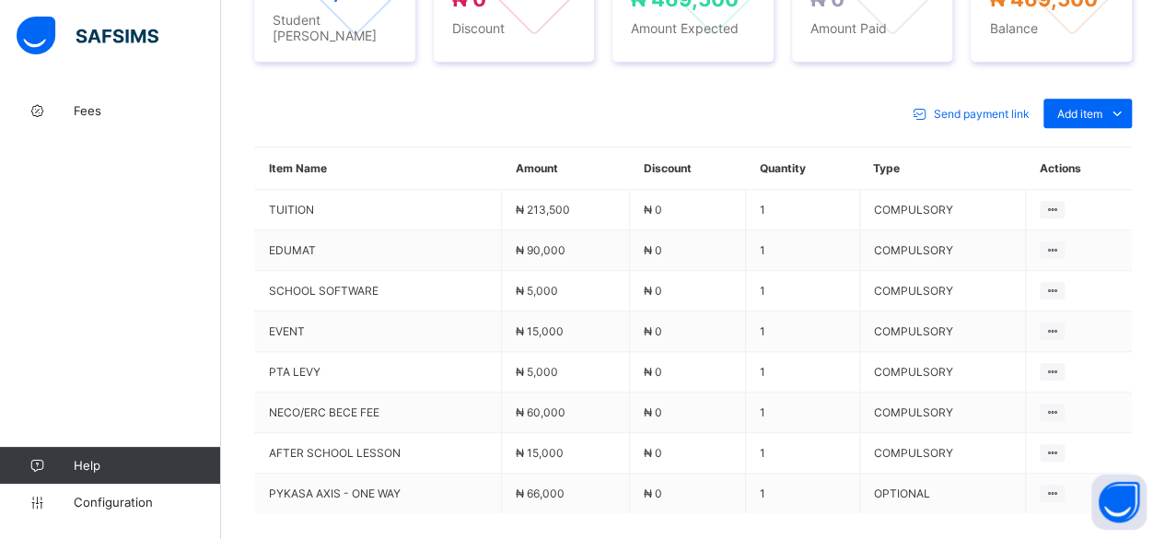
scroll to position [774, 0]
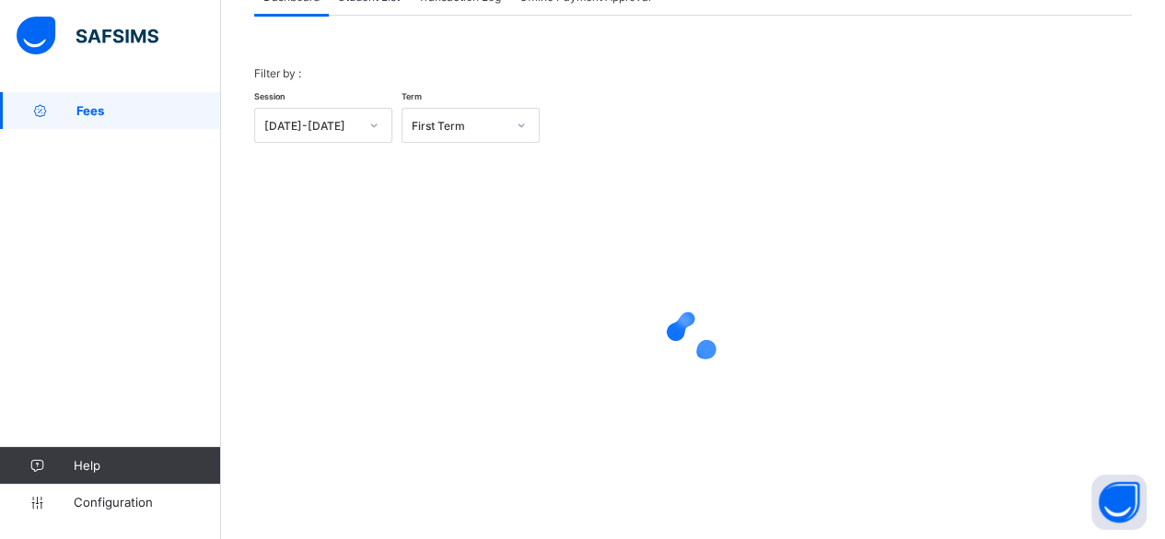
scroll to position [140, 0]
